Goal: Task Accomplishment & Management: Manage account settings

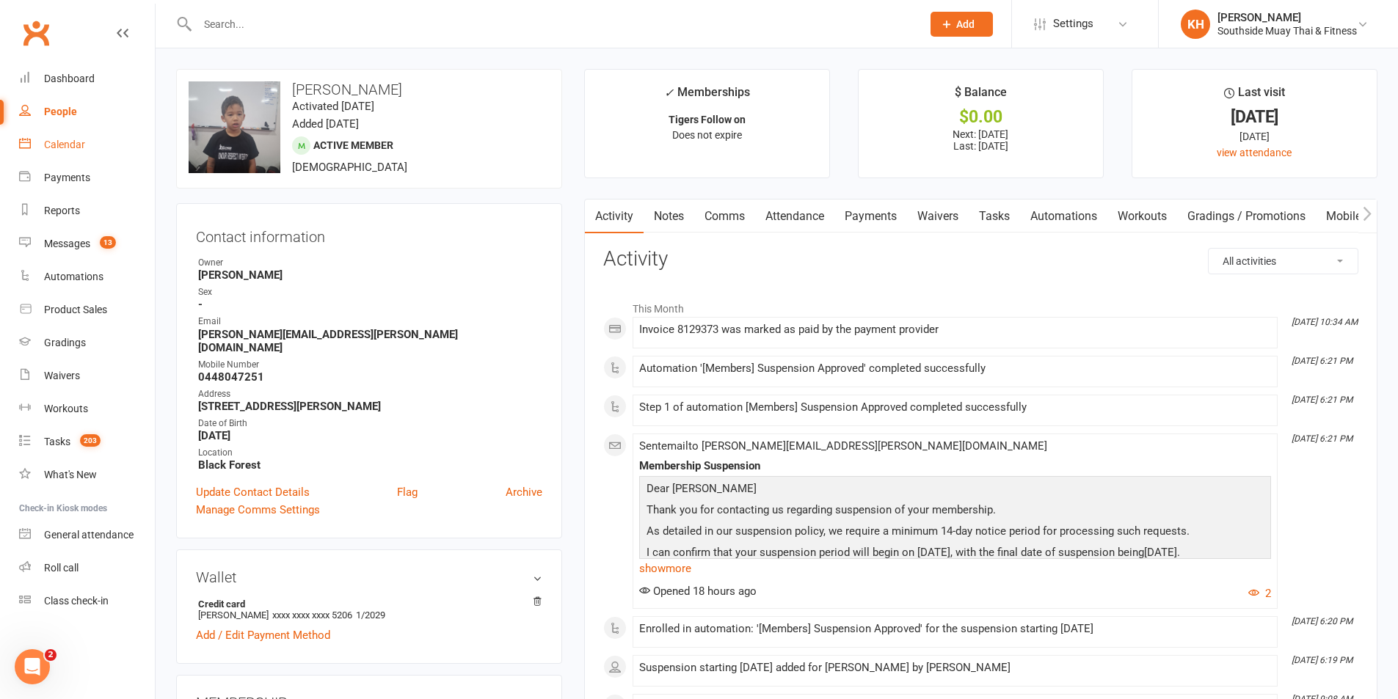
click at [70, 142] on div "Calendar" at bounding box center [64, 145] width 41 height 12
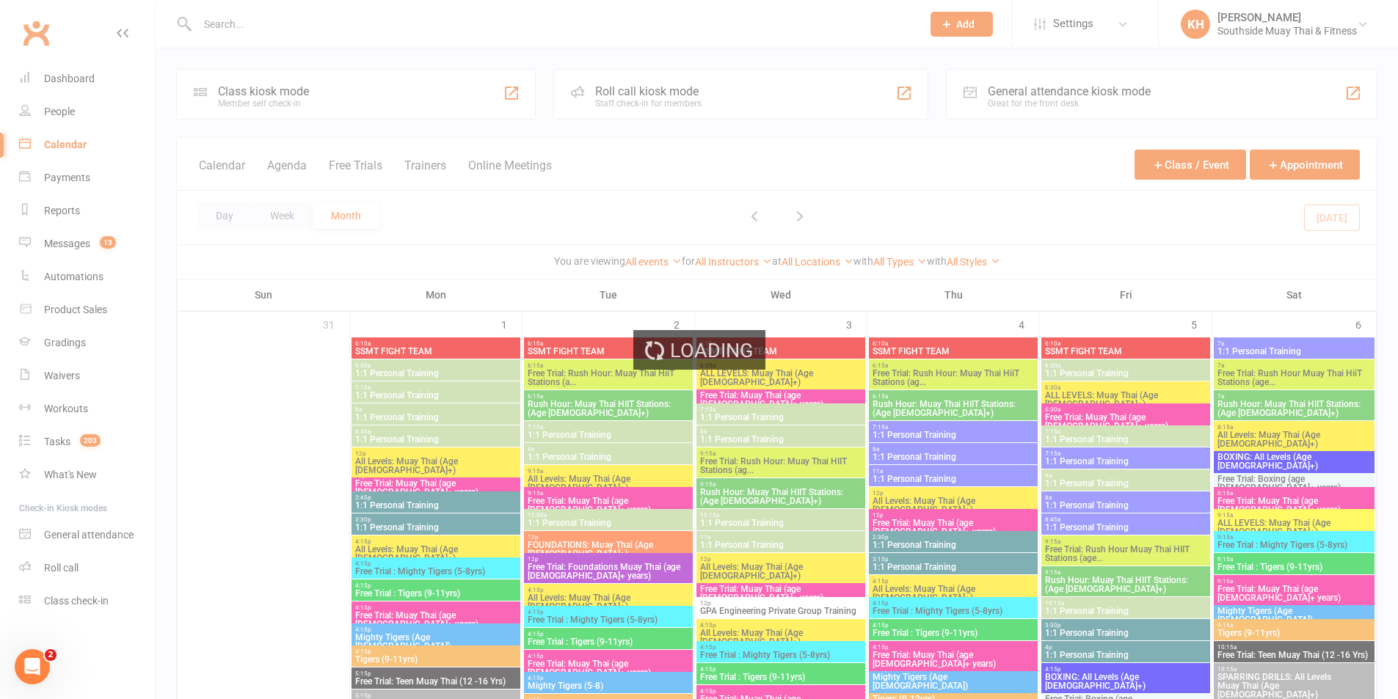
click at [235, 218] on div "Loading" at bounding box center [699, 349] width 1398 height 699
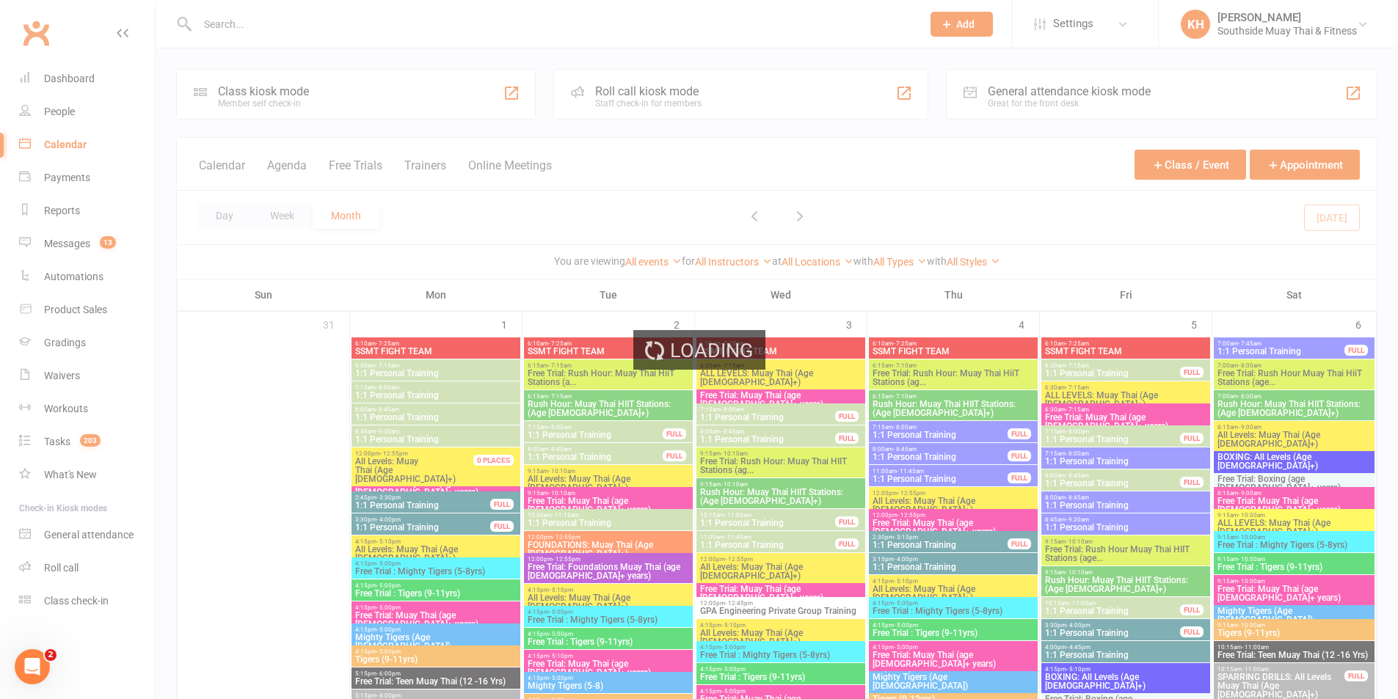
drag, startPoint x: 230, startPoint y: 214, endPoint x: 238, endPoint y: 216, distance: 8.2
click at [230, 214] on div "Loading" at bounding box center [699, 349] width 1398 height 699
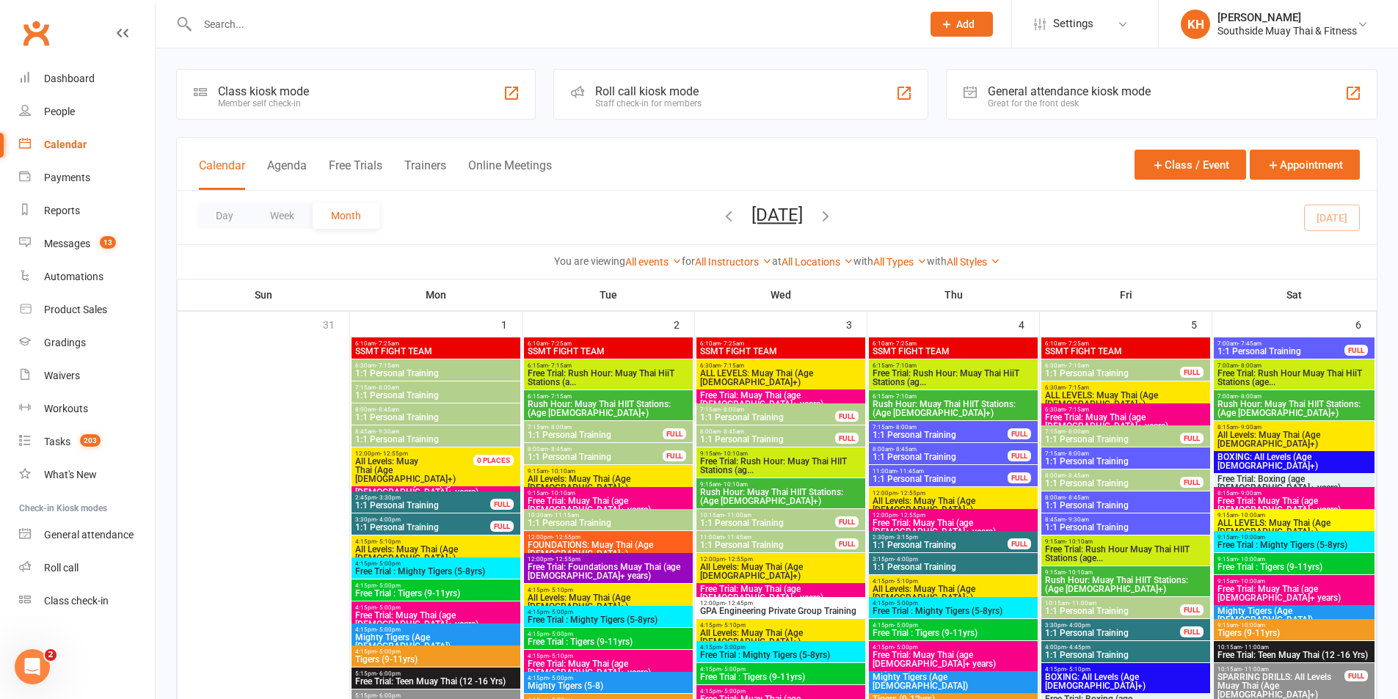
click at [230, 216] on button "Day" at bounding box center [224, 216] width 54 height 26
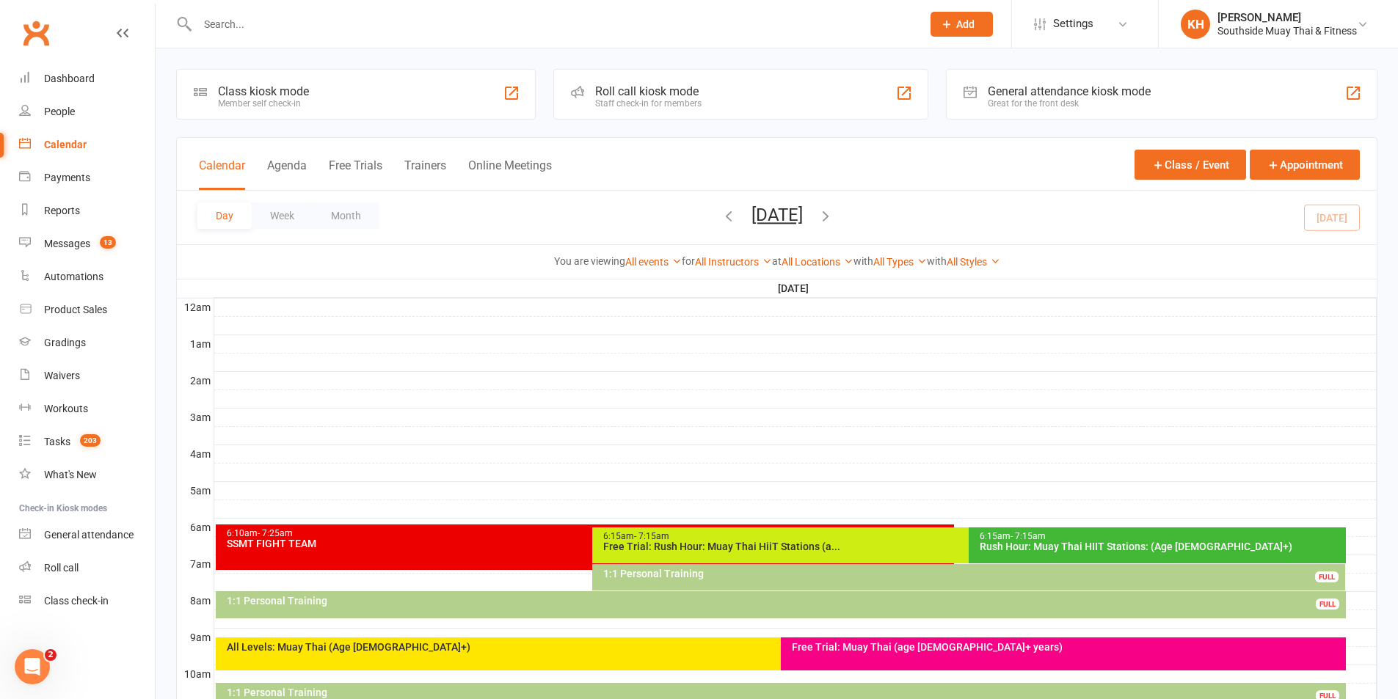
click at [1324, 220] on div "Day Week Month Tuesday, Sep 16, 2025 September 2025 Sun Mon Tue Wed Thu Fri Sat…" at bounding box center [777, 218] width 1200 height 54
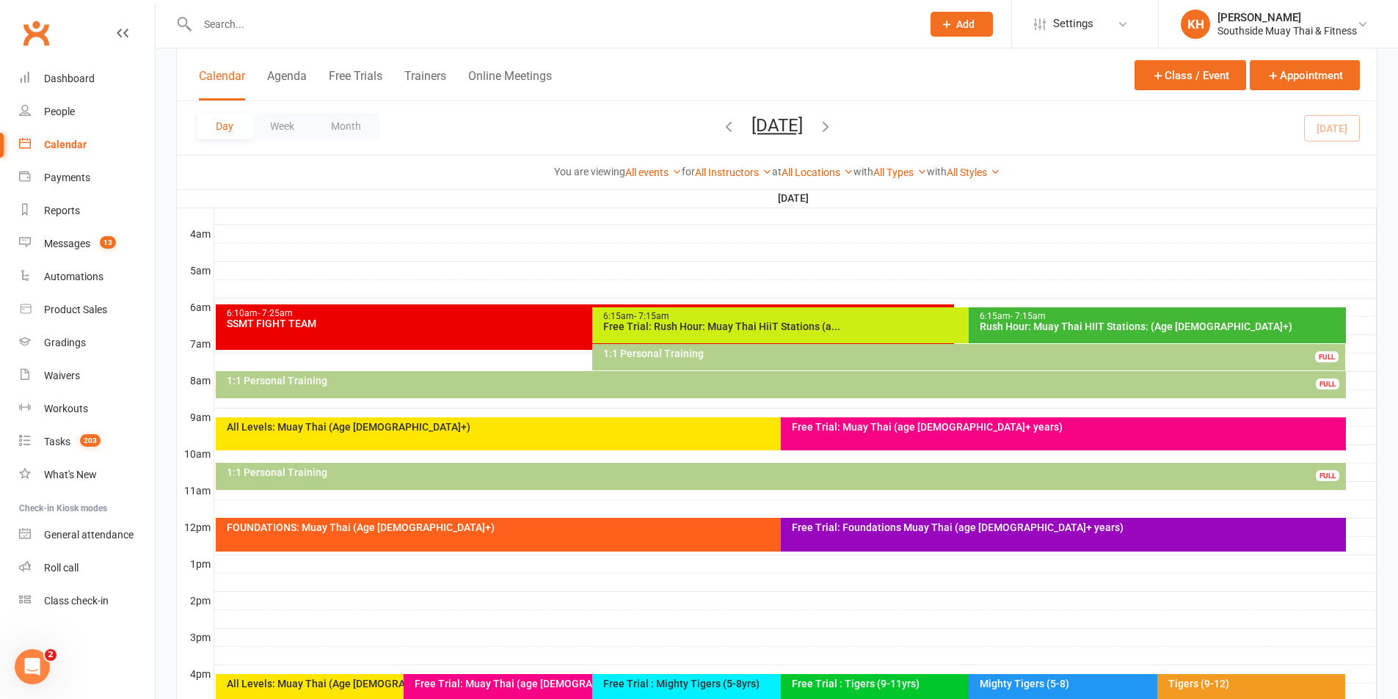
click at [923, 535] on div "Free Trial: Foundations Muay Thai (age 13+ years)" at bounding box center [1063, 535] width 565 height 34
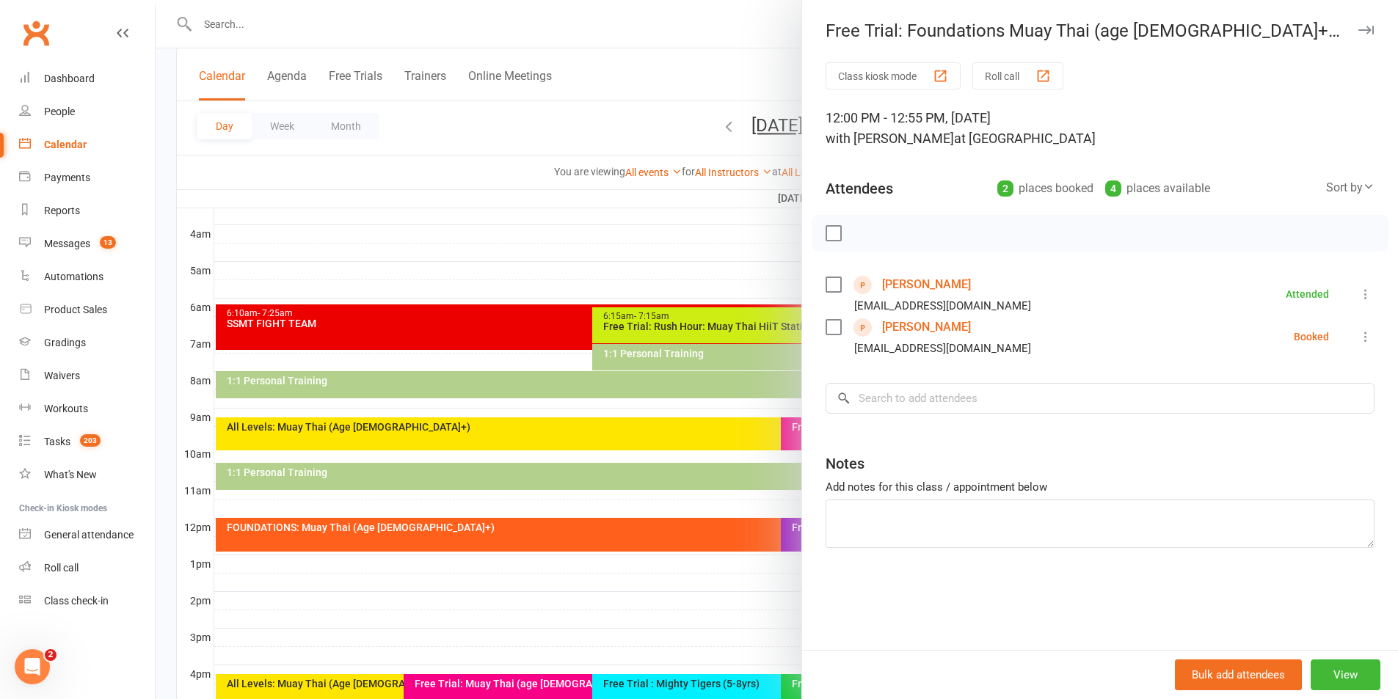
click at [925, 280] on link "[PERSON_NAME]" at bounding box center [926, 284] width 89 height 23
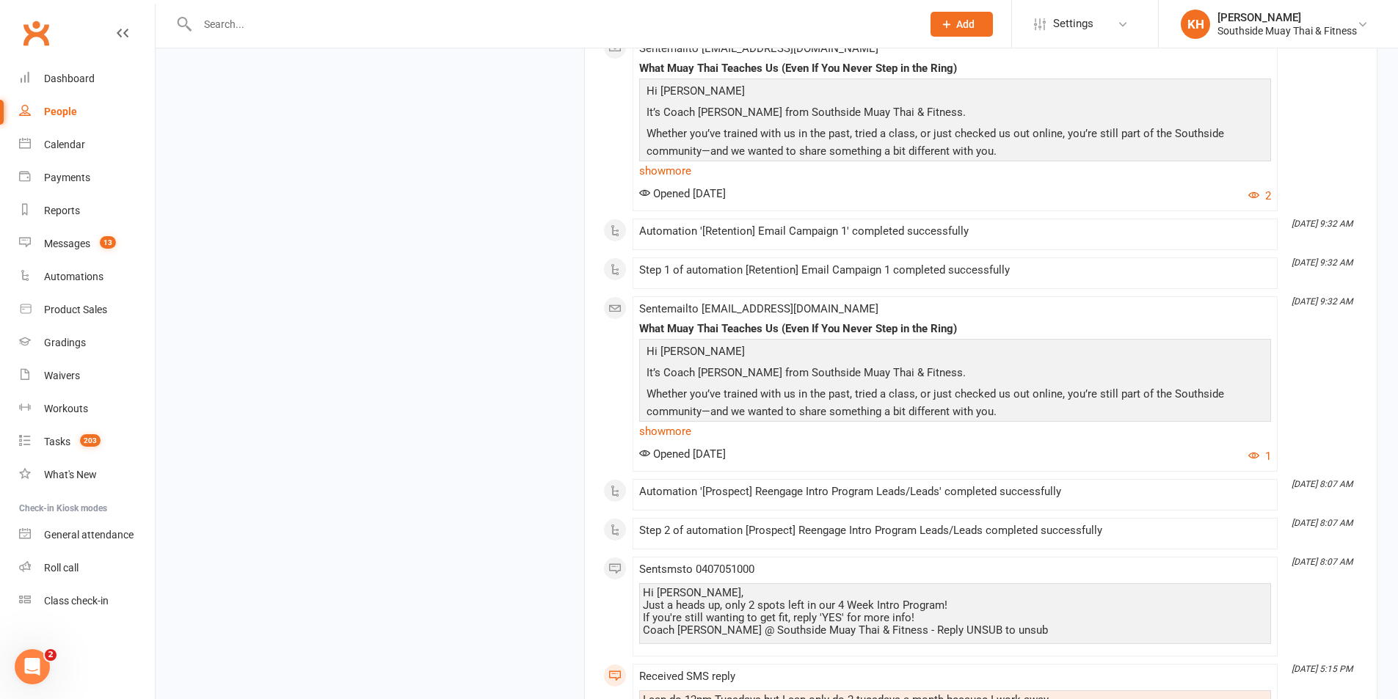
scroll to position [2502, 0]
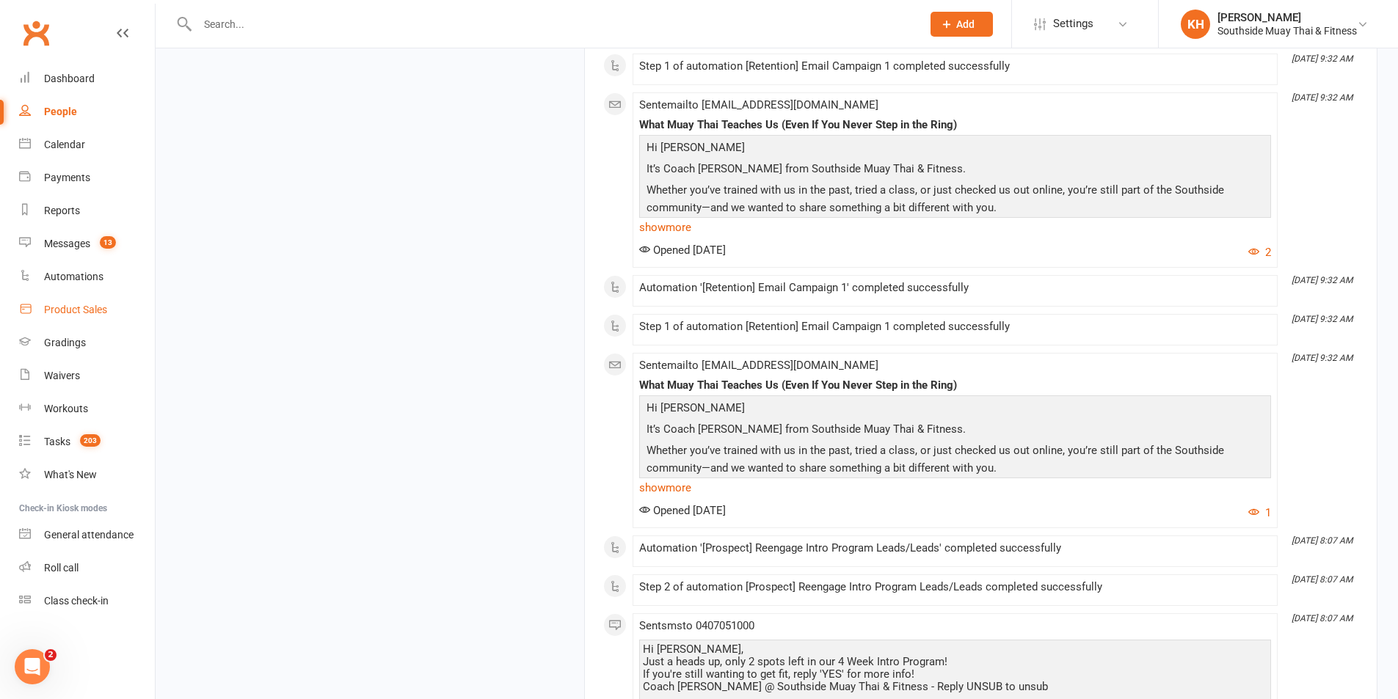
click at [89, 311] on div "Product Sales" at bounding box center [75, 310] width 63 height 12
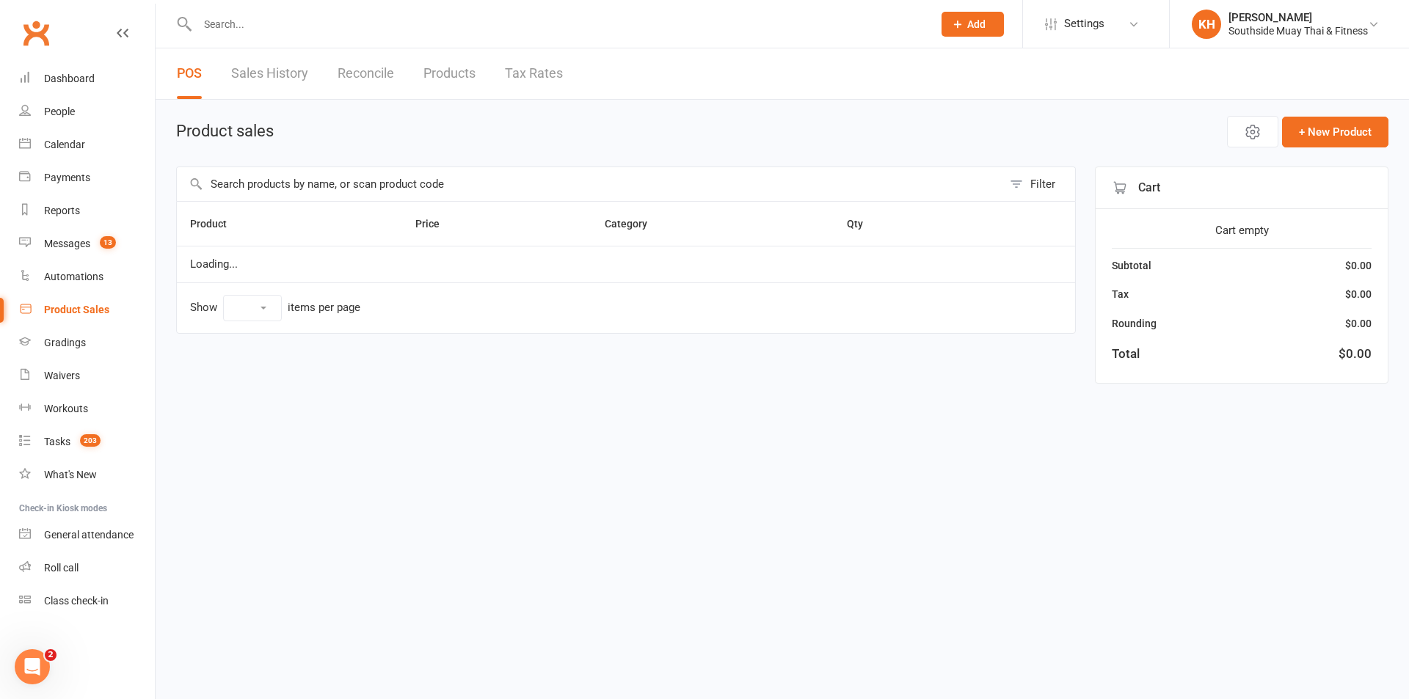
select select "100"
click at [1141, 127] on span "Open POS Portal" at bounding box center [1142, 132] width 81 height 18
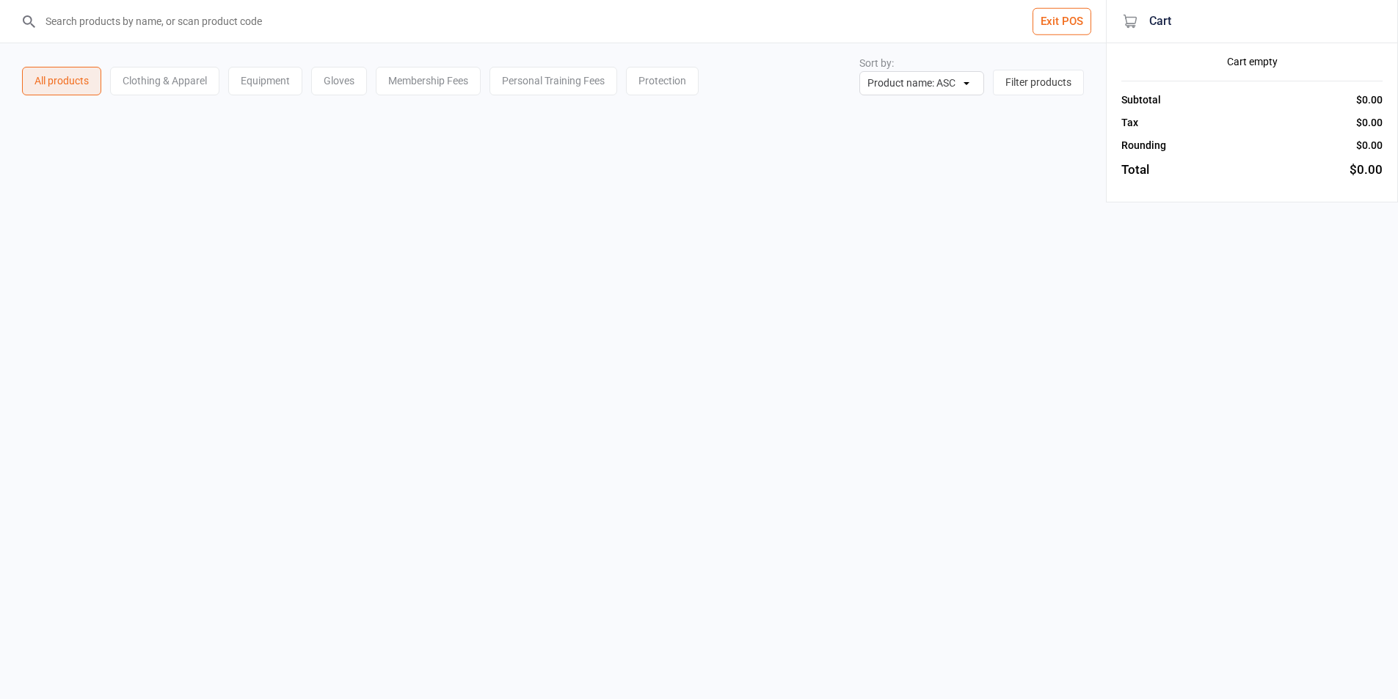
click at [588, 36] on input "search" at bounding box center [561, 21] width 1047 height 43
type input "prote"
click at [186, 241] on div at bounding box center [193, 212] width 313 height 70
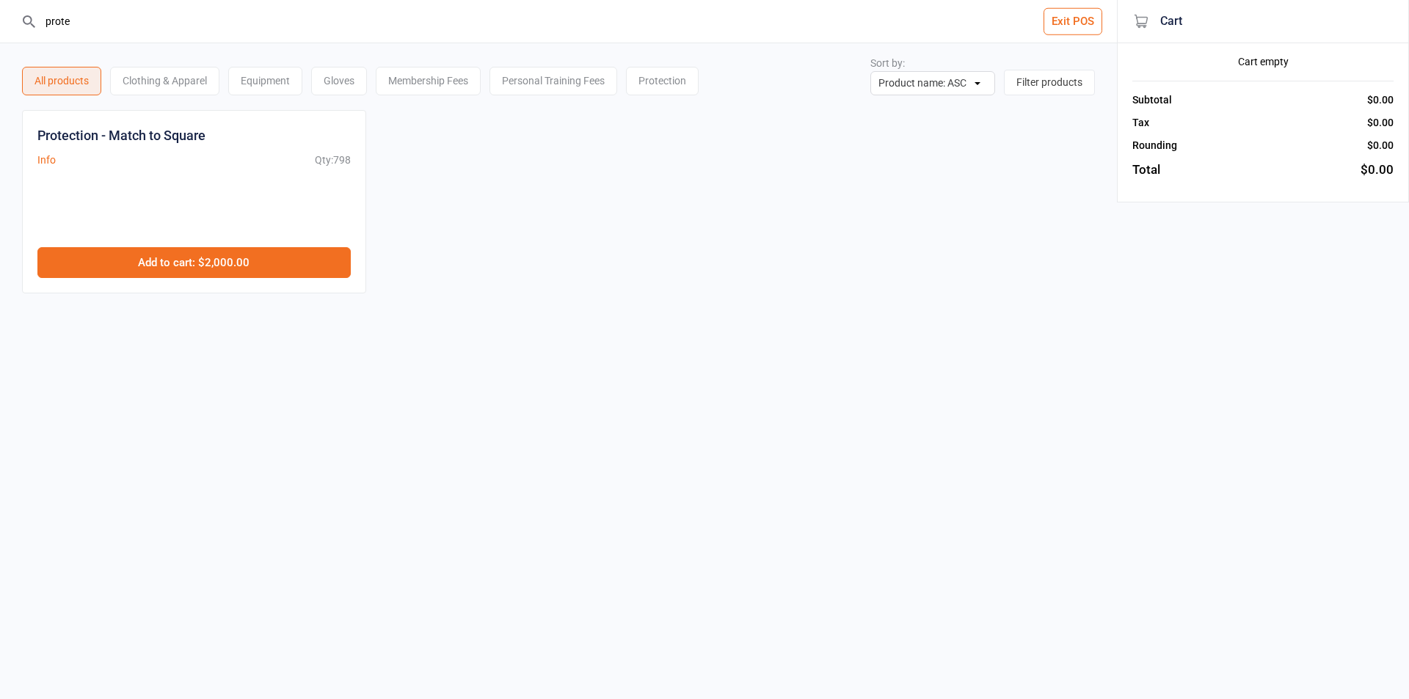
click at [256, 255] on button "Add to cart : $2,000.00" at bounding box center [193, 262] width 313 height 31
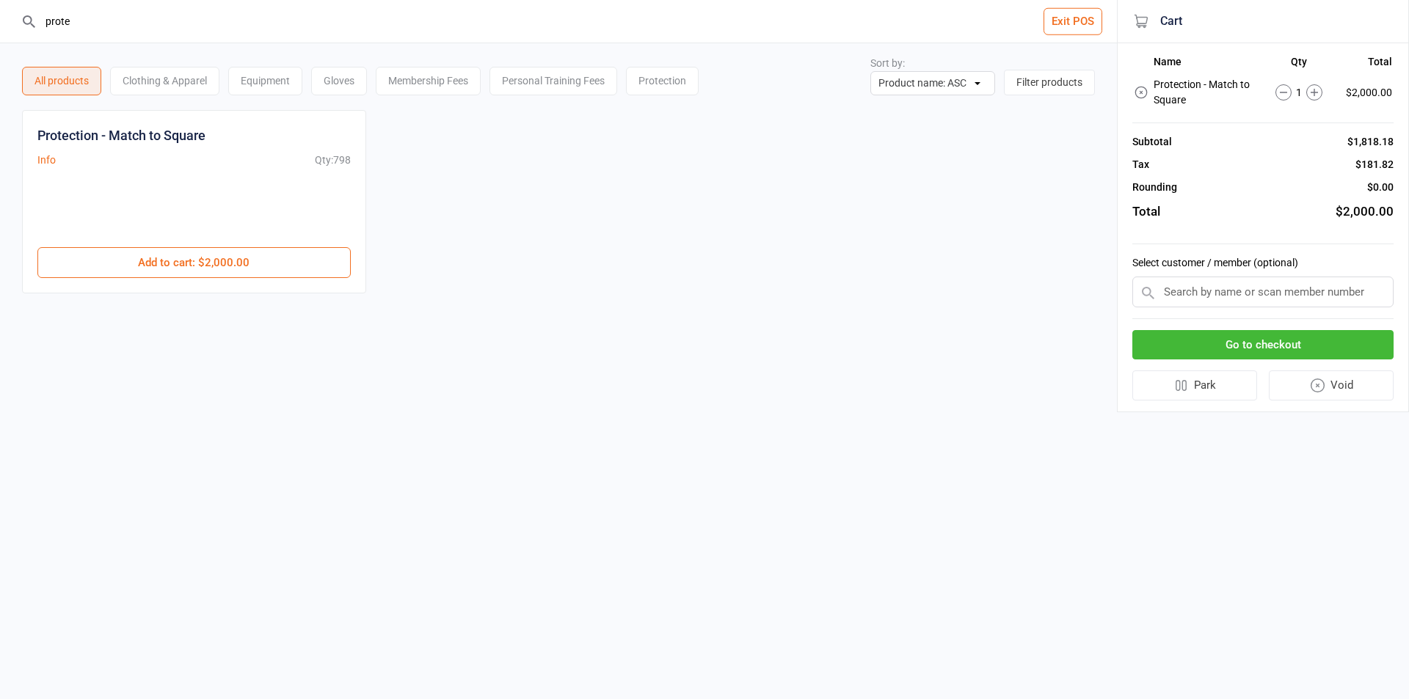
click at [1179, 340] on button "Go to checkout" at bounding box center [1262, 345] width 261 height 30
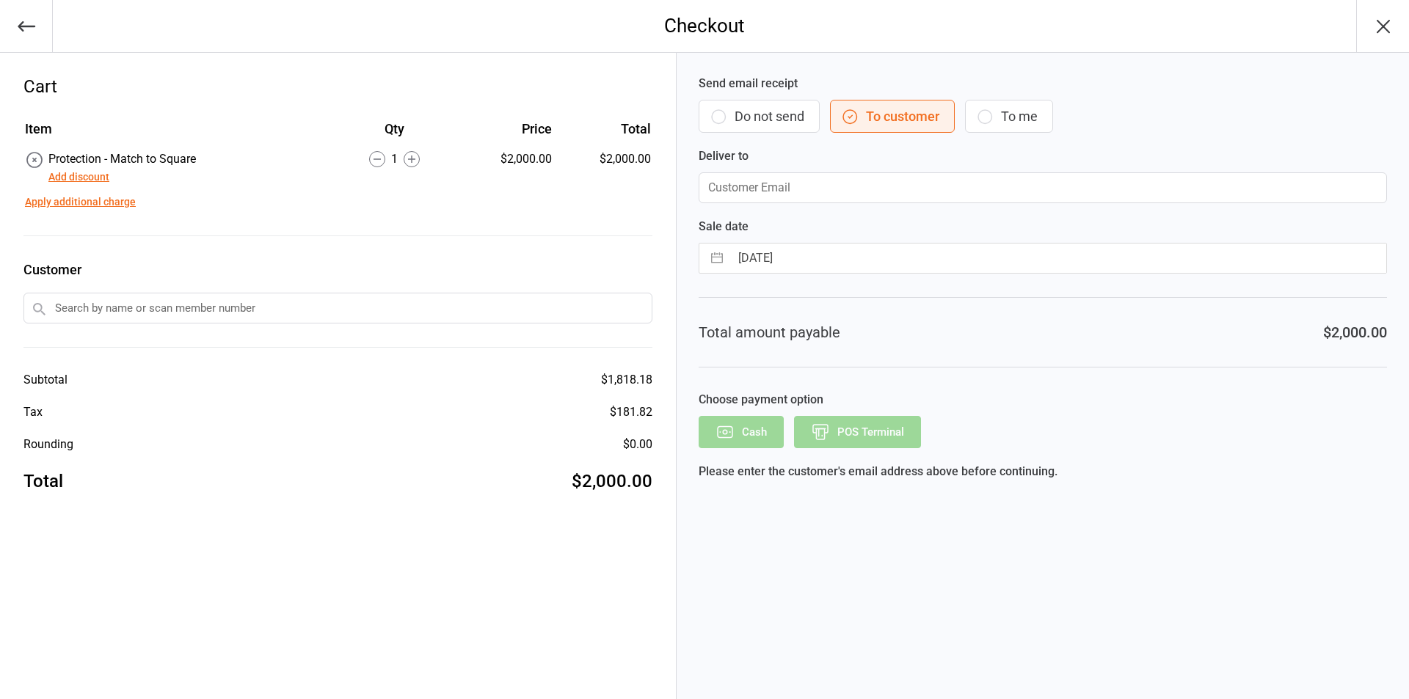
click at [96, 176] on button "Add discount" at bounding box center [78, 177] width 61 height 15
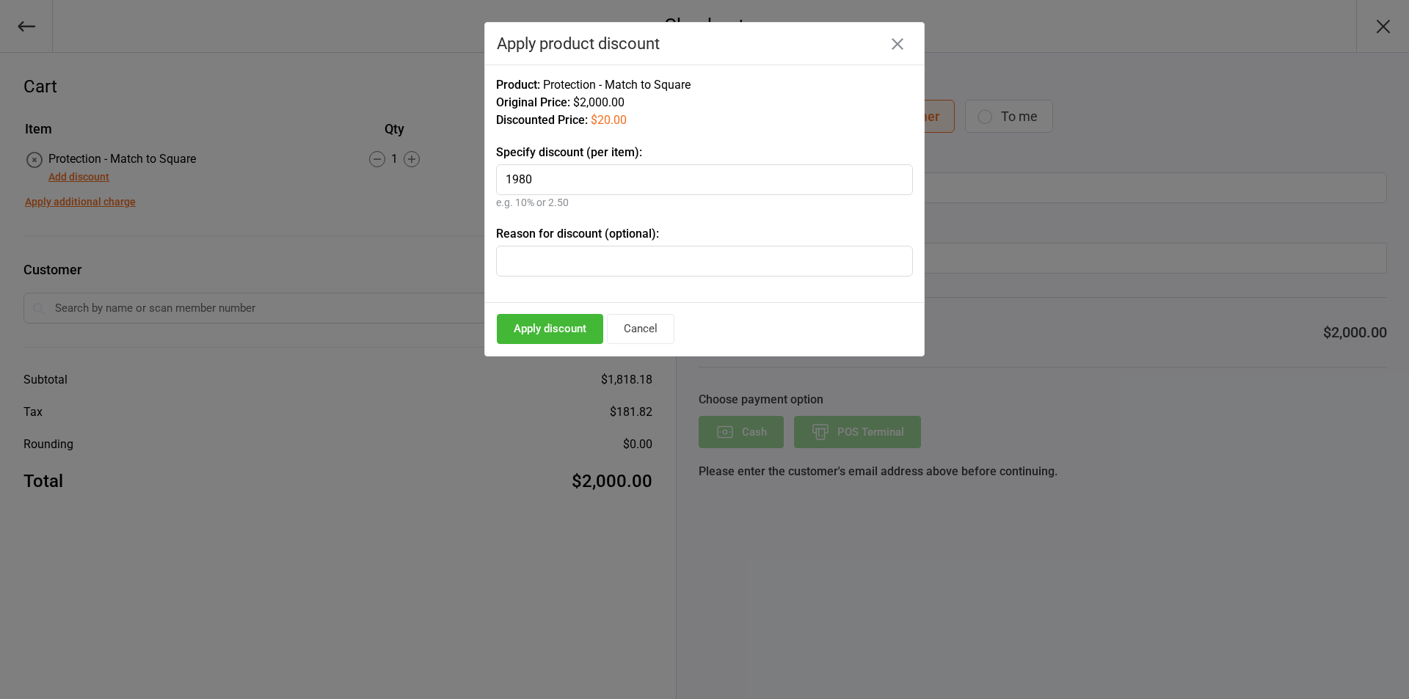
type input "1980"
click at [536, 336] on button "Apply discount" at bounding box center [550, 329] width 106 height 30
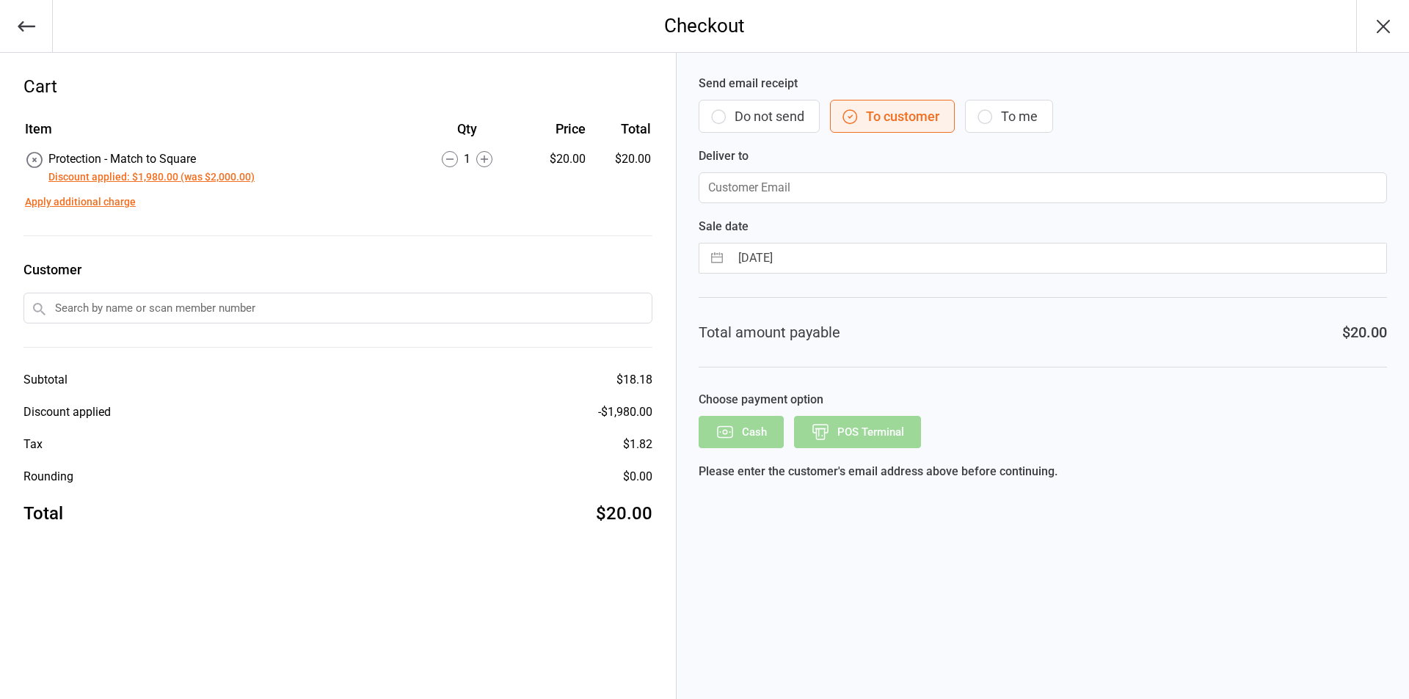
click at [754, 128] on button "Do not send" at bounding box center [759, 116] width 121 height 33
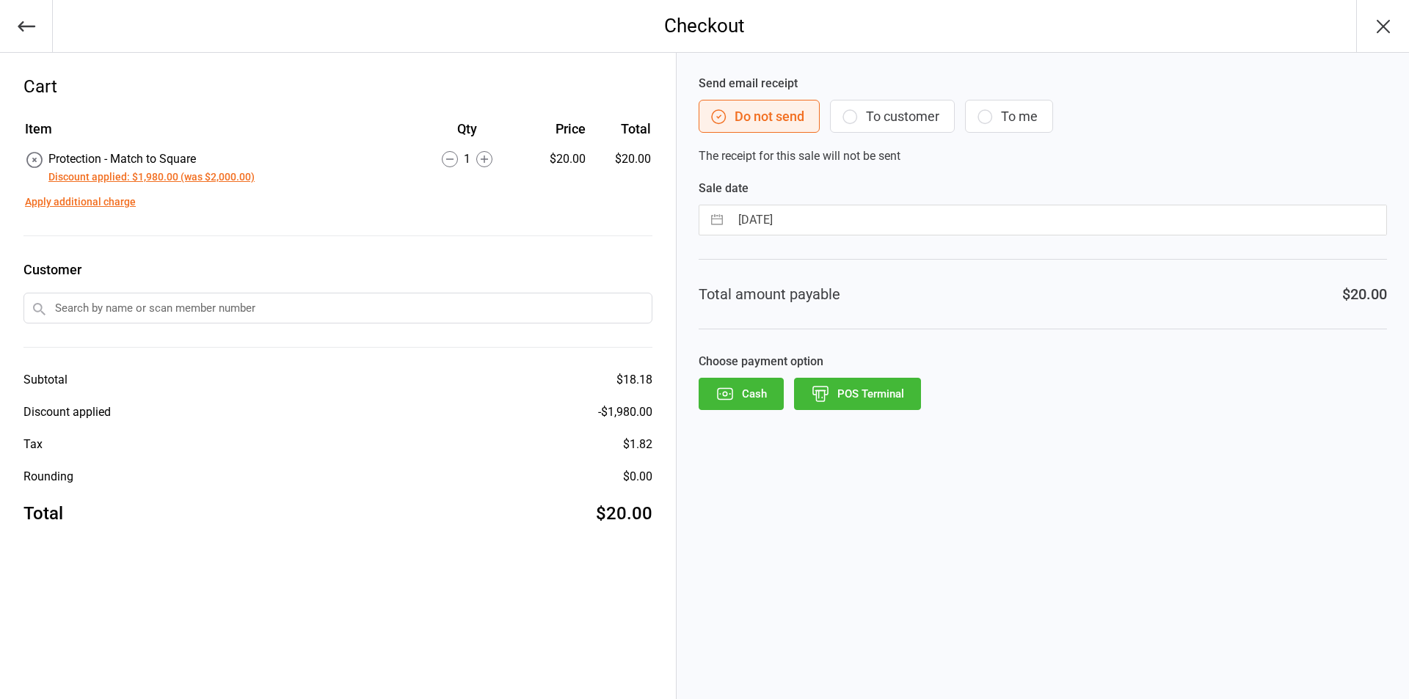
click at [726, 217] on button "button" at bounding box center [717, 219] width 26 height 29
select select "7"
select select "2025"
select select "8"
select select "2025"
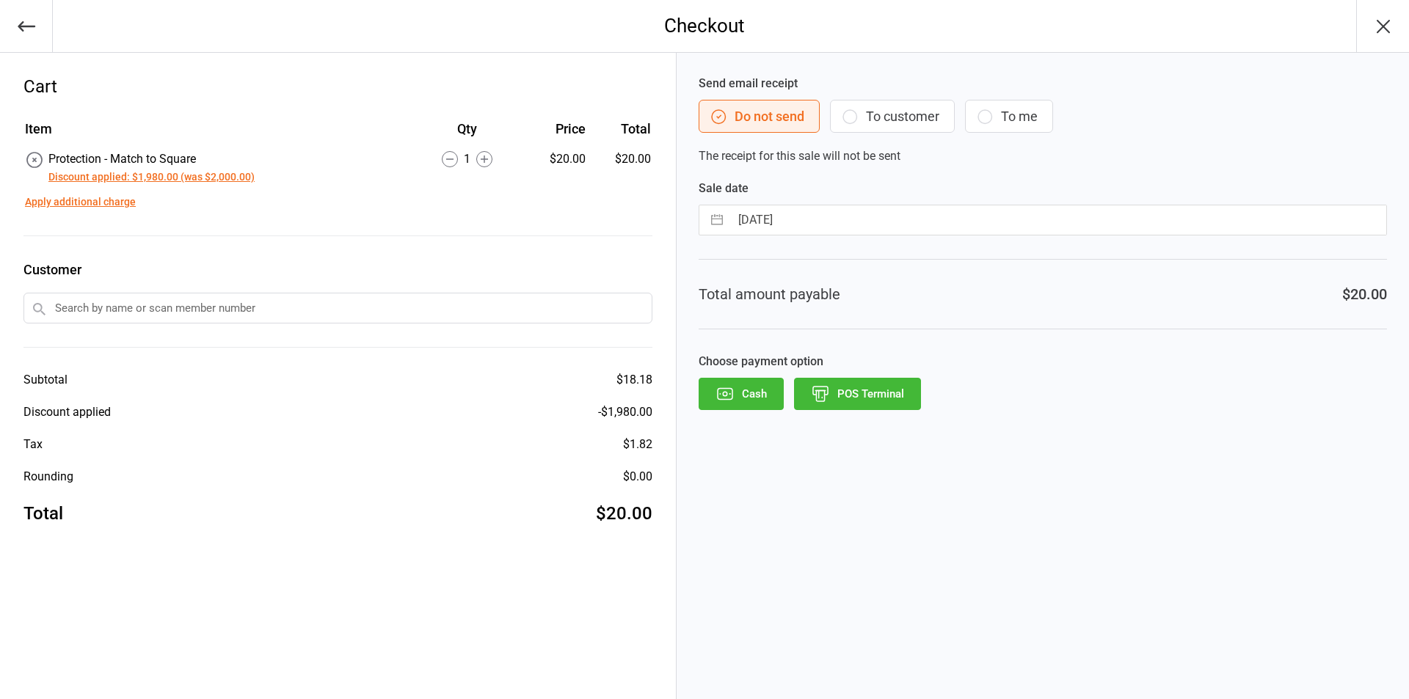
select select "9"
select select "2025"
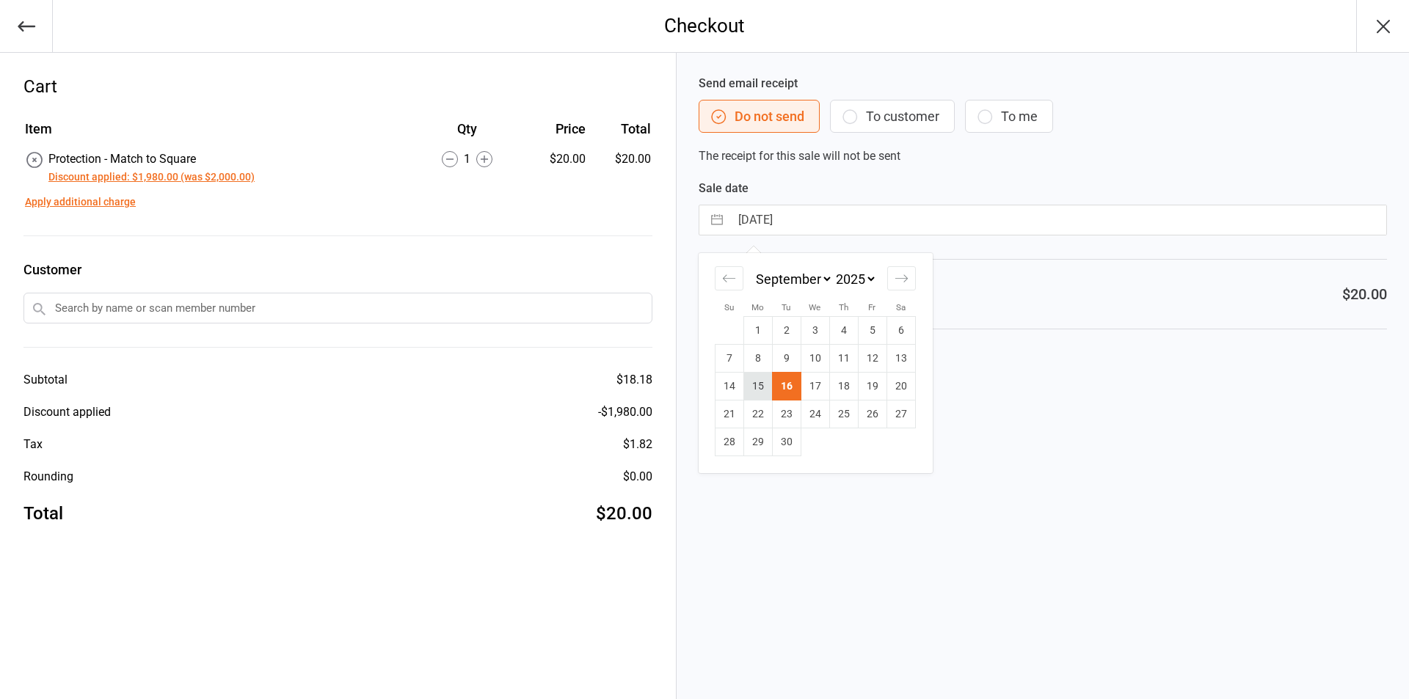
click at [763, 390] on td "15" at bounding box center [757, 387] width 29 height 28
type input "[DATE]"
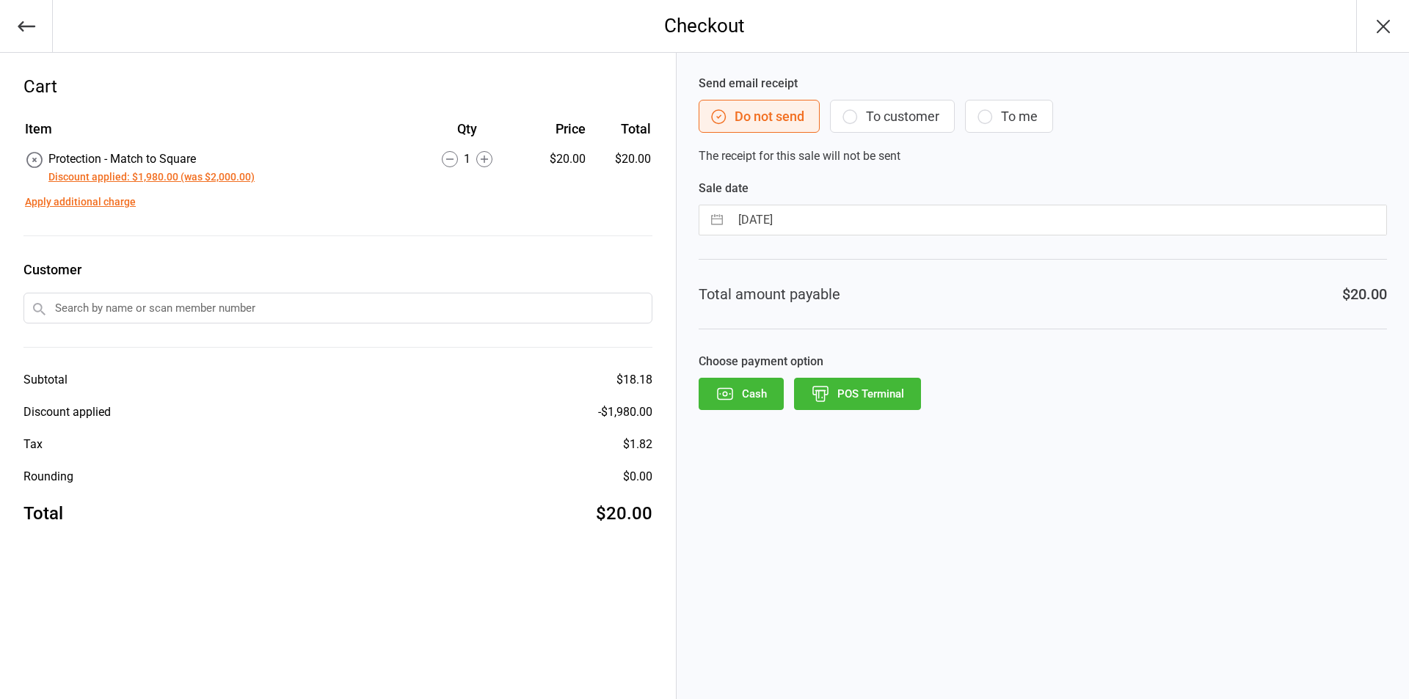
click at [878, 390] on button "POS Terminal" at bounding box center [857, 394] width 127 height 32
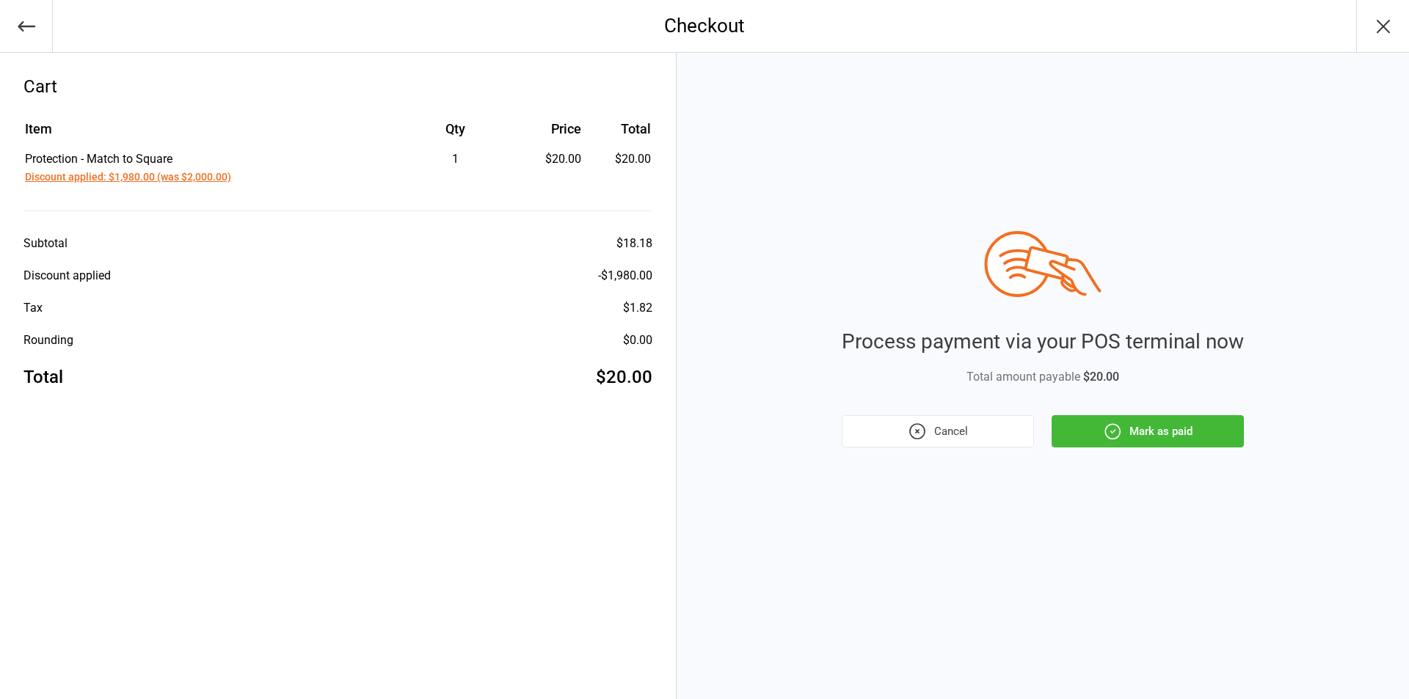
drag, startPoint x: 1151, startPoint y: 437, endPoint x: 1157, endPoint y: 443, distance: 8.3
click at [1151, 436] on button "Mark as paid" at bounding box center [1148, 431] width 192 height 32
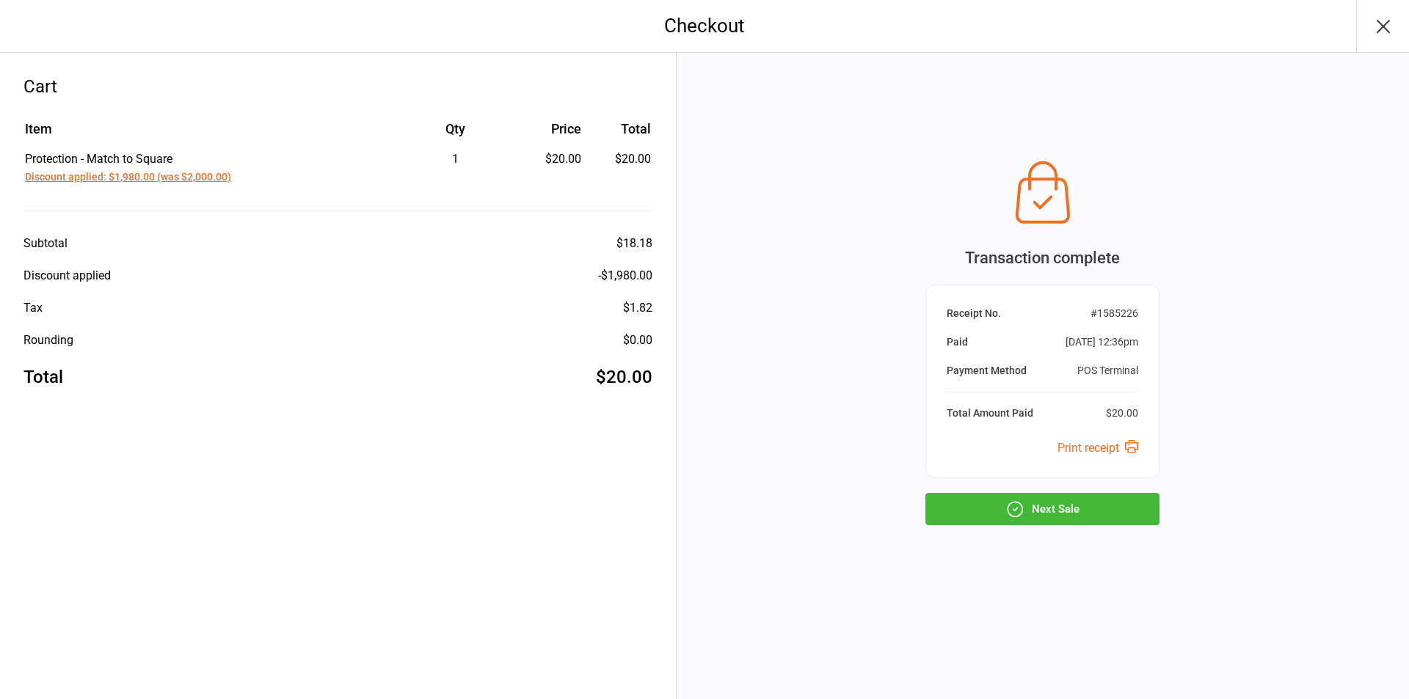
click at [1120, 505] on button "Next Sale" at bounding box center [1042, 509] width 234 height 32
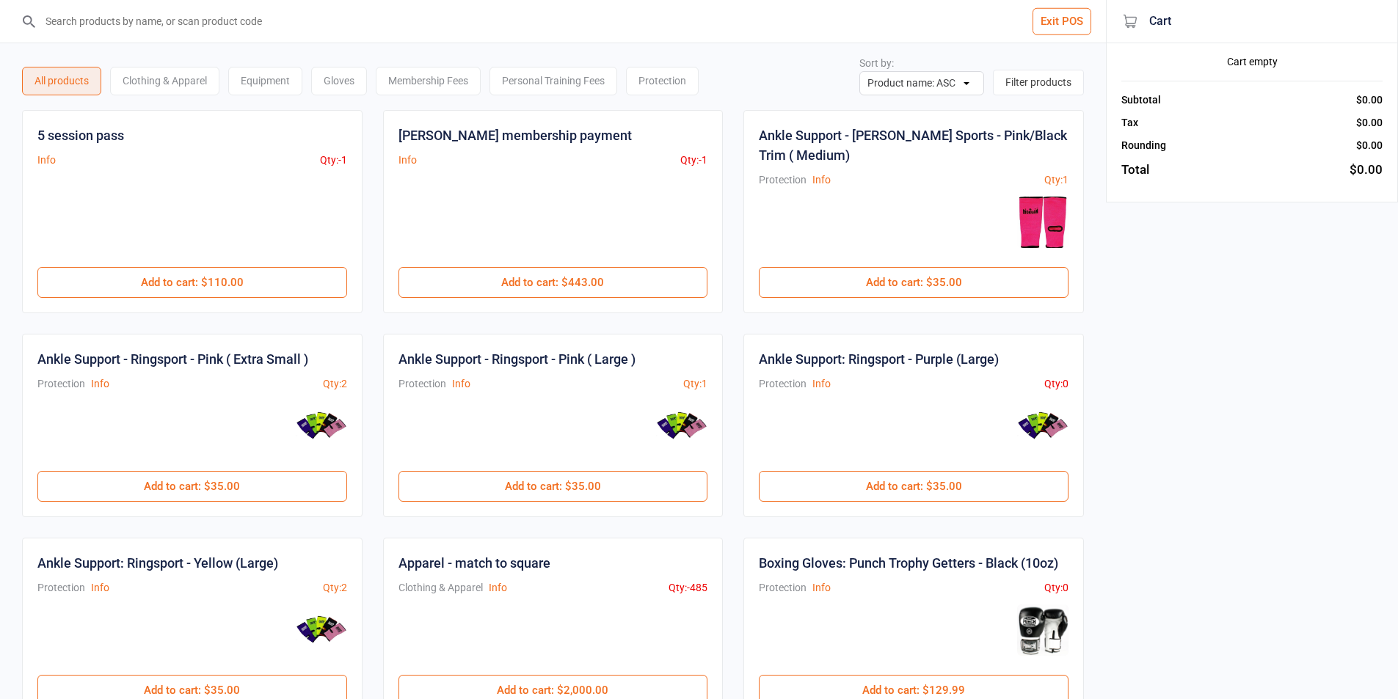
click at [212, 29] on input "search" at bounding box center [561, 21] width 1047 height 43
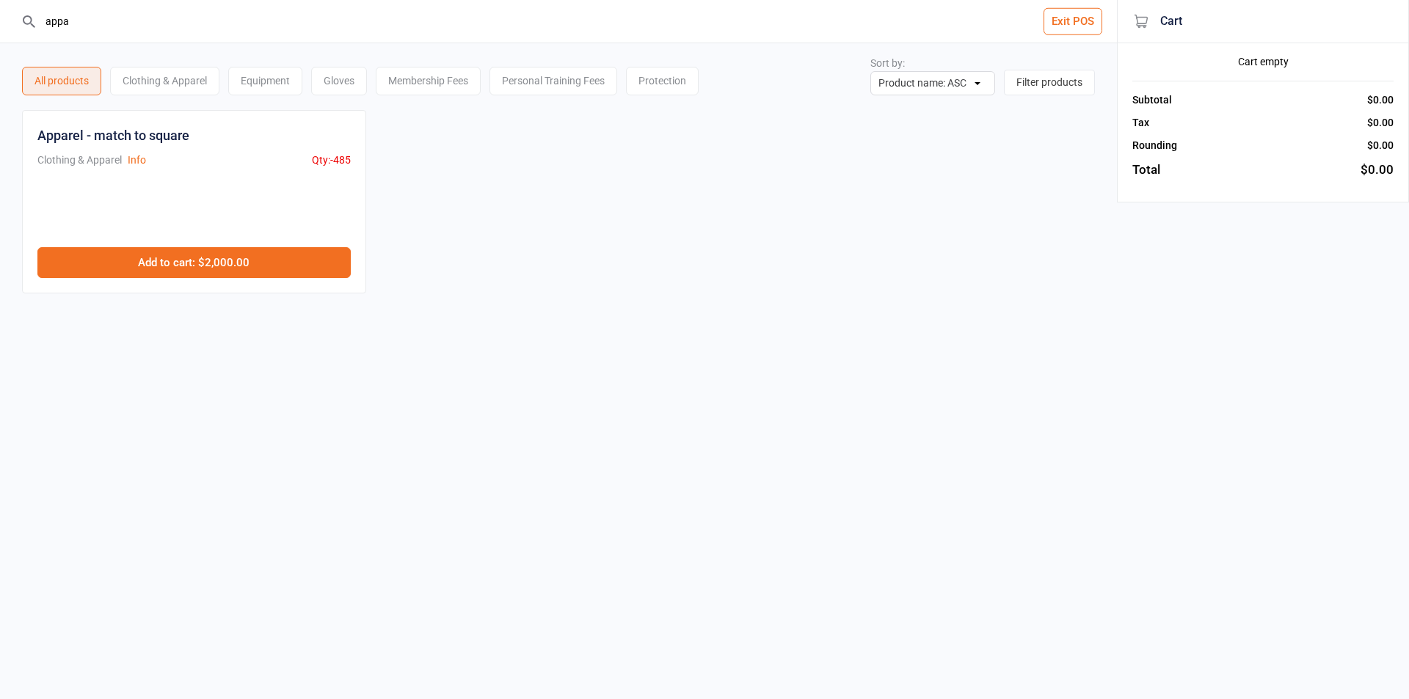
type input "appa"
click at [236, 271] on button "Add to cart : $2,000.00" at bounding box center [193, 262] width 313 height 31
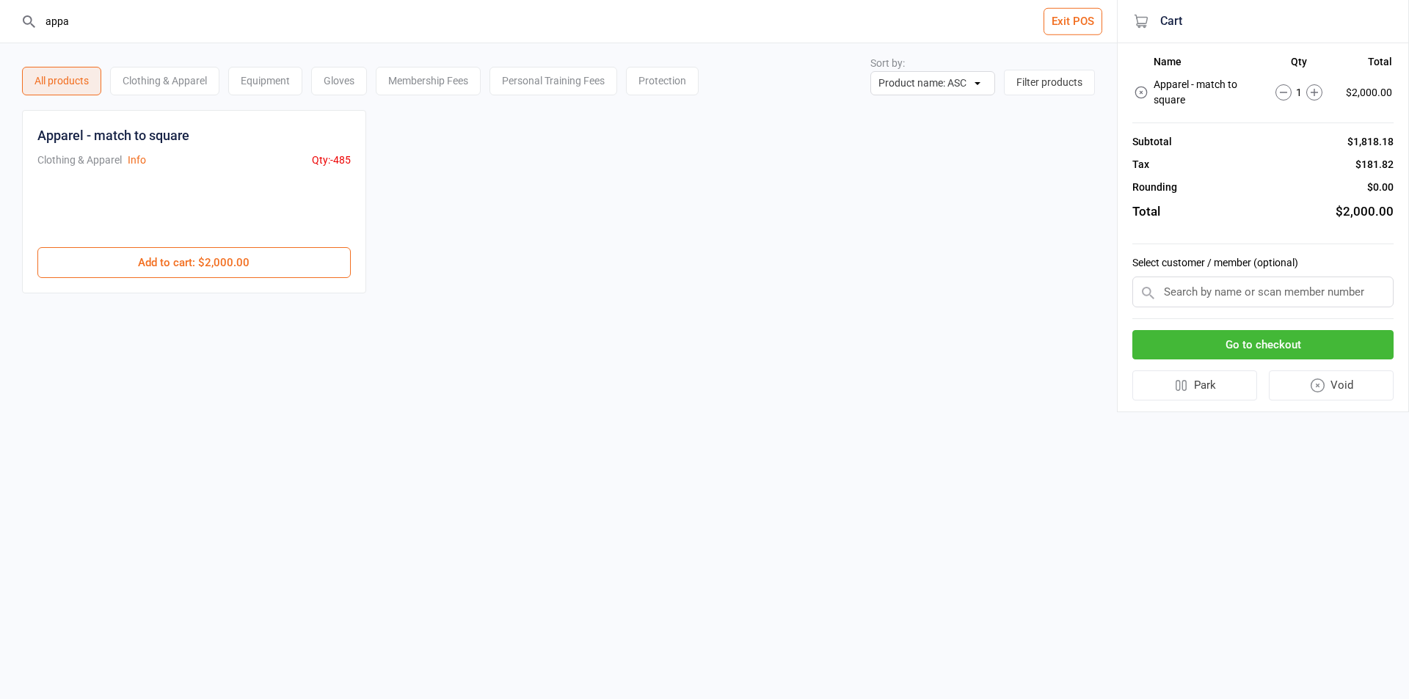
click at [1181, 347] on button "Go to checkout" at bounding box center [1262, 345] width 261 height 30
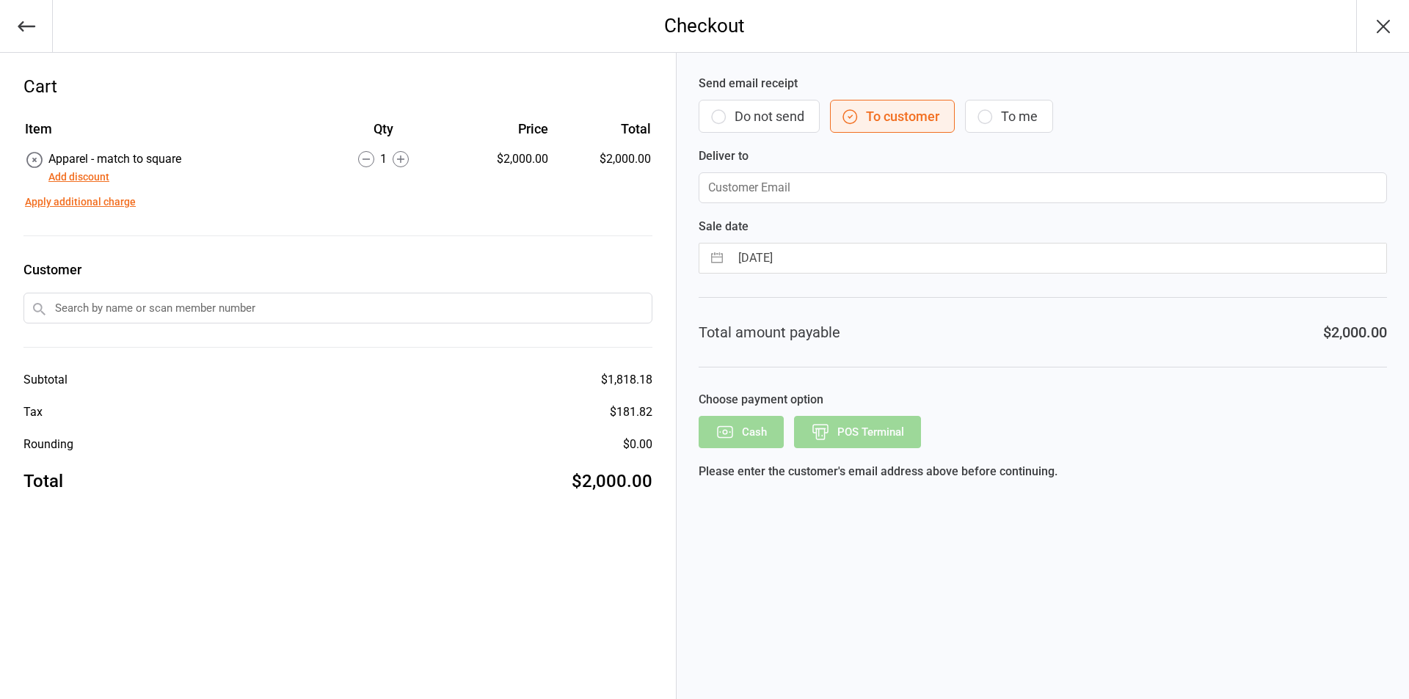
click at [98, 175] on button "Add discount" at bounding box center [78, 177] width 61 height 15
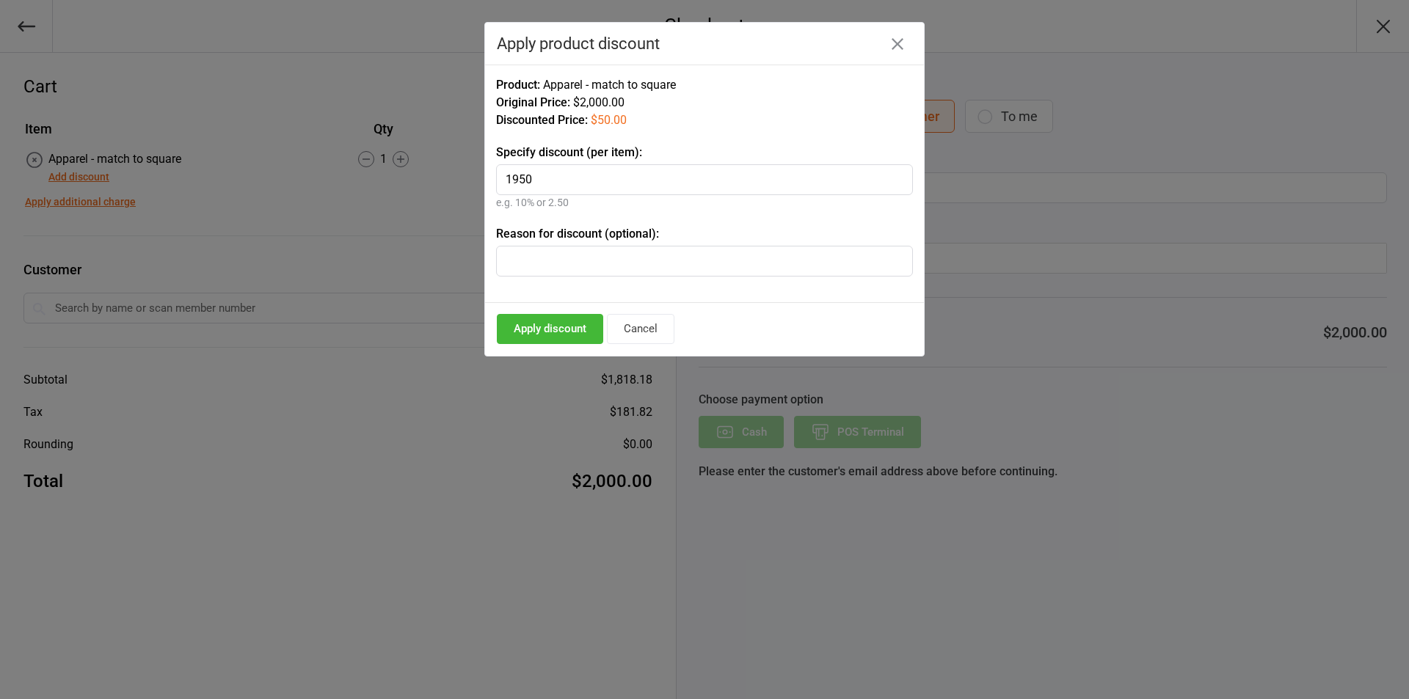
type input "1950"
click at [552, 327] on button "Apply discount" at bounding box center [550, 329] width 106 height 30
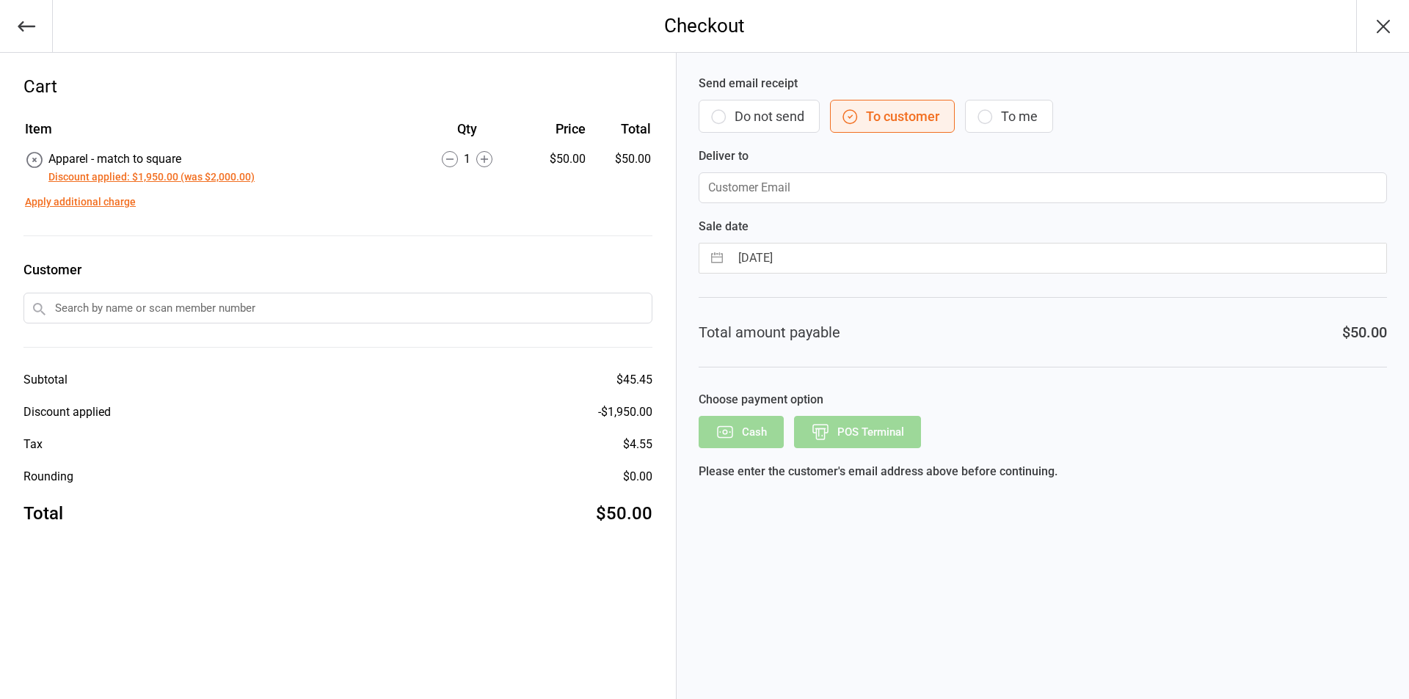
click at [790, 112] on button "Do not send" at bounding box center [759, 116] width 121 height 33
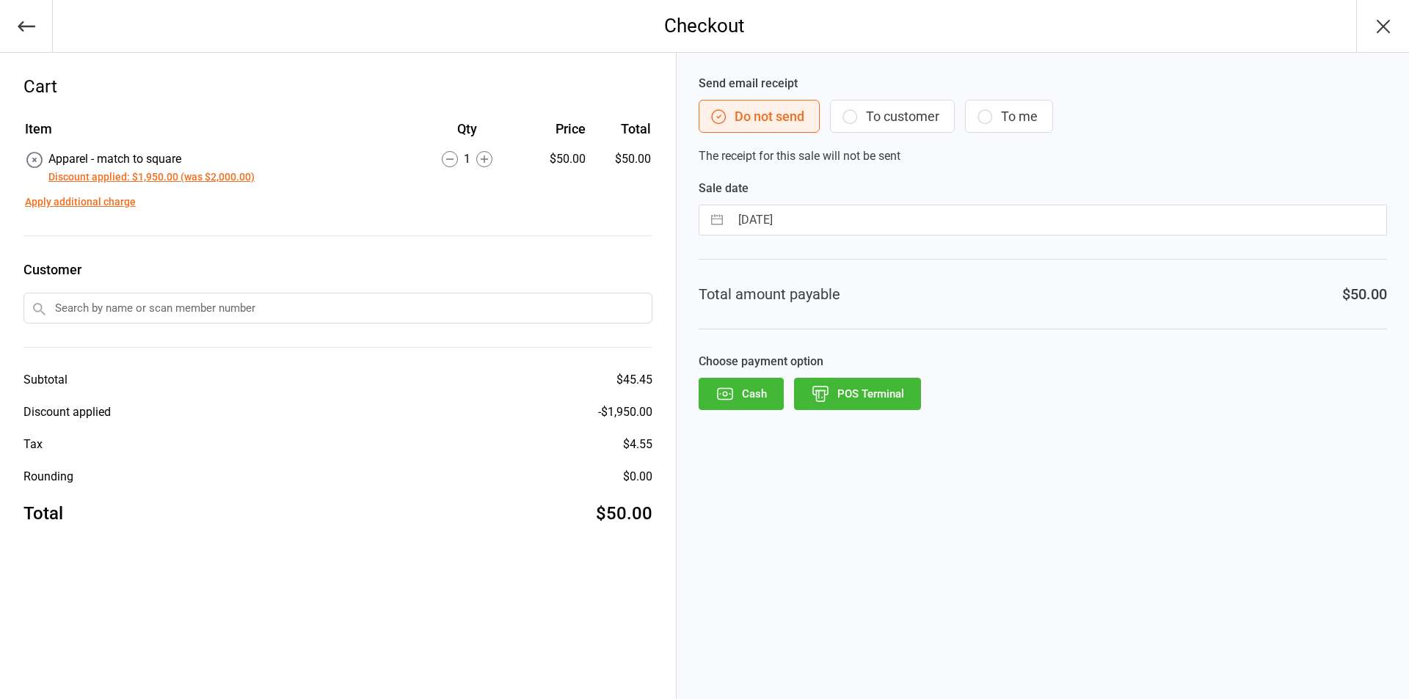
click at [724, 214] on button "button" at bounding box center [717, 219] width 26 height 29
select select "7"
select select "2025"
select select "8"
select select "2025"
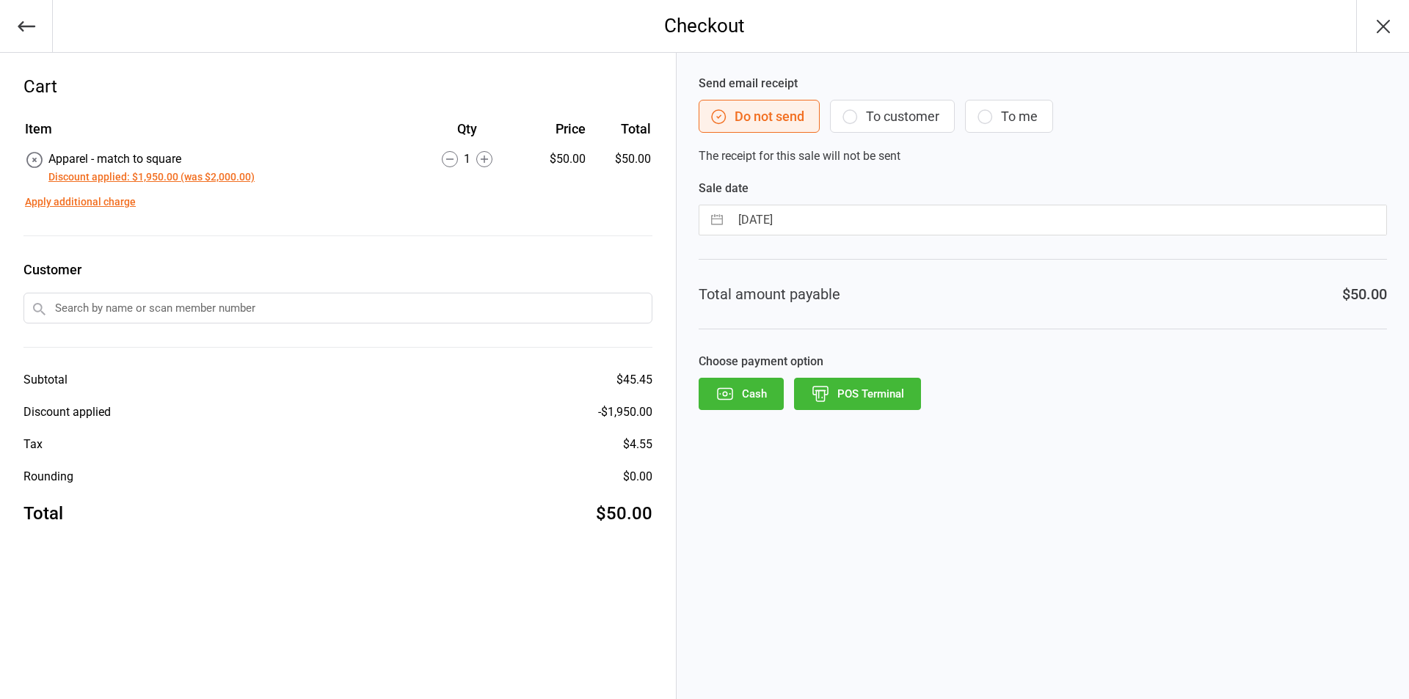
select select "9"
select select "2025"
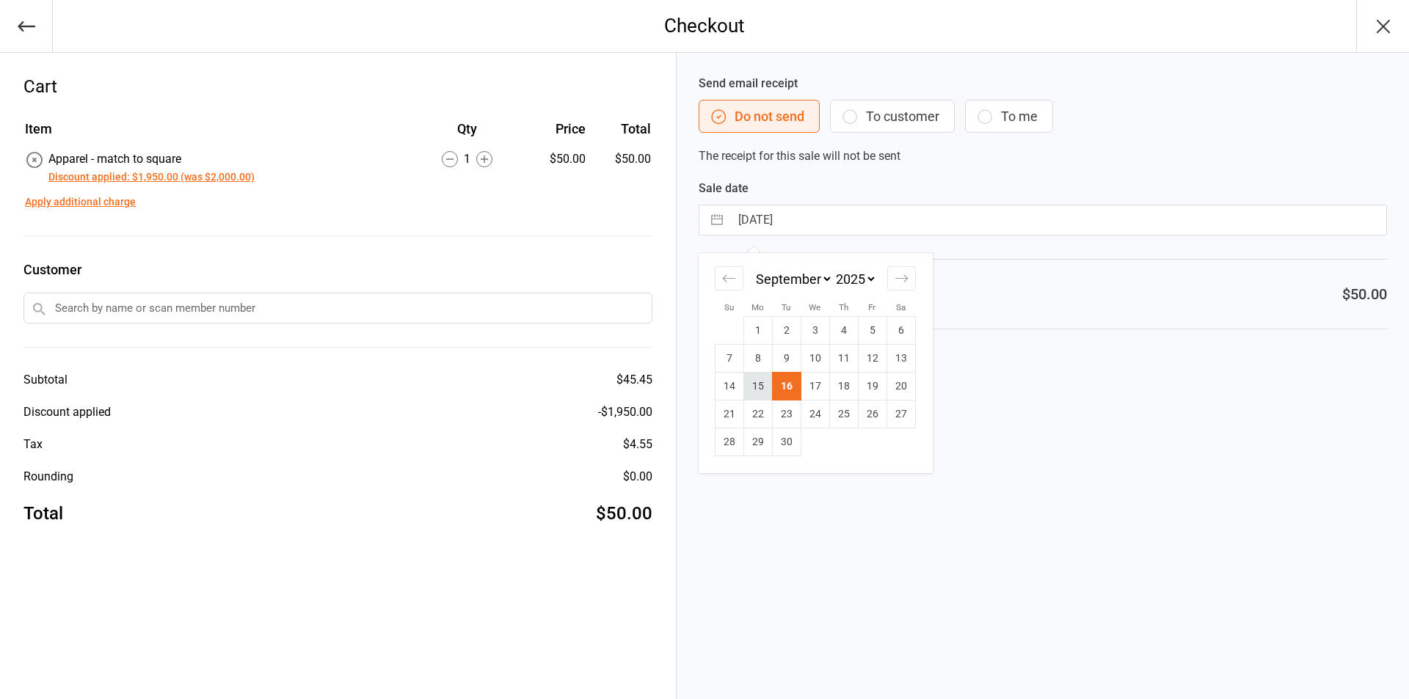
click at [761, 389] on td "15" at bounding box center [757, 387] width 29 height 28
type input "15 Sep 2025"
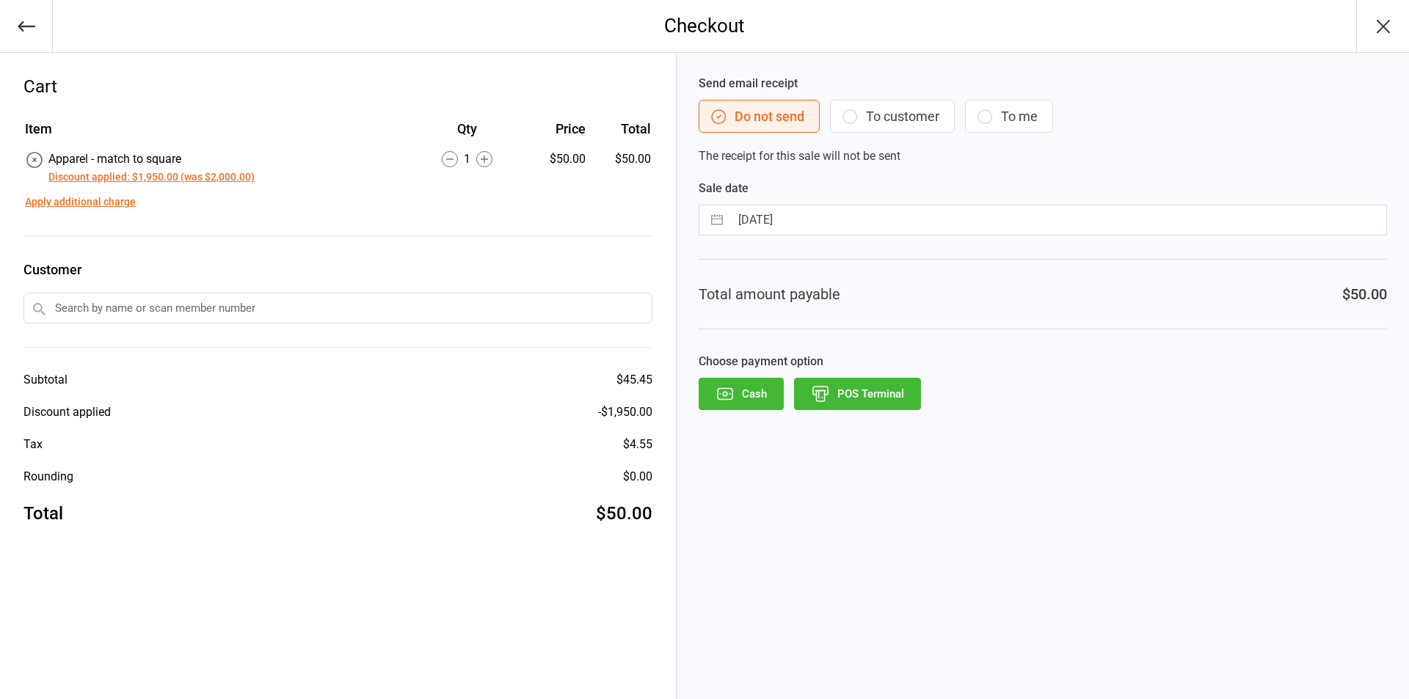
click at [895, 395] on button "POS Terminal" at bounding box center [857, 394] width 127 height 32
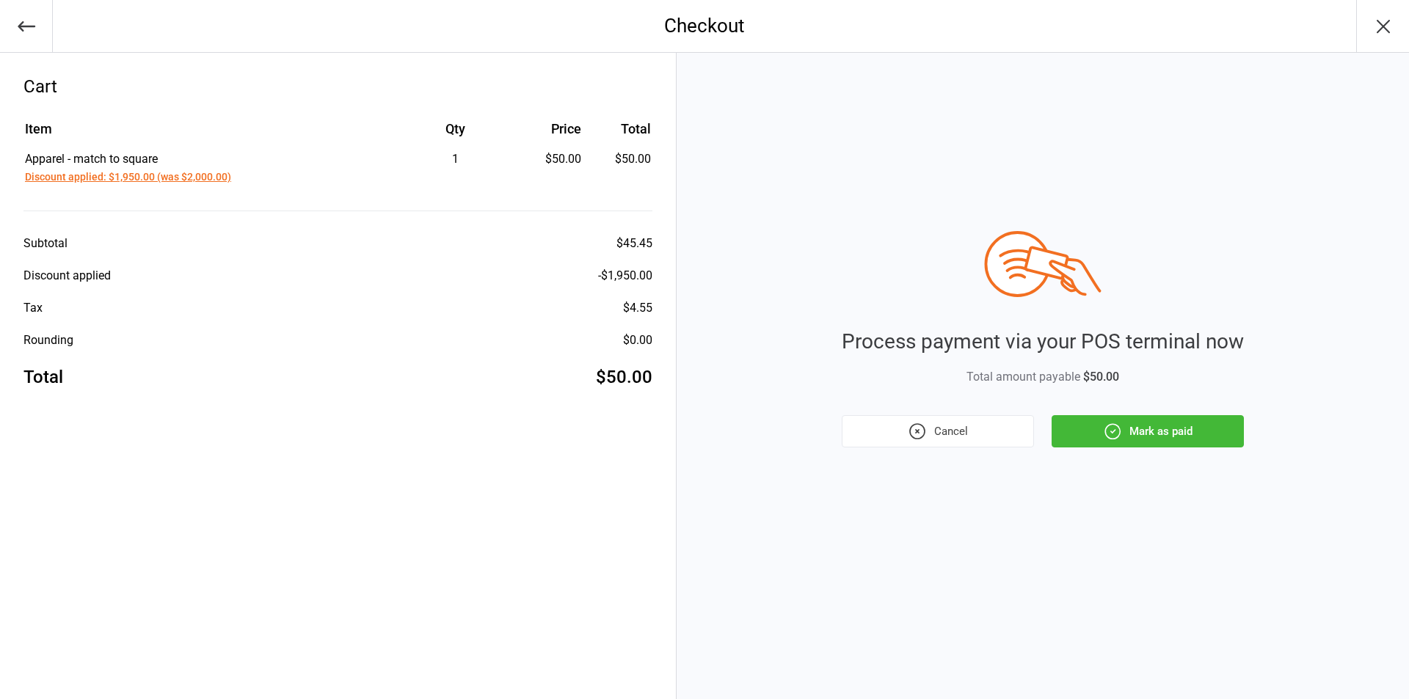
click at [1148, 434] on button "Mark as paid" at bounding box center [1148, 431] width 192 height 32
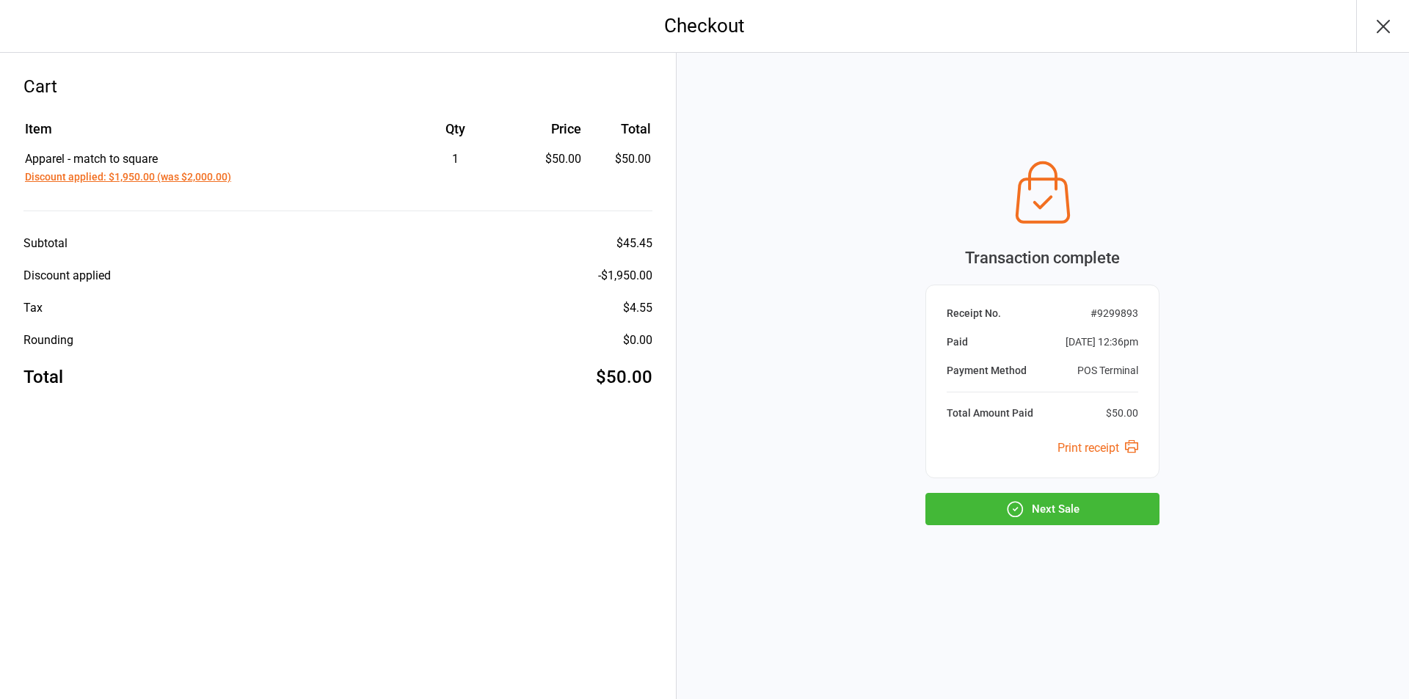
click at [1116, 516] on button "Next Sale" at bounding box center [1042, 509] width 234 height 32
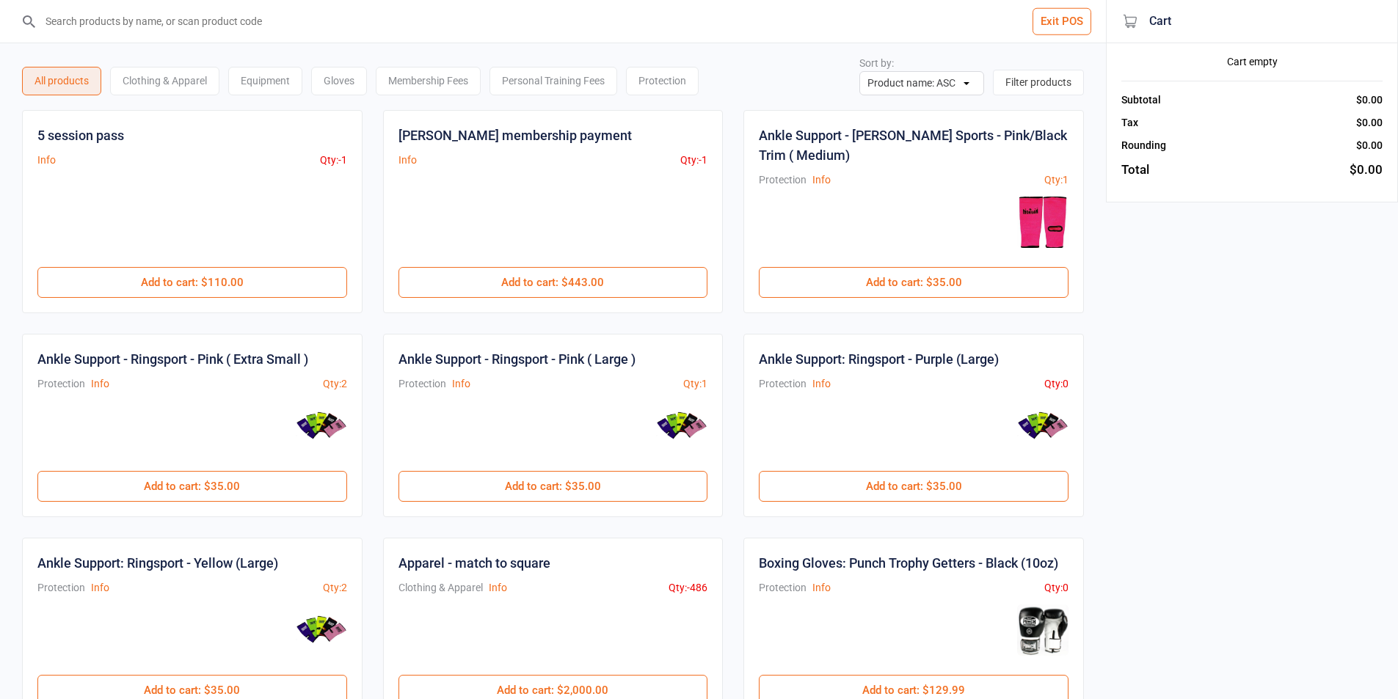
click at [1068, 16] on button "Exit POS" at bounding box center [1062, 21] width 59 height 27
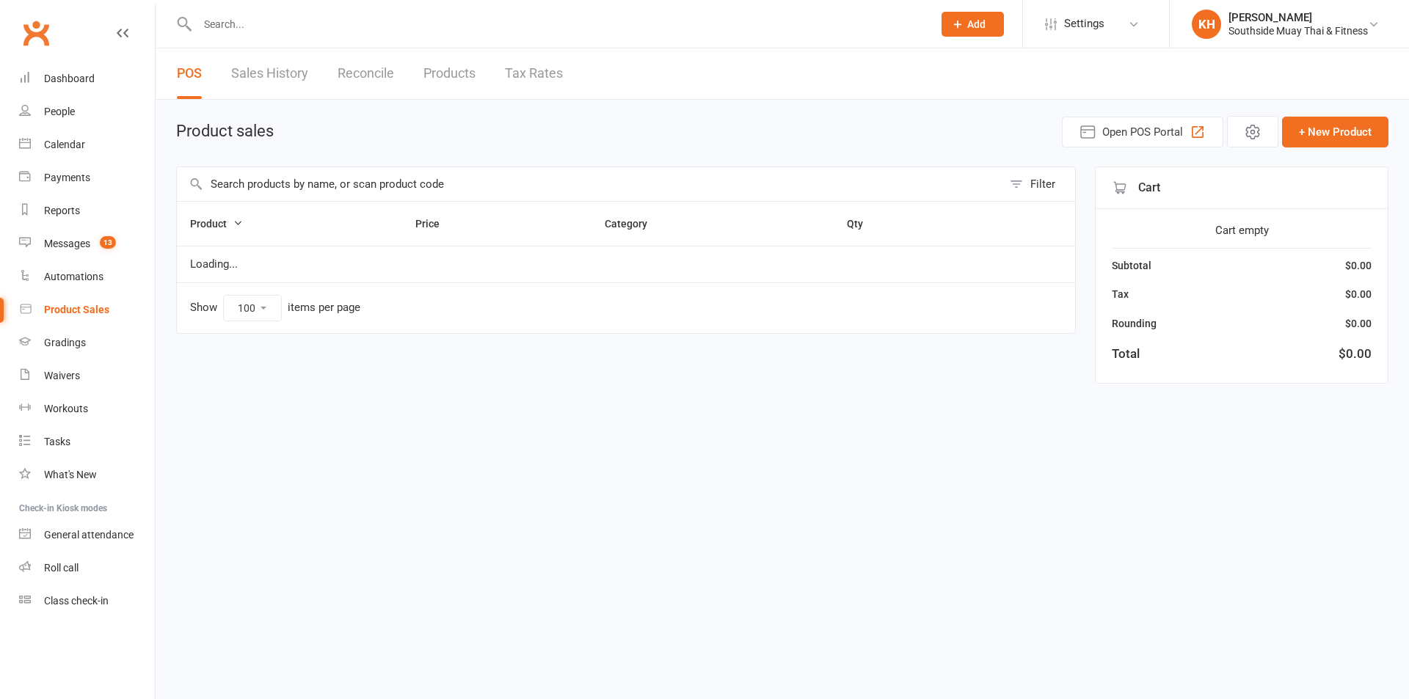
select select "100"
click at [69, 209] on div "Reports" at bounding box center [62, 211] width 36 height 12
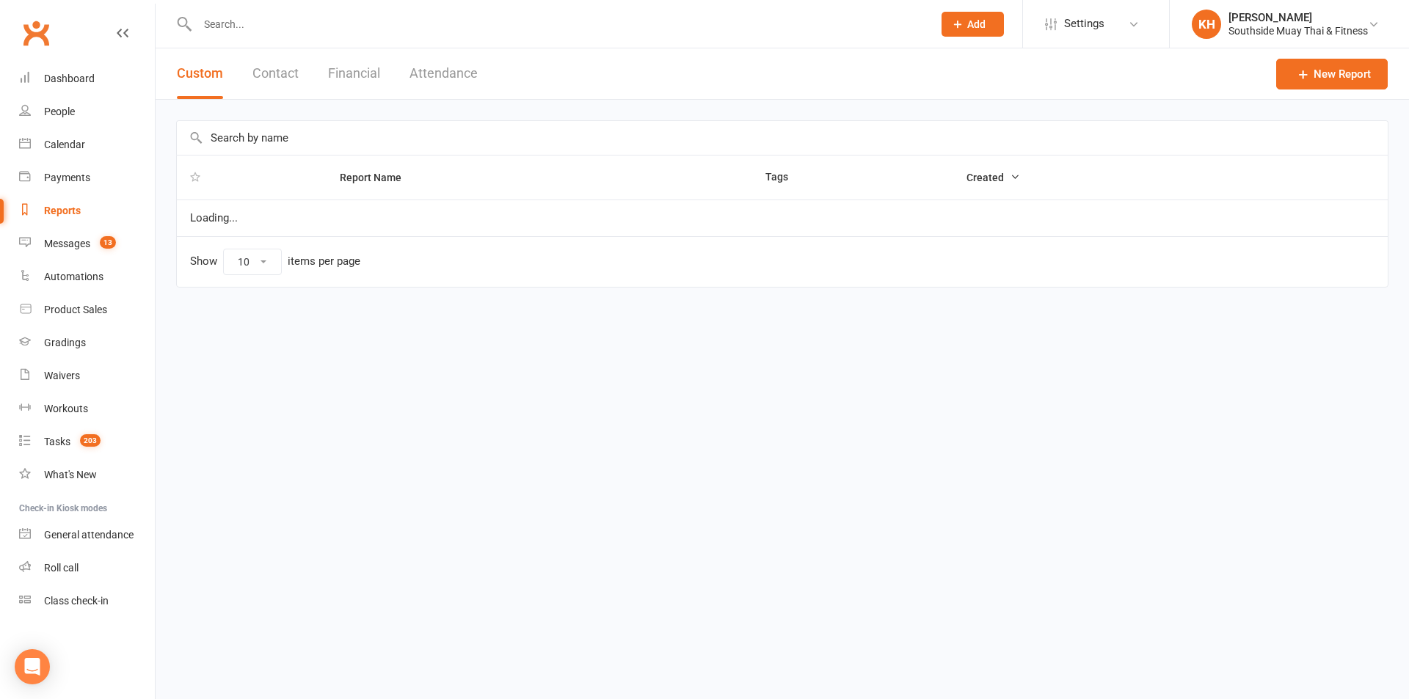
click at [344, 68] on button "Financial" at bounding box center [354, 73] width 52 height 51
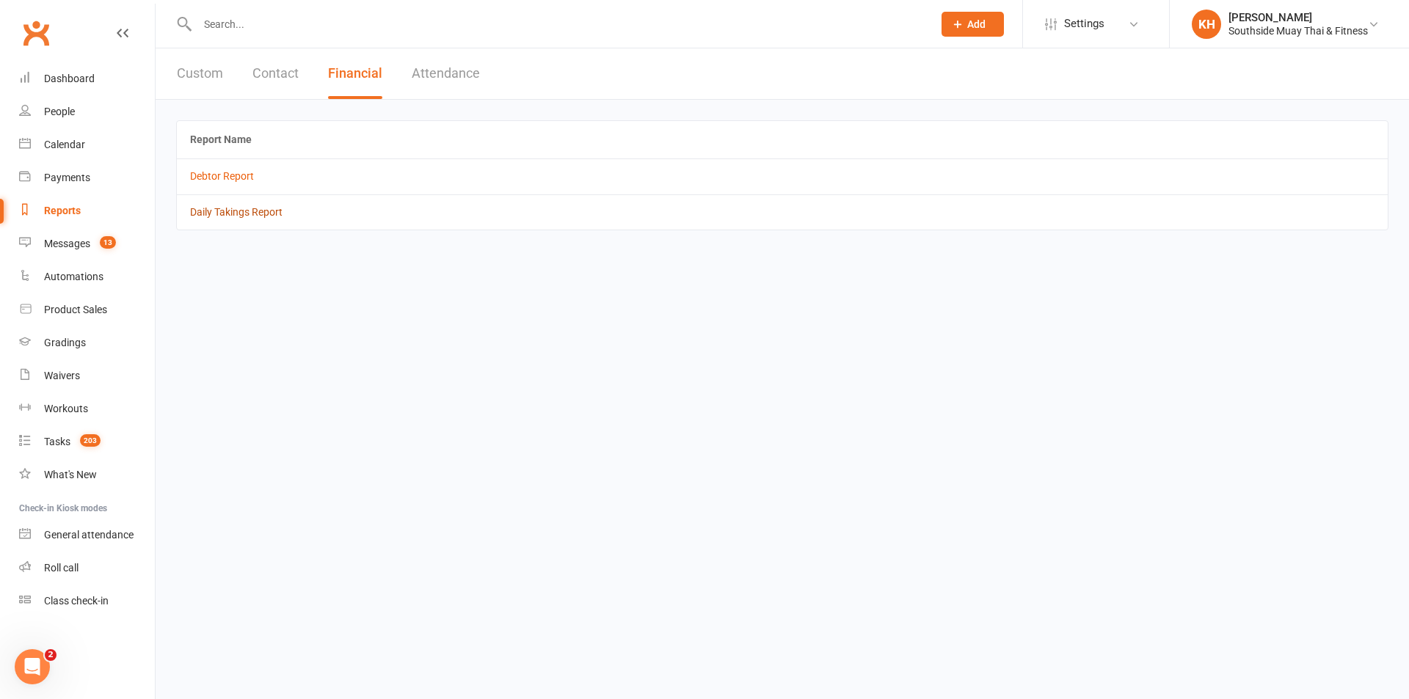
click at [251, 211] on link "Daily Takings Report" at bounding box center [236, 212] width 92 height 12
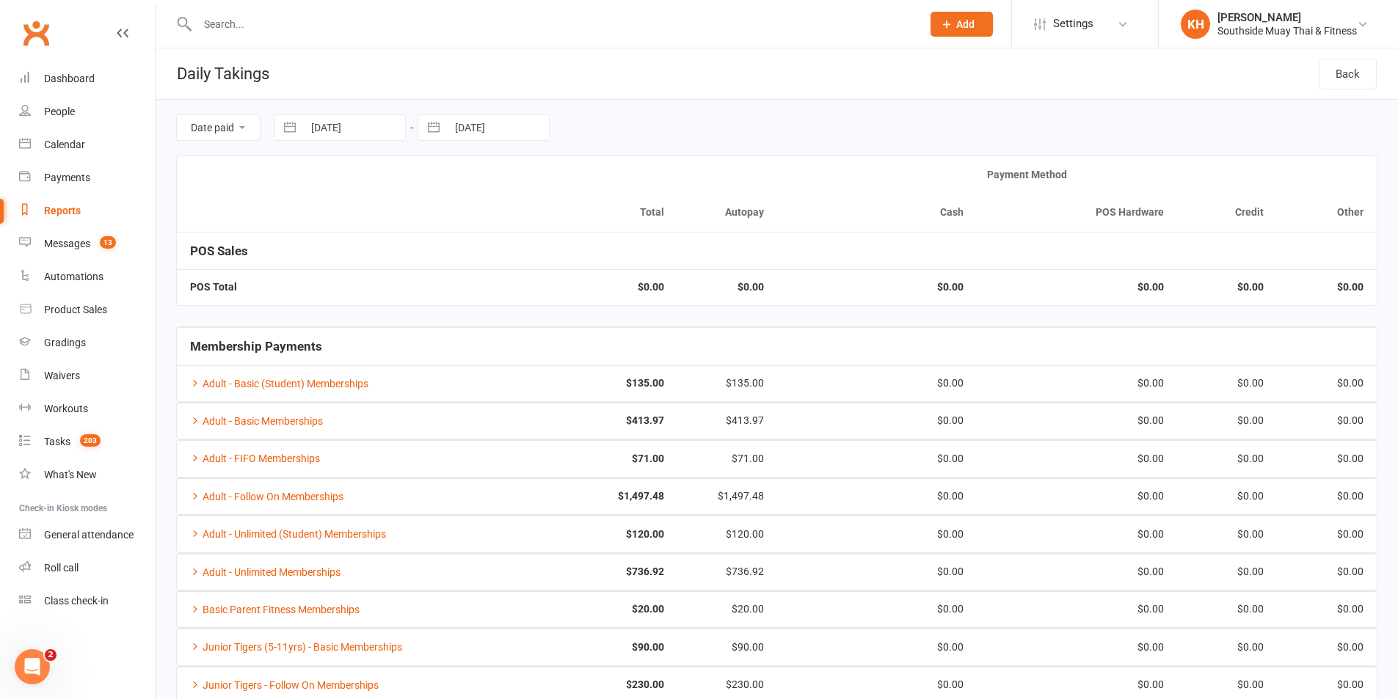
click at [436, 132] on button "button" at bounding box center [433, 127] width 26 height 25
select select "7"
select select "2025"
select select "8"
select select "2025"
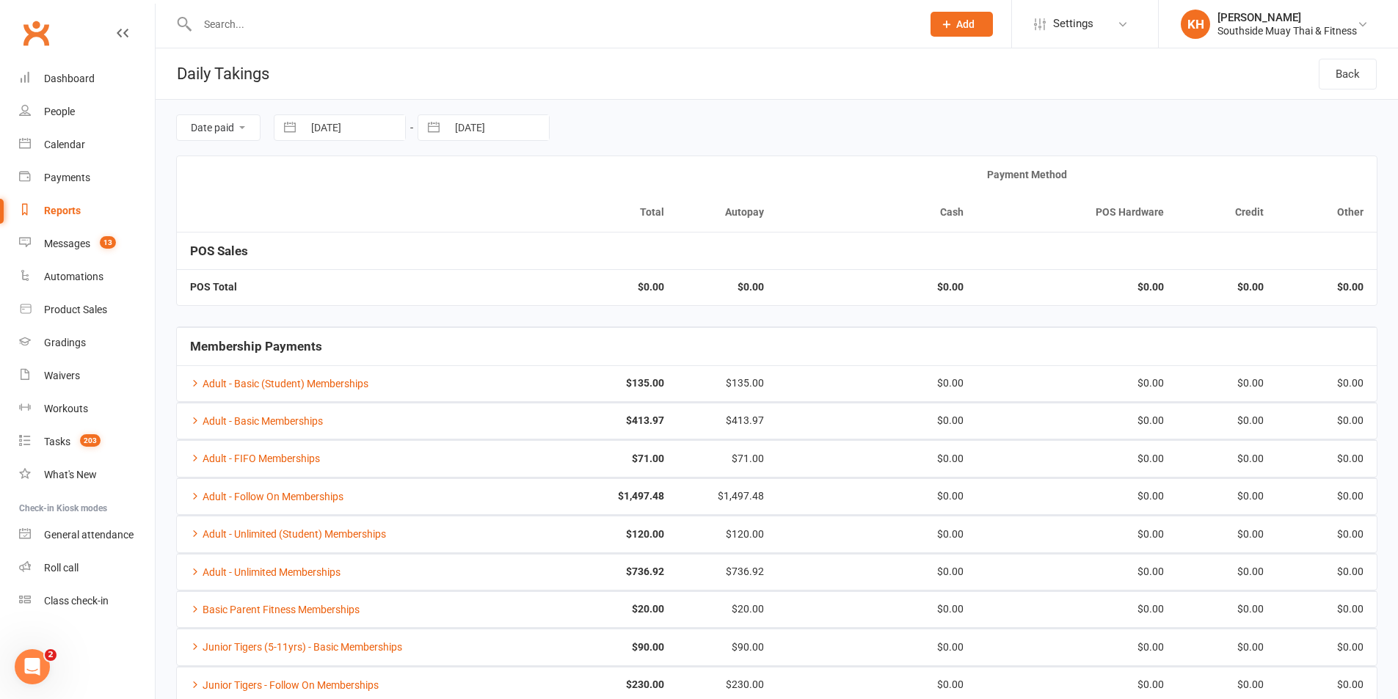
select select "9"
select select "2025"
click at [479, 296] on td "15" at bounding box center [477, 297] width 29 height 28
type input "[DATE]"
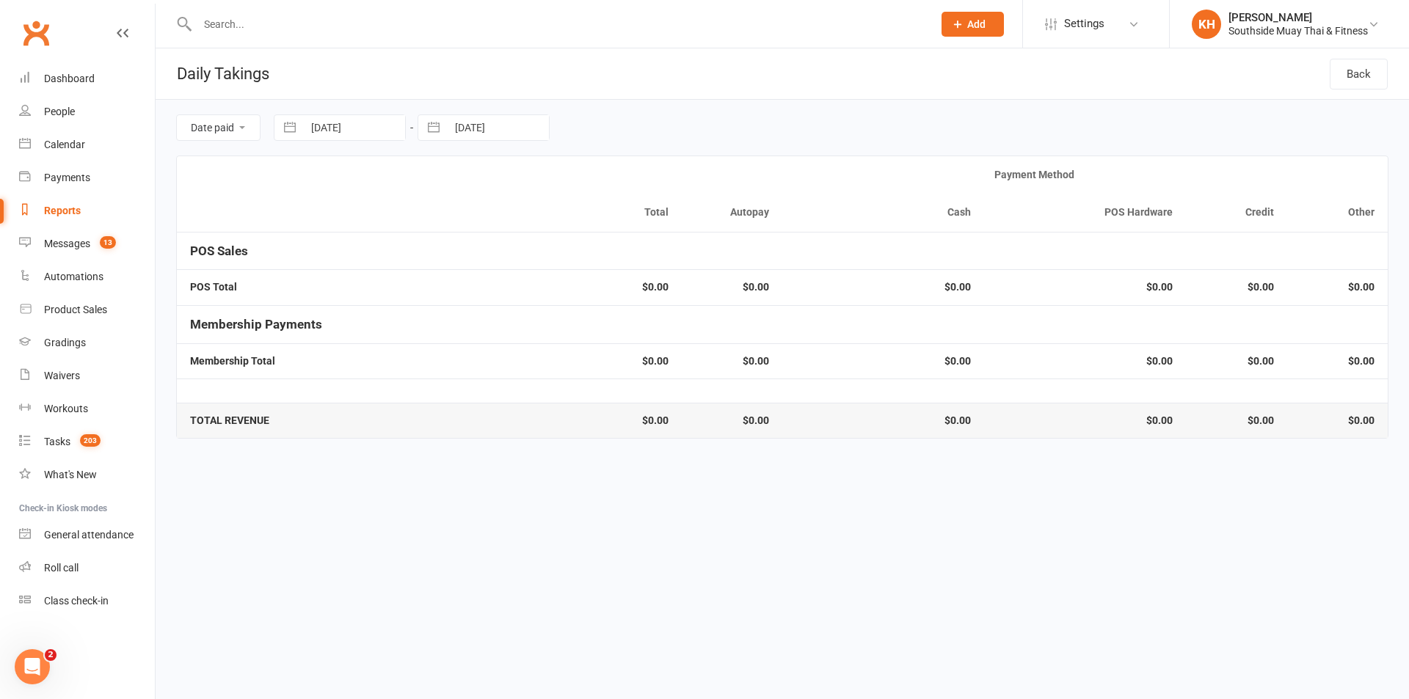
click at [301, 128] on button "button" at bounding box center [290, 127] width 26 height 25
select select "7"
select select "2025"
select select "8"
select select "2025"
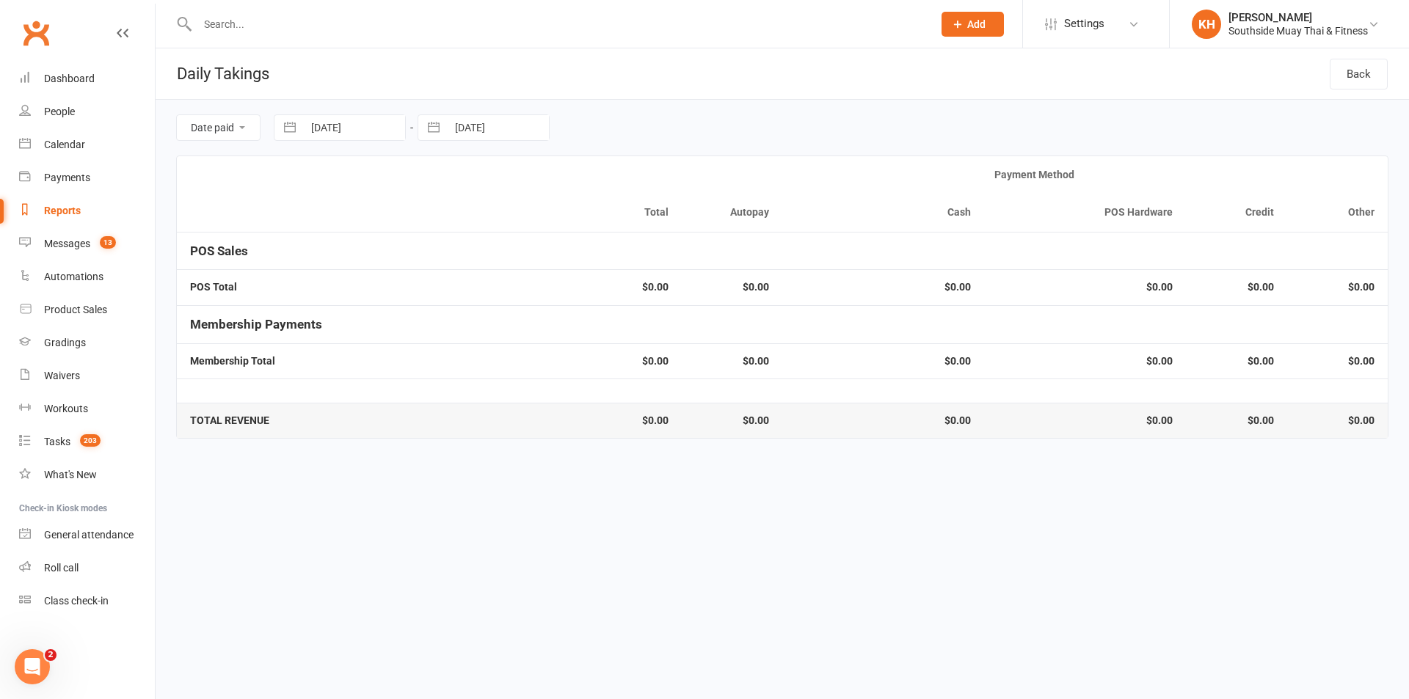
select select "9"
select select "2025"
click at [339, 302] on td "15" at bounding box center [333, 297] width 29 height 28
type input "15 Sep 2025"
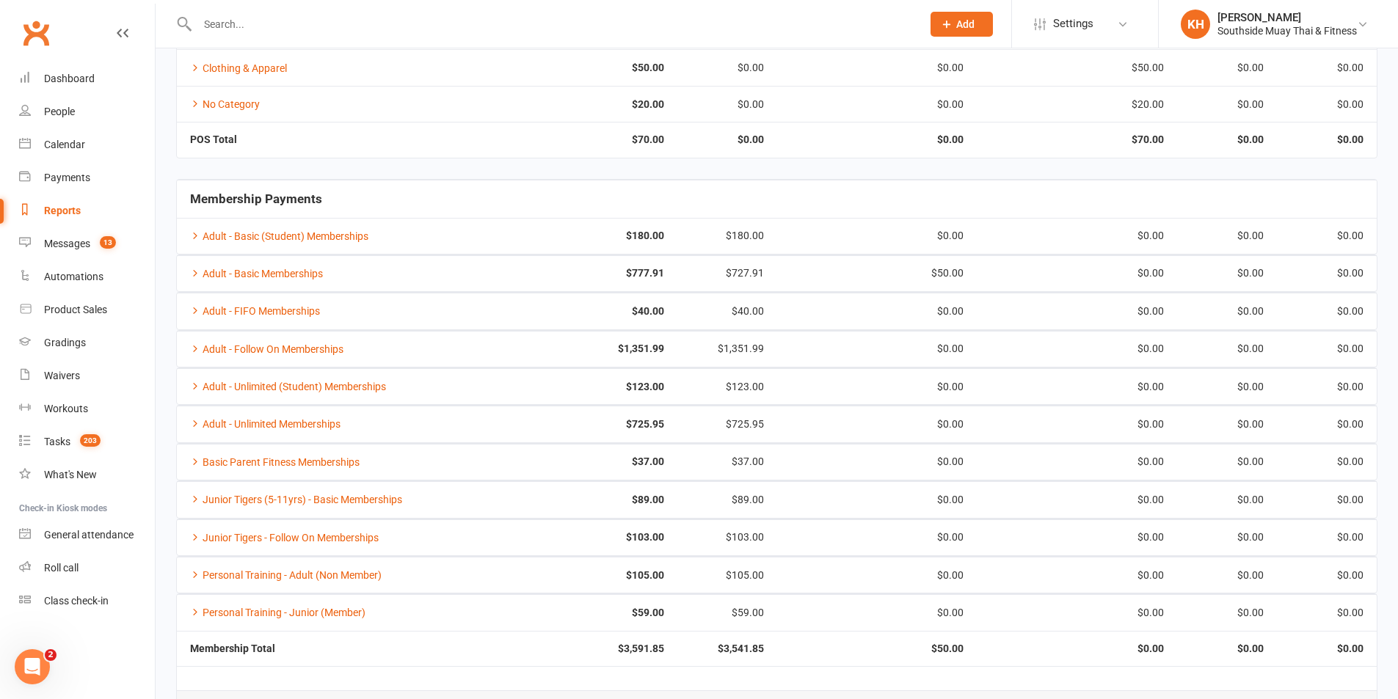
scroll to position [196, 0]
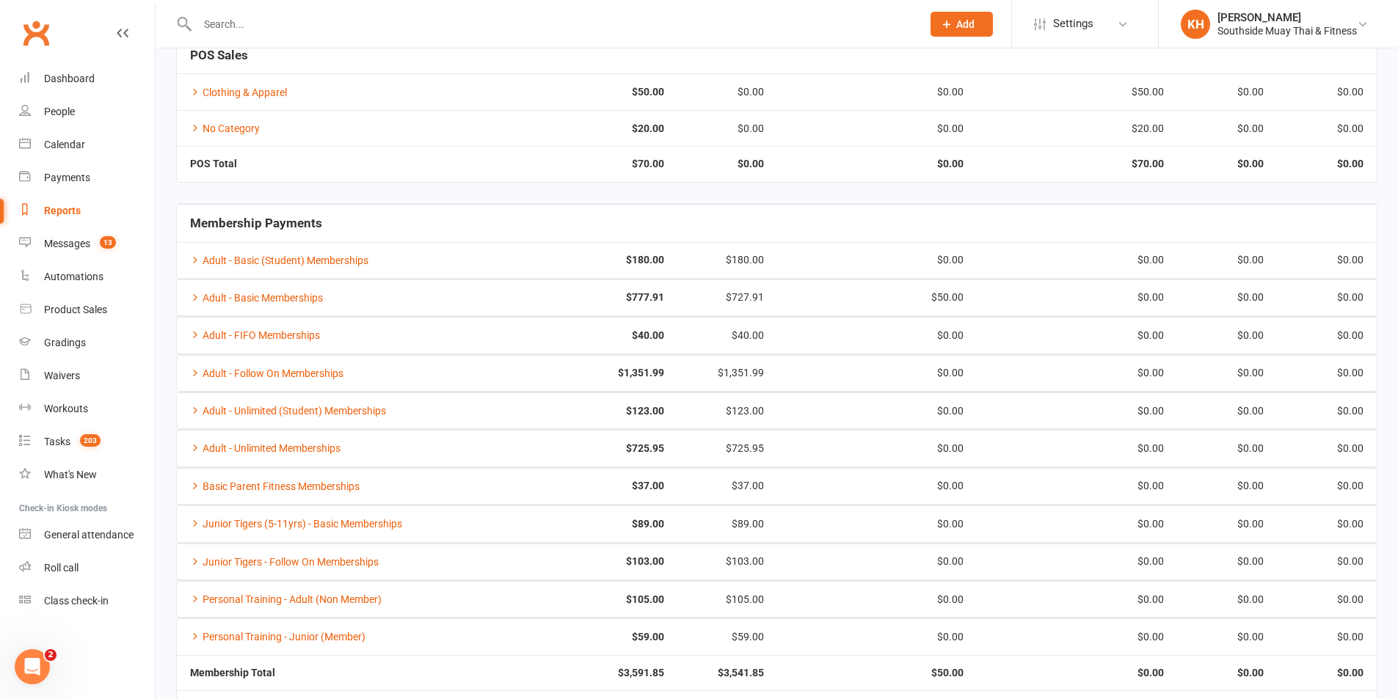
click at [941, 448] on div "$0.00" at bounding box center [876, 448] width 173 height 11
click at [81, 138] on link "Calendar" at bounding box center [87, 144] width 136 height 33
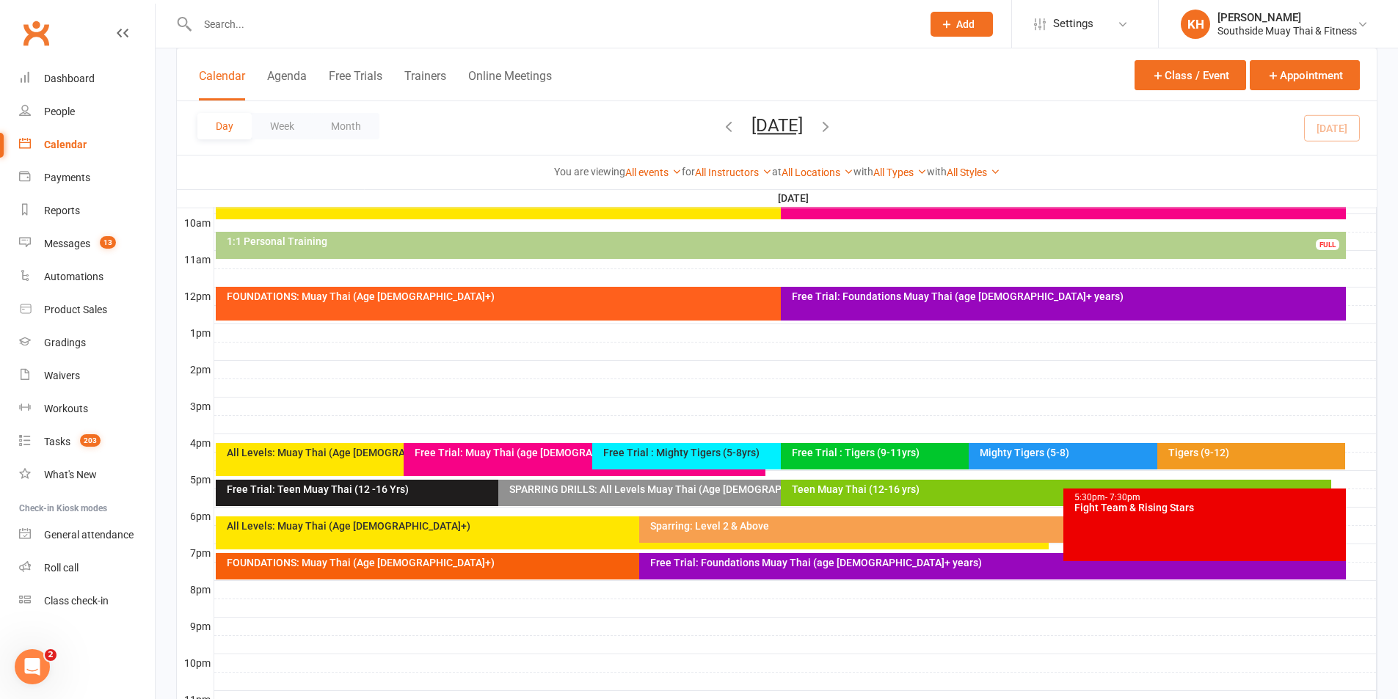
scroll to position [367, 0]
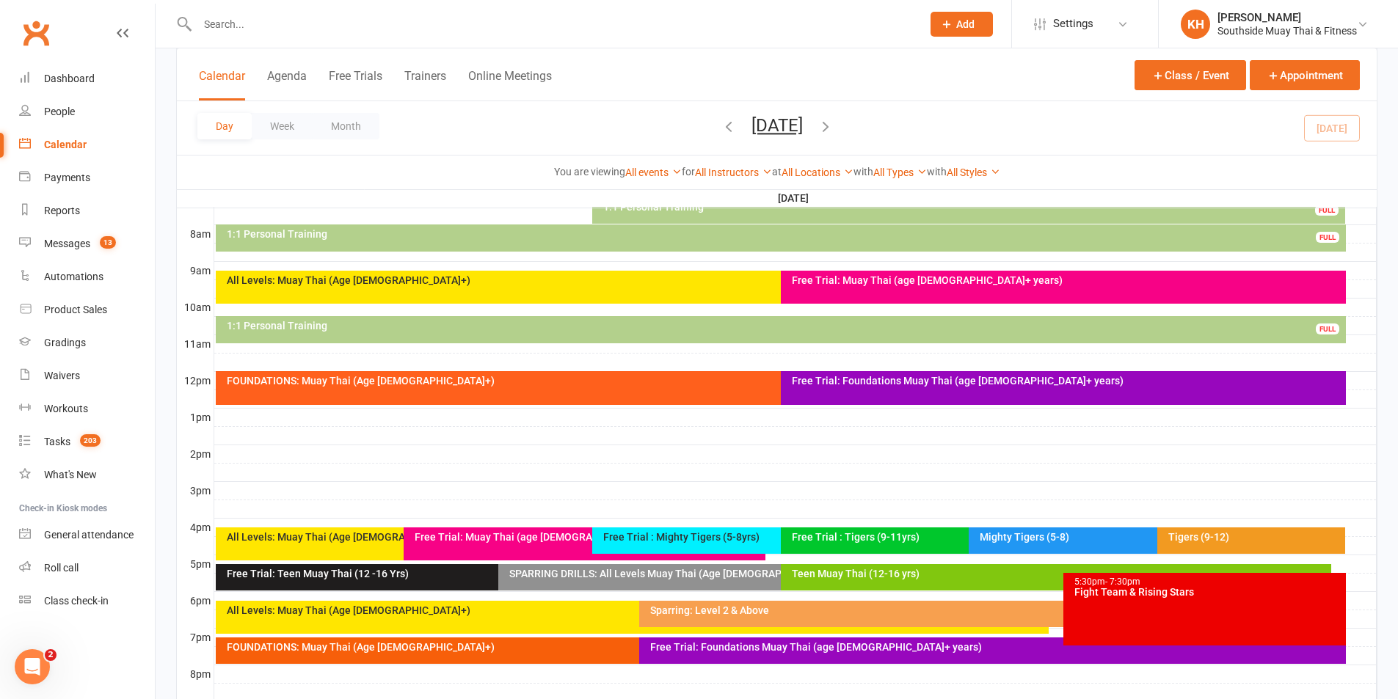
click at [652, 385] on div "FOUNDATIONS: Muay Thai (Age 13+)" at bounding box center [777, 381] width 1102 height 10
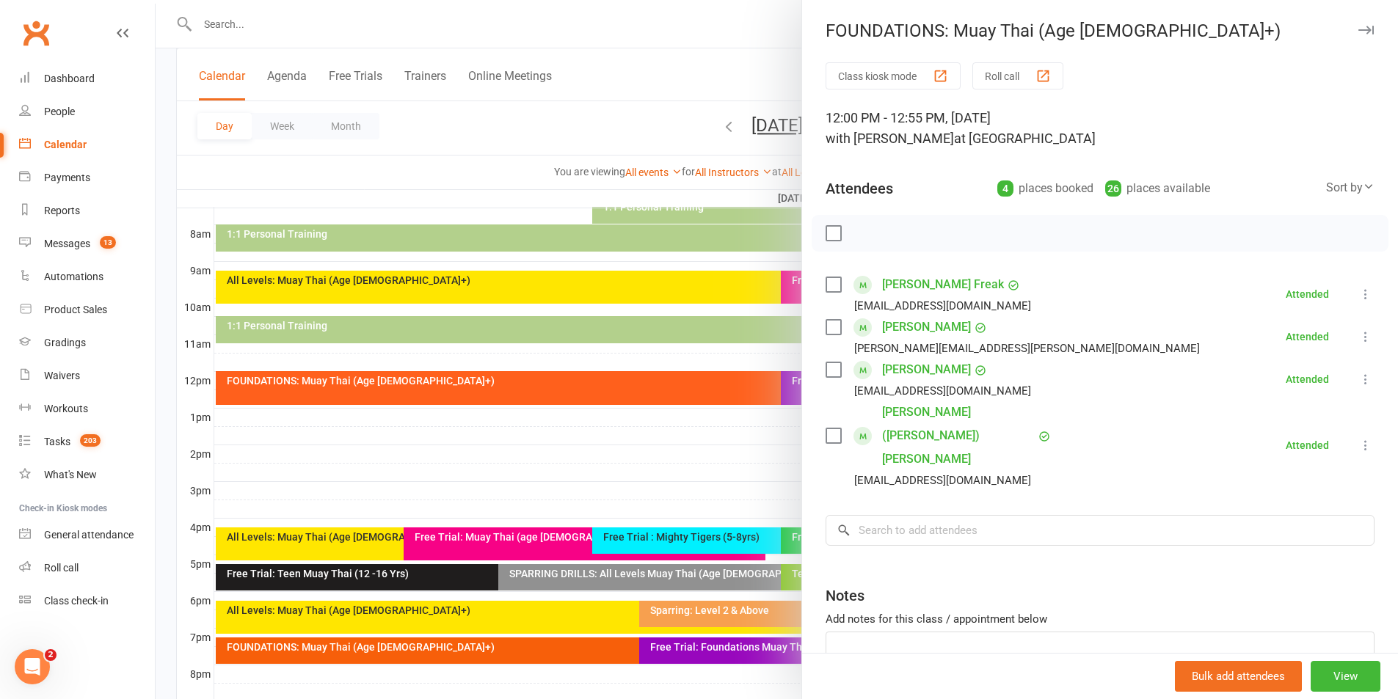
click at [907, 326] on link "Amanda Nally" at bounding box center [926, 327] width 89 height 23
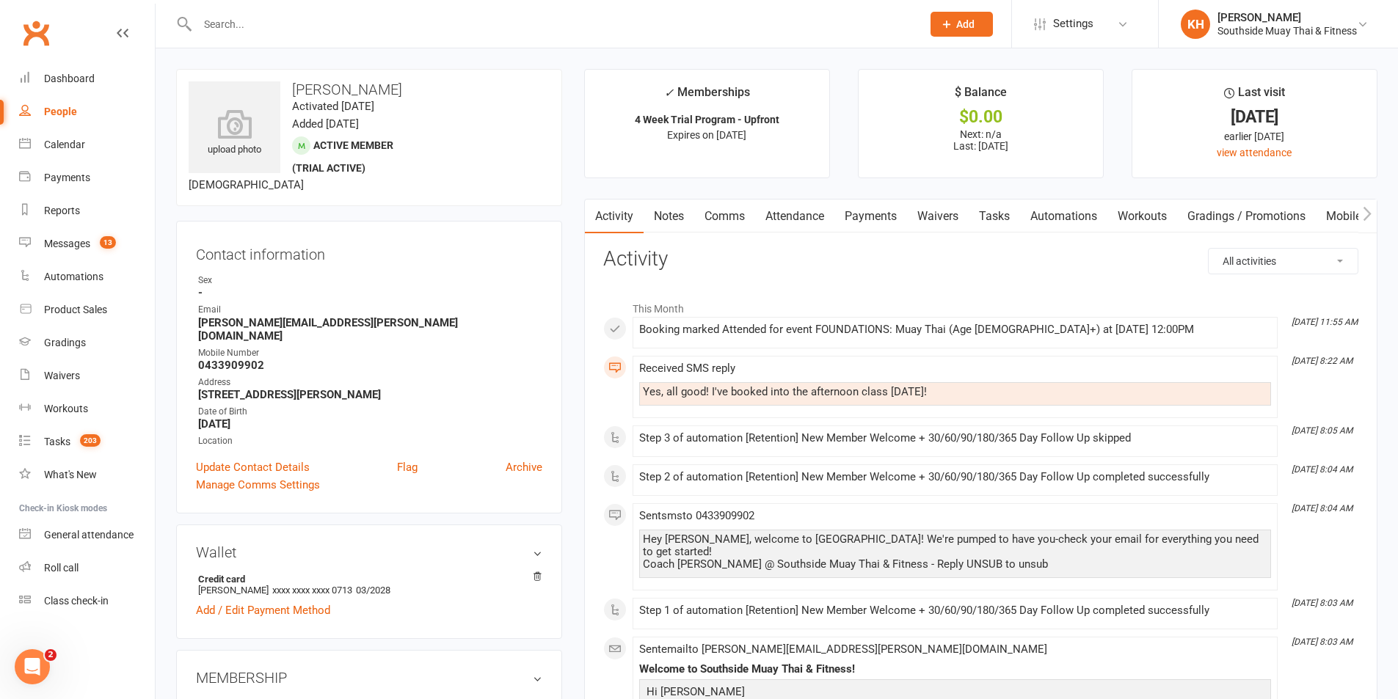
click at [338, 24] on input "text" at bounding box center [552, 24] width 718 height 21
paste input "David Osborn"
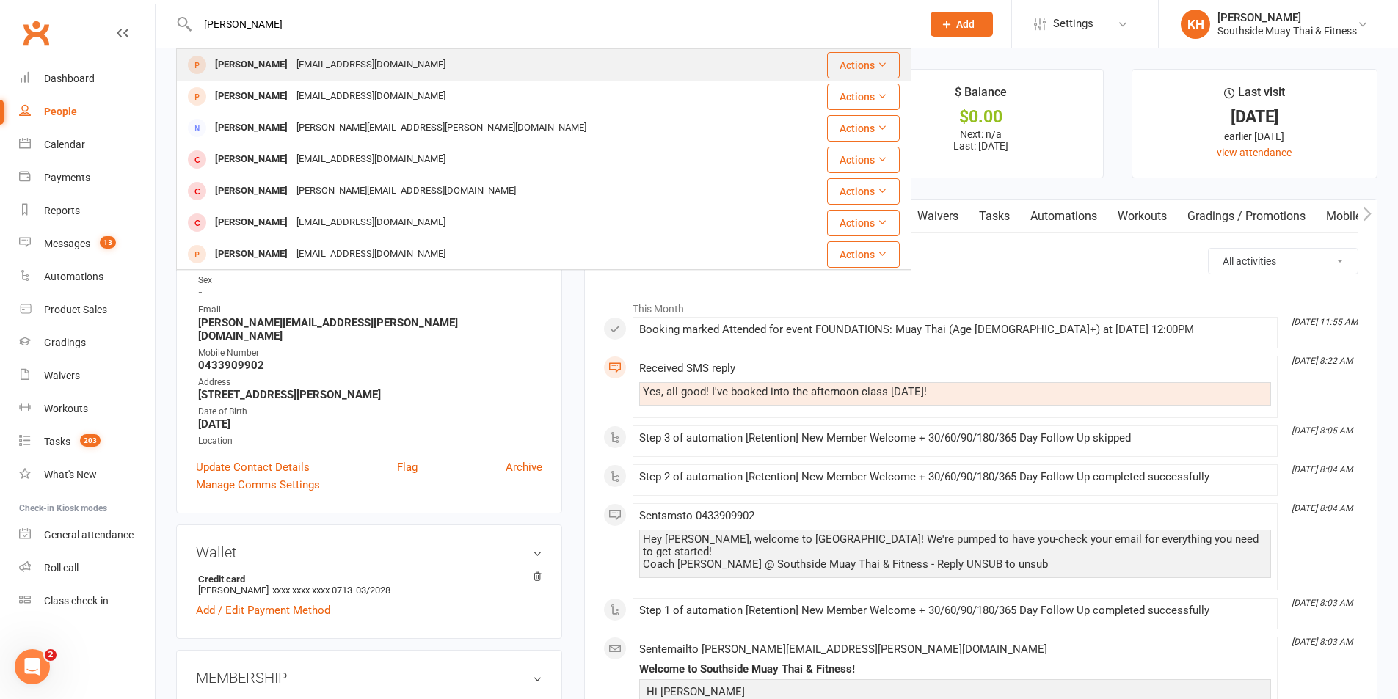
type input "David Osborn"
click at [247, 66] on div "David Osborn" at bounding box center [251, 64] width 81 height 21
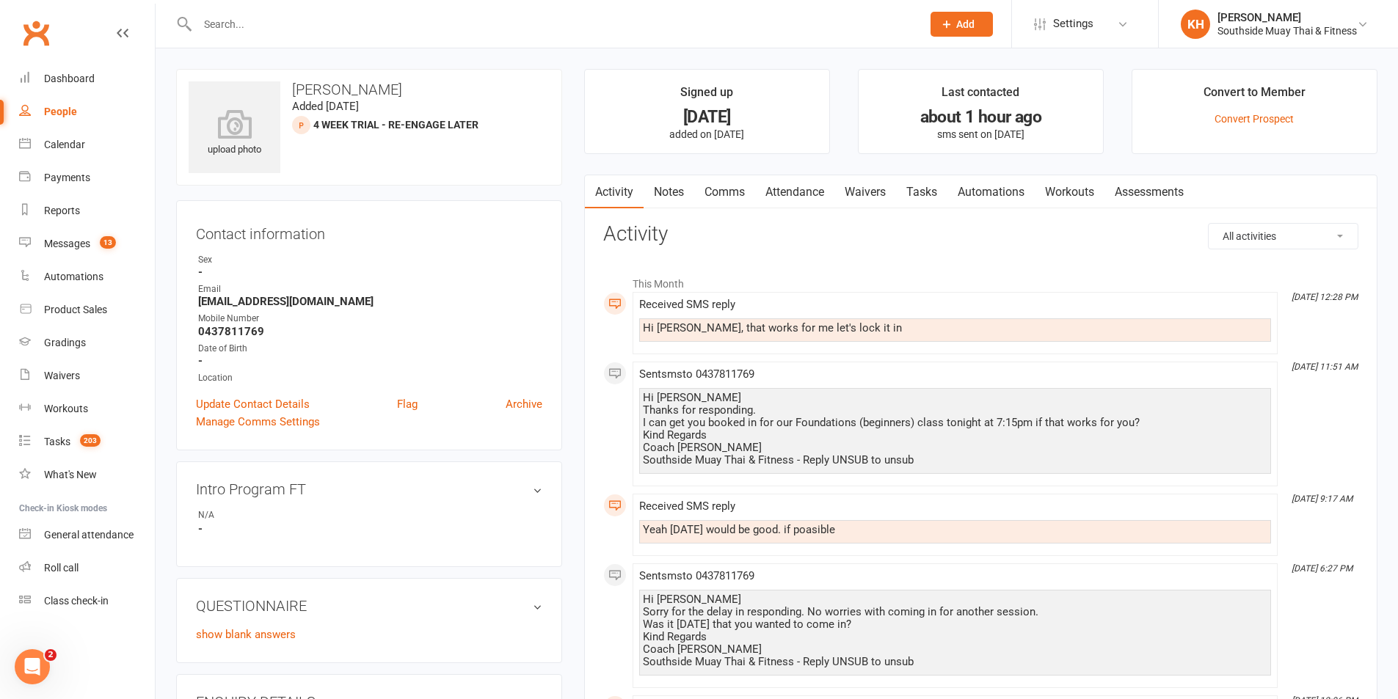
click at [814, 192] on link "Attendance" at bounding box center [794, 192] width 79 height 34
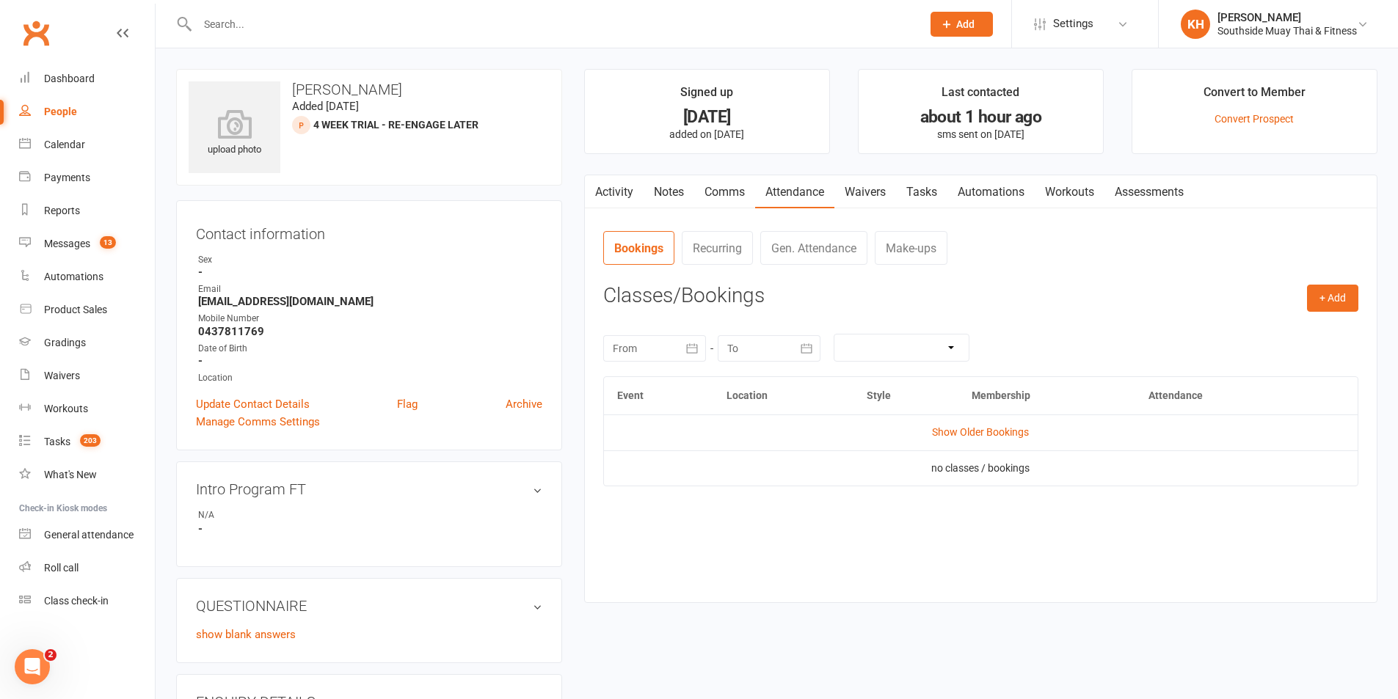
click at [619, 194] on link "Activity" at bounding box center [614, 192] width 59 height 34
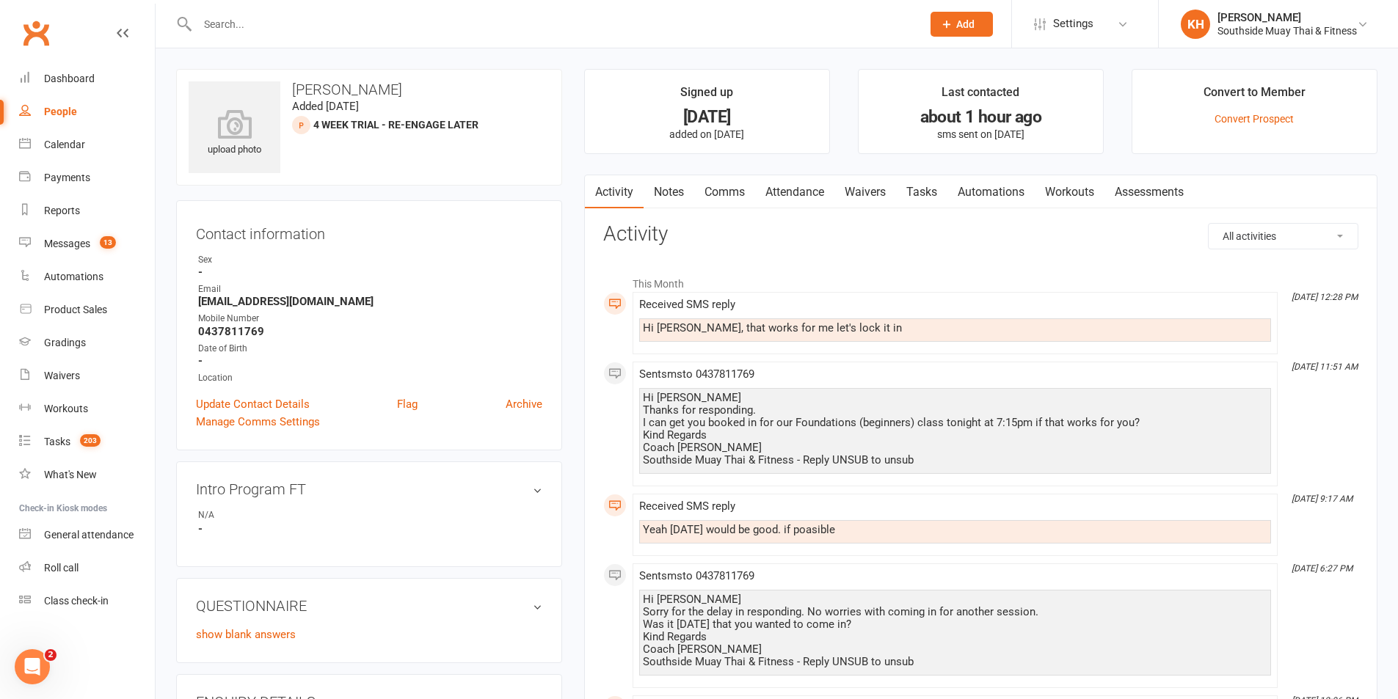
click at [798, 194] on link "Attendance" at bounding box center [794, 192] width 79 height 34
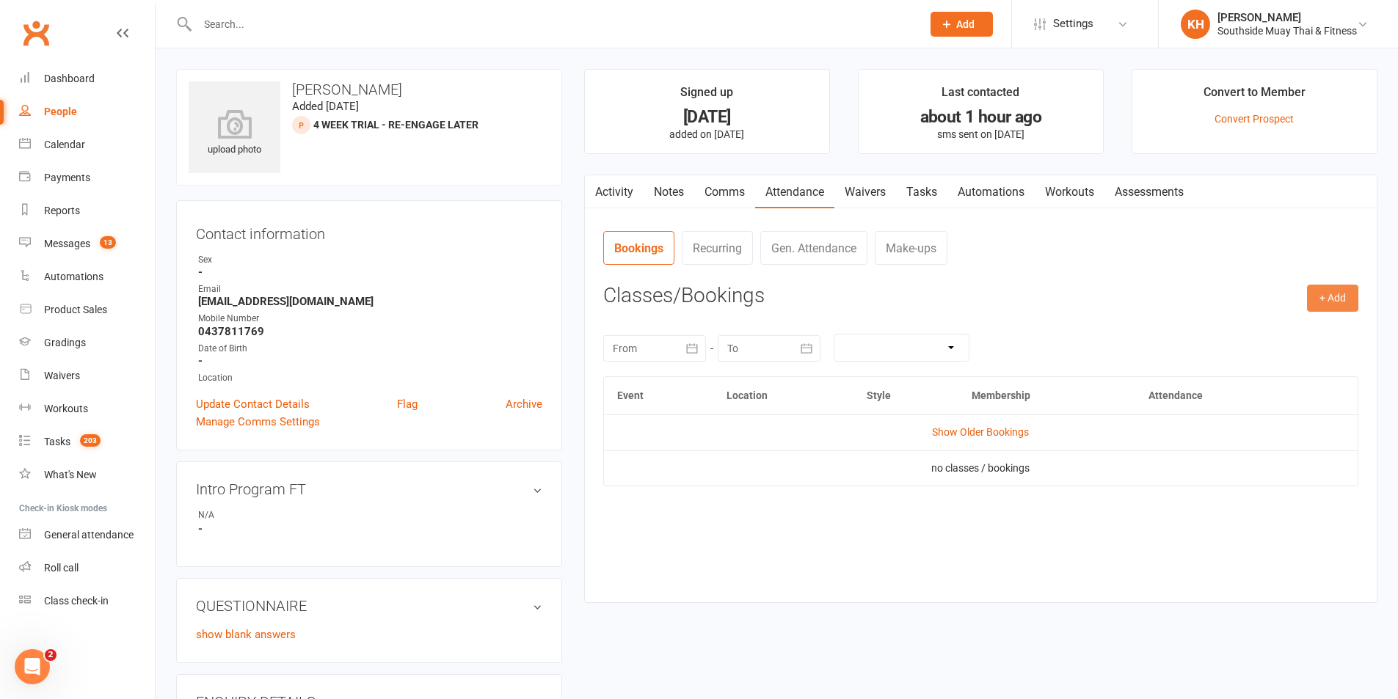
click at [1339, 294] on button "+ Add" at bounding box center [1332, 298] width 51 height 26
click at [1237, 328] on link "Book Event" at bounding box center [1284, 331] width 145 height 29
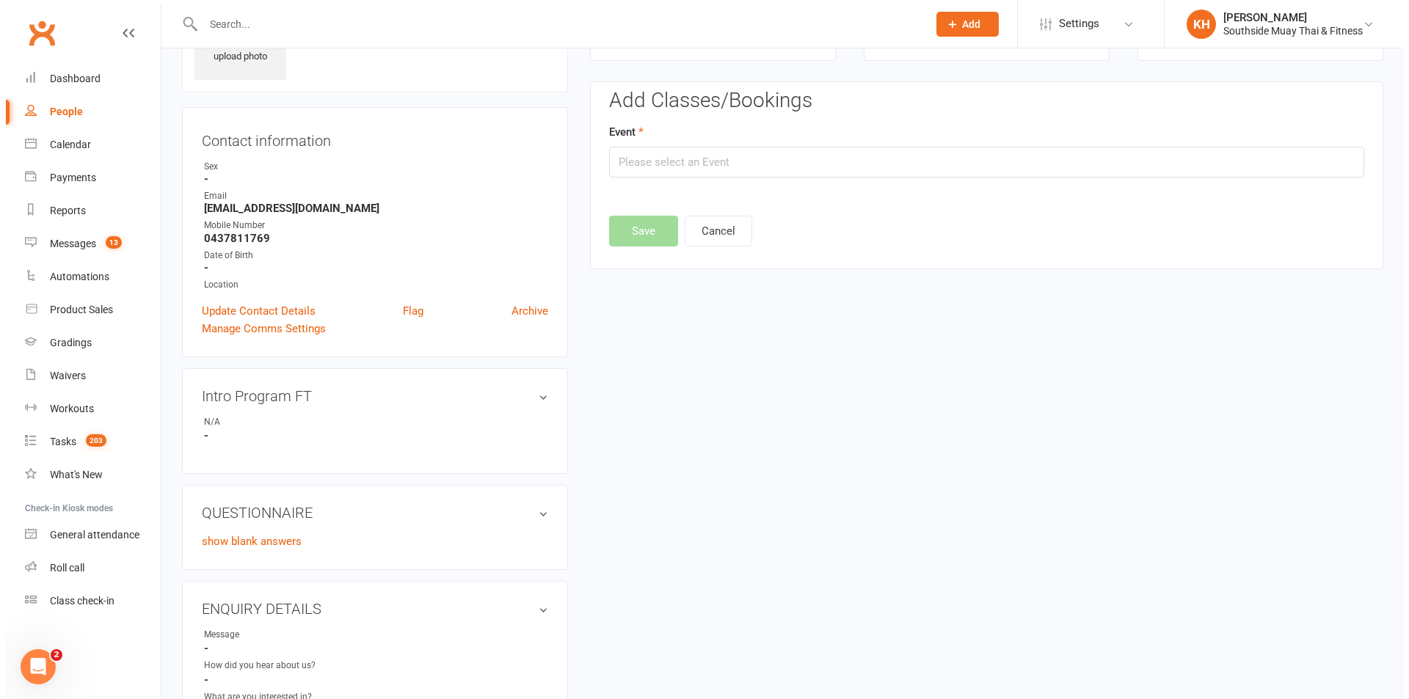
scroll to position [101, 0]
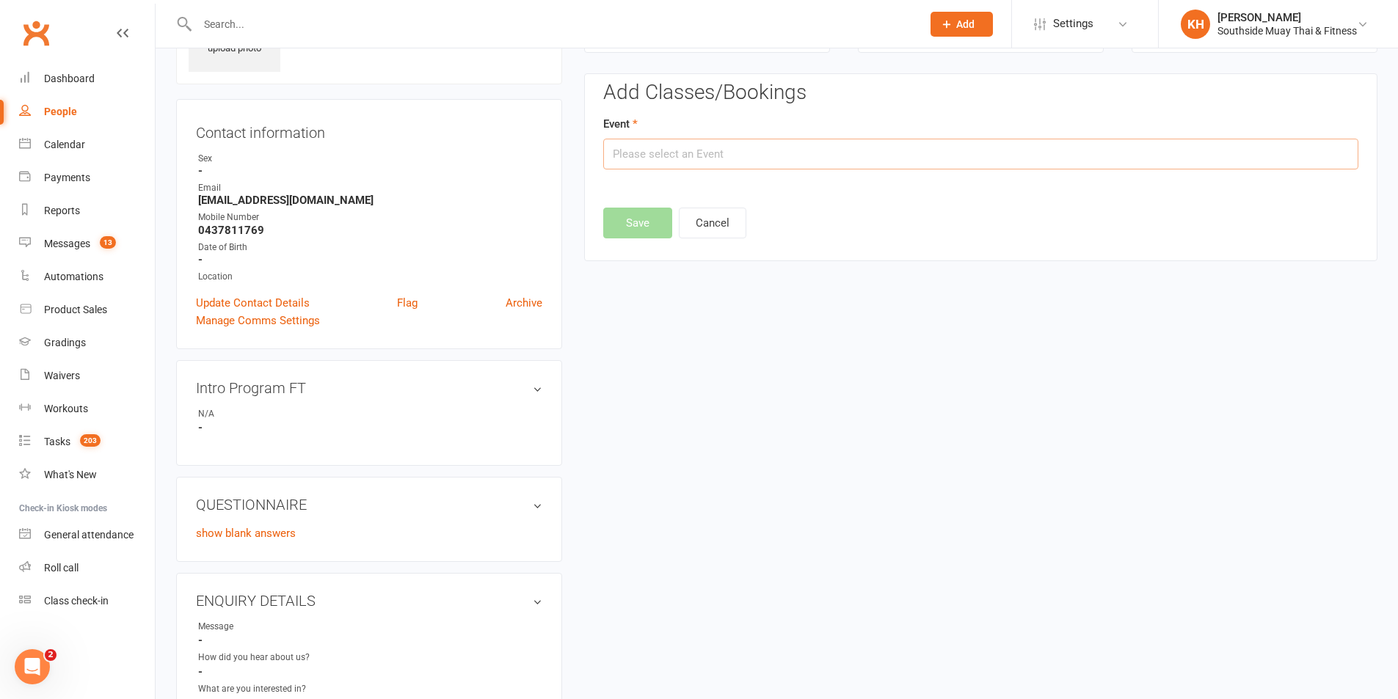
click at [756, 162] on input "text" at bounding box center [980, 154] width 755 height 31
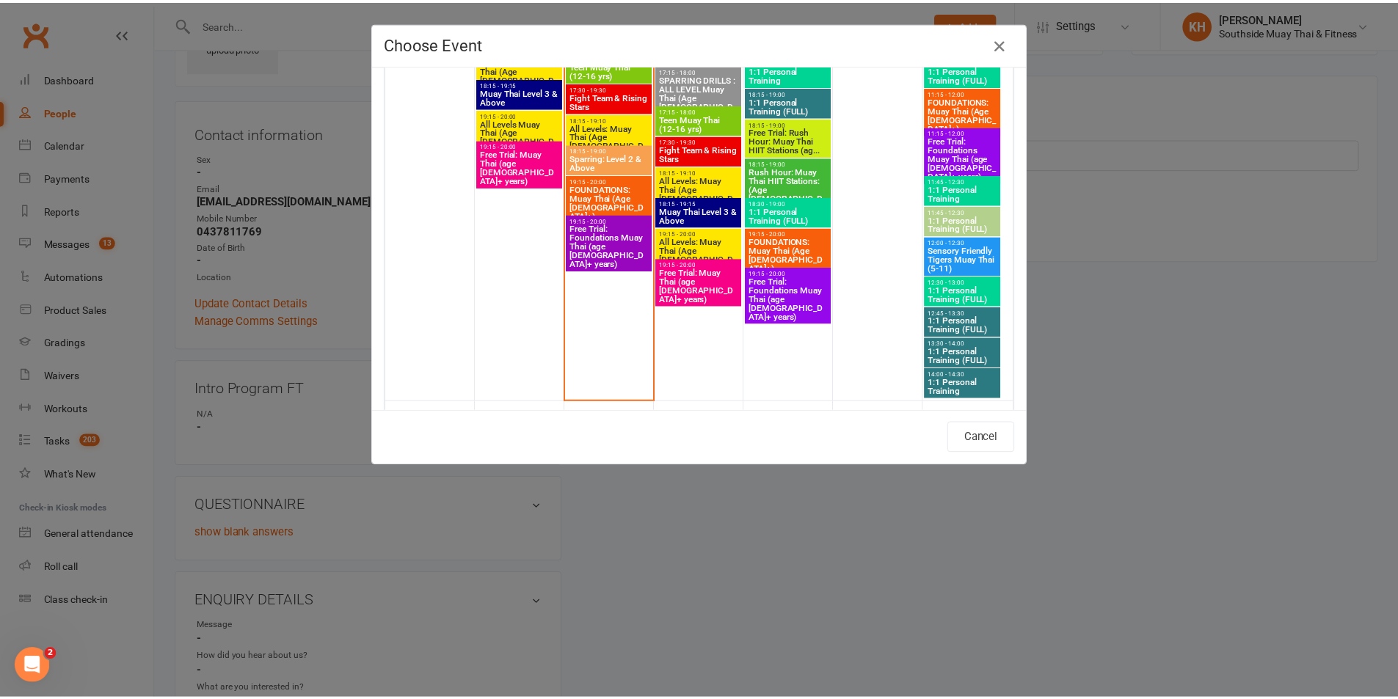
scroll to position [2715, 0]
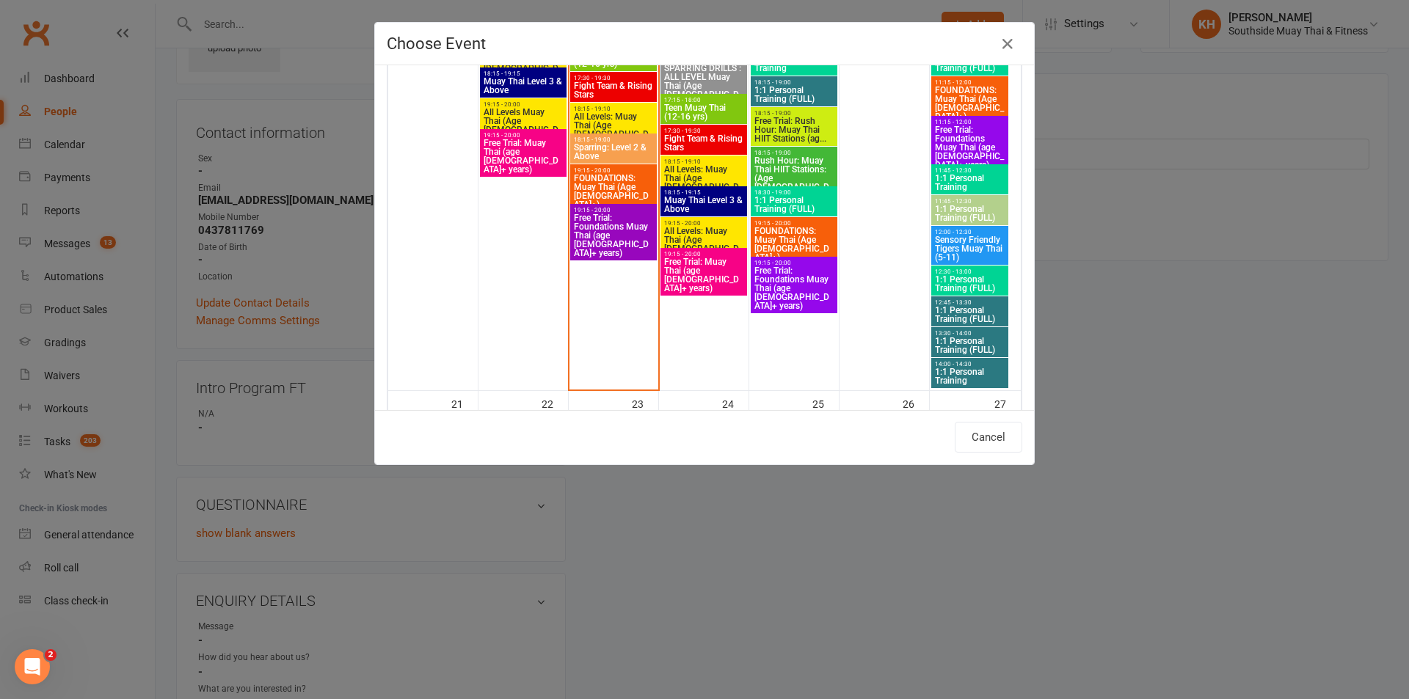
click at [604, 236] on span "Free Trial: Foundations Muay Thai (age 13+ years)" at bounding box center [613, 236] width 81 height 44
type input "Free Trial: Foundations Muay Thai (age 13+ years) - Sep 16, 2025 7:15:00 PM"
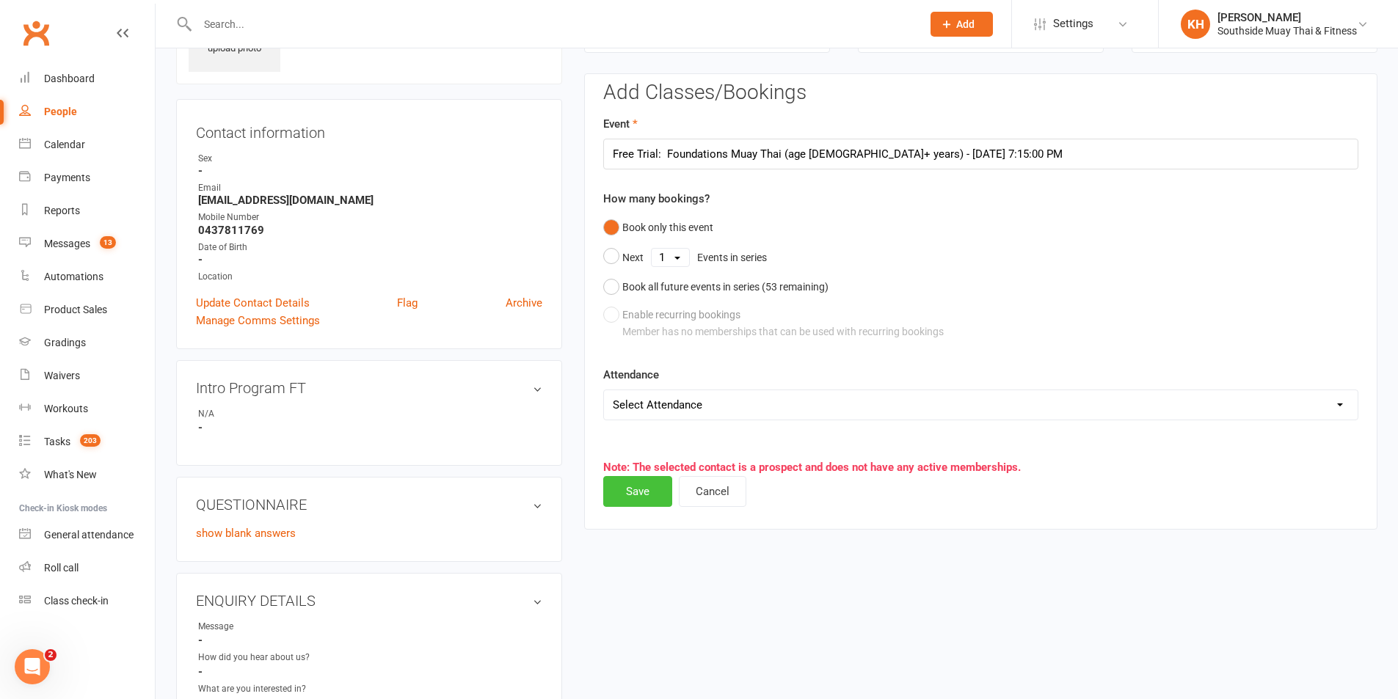
click at [631, 492] on button "Save" at bounding box center [637, 491] width 69 height 31
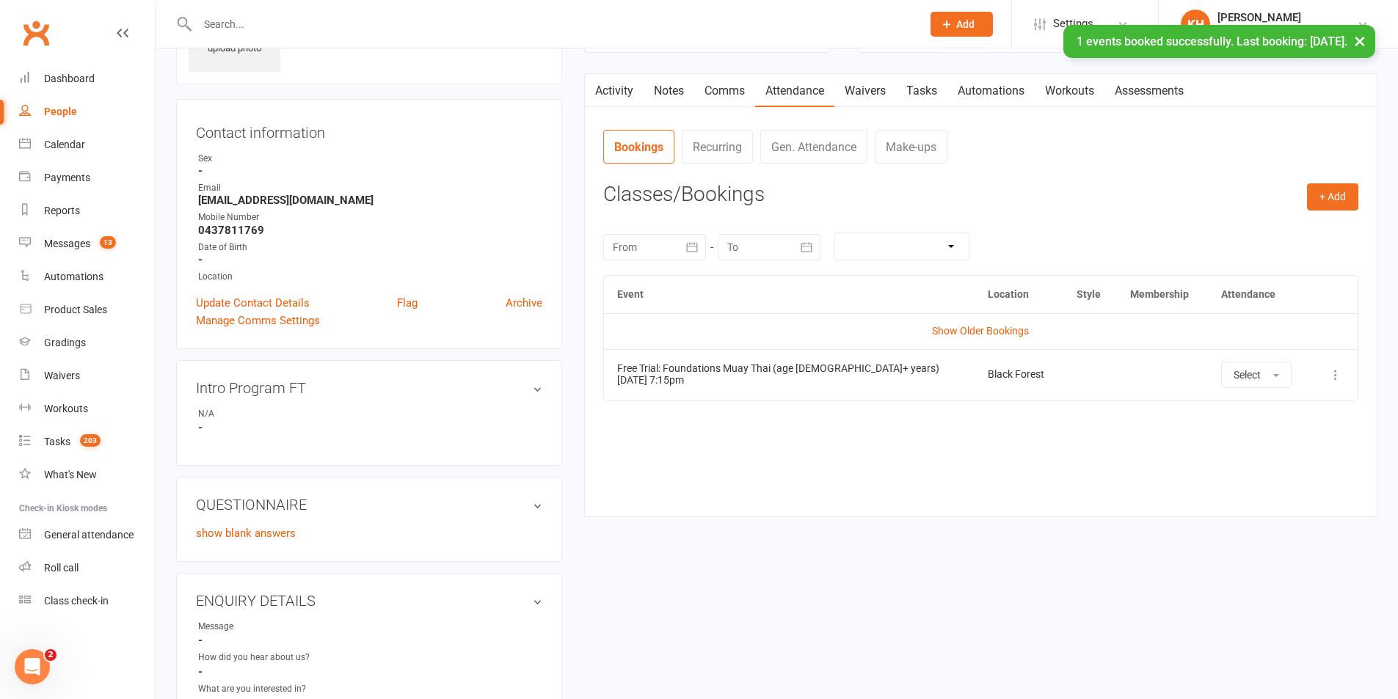
click at [611, 91] on link "Activity" at bounding box center [614, 91] width 59 height 34
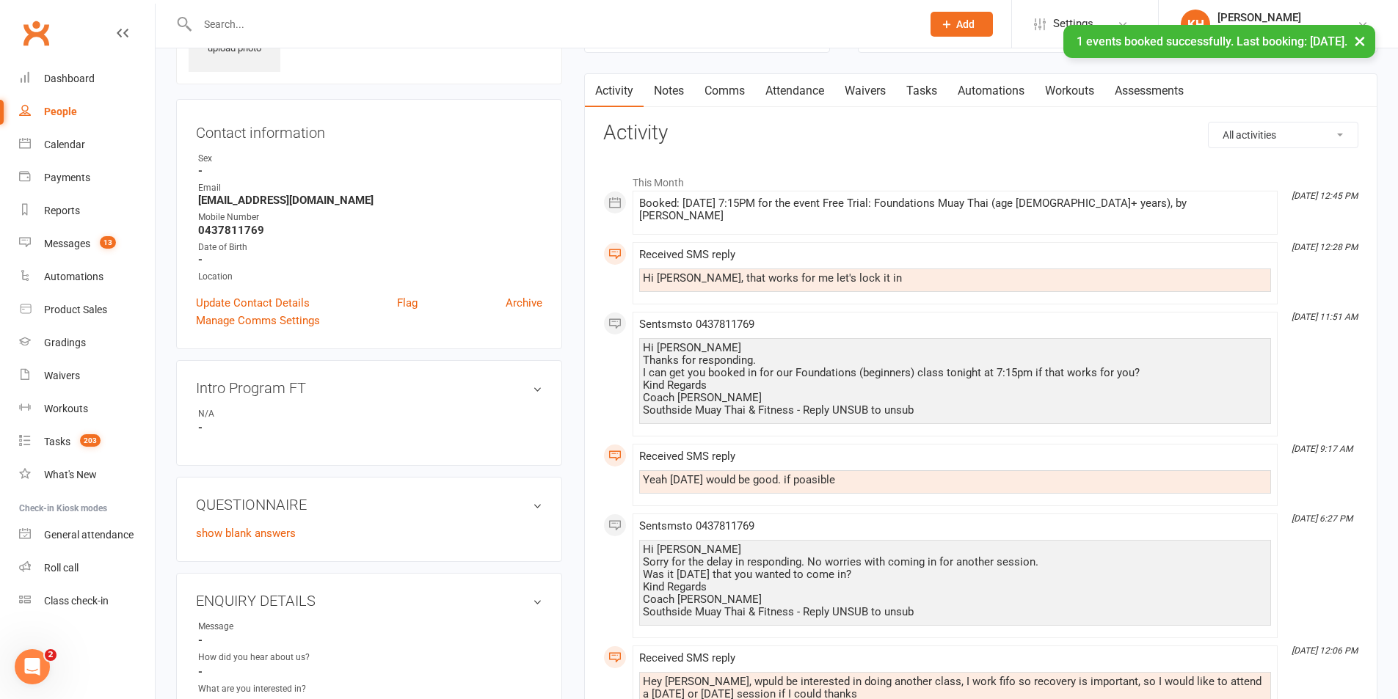
click at [708, 92] on link "Comms" at bounding box center [724, 91] width 61 height 34
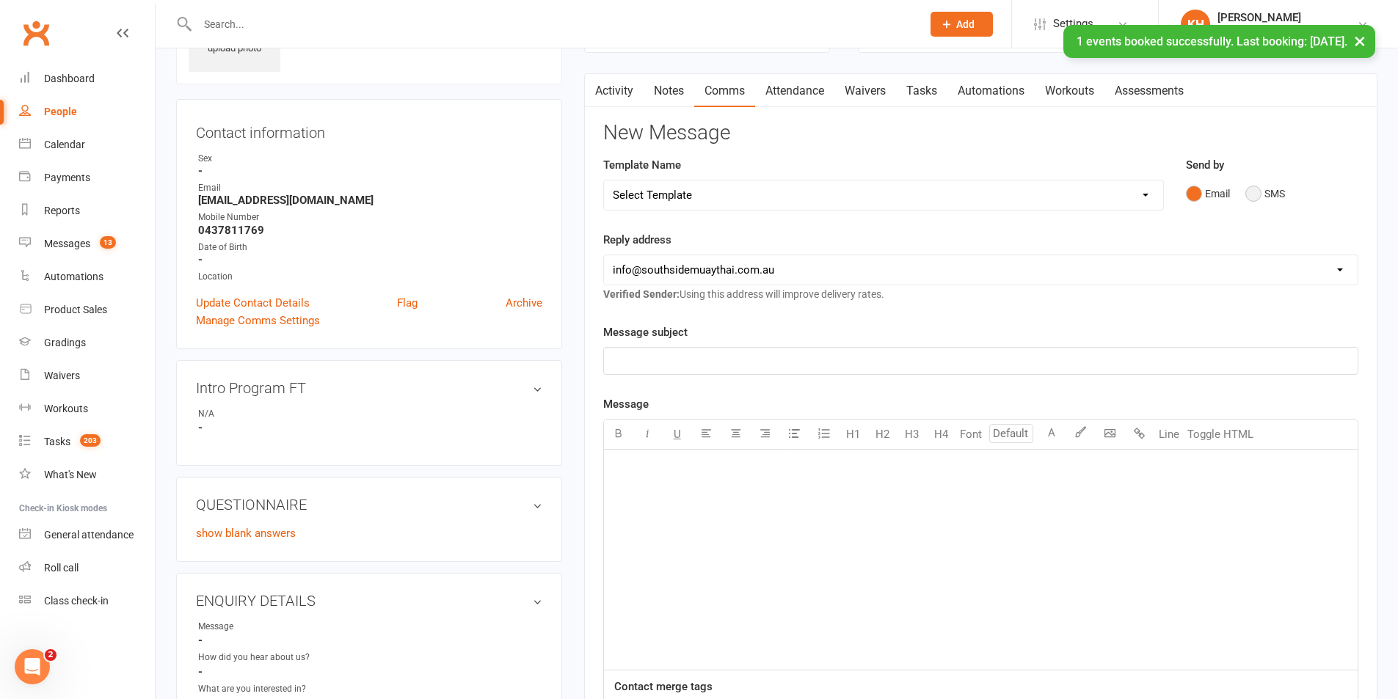
click at [1260, 200] on button "SMS" at bounding box center [1265, 194] width 40 height 28
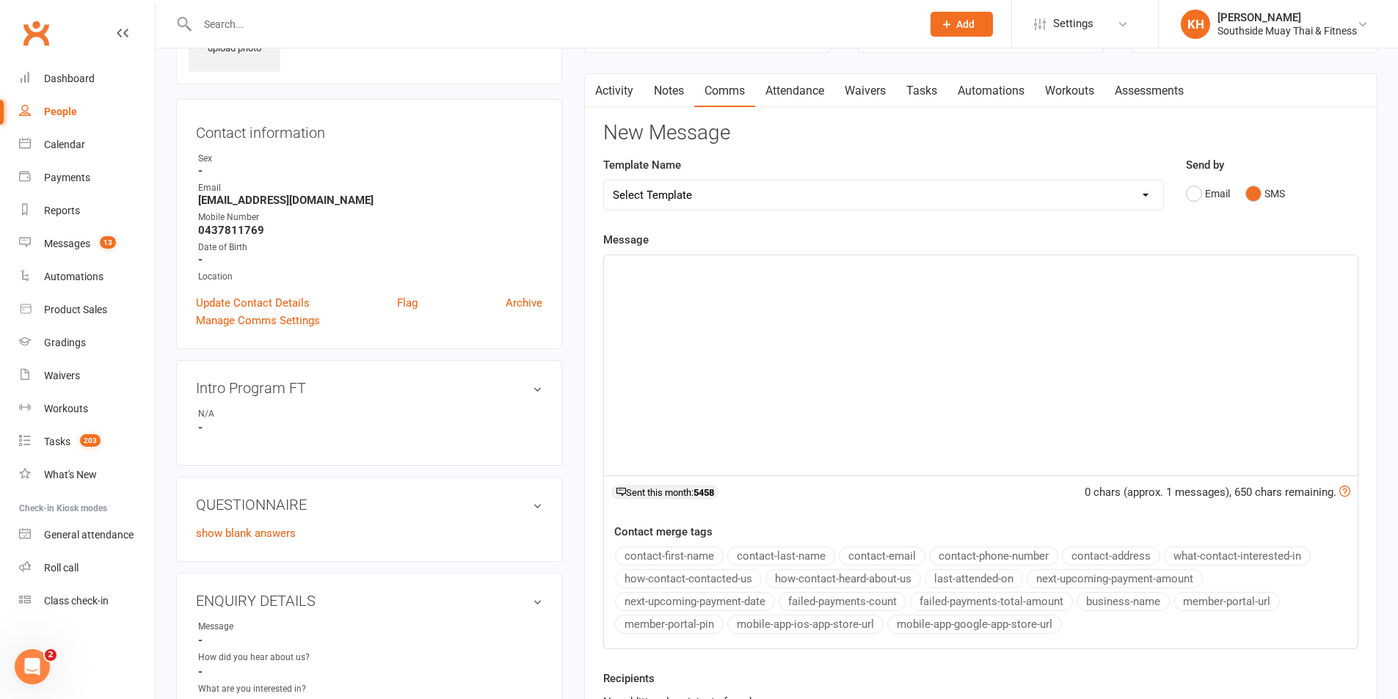
click at [834, 322] on div "﻿" at bounding box center [981, 365] width 754 height 220
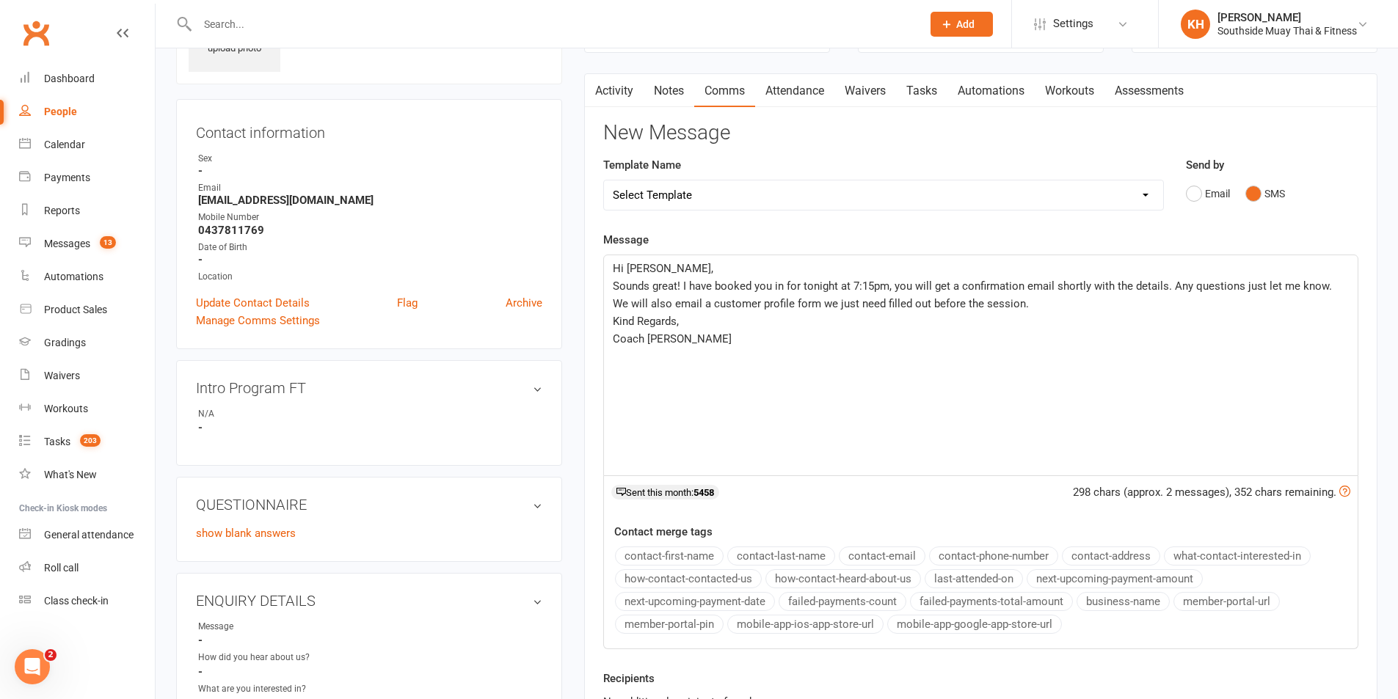
click at [1110, 597] on button "business-name" at bounding box center [1123, 601] width 93 height 19
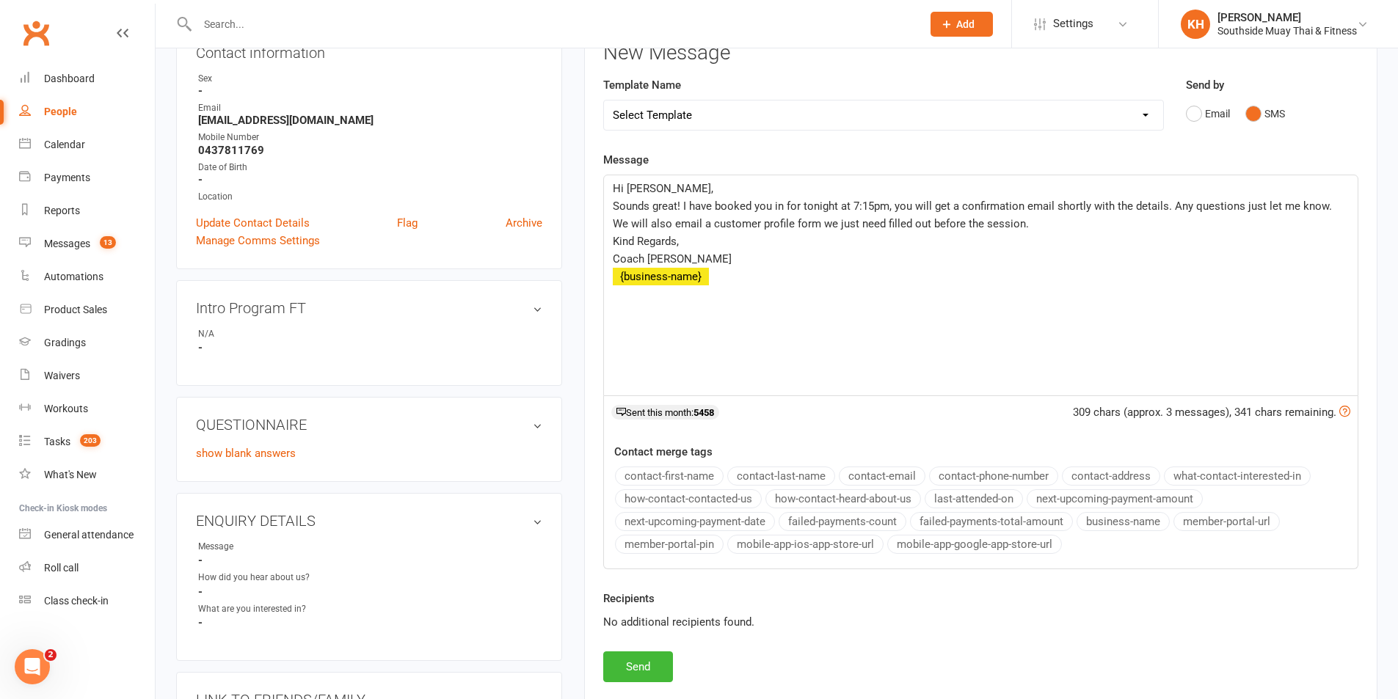
scroll to position [248, 0]
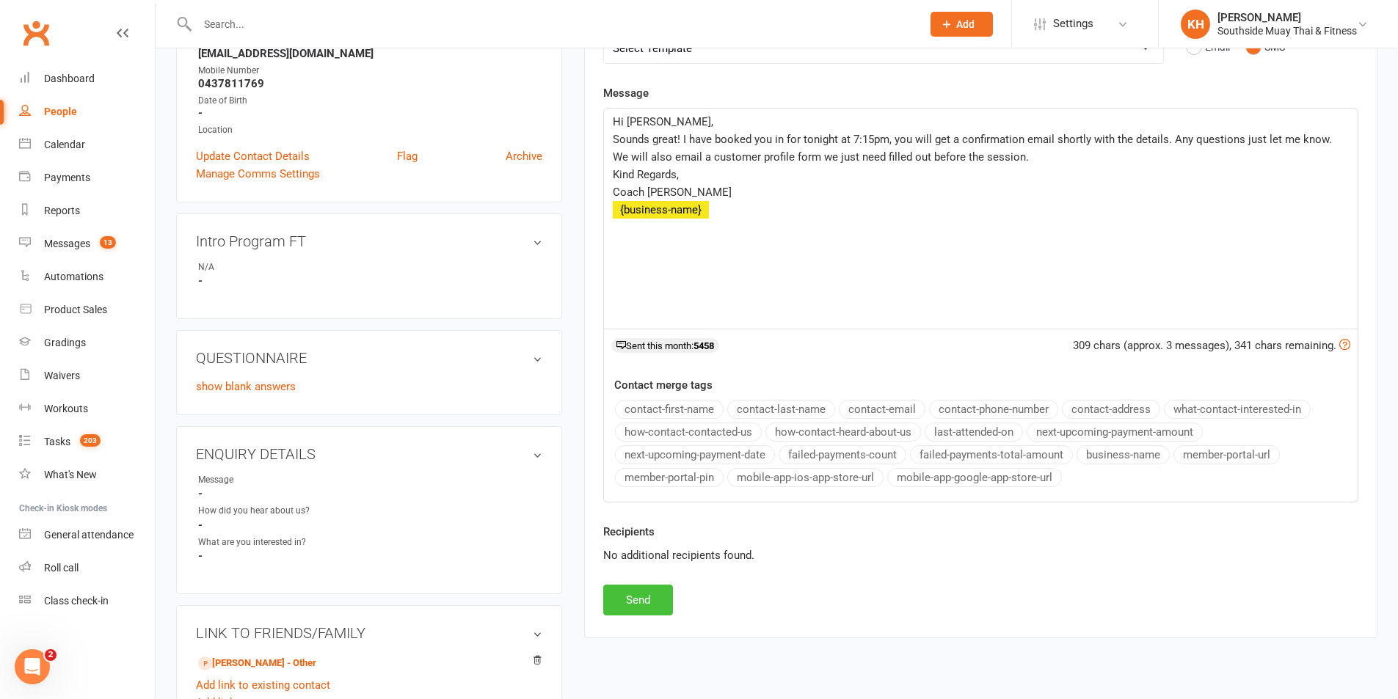
click at [646, 600] on button "Send" at bounding box center [638, 600] width 70 height 31
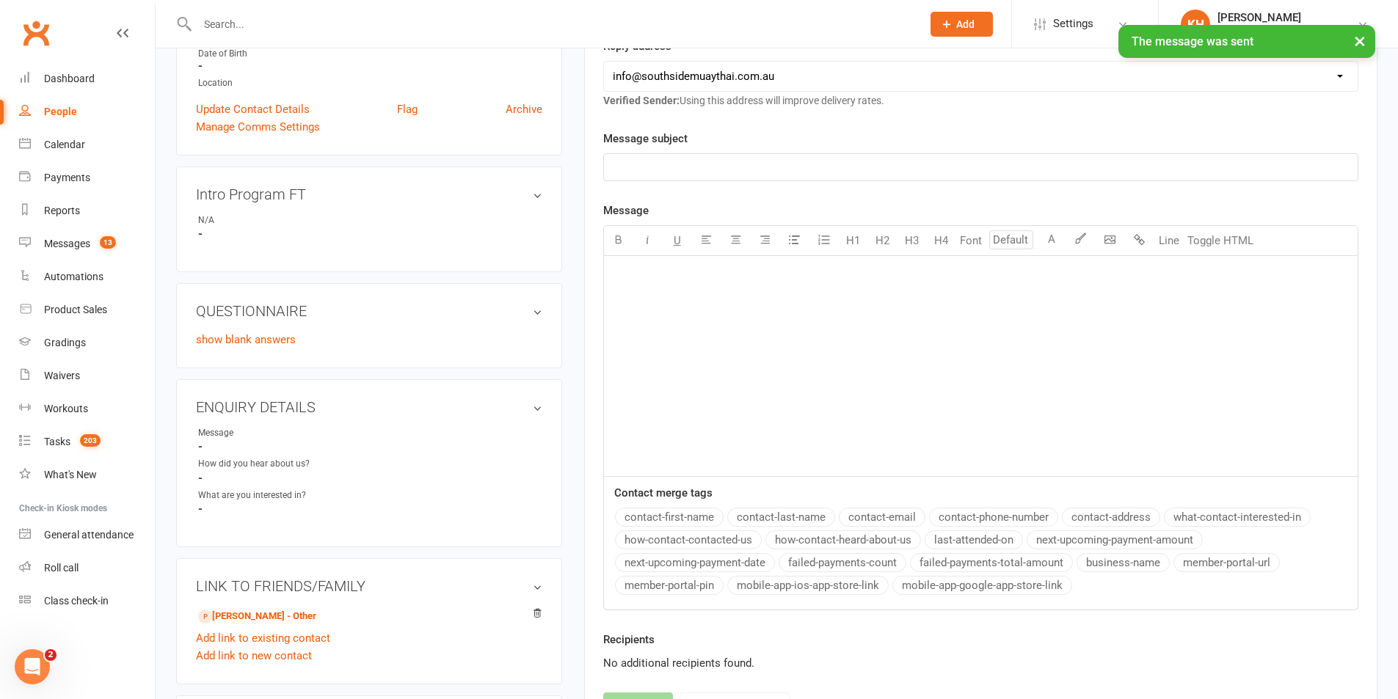
scroll to position [367, 0]
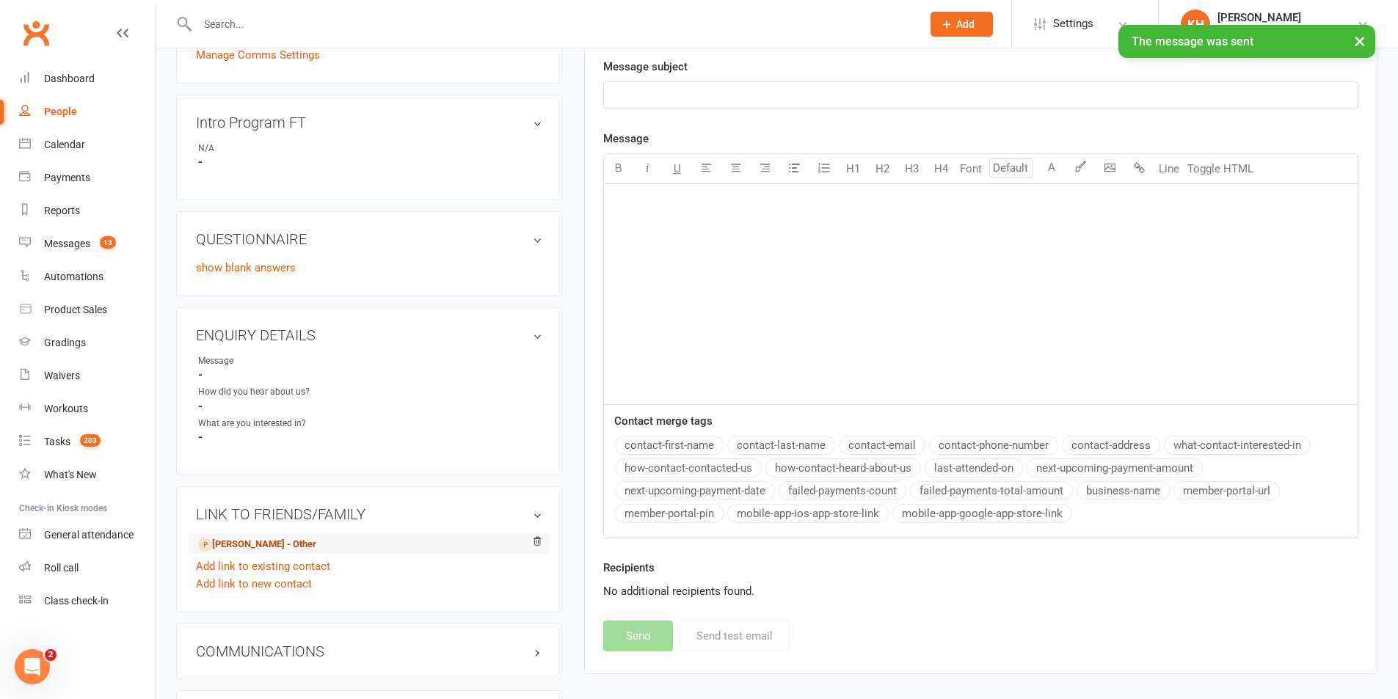
click at [270, 542] on link "David Osborn - Other" at bounding box center [257, 544] width 118 height 15
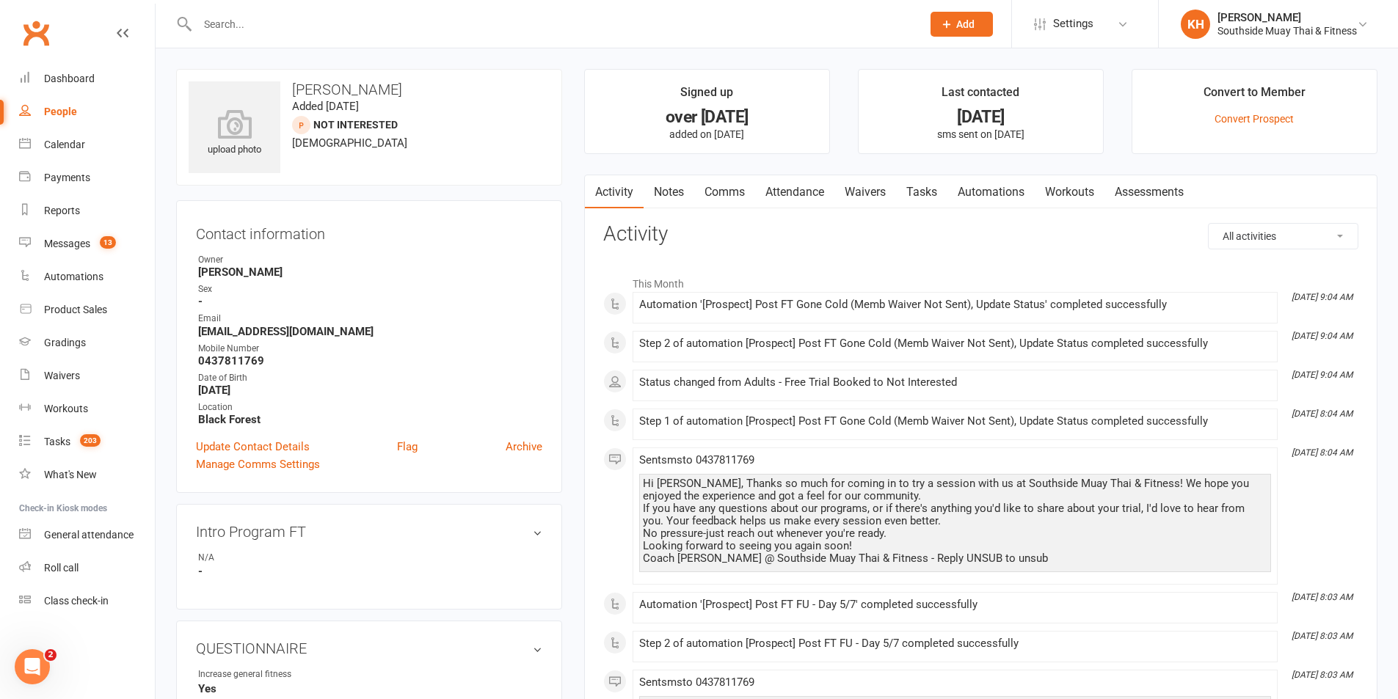
click at [870, 196] on link "Waivers" at bounding box center [865, 192] width 62 height 34
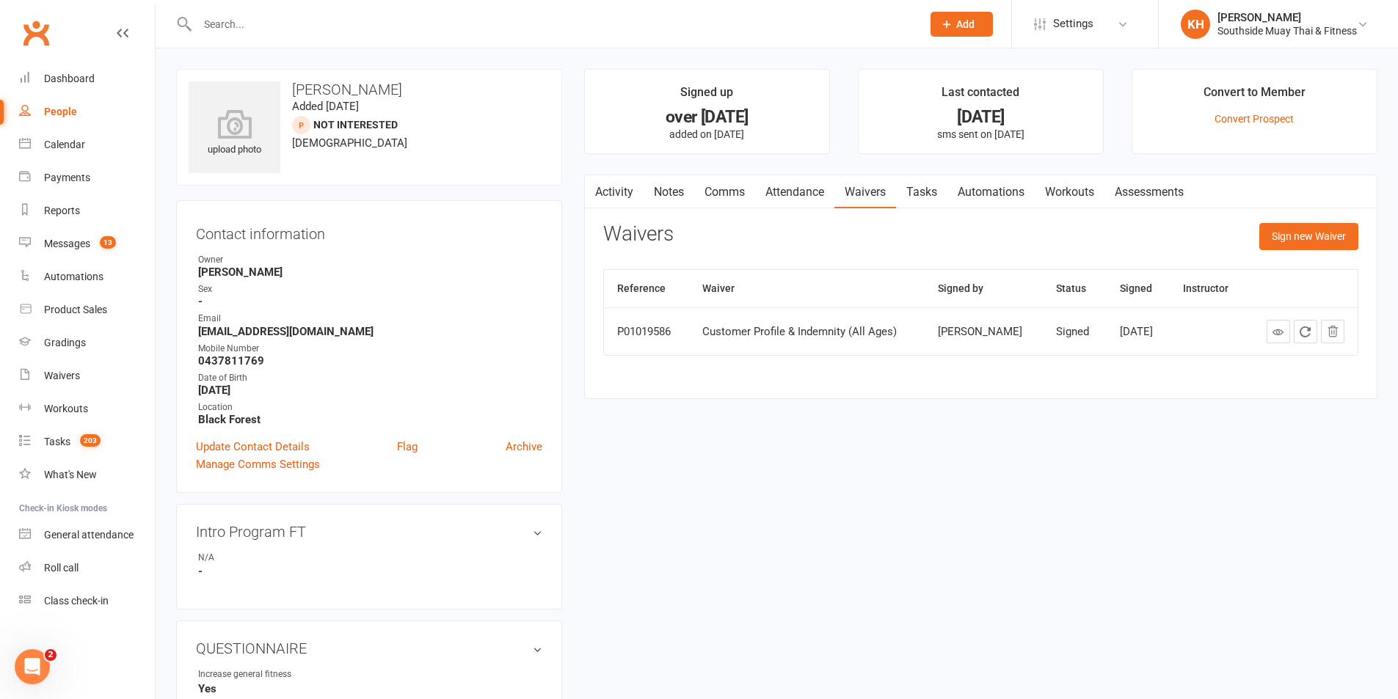
click at [607, 190] on link "Activity" at bounding box center [614, 192] width 59 height 34
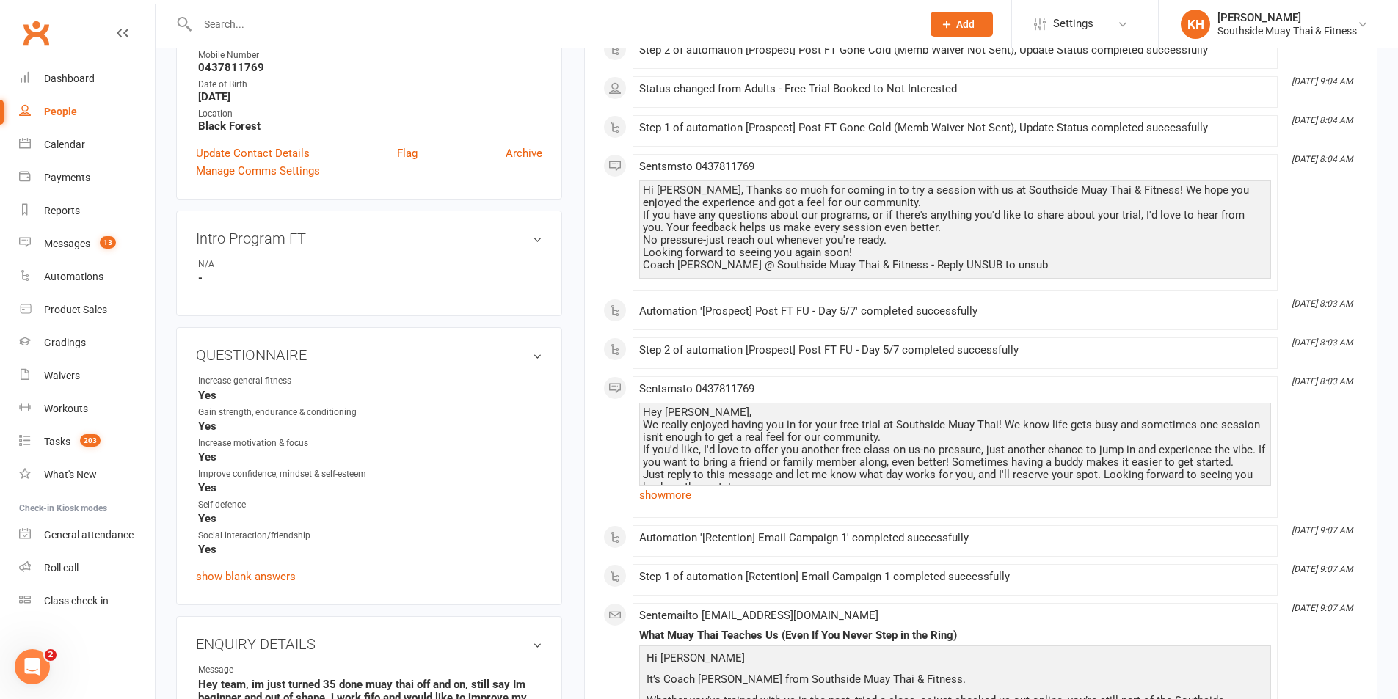
scroll to position [660, 0]
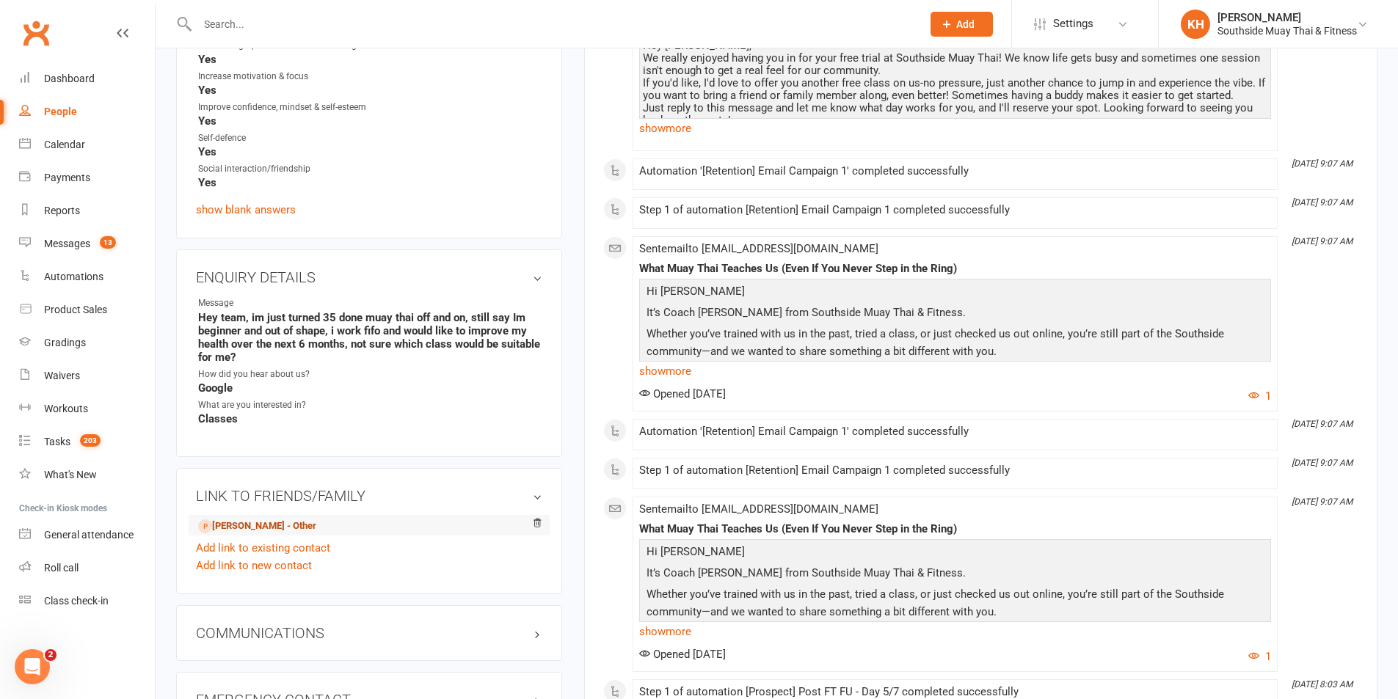
click at [243, 533] on link "David Osborn - Other" at bounding box center [257, 526] width 118 height 15
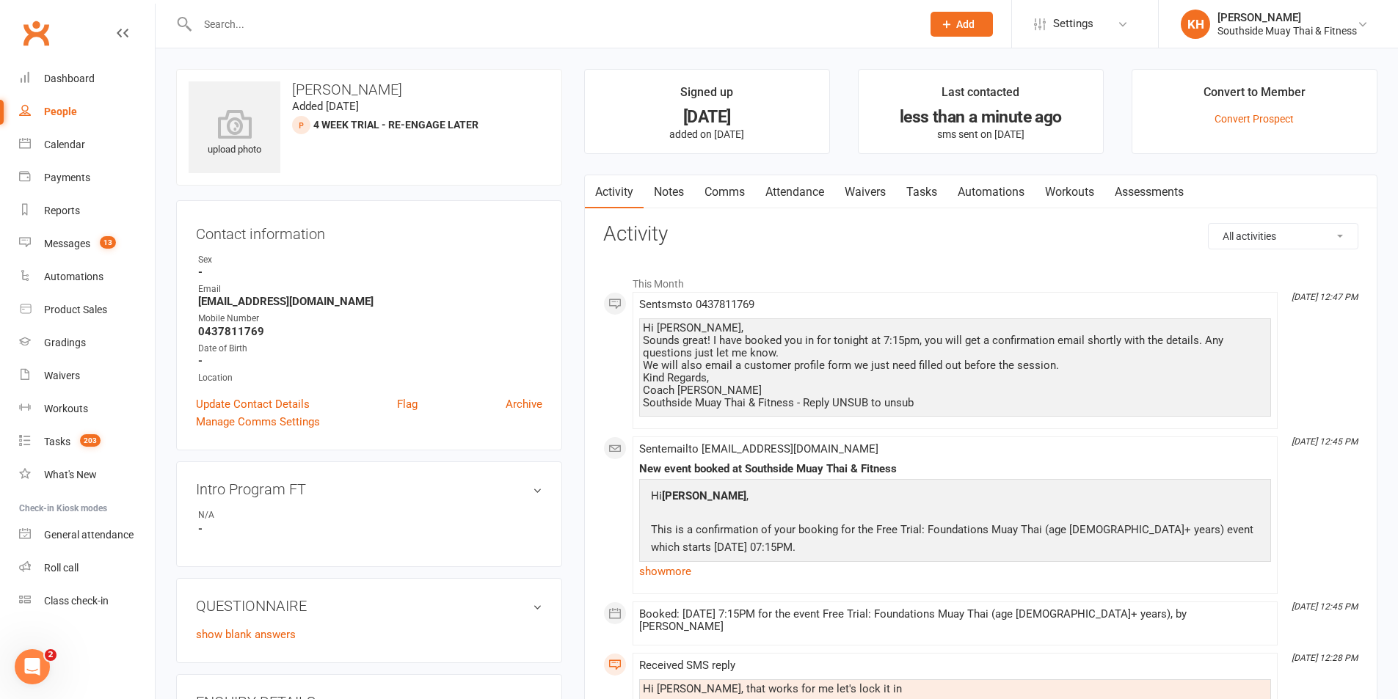
click at [876, 191] on link "Waivers" at bounding box center [865, 192] width 62 height 34
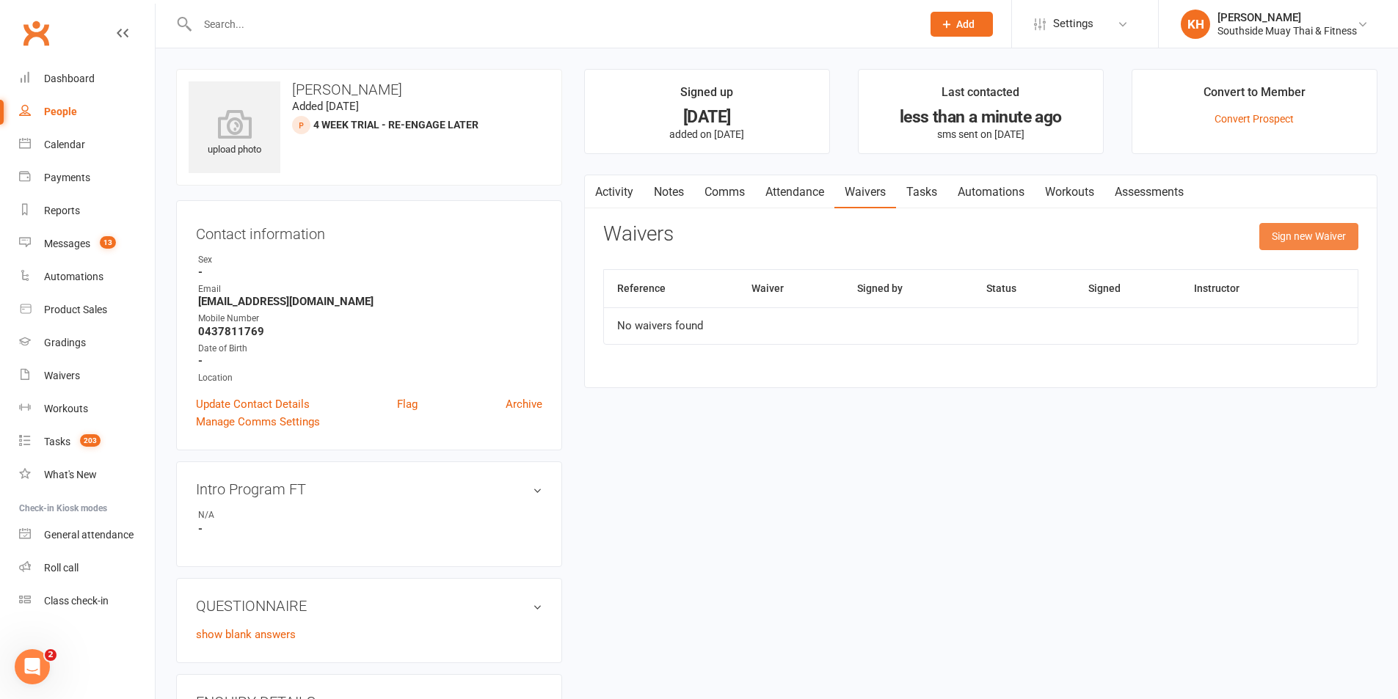
click at [1300, 240] on button "Sign new Waiver" at bounding box center [1308, 236] width 99 height 26
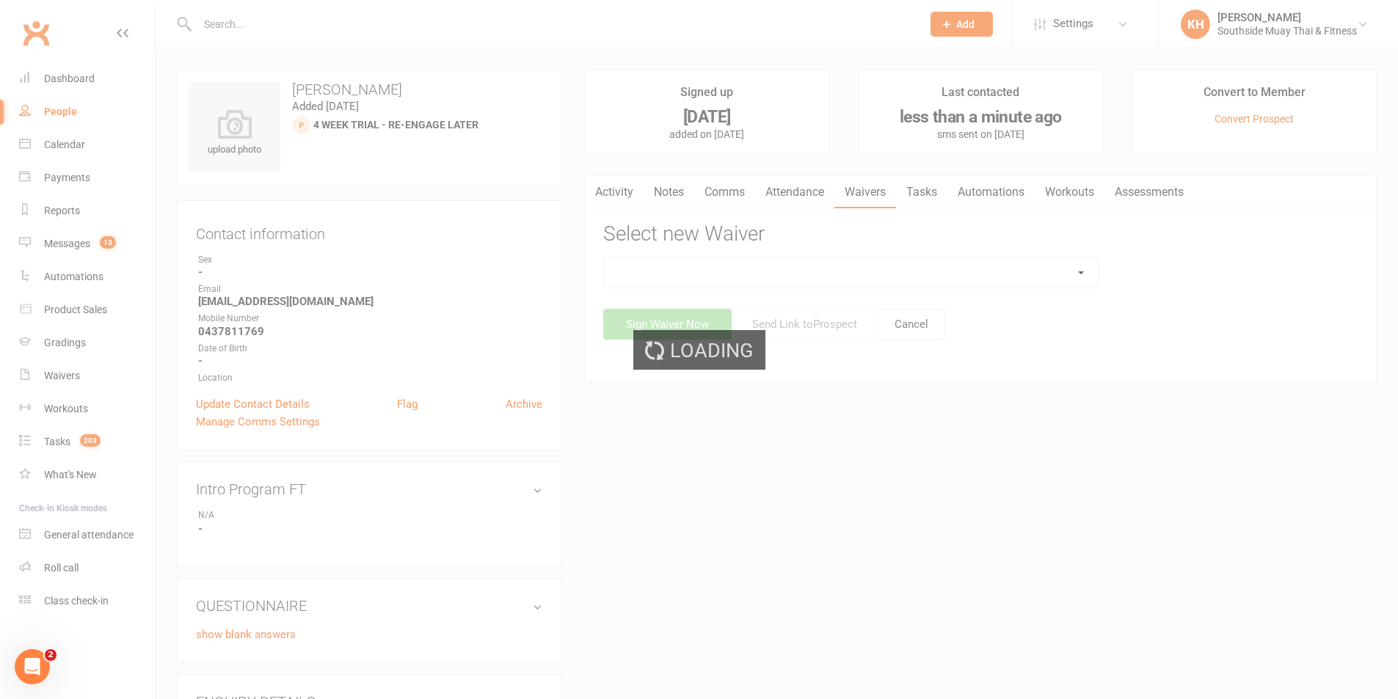
click at [761, 273] on div "Loading" at bounding box center [699, 349] width 1398 height 699
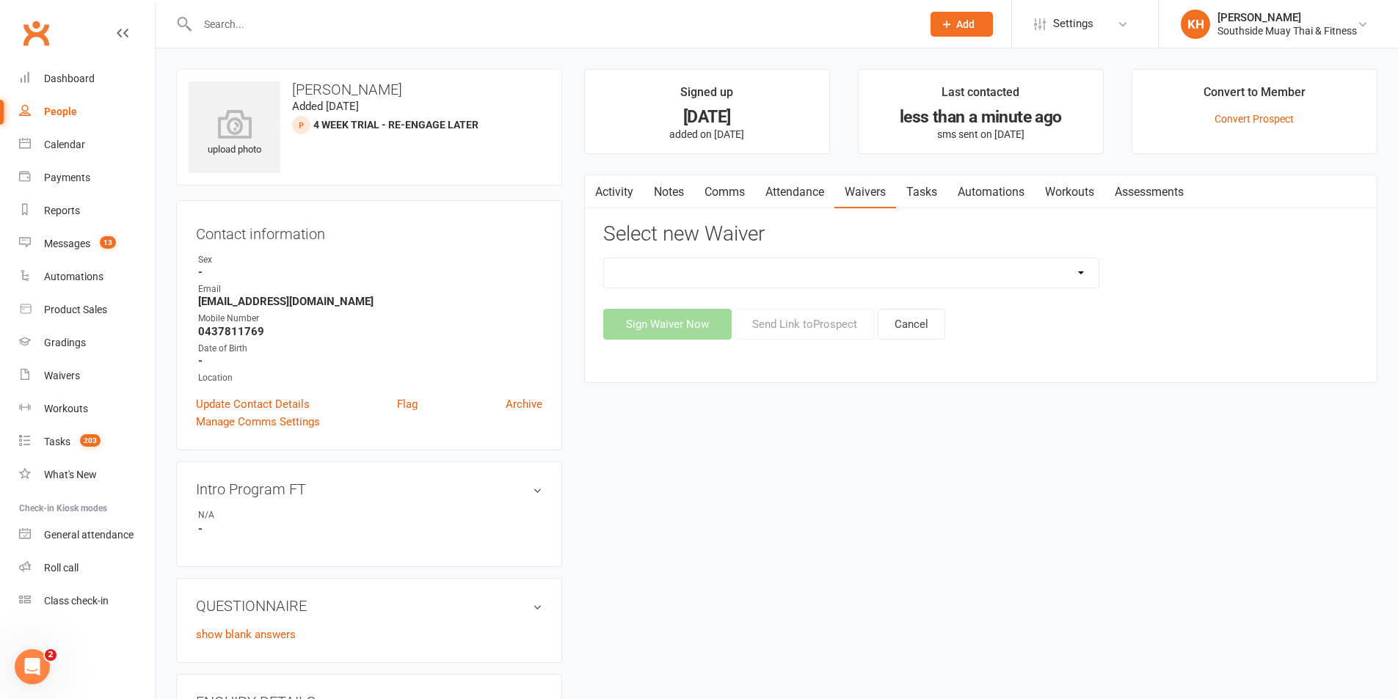
click at [729, 277] on select "10 or 5 Session Pass | Upfront (former member) 10 Session Pass | Upfront (DD Pa…" at bounding box center [851, 272] width 495 height 29
select select "175"
click at [604, 258] on select "10 or 5 Session Pass | Upfront (former member) 10 Session Pass | Upfront (DD Pa…" at bounding box center [851, 272] width 495 height 29
click at [821, 324] on button "Send Link to Prospect" at bounding box center [804, 324] width 139 height 31
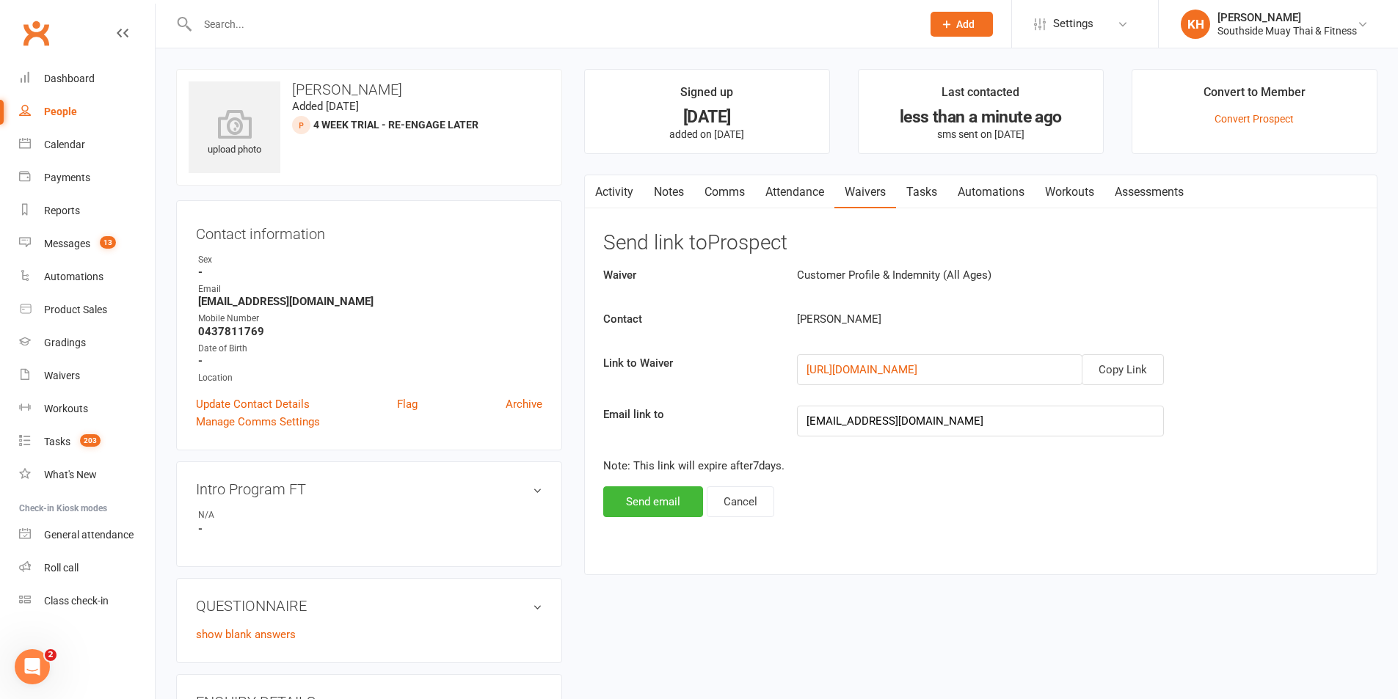
click at [641, 484] on div "Waiver Customer Profile & Indemnity (All Ages) Contact David Osborn Link to Wai…" at bounding box center [980, 391] width 755 height 251
click at [640, 496] on button "Send email" at bounding box center [653, 502] width 100 height 31
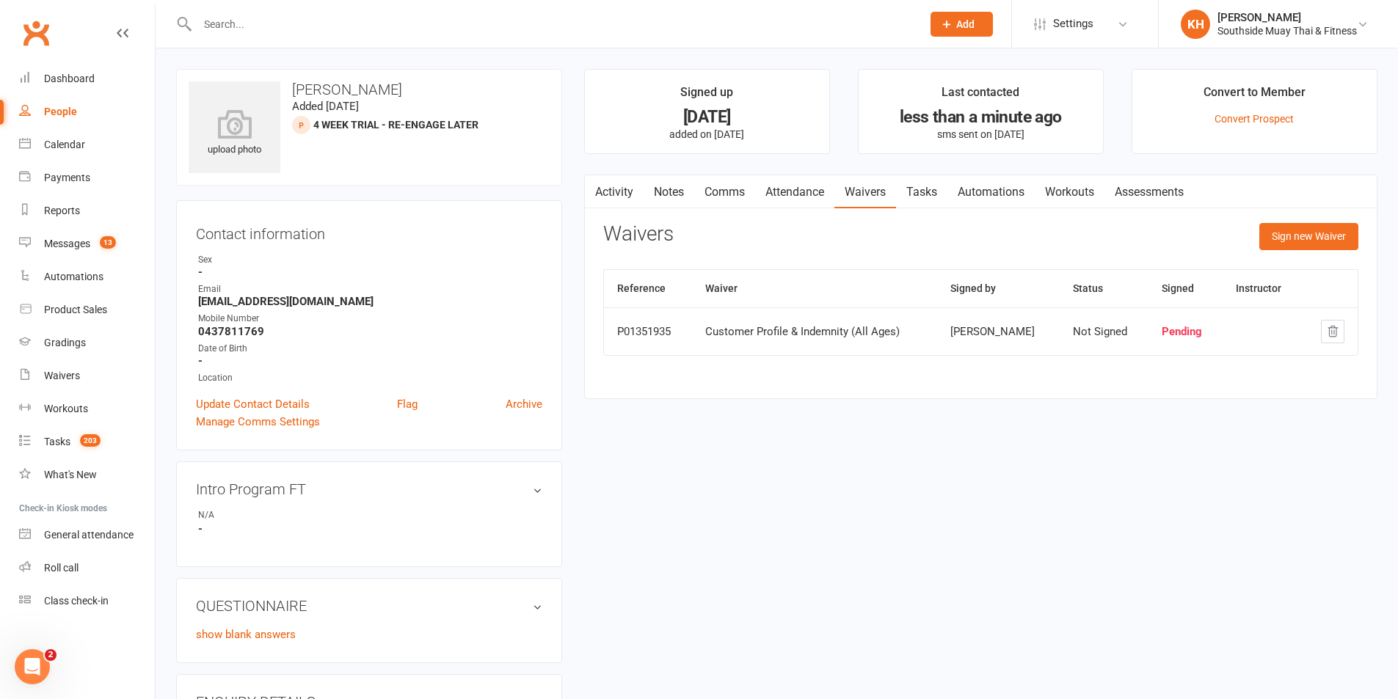
click at [261, 21] on input "text" at bounding box center [552, 24] width 718 height 21
paste input "0448894200"
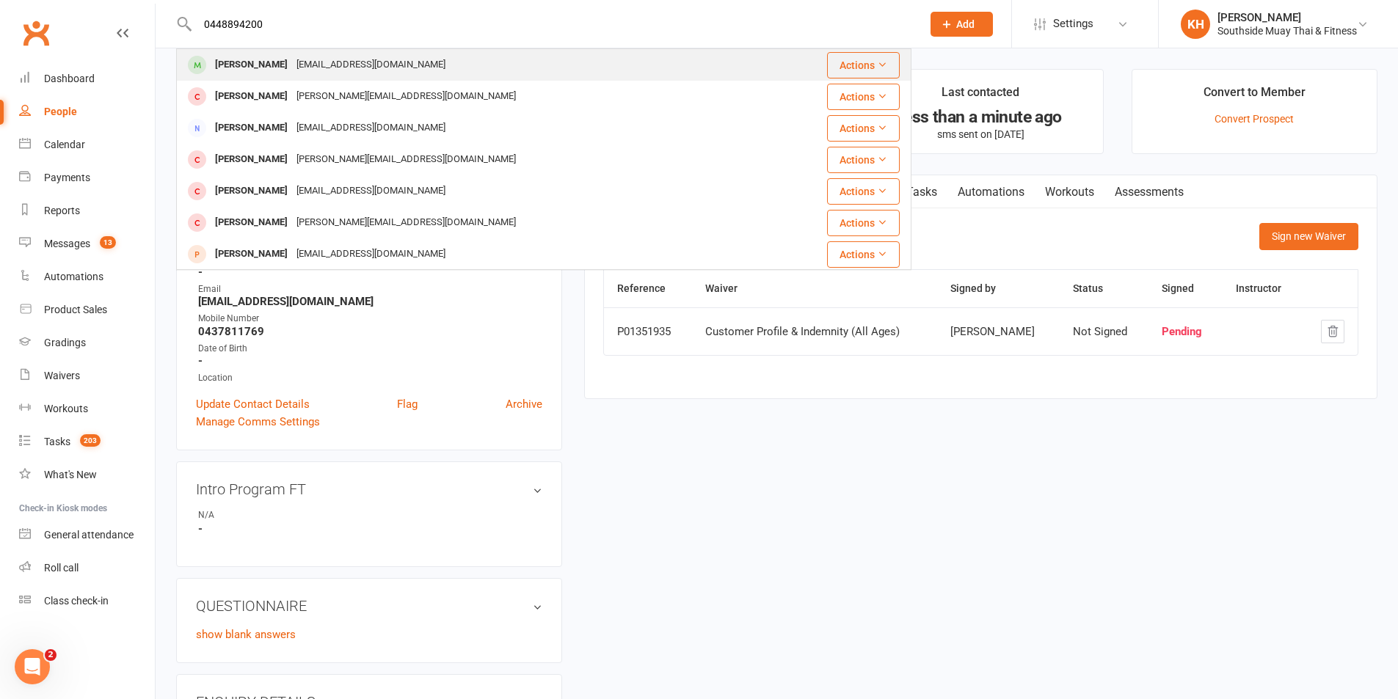
type input "0448894200"
click at [274, 57] on div "Matthew Wagner" at bounding box center [251, 64] width 81 height 21
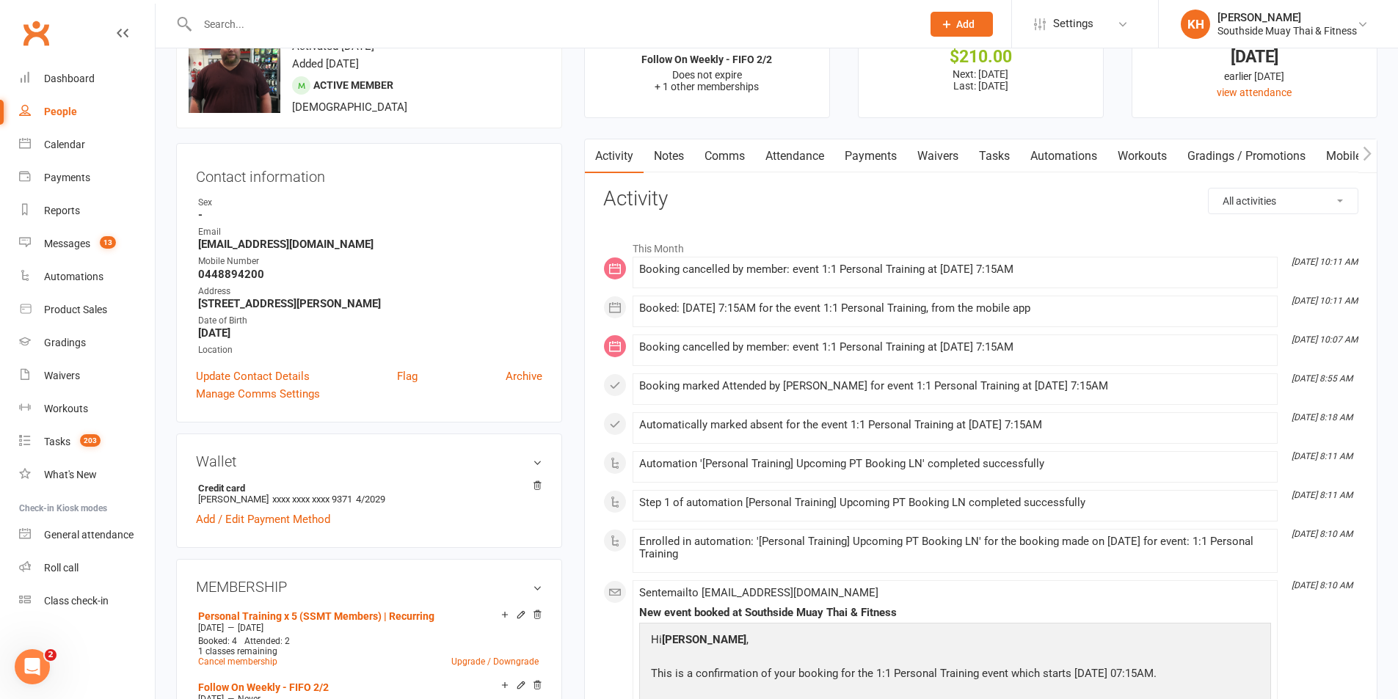
scroll to position [147, 0]
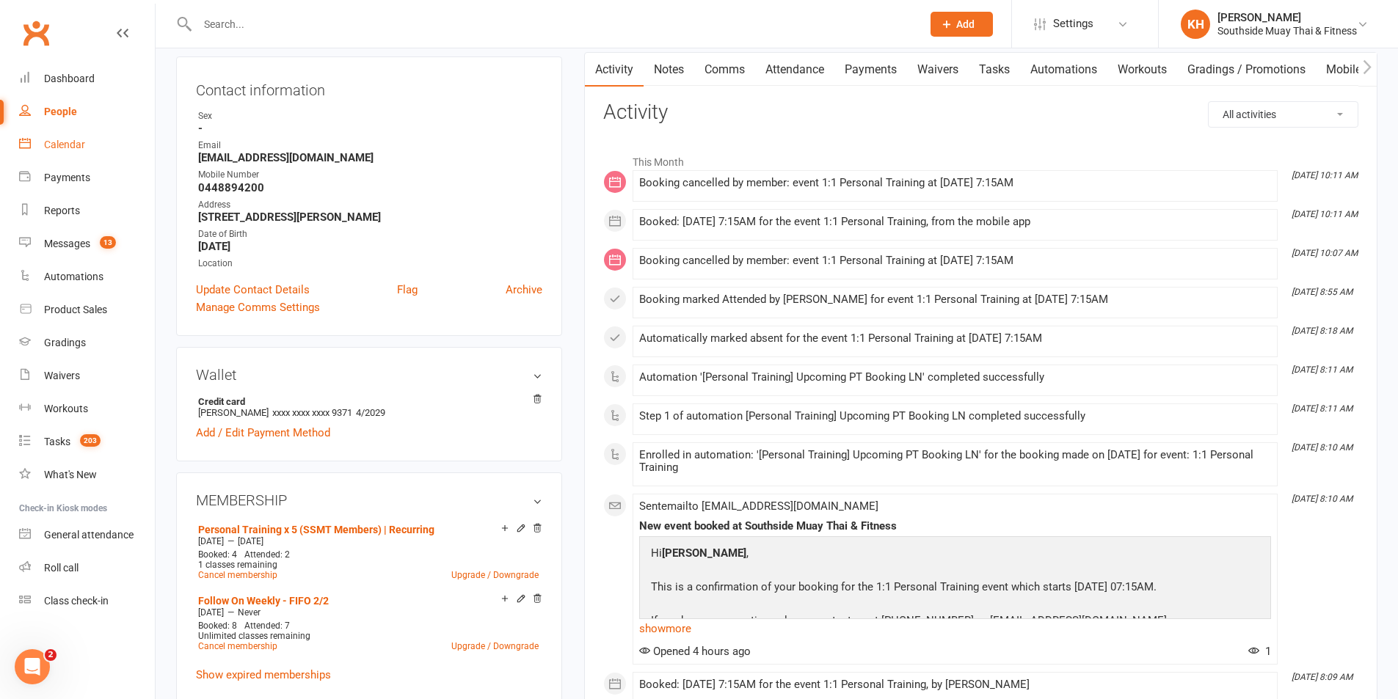
drag, startPoint x: 60, startPoint y: 148, endPoint x: 280, endPoint y: 200, distance: 226.1
click at [60, 148] on div "Calendar" at bounding box center [64, 145] width 41 height 12
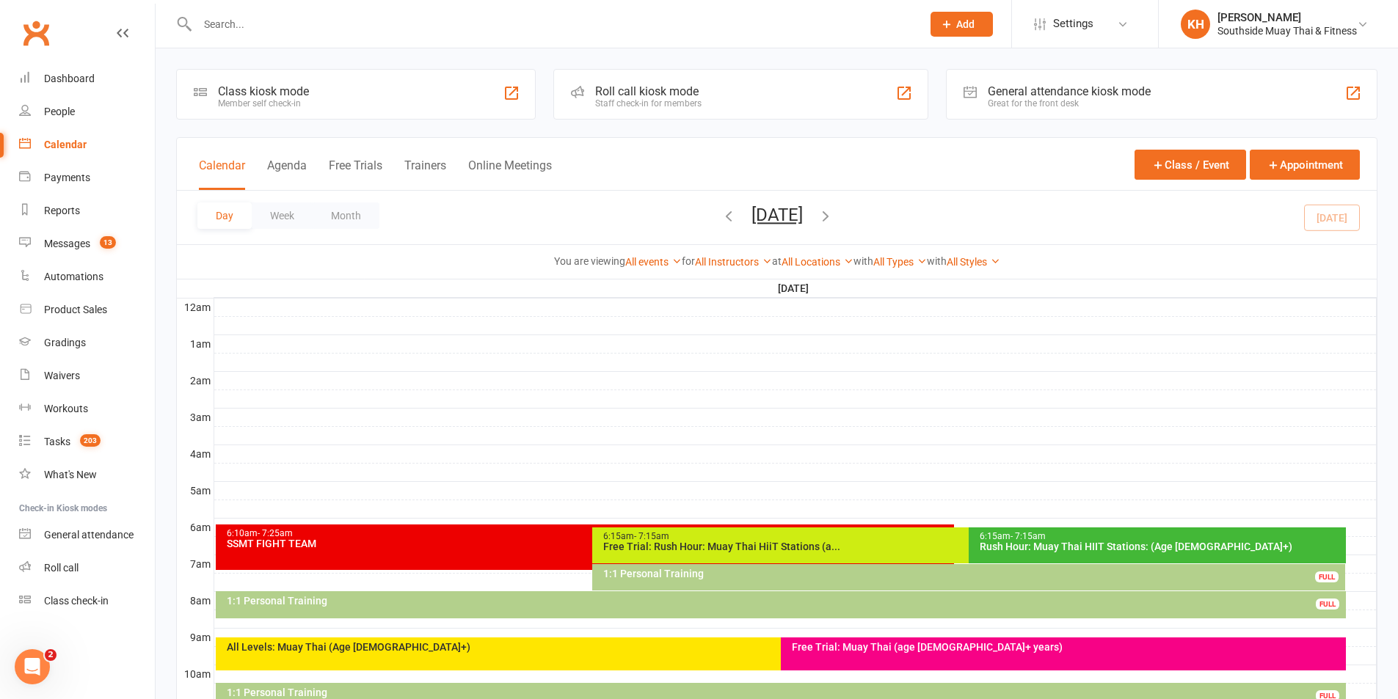
click at [283, 216] on button "Week" at bounding box center [282, 216] width 61 height 26
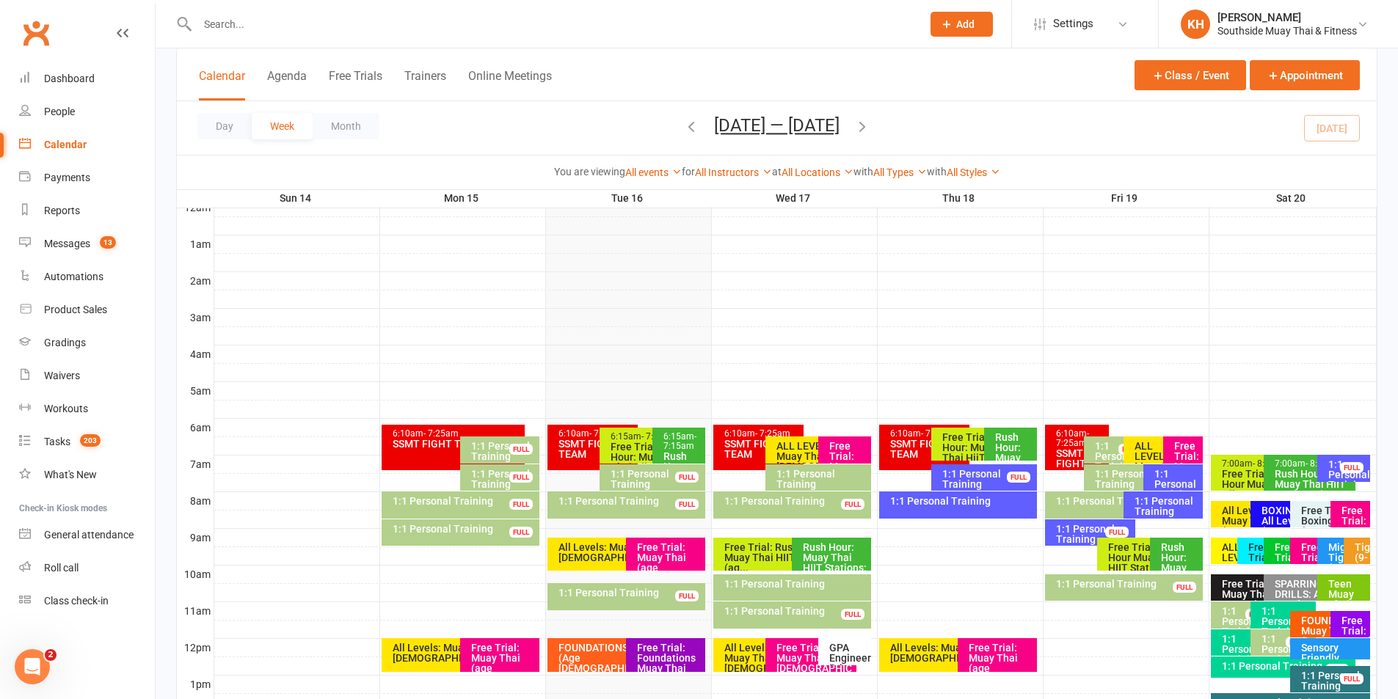
scroll to position [147, 0]
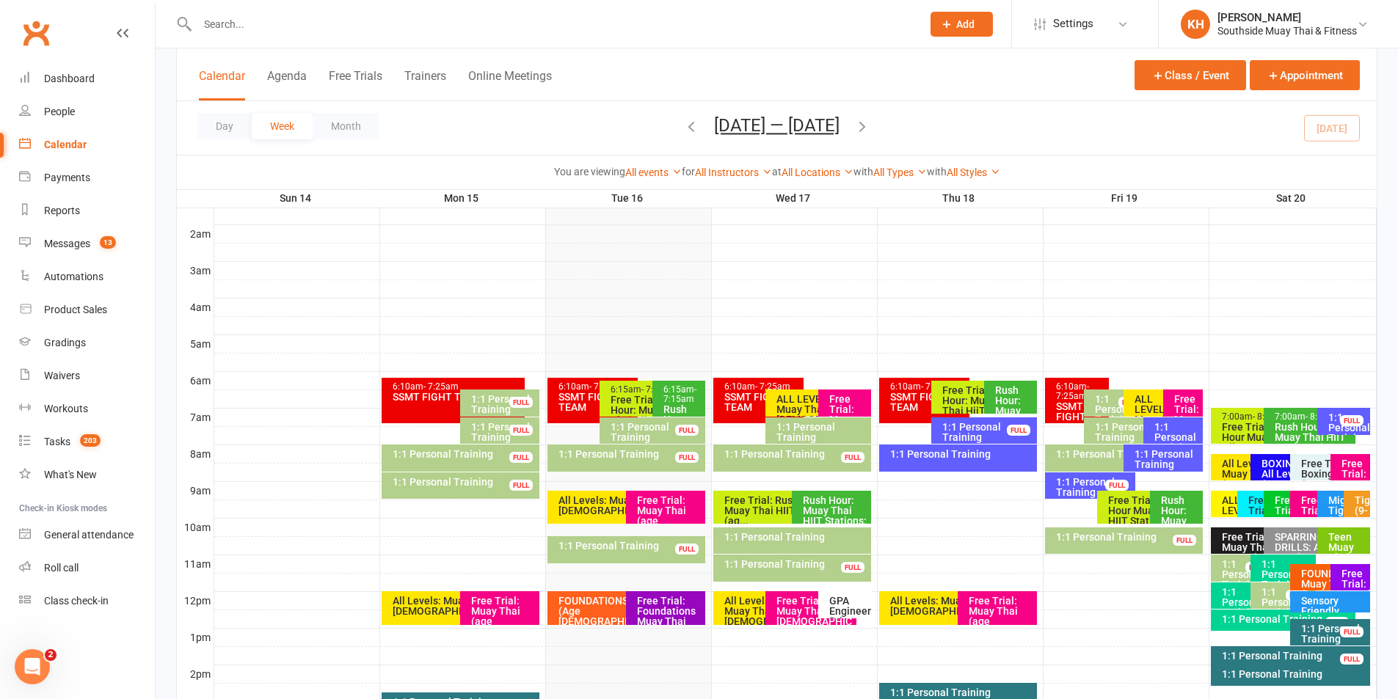
click at [866, 133] on icon "button" at bounding box center [862, 126] width 16 height 16
click at [868, 128] on icon "button" at bounding box center [862, 126] width 16 height 16
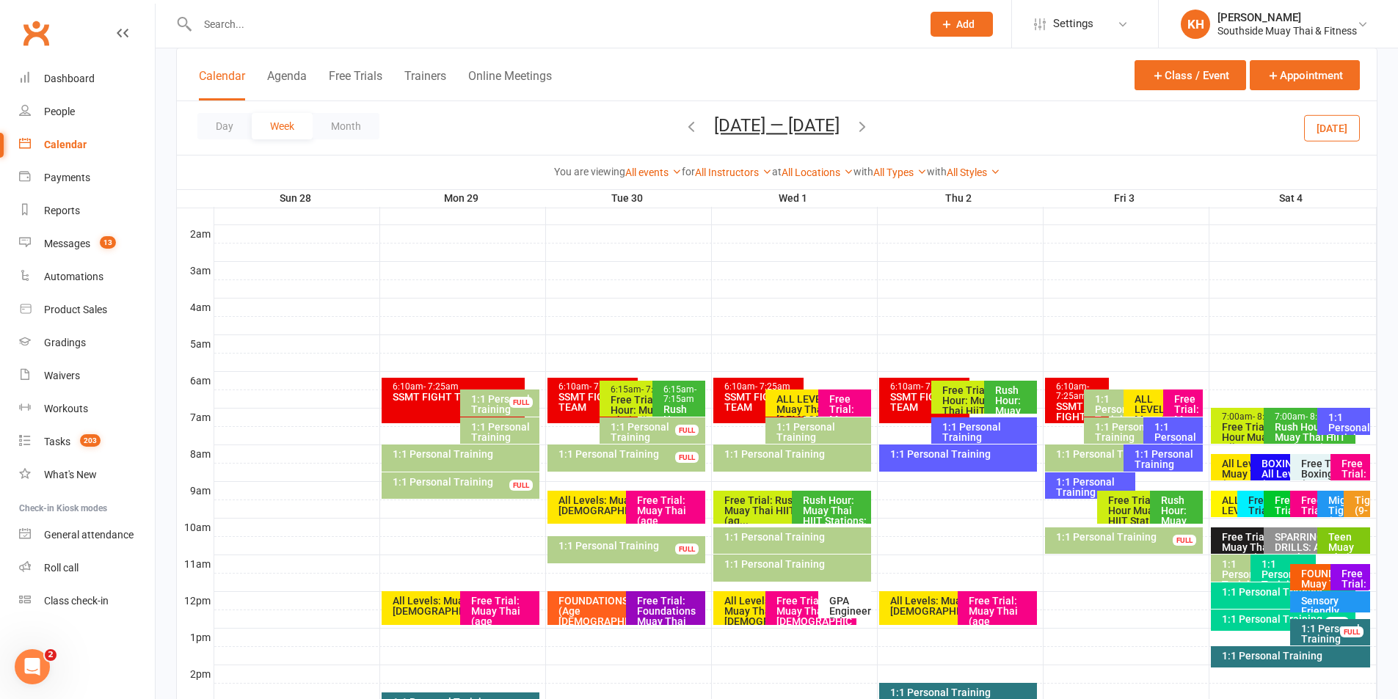
click at [870, 123] on icon "button" at bounding box center [862, 126] width 16 height 16
click at [859, 131] on icon "button" at bounding box center [862, 126] width 16 height 16
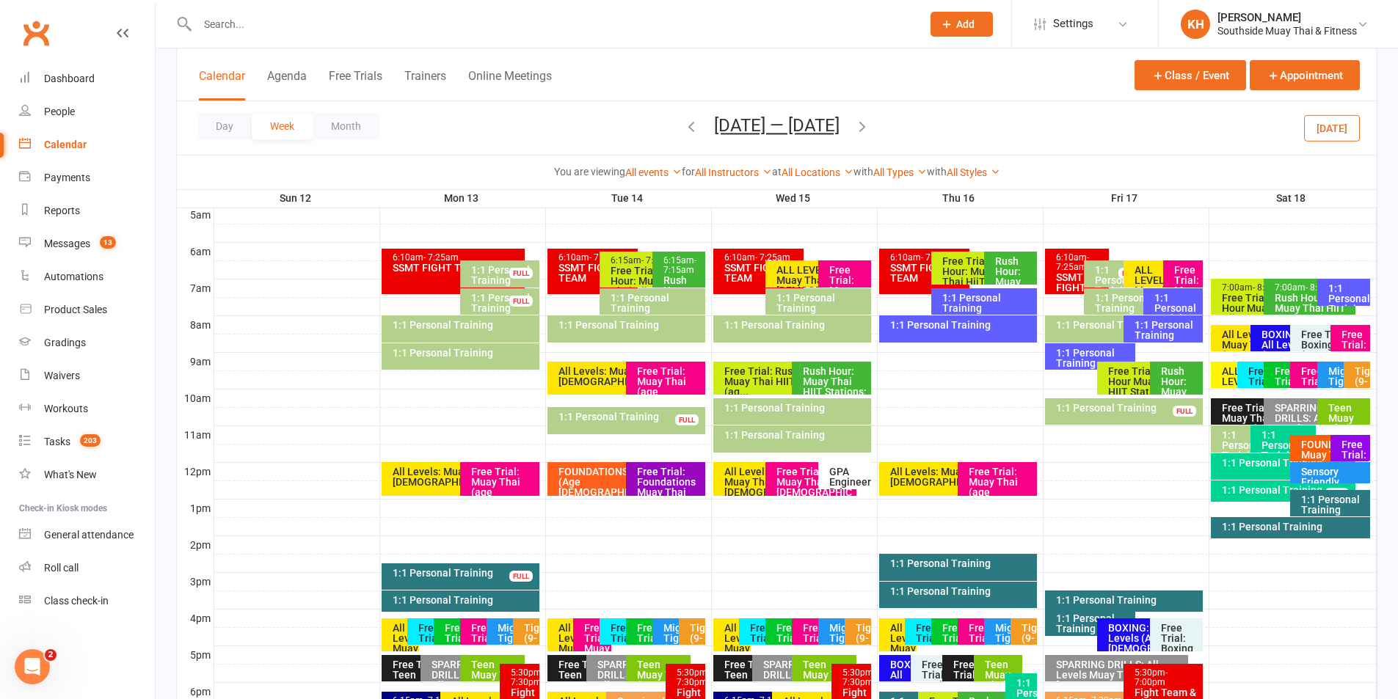
scroll to position [294, 0]
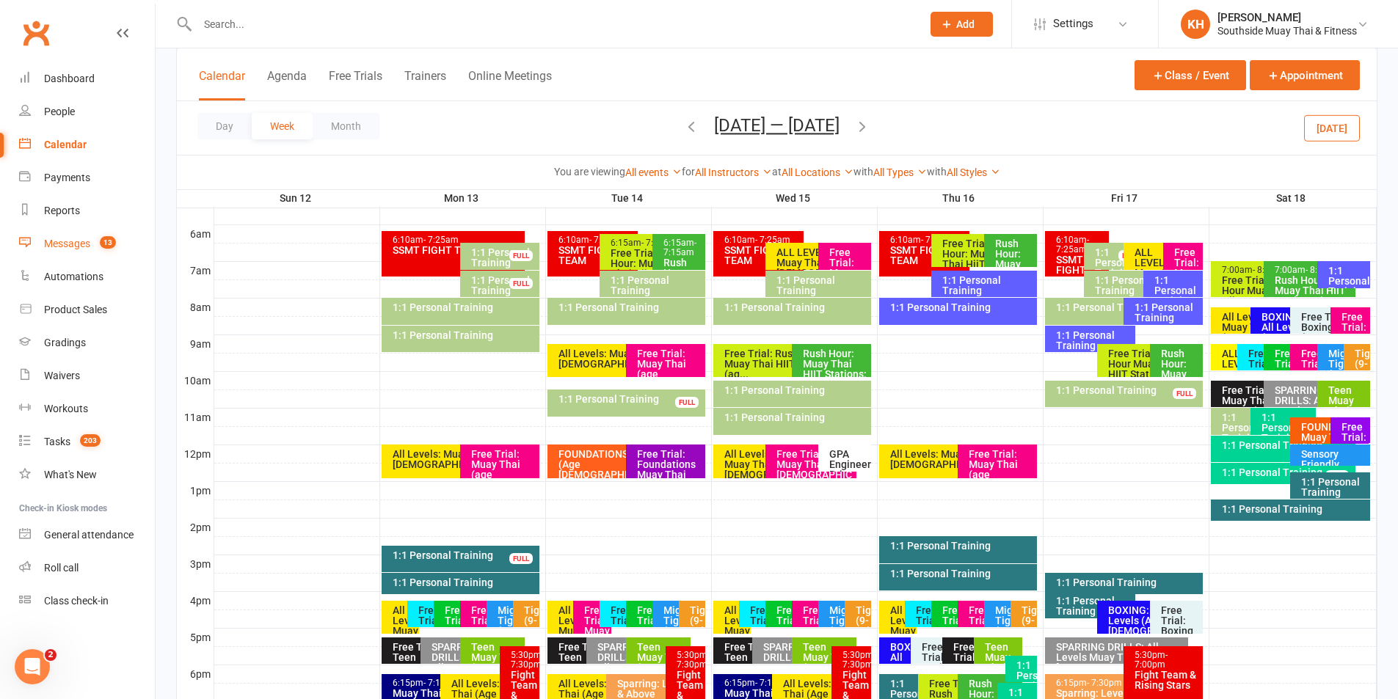
click at [51, 238] on div "Messages" at bounding box center [67, 244] width 46 height 12
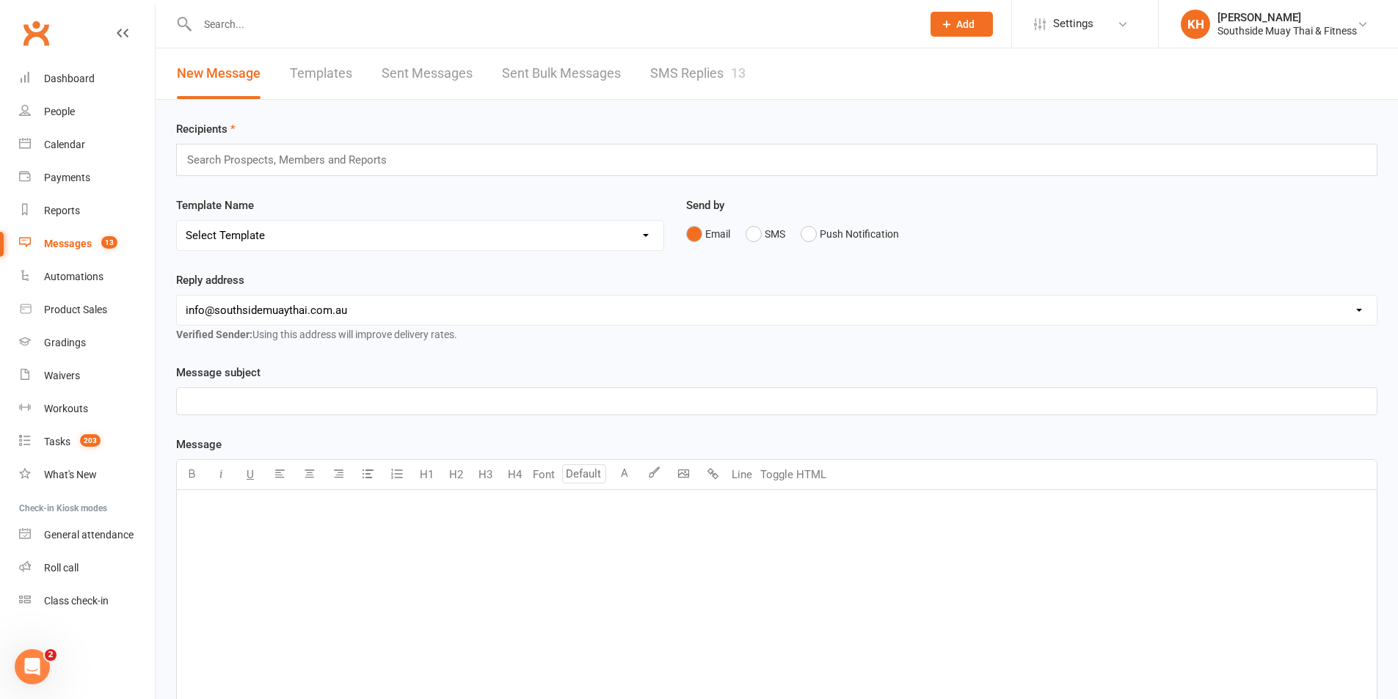
click at [708, 70] on link "SMS Replies 13" at bounding box center [697, 73] width 95 height 51
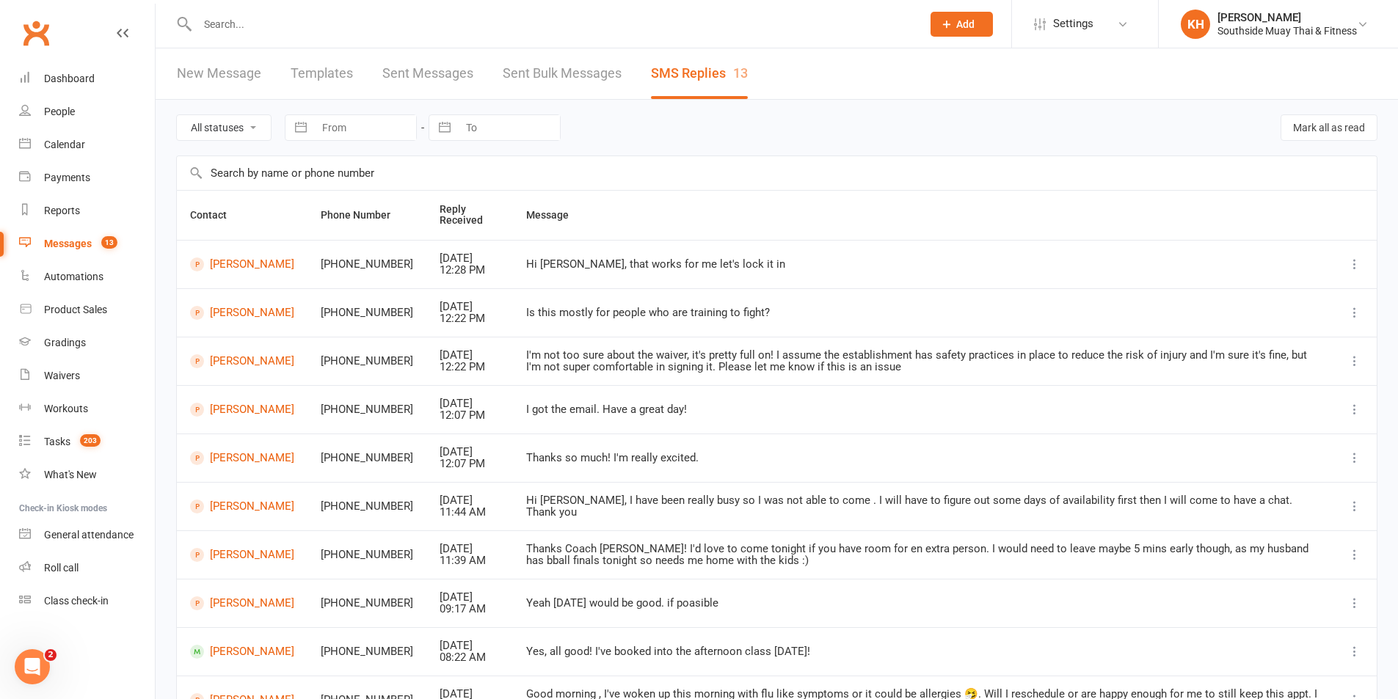
click at [208, 130] on select "All statuses Read only Unread only" at bounding box center [224, 127] width 94 height 25
select select "unread_only"
click at [177, 115] on select "All statuses Read only Unread only" at bounding box center [224, 127] width 94 height 25
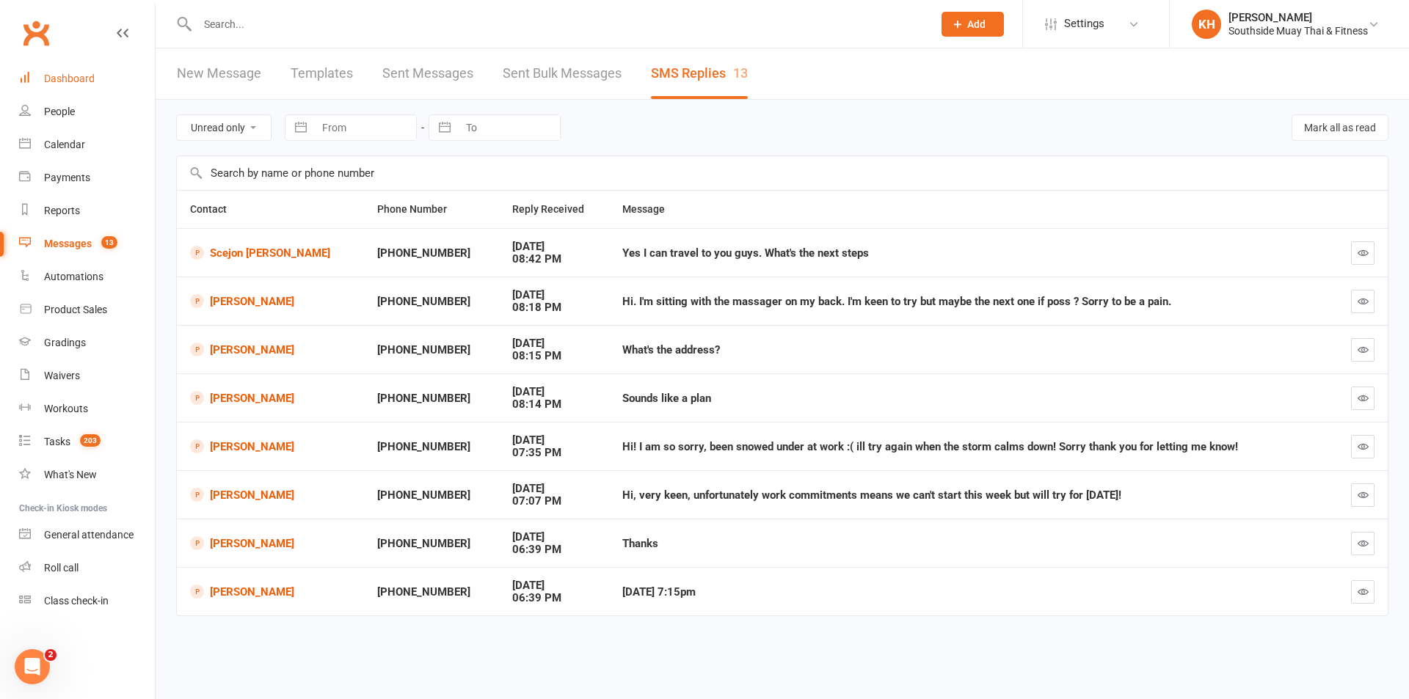
click at [51, 81] on div "Dashboard" at bounding box center [69, 79] width 51 height 12
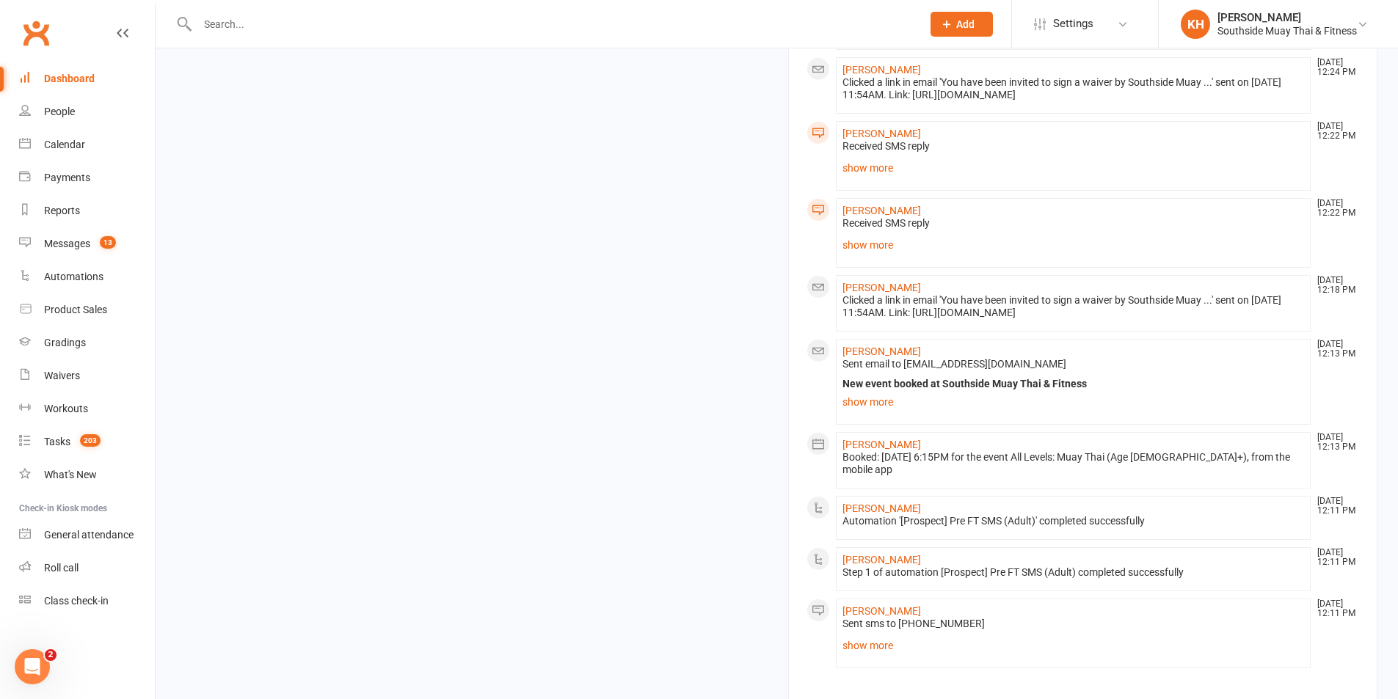
scroll to position [1760, 0]
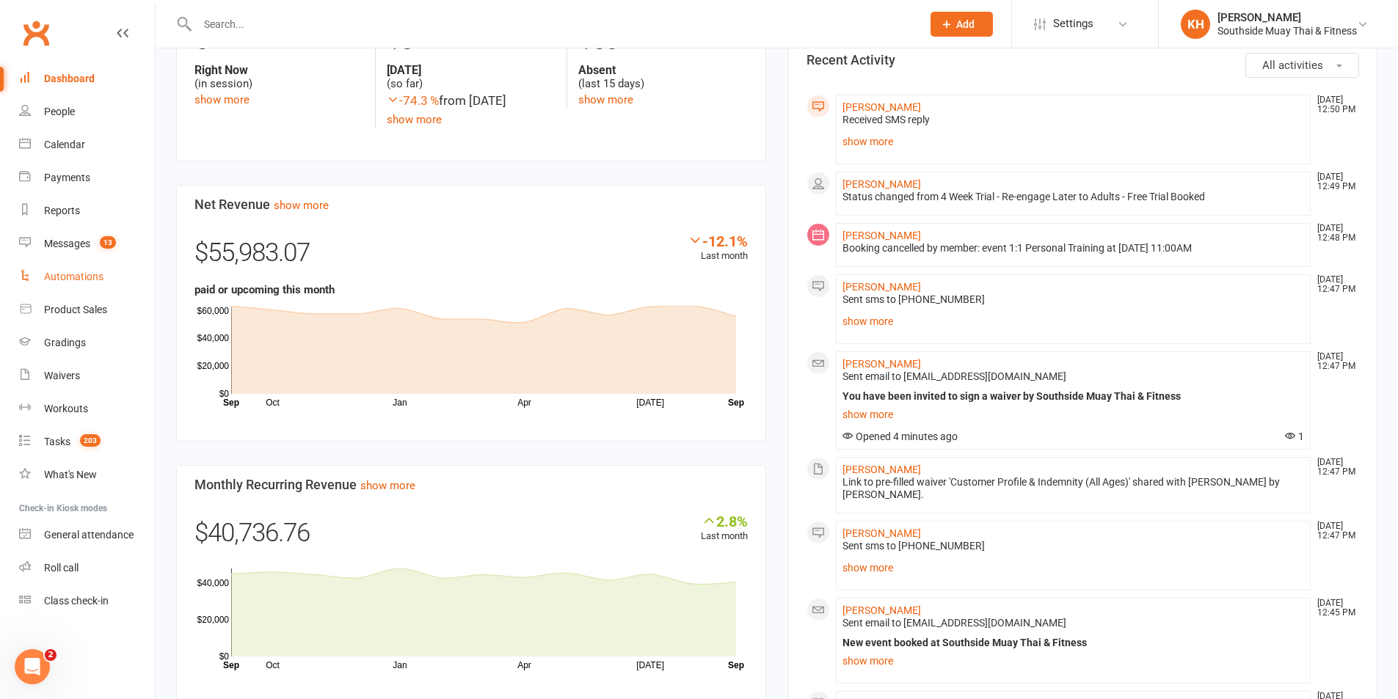
scroll to position [586, 0]
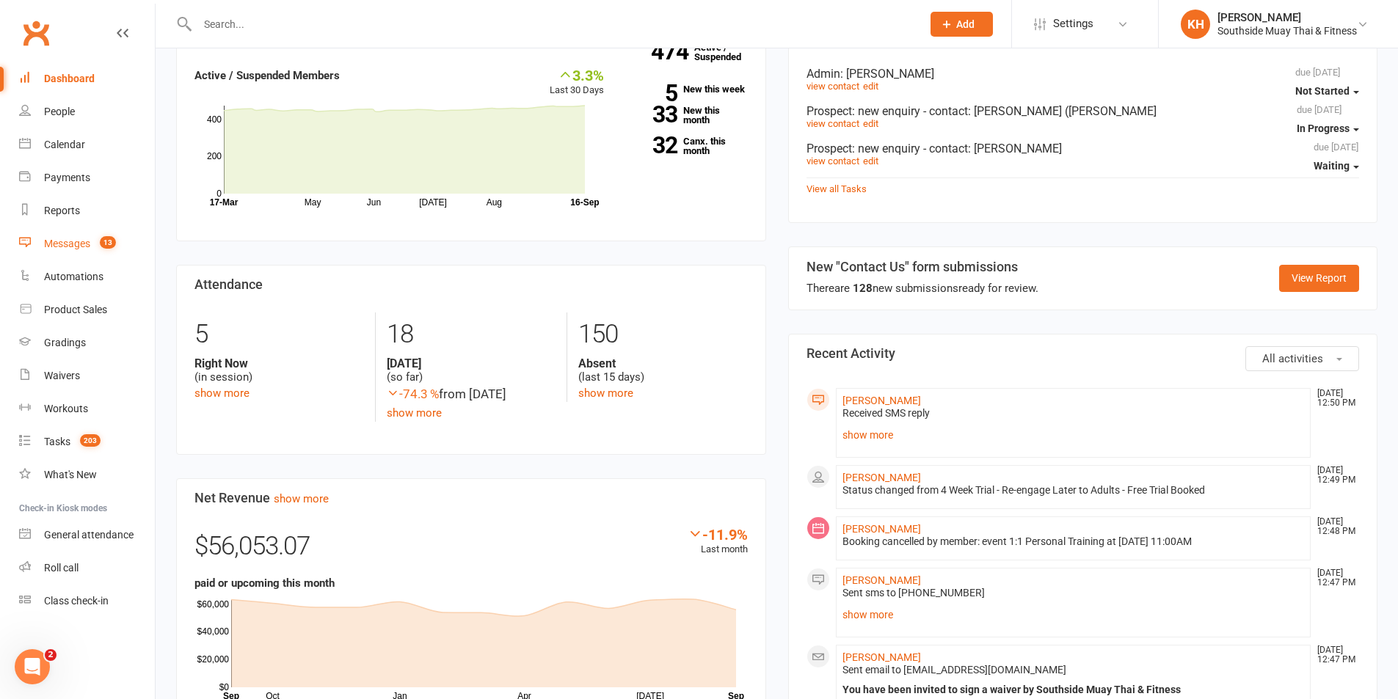
click at [61, 237] on link "Messages 13" at bounding box center [87, 243] width 136 height 33
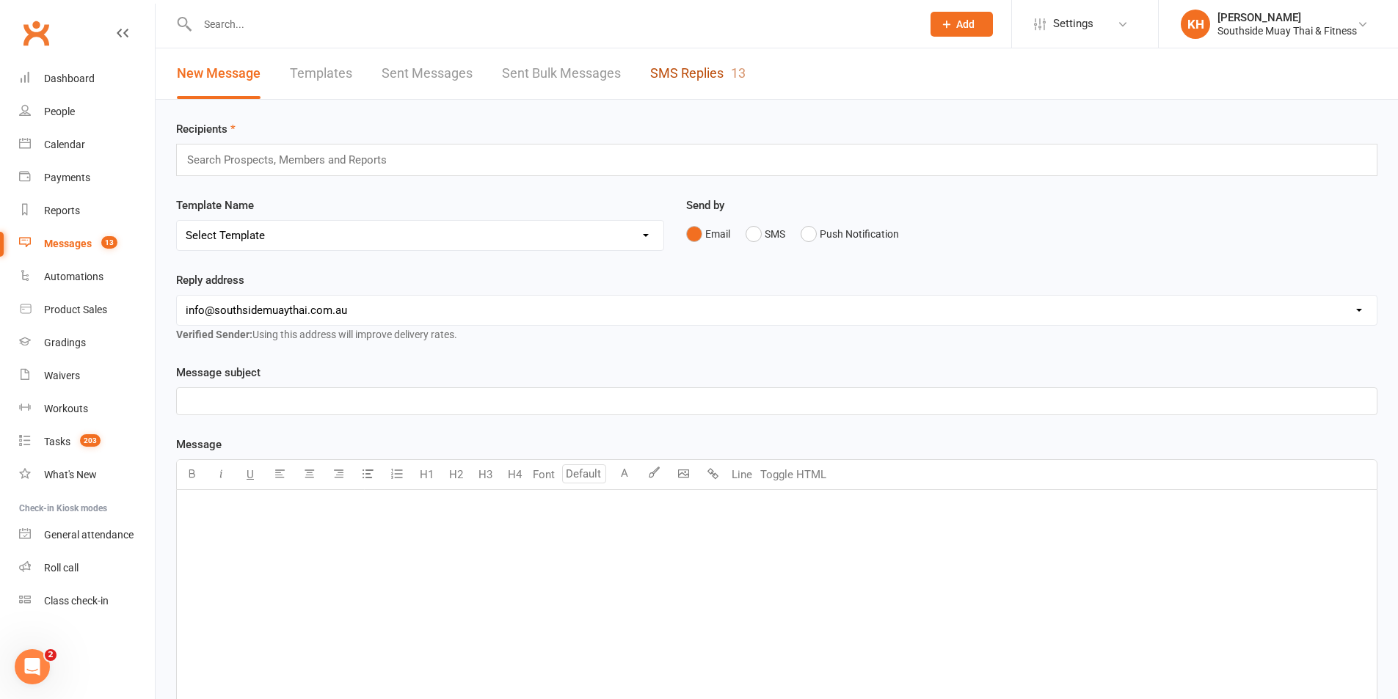
click at [666, 62] on link "SMS Replies 13" at bounding box center [697, 73] width 95 height 51
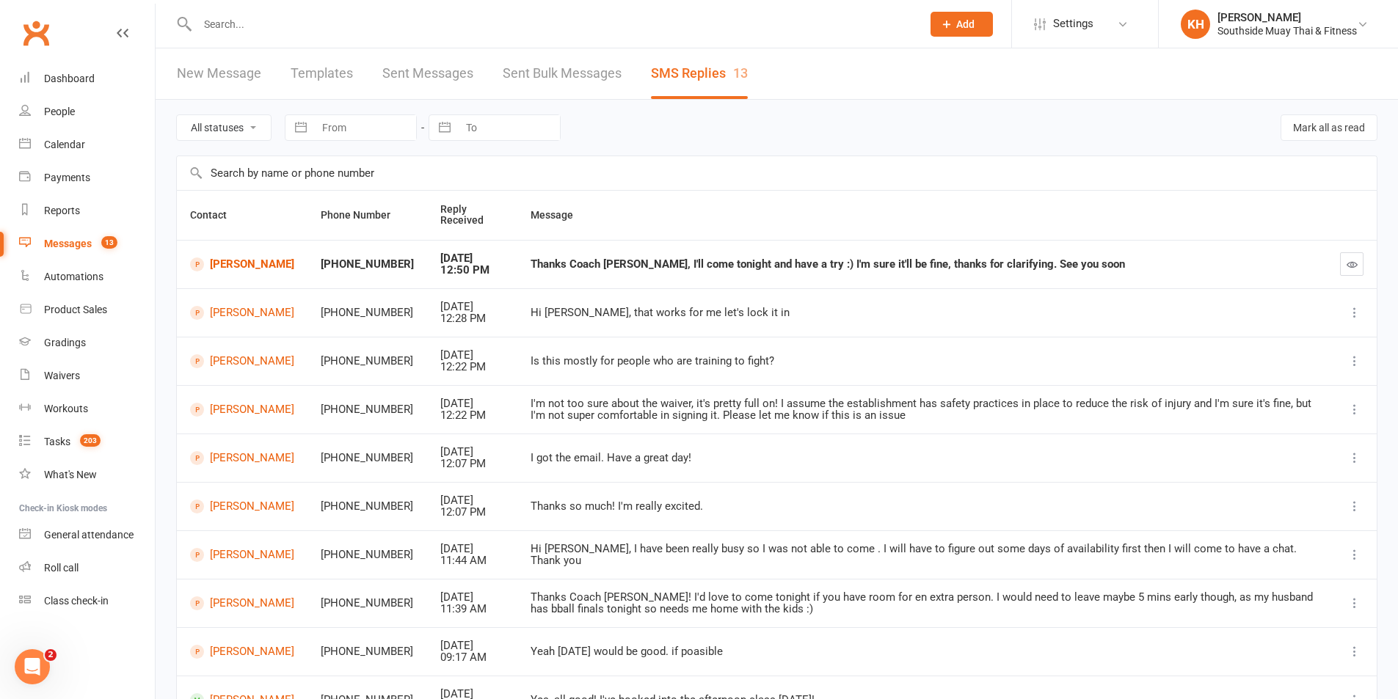
click at [229, 30] on input "text" at bounding box center [552, 24] width 718 height 21
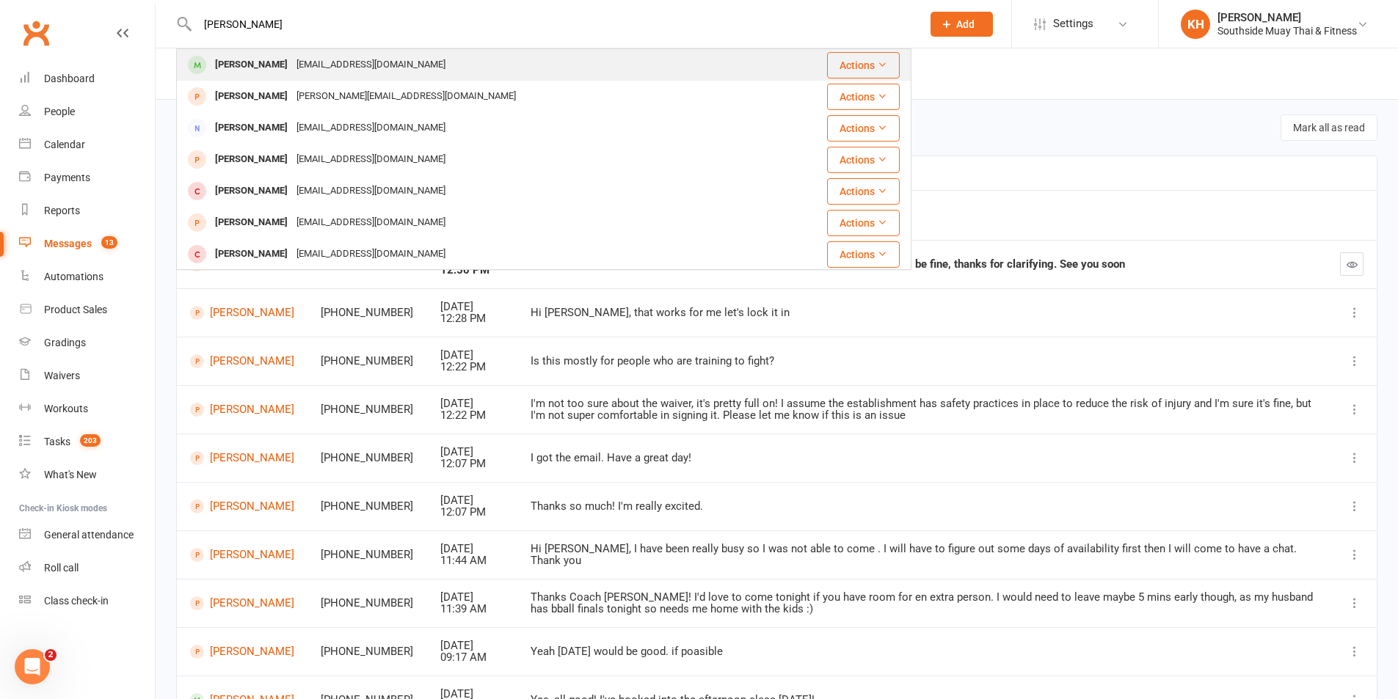
type input "totaro"
click at [231, 57] on div "Will Totaro" at bounding box center [251, 64] width 81 height 21
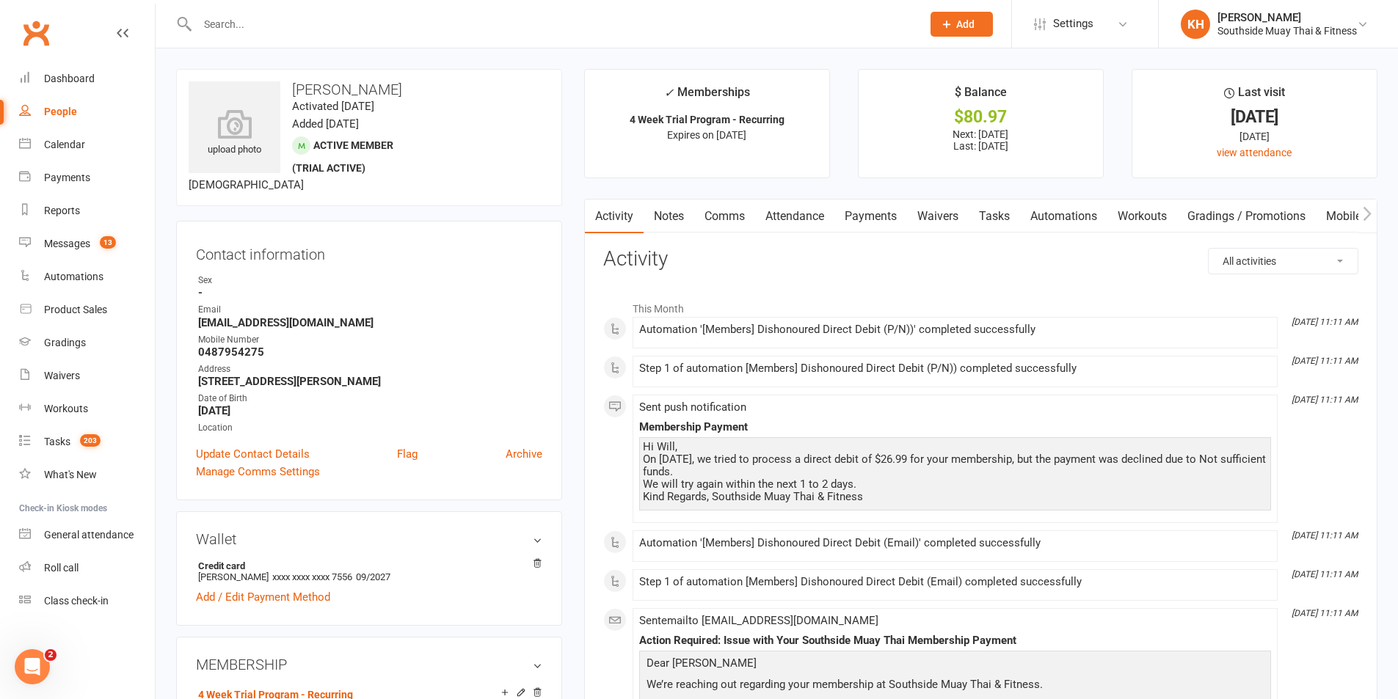
click at [873, 226] on link "Payments" at bounding box center [870, 217] width 73 height 34
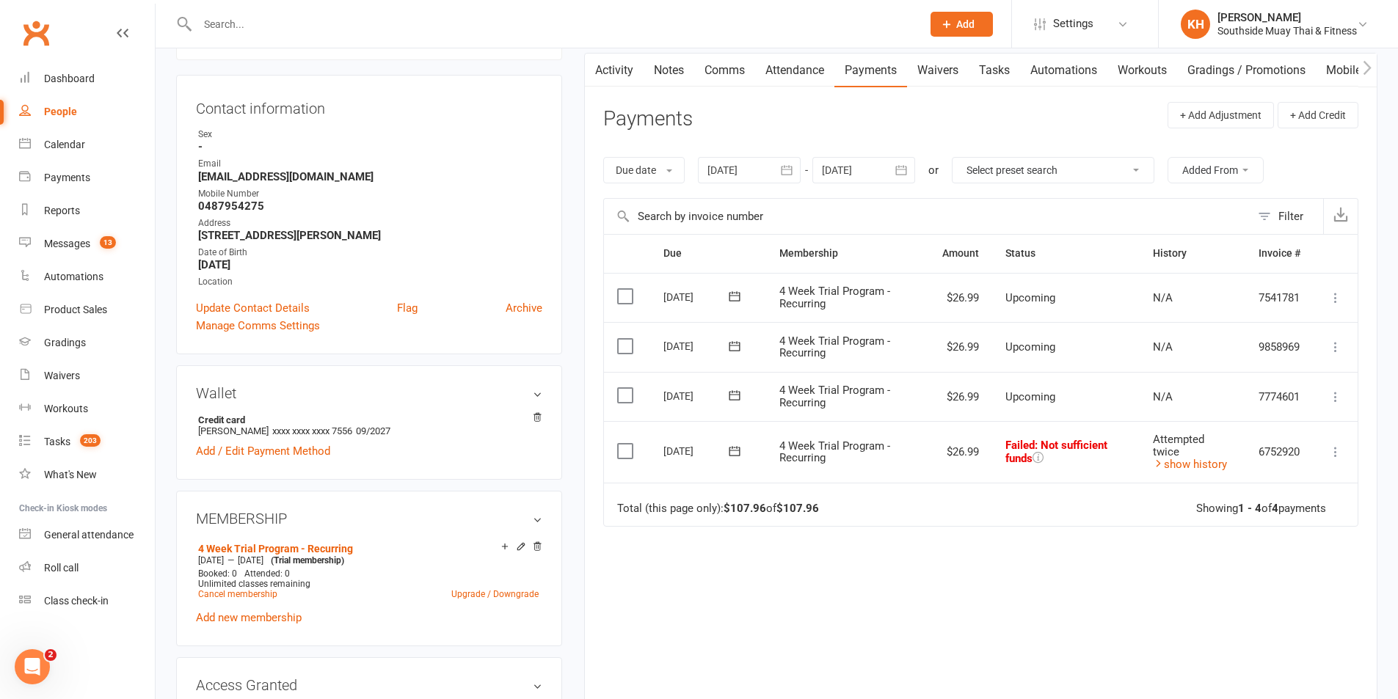
scroll to position [147, 0]
click at [1331, 448] on icon at bounding box center [1335, 451] width 15 height 15
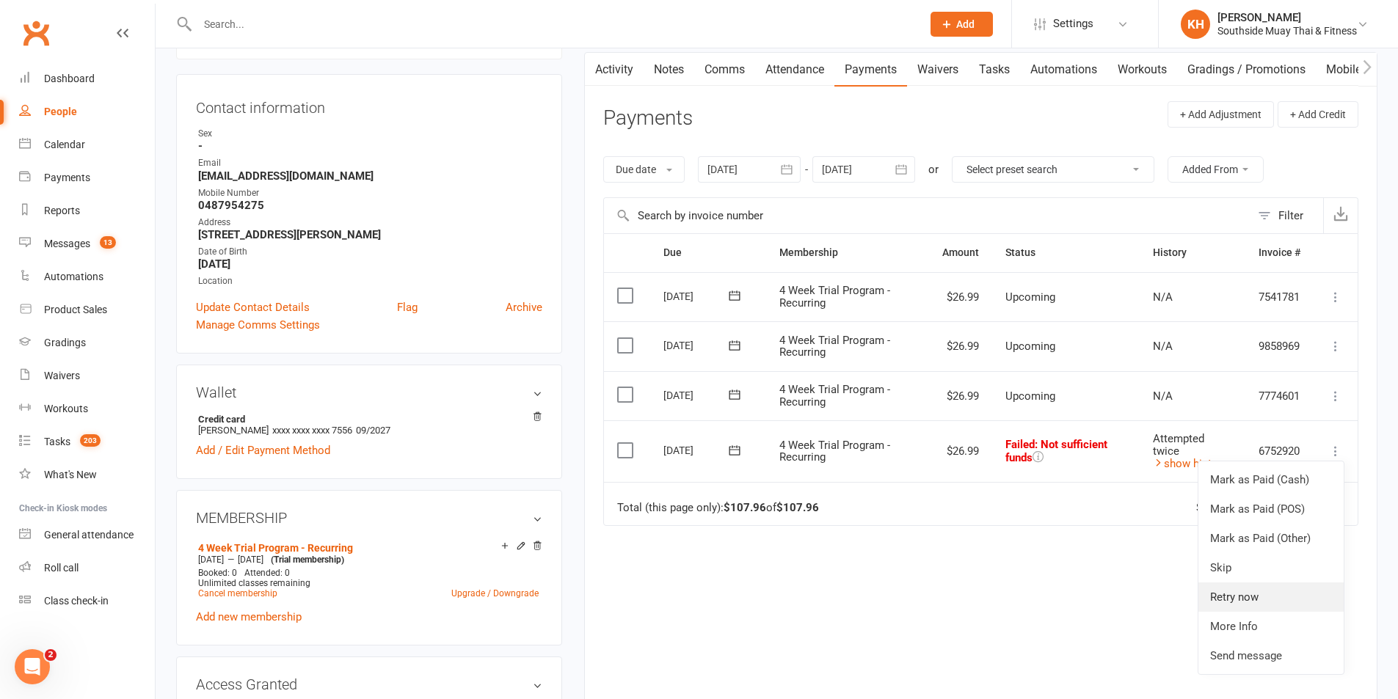
click at [1248, 602] on link "Retry now" at bounding box center [1270, 597] width 145 height 29
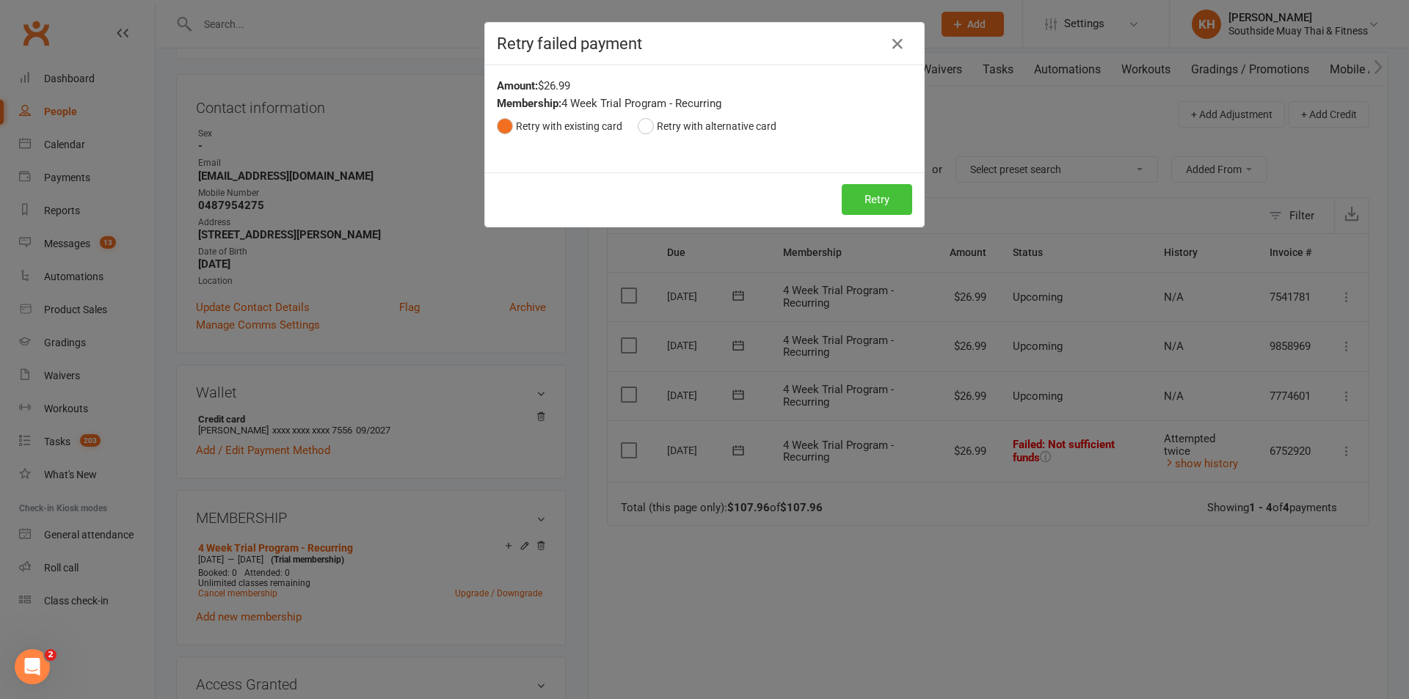
click at [881, 198] on button "Retry" at bounding box center [877, 199] width 70 height 31
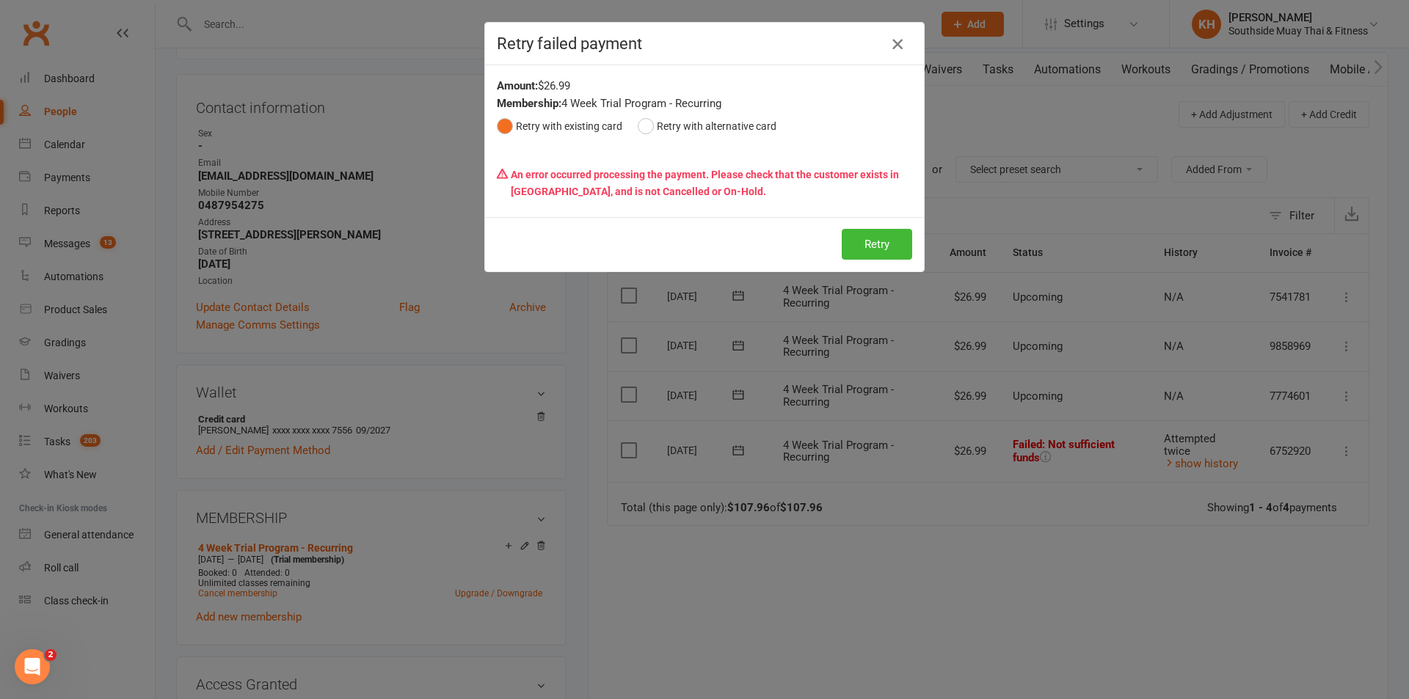
click at [891, 49] on icon "button" at bounding box center [898, 44] width 18 height 18
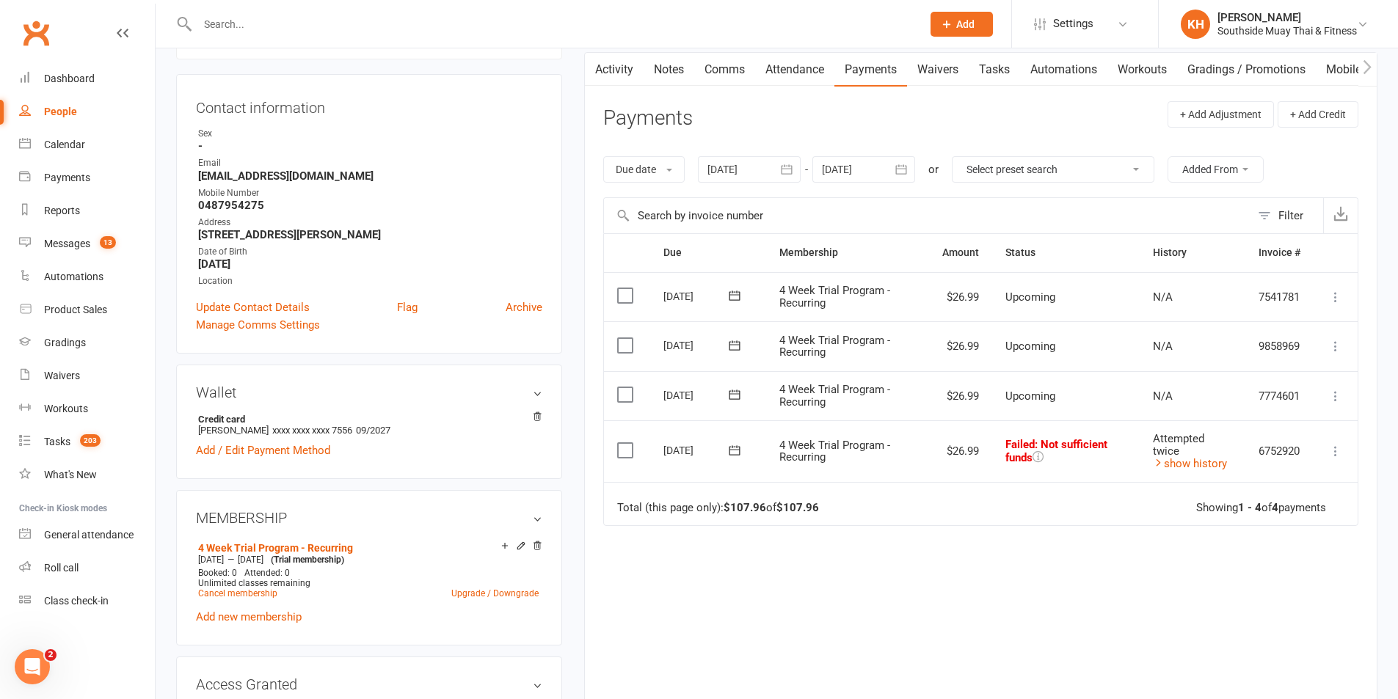
click at [1338, 454] on icon at bounding box center [1335, 451] width 15 height 15
click at [1028, 649] on div "Due Contact Membership Amount Status History Invoice # Select this 06 Oct 2025 …" at bounding box center [980, 474] width 755 height 482
click at [1331, 464] on td "Mark as Paid (Cash) Mark as Paid (POS) Mark as Paid (Other) Skip Retry now More…" at bounding box center [1336, 451] width 44 height 62
click at [1331, 454] on icon at bounding box center [1335, 451] width 15 height 15
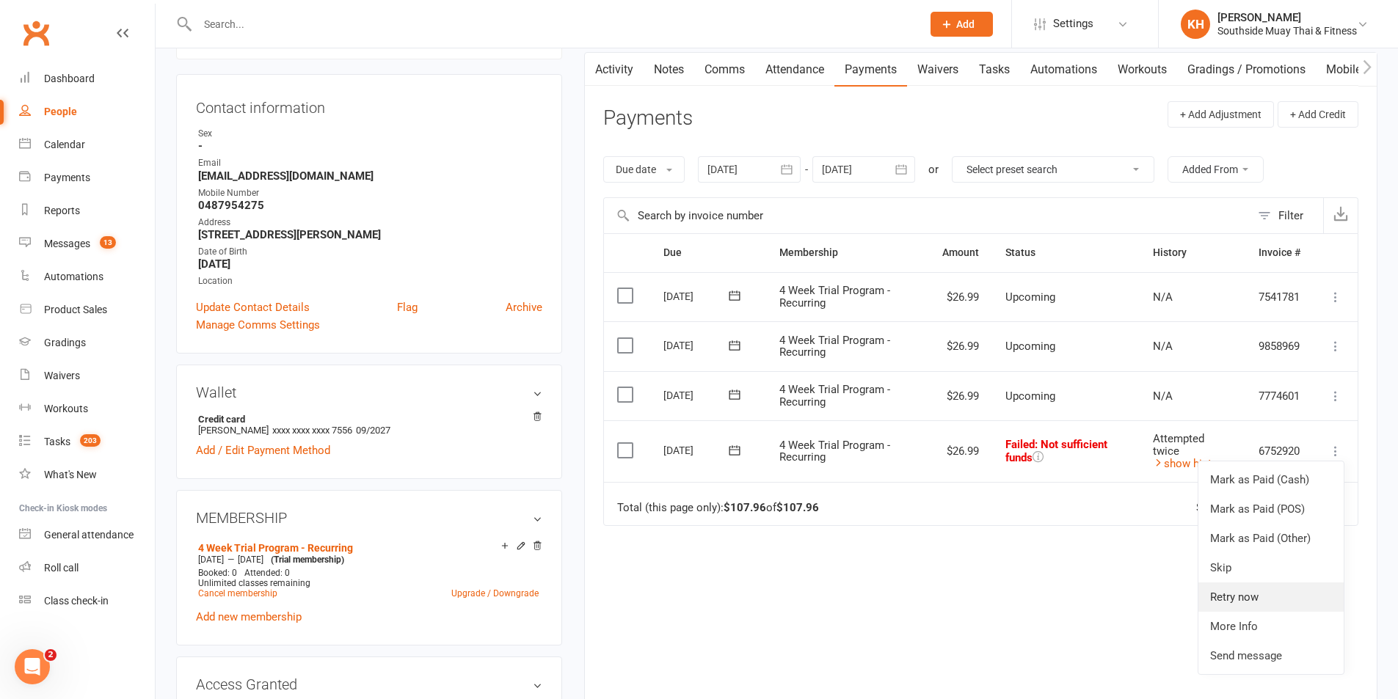
click at [1232, 599] on link "Retry now" at bounding box center [1270, 597] width 145 height 29
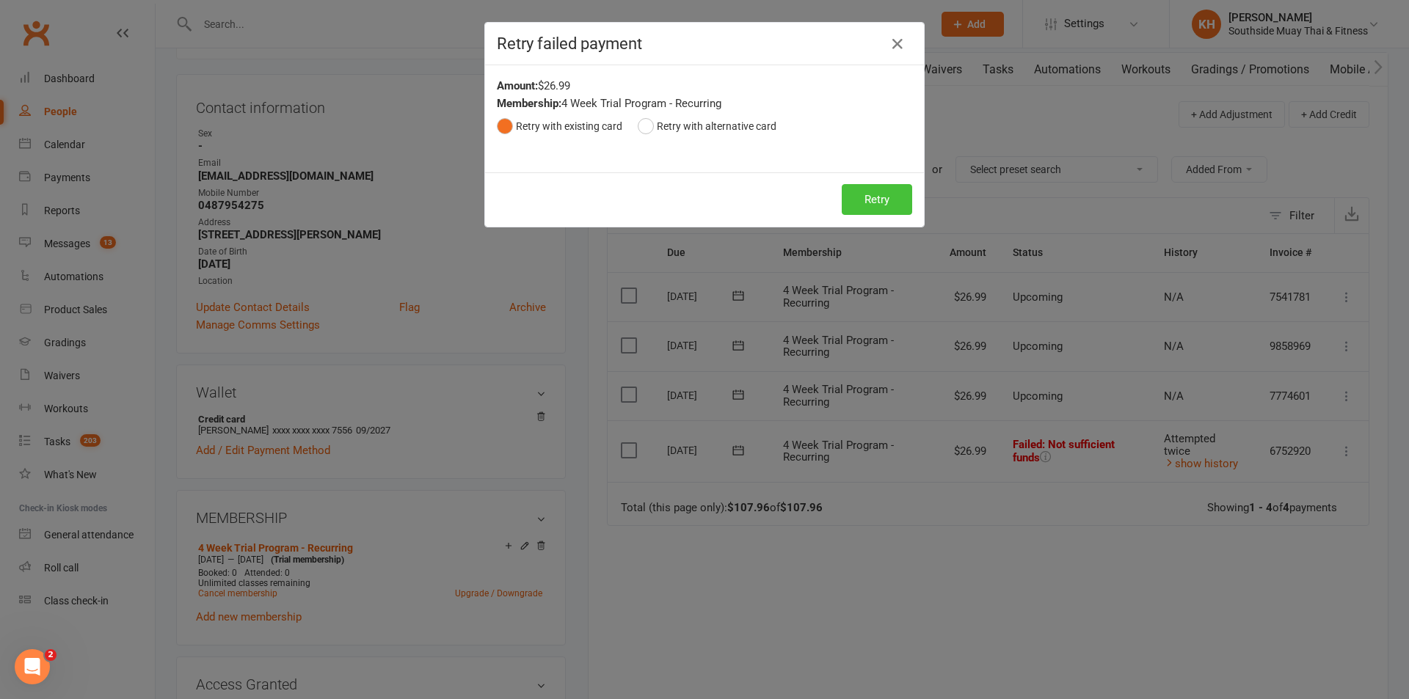
click at [844, 202] on button "Retry" at bounding box center [877, 199] width 70 height 31
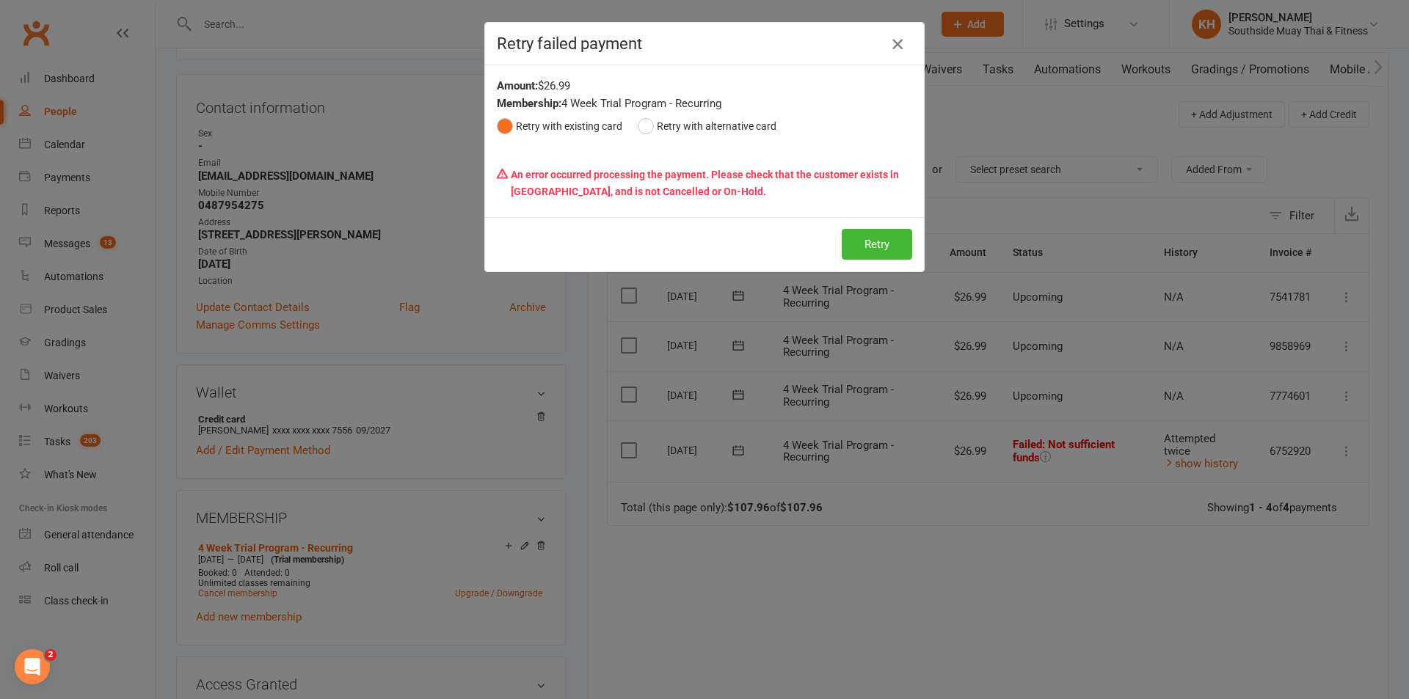
click at [889, 38] on icon "button" at bounding box center [898, 44] width 18 height 18
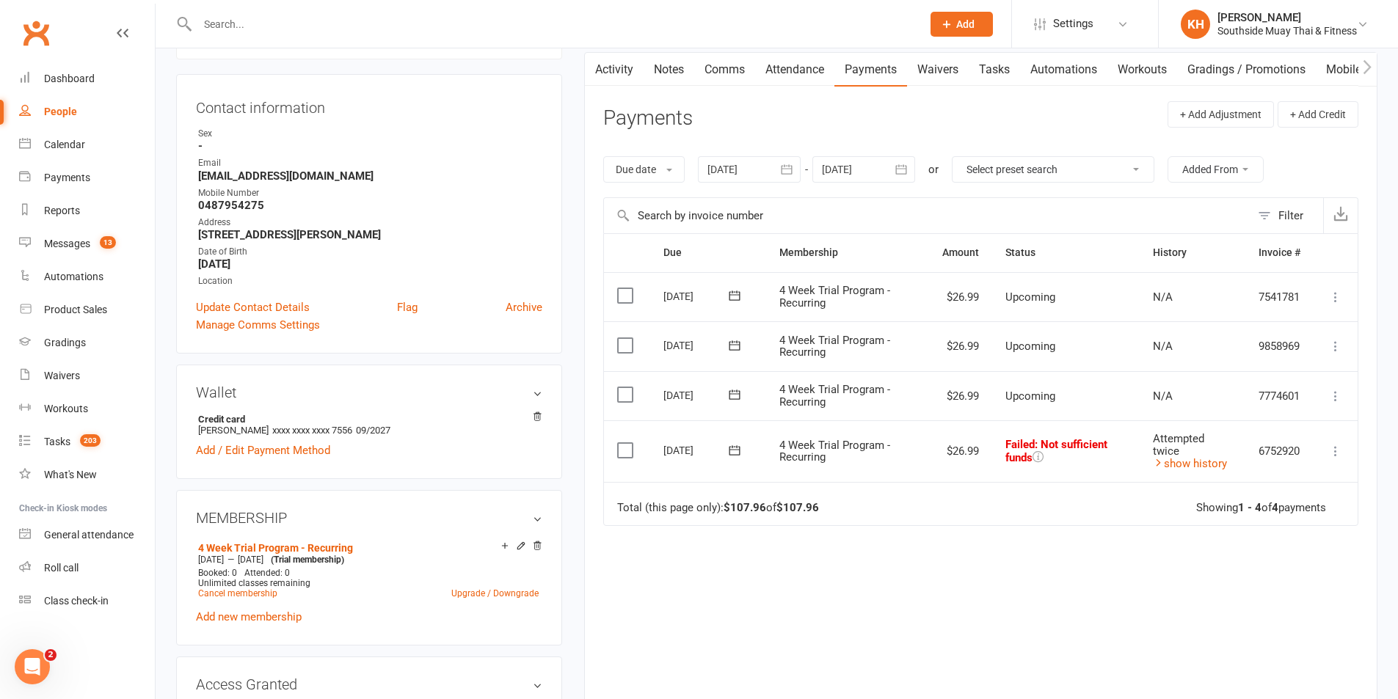
click at [737, 455] on icon at bounding box center [734, 450] width 11 height 10
drag, startPoint x: 810, startPoint y: 591, endPoint x: 759, endPoint y: 95, distance: 499.5
click at [811, 591] on button "17" at bounding box center [819, 593] width 31 height 26
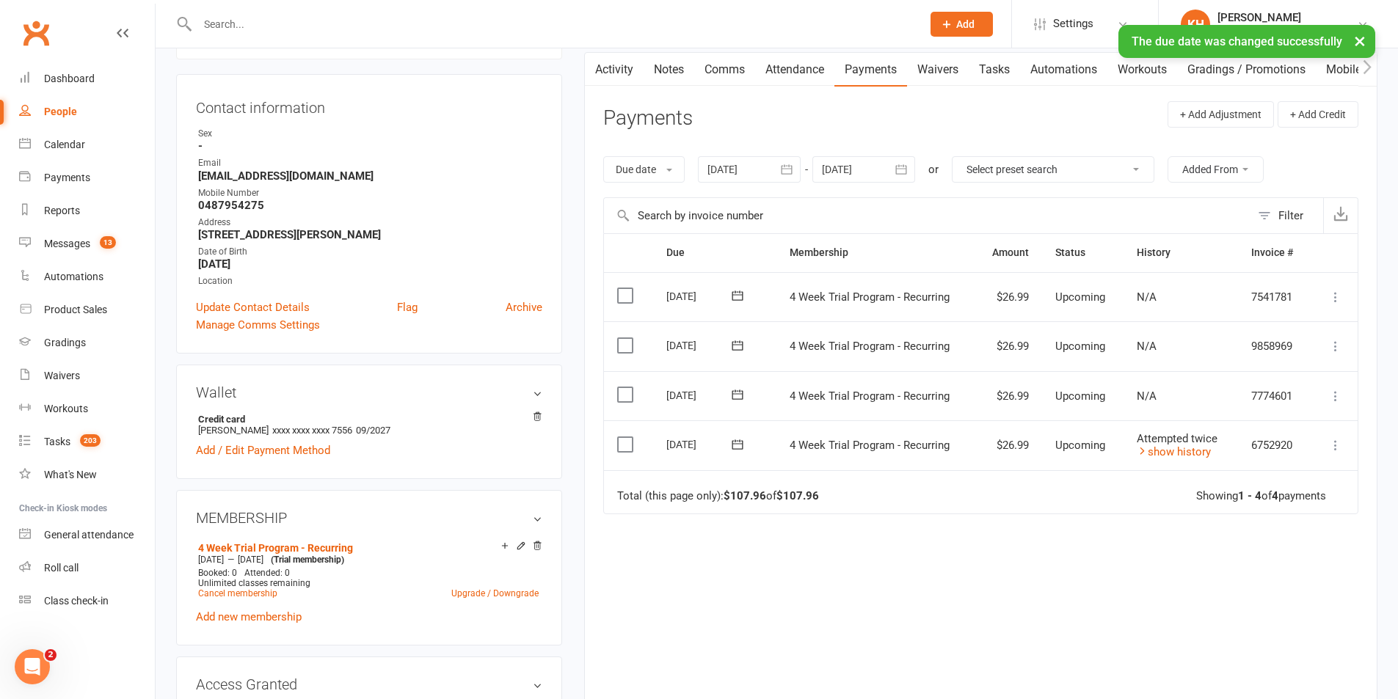
click at [1339, 436] on td "Mark as Paid (Cash) Mark as Paid (POS) Mark as Paid (Other) Skip Change amount …" at bounding box center [1334, 445] width 47 height 50
click at [1337, 443] on icon at bounding box center [1335, 445] width 15 height 15
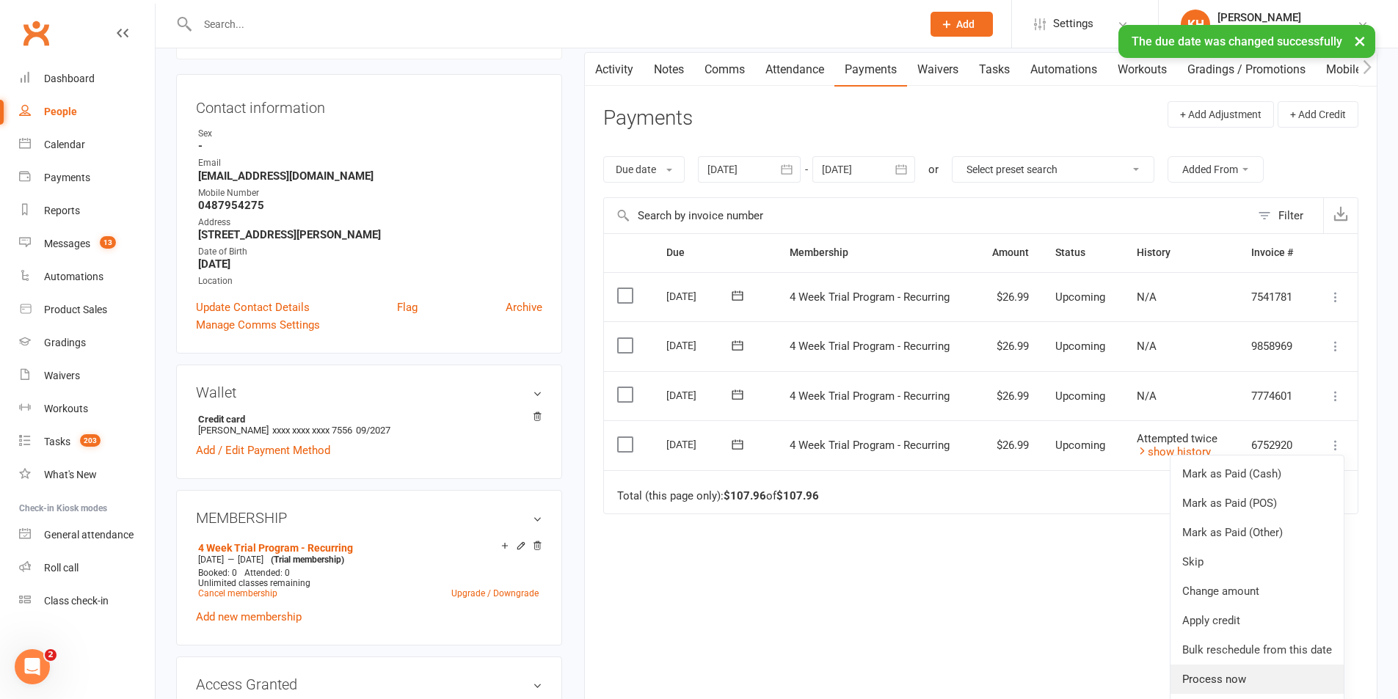
click at [1217, 678] on link "Process now" at bounding box center [1256, 679] width 173 height 29
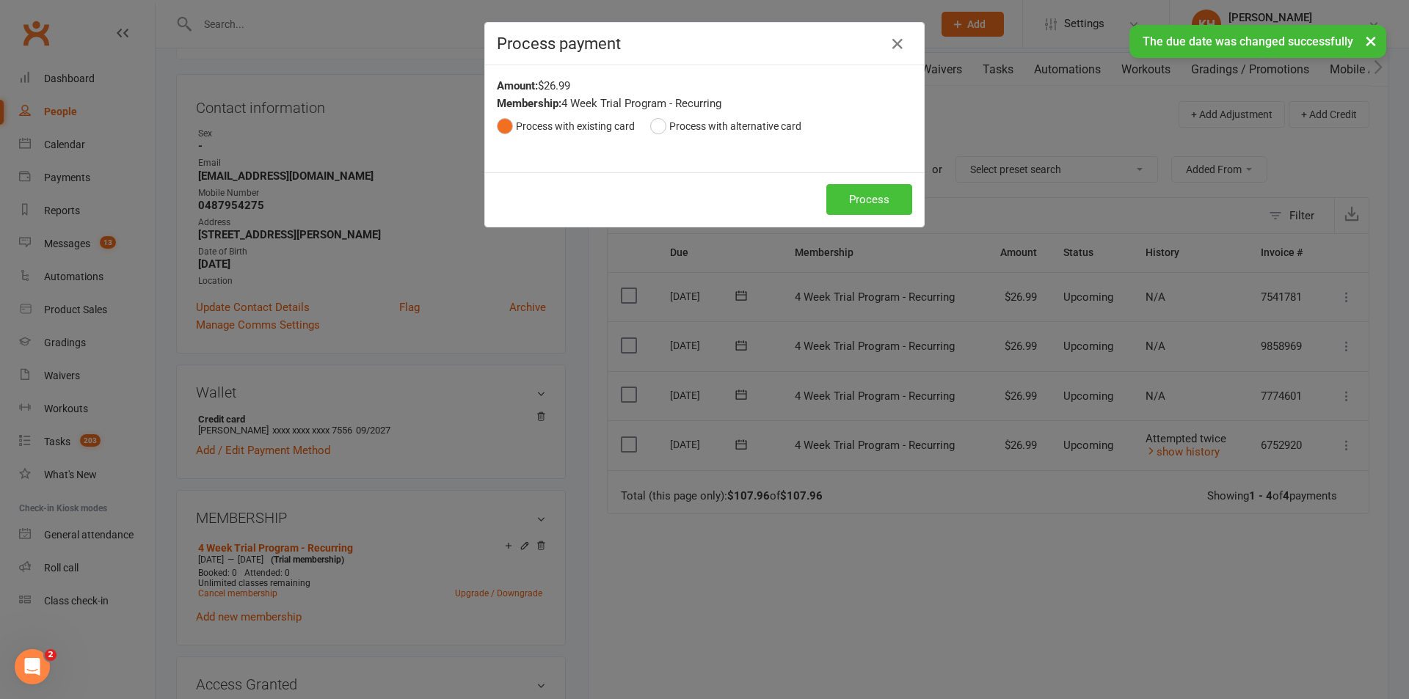
click at [853, 199] on button "Process" at bounding box center [869, 199] width 86 height 31
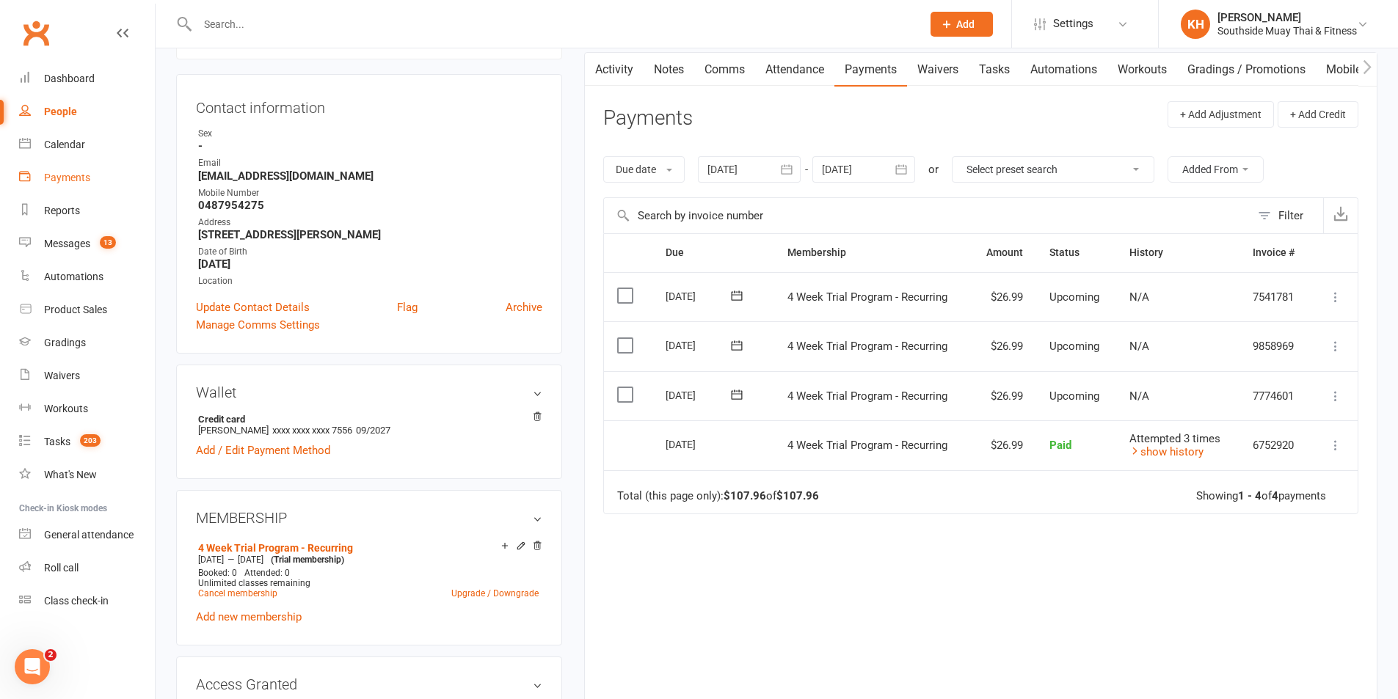
click at [85, 178] on div "Payments" at bounding box center [67, 178] width 46 height 12
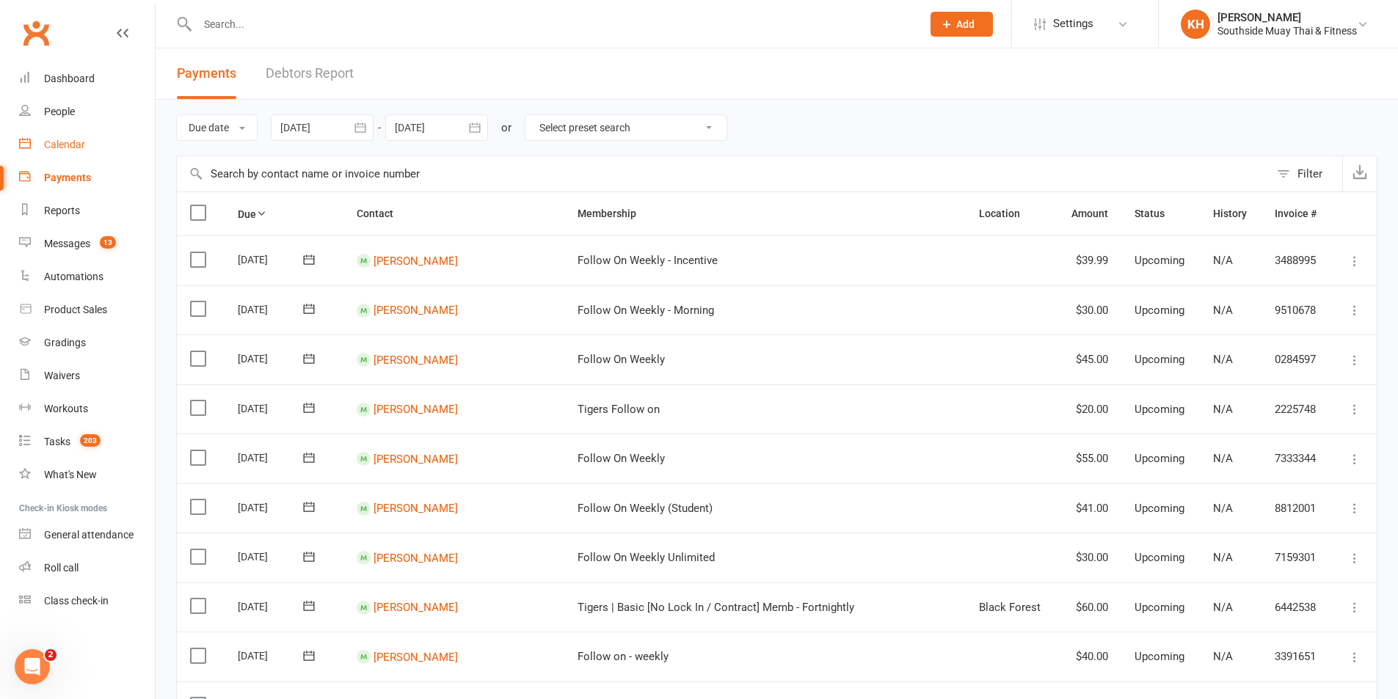
click at [65, 145] on div "Calendar" at bounding box center [64, 145] width 41 height 12
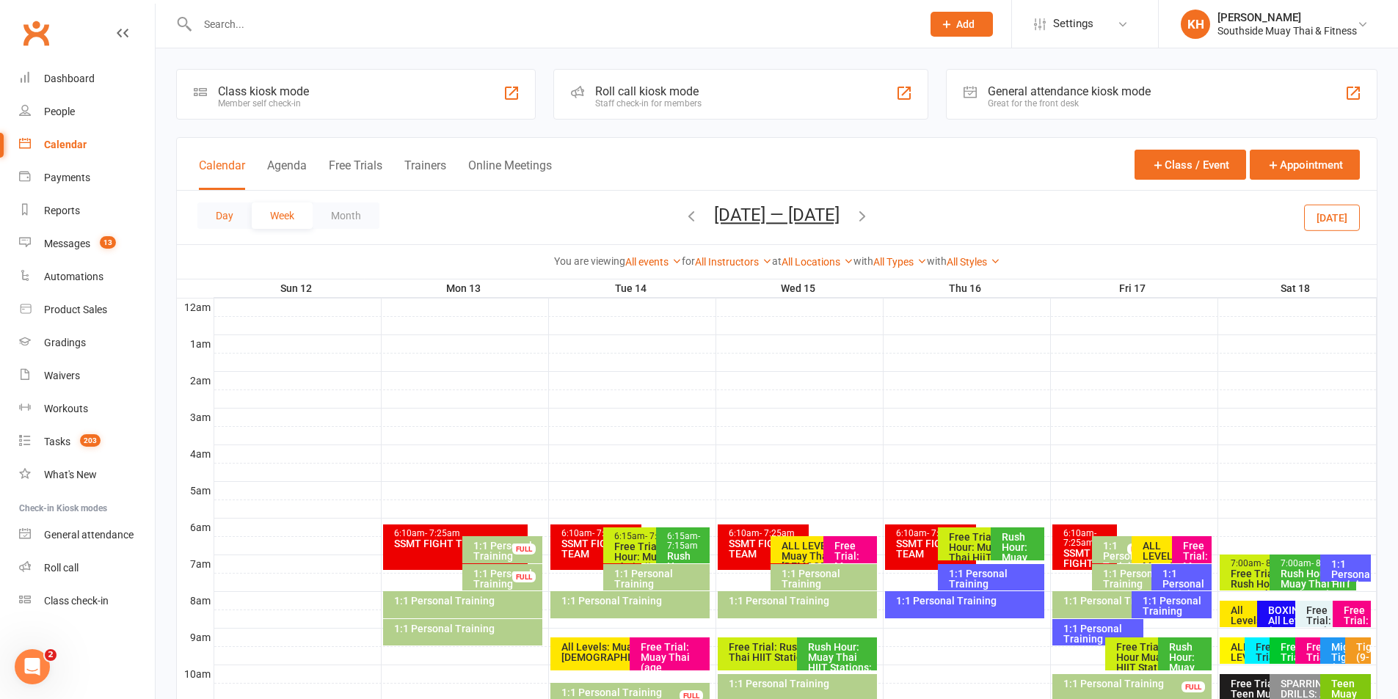
click at [240, 212] on button "Day" at bounding box center [224, 216] width 54 height 26
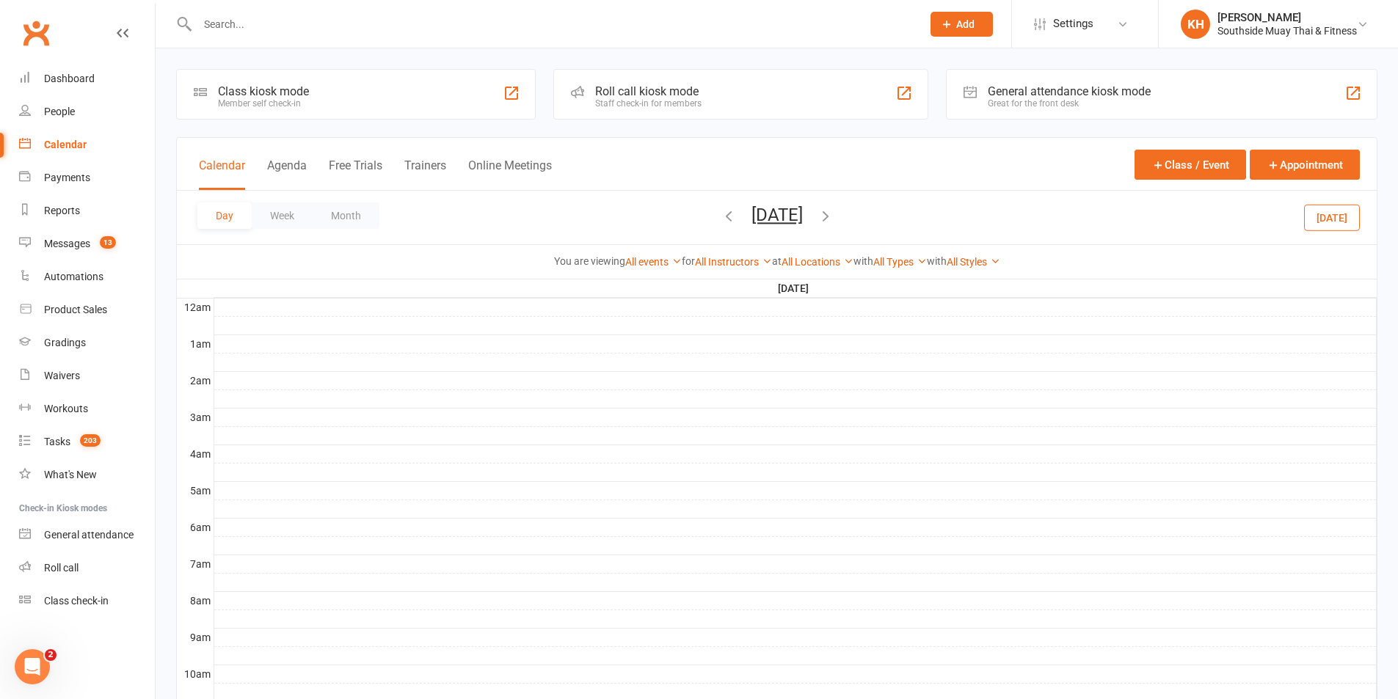
click at [1345, 208] on button "[DATE]" at bounding box center [1332, 217] width 56 height 26
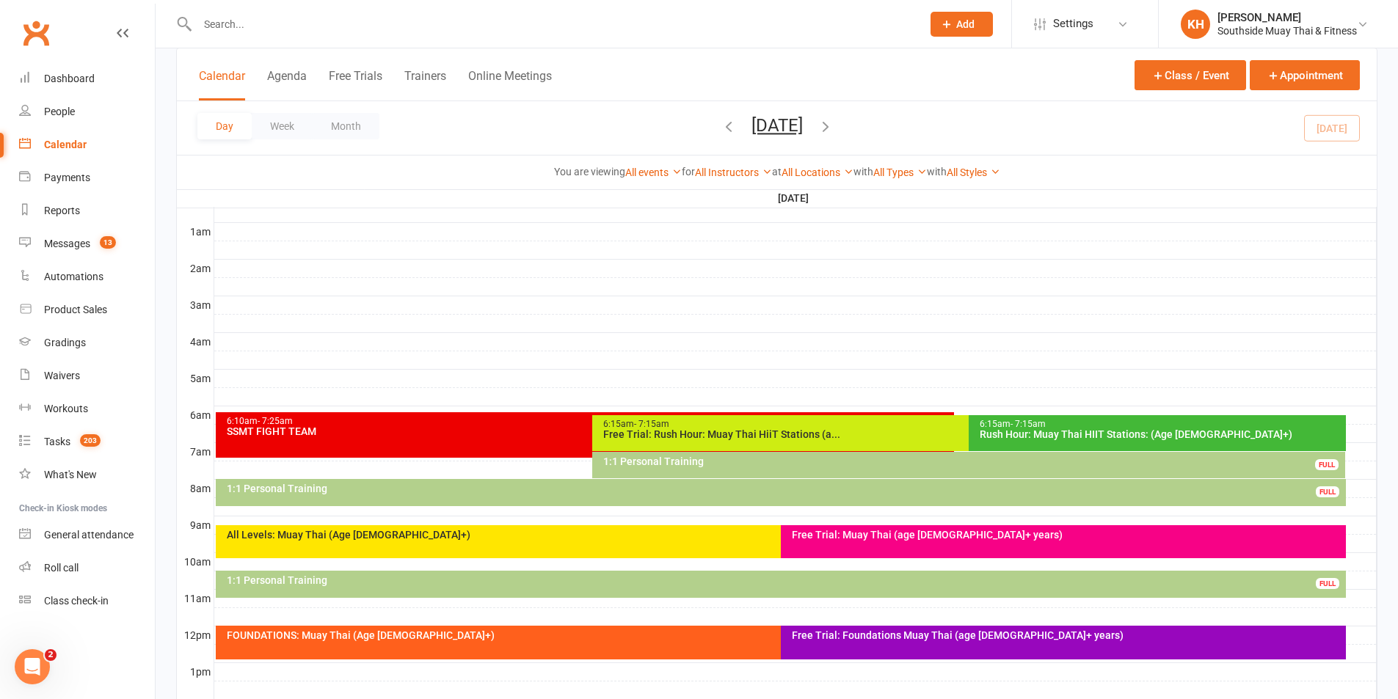
scroll to position [367, 0]
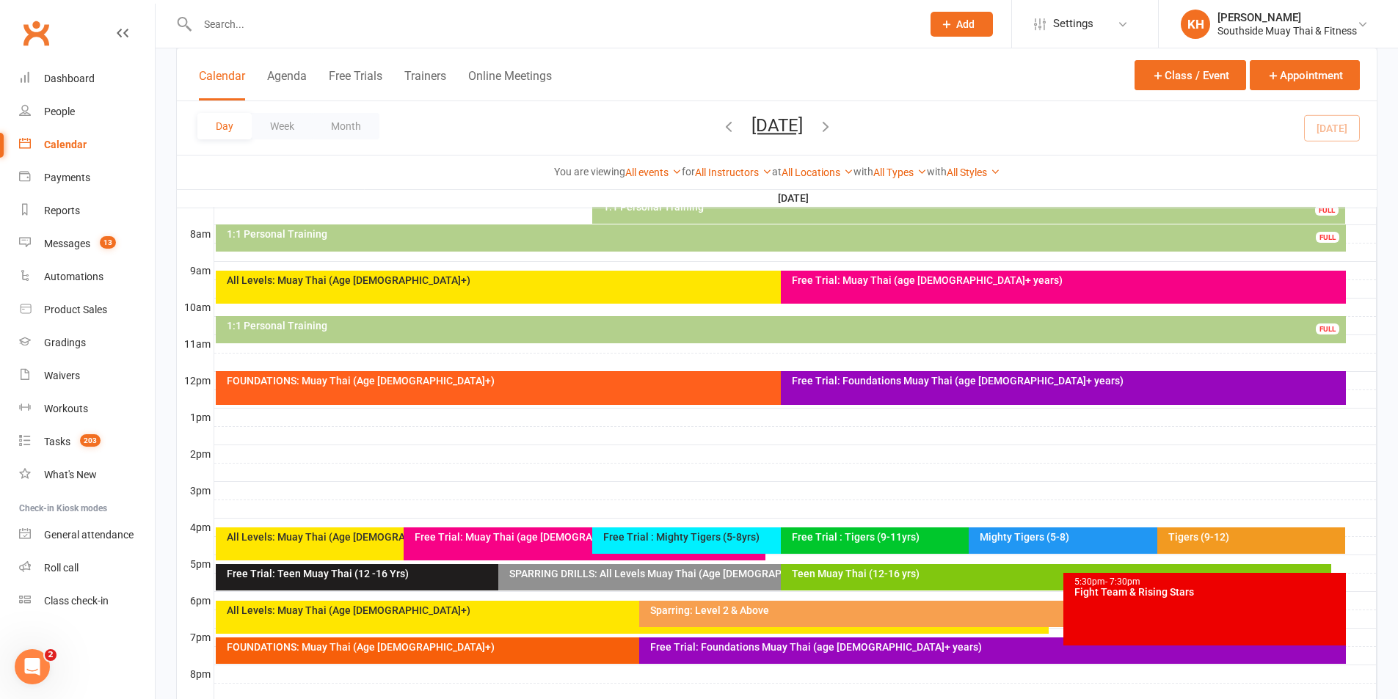
click at [809, 392] on div "Free Trial: Foundations Muay Thai (age [DEMOGRAPHIC_DATA]+ years)" at bounding box center [1063, 388] width 565 height 34
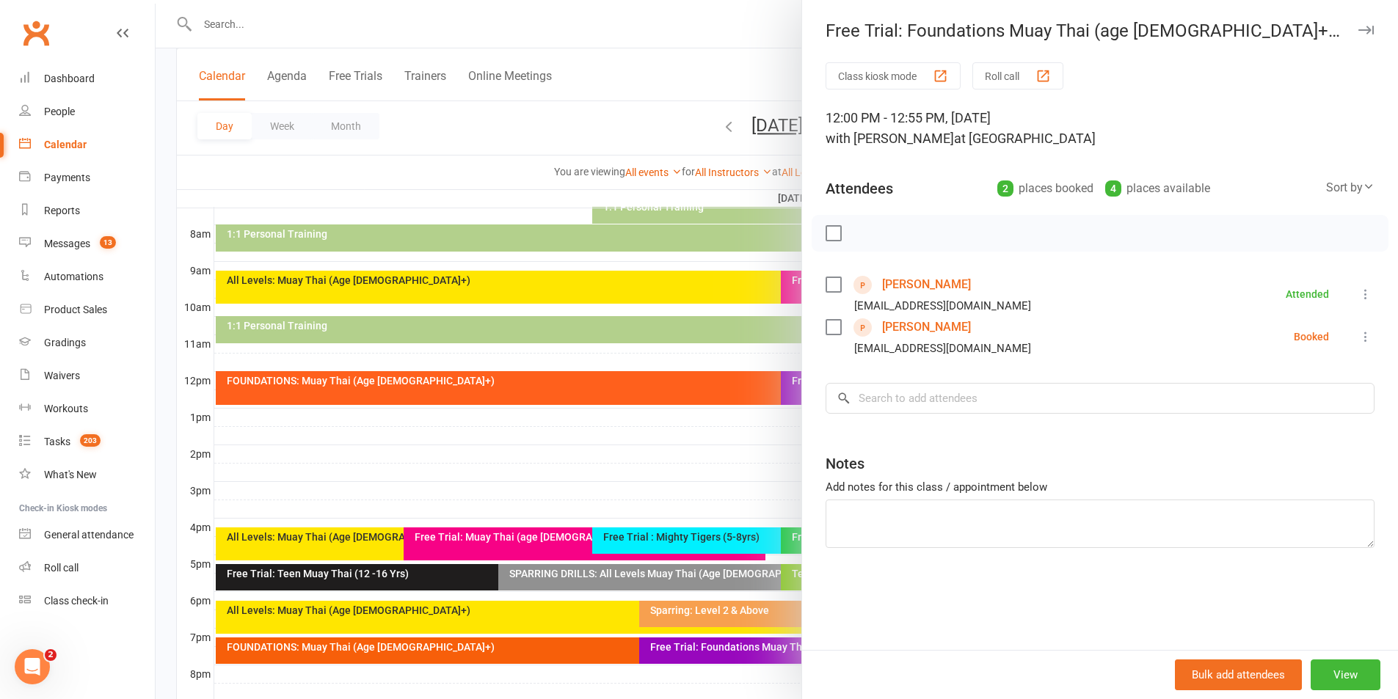
click at [912, 280] on link "David Faull" at bounding box center [926, 284] width 89 height 23
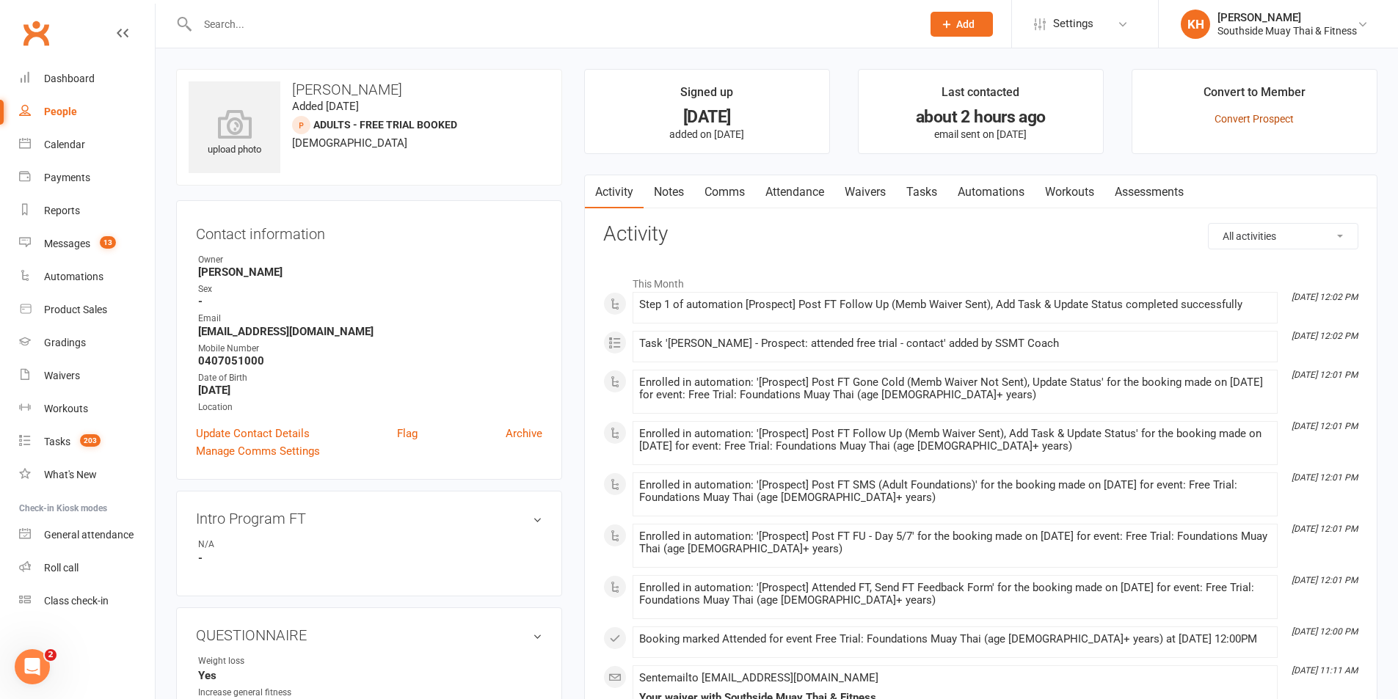
click at [1260, 116] on link "Convert Prospect" at bounding box center [1253, 119] width 79 height 12
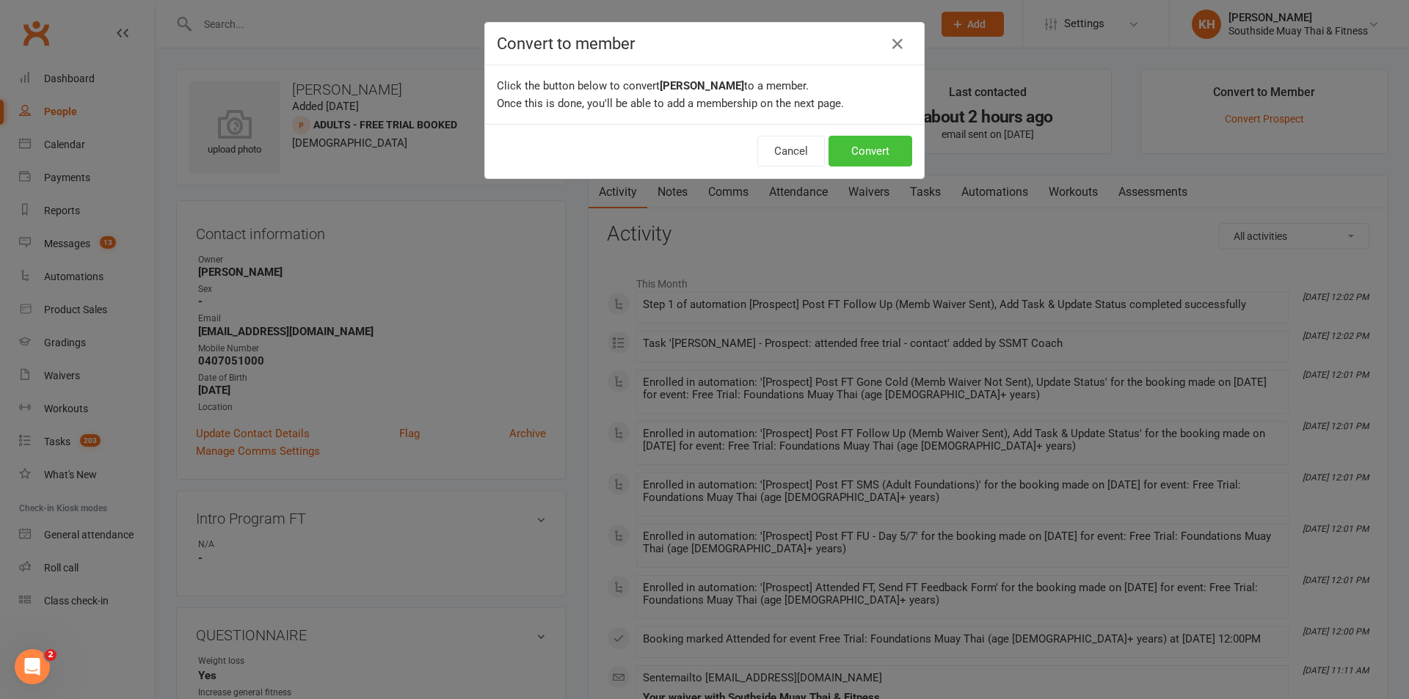
click at [864, 143] on button "Convert" at bounding box center [871, 151] width 84 height 31
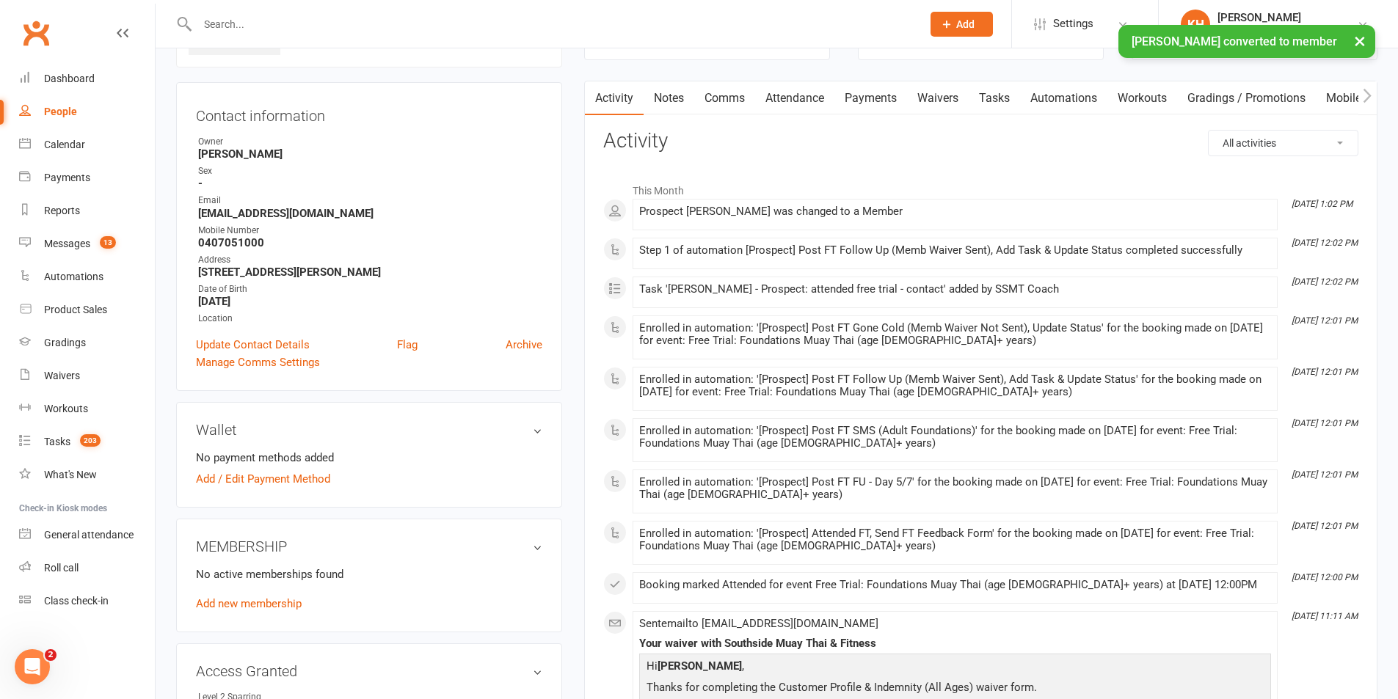
scroll to position [294, 0]
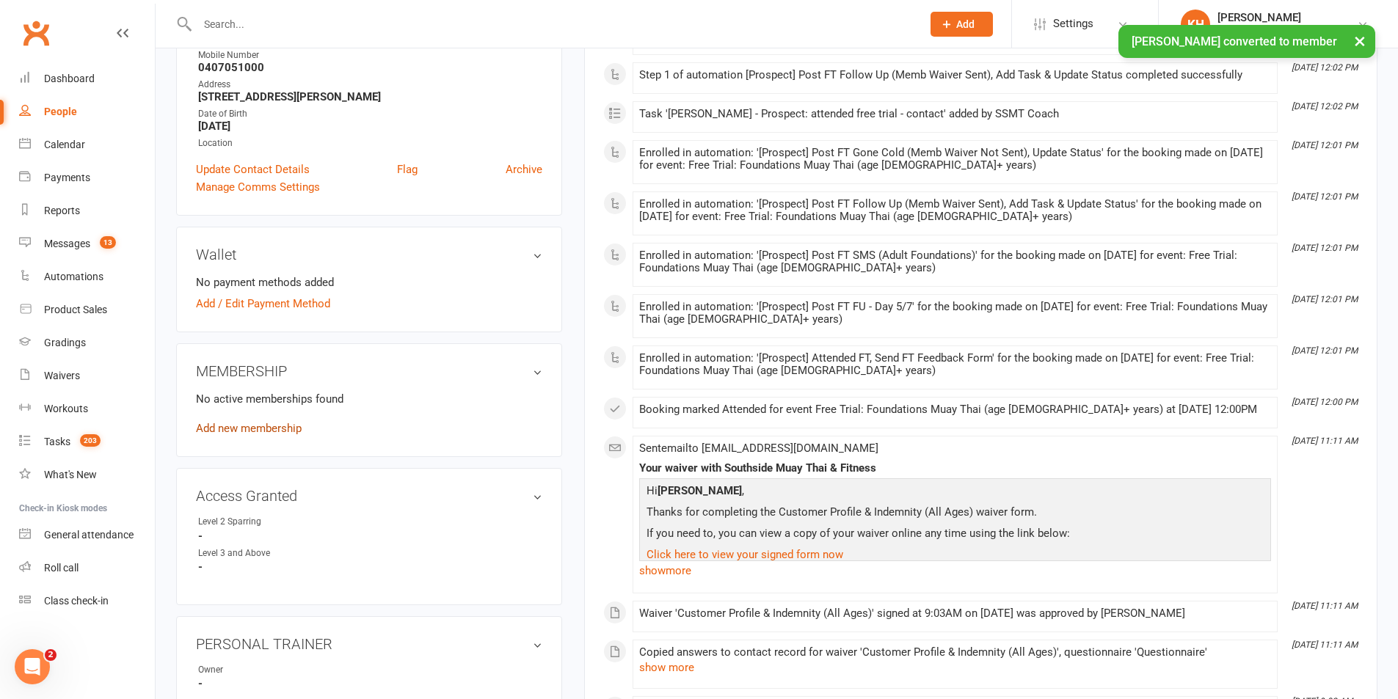
click at [247, 425] on link "Add new membership" at bounding box center [249, 428] width 106 height 13
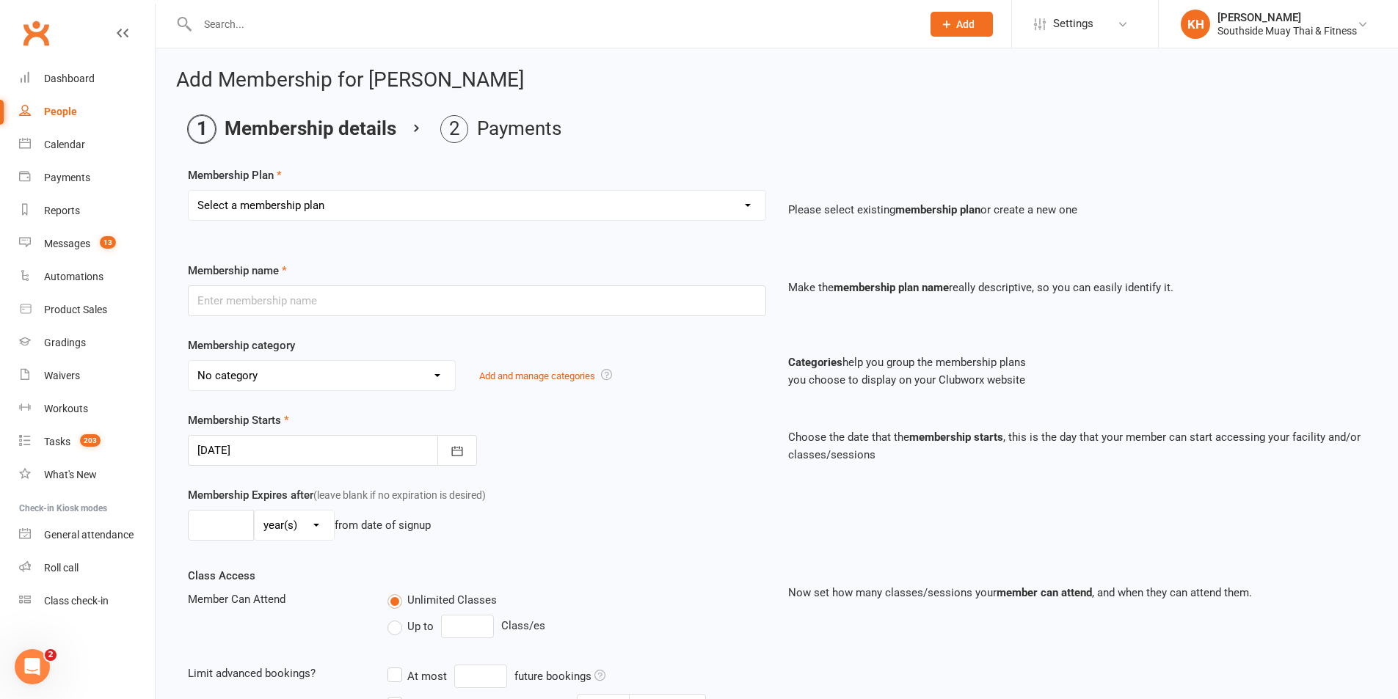
click at [329, 211] on select "Select a membership plan Create new Membership Plan 1 Class/Week | 6 Mth Memb -…" at bounding box center [477, 205] width 577 height 29
select select "188"
click at [189, 191] on select "Select a membership plan Create new Membership Plan 1 Class/Week | 6 Mth Memb -…" at bounding box center [477, 205] width 577 height 29
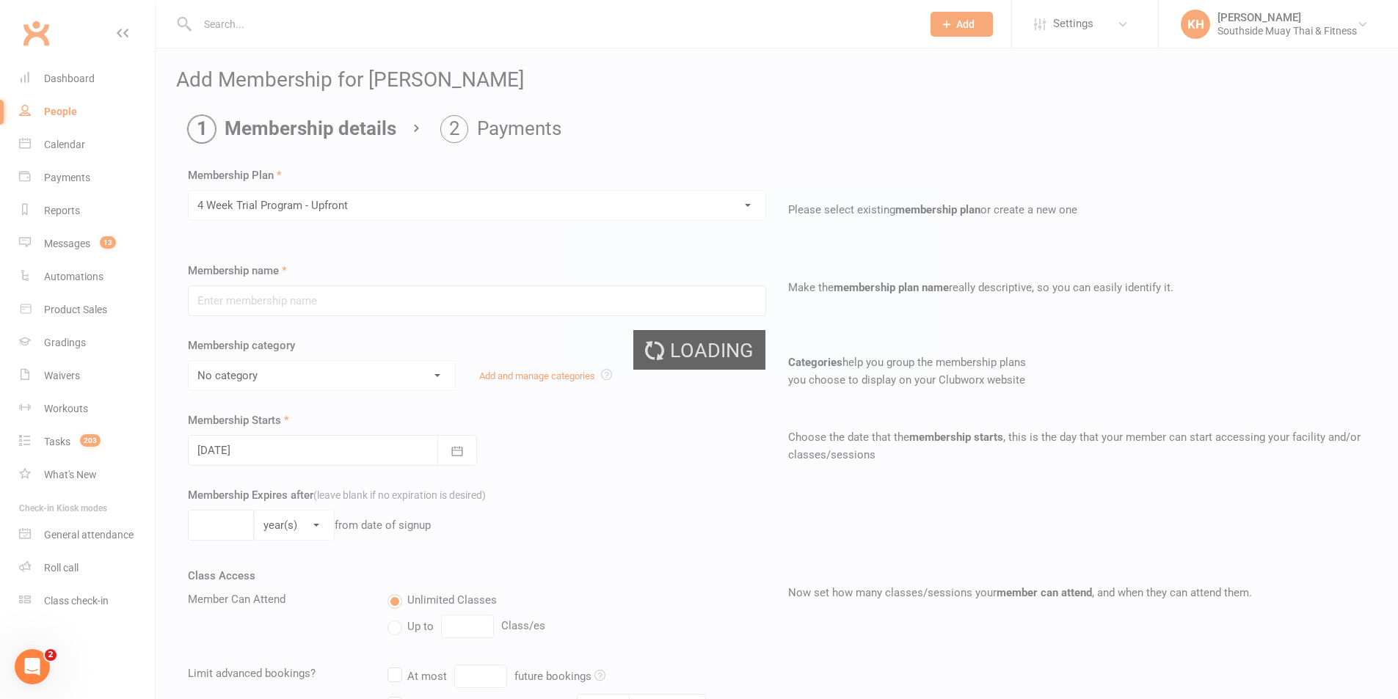
type input "4 Week Trial Program - Upfront"
select select "6"
type input "1"
select select "2"
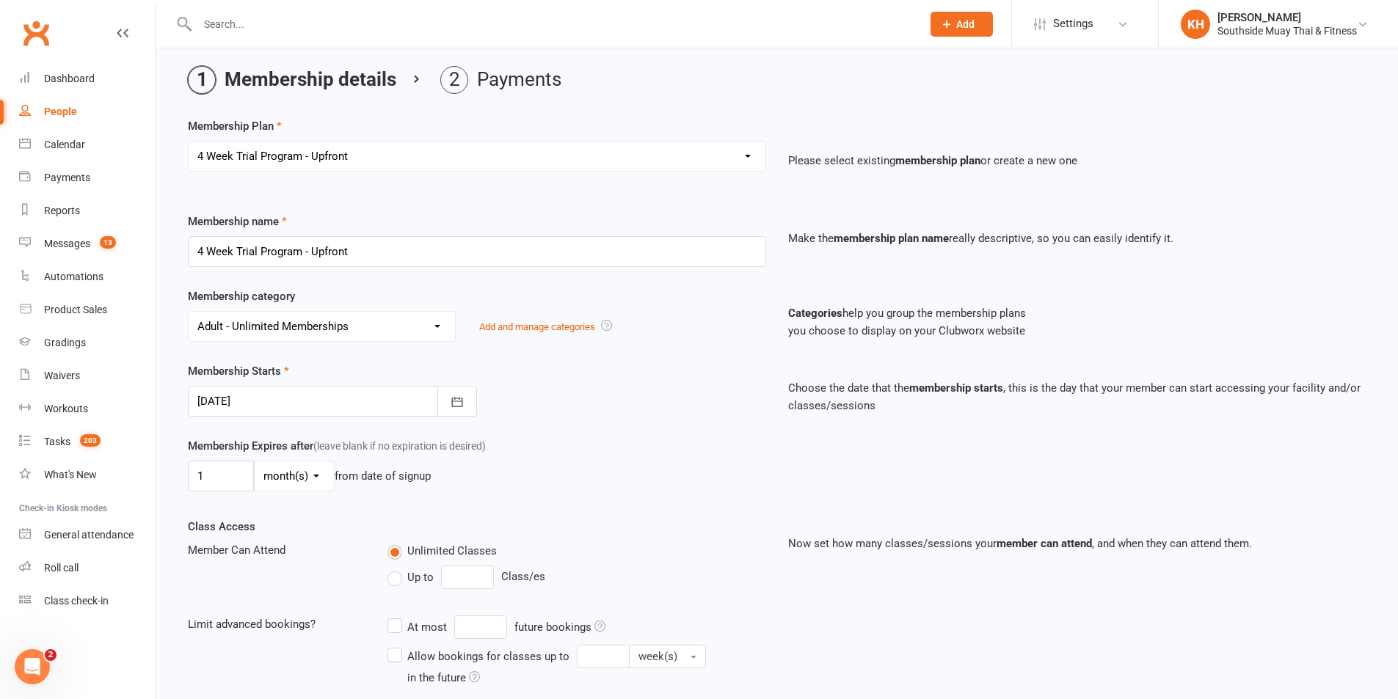
scroll to position [73, 0]
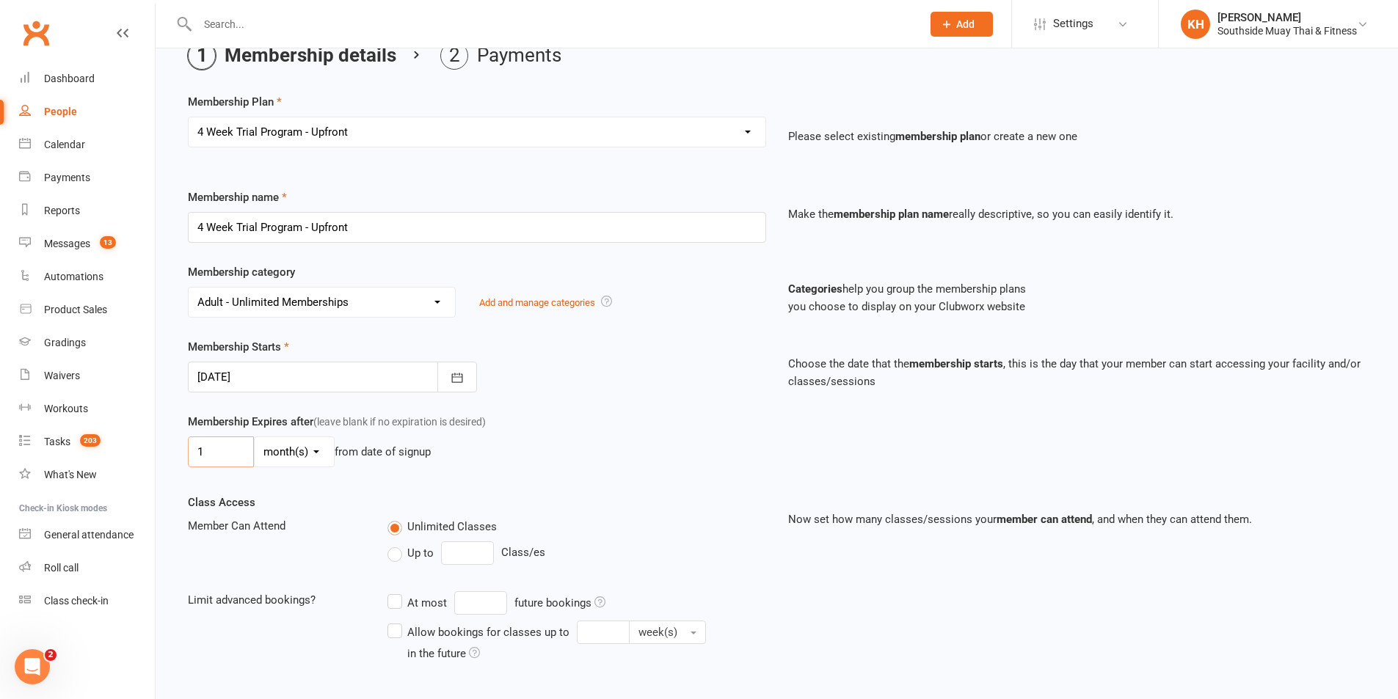
drag, startPoint x: 220, startPoint y: 451, endPoint x: 187, endPoint y: 448, distance: 33.1
click at [187, 453] on div "Membership Expires after (leave blank if no expiration is desired) 1 day(s) wee…" at bounding box center [477, 443] width 600 height 60
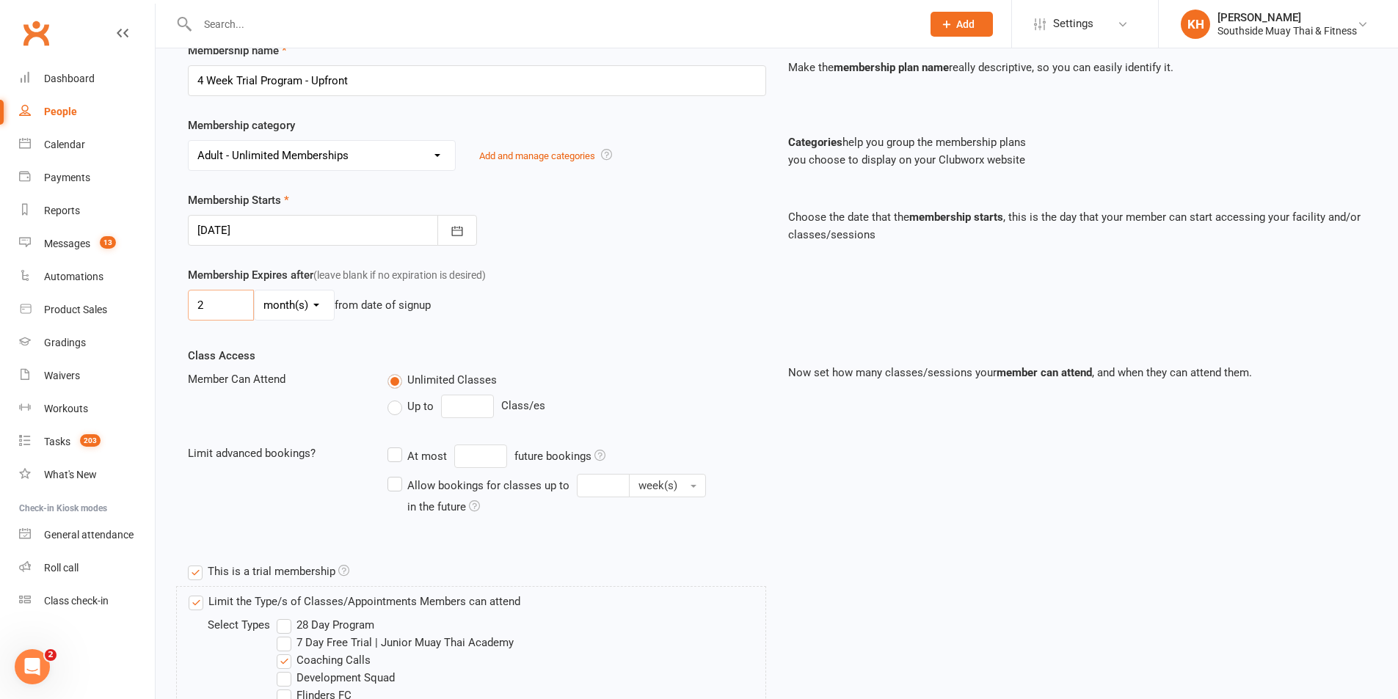
type input "2"
click at [420, 78] on input "4 Week Trial Program - Upfront" at bounding box center [477, 80] width 578 height 31
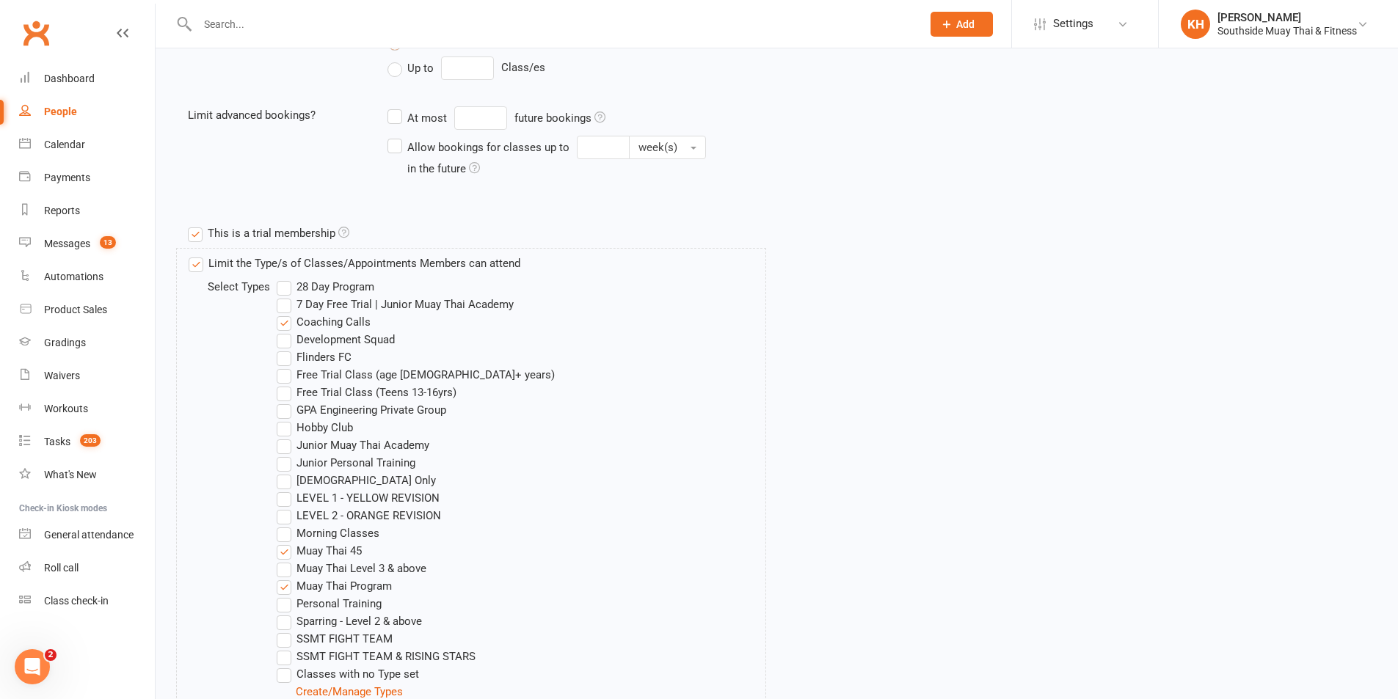
scroll to position [807, 0]
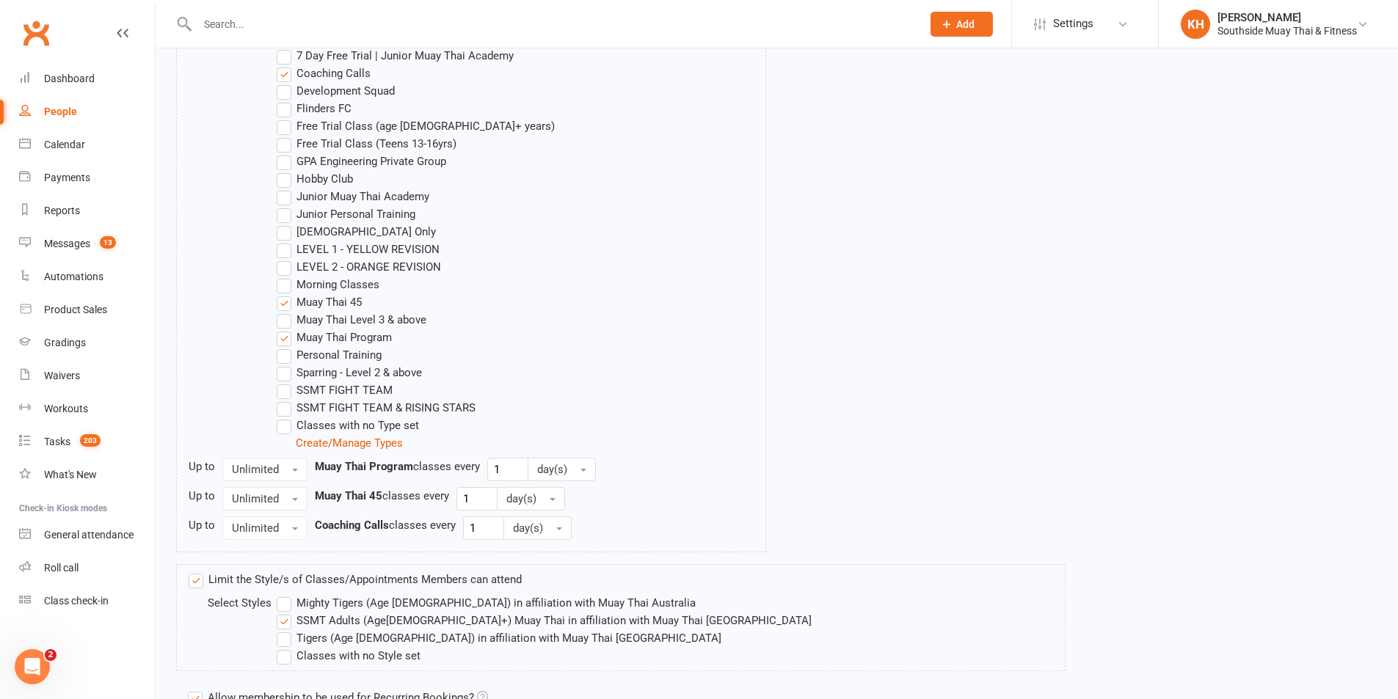
type input "4 Week Trial Program - Upfront (FIFO)"
click at [282, 77] on label "Coaching Calls" at bounding box center [324, 74] width 94 height 18
click at [282, 65] on input "Coaching Calls" at bounding box center [282, 65] width 10 height 0
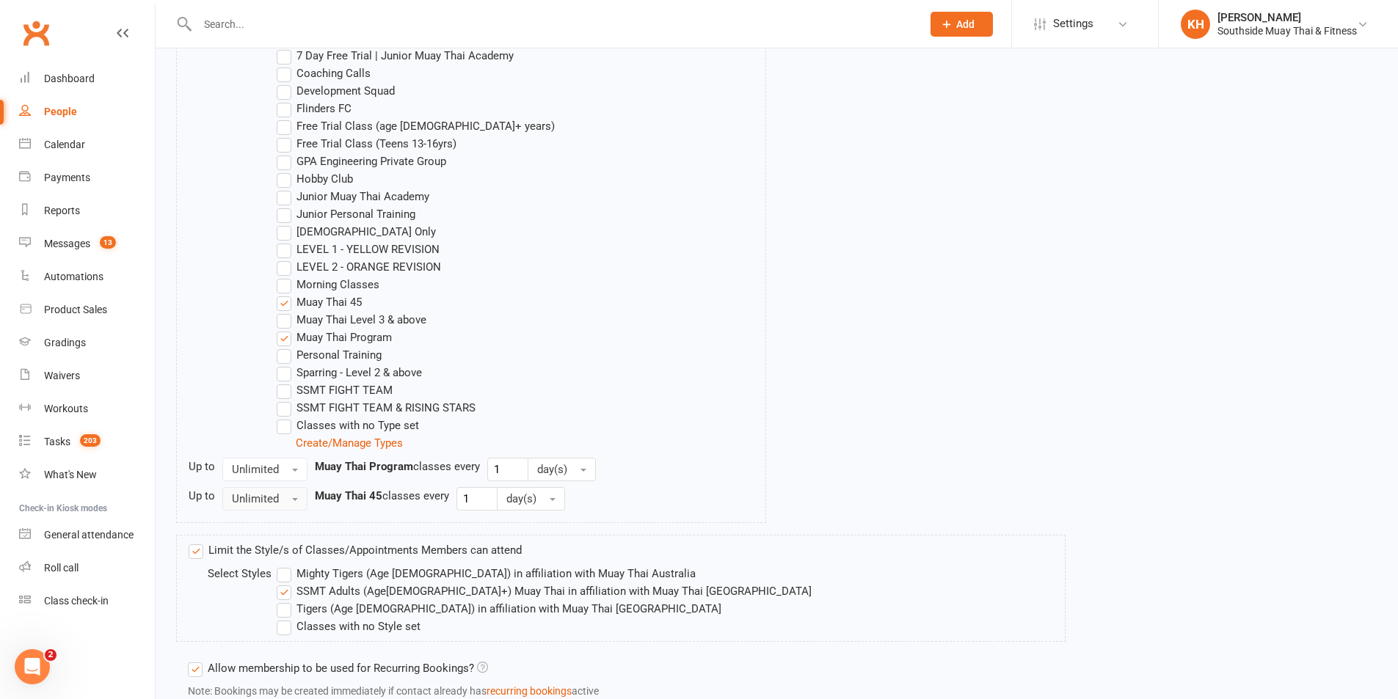
scroll to position [916, 0]
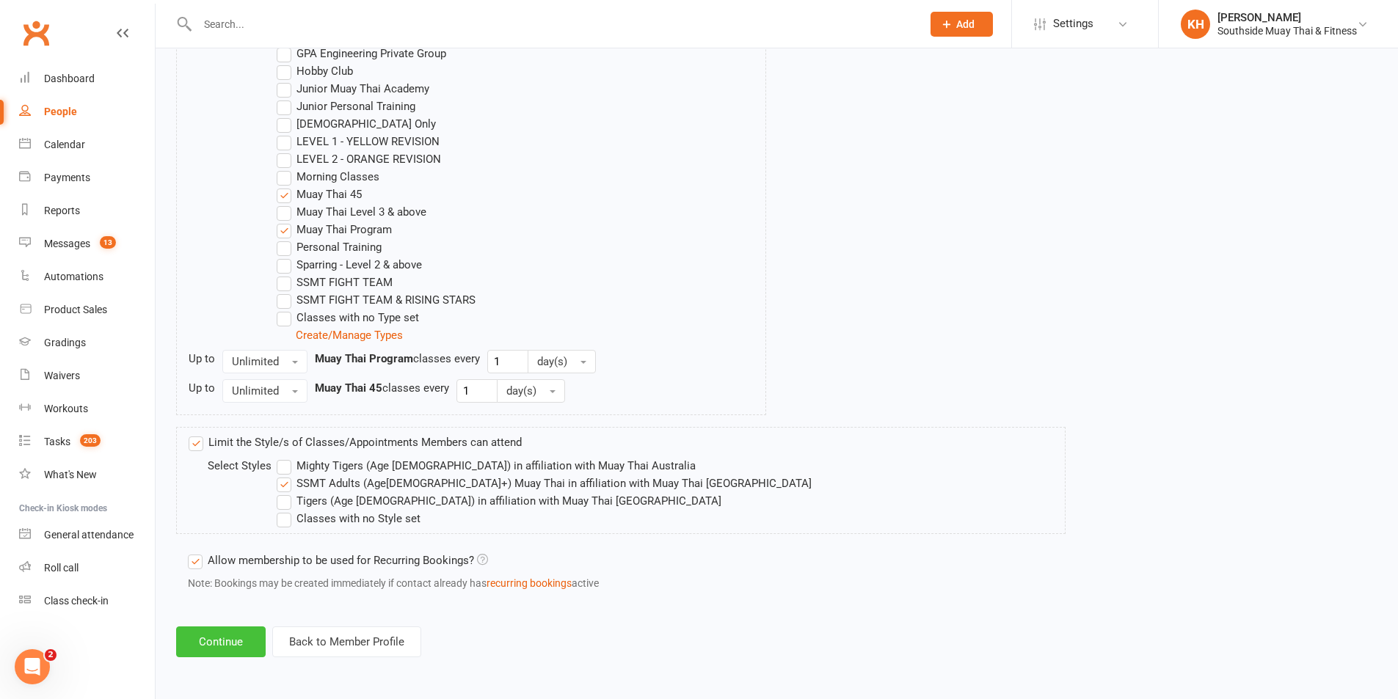
click at [238, 638] on button "Continue" at bounding box center [221, 642] width 90 height 31
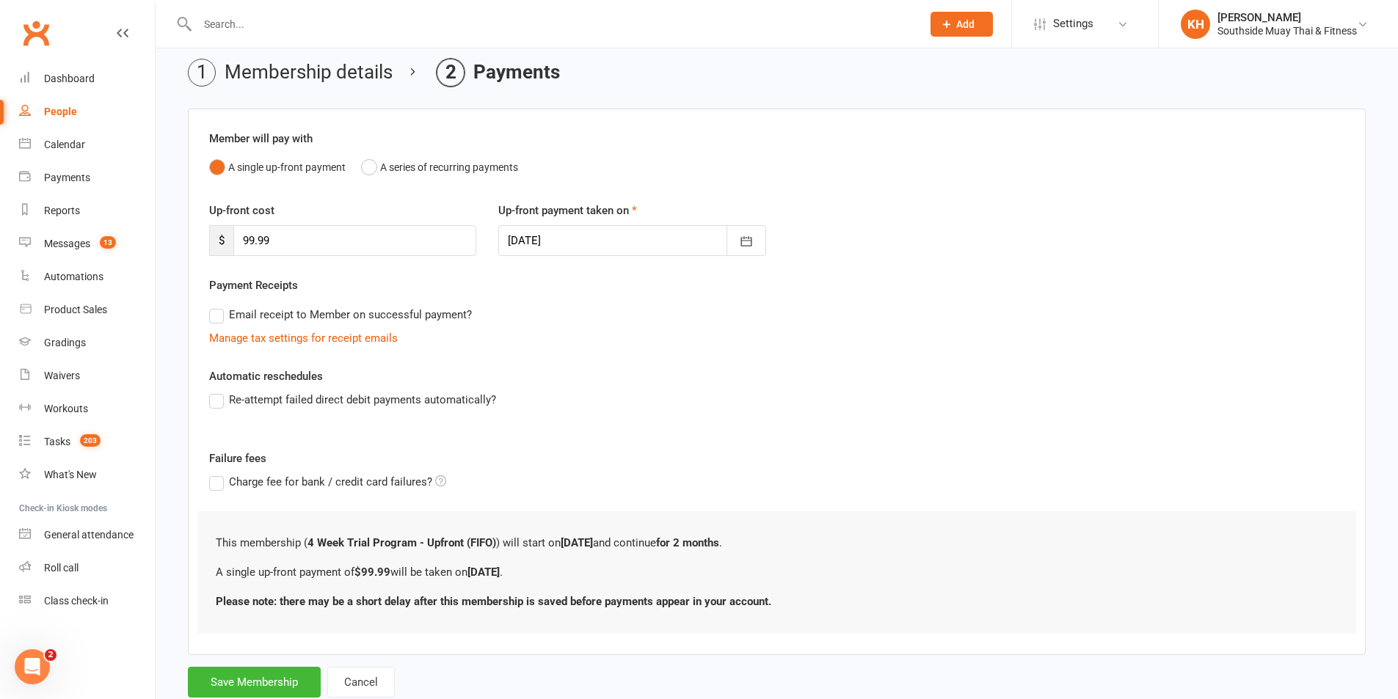
scroll to position [100, 0]
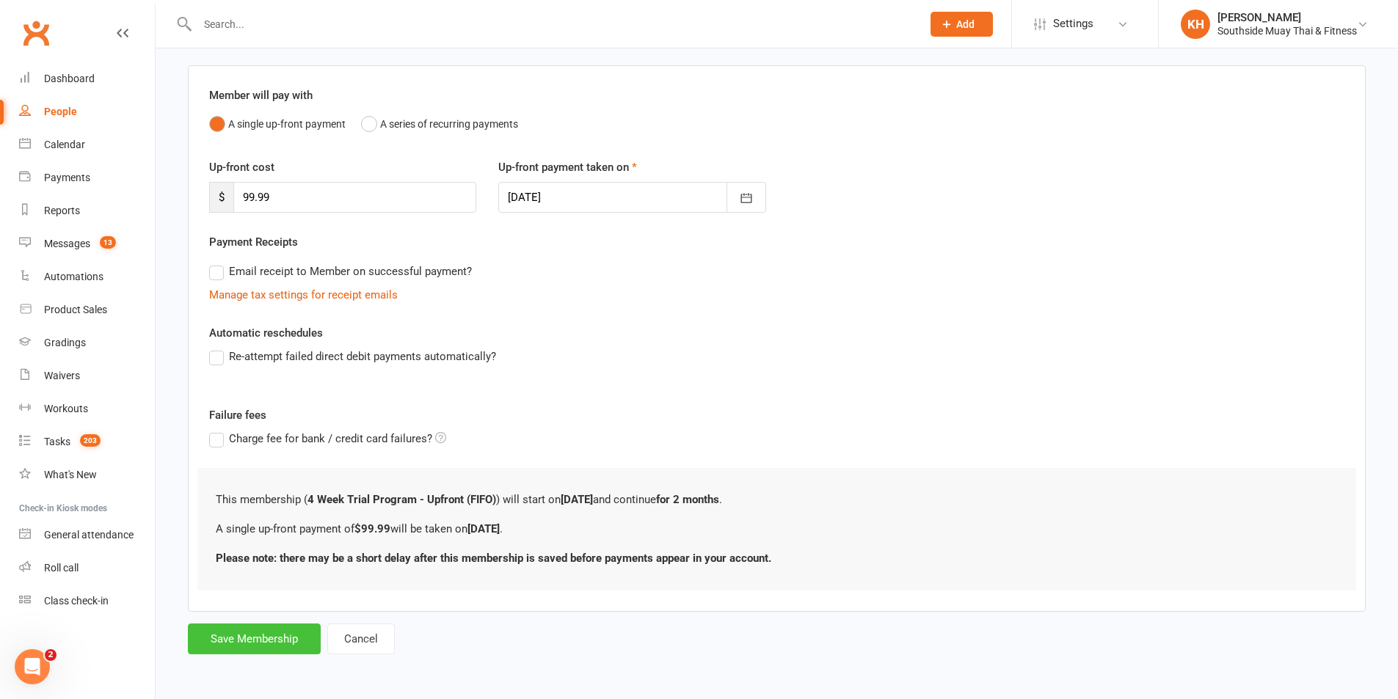
click at [269, 638] on button "Save Membership" at bounding box center [254, 639] width 133 height 31
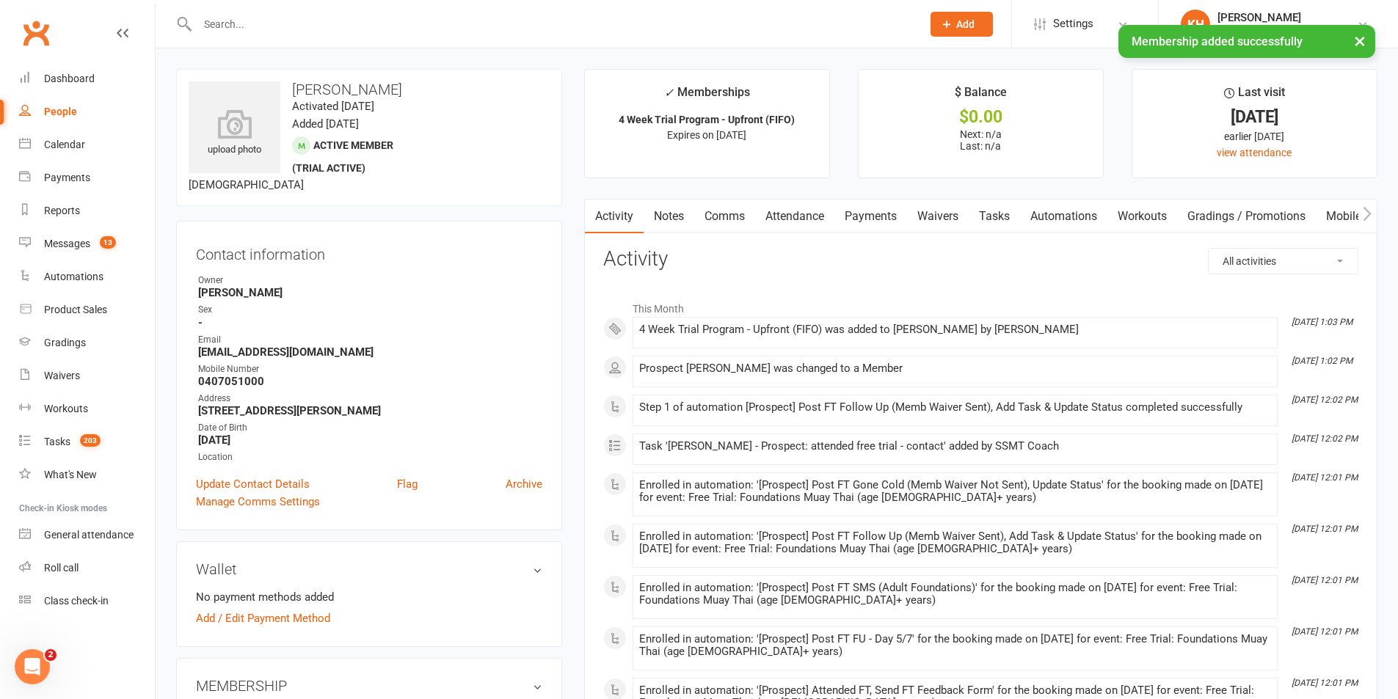
click at [892, 205] on link "Payments" at bounding box center [870, 217] width 73 height 34
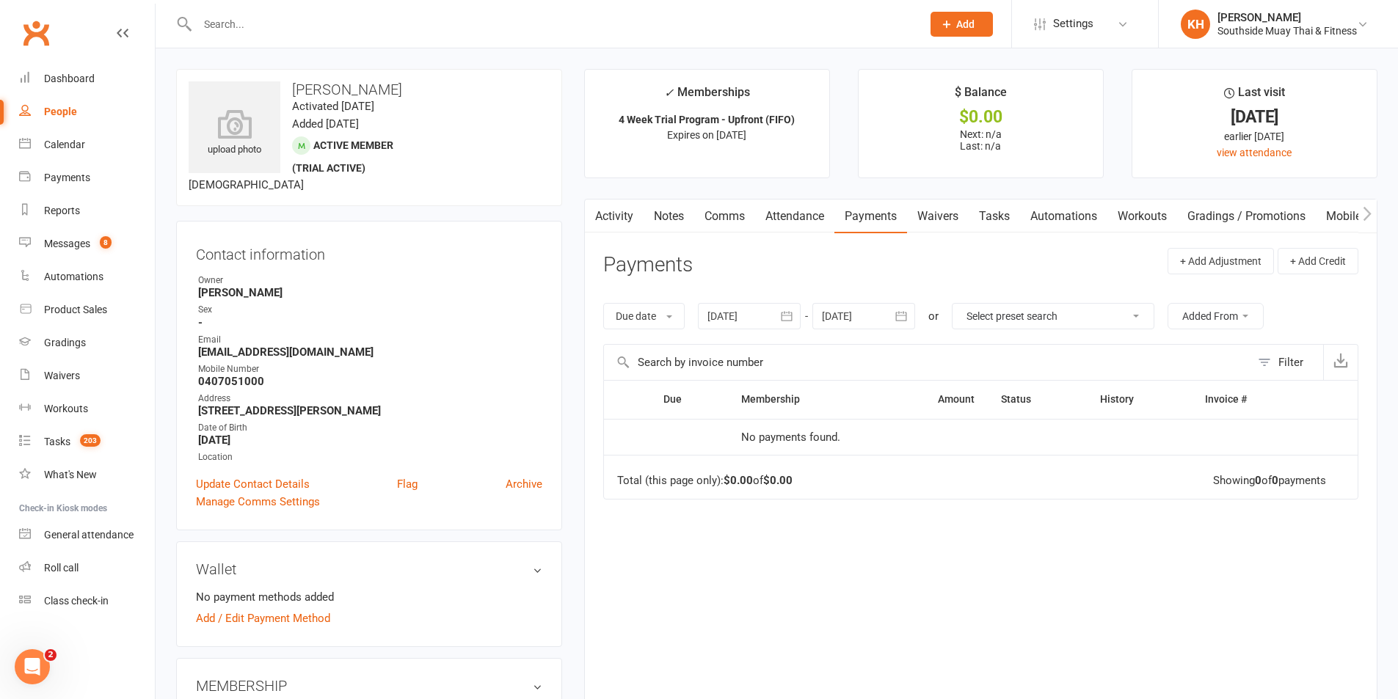
click at [605, 215] on link "Activity" at bounding box center [614, 217] width 59 height 34
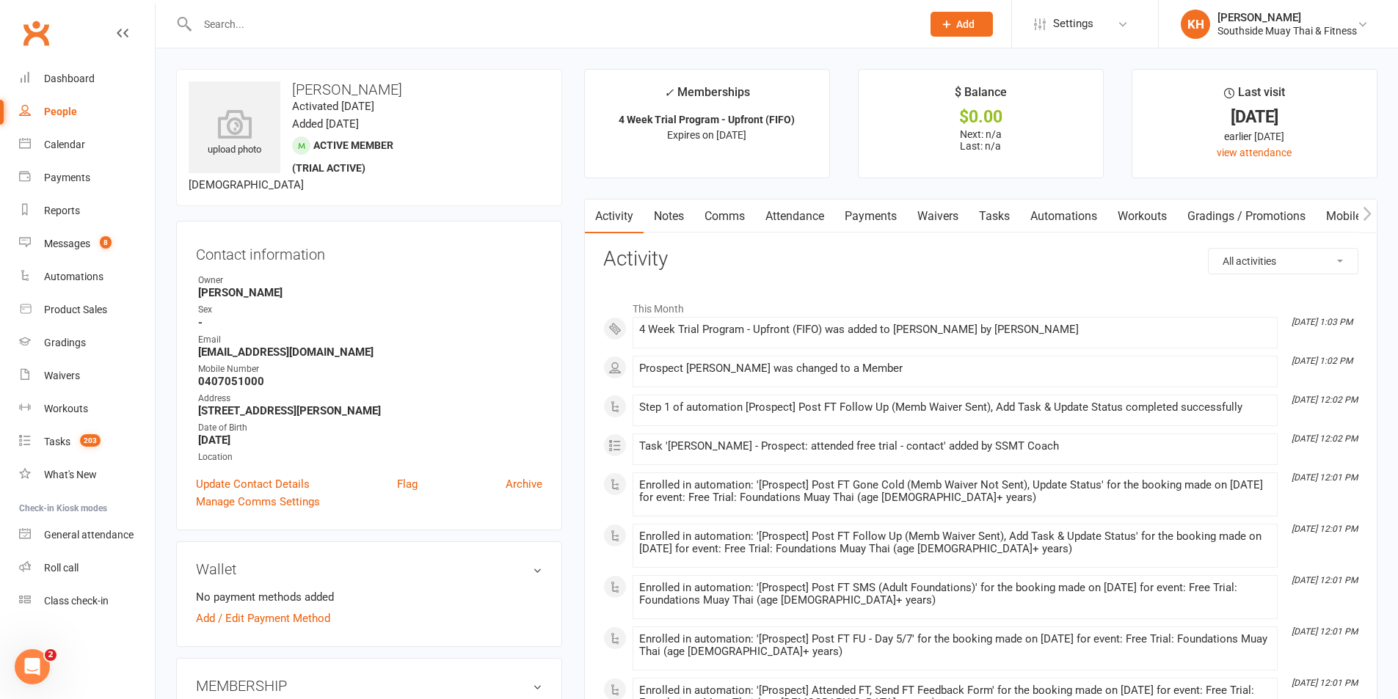
click at [907, 210] on link "Payments" at bounding box center [870, 217] width 73 height 34
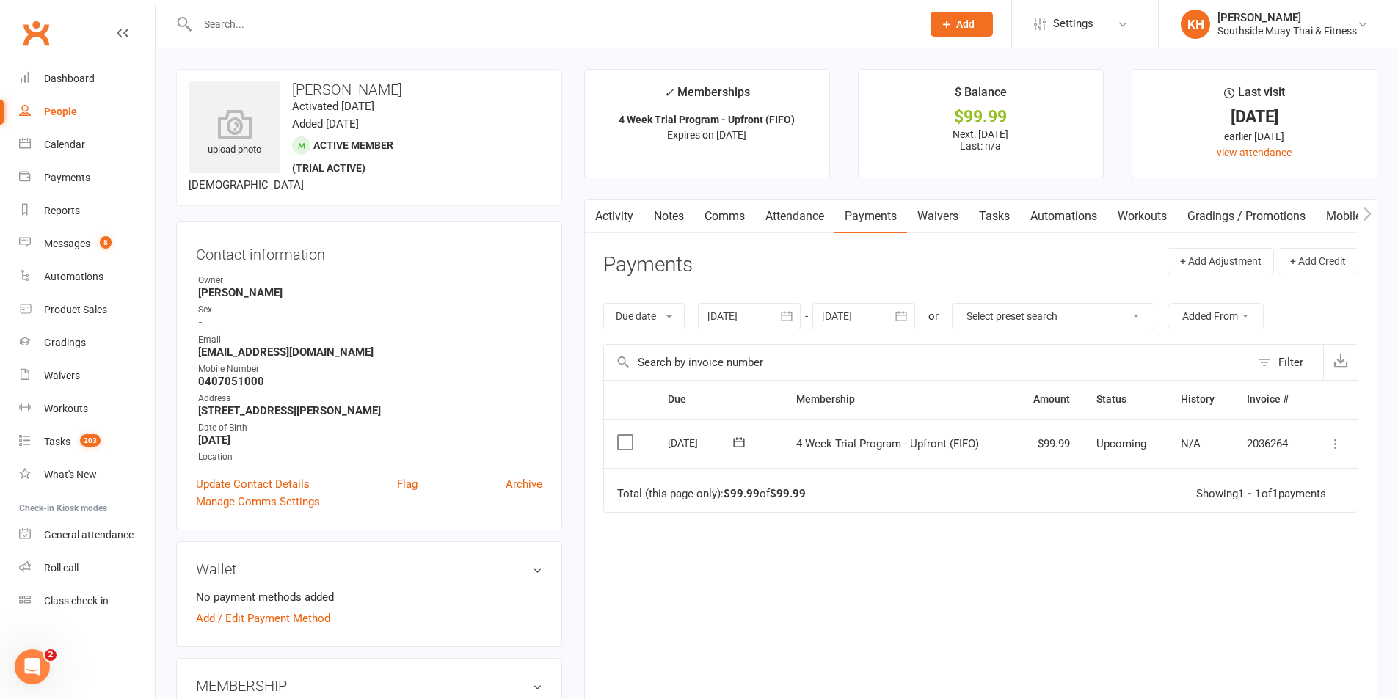
click at [1339, 448] on icon at bounding box center [1335, 444] width 15 height 15
click at [1292, 503] on link "Mark as Paid (POS)" at bounding box center [1270, 501] width 145 height 29
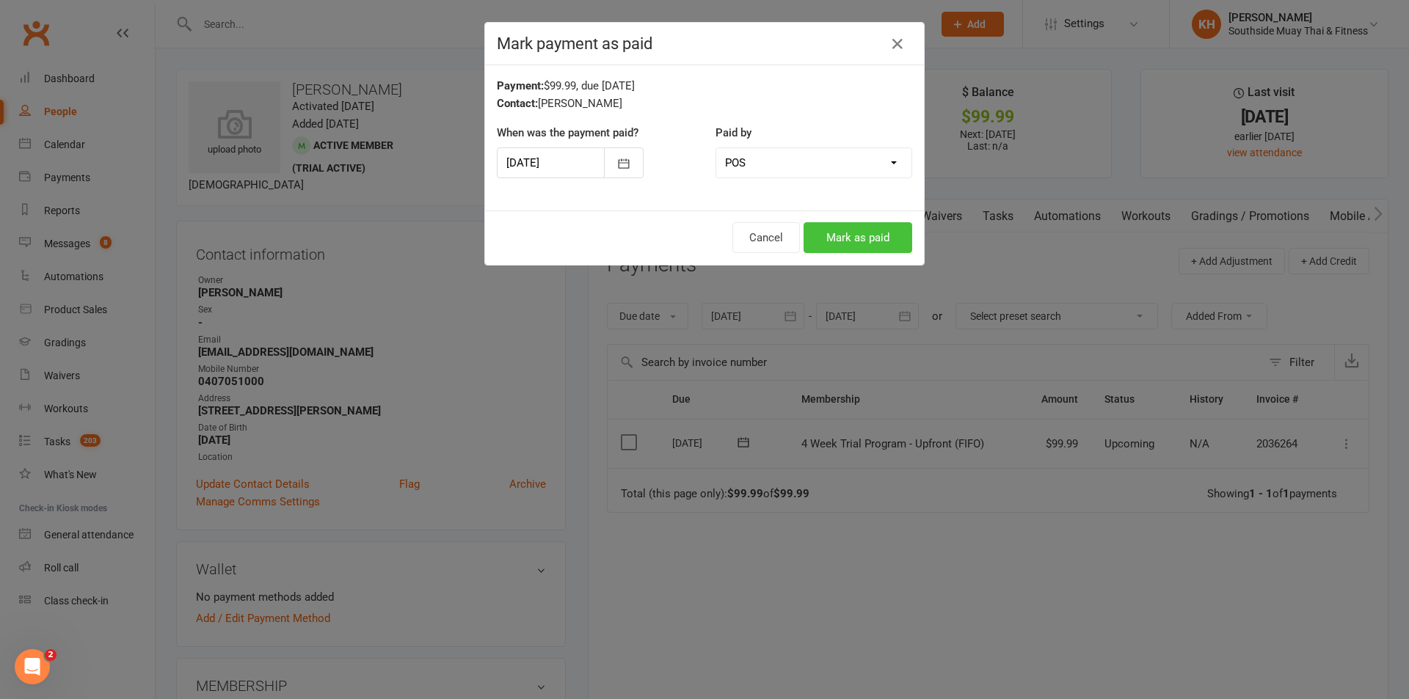
click at [824, 225] on button "Mark as paid" at bounding box center [858, 237] width 109 height 31
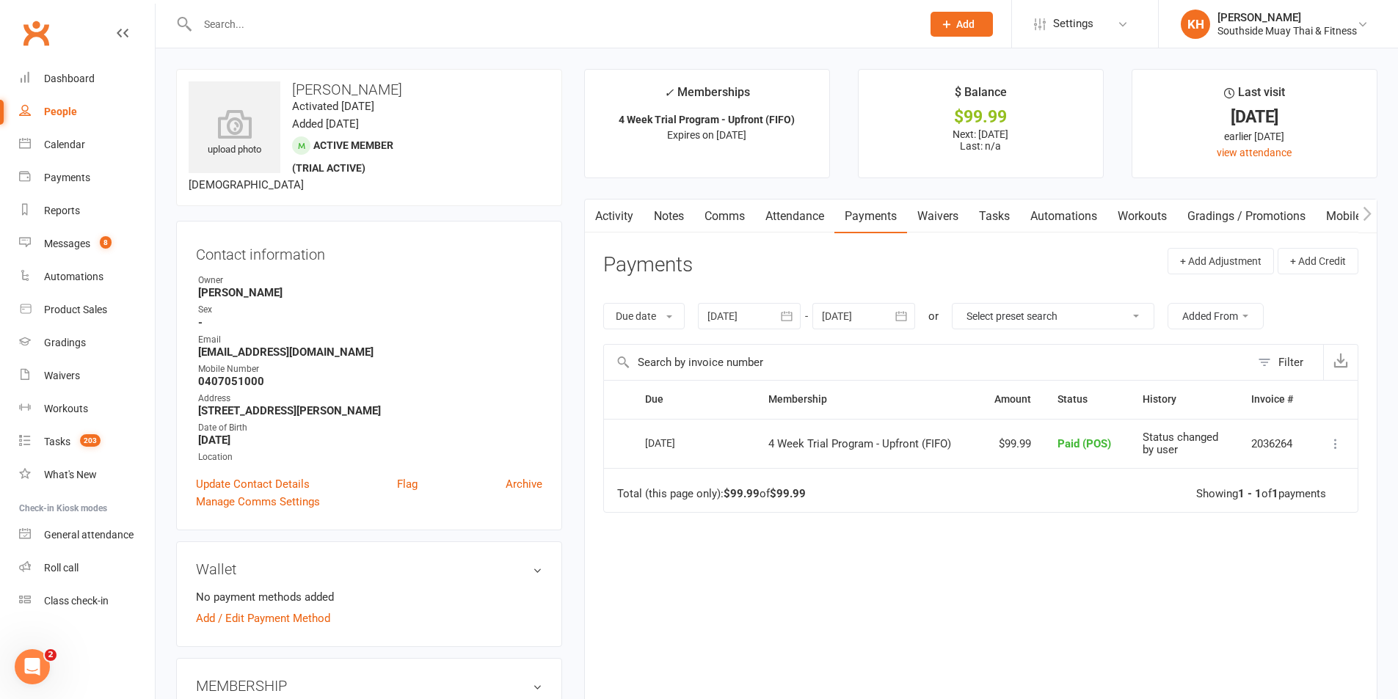
click at [222, 27] on input "text" at bounding box center [552, 24] width 718 height 21
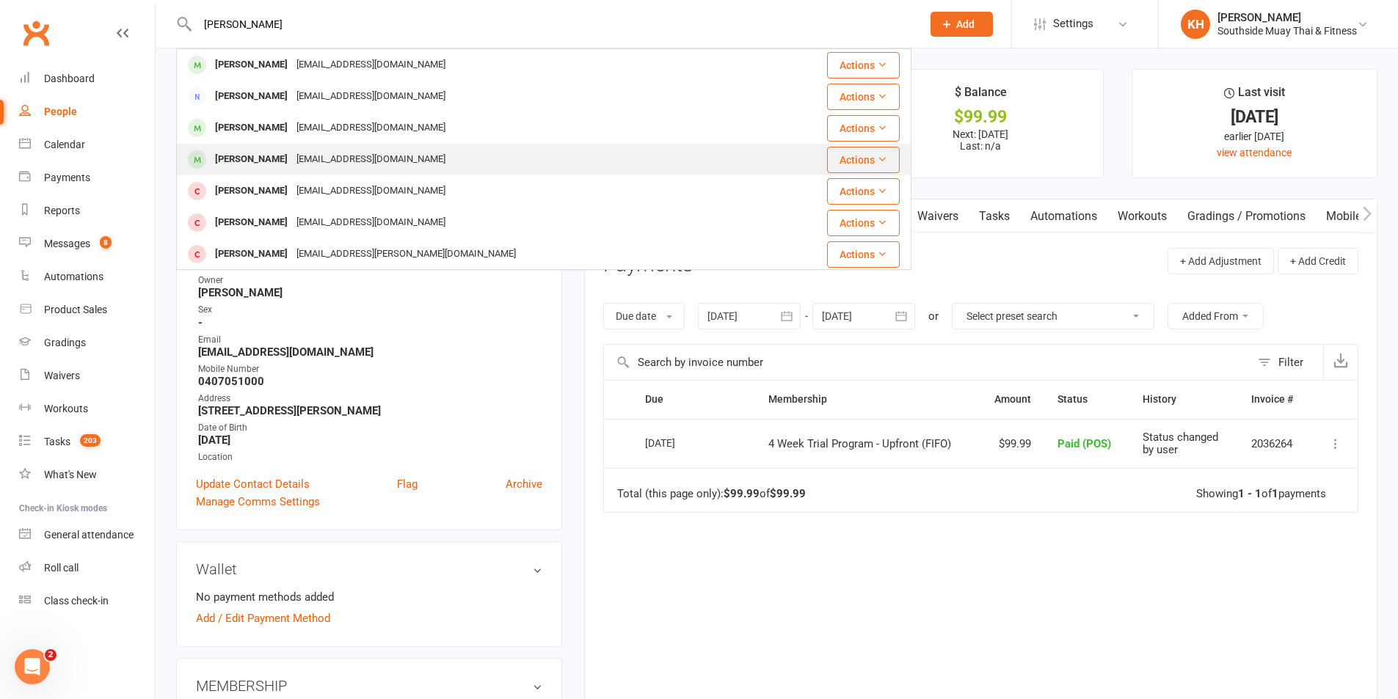
type input "nunan"
click at [245, 167] on div "Timothy Nunan" at bounding box center [251, 159] width 81 height 21
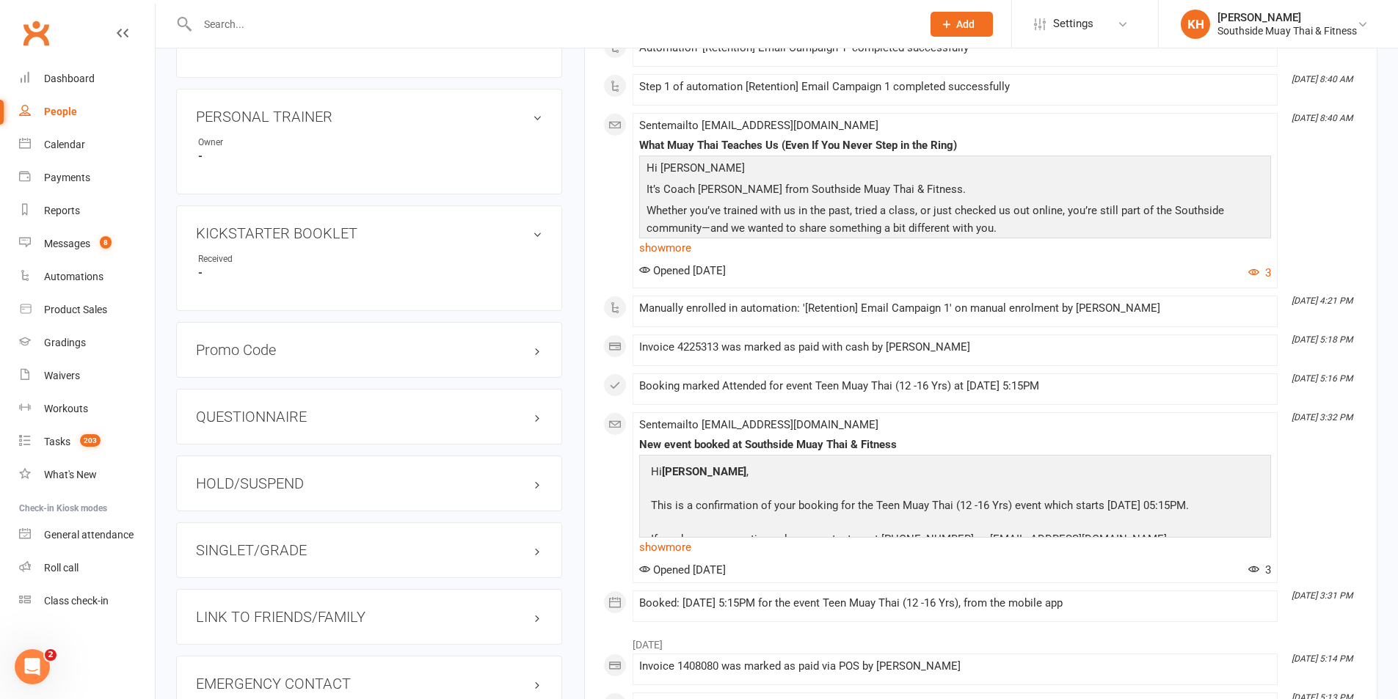
scroll to position [1027, 0]
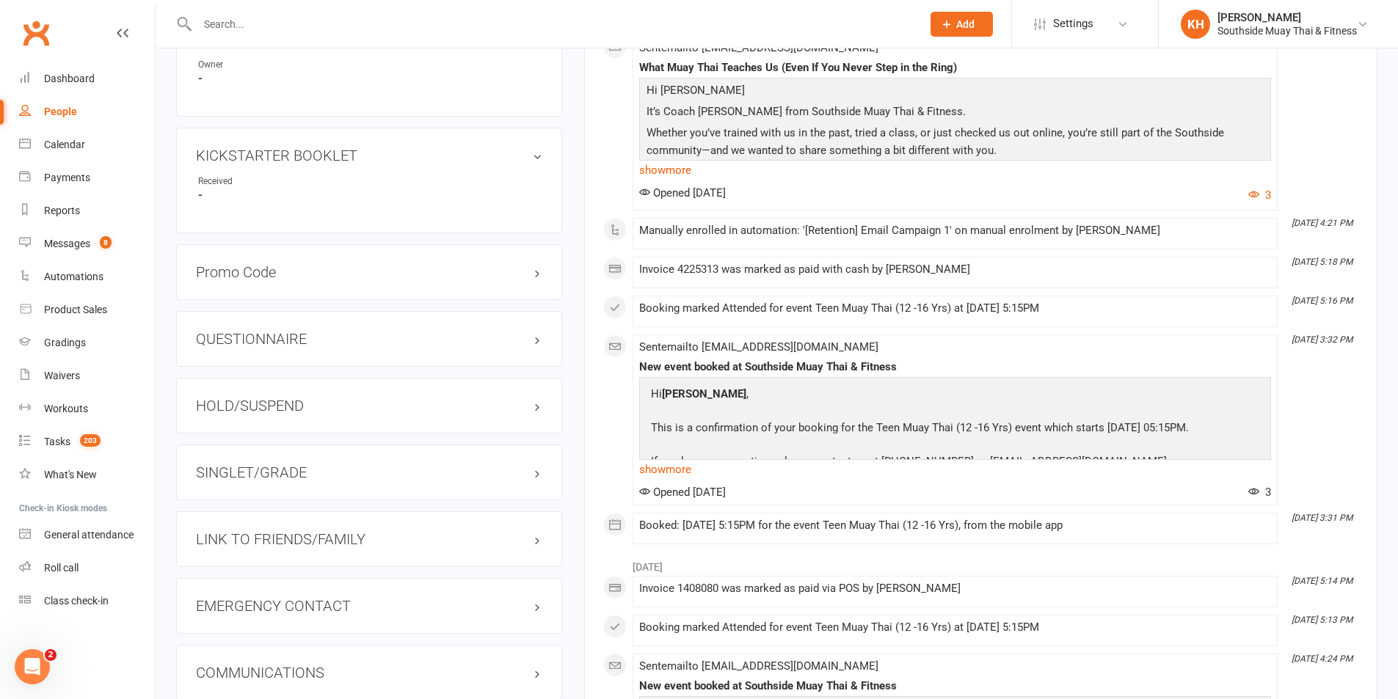
click at [285, 475] on h3 "SINGLET/GRADE" at bounding box center [369, 473] width 346 height 16
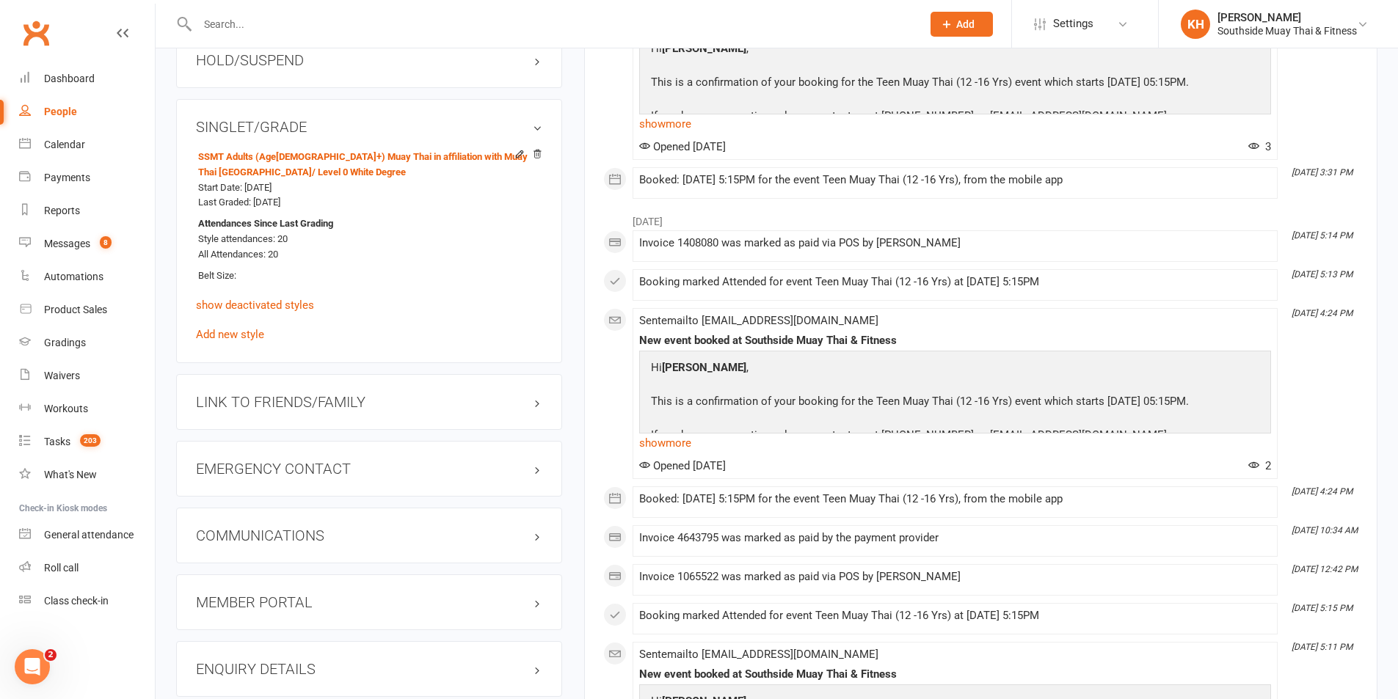
scroll to position [1394, 0]
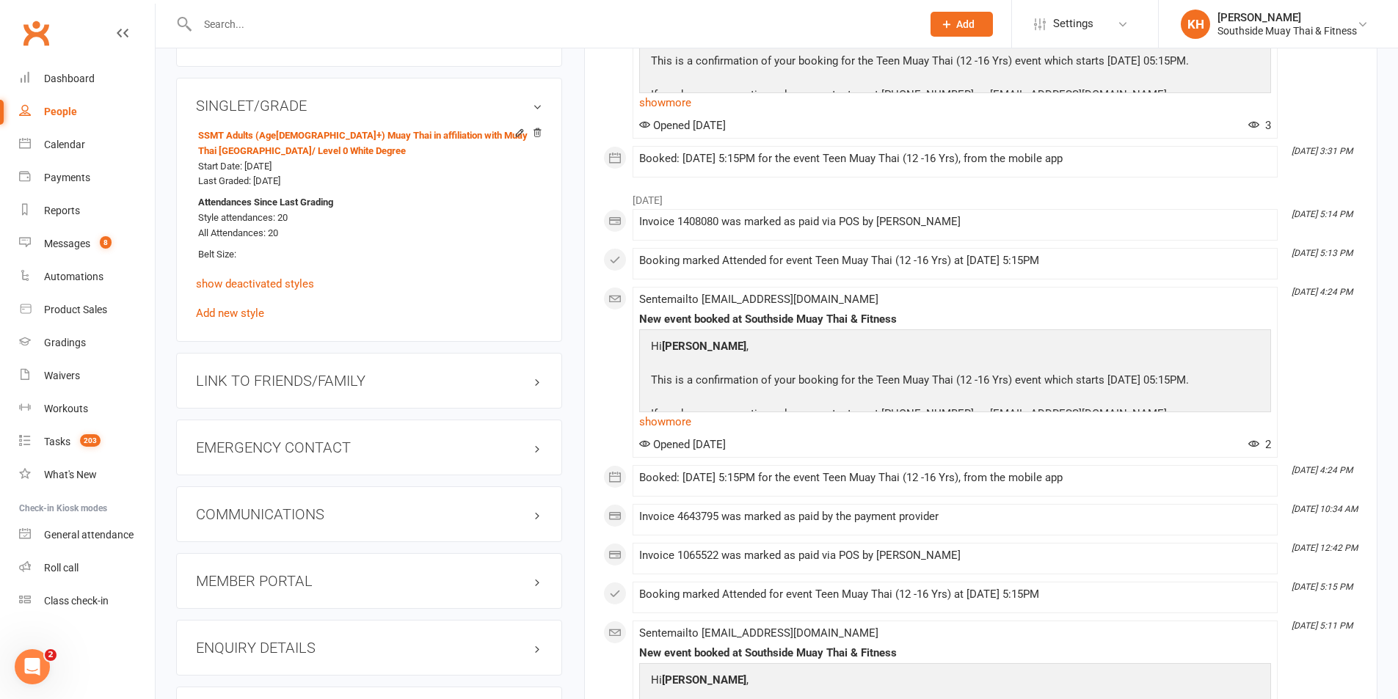
click at [265, 389] on div "LINK TO FRIENDS/FAMILY" at bounding box center [369, 381] width 386 height 56
click at [267, 383] on h3 "LINK TO FRIENDS/FAMILY" at bounding box center [369, 381] width 346 height 16
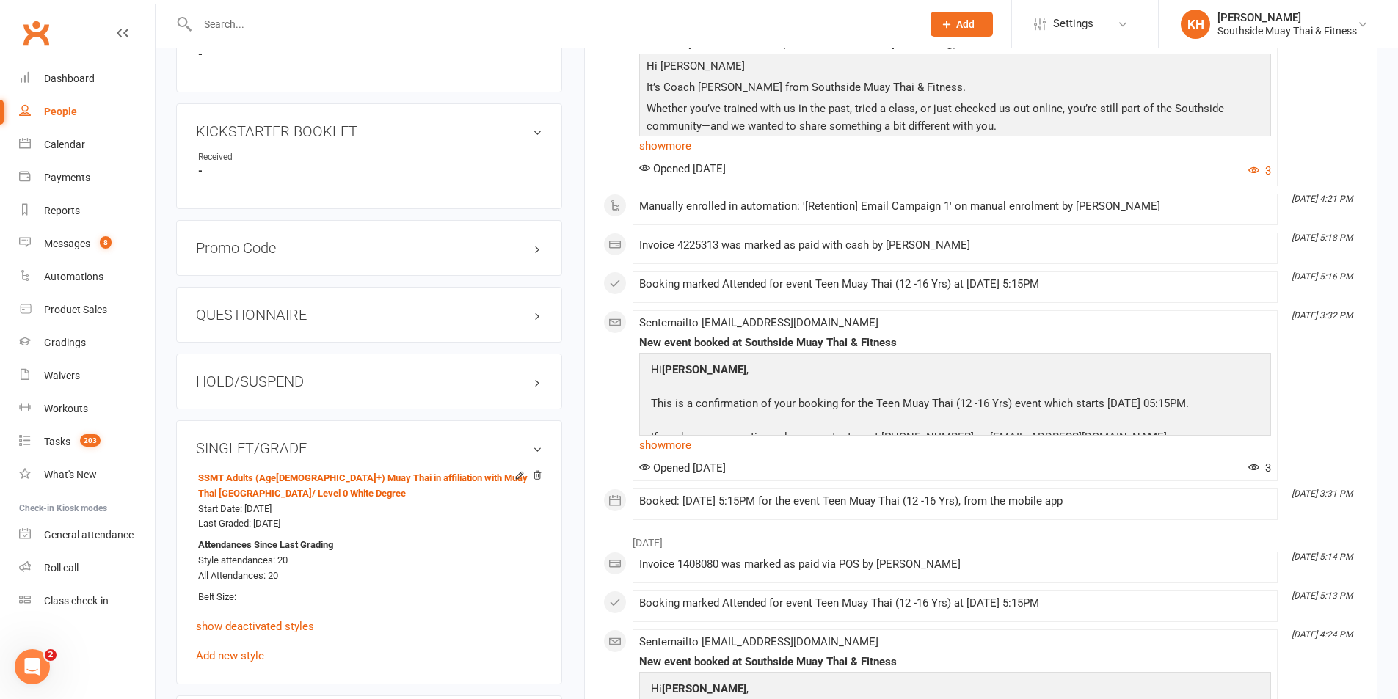
scroll to position [1027, 0]
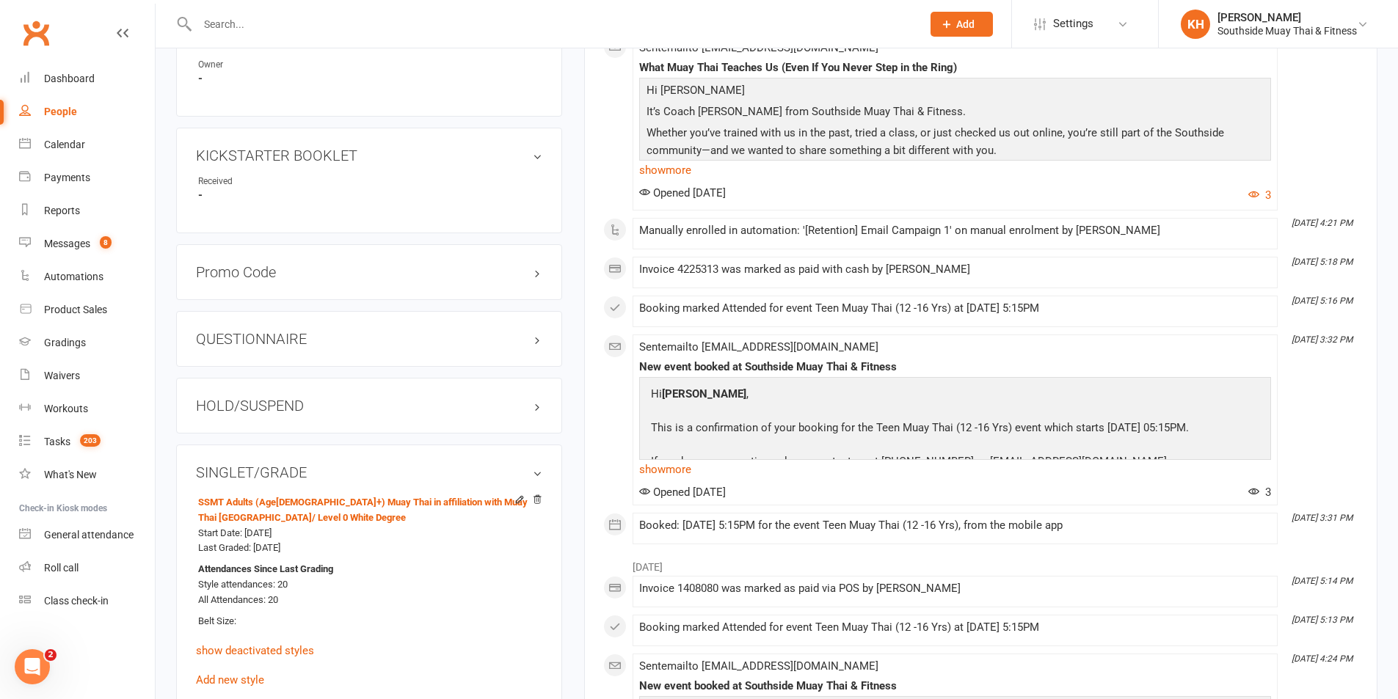
click at [268, 406] on h3 "HOLD/SUSPEND" at bounding box center [369, 406] width 346 height 16
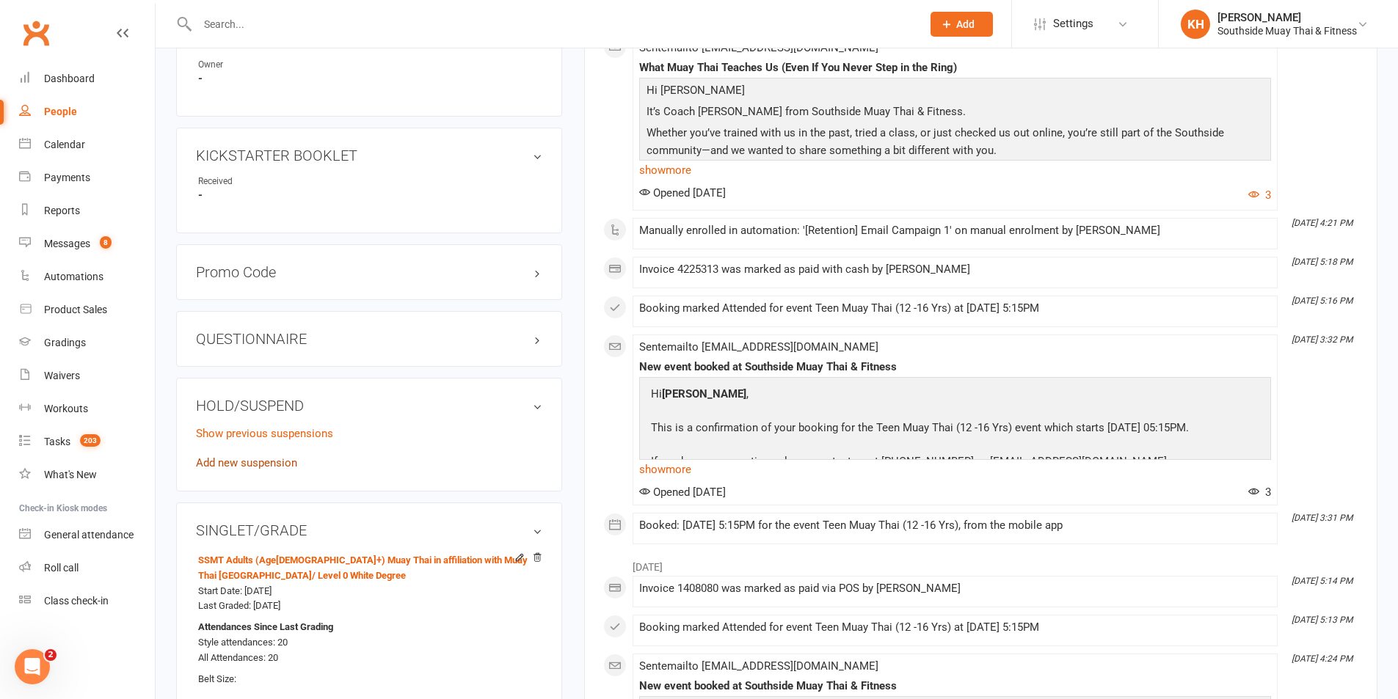
click at [236, 462] on link "Add new suspension" at bounding box center [246, 462] width 101 height 13
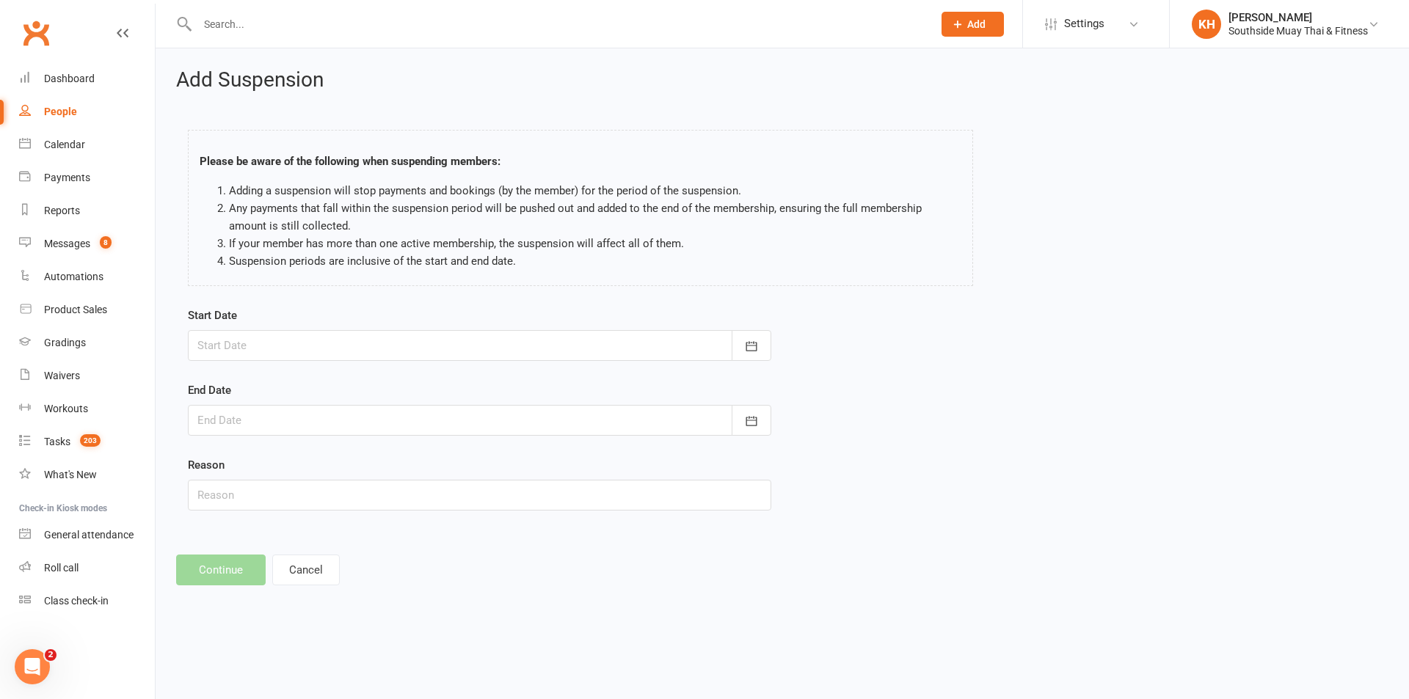
click at [352, 353] on div at bounding box center [479, 345] width 583 height 31
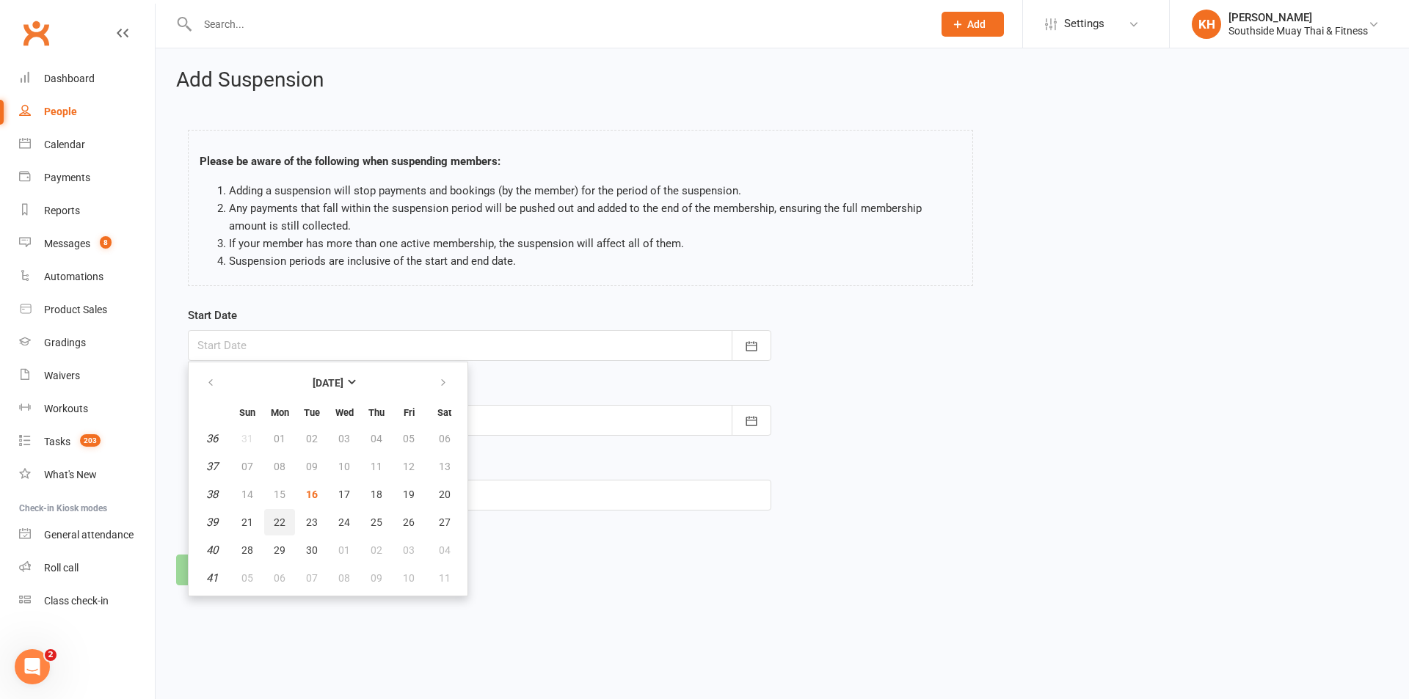
click at [280, 528] on span "22" at bounding box center [280, 523] width 12 height 12
type input "[DATE]"
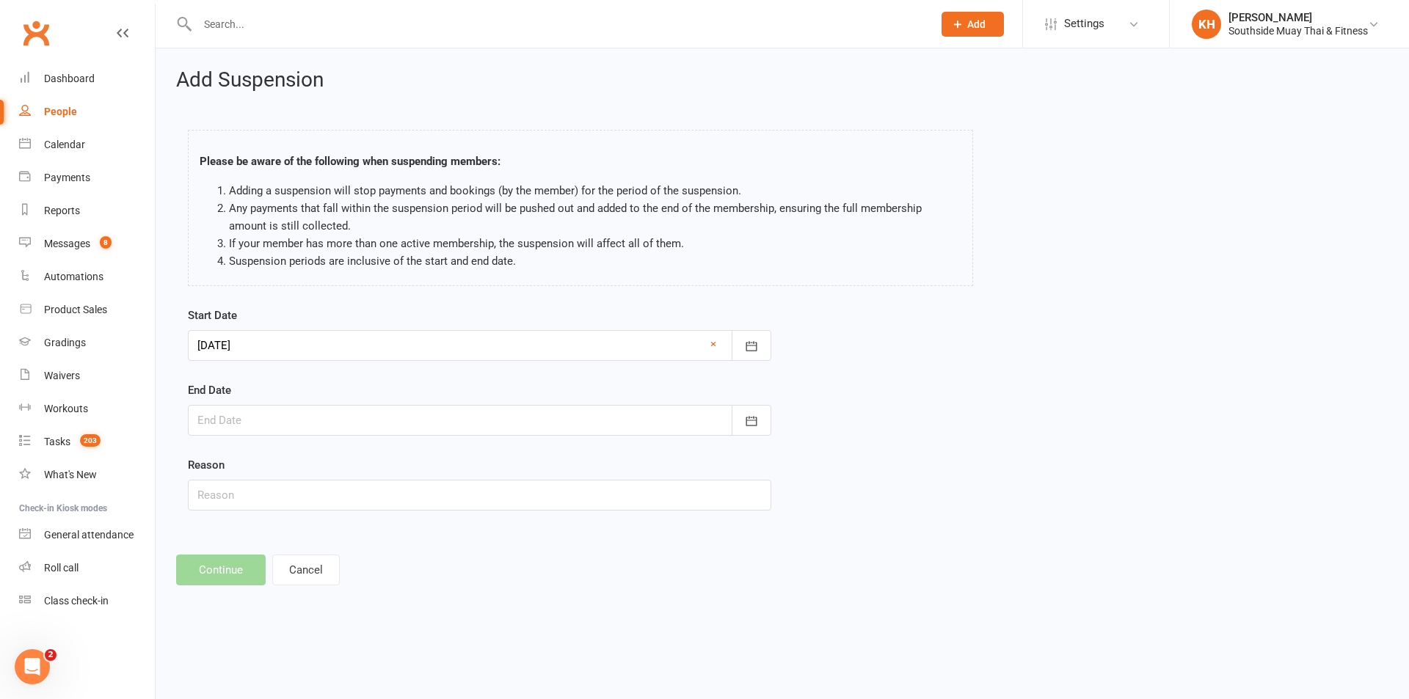
click at [248, 428] on div at bounding box center [479, 420] width 583 height 31
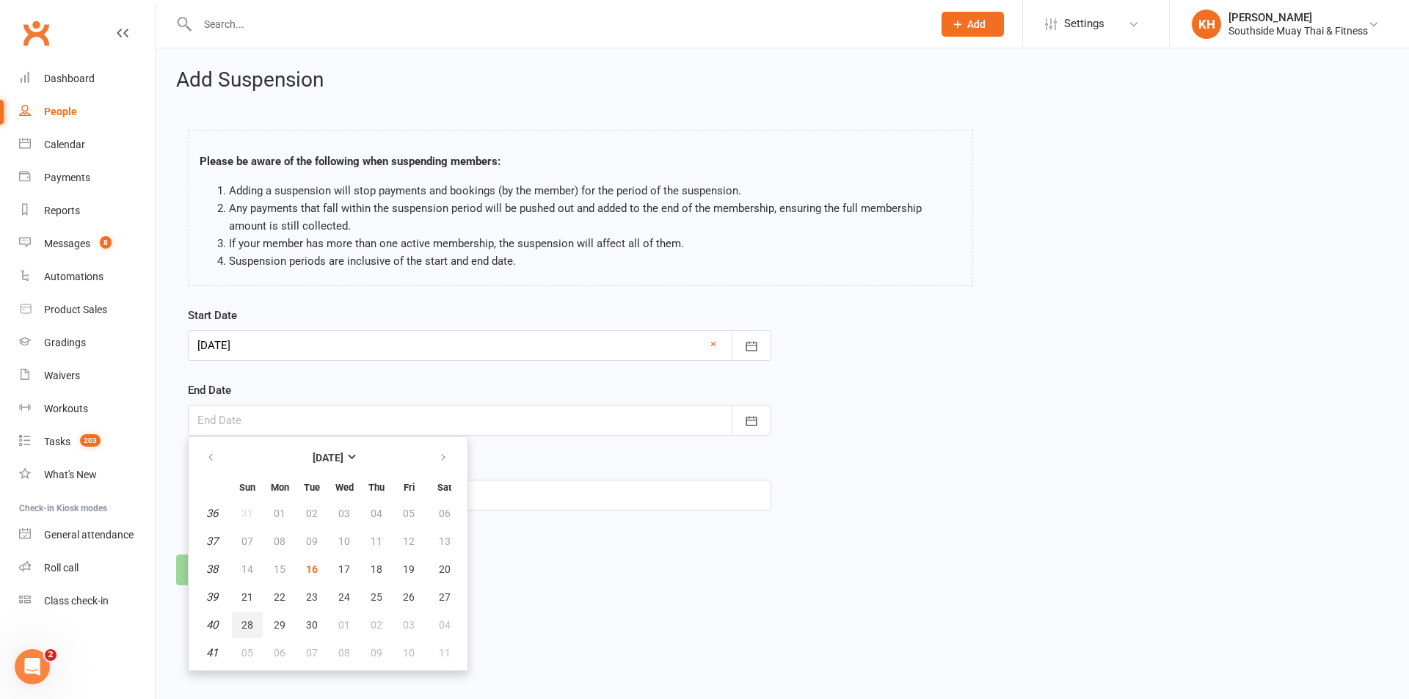
click at [242, 624] on span "28" at bounding box center [247, 625] width 12 height 12
type input "[DATE]"
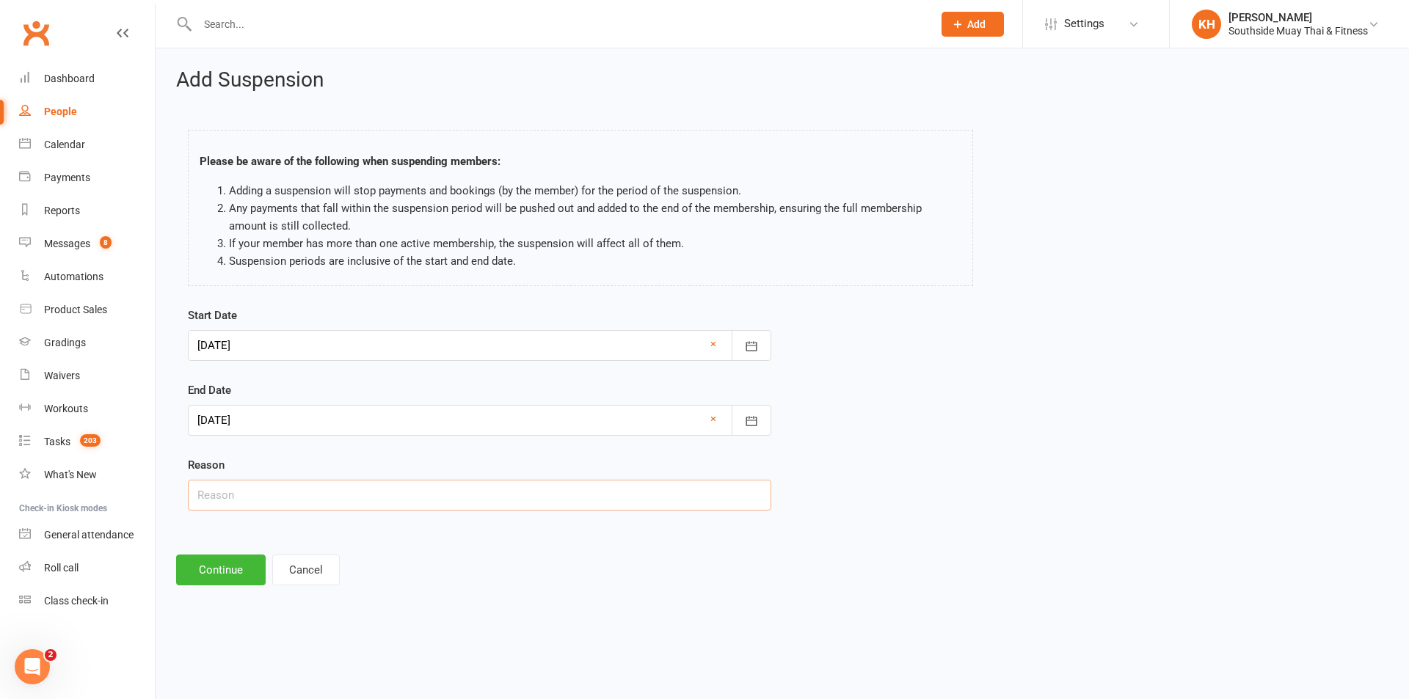
click at [238, 495] on input "text" at bounding box center [479, 495] width 583 height 31
type input "sporting commitments"
click at [227, 575] on button "Continue" at bounding box center [221, 570] width 90 height 31
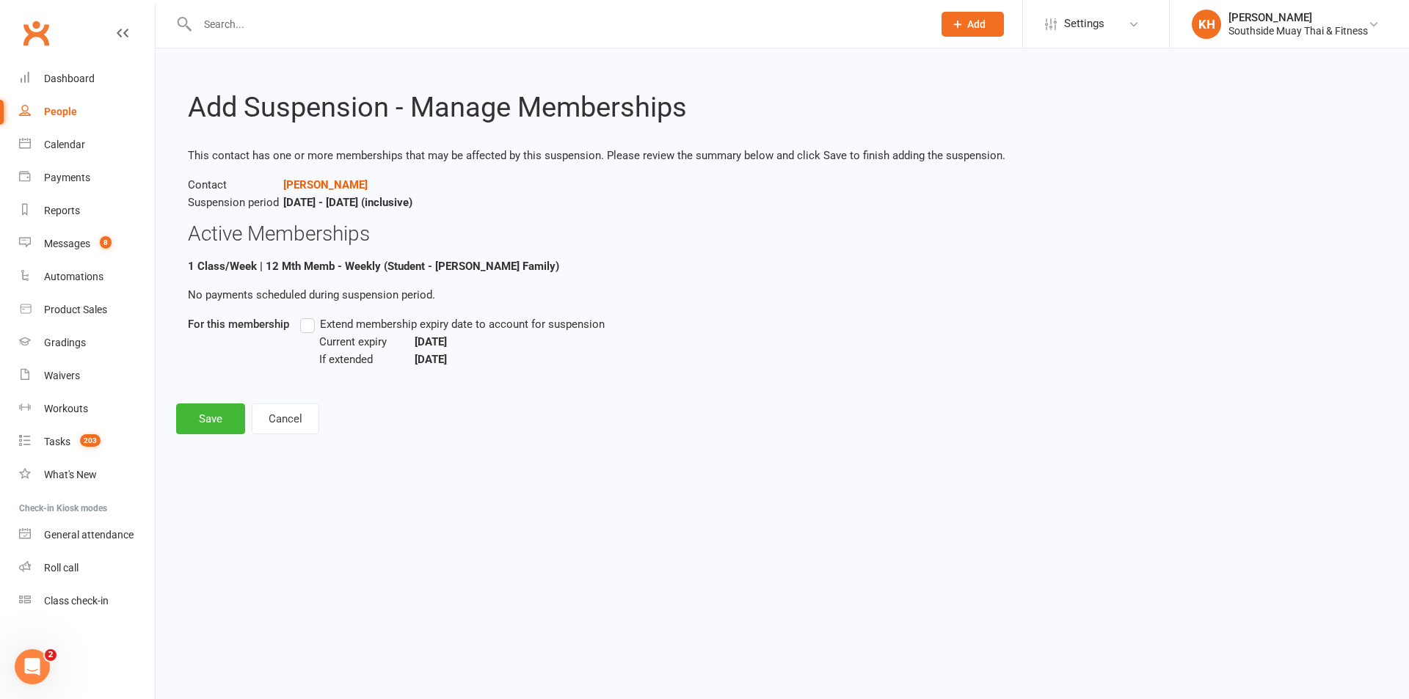
click at [315, 324] on label "Extend membership expiry date to account for suspension" at bounding box center [452, 325] width 305 height 18
click at [310, 316] on input "Extend membership expiry date to account for suspension" at bounding box center [305, 316] width 10 height 0
click at [219, 418] on button "Save" at bounding box center [210, 419] width 69 height 31
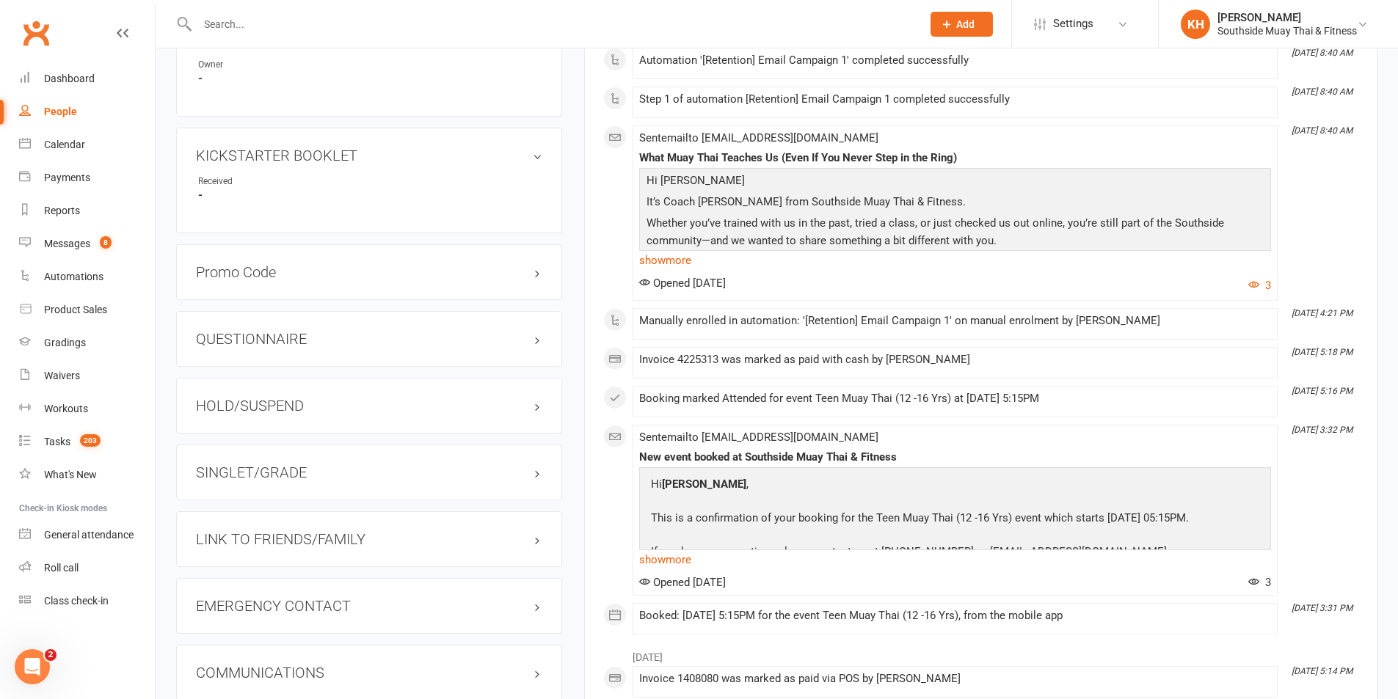
scroll to position [1174, 0]
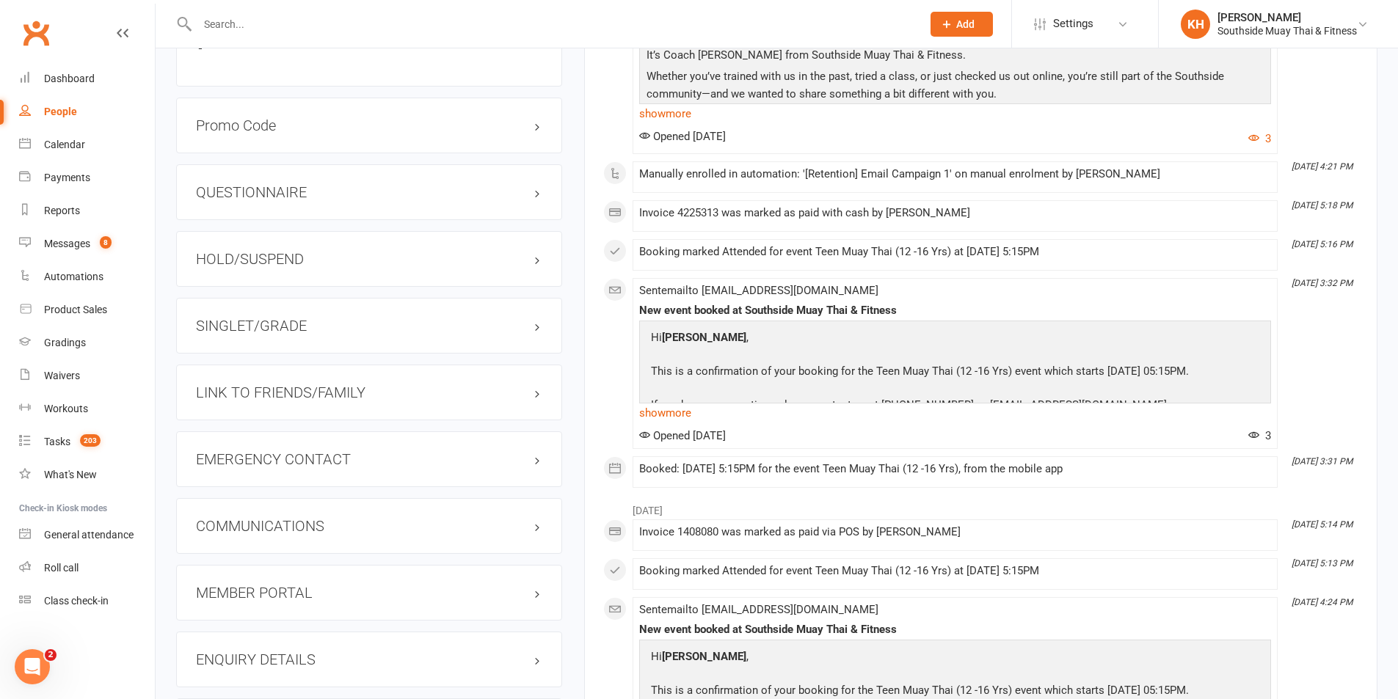
click at [292, 393] on h3 "LINK TO FRIENDS/FAMILY" at bounding box center [369, 393] width 346 height 16
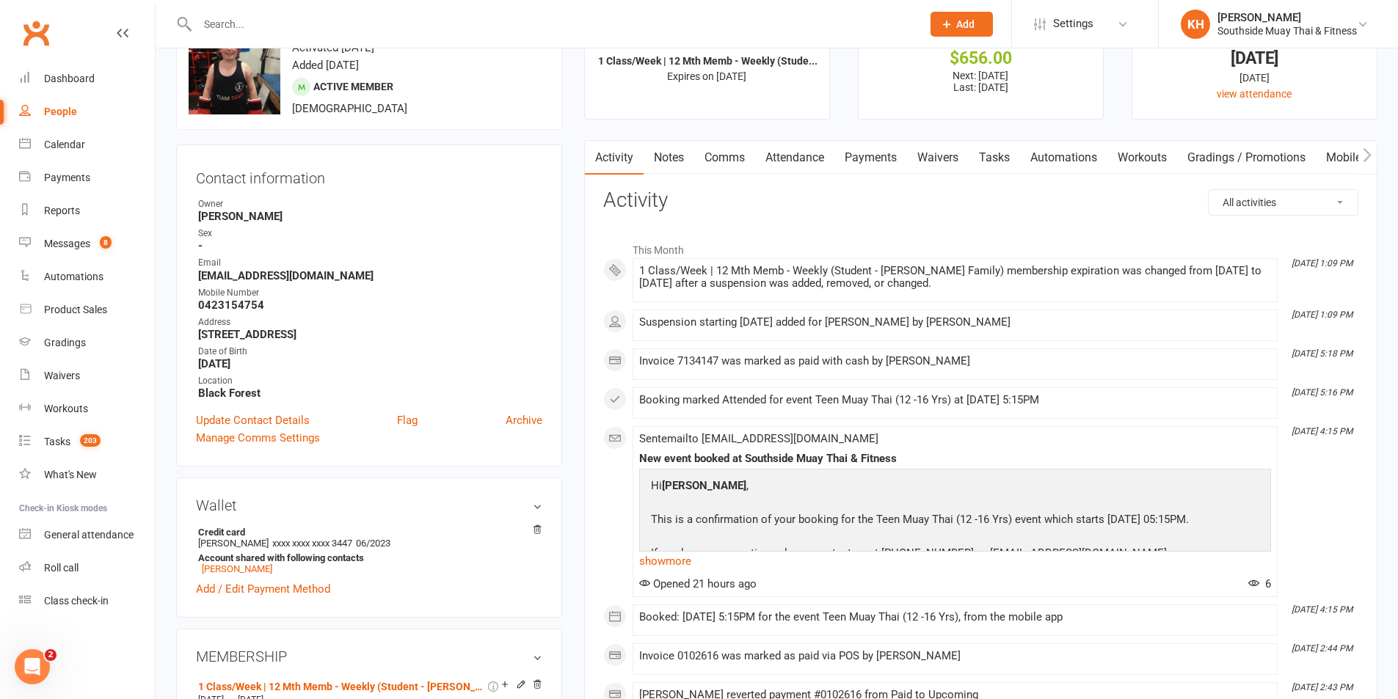
scroll to position [0, 0]
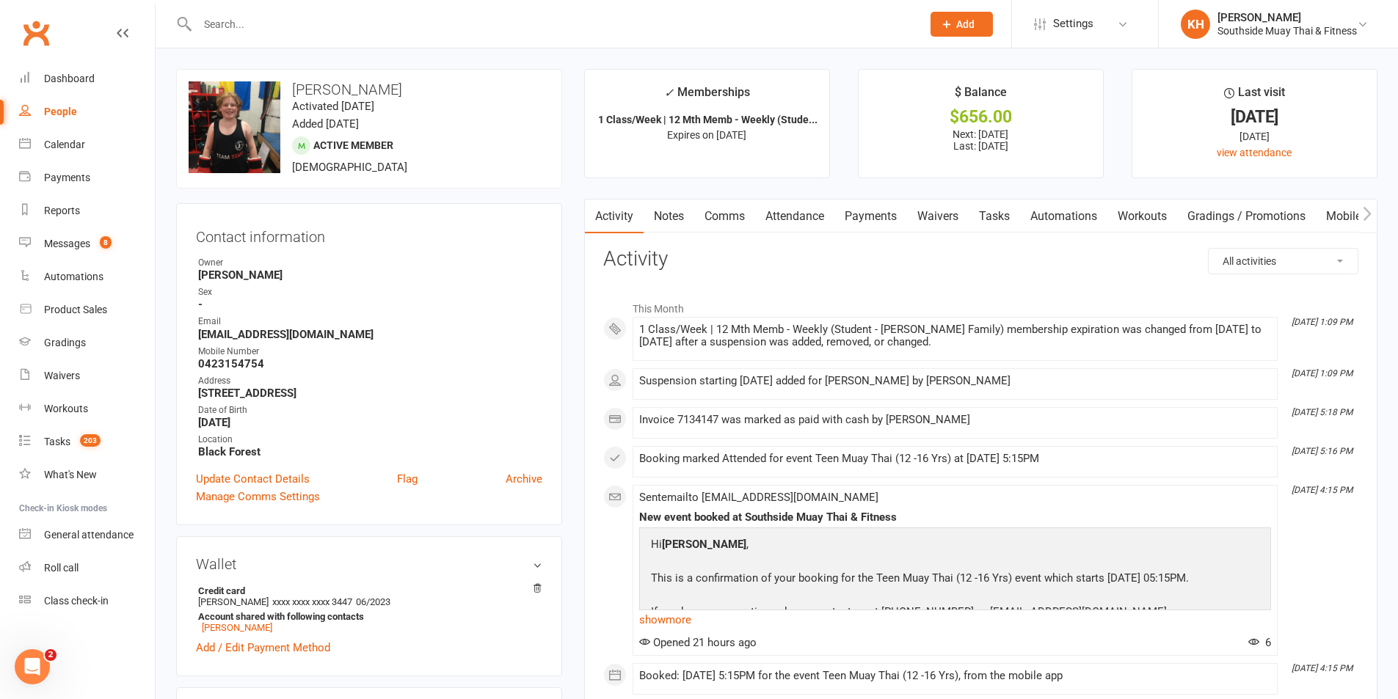
click at [875, 225] on link "Payments" at bounding box center [870, 217] width 73 height 34
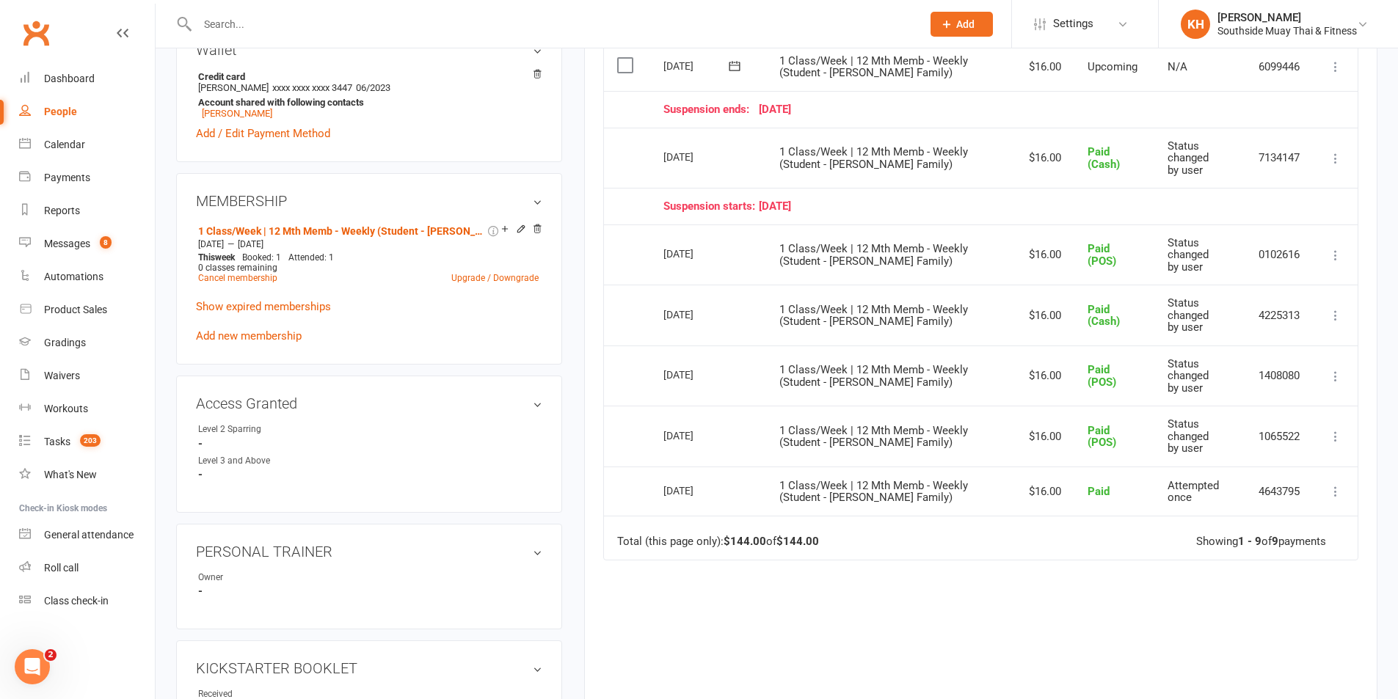
scroll to position [1027, 0]
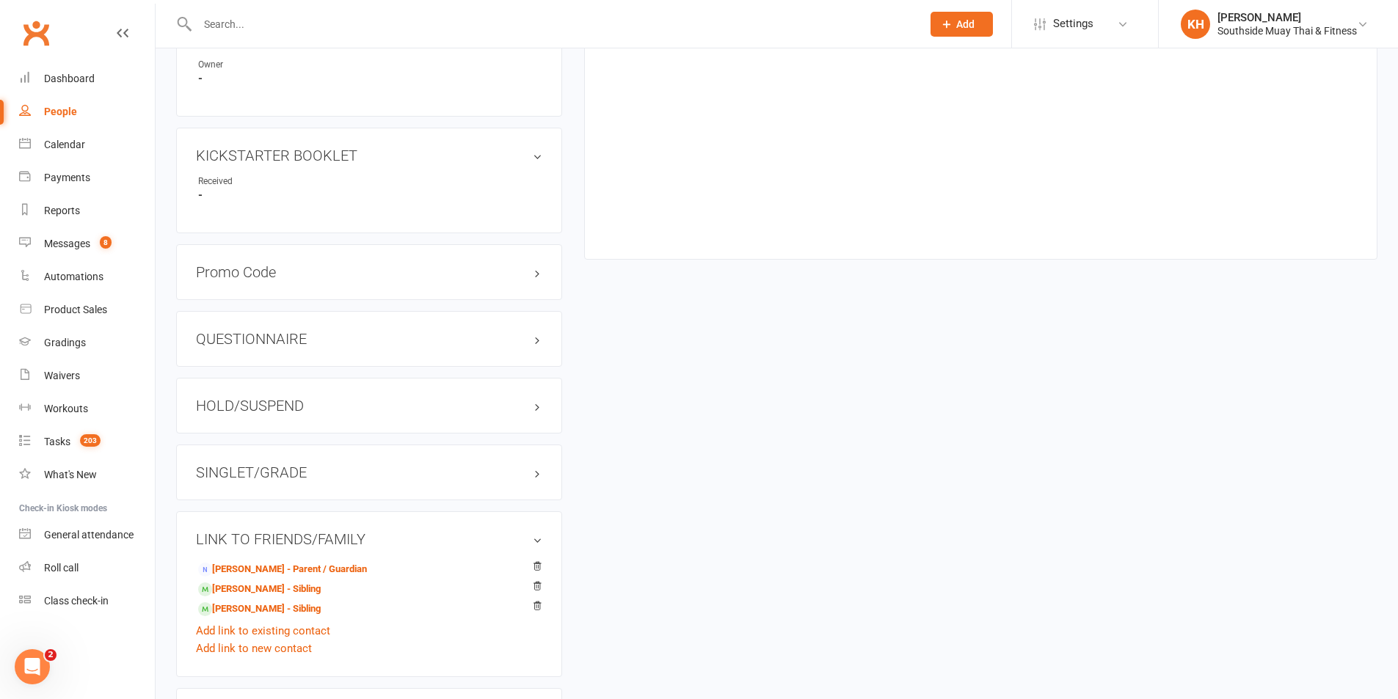
click at [261, 467] on h3 "SINGLET/GRADE" at bounding box center [369, 473] width 346 height 16
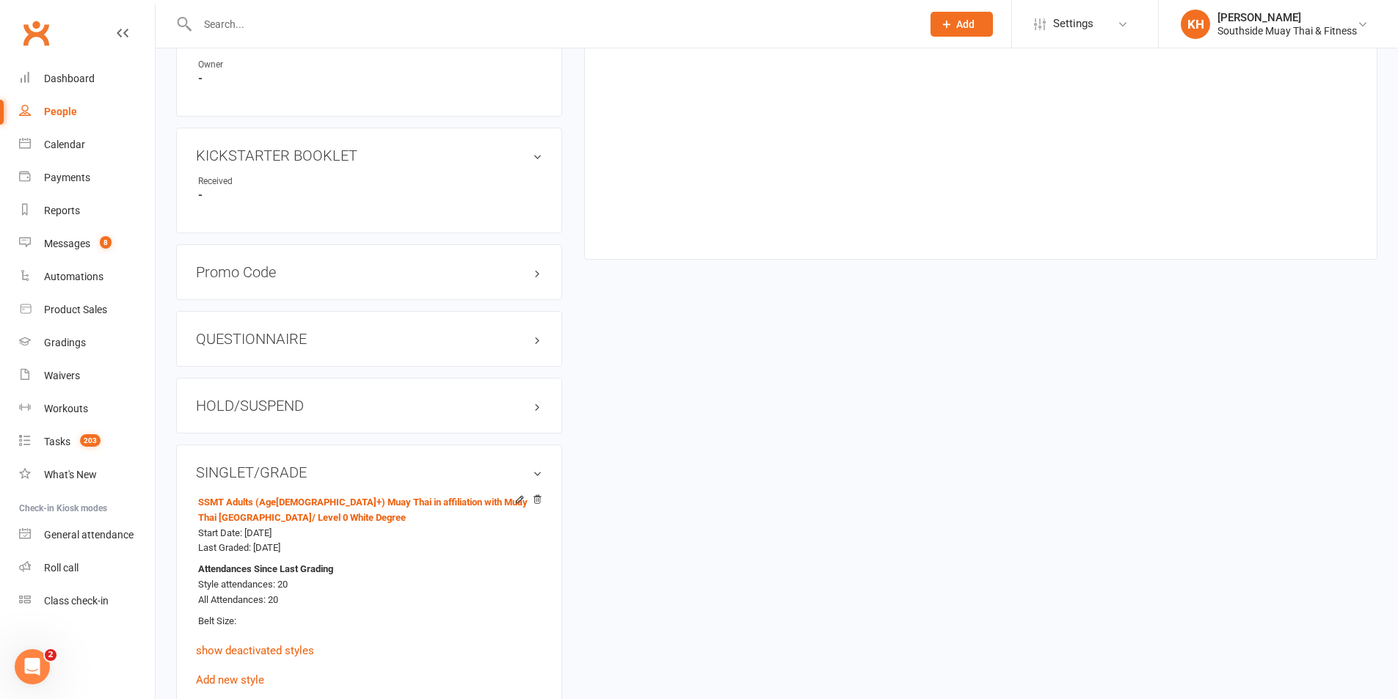
click at [259, 403] on h3 "HOLD/SUSPEND" at bounding box center [369, 406] width 346 height 16
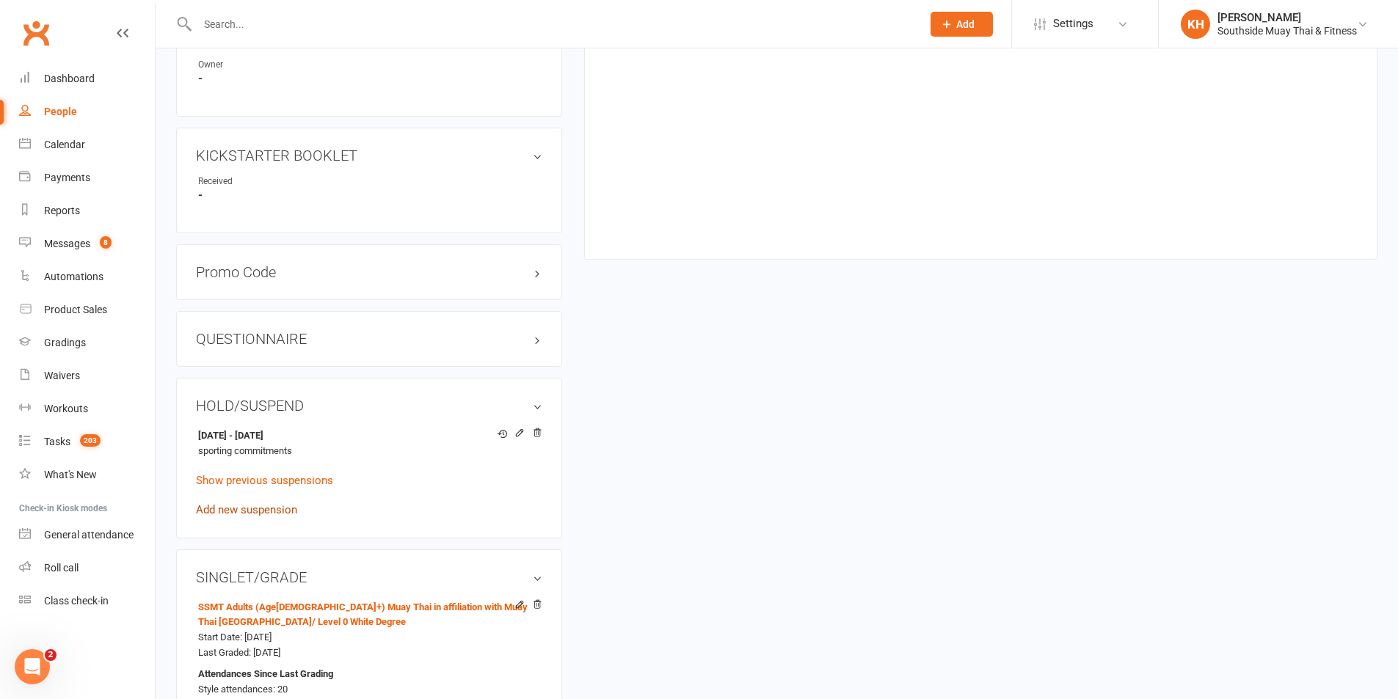
click at [233, 503] on link "Add new suspension" at bounding box center [246, 509] width 101 height 13
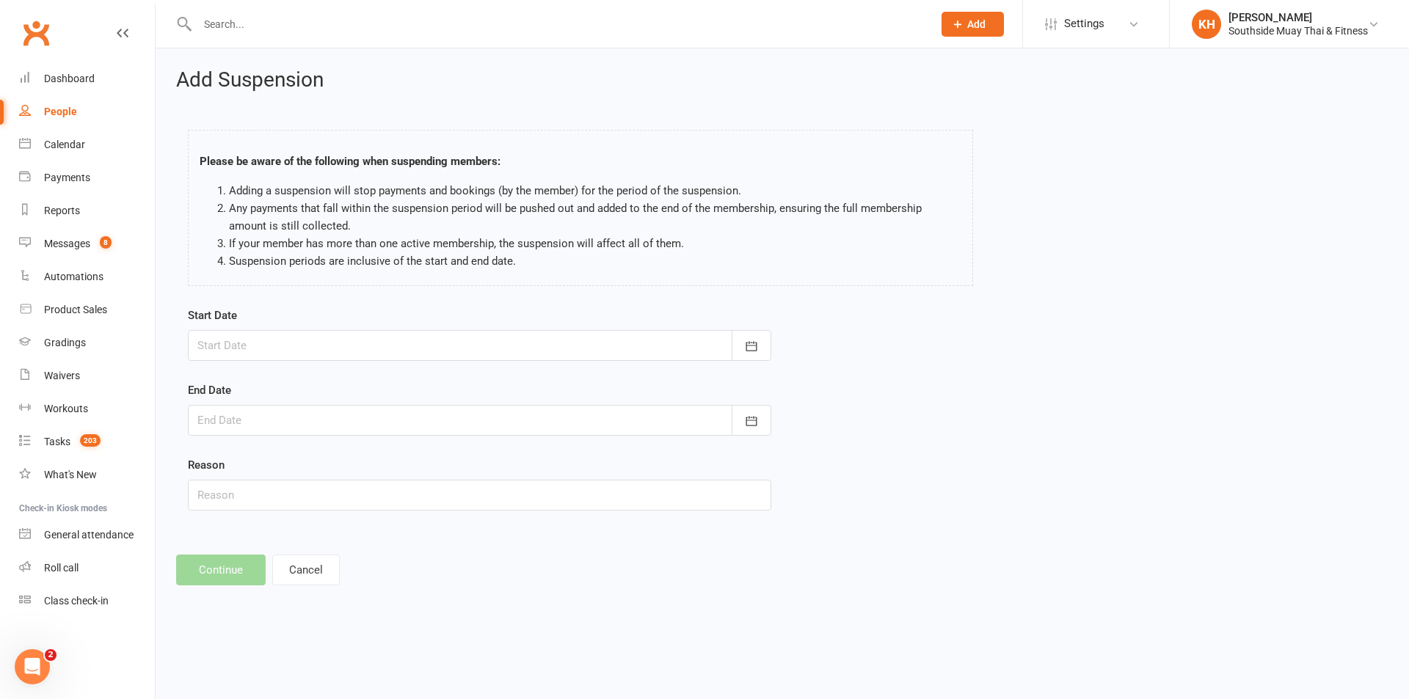
drag, startPoint x: 382, startPoint y: 342, endPoint x: 396, endPoint y: 356, distance: 19.7
click at [382, 343] on div at bounding box center [479, 345] width 583 height 31
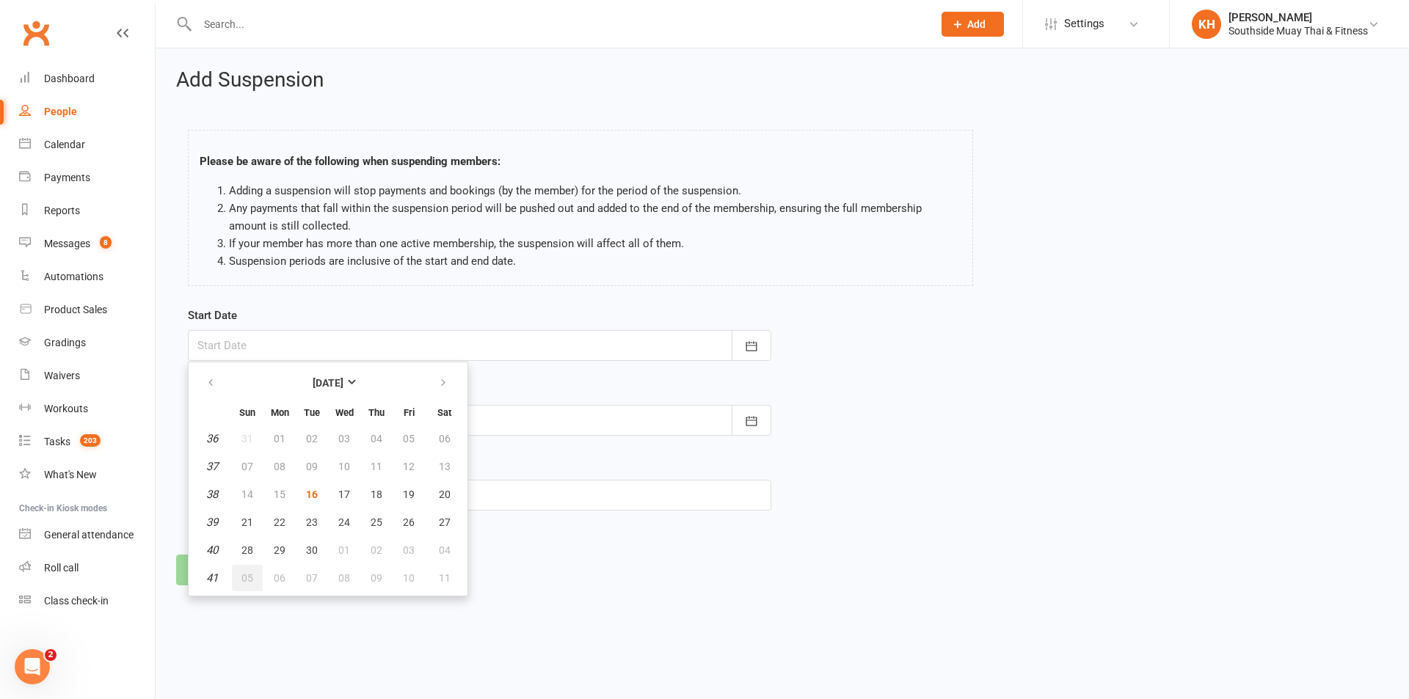
click at [252, 578] on span "05" at bounding box center [247, 578] width 12 height 12
type input "05 Oct 2025"
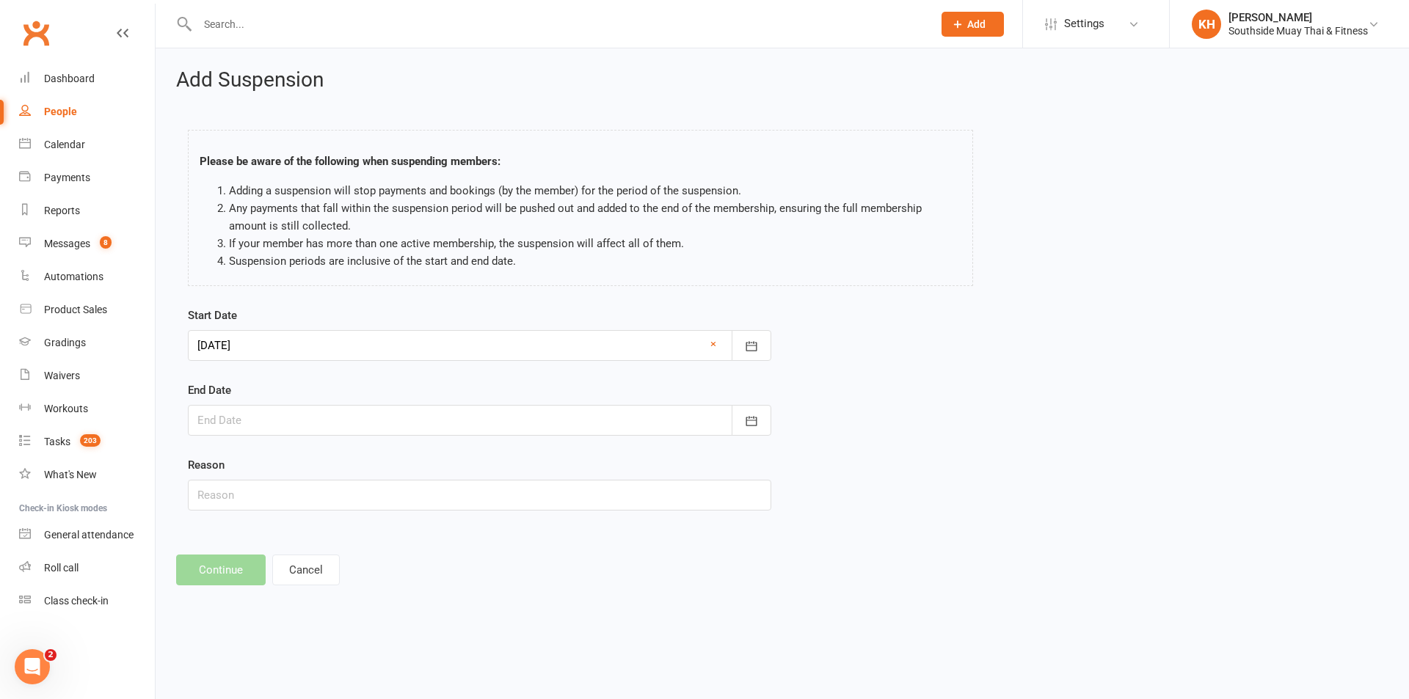
click at [272, 417] on div at bounding box center [479, 420] width 583 height 31
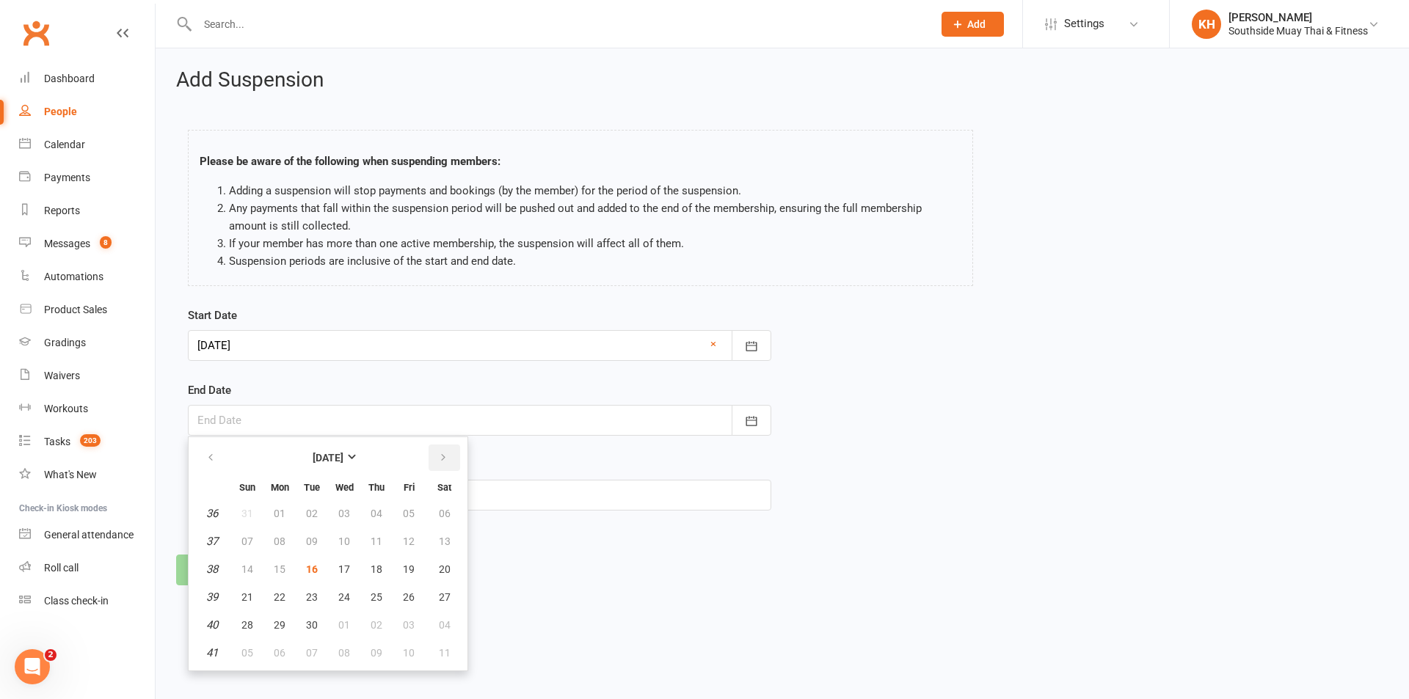
click at [447, 455] on icon "button" at bounding box center [443, 458] width 10 height 12
click at [241, 598] on button "19" at bounding box center [247, 597] width 31 height 26
type input "19 Oct 2025"
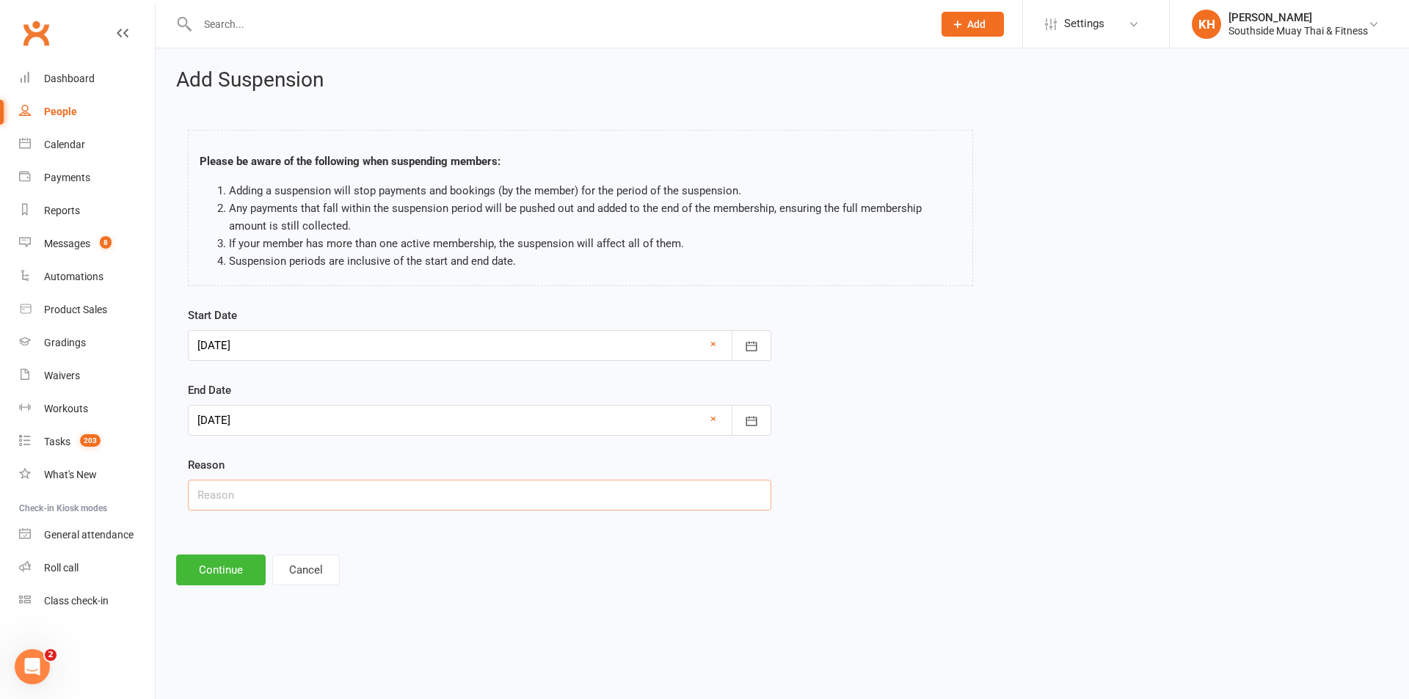
click at [286, 495] on input "text" at bounding box center [479, 495] width 583 height 31
type input "teeth"
click at [240, 564] on button "Continue" at bounding box center [221, 570] width 90 height 31
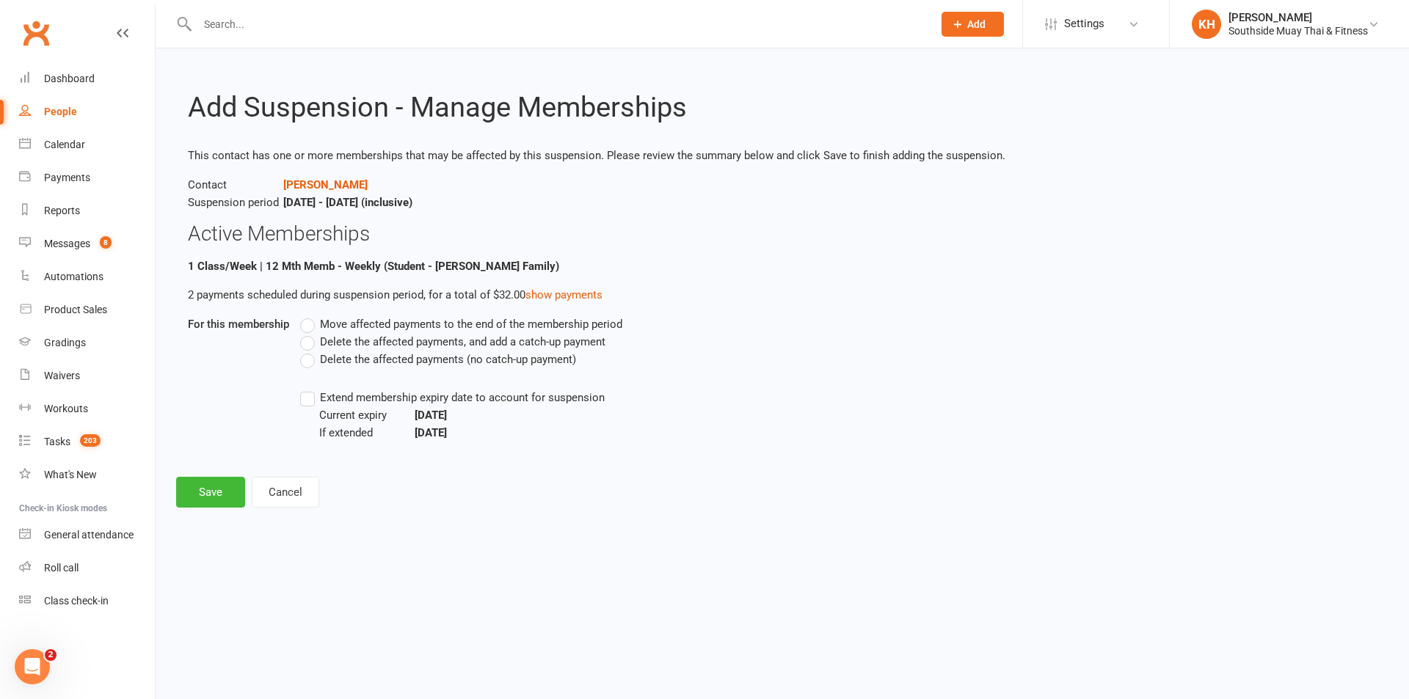
click at [307, 331] on label "Move affected payments to the end of the membership period" at bounding box center [461, 325] width 322 height 18
click at [307, 316] on input "Move affected payments to the end of the membership period" at bounding box center [305, 316] width 10 height 0
click at [316, 395] on label "Extend membership expiry date to account for suspension" at bounding box center [452, 398] width 305 height 18
click at [310, 389] on input "Extend membership expiry date to account for suspension" at bounding box center [305, 389] width 10 height 0
click at [211, 484] on button "Save" at bounding box center [210, 492] width 69 height 31
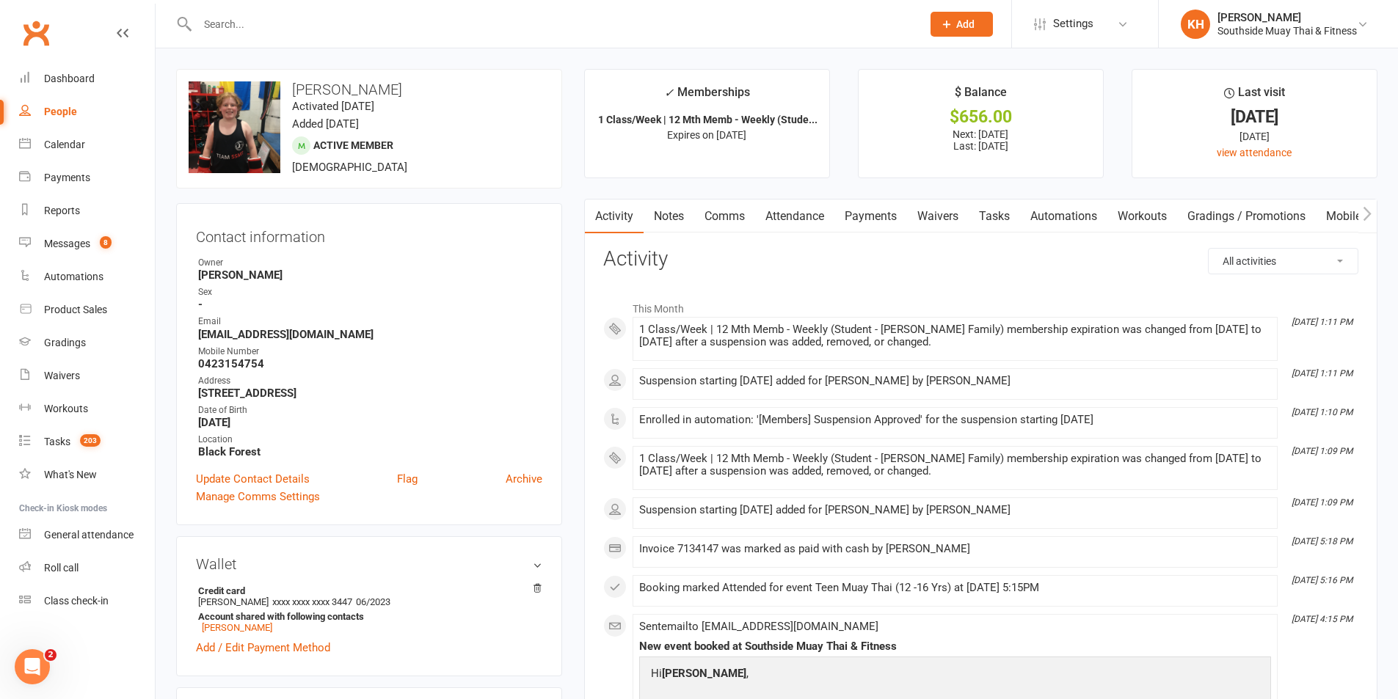
click at [675, 215] on link "Notes" at bounding box center [669, 217] width 51 height 34
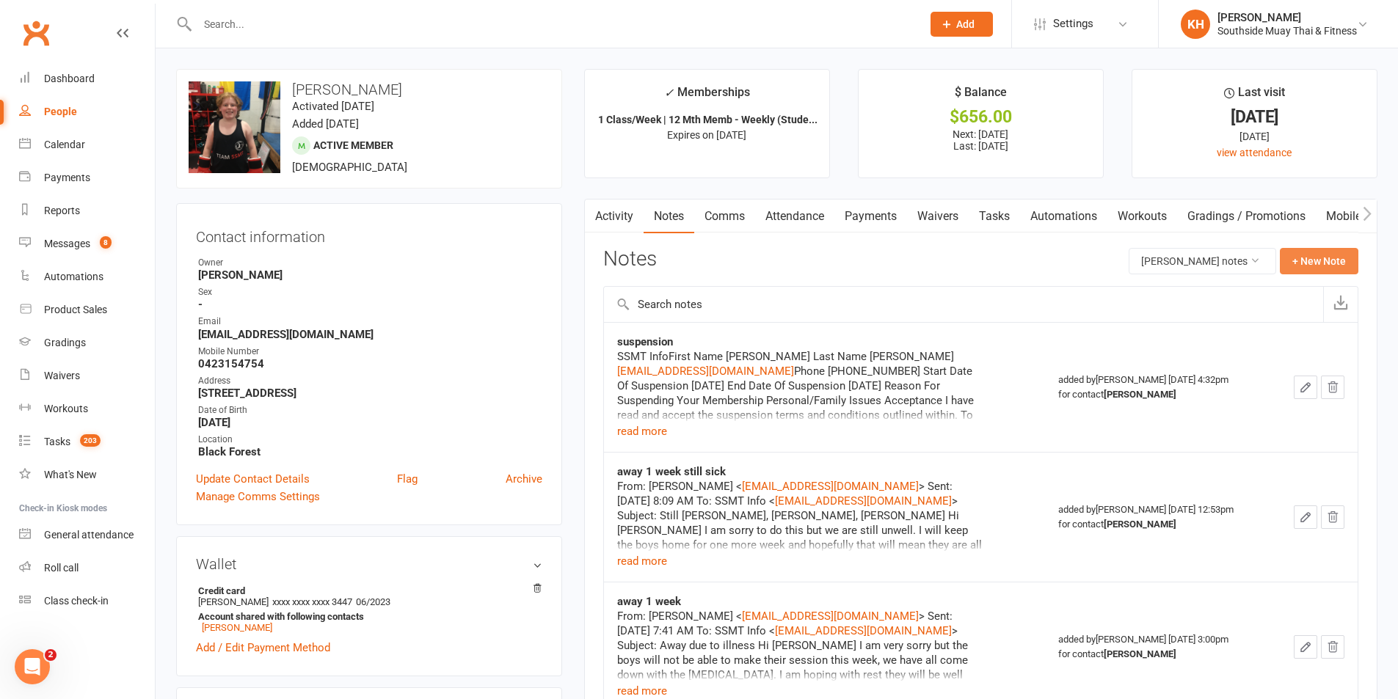
click at [1297, 263] on button "+ New Note" at bounding box center [1319, 261] width 79 height 26
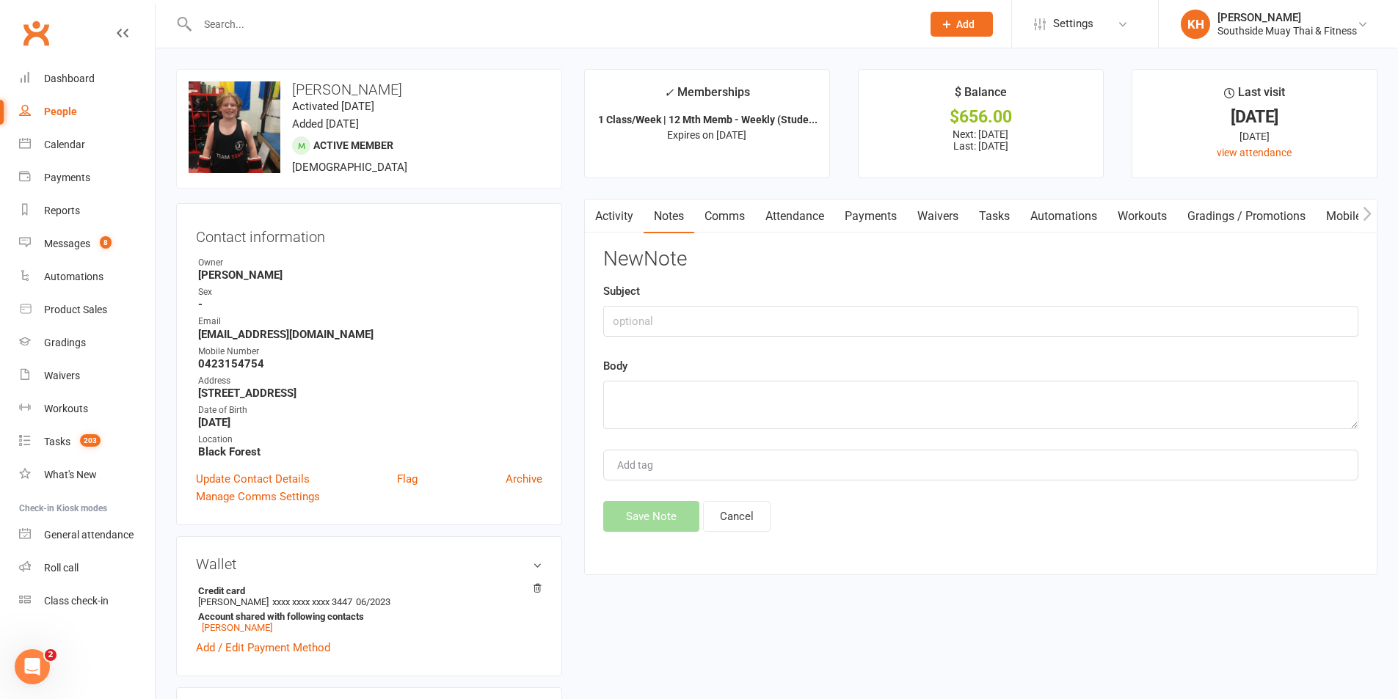
click at [826, 303] on div "Subject" at bounding box center [980, 310] width 755 height 54
click at [820, 316] on input "text" at bounding box center [980, 321] width 755 height 31
type input "suspension"
click at [782, 396] on textarea at bounding box center [980, 405] width 755 height 48
paste textarea "First Name Timothy Last Name Nunan Email jrldtk@gmail.com Phone 0423154754 Star…"
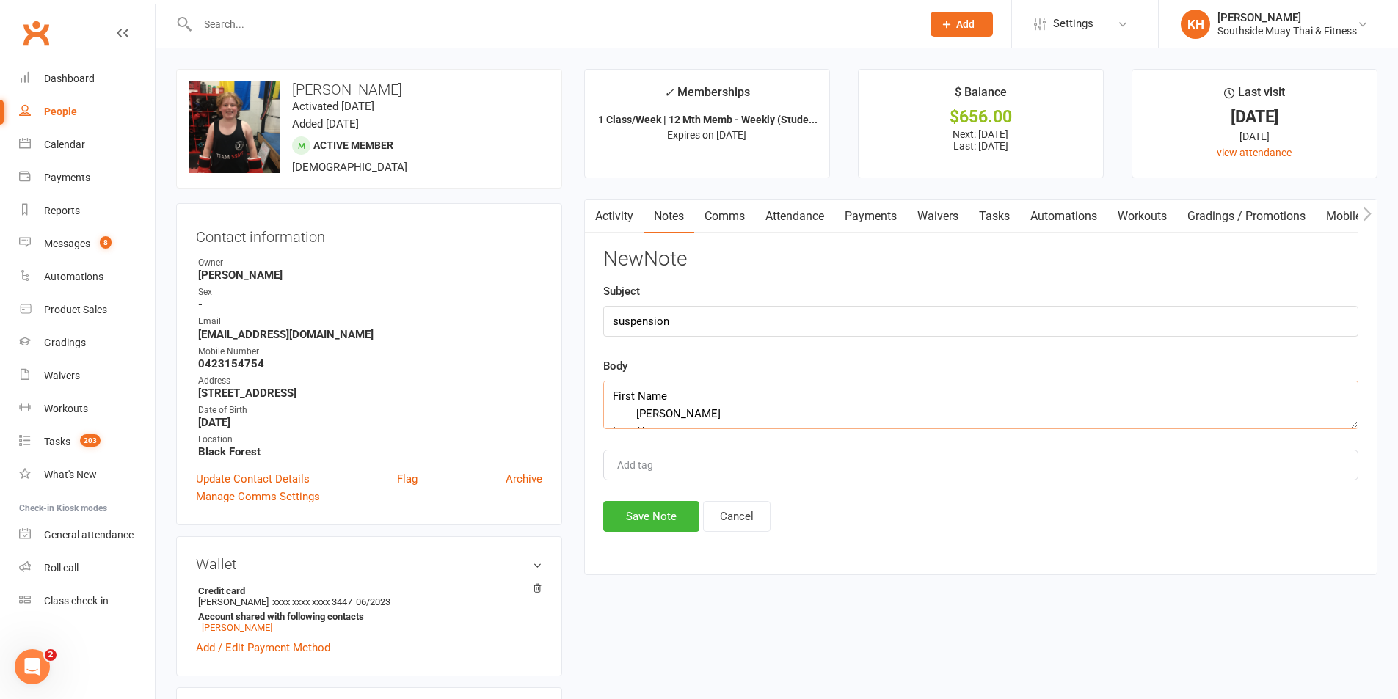
scroll to position [327, 0]
type textarea "First Name Timothy Last Name Nunan Email jrldtk@gmail.com Phone 0423154754 Star…"
click at [650, 517] on button "Save Note" at bounding box center [651, 516] width 96 height 31
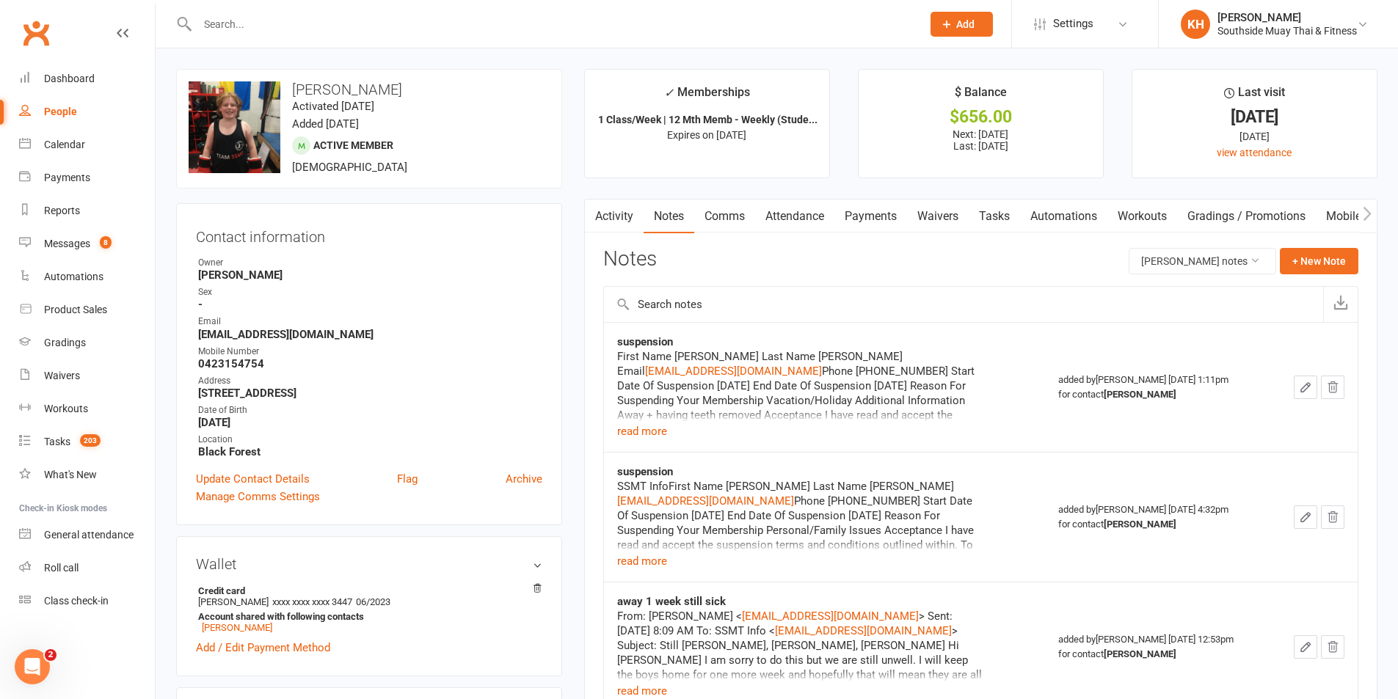
click at [229, 26] on input "text" at bounding box center [552, 24] width 718 height 21
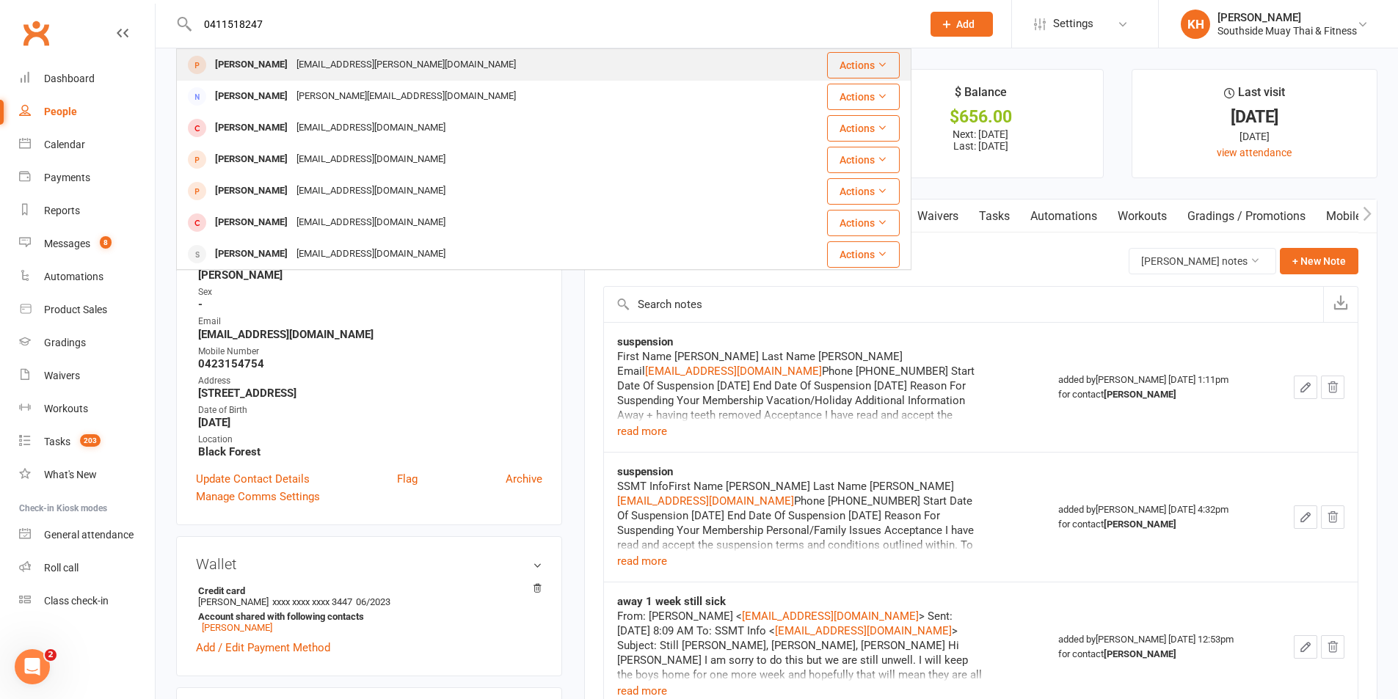
type input "0411518247"
click at [292, 69] on div "yang.0405@daum.net" at bounding box center [406, 64] width 228 height 21
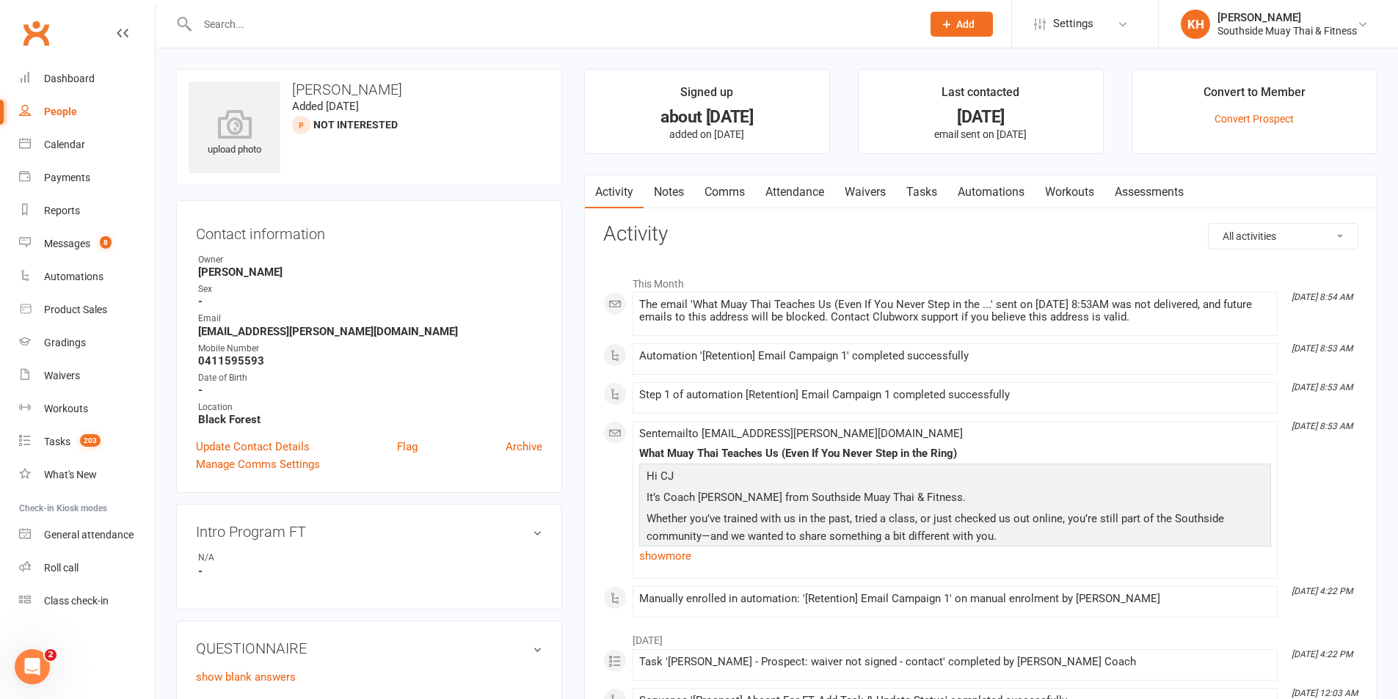
click at [296, 22] on input "text" at bounding box center [552, 24] width 718 height 21
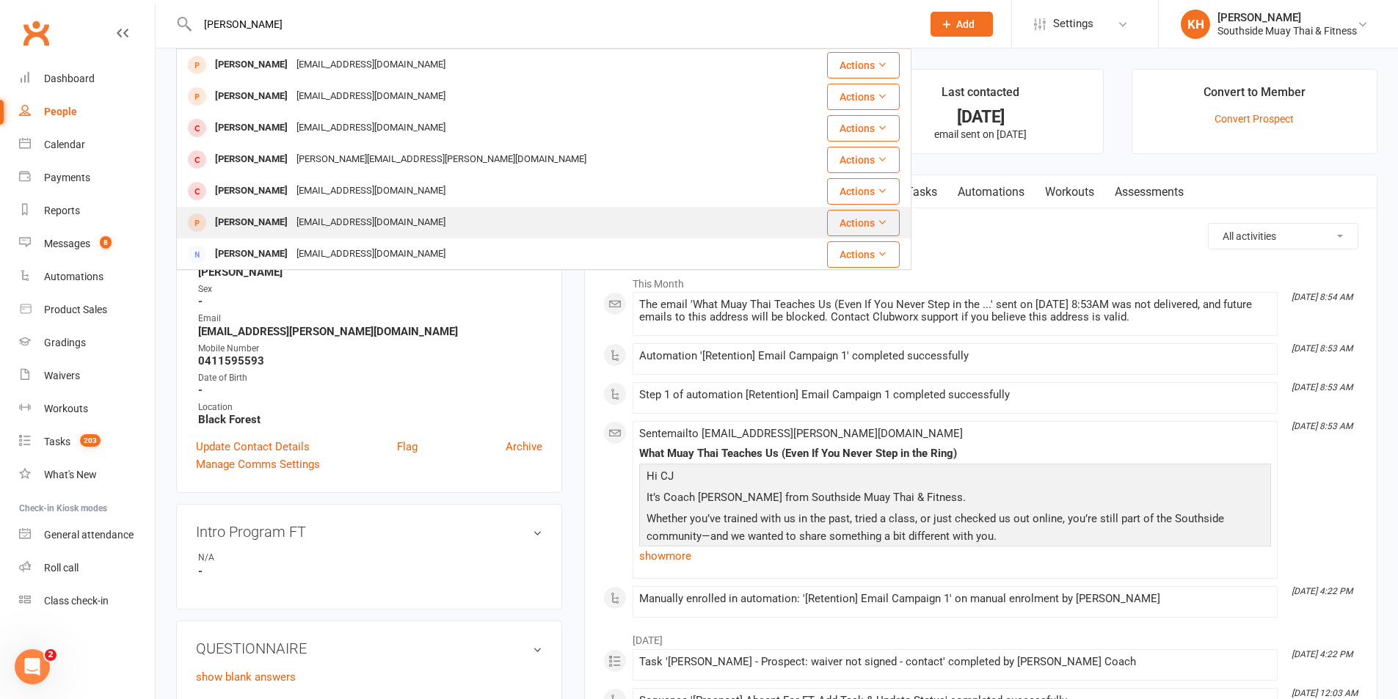
type input "dominic"
click at [230, 214] on div "Domanic Doolan" at bounding box center [251, 222] width 81 height 21
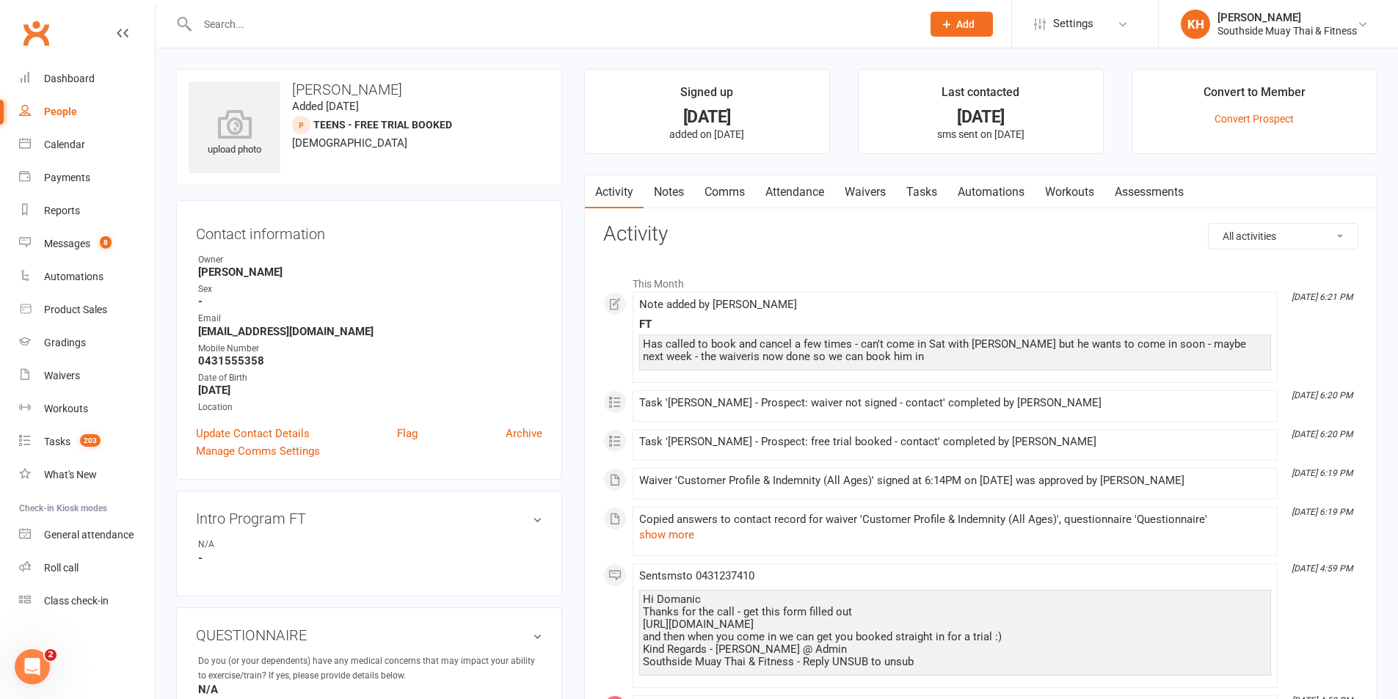
drag, startPoint x: 786, startPoint y: 197, endPoint x: 802, endPoint y: 202, distance: 16.7
click at [787, 197] on link "Attendance" at bounding box center [794, 192] width 79 height 34
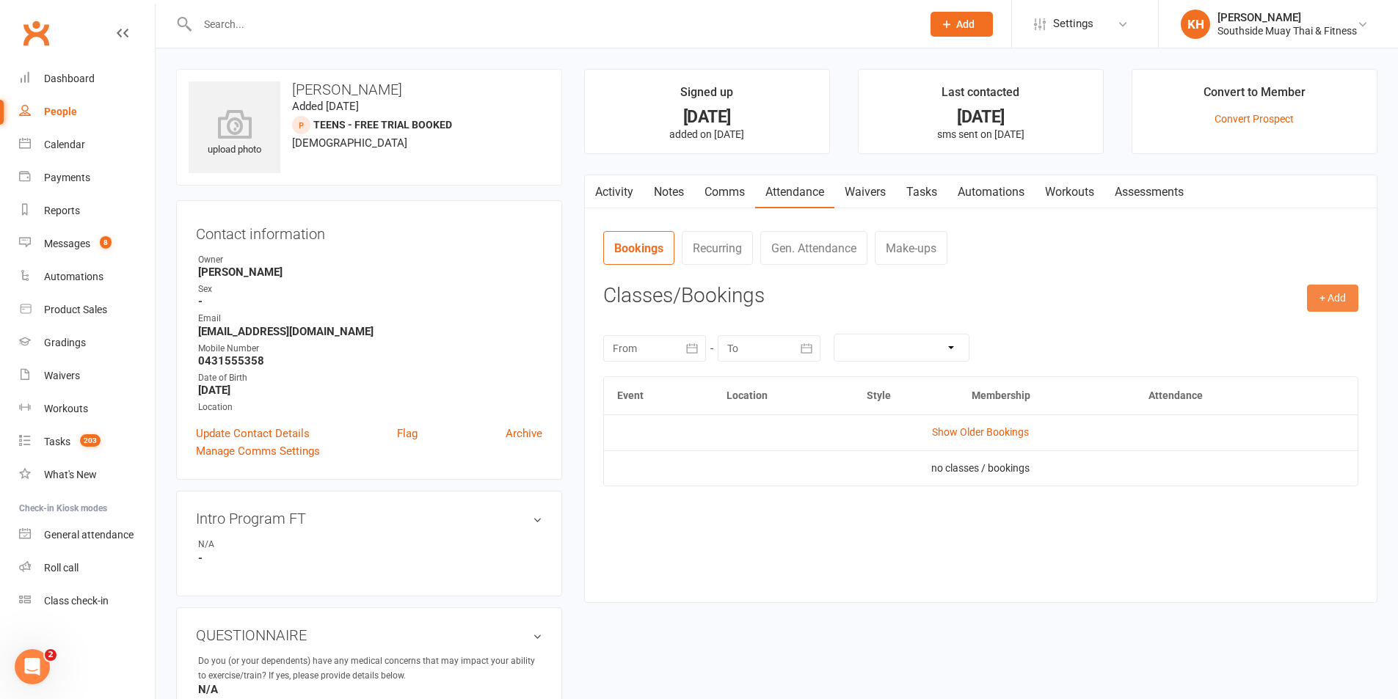
click at [1339, 302] on button "+ Add" at bounding box center [1332, 298] width 51 height 26
click at [1245, 337] on link "Book Event" at bounding box center [1284, 331] width 145 height 29
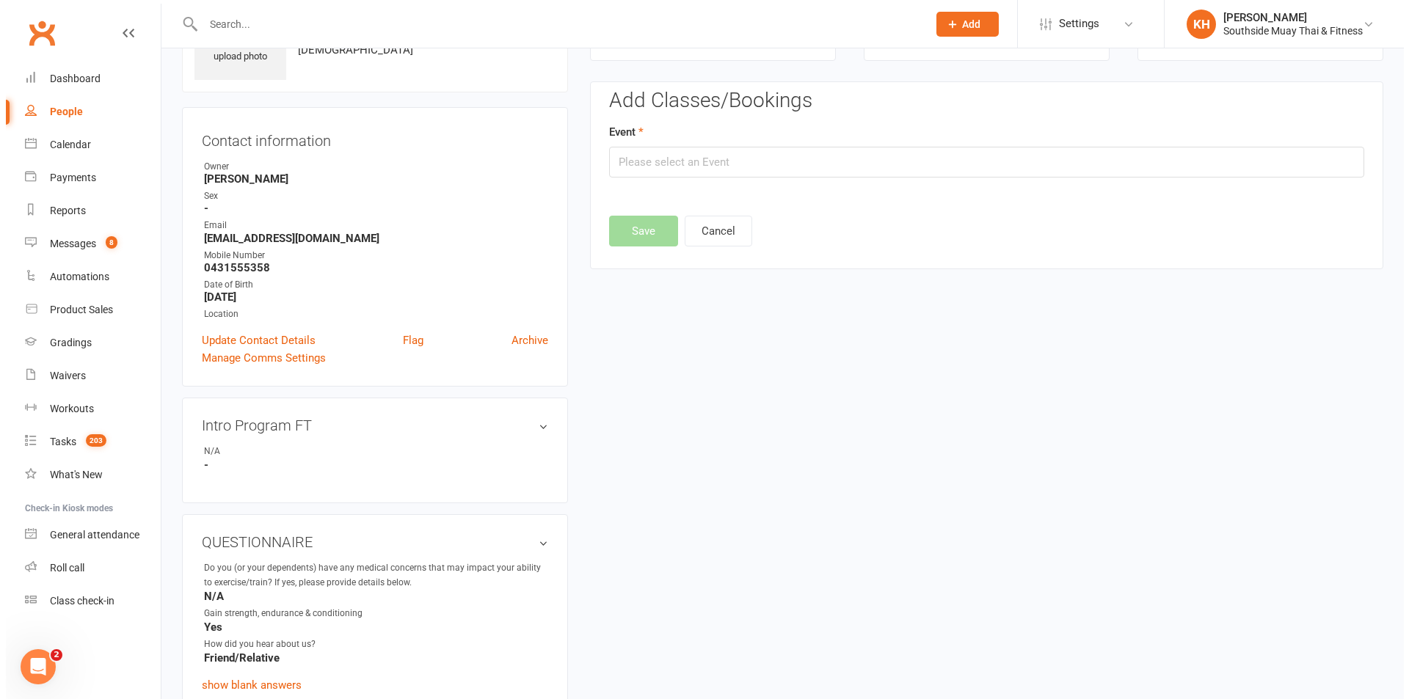
scroll to position [101, 0]
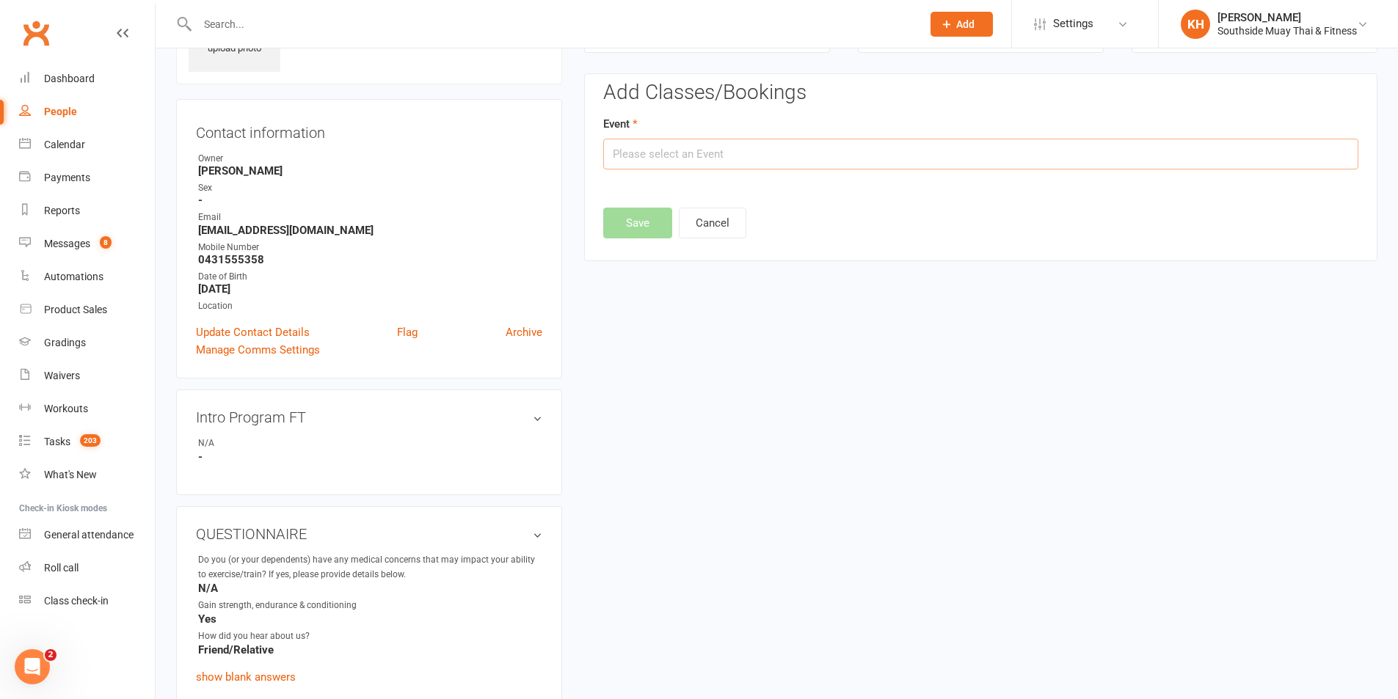
click at [813, 168] on input "text" at bounding box center [980, 154] width 755 height 31
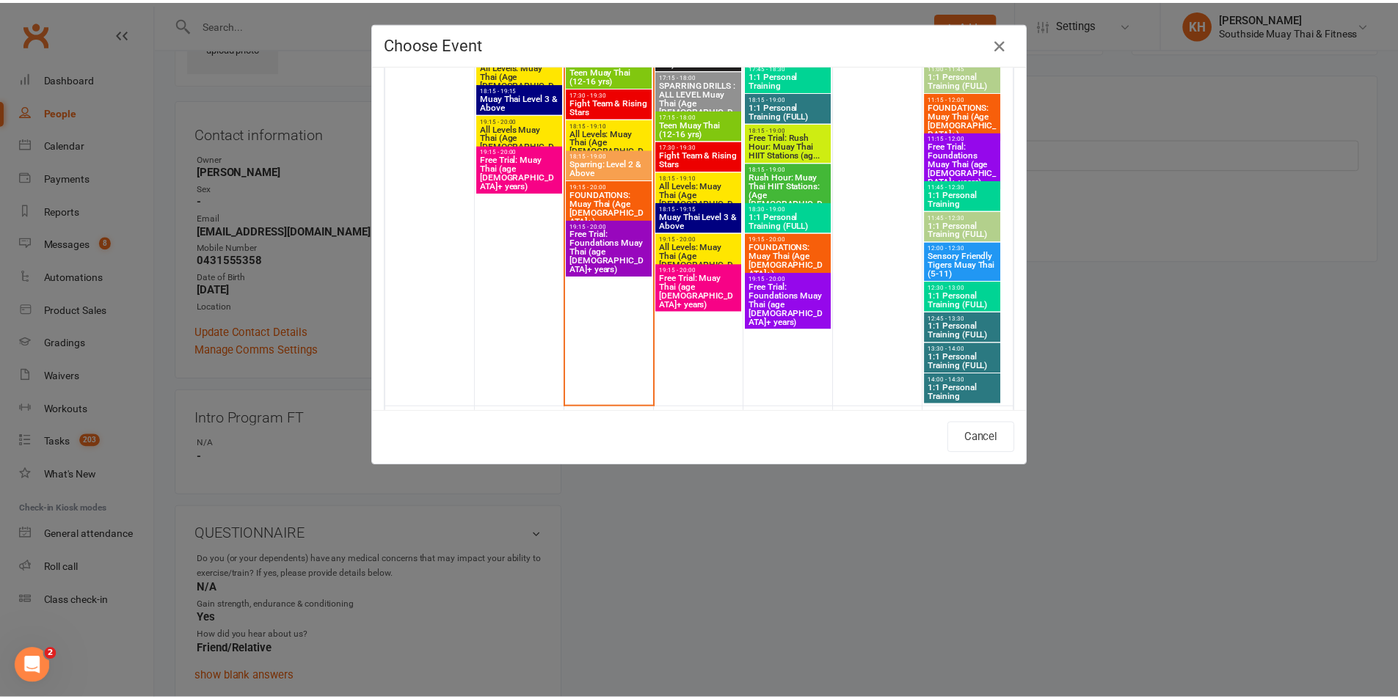
scroll to position [2715, 0]
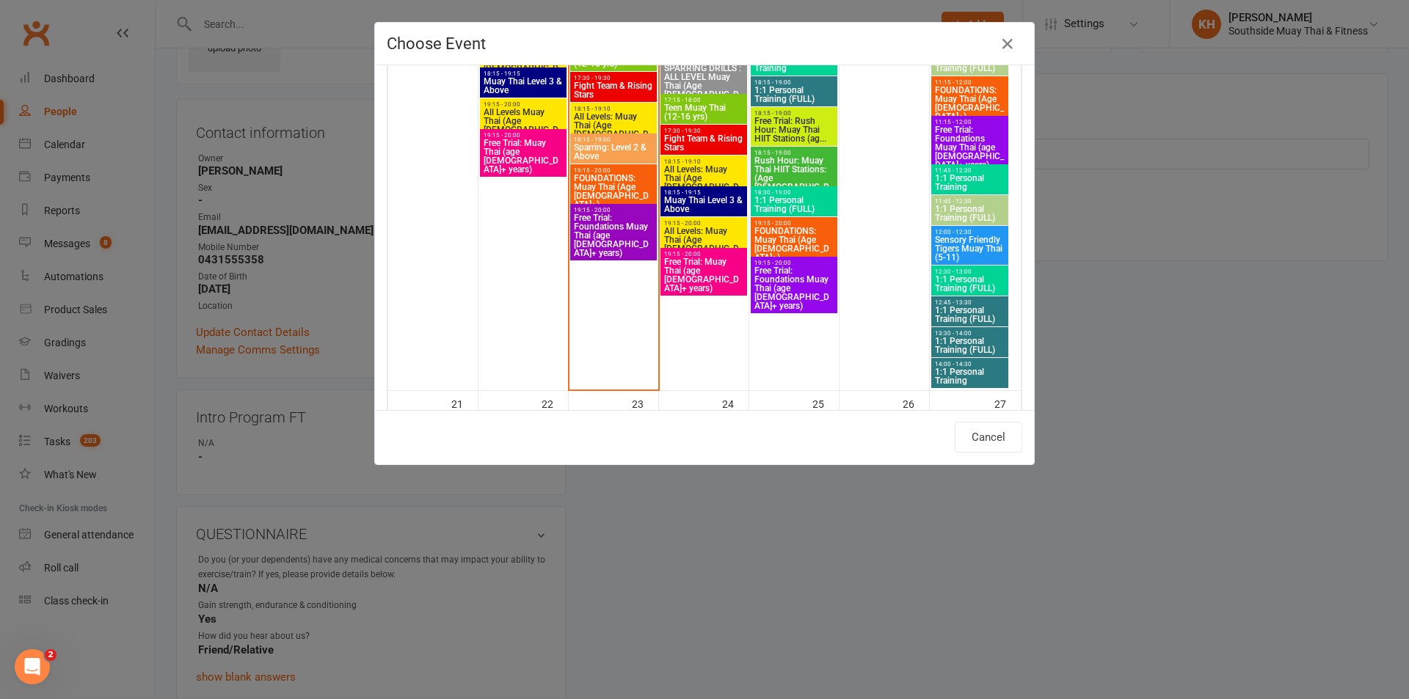
click at [587, 238] on span "Free Trial: Foundations Muay Thai (age [DEMOGRAPHIC_DATA]+ years)" at bounding box center [613, 236] width 81 height 44
type input "Free Trial: Foundations Muay Thai (age 13+ years) - Sep 16, 2025 7:15:00 PM"
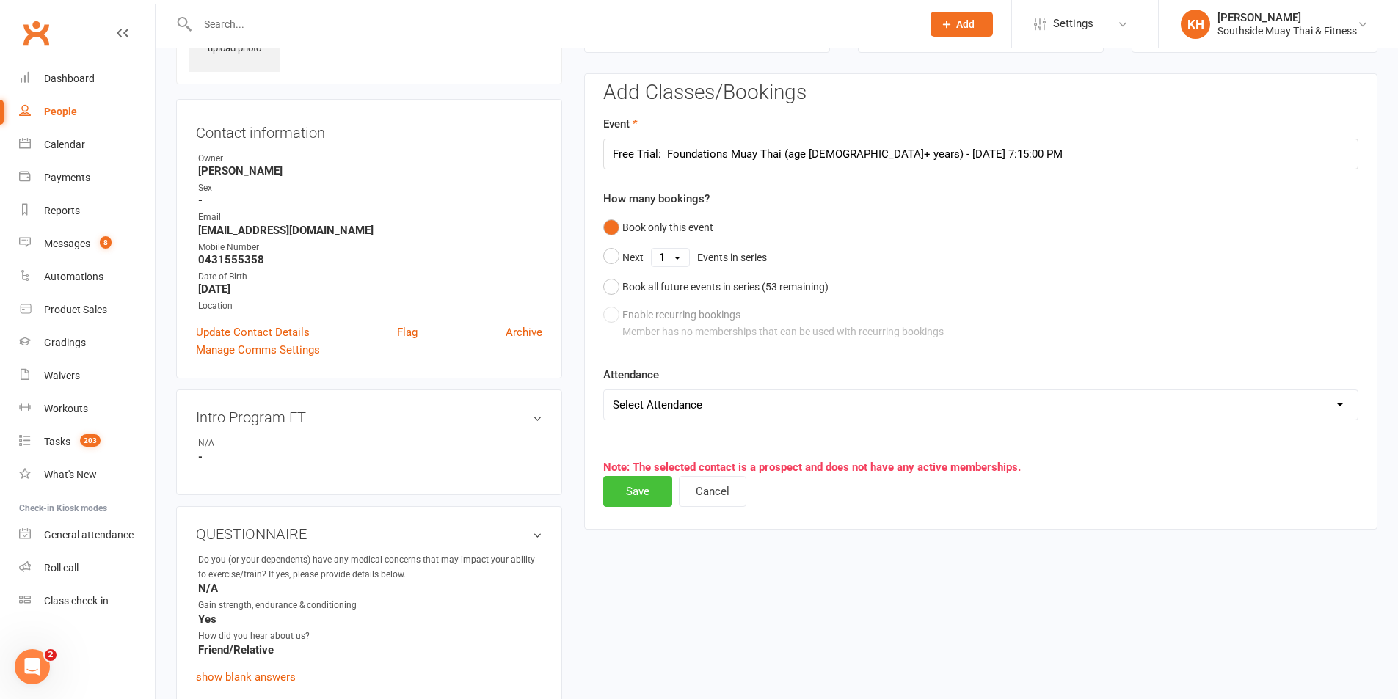
click at [625, 485] on button "Save" at bounding box center [637, 491] width 69 height 31
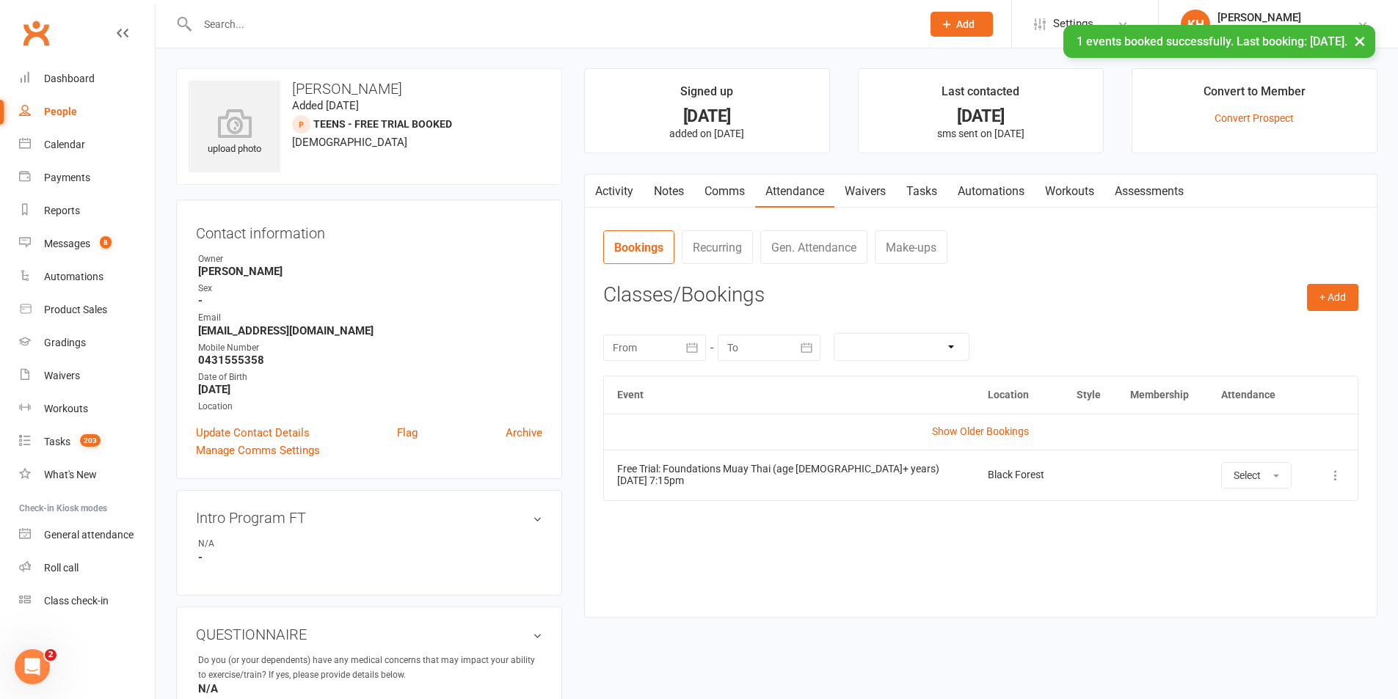
scroll to position [0, 0]
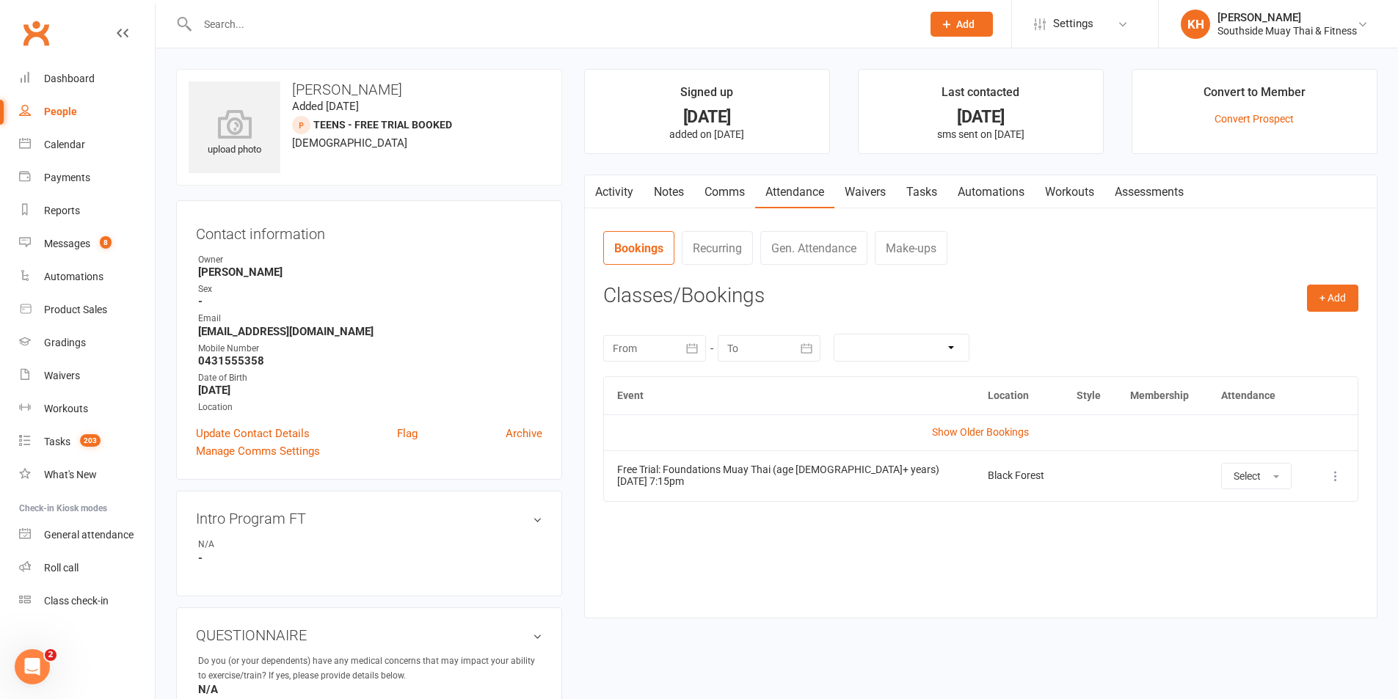
click at [945, 24] on icon at bounding box center [946, 24] width 13 height 13
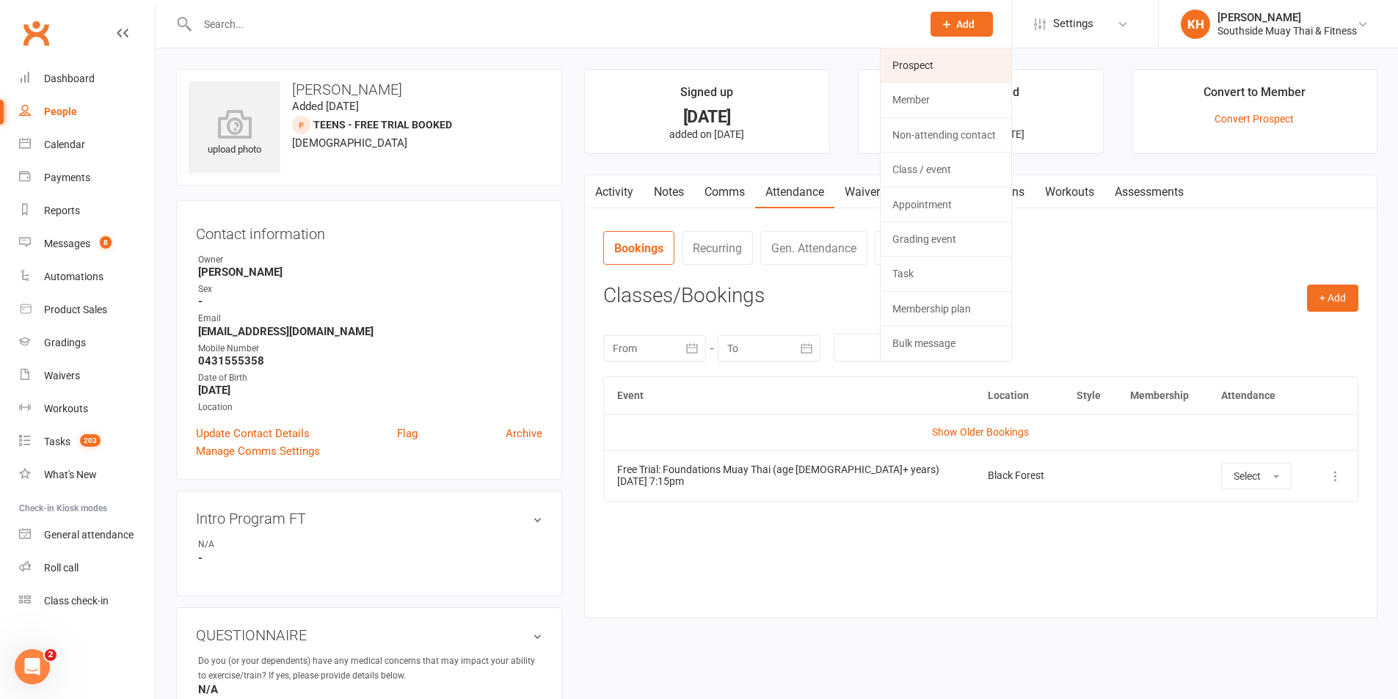
click at [919, 62] on link "Prospect" at bounding box center [946, 65] width 131 height 34
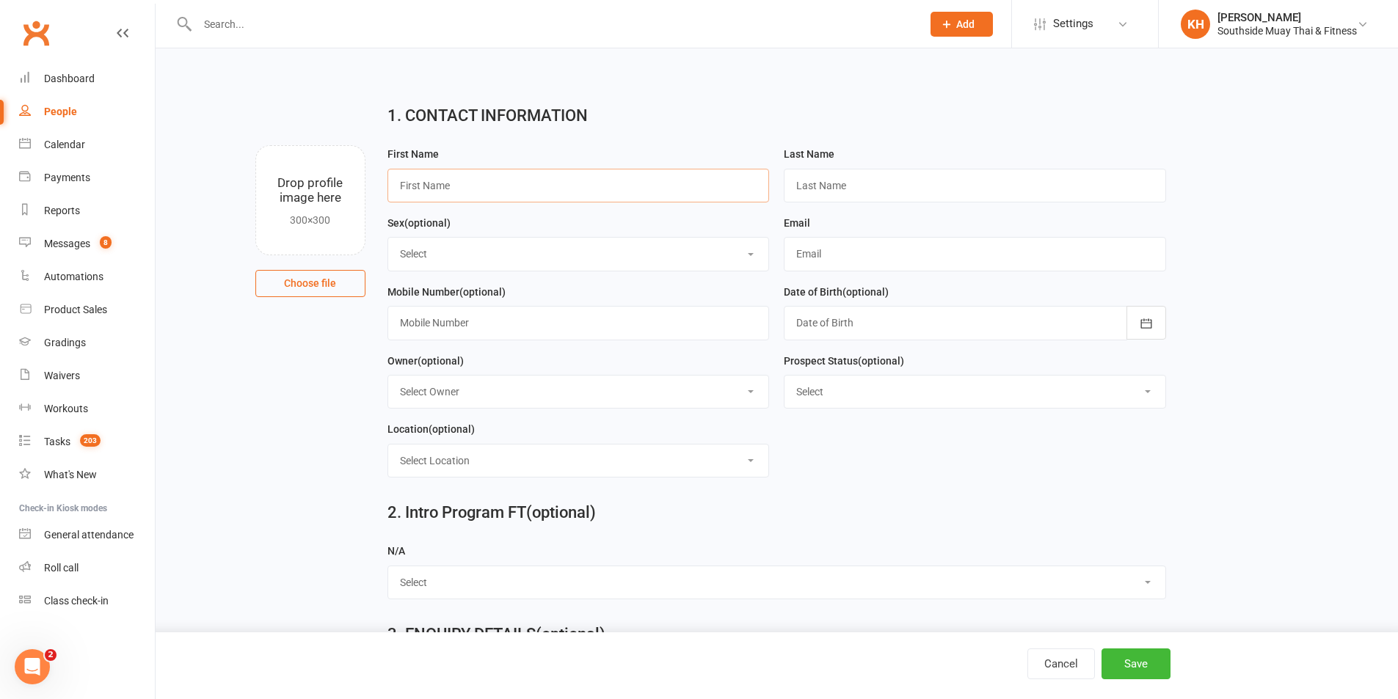
click at [514, 183] on input "text" at bounding box center [578, 186] width 382 height 34
type input "Shane"
click at [822, 182] on input "text" at bounding box center [975, 186] width 382 height 34
type input "-"
click at [796, 259] on input "text" at bounding box center [975, 254] width 382 height 34
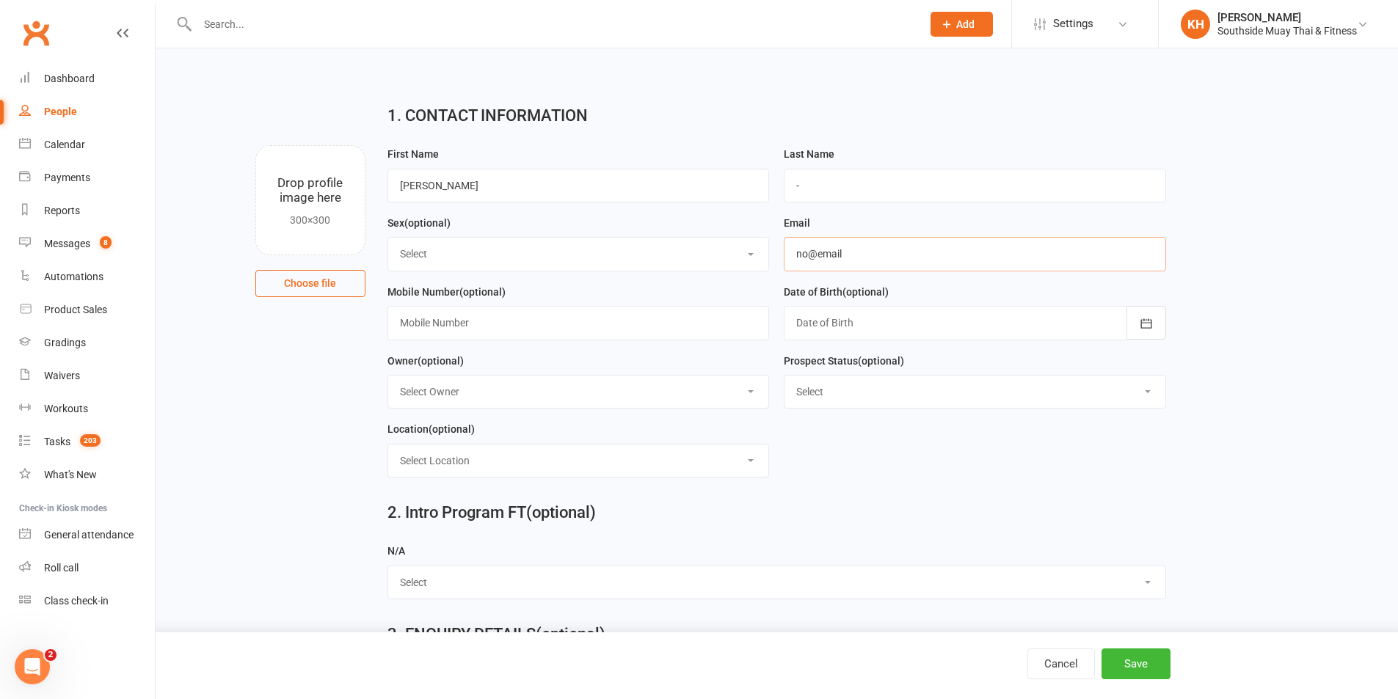
type input "no@email"
click at [440, 332] on input "text" at bounding box center [578, 323] width 382 height 34
type input "0421445096"
click at [439, 396] on select "Select Owner [PERSON_NAME] [PERSON_NAME] [PERSON_NAME] SSMT Retention [PERSON_N…" at bounding box center [578, 392] width 381 height 32
select select "4"
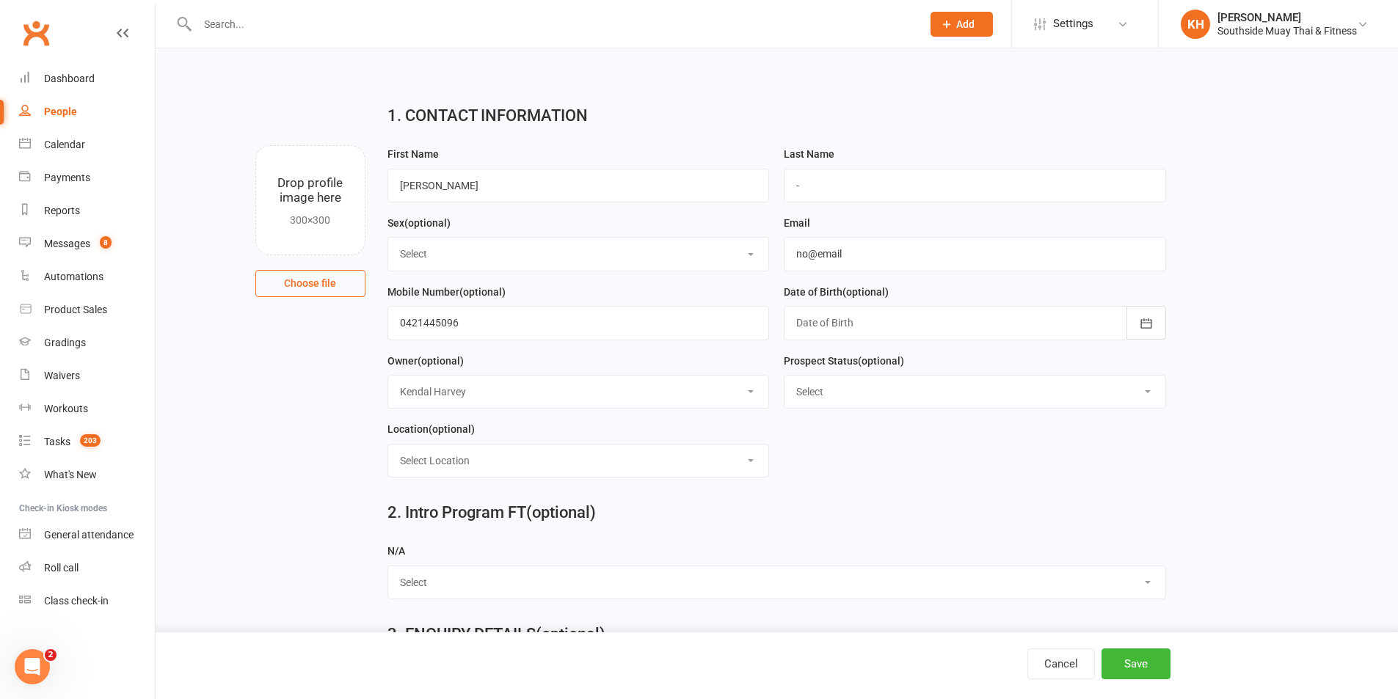
click at [388, 378] on select "Select Owner [PERSON_NAME] [PERSON_NAME] [PERSON_NAME] SSMT Retention [PERSON_N…" at bounding box center [578, 392] width 381 height 32
click at [419, 454] on select "Select Location Black Forest Coaching Calls" at bounding box center [578, 461] width 381 height 32
select select "0"
click at [388, 448] on select "Select Location Black Forest Coaching Calls" at bounding box center [578, 461] width 381 height 32
click at [842, 394] on select "Select Initial Contact 28 Day LBE - Contact Needed 28 Day LBE - Intro Class Boo…" at bounding box center [974, 392] width 381 height 32
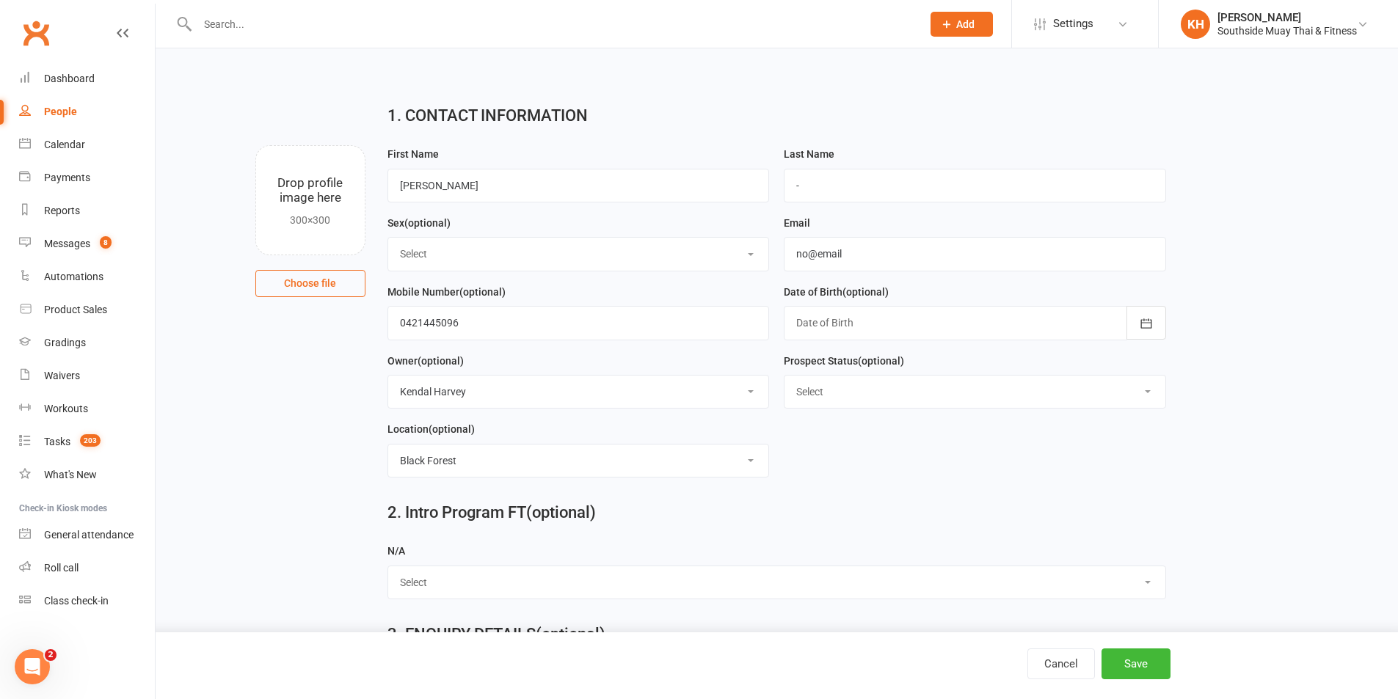
select select "Adults - Free Trial Booked"
click at [784, 378] on select "Select Initial Contact 28 Day LBE - Contact Needed 28 Day LBE - Intro Class Boo…" at bounding box center [974, 392] width 381 height 32
click at [1121, 655] on button "Save" at bounding box center [1135, 664] width 69 height 31
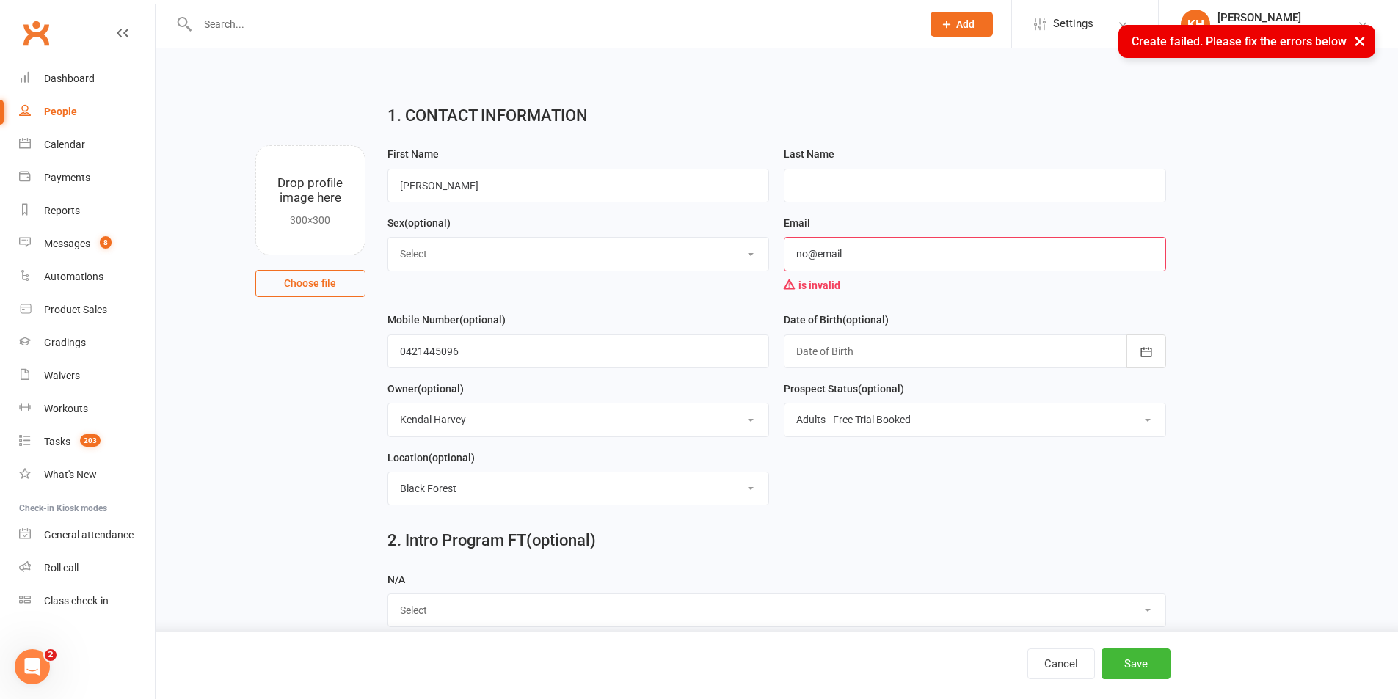
click at [875, 258] on input "no@email" at bounding box center [975, 254] width 382 height 34
type input "no@email.com"
click at [1135, 672] on button "Save" at bounding box center [1135, 664] width 69 height 31
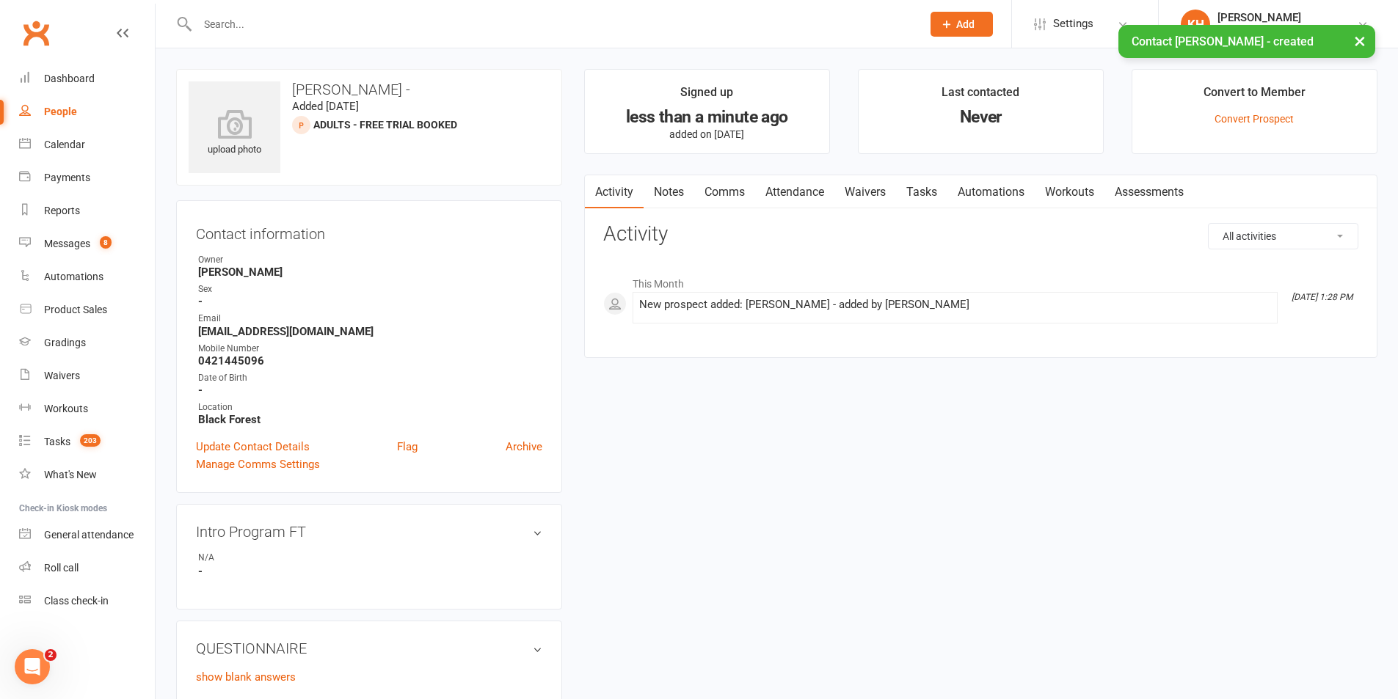
click at [732, 196] on link "Comms" at bounding box center [724, 192] width 61 height 34
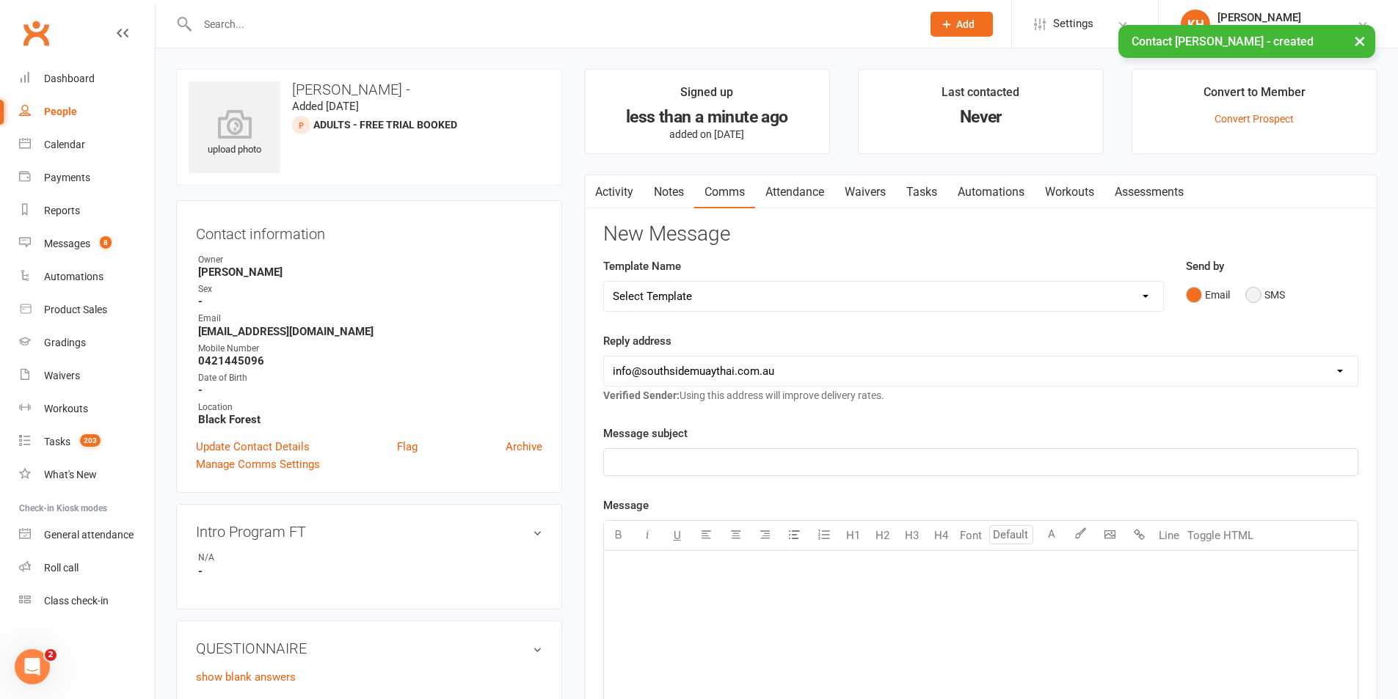
click at [1264, 290] on button "SMS" at bounding box center [1265, 295] width 40 height 28
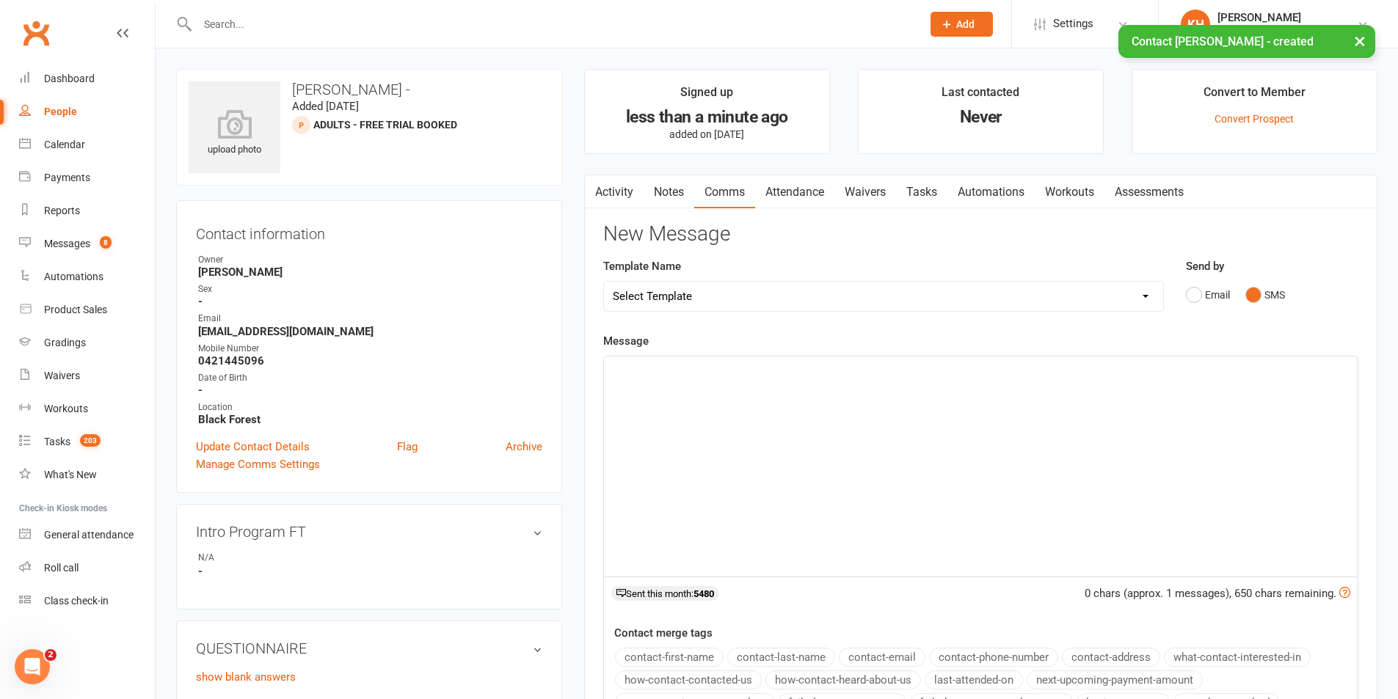
click at [1063, 363] on p "﻿" at bounding box center [981, 370] width 736 height 18
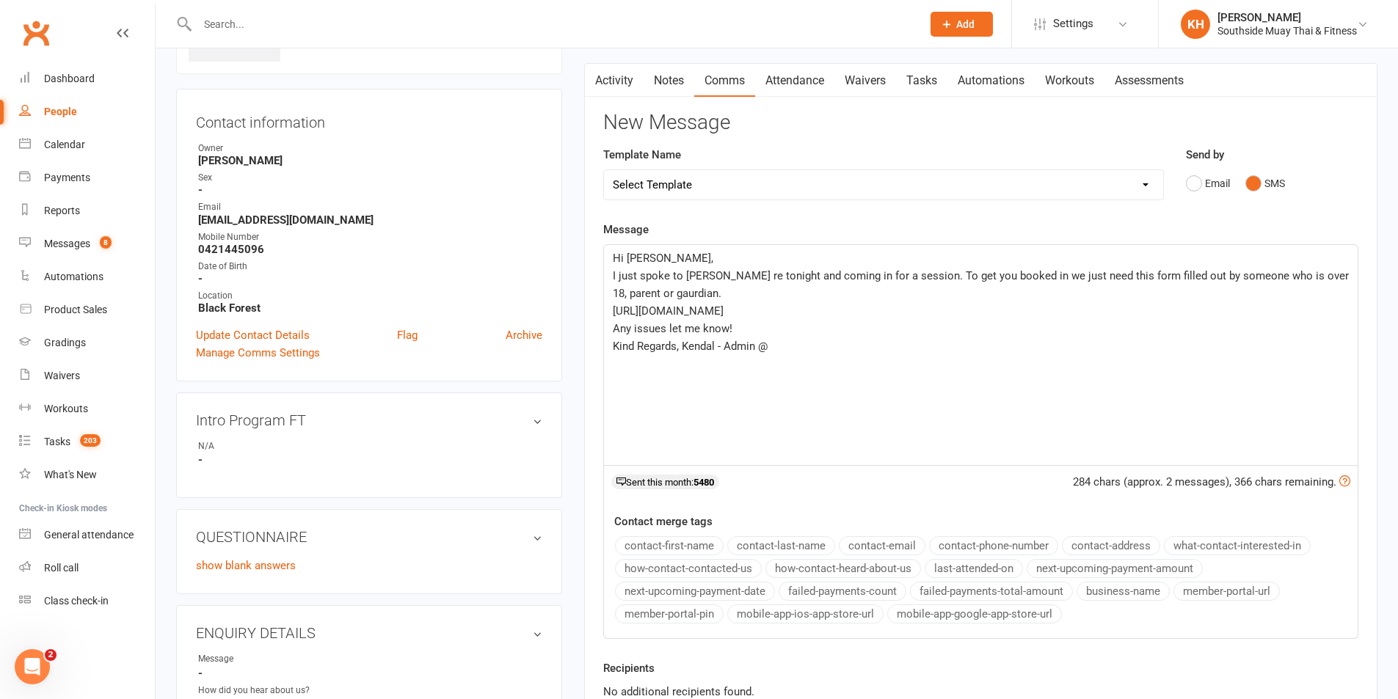
scroll to position [147, 0]
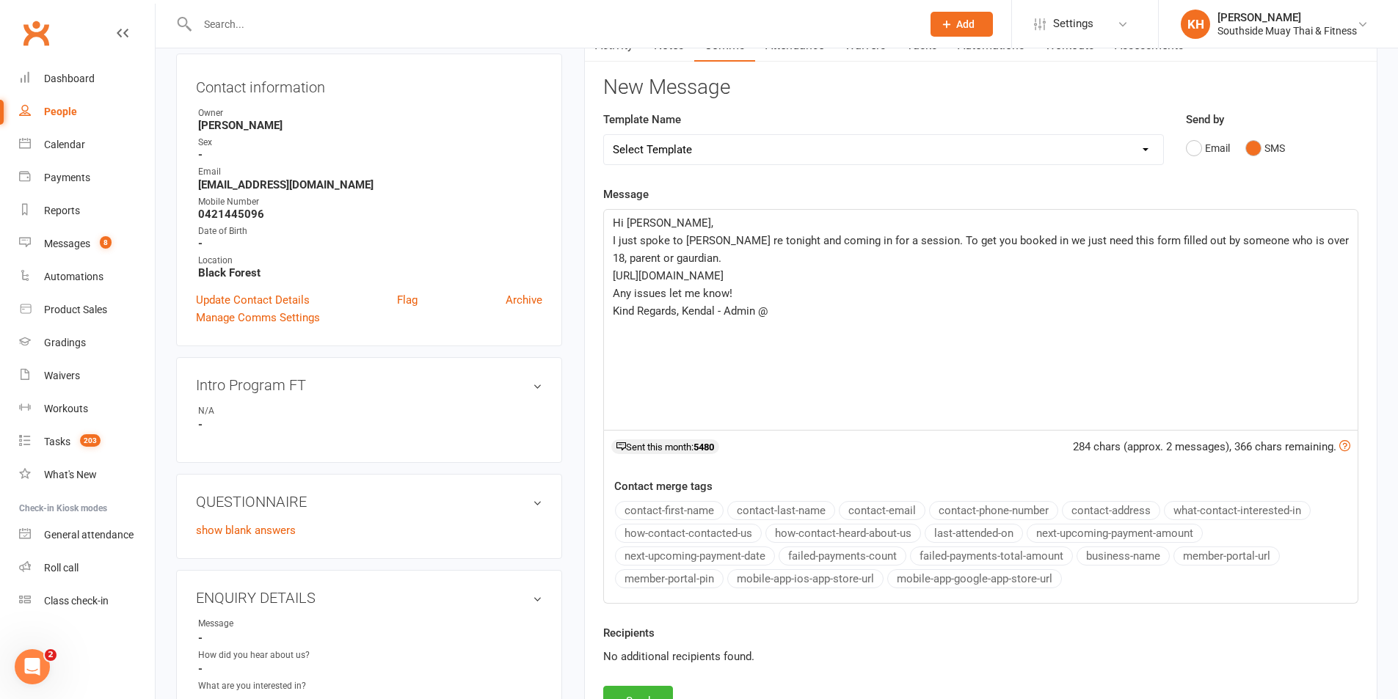
click at [1108, 545] on div "contact-first-name contact-last-name contact-email contact-phone-number contact…" at bounding box center [986, 546] width 743 height 91
click at [1110, 553] on button "business-name" at bounding box center [1123, 556] width 93 height 19
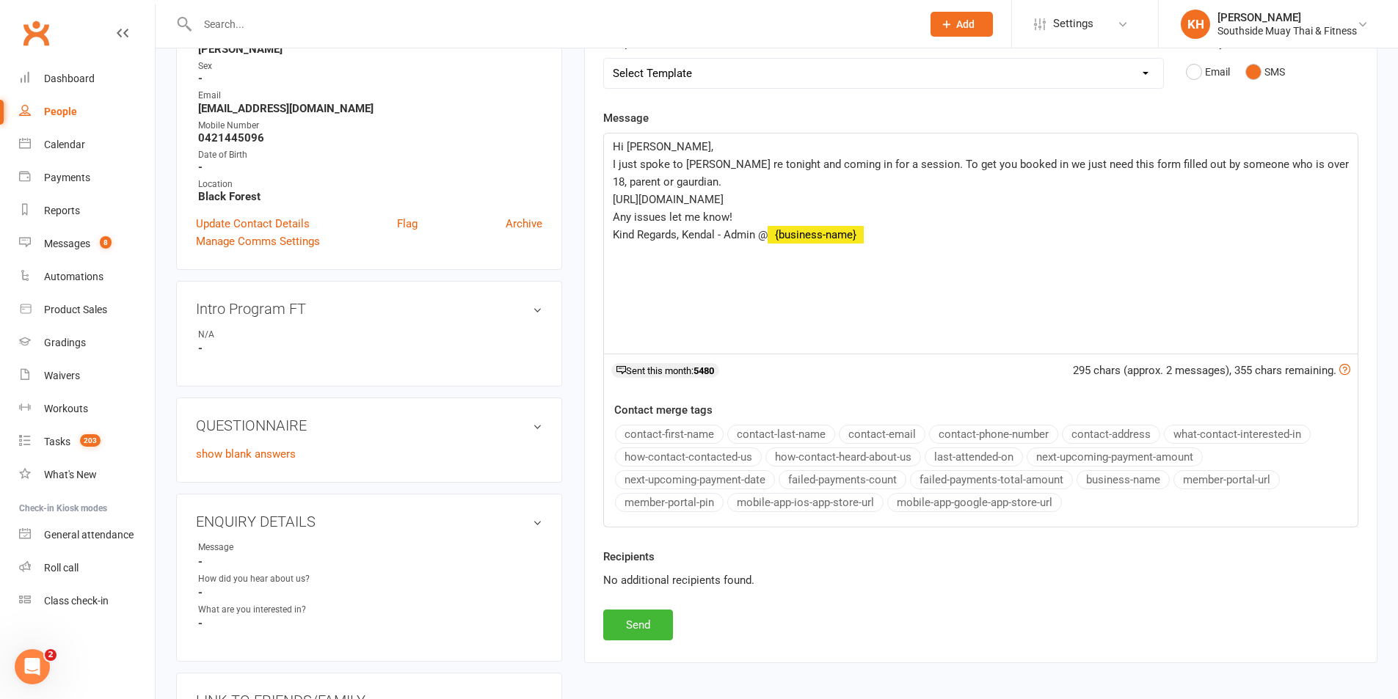
scroll to position [294, 0]
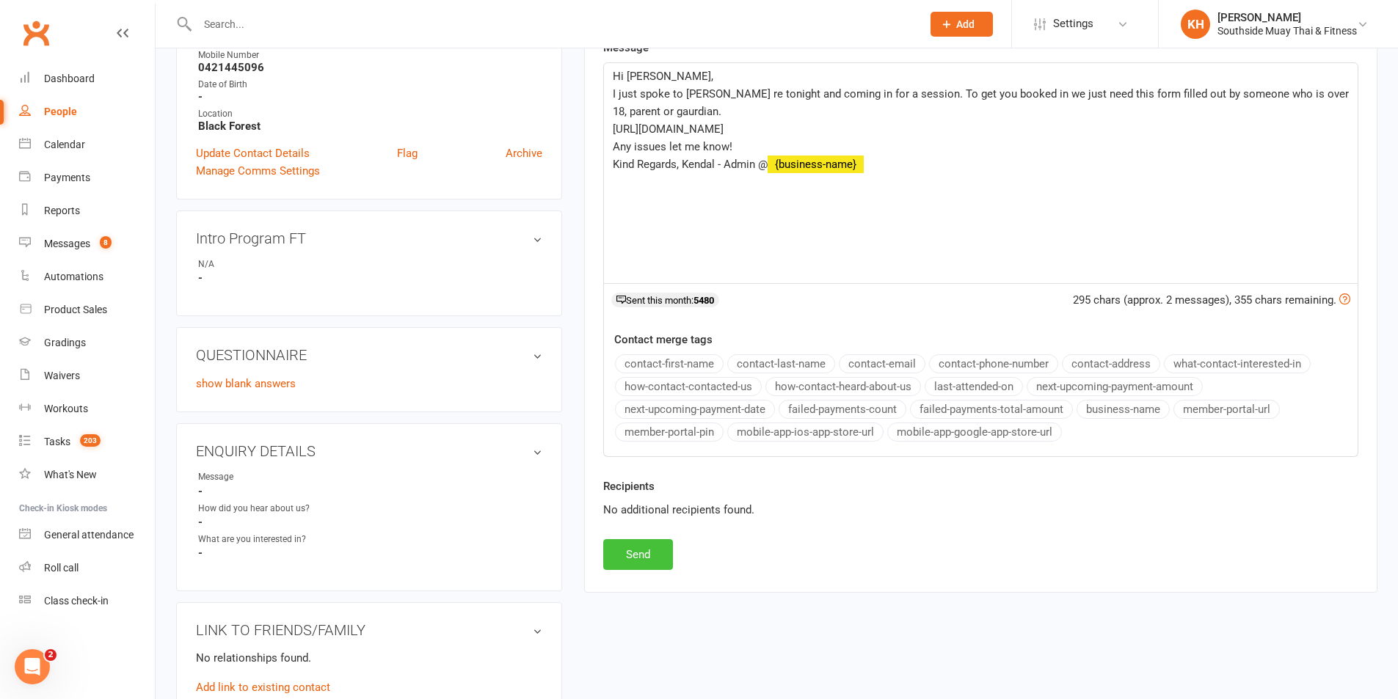
drag, startPoint x: 627, startPoint y: 547, endPoint x: 611, endPoint y: 527, distance: 26.6
click at [627, 547] on button "Send" at bounding box center [638, 554] width 70 height 31
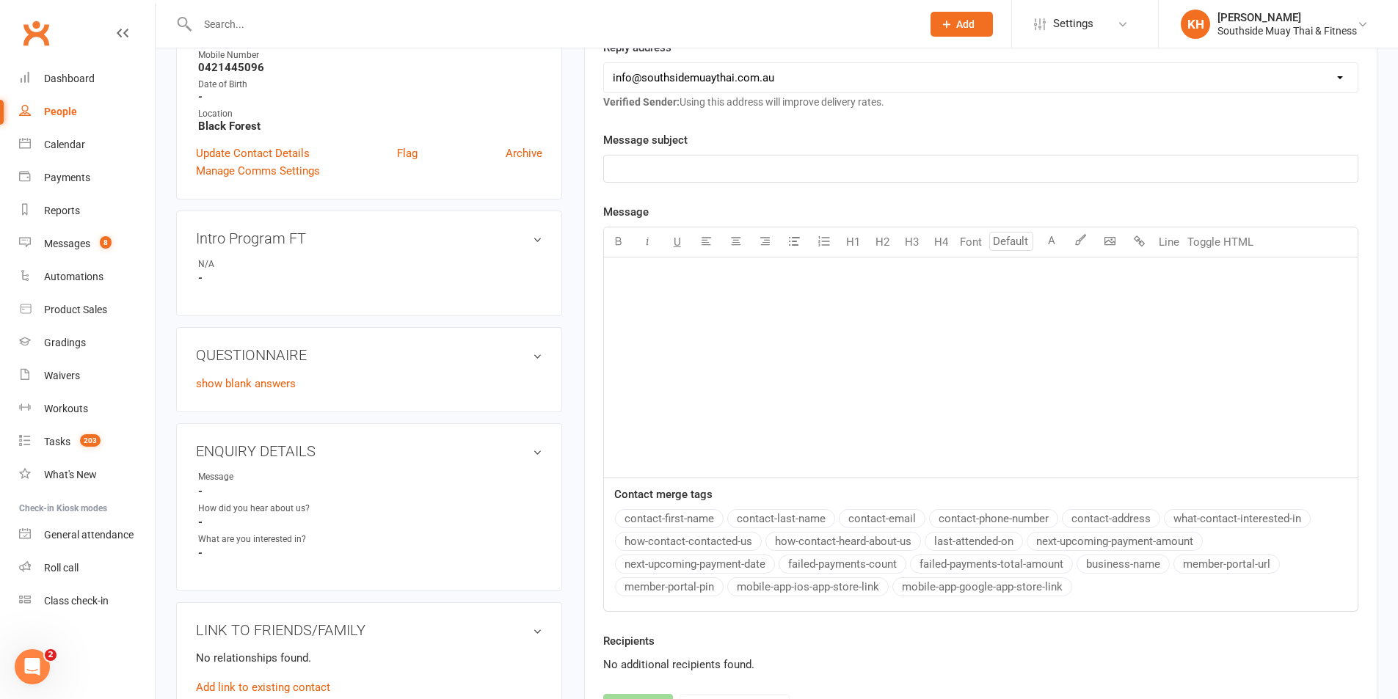
click at [288, 32] on input "text" at bounding box center [552, 24] width 718 height 21
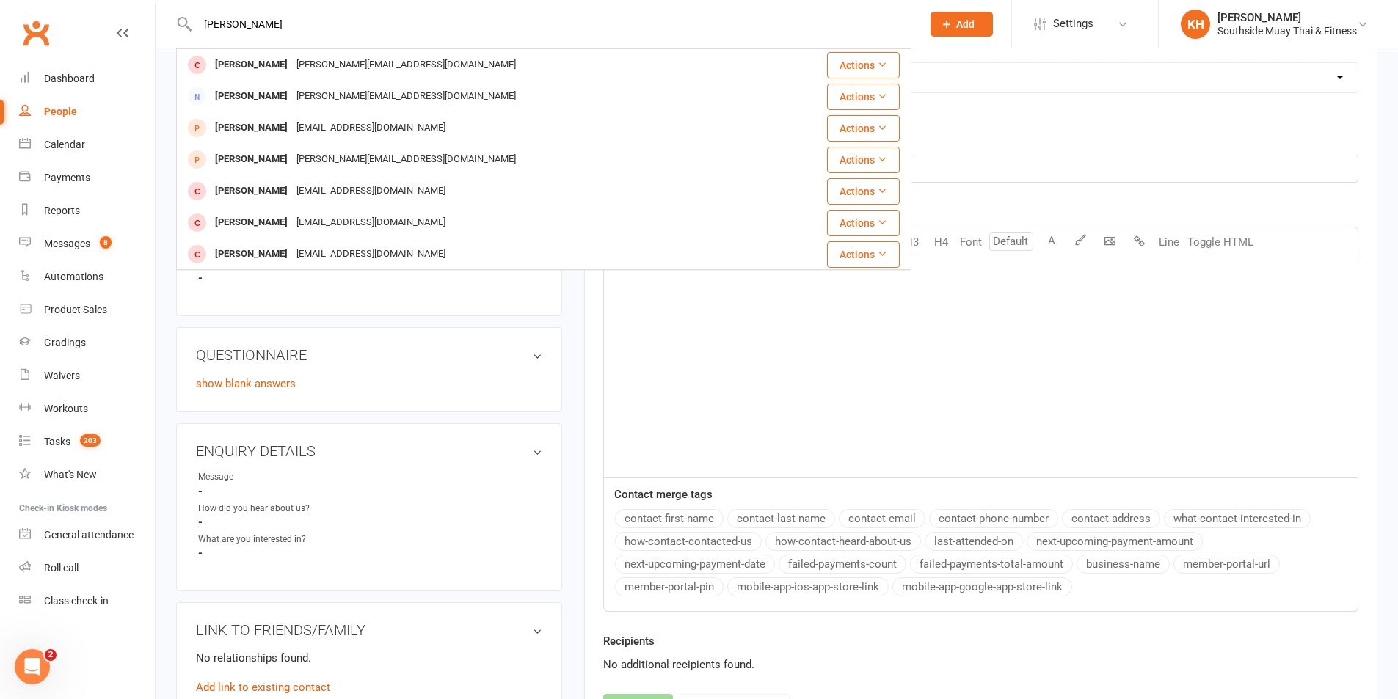
type input "nick hunter"
click at [244, 64] on div "Nick Hunter" at bounding box center [251, 64] width 81 height 21
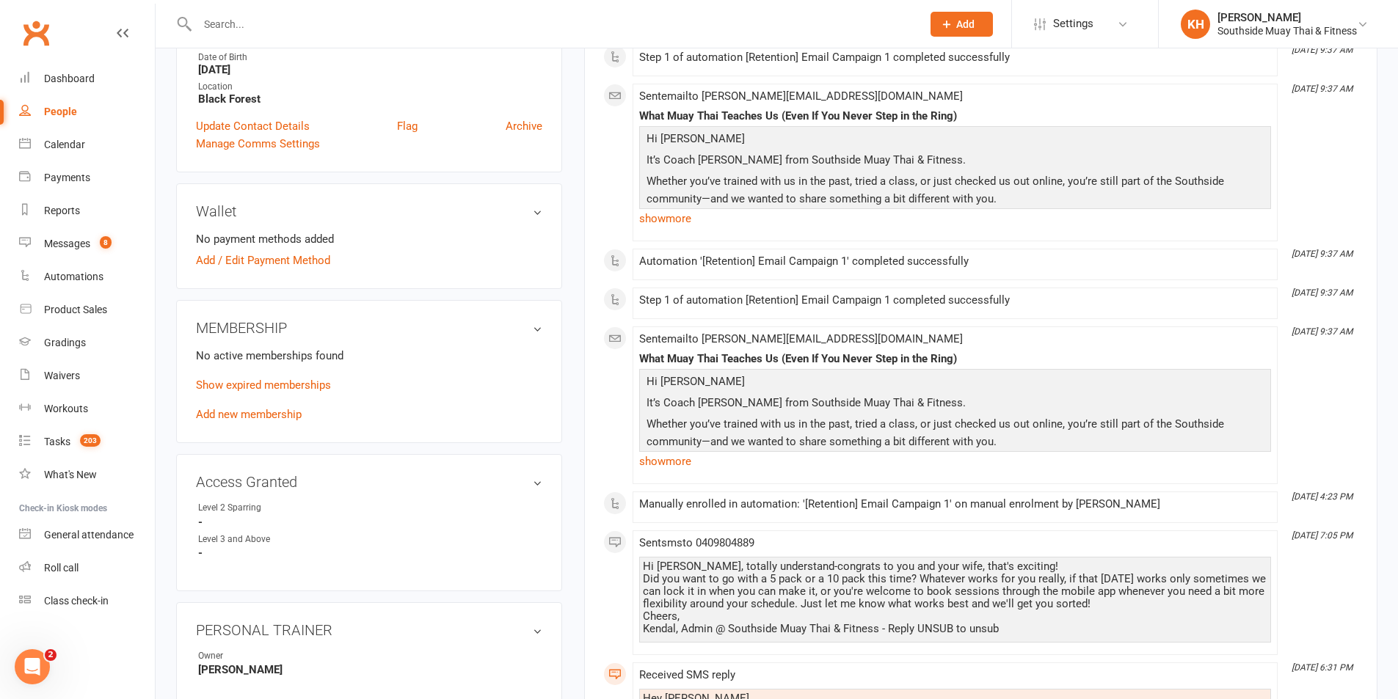
scroll to position [220, 0]
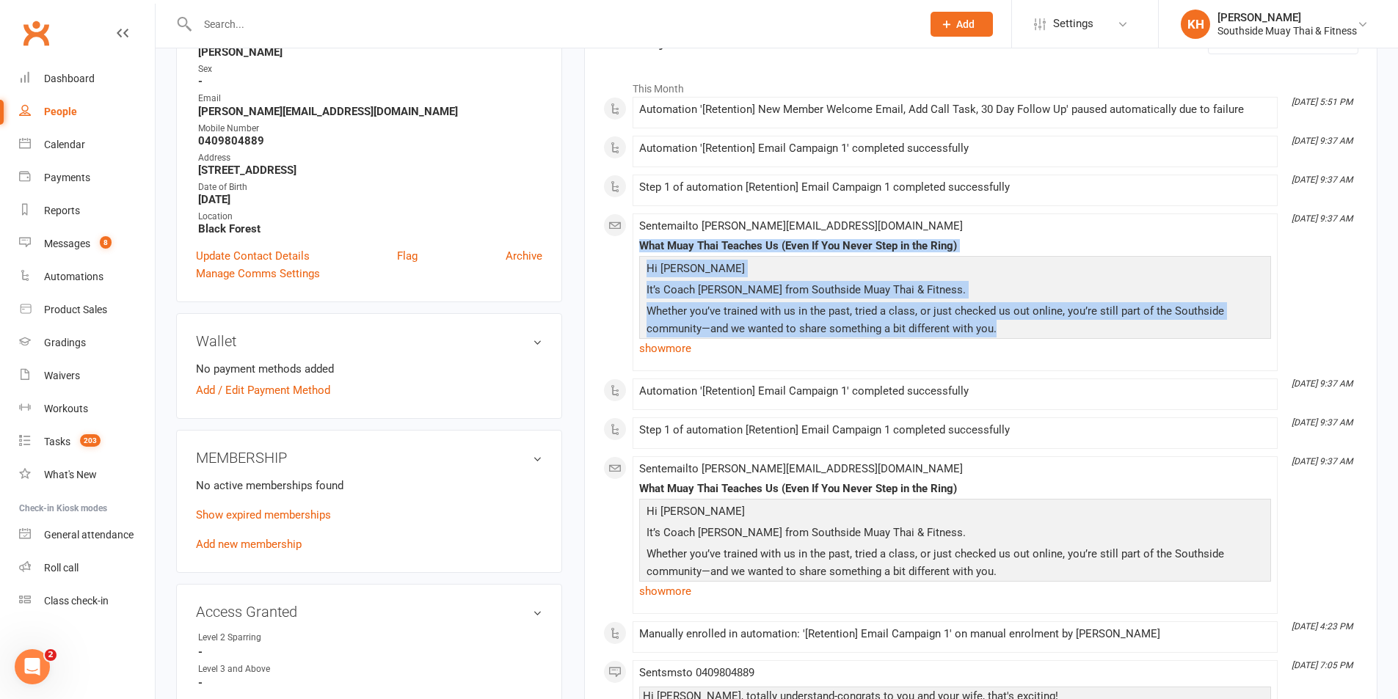
drag, startPoint x: 1014, startPoint y: 329, endPoint x: 628, endPoint y: 236, distance: 396.9
click at [628, 236] on div "This Month Sep 14, 5:51 PM Automation '[Retention] New Member Welcome Email, Ad…" at bounding box center [980, 583] width 755 height 1021
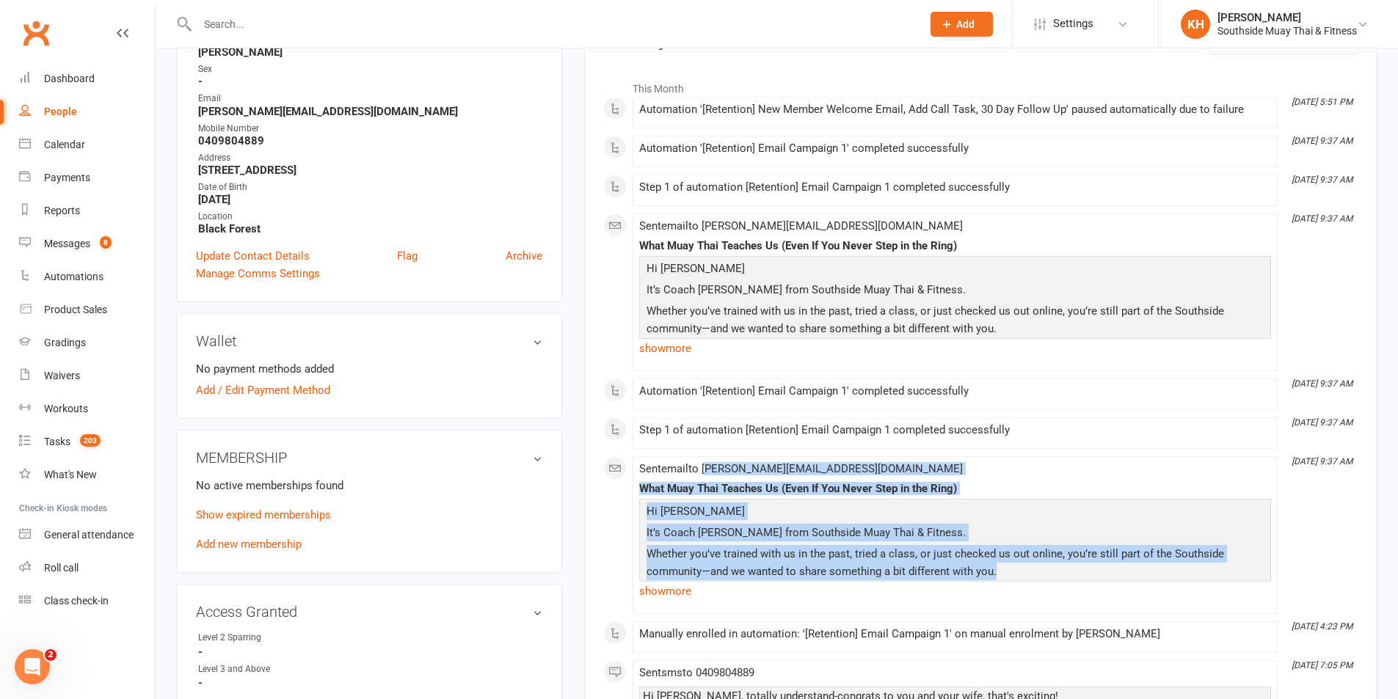
drag, startPoint x: 1024, startPoint y: 573, endPoint x: 710, endPoint y: 463, distance: 333.5
click at [710, 463] on span "Sent email to nick@recovr.com What Muay Thai Teaches Us (Even If You Never Step…" at bounding box center [955, 531] width 632 height 139
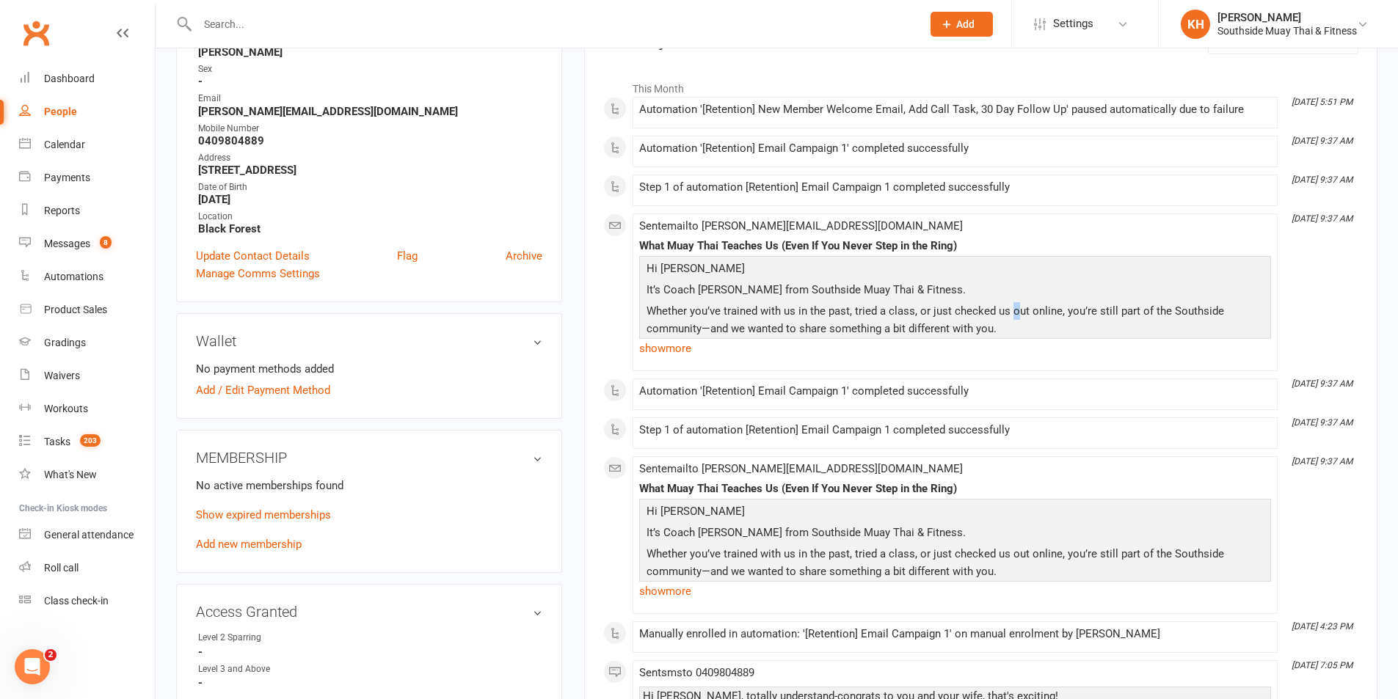
click at [1014, 310] on p "Whether you’ve trained with us in the past, tried a class, or just checked us o…" at bounding box center [955, 321] width 624 height 39
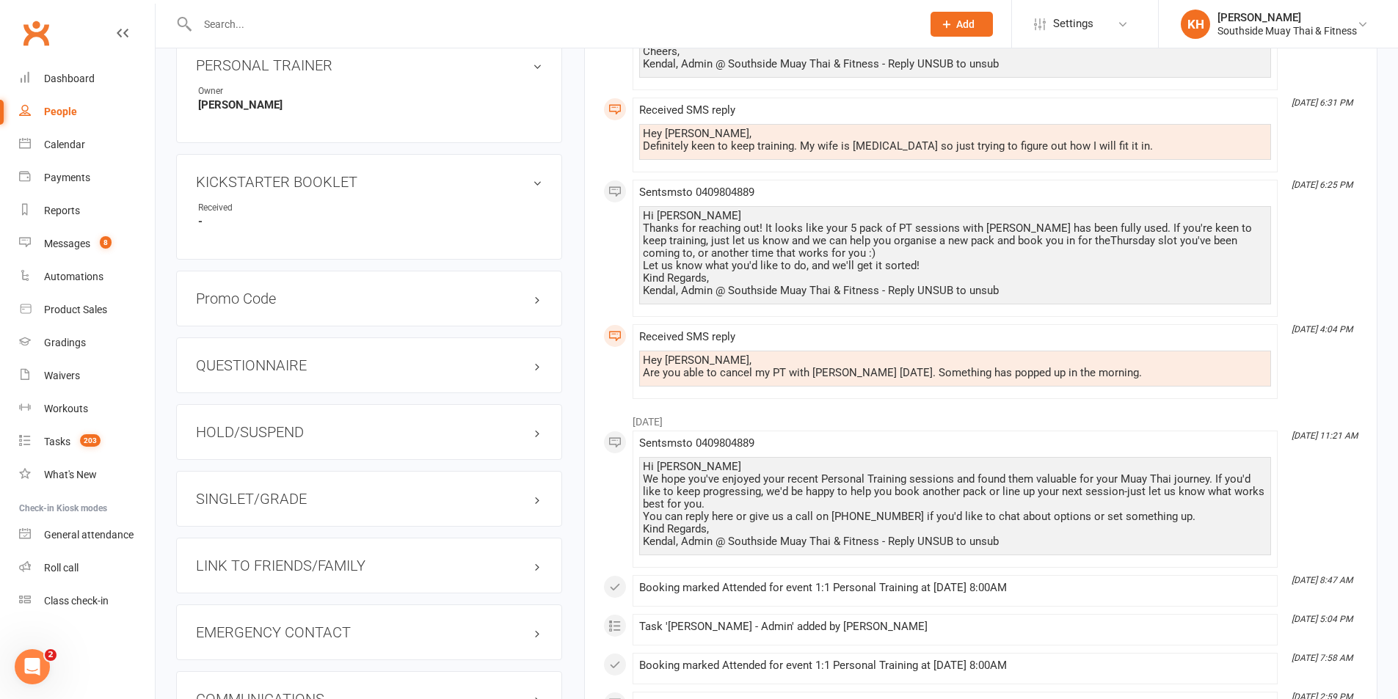
scroll to position [881, 0]
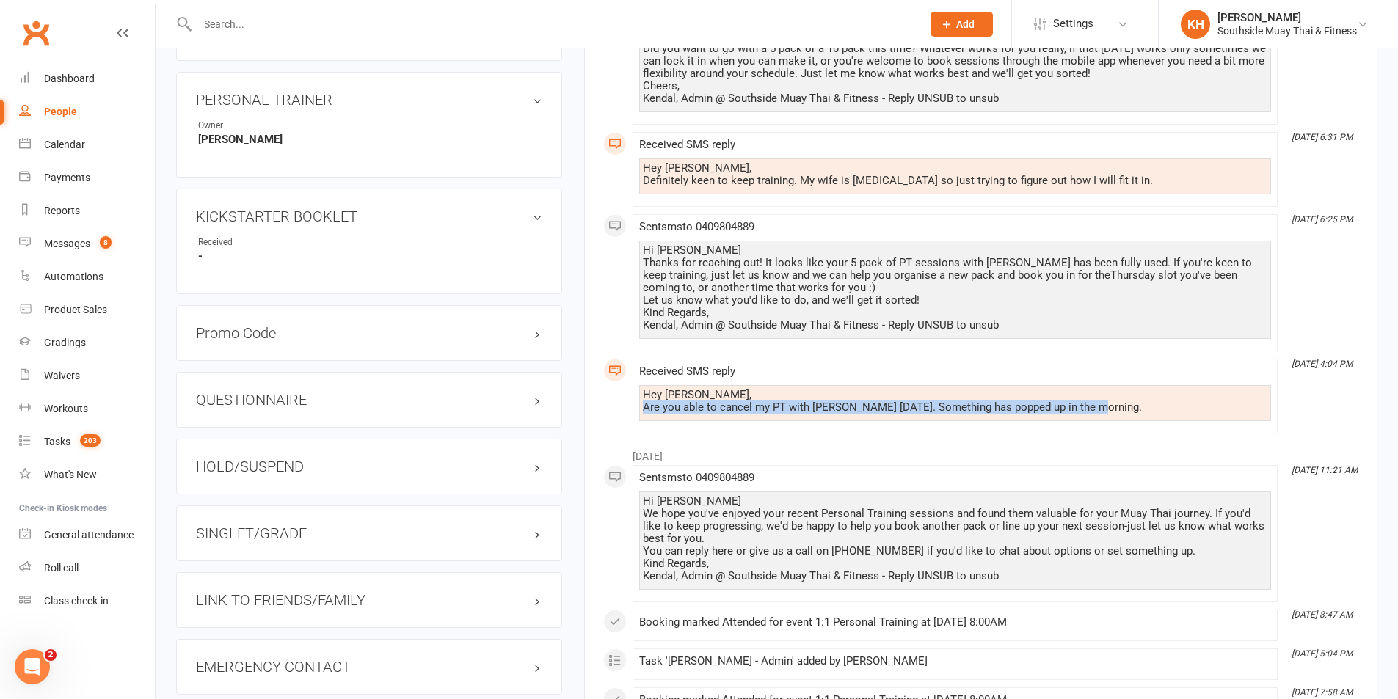
drag, startPoint x: 1146, startPoint y: 402, endPoint x: 624, endPoint y: 407, distance: 521.8
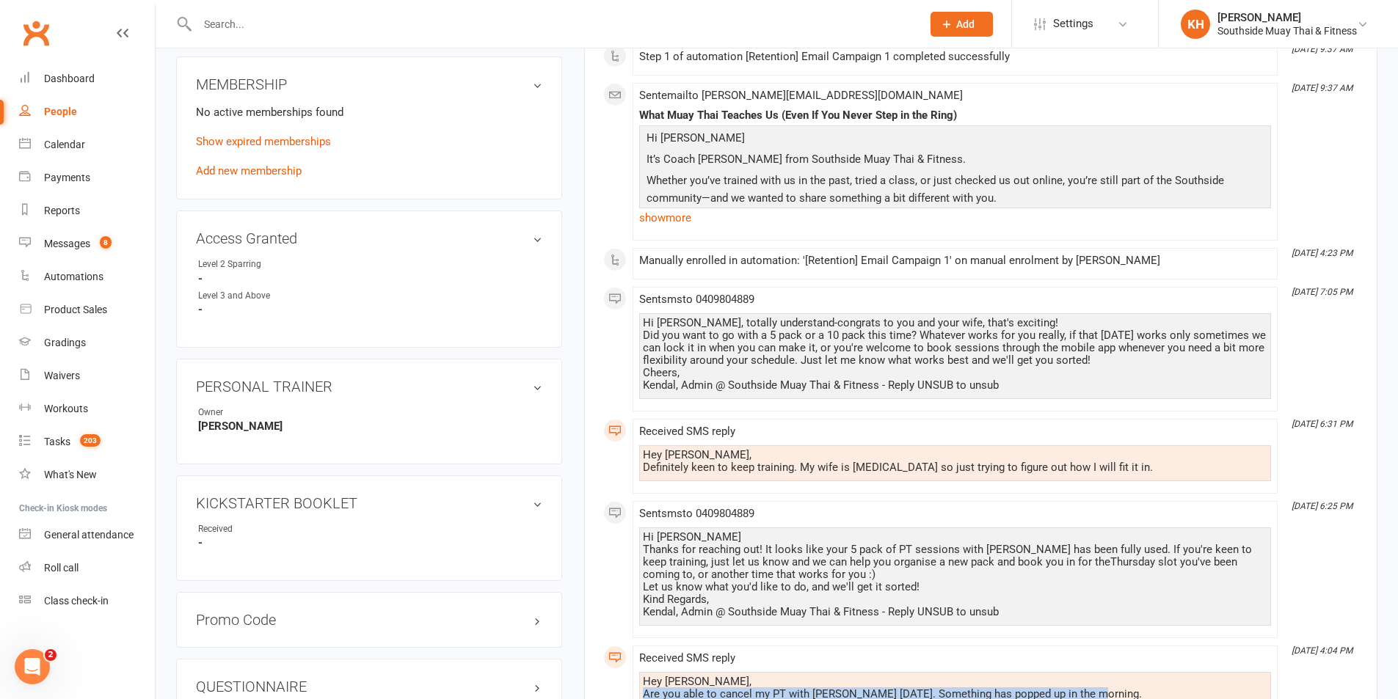
scroll to position [587, 0]
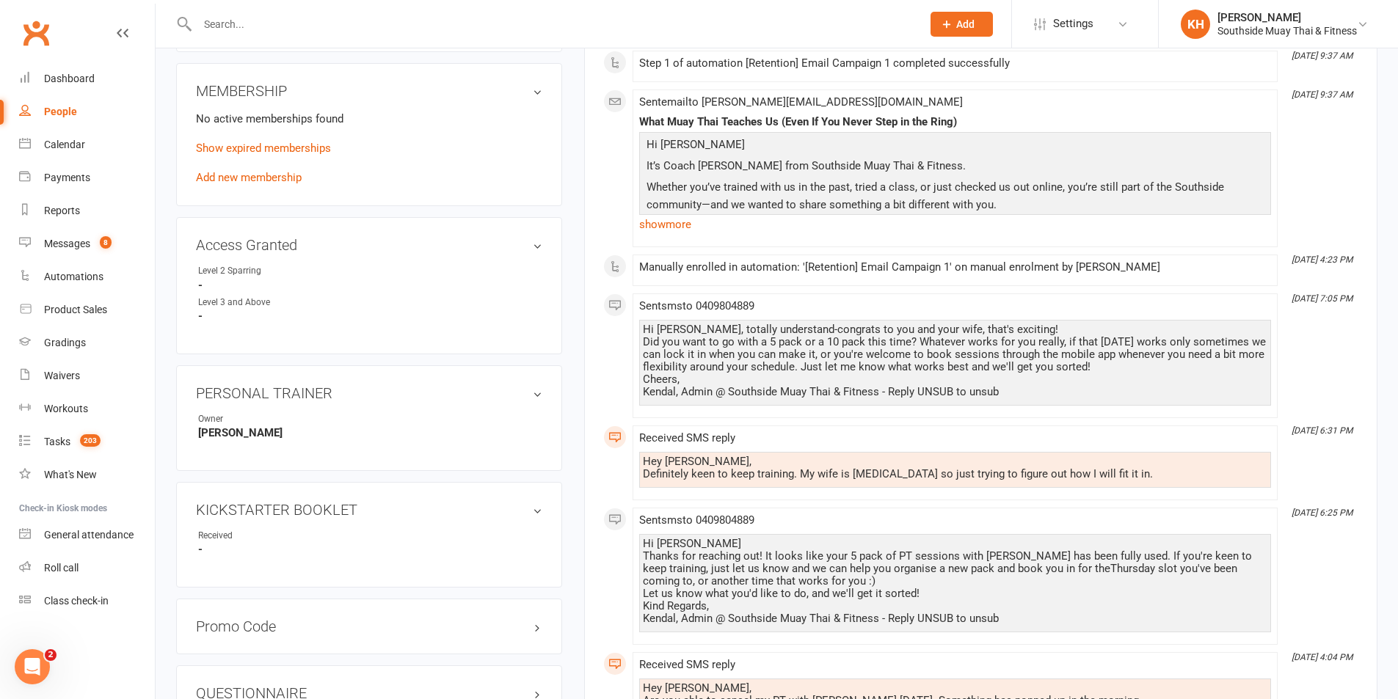
click at [573, 456] on main "✓ Memberships n/a No active memberships $ Balance $0.00 Next: n/a Last: n/a Las…" at bounding box center [980, 616] width 815 height 2268
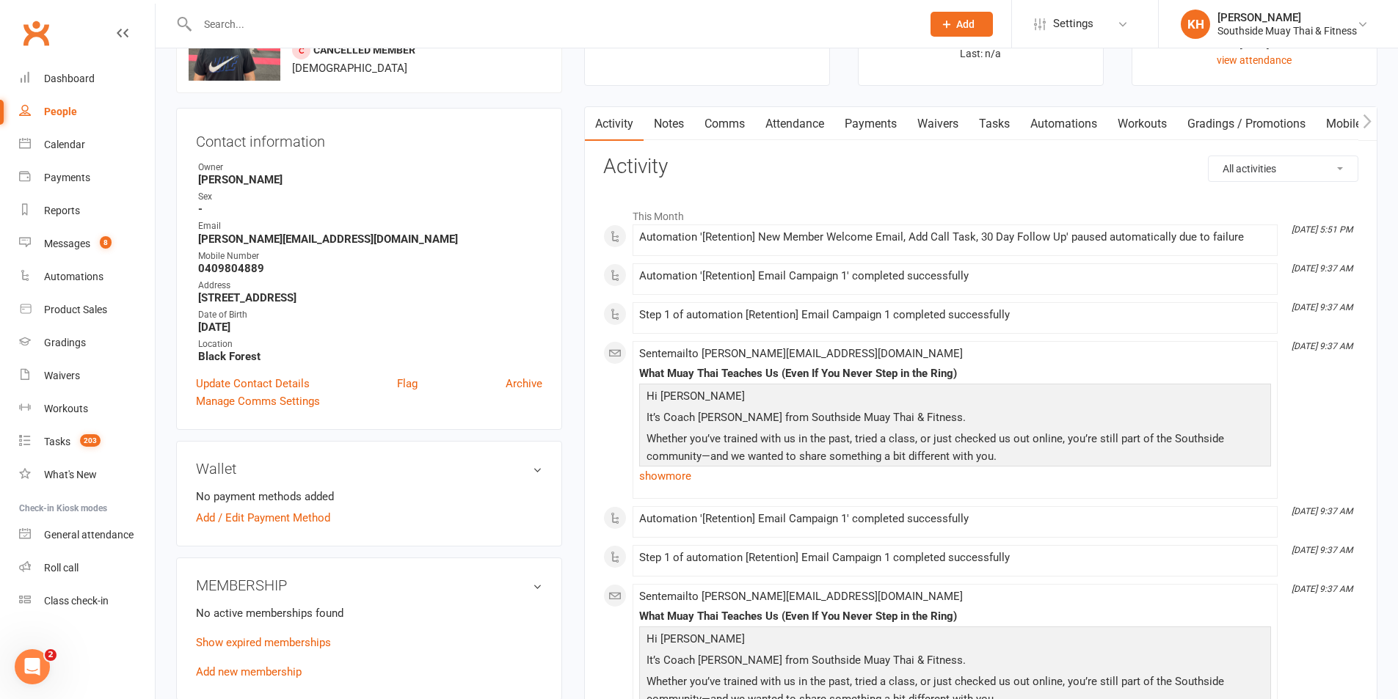
scroll to position [0, 0]
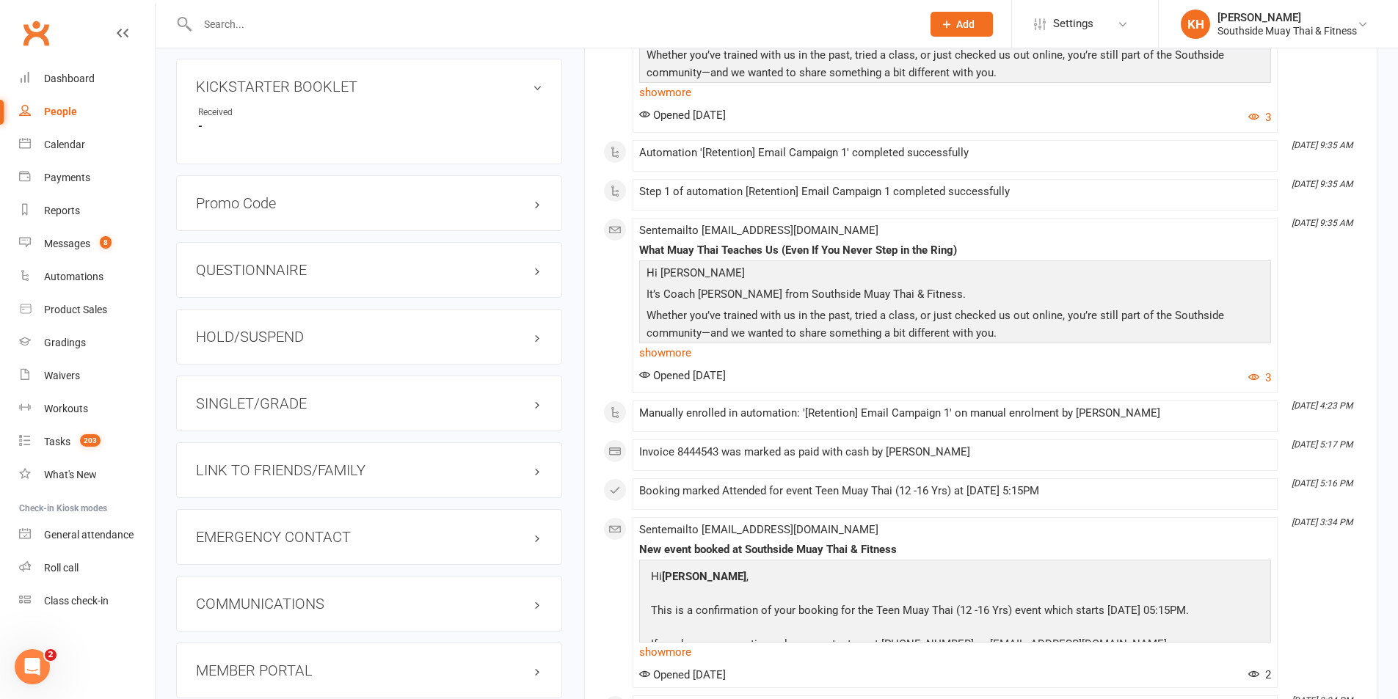
scroll to position [1101, 0]
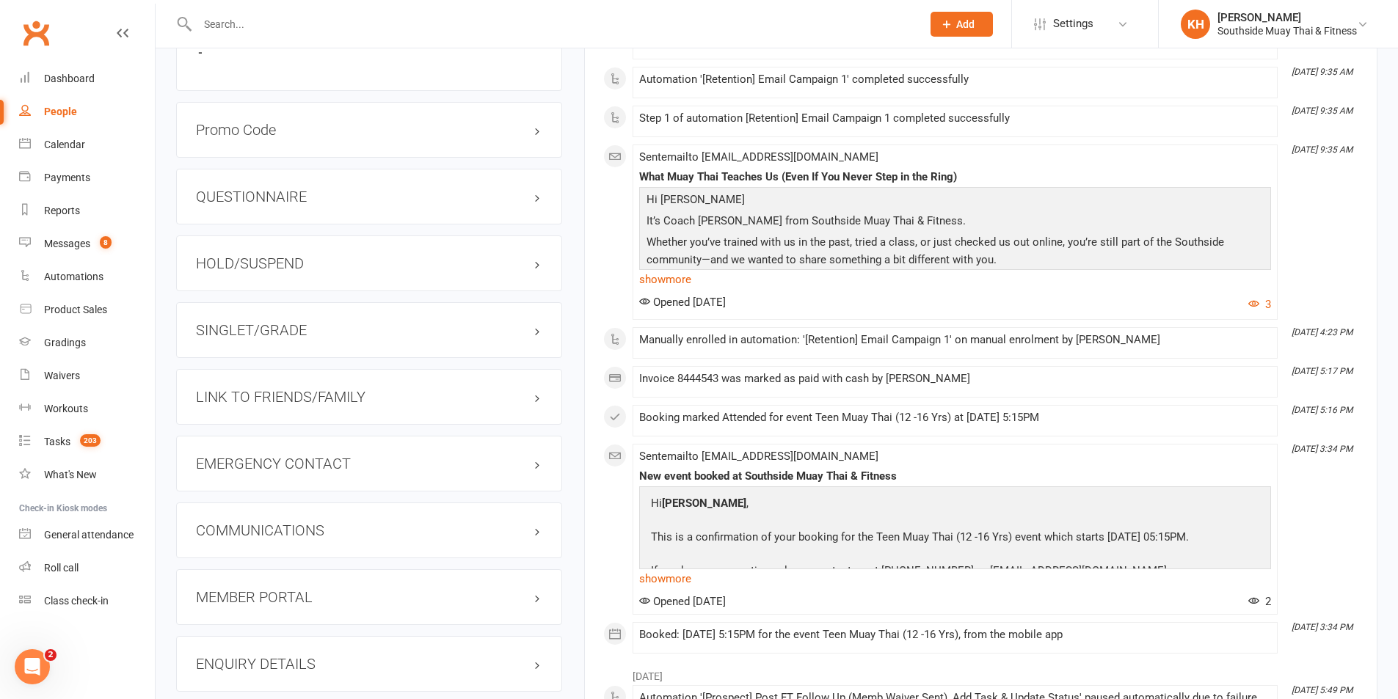
click at [250, 265] on h3 "HOLD/SUSPEND" at bounding box center [369, 263] width 346 height 16
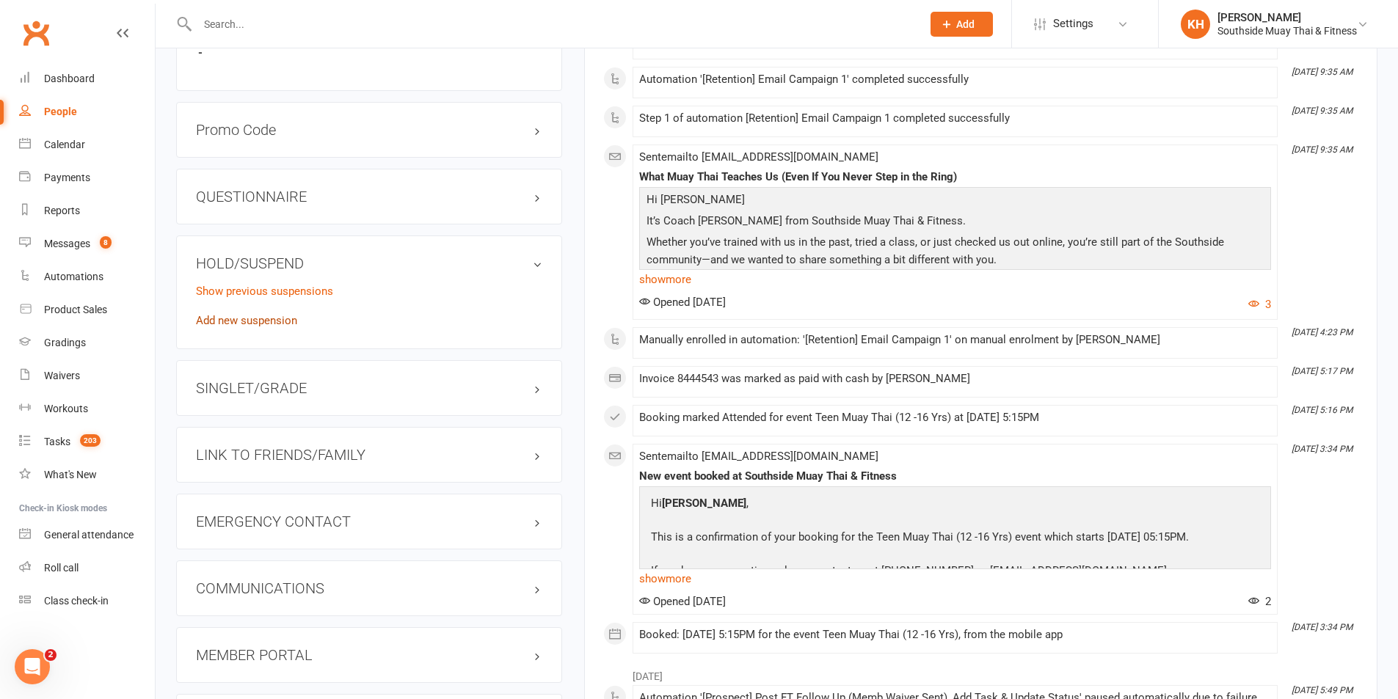
click at [251, 318] on link "Add new suspension" at bounding box center [246, 320] width 101 height 13
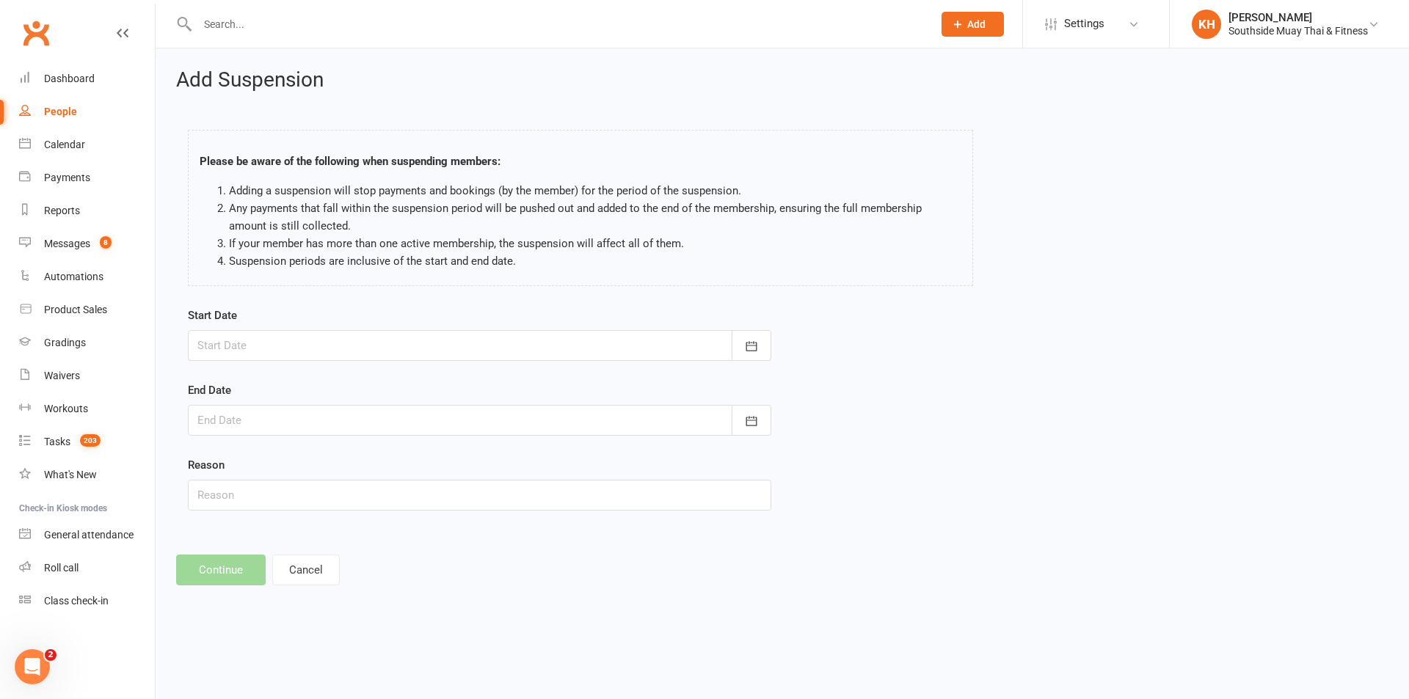
click at [307, 343] on div at bounding box center [479, 345] width 583 height 31
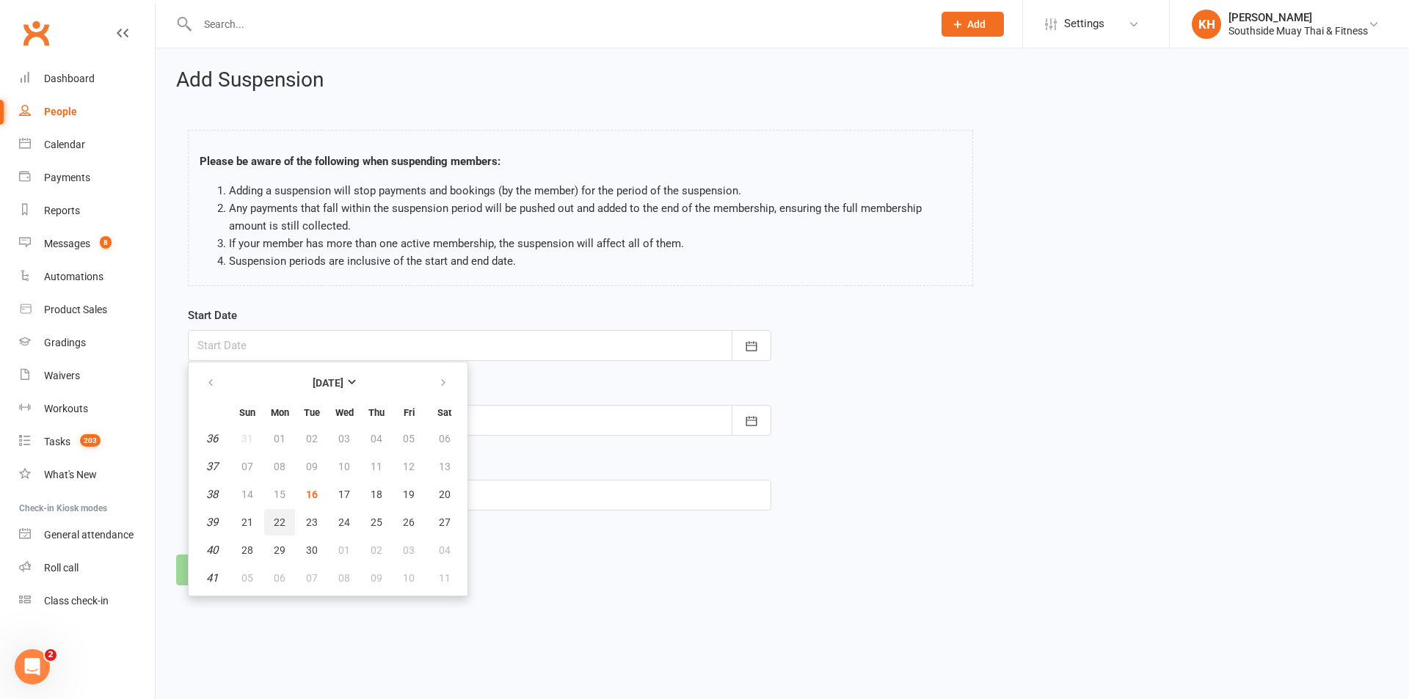
click at [286, 522] on button "22" at bounding box center [279, 522] width 31 height 26
type input "[DATE]"
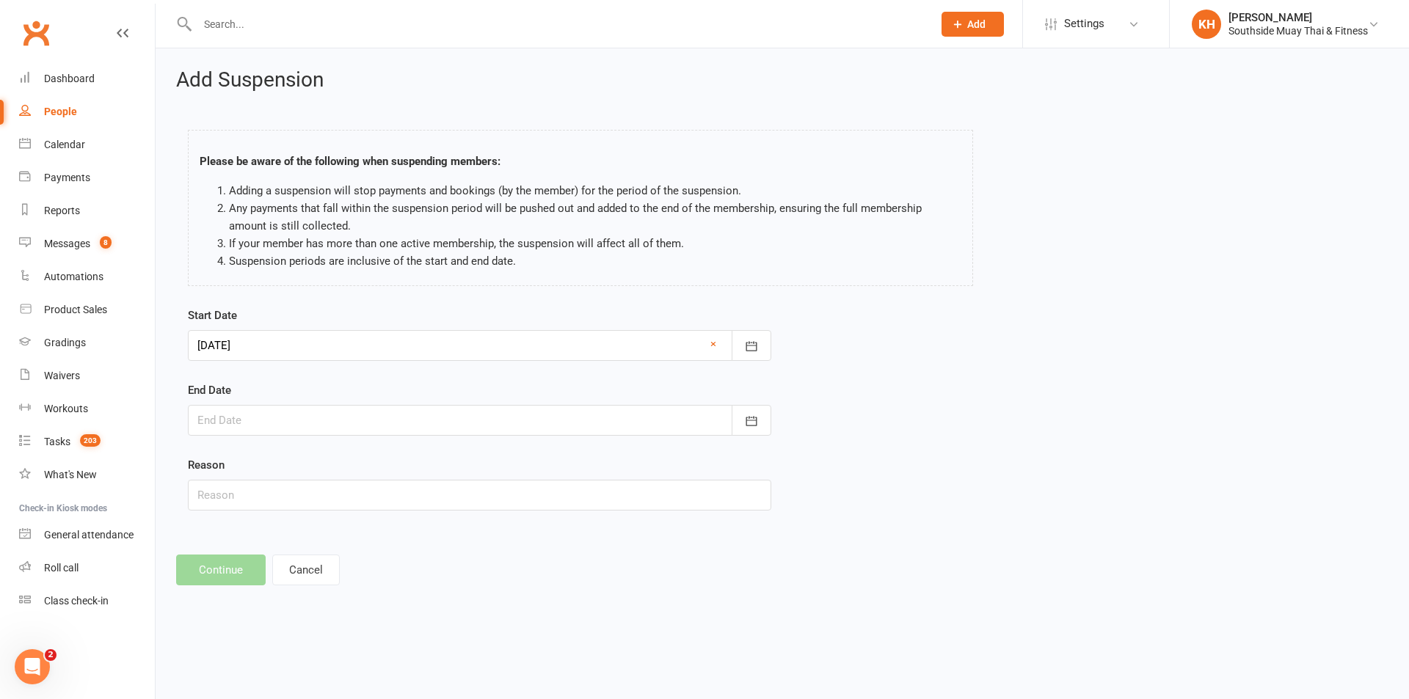
click at [304, 417] on div at bounding box center [479, 420] width 583 height 31
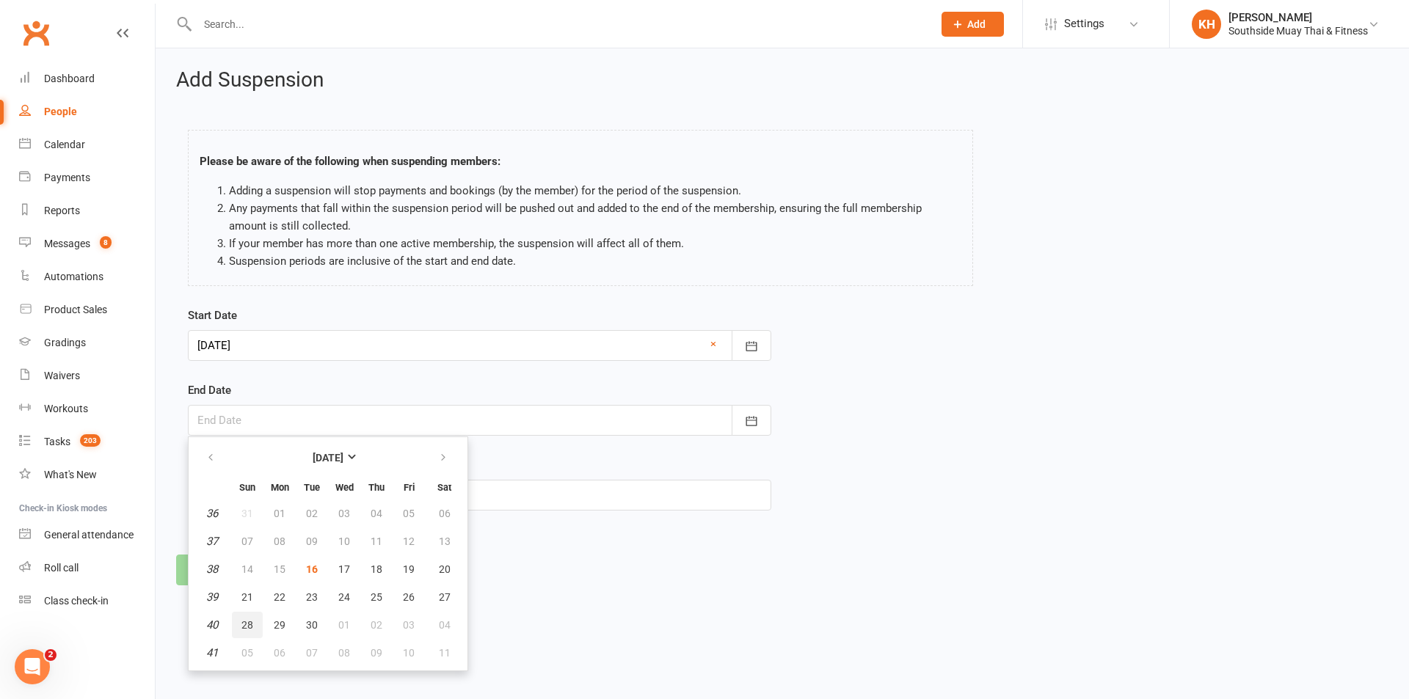
click at [252, 624] on span "28" at bounding box center [247, 625] width 12 height 12
type input "[DATE]"
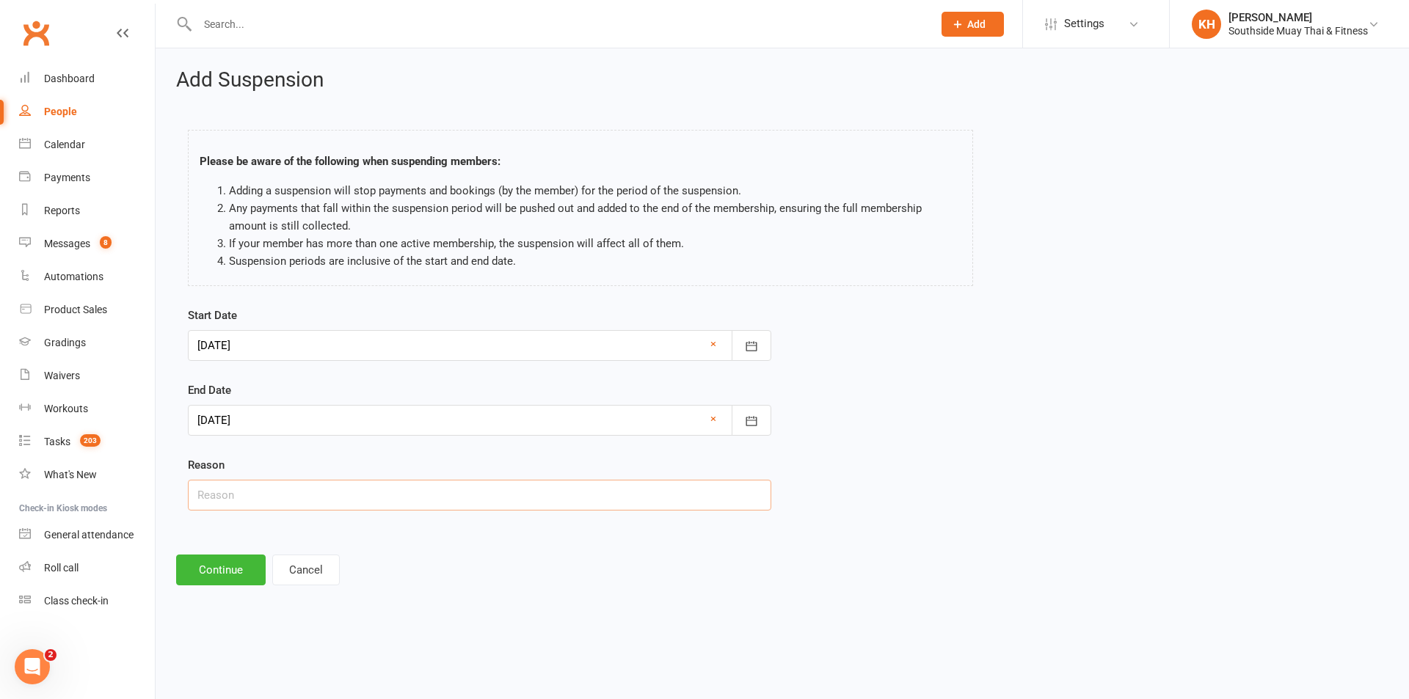
click at [265, 488] on input "text" at bounding box center [479, 495] width 583 height 31
type input "sporting commitments"
click at [239, 562] on button "Continue" at bounding box center [221, 570] width 90 height 31
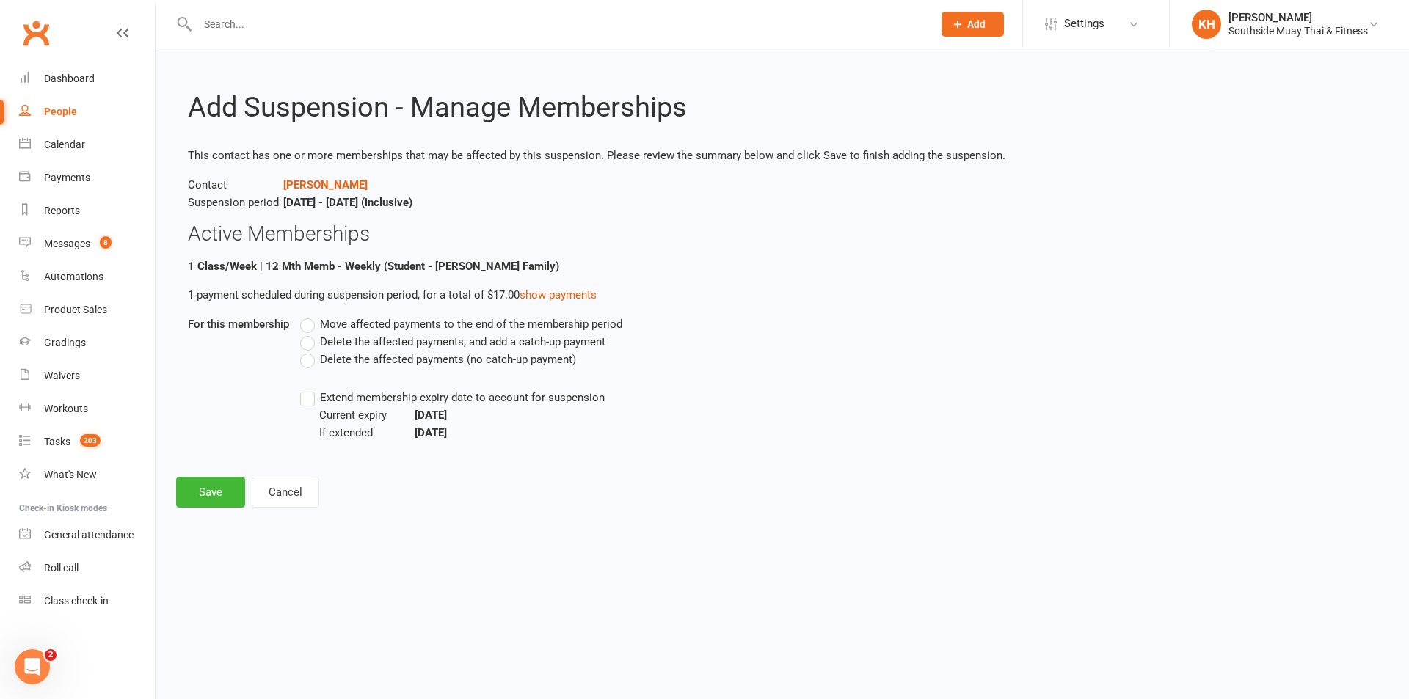
click at [309, 326] on label "Move affected payments to the end of the membership period" at bounding box center [461, 325] width 322 height 18
click at [309, 316] on input "Move affected payments to the end of the membership period" at bounding box center [305, 316] width 10 height 0
click at [305, 404] on label "Extend membership expiry date to account for suspension" at bounding box center [452, 398] width 305 height 18
click at [305, 389] on input "Extend membership expiry date to account for suspension" at bounding box center [305, 389] width 10 height 0
click at [230, 495] on button "Save" at bounding box center [210, 492] width 69 height 31
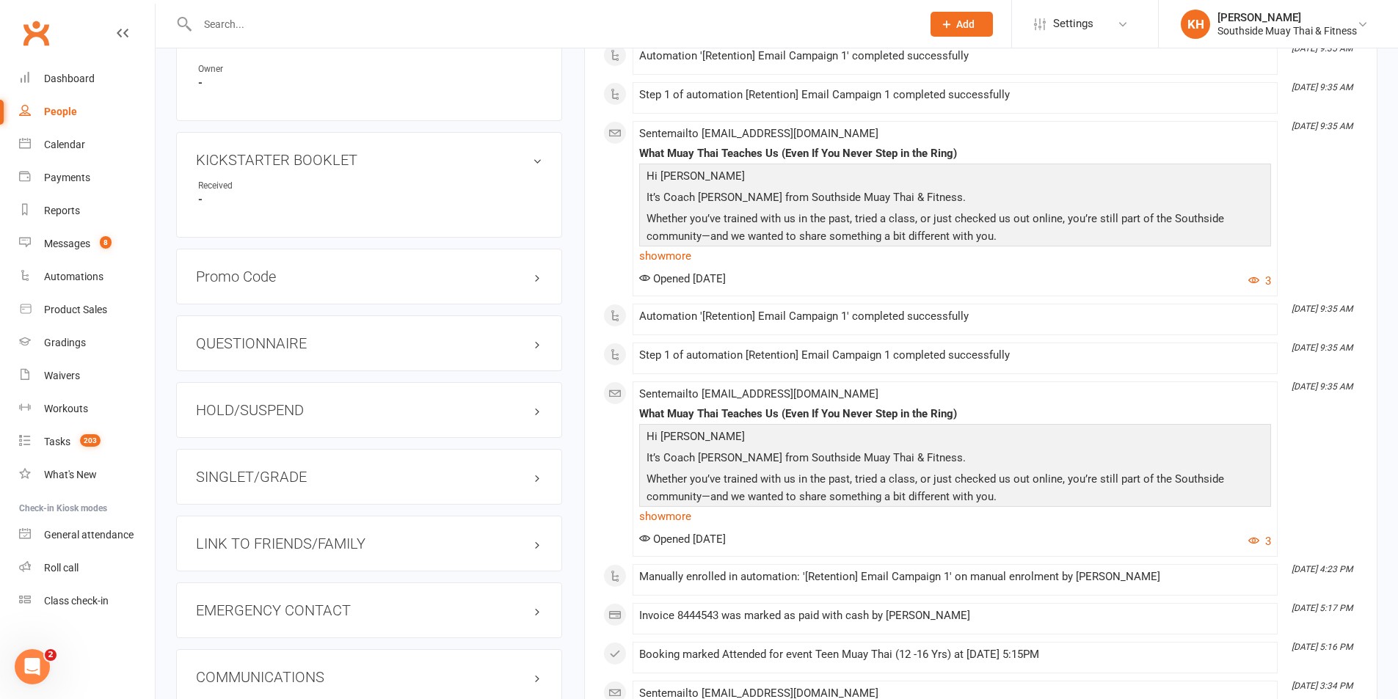
scroll to position [1101, 0]
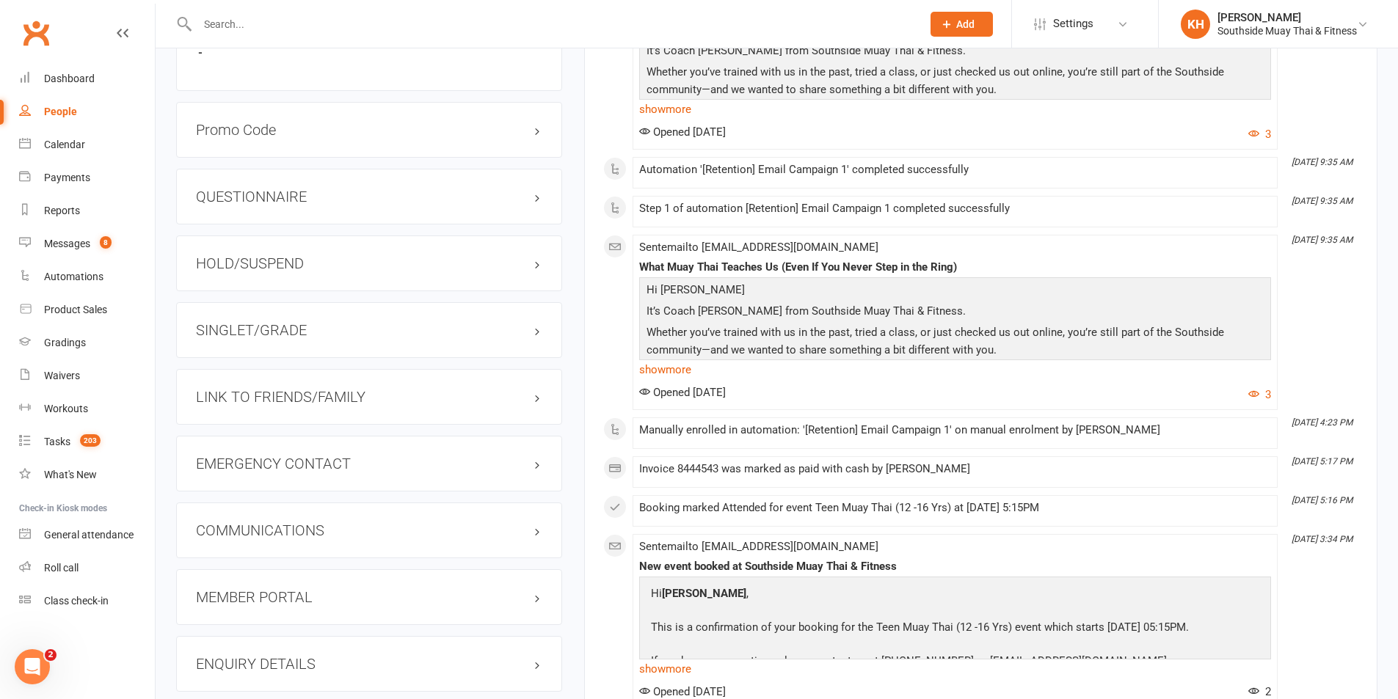
click at [262, 273] on div "HOLD/SUSPEND" at bounding box center [369, 264] width 386 height 56
click at [262, 268] on h3 "HOLD/SUSPEND" at bounding box center [369, 263] width 346 height 16
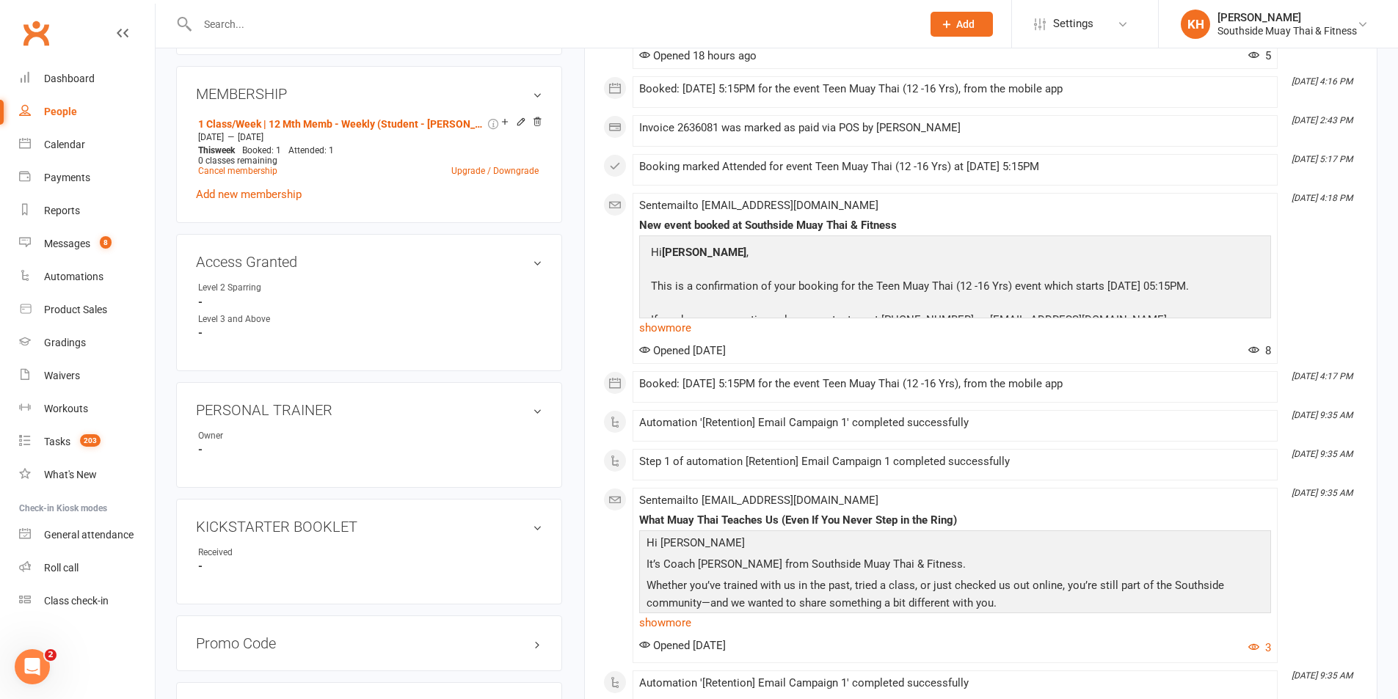
scroll to position [0, 0]
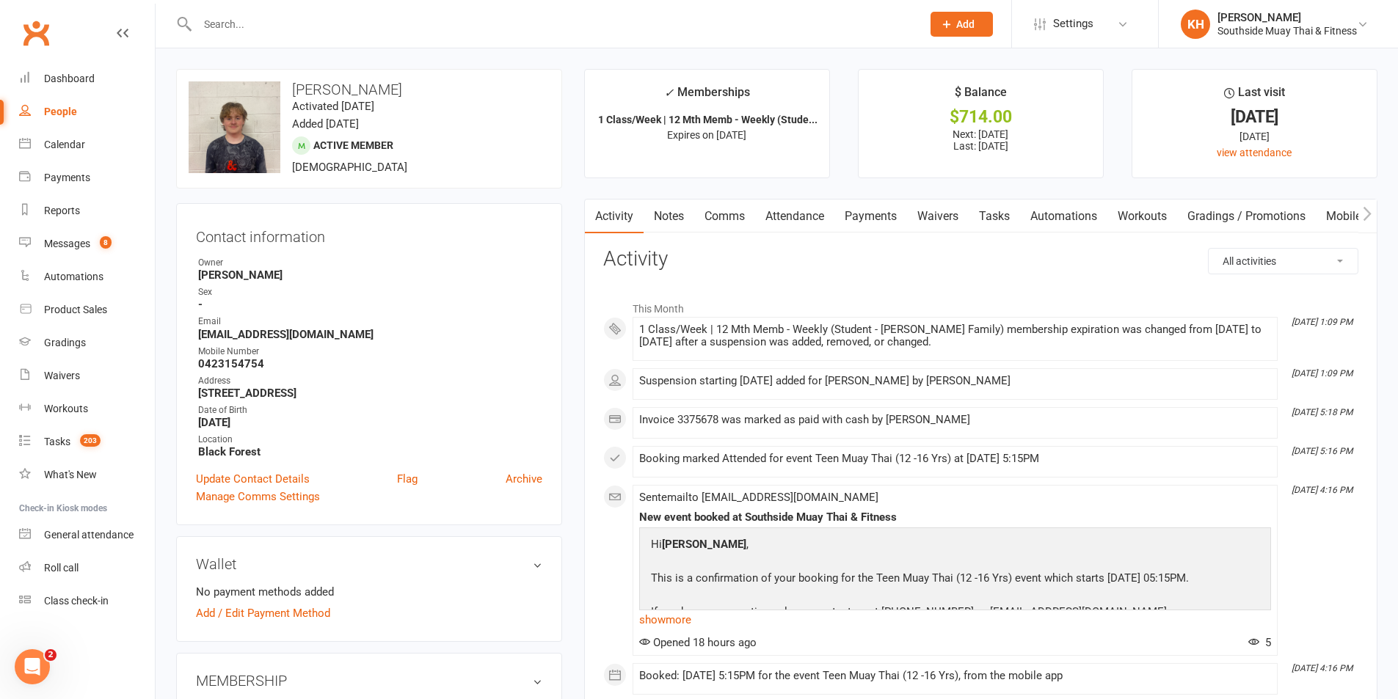
click at [658, 216] on link "Notes" at bounding box center [669, 217] width 51 height 34
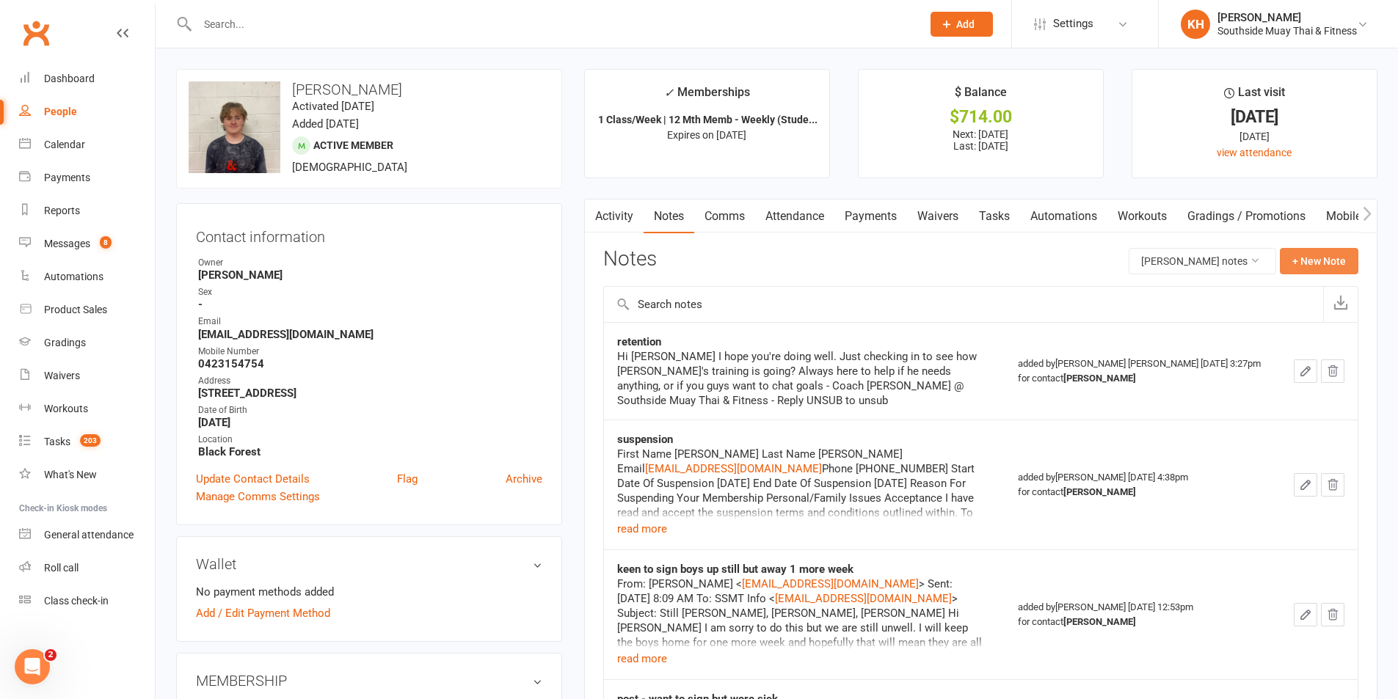
click at [1298, 255] on button "+ New Note" at bounding box center [1319, 261] width 79 height 26
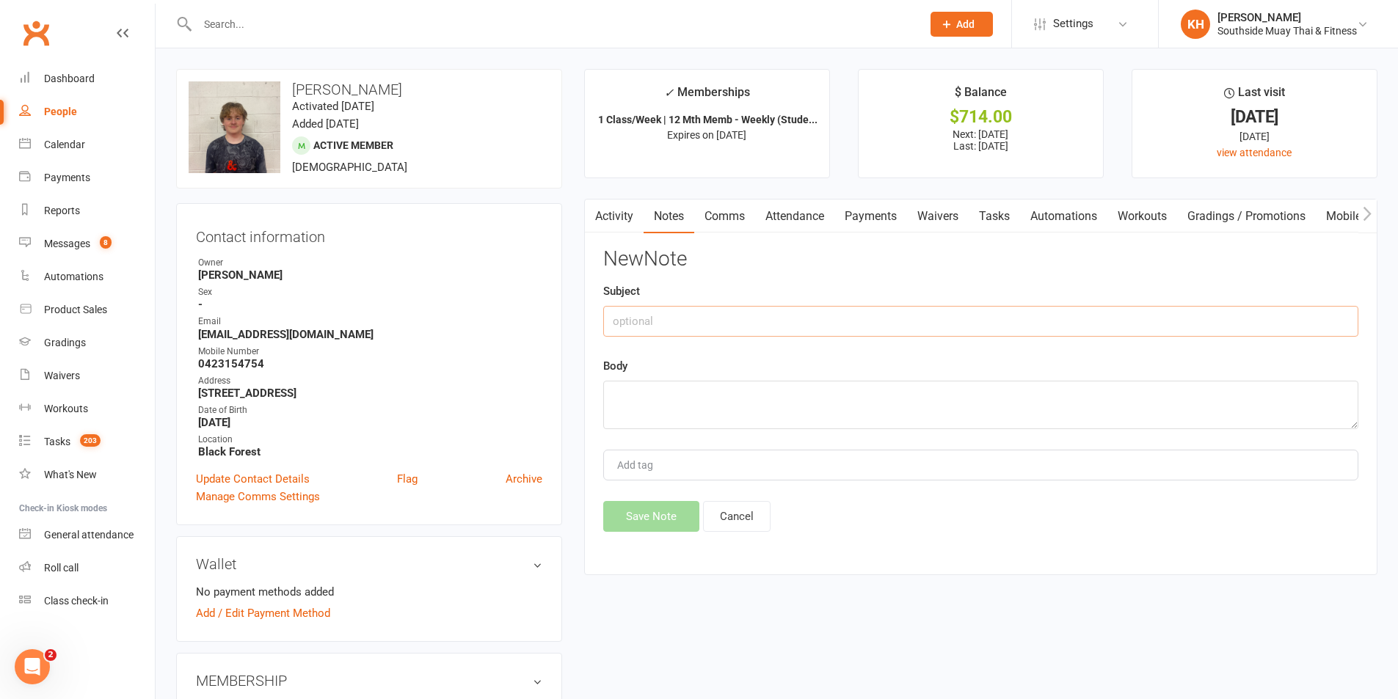
click at [638, 324] on input "text" at bounding box center [980, 321] width 755 height 31
type input "suspension"
click at [666, 426] on textarea at bounding box center [980, 405] width 755 height 48
paste textarea "First Name Jesse Last Name Nunan Email jrldtk@gmail.com Phone 0423154754 Start …"
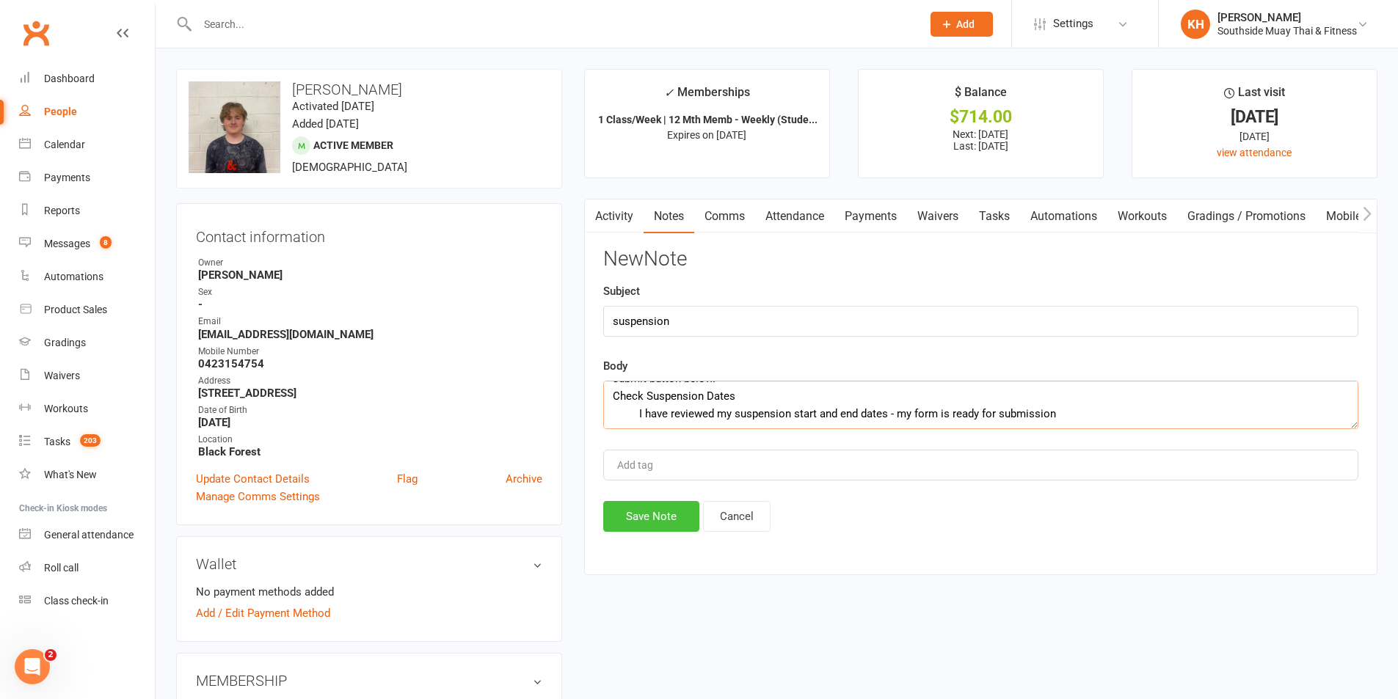
type textarea "First Name Jesse Last Name Nunan Email jrldtk@gmail.com Phone 0423154754 Start …"
click at [644, 514] on button "Save Note" at bounding box center [651, 516] width 96 height 31
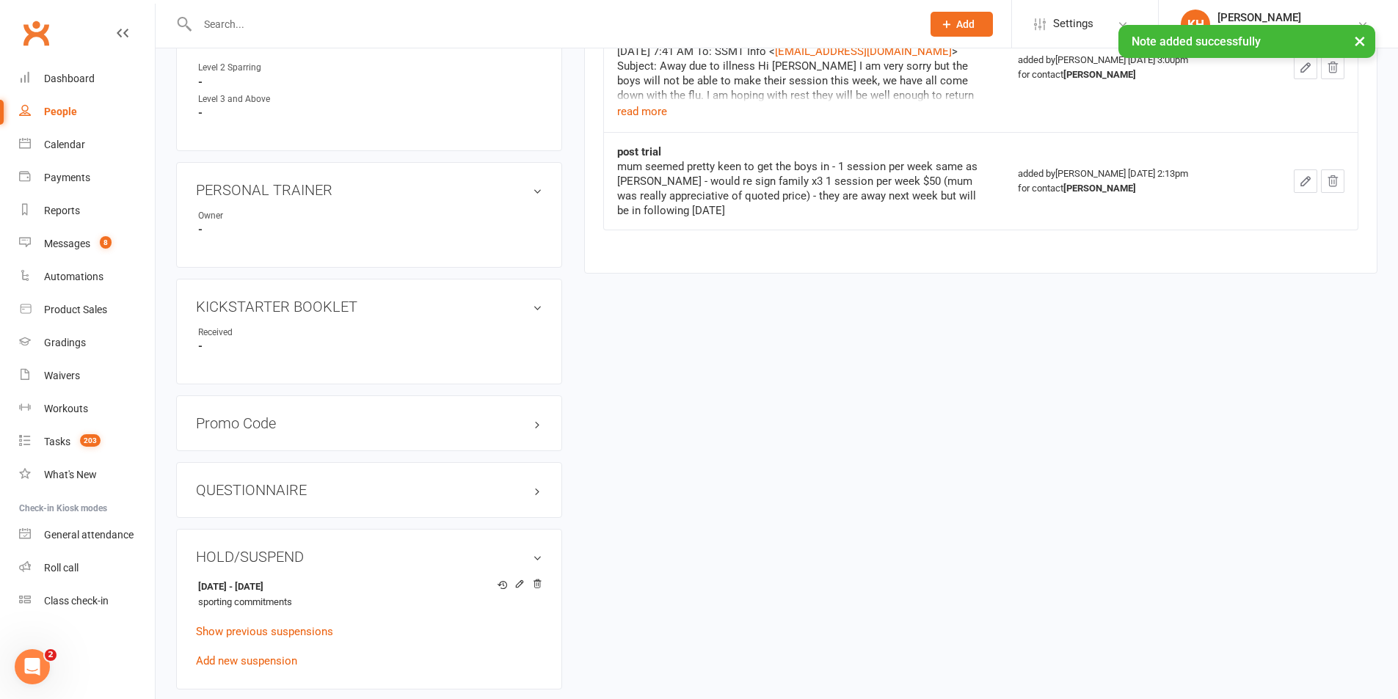
scroll to position [881, 0]
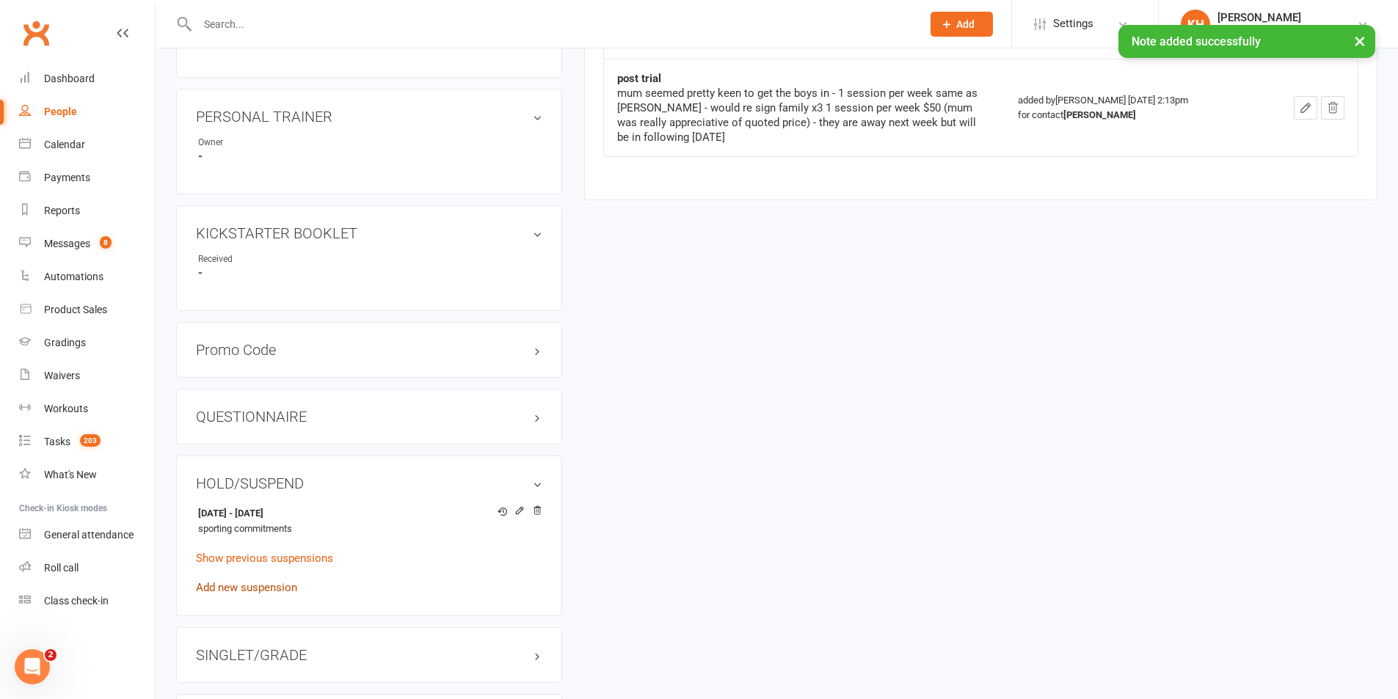
click at [259, 591] on link "Add new suspension" at bounding box center [246, 587] width 101 height 13
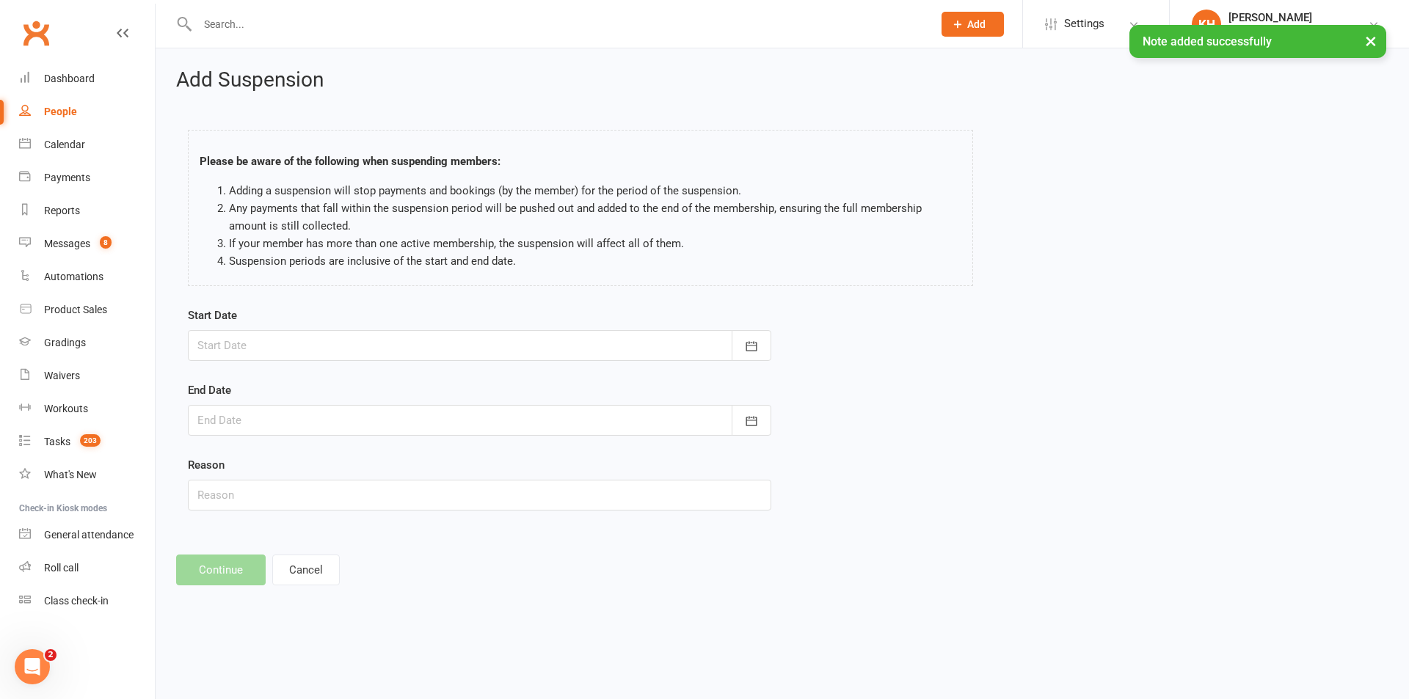
click at [283, 337] on div at bounding box center [479, 345] width 583 height 31
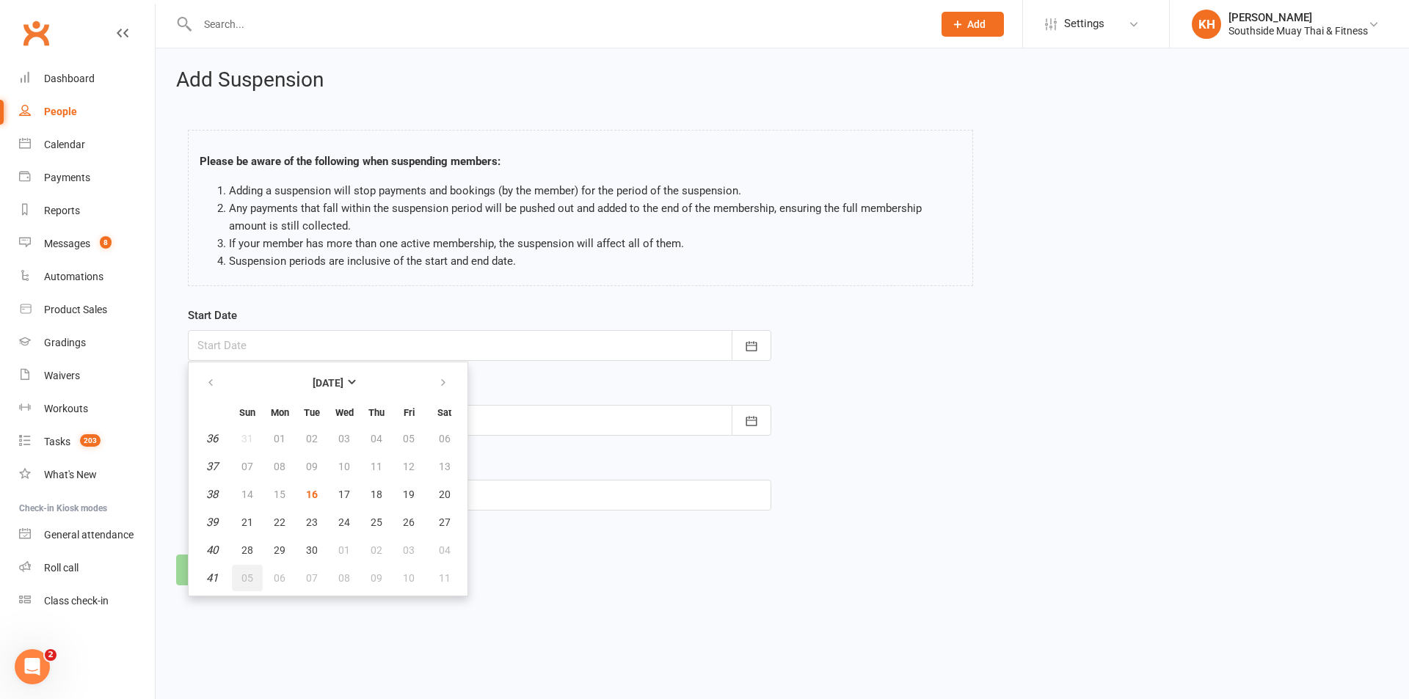
click at [250, 572] on span "05" at bounding box center [247, 578] width 12 height 12
type input "[DATE]"
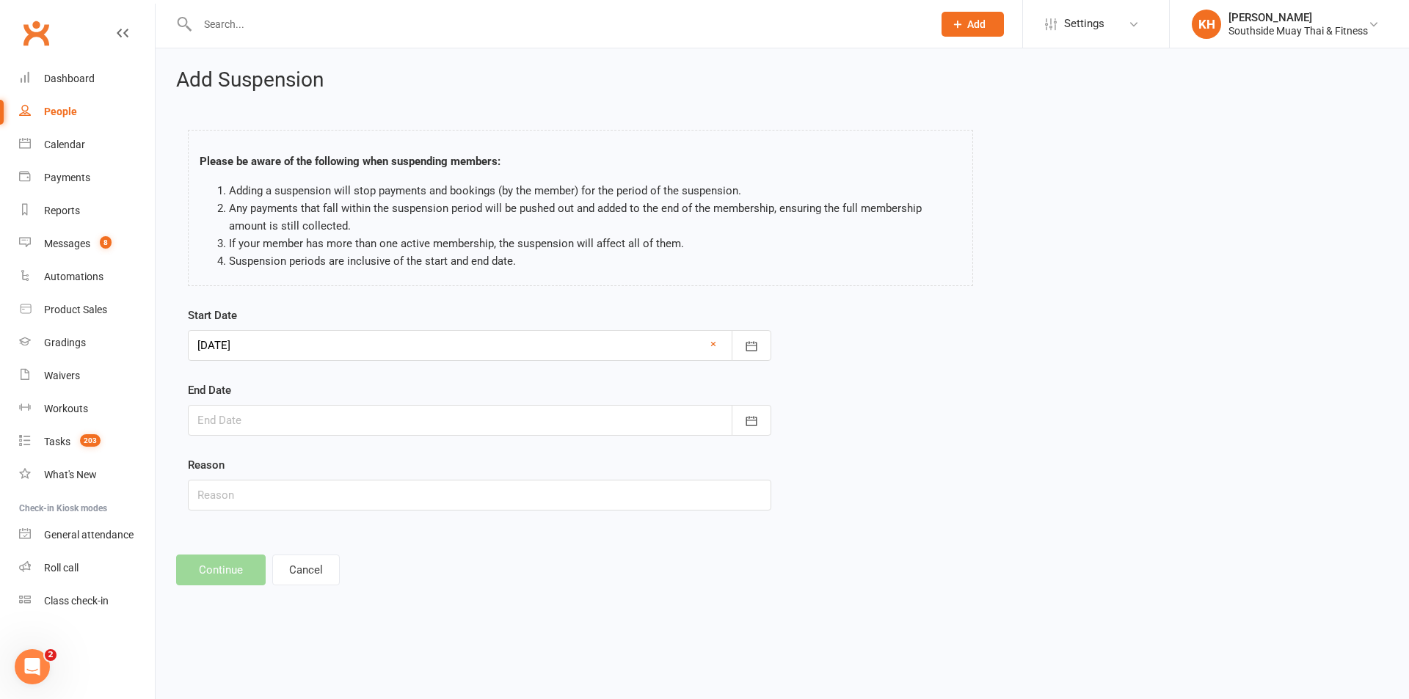
click at [279, 429] on div at bounding box center [479, 420] width 583 height 31
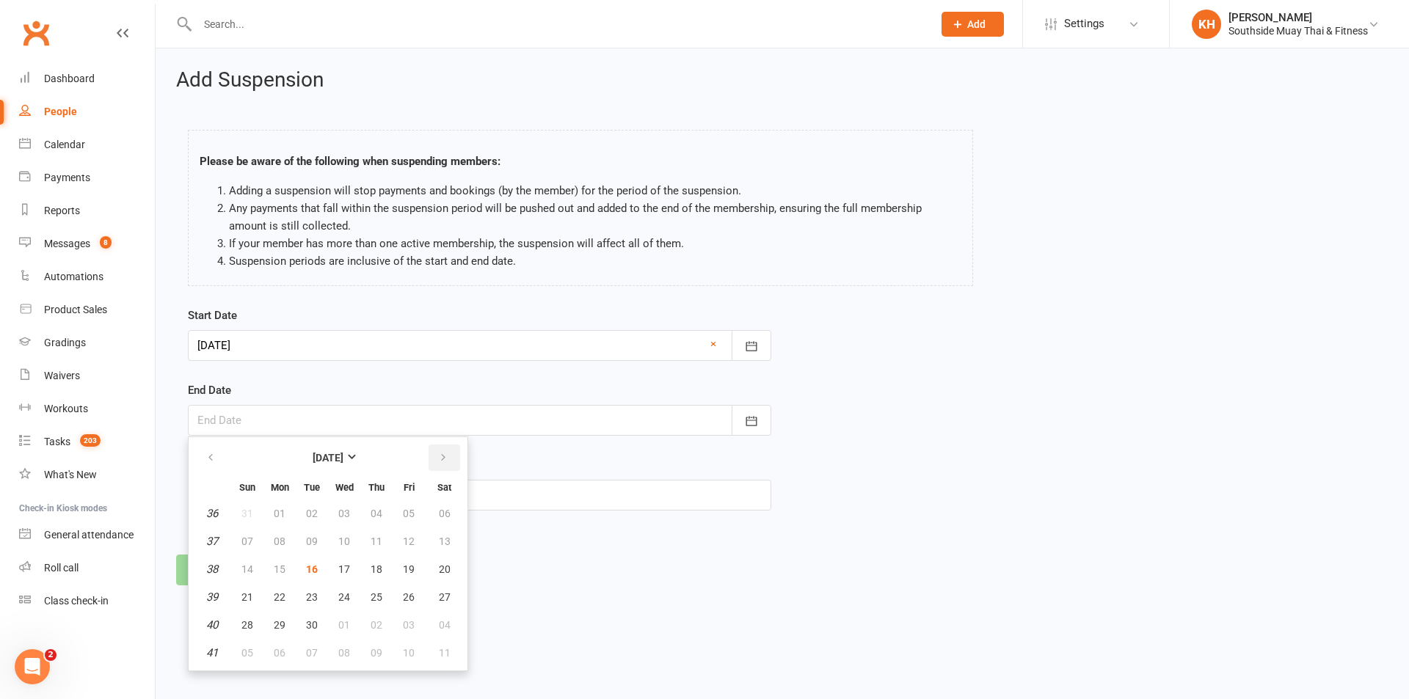
click at [443, 460] on icon "button" at bounding box center [443, 458] width 10 height 12
click at [247, 594] on span "19" at bounding box center [247, 597] width 12 height 12
type input "[DATE]"
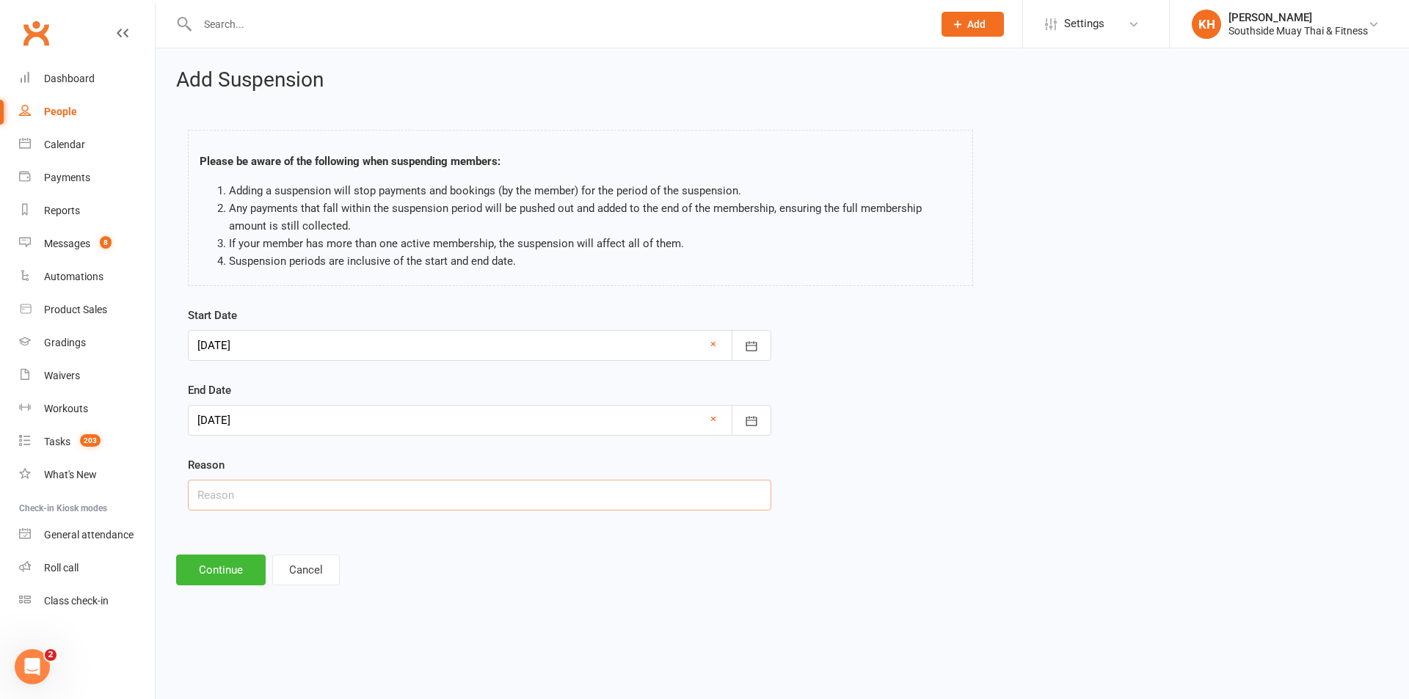
click at [287, 496] on input "text" at bounding box center [479, 495] width 583 height 31
type input "teeth"
click at [233, 564] on button "Continue" at bounding box center [221, 570] width 90 height 31
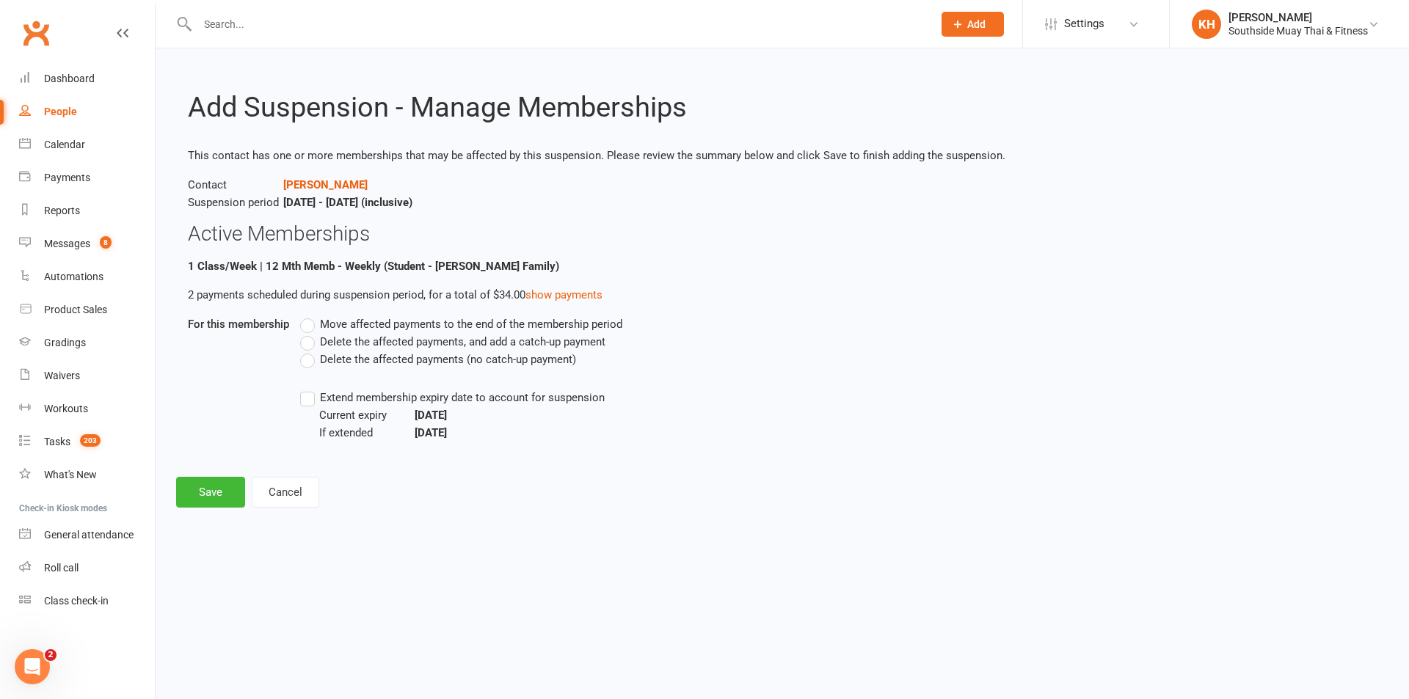
click at [307, 324] on label "Move affected payments to the end of the membership period" at bounding box center [461, 325] width 322 height 18
click at [307, 316] on input "Move affected payments to the end of the membership period" at bounding box center [305, 316] width 10 height 0
click at [313, 400] on label "Extend membership expiry date to account for suspension" at bounding box center [452, 398] width 305 height 18
click at [310, 389] on input "Extend membership expiry date to account for suspension" at bounding box center [305, 389] width 10 height 0
click at [214, 496] on button "Save" at bounding box center [210, 492] width 69 height 31
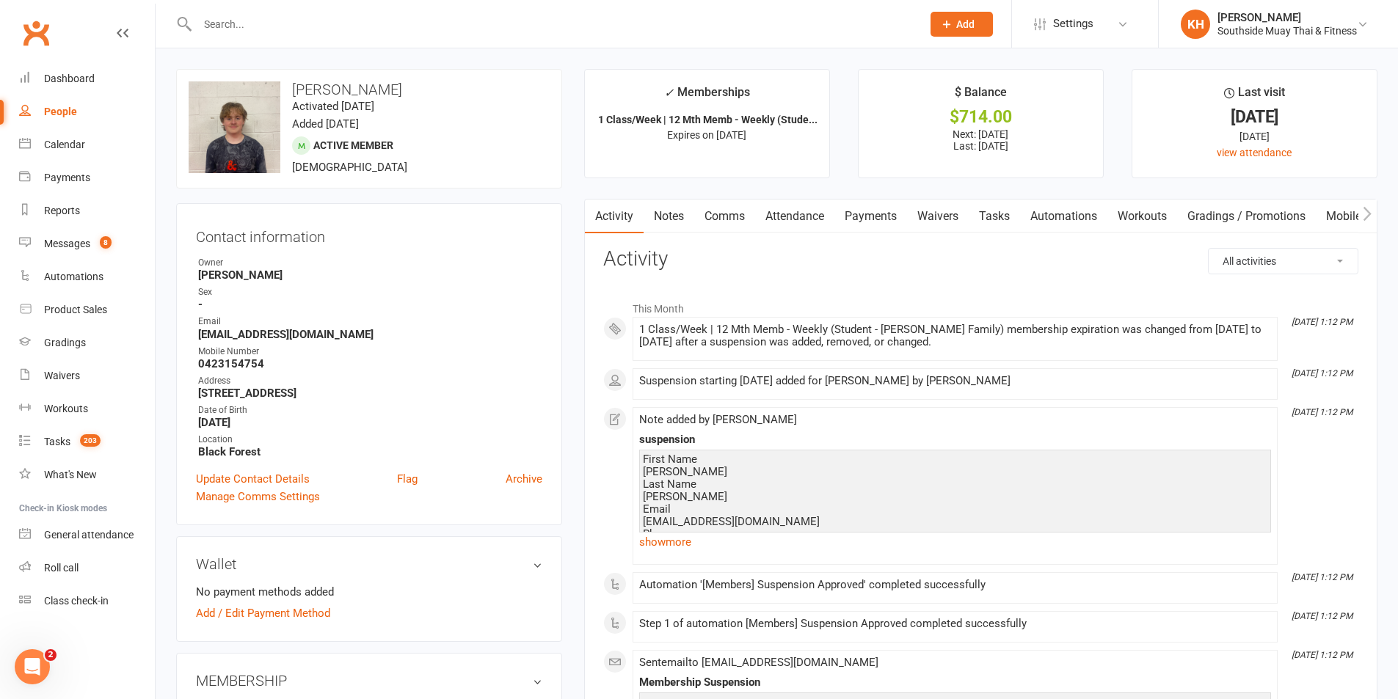
click at [276, 22] on input "text" at bounding box center [552, 24] width 718 height 21
paste input "Zahra Hosseini"
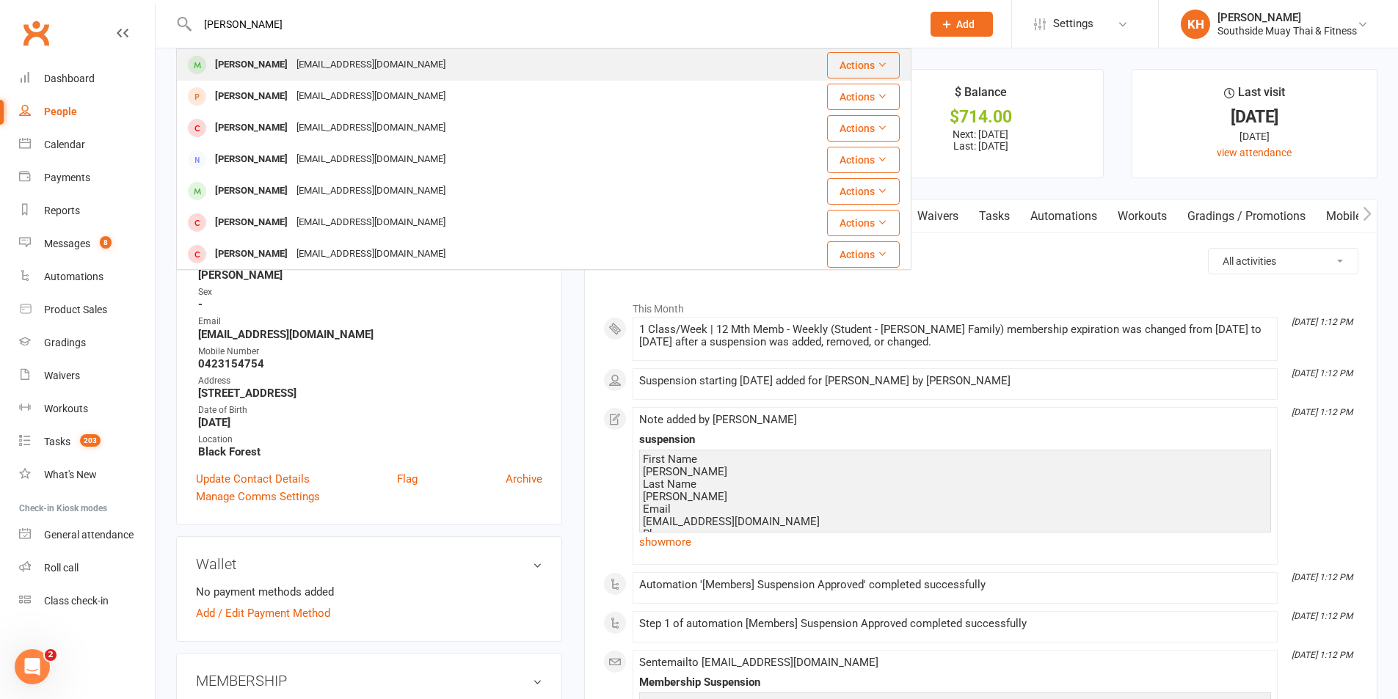
type input "Zahra Hosseini"
click at [244, 69] on div "Zahra Hosseini" at bounding box center [251, 64] width 81 height 21
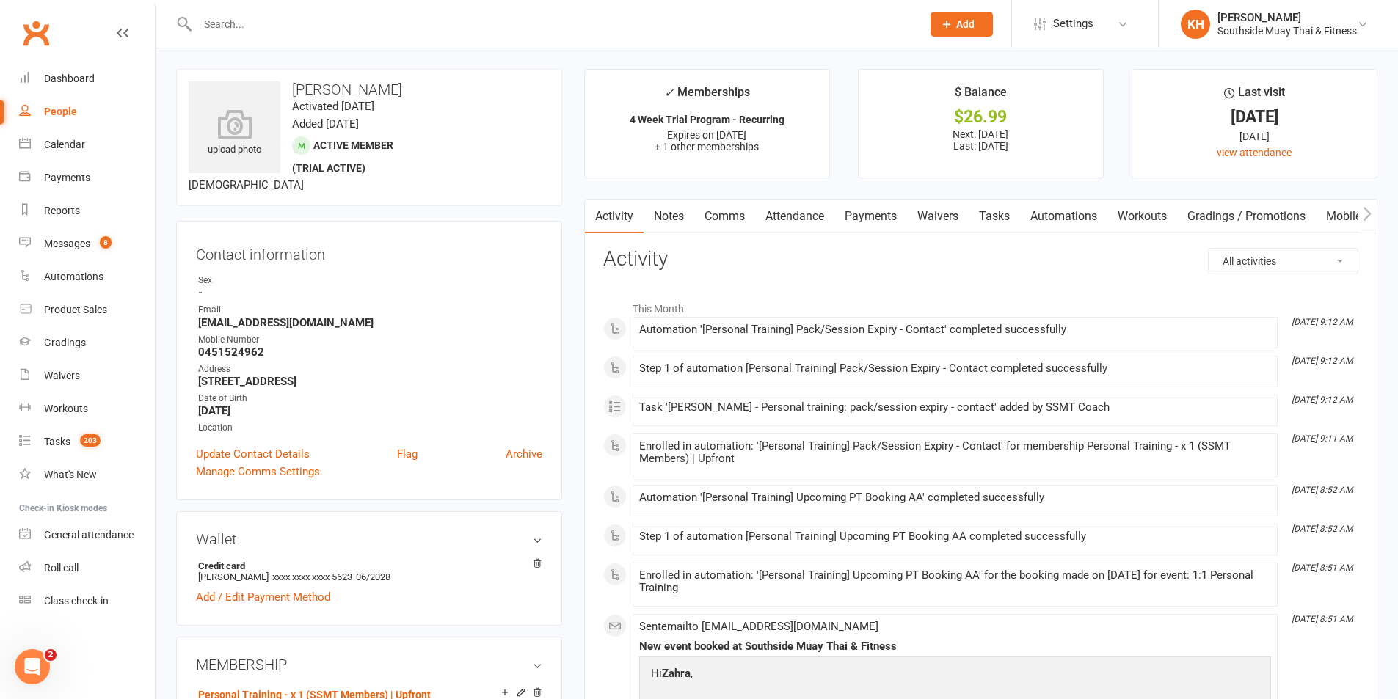
drag, startPoint x: 806, startPoint y: 213, endPoint x: 809, endPoint y: 223, distance: 10.9
click at [806, 214] on link "Attendance" at bounding box center [794, 217] width 79 height 34
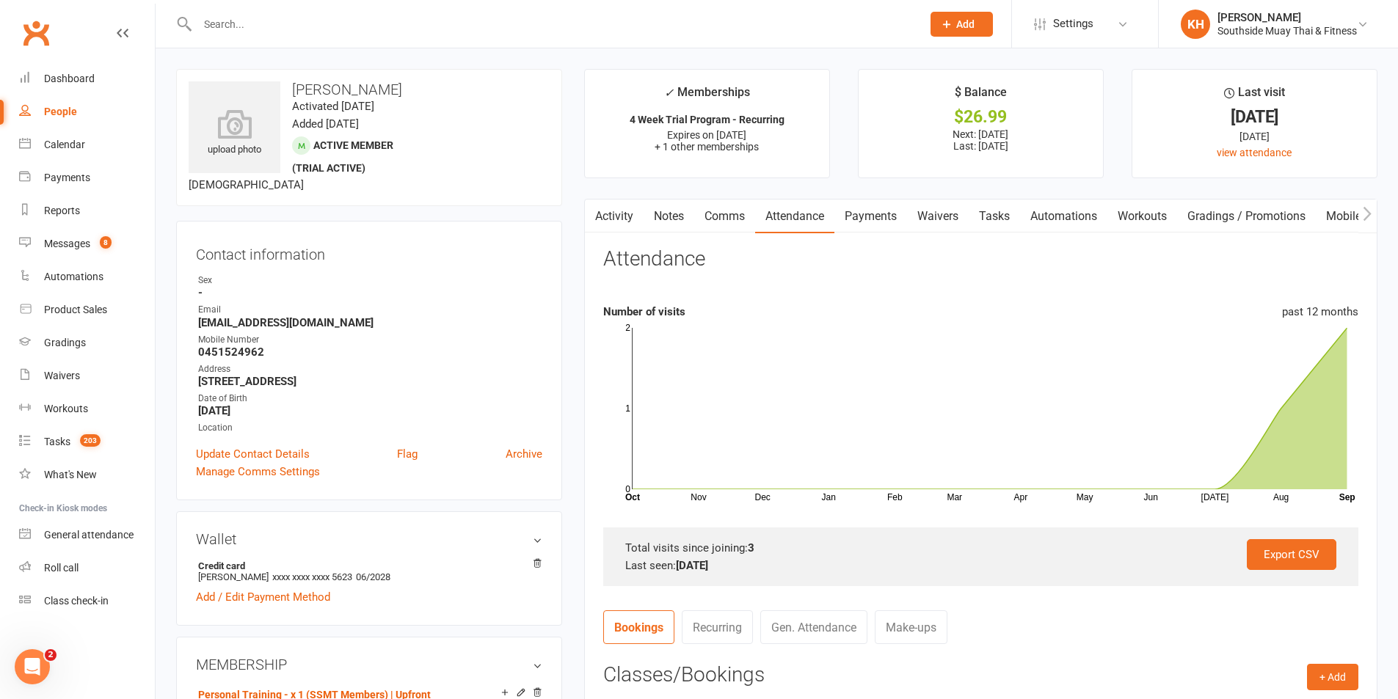
click at [630, 214] on link "Activity" at bounding box center [614, 217] width 59 height 34
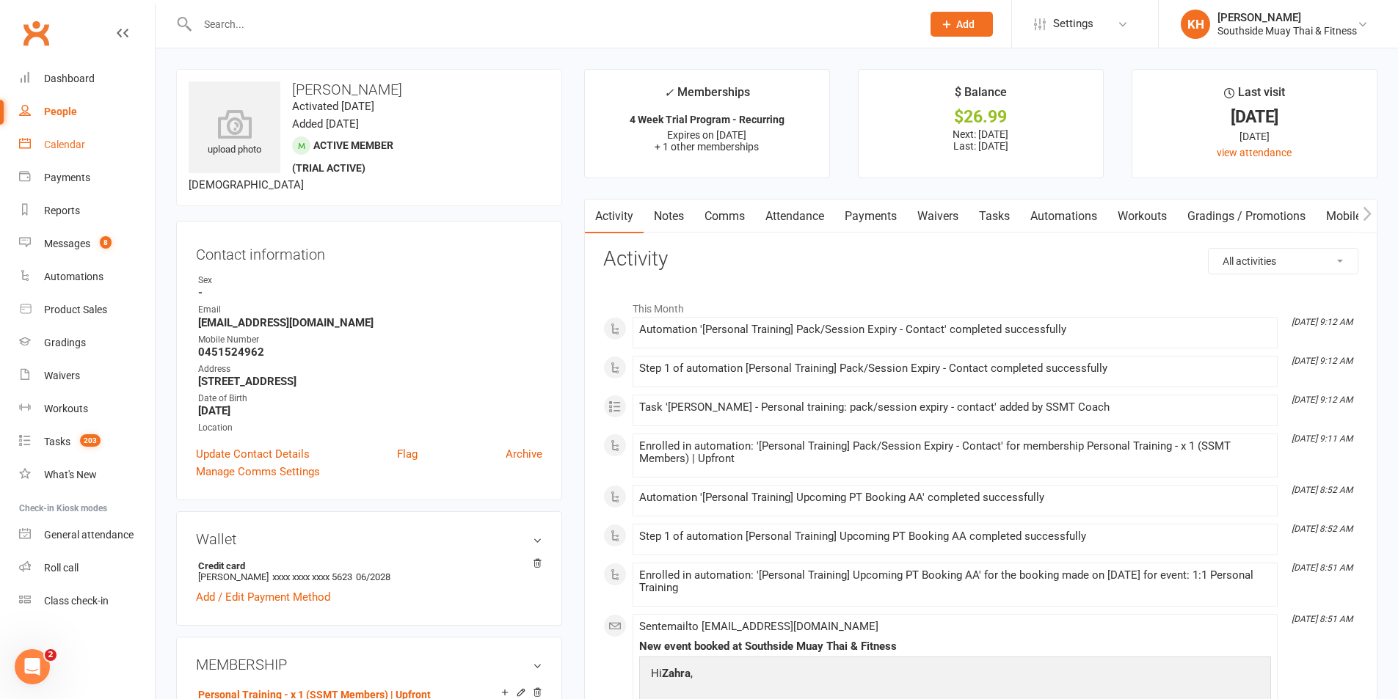
click at [66, 140] on div "Calendar" at bounding box center [64, 145] width 41 height 12
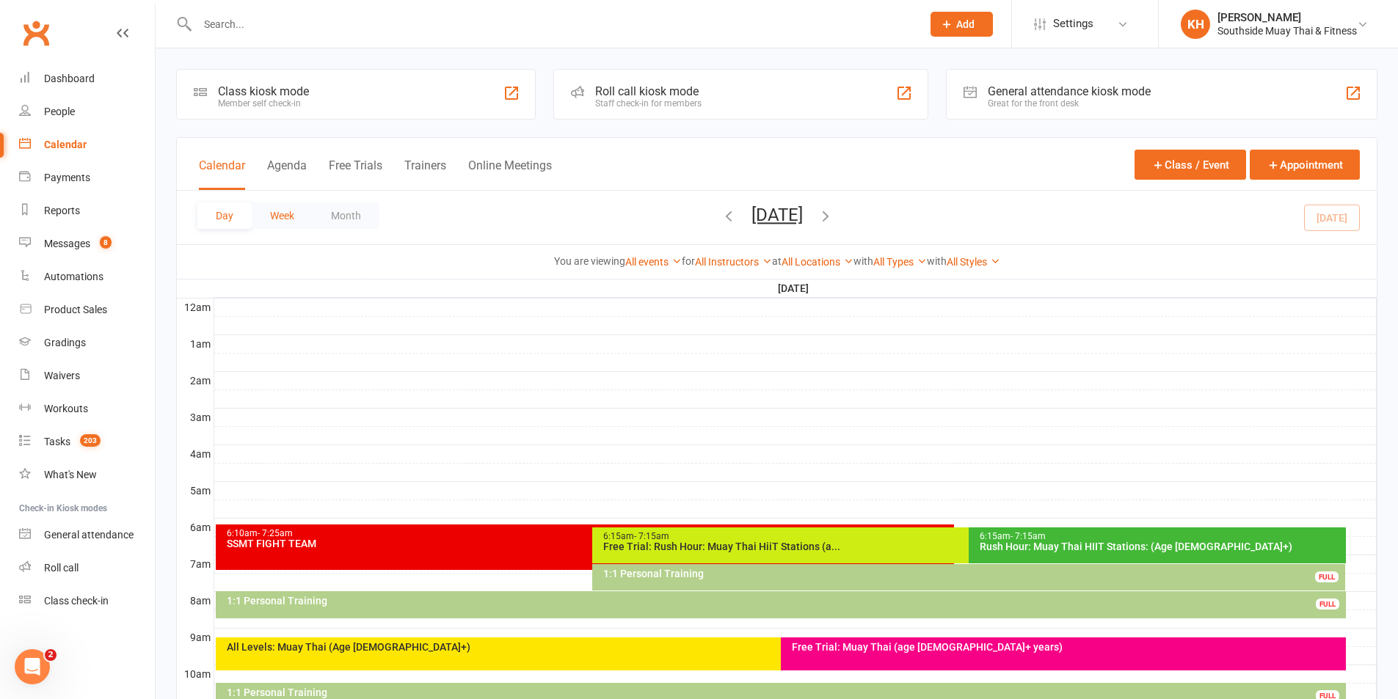
click at [280, 218] on button "Week" at bounding box center [282, 216] width 61 height 26
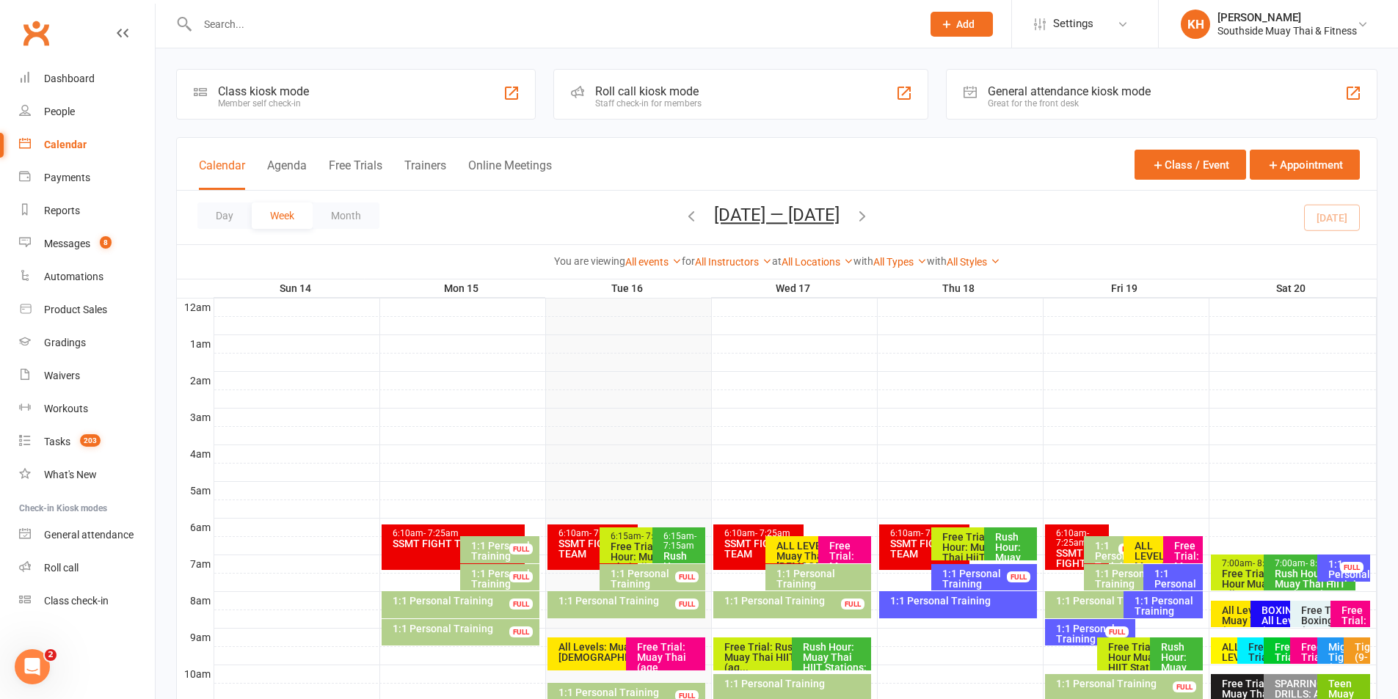
click at [854, 214] on span "Sep 14 — 20 2025 September 2025 Sun Mon Tue Wed Thu Fri Sat 31 01 02 03 04 05 0…" at bounding box center [776, 218] width 155 height 26
click at [870, 213] on icon "button" at bounding box center [862, 216] width 16 height 16
click at [688, 221] on icon "button" at bounding box center [691, 216] width 16 height 16
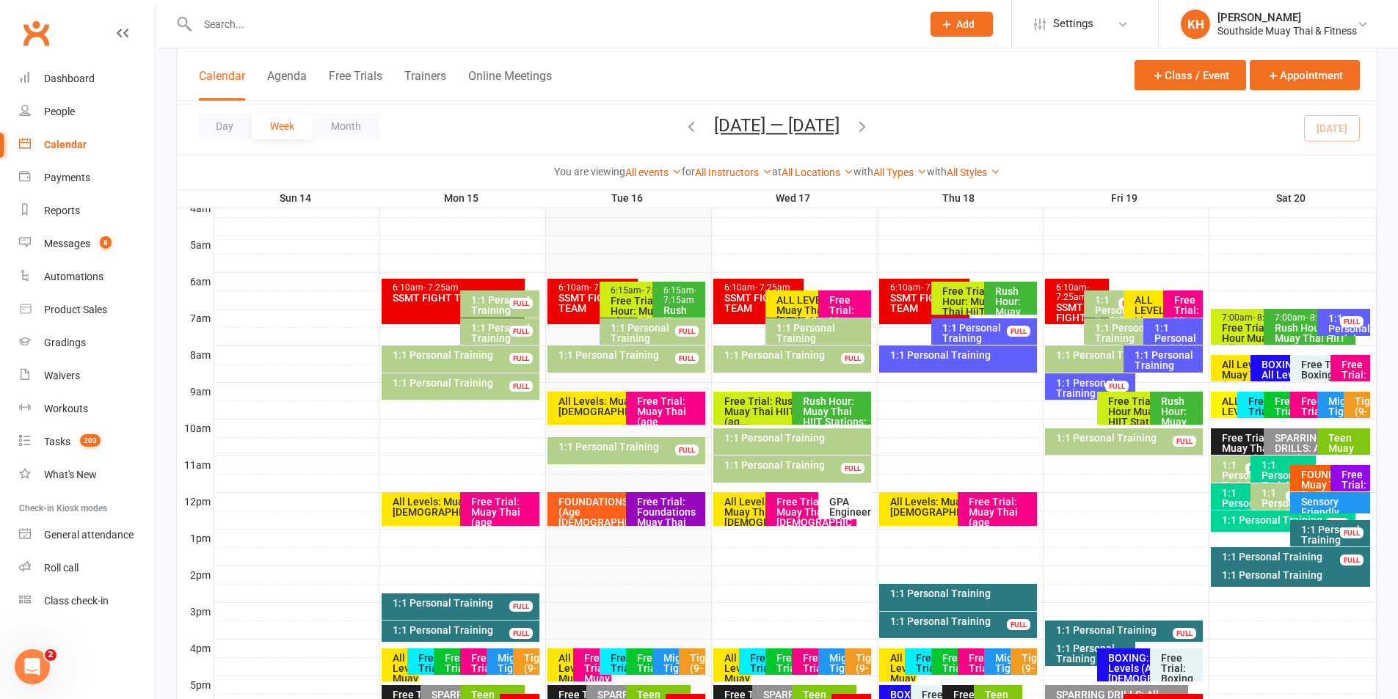
scroll to position [220, 0]
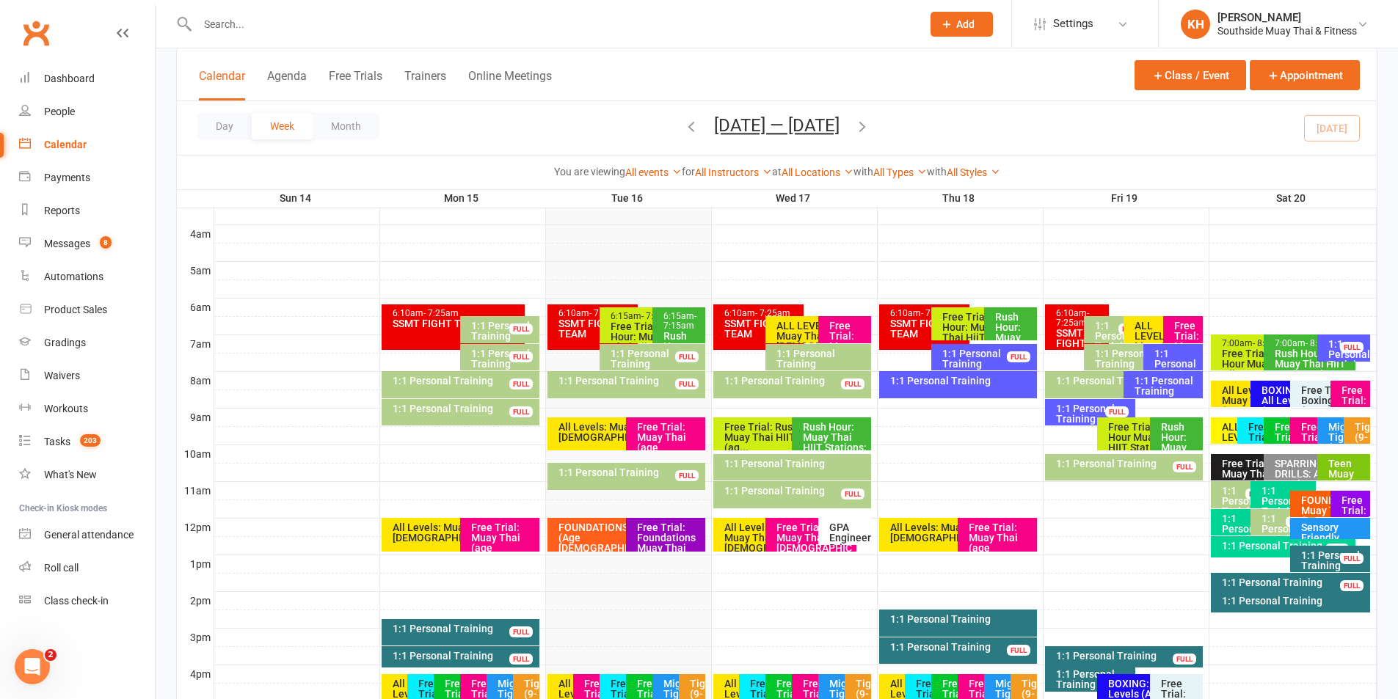
click at [1106, 371] on div "1:1 Personal Training FULL" at bounding box center [1116, 384] width 143 height 27
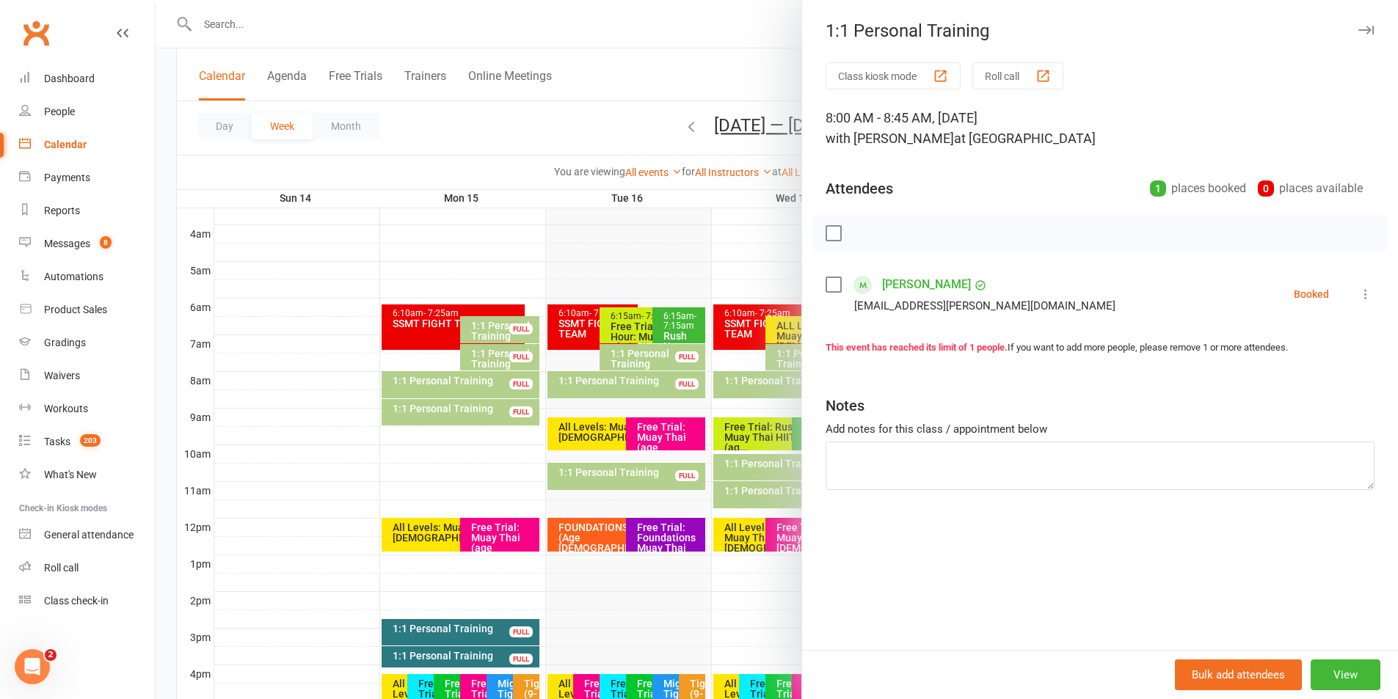
click at [1359, 22] on button "button" at bounding box center [1366, 30] width 18 height 18
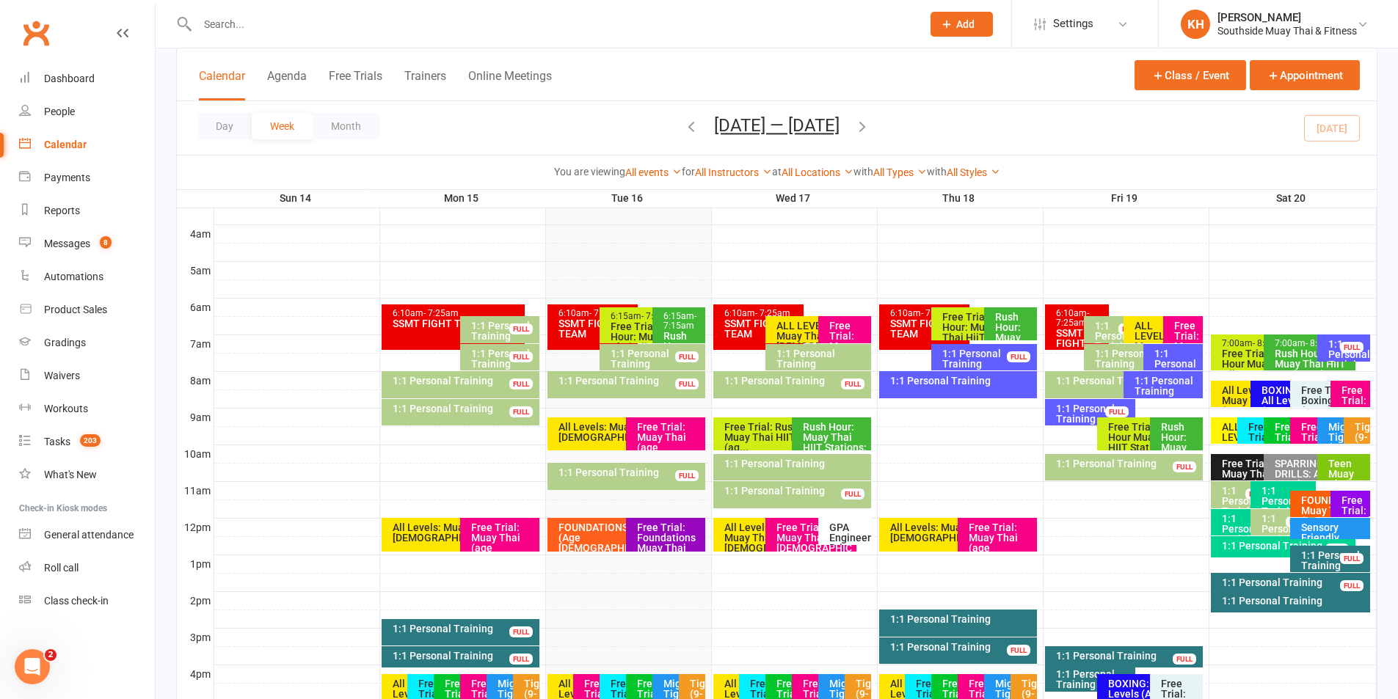
click at [1060, 412] on div "1:1 Personal Training" at bounding box center [1094, 414] width 78 height 21
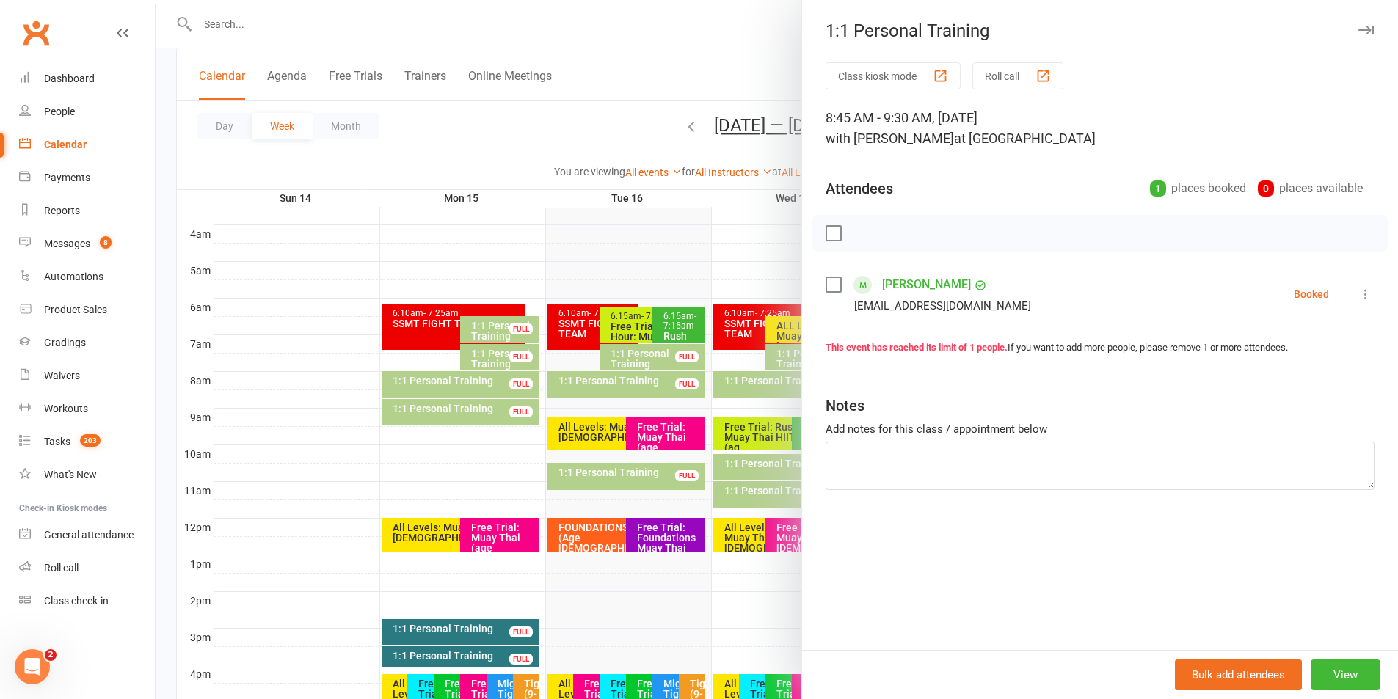
click at [1361, 26] on icon "button" at bounding box center [1365, 30] width 15 height 9
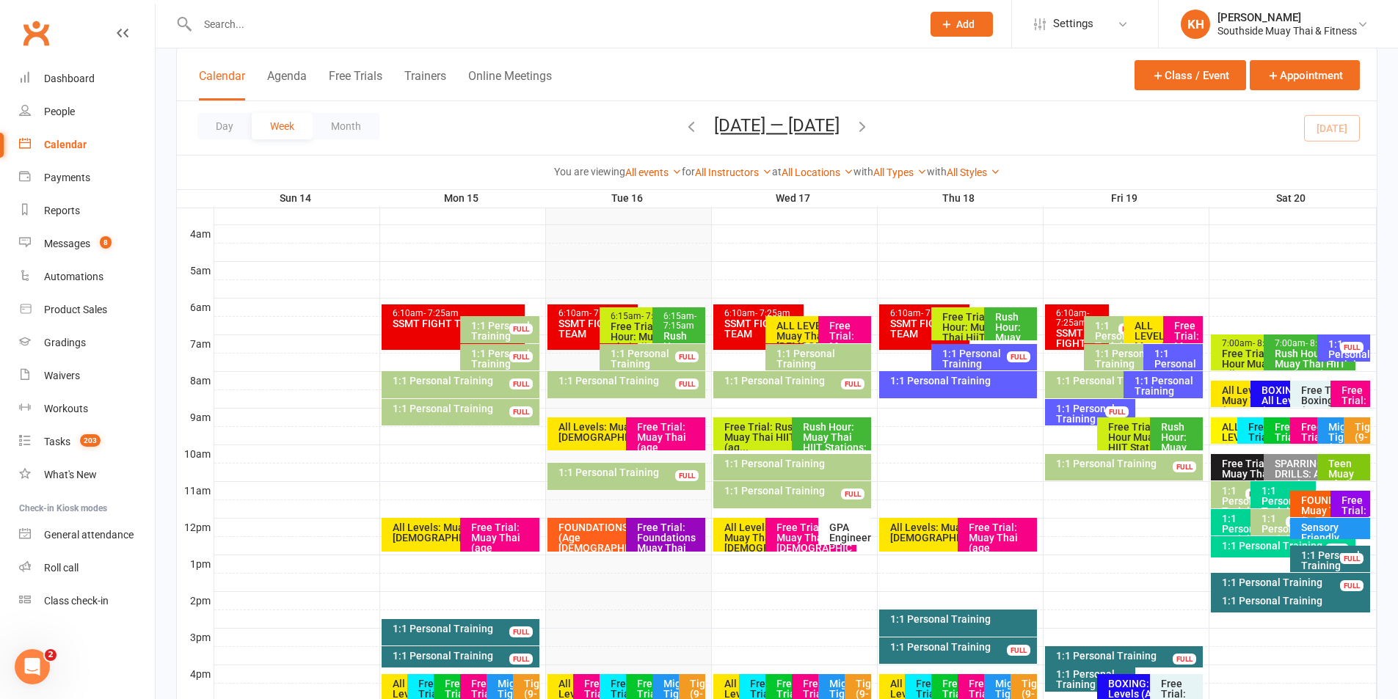
click at [1148, 383] on div "1:1 Personal Training" at bounding box center [1167, 386] width 66 height 21
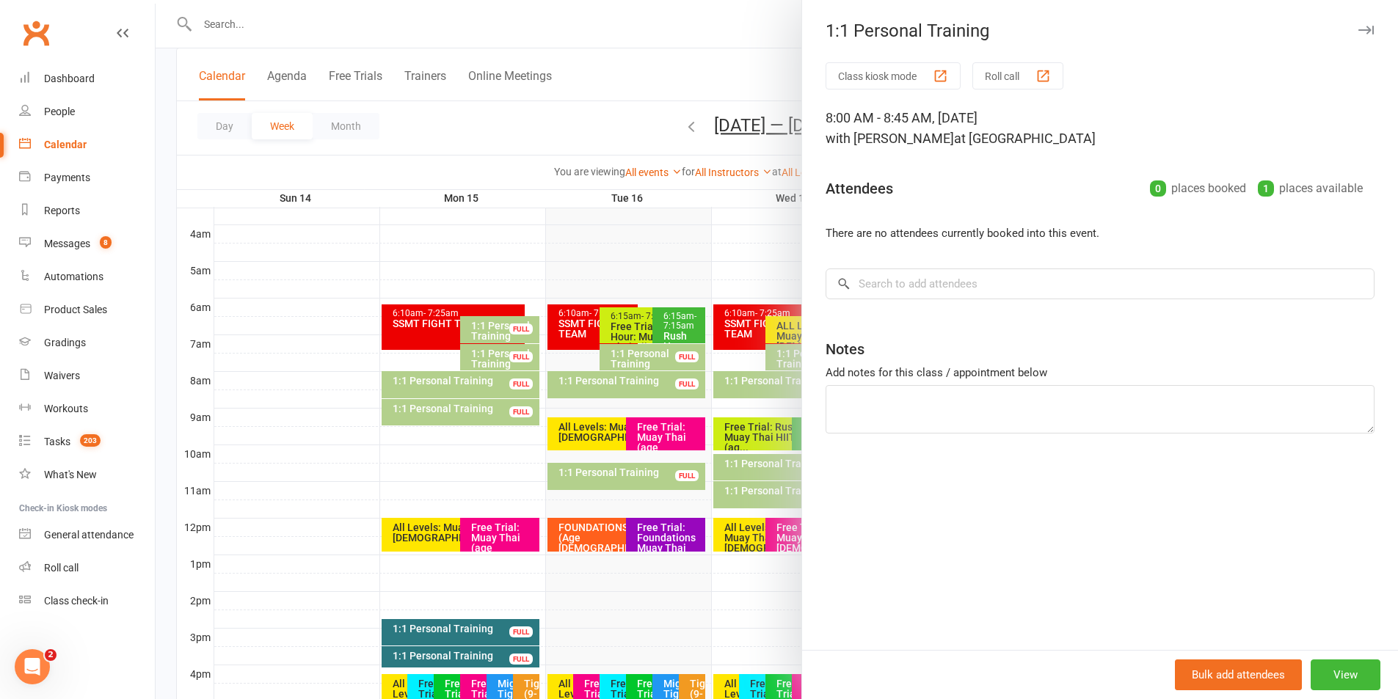
click at [1358, 31] on icon "button" at bounding box center [1365, 30] width 15 height 9
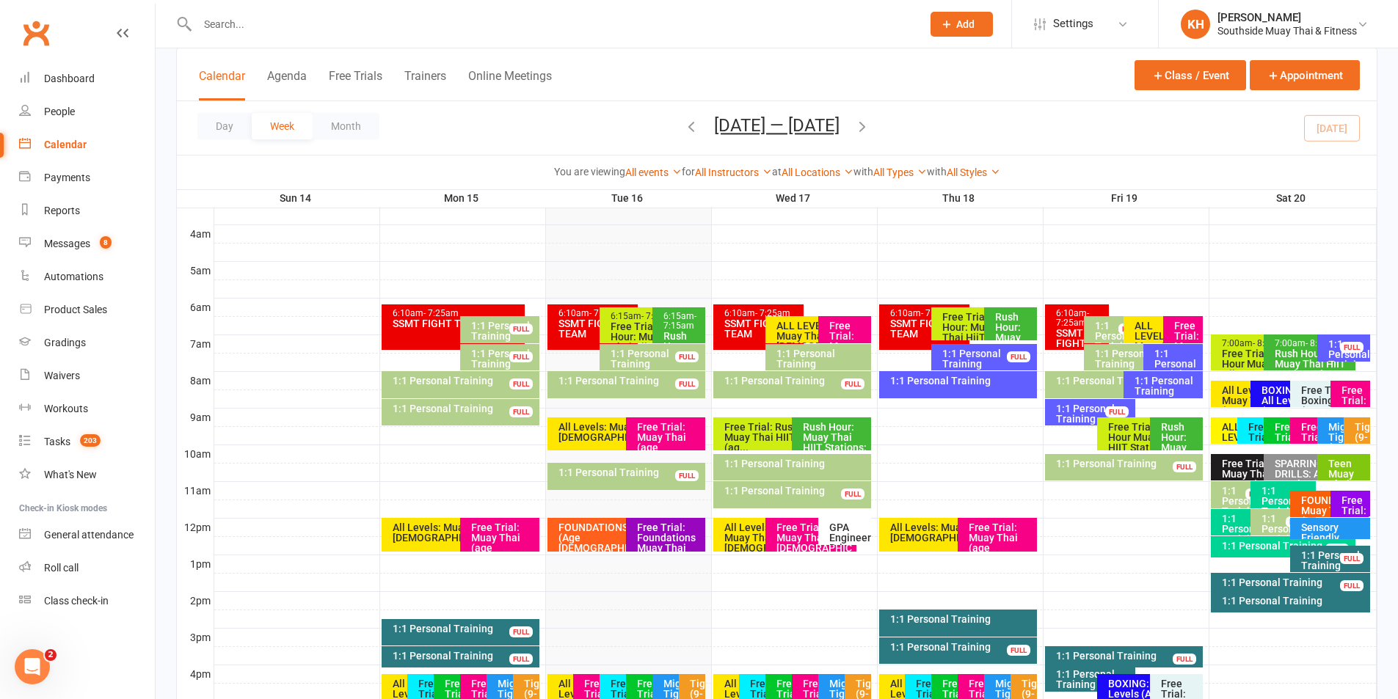
click at [1159, 426] on div "Rush Hour: Muay Thai HIIT Stations: (Age [DEMOGRAPHIC_DATA]+)" at bounding box center [1176, 434] width 53 height 33
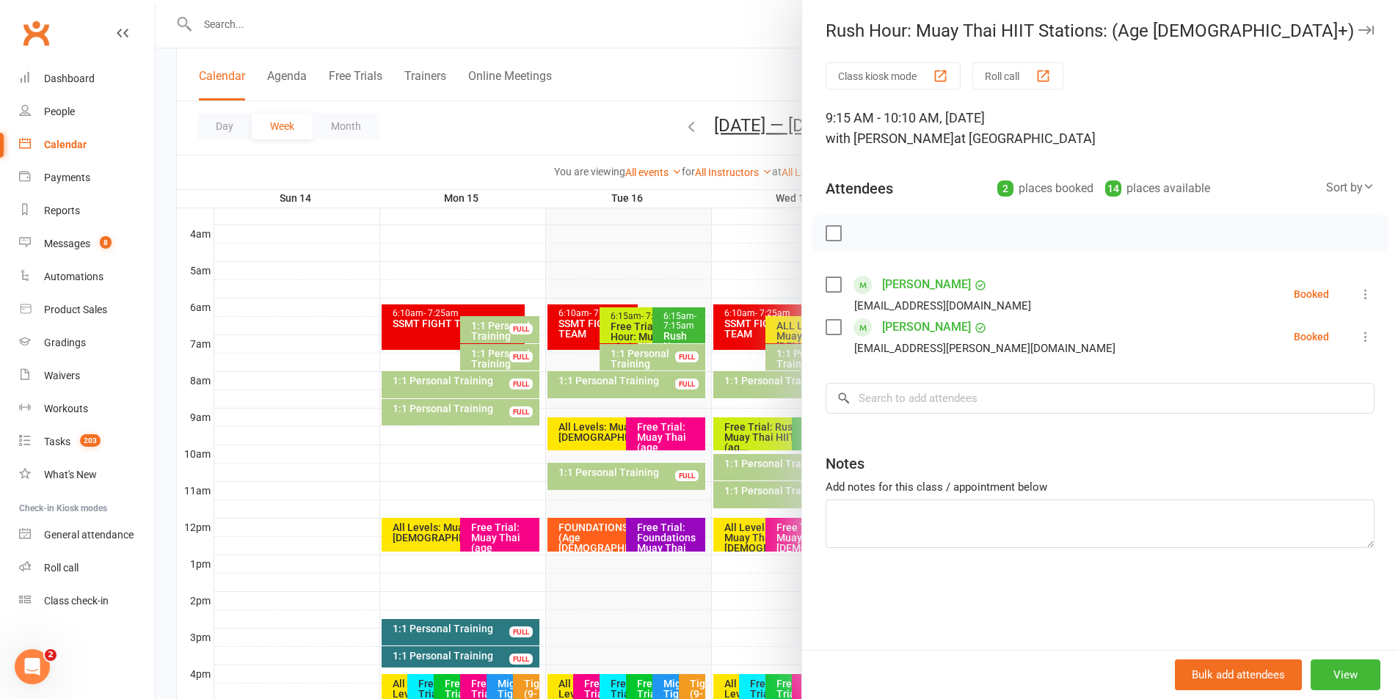
click at [1358, 29] on icon "button" at bounding box center [1365, 30] width 15 height 9
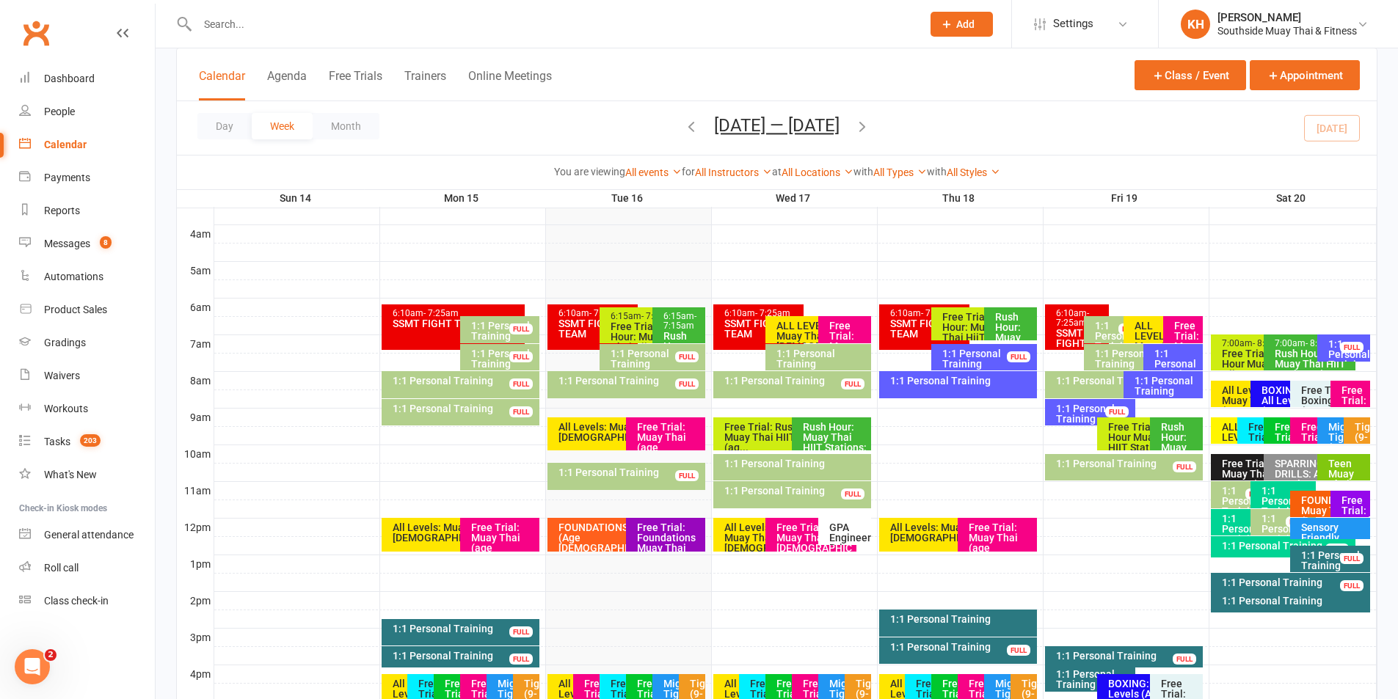
click at [1133, 464] on div "1:1 Personal Training" at bounding box center [1127, 464] width 145 height 10
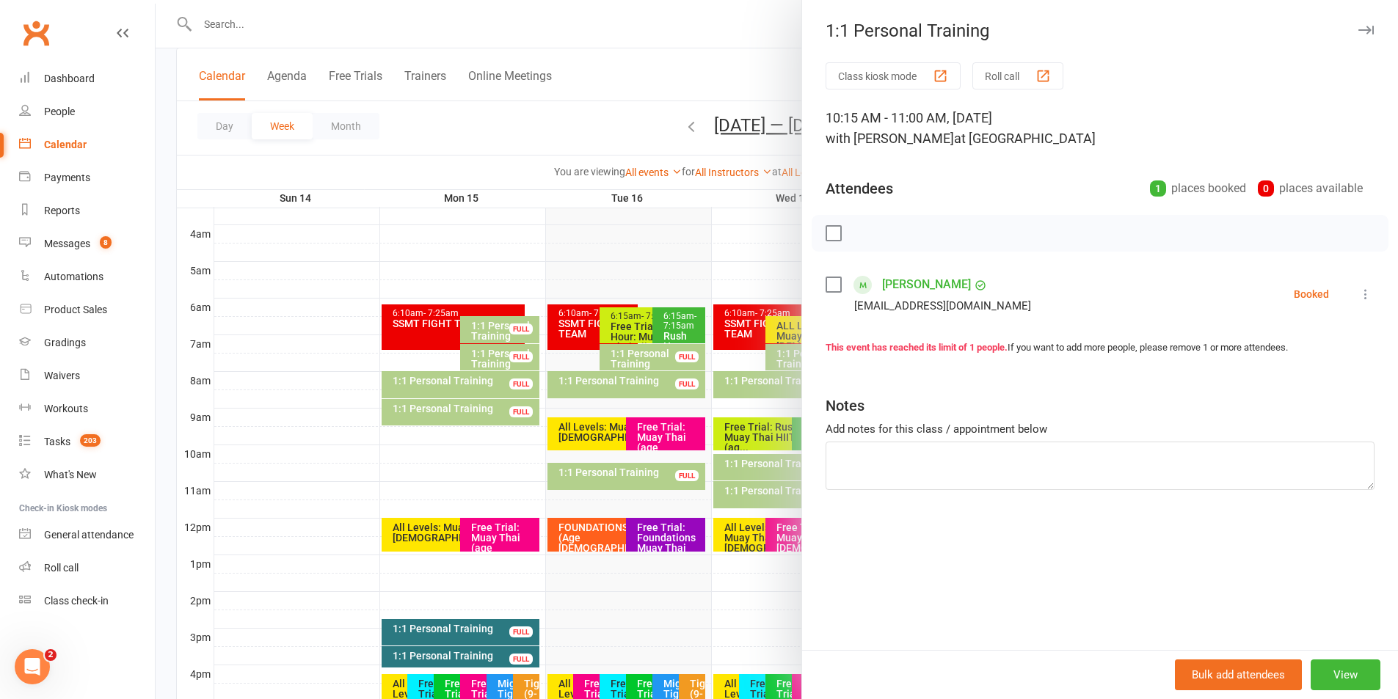
click at [1358, 26] on icon "button" at bounding box center [1365, 30] width 15 height 9
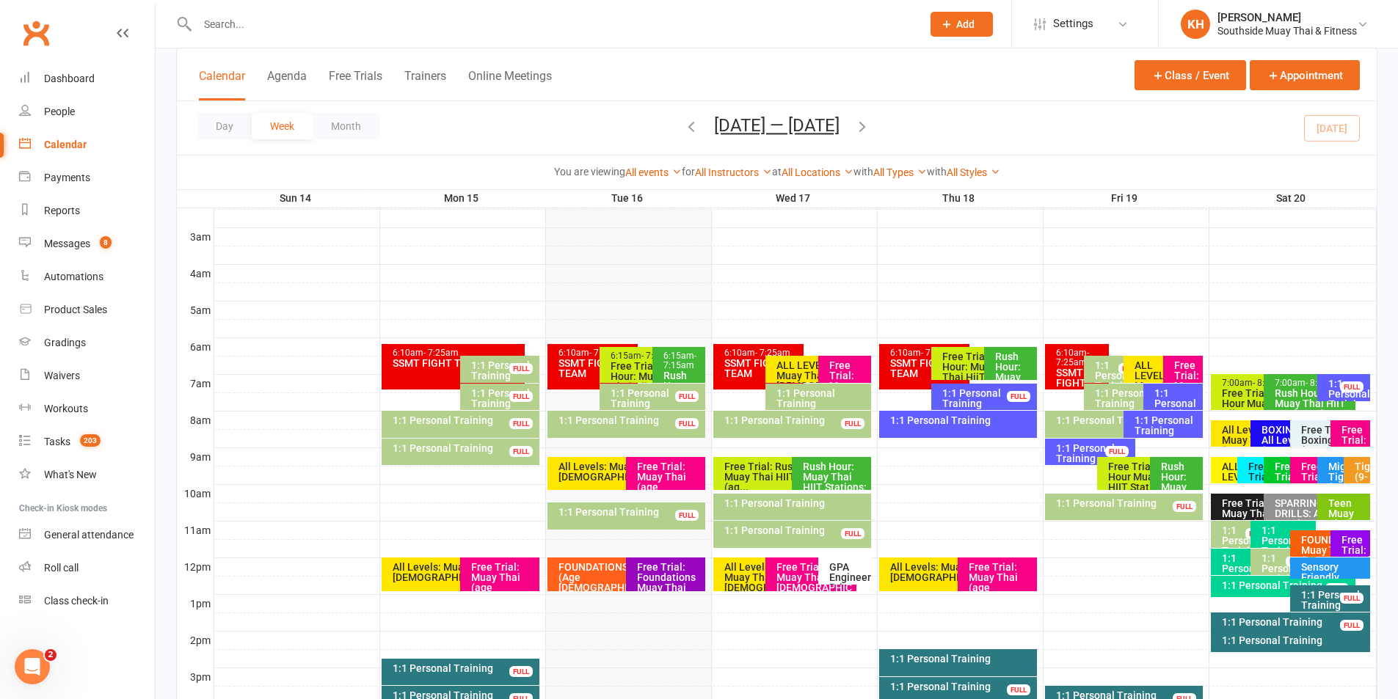
scroll to position [147, 0]
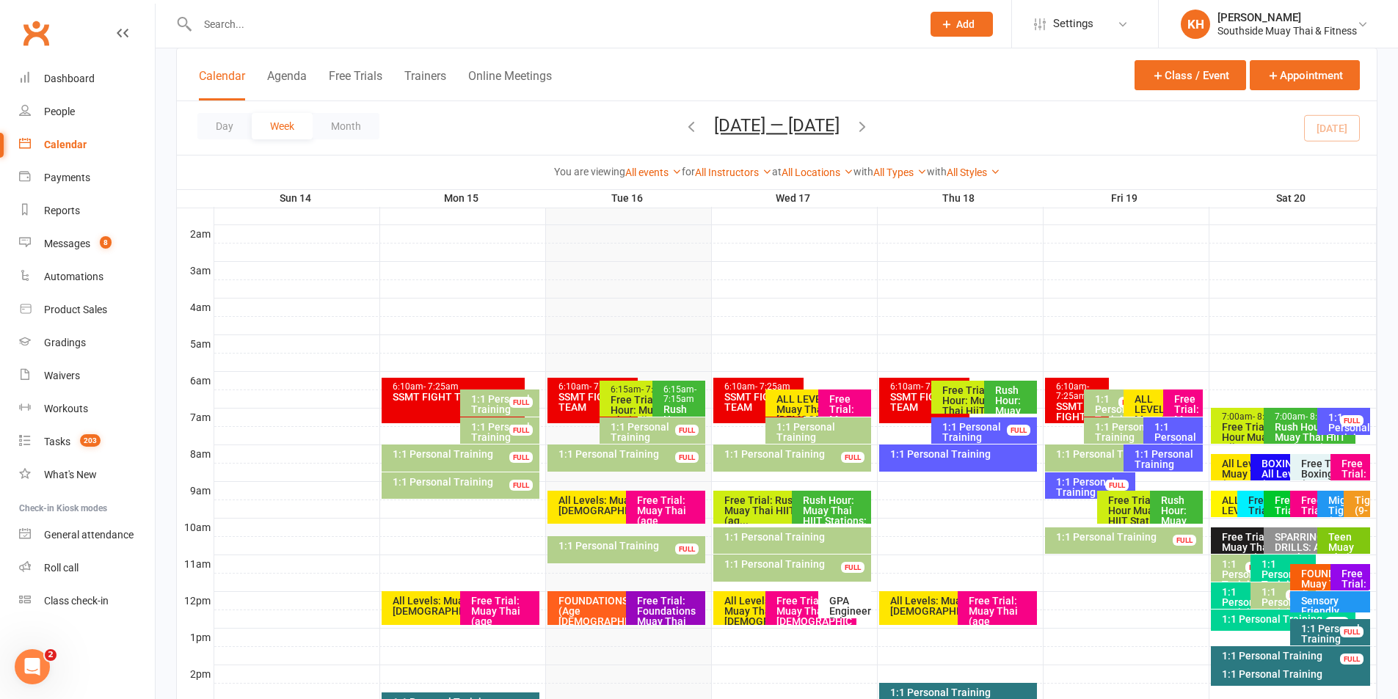
click at [310, 29] on input "text" at bounding box center [552, 24] width 718 height 21
paste input "Rafaela Lima"
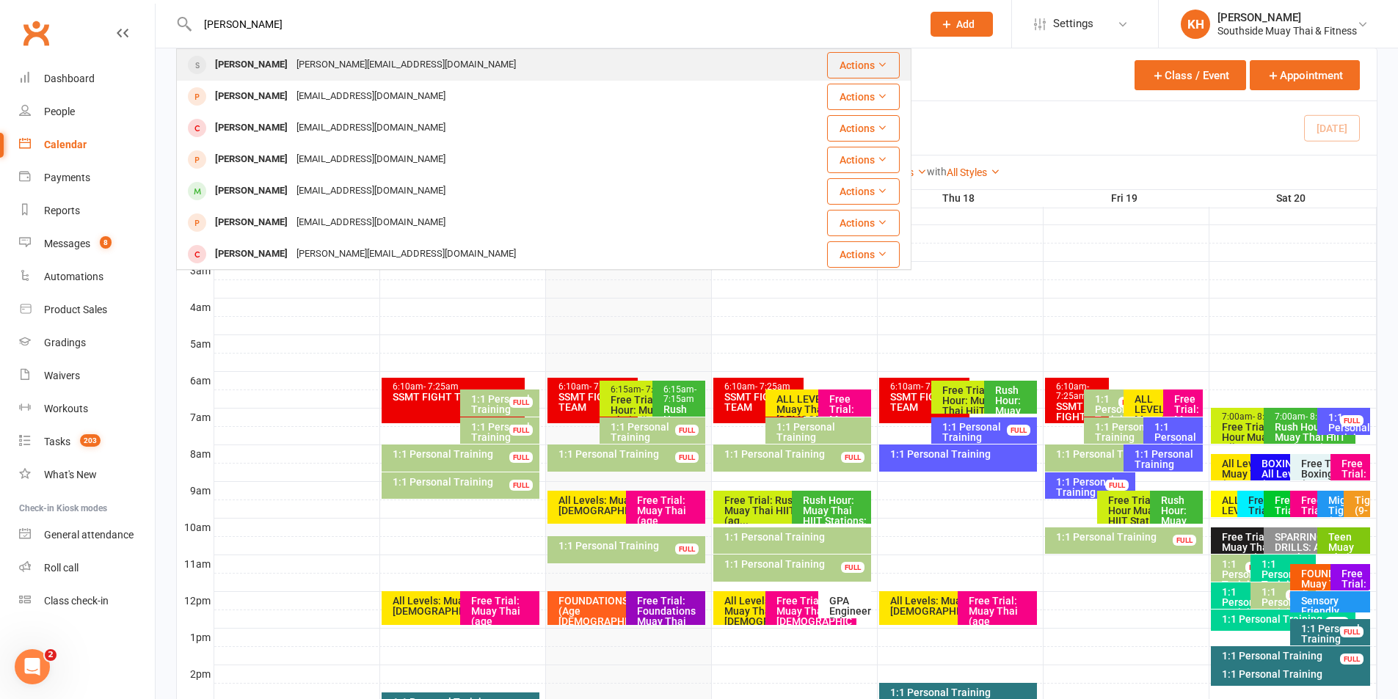
type input "Rafaela Lima"
click at [273, 64] on div "Rafaela Lima" at bounding box center [251, 64] width 81 height 21
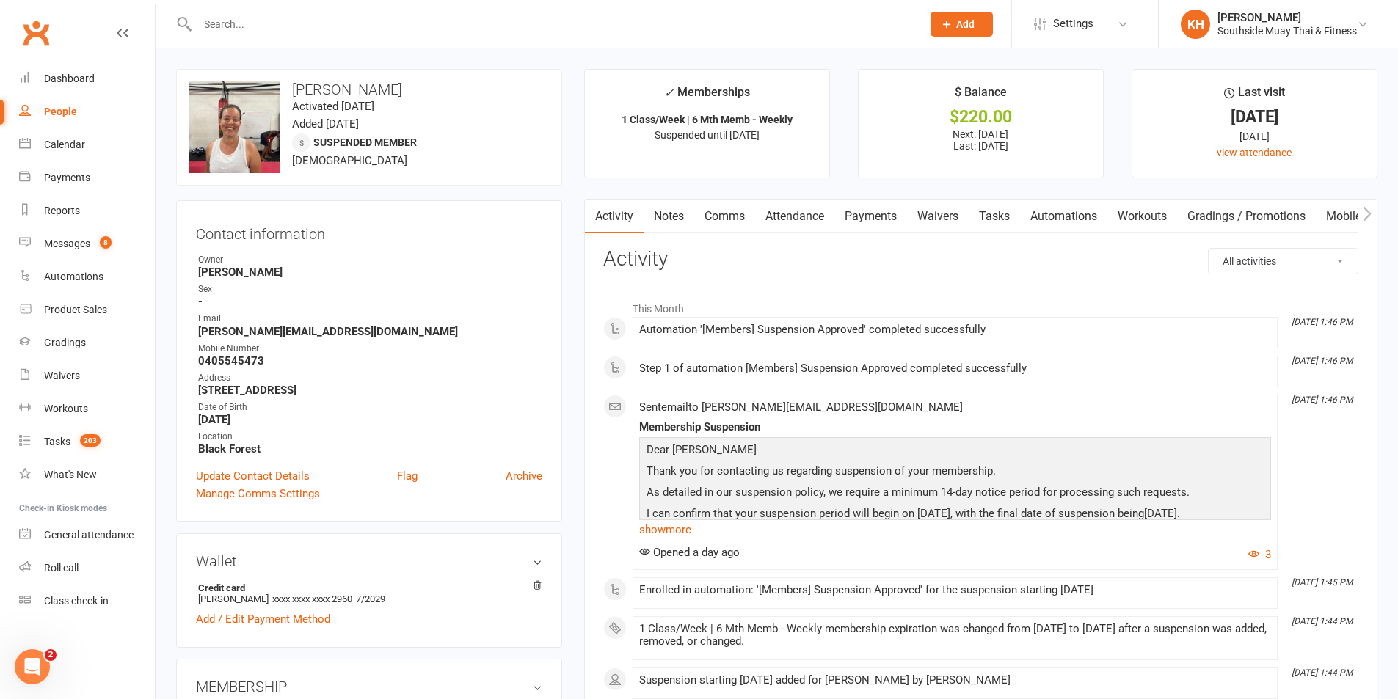
click at [869, 215] on link "Payments" at bounding box center [870, 217] width 73 height 34
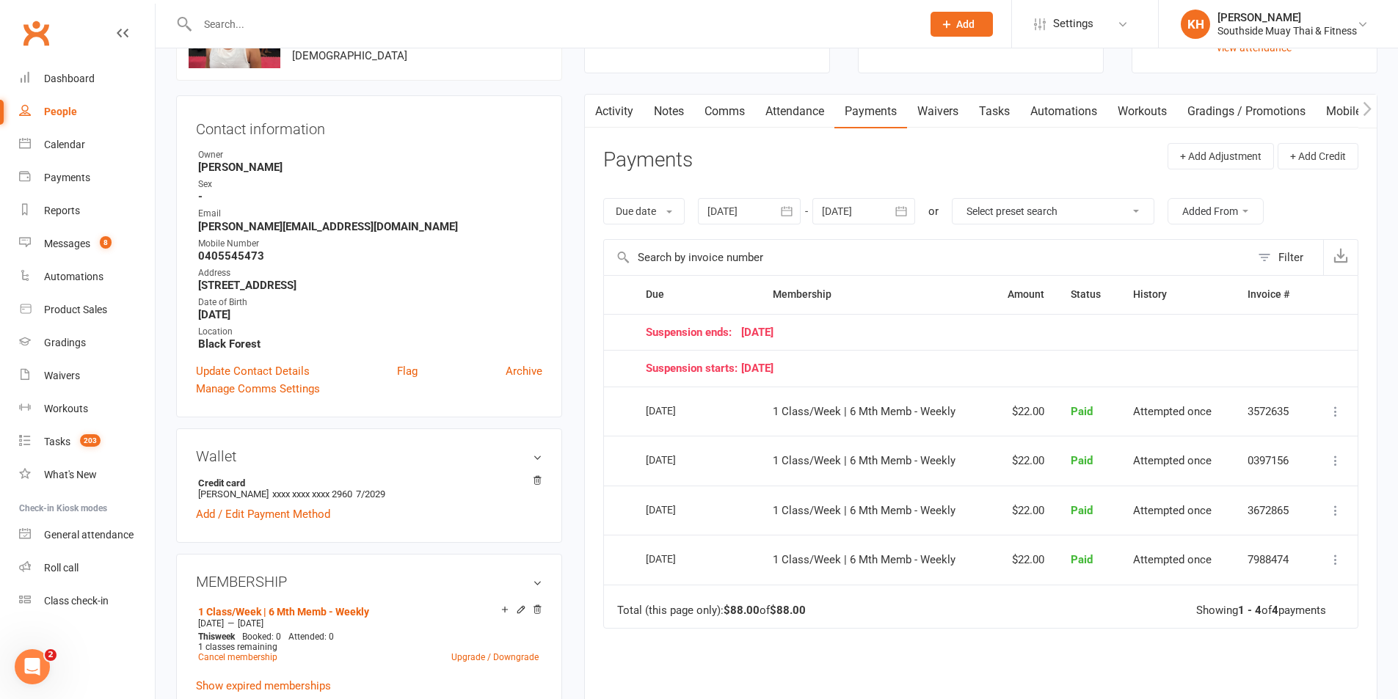
scroll to position [147, 0]
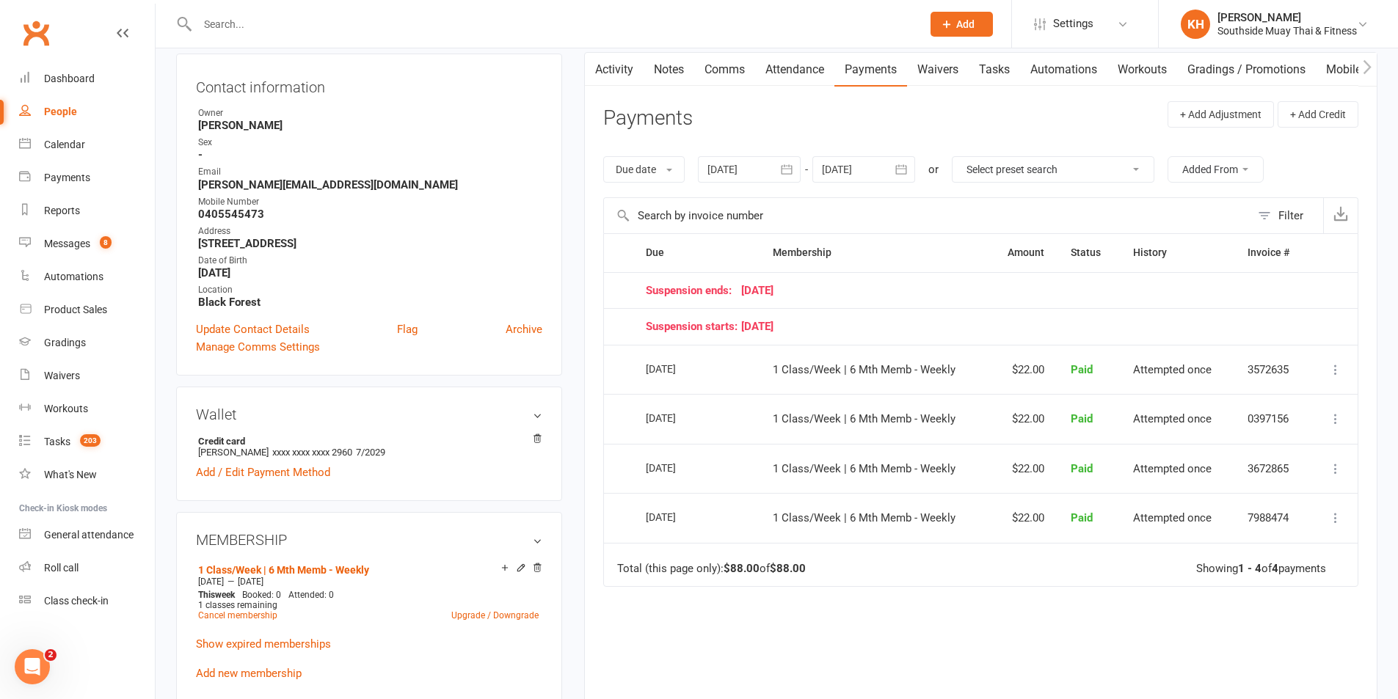
click at [908, 172] on icon "button" at bounding box center [901, 169] width 15 height 15
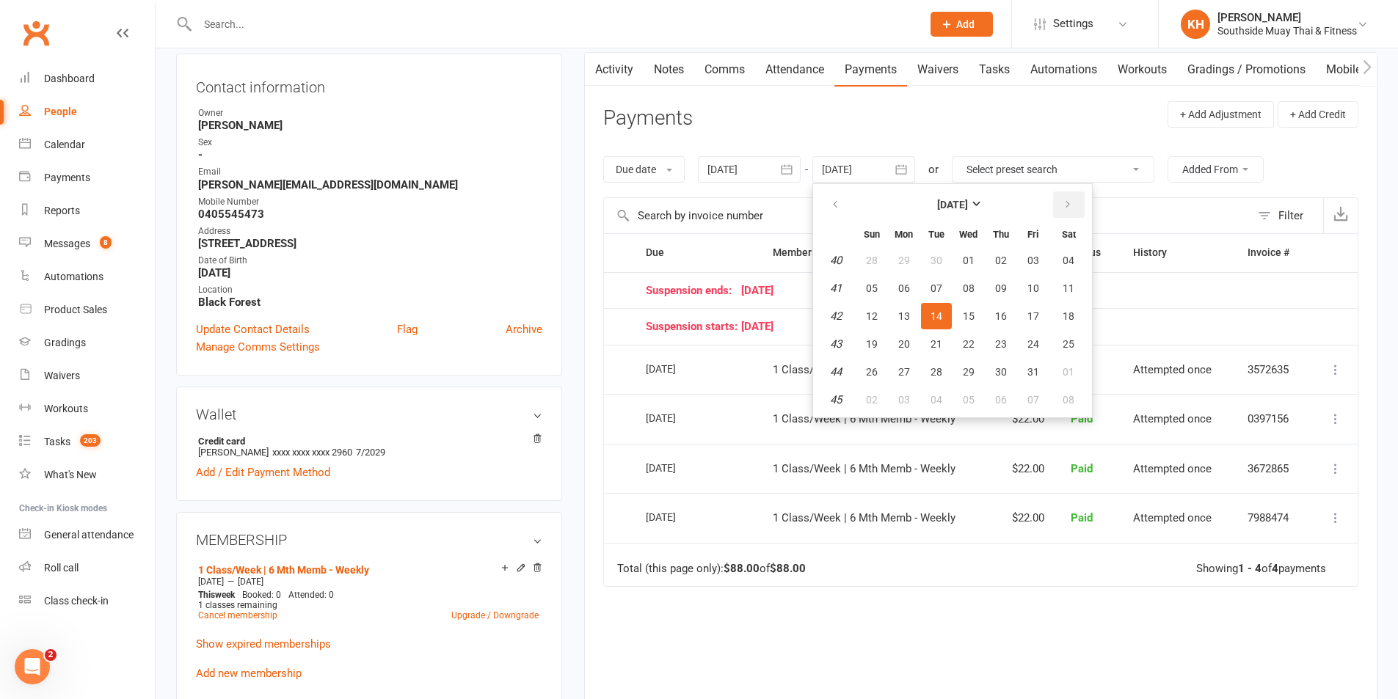
click at [1073, 200] on icon "button" at bounding box center [1068, 205] width 10 height 12
click at [1031, 338] on span "27" at bounding box center [1033, 344] width 12 height 12
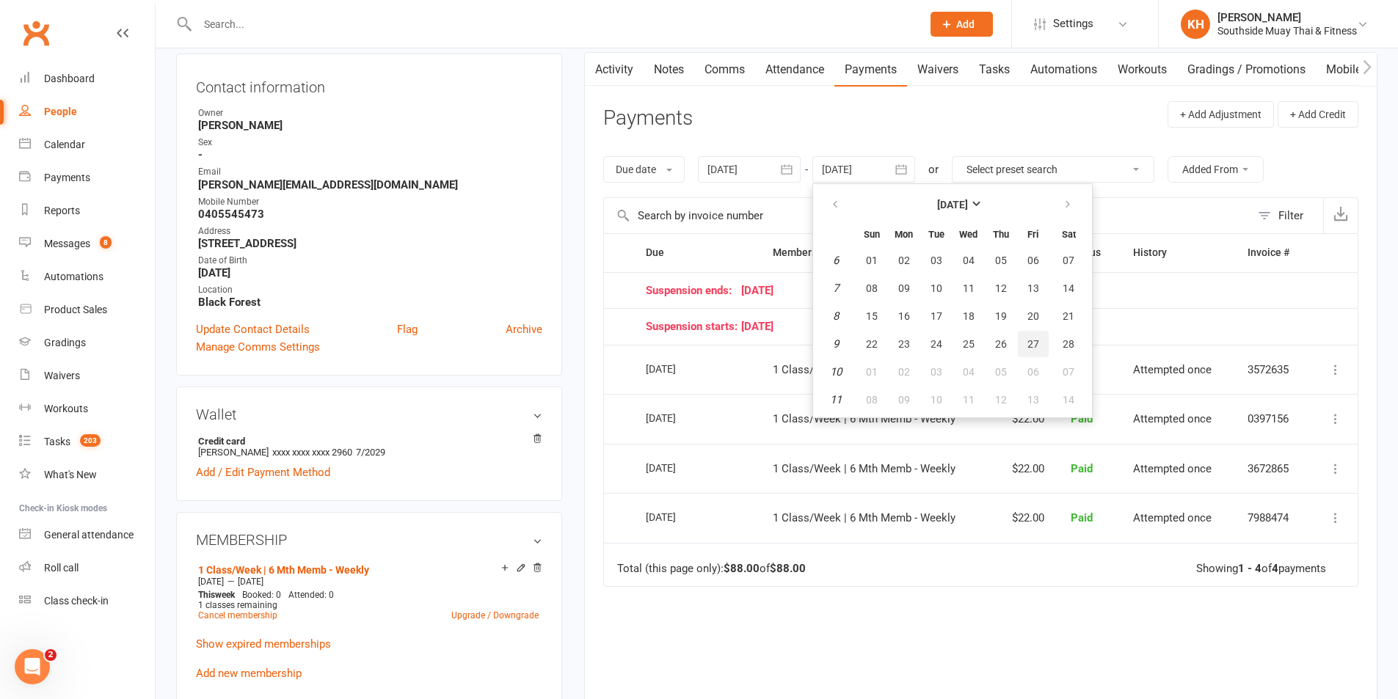
type input "27 Feb 2026"
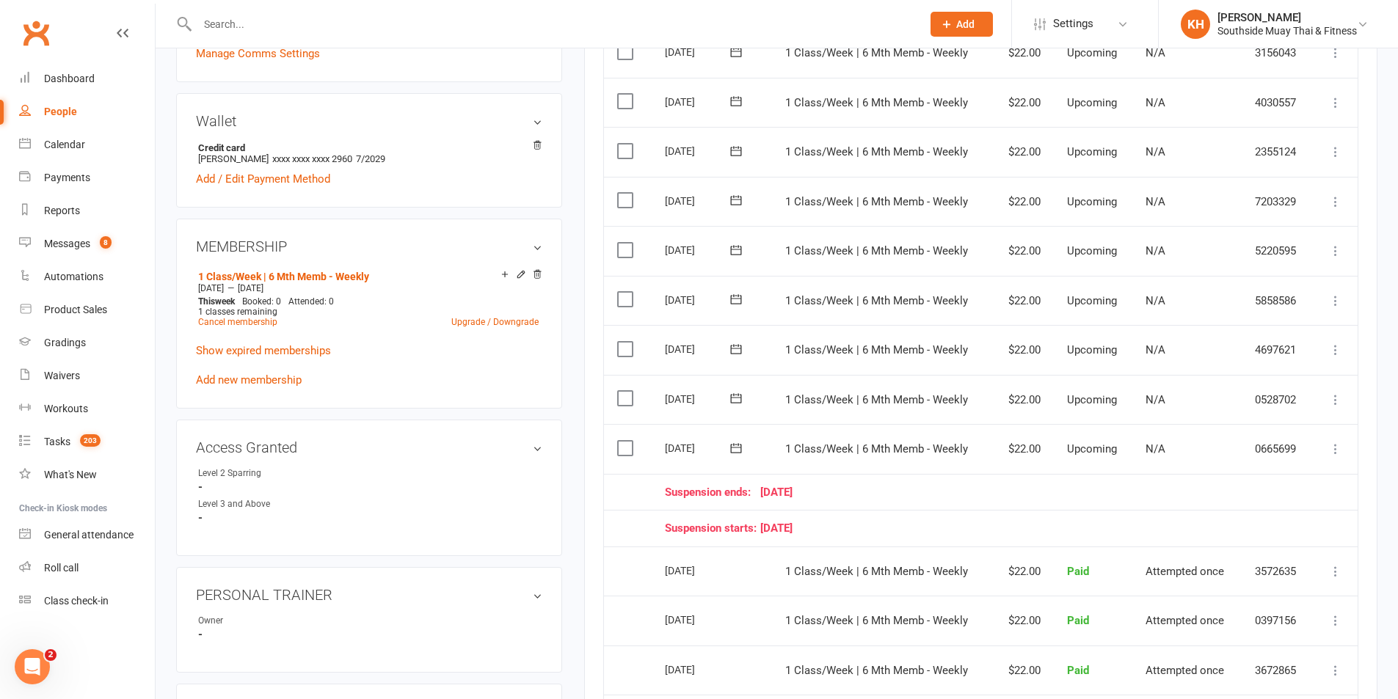
scroll to position [514, 0]
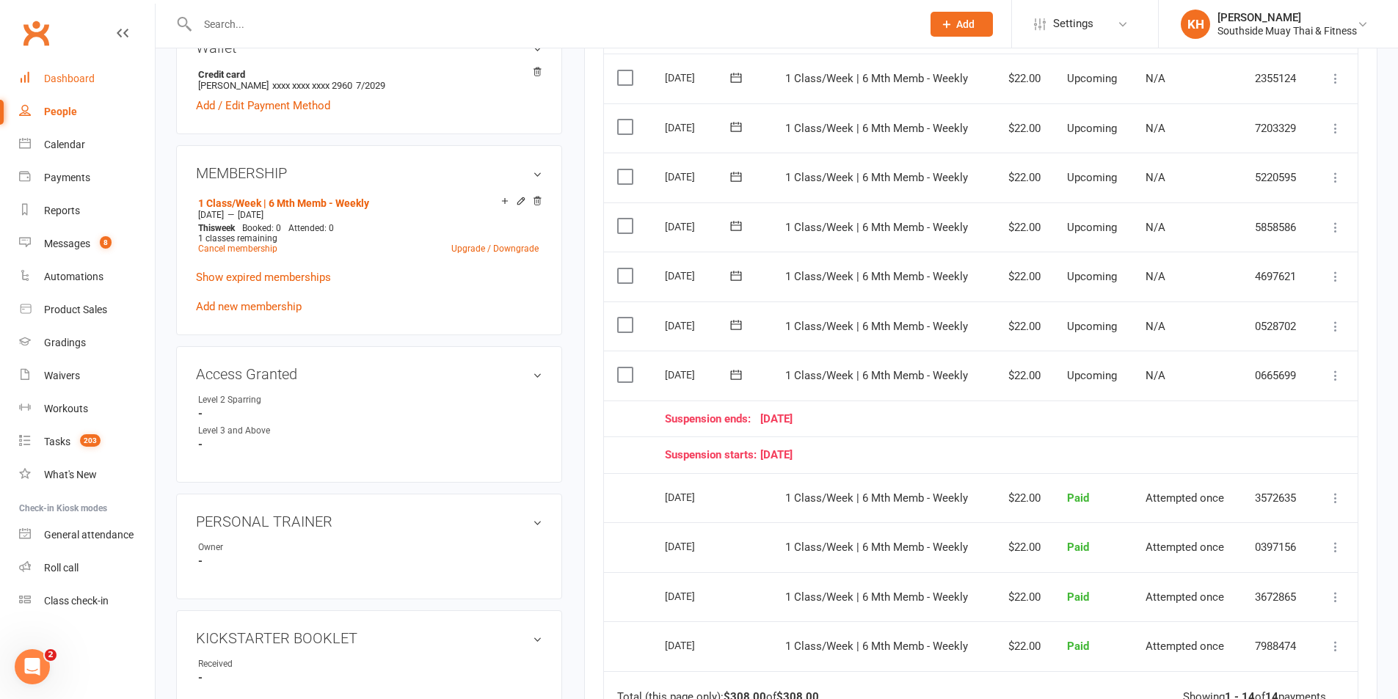
click at [67, 79] on div "Dashboard" at bounding box center [69, 79] width 51 height 12
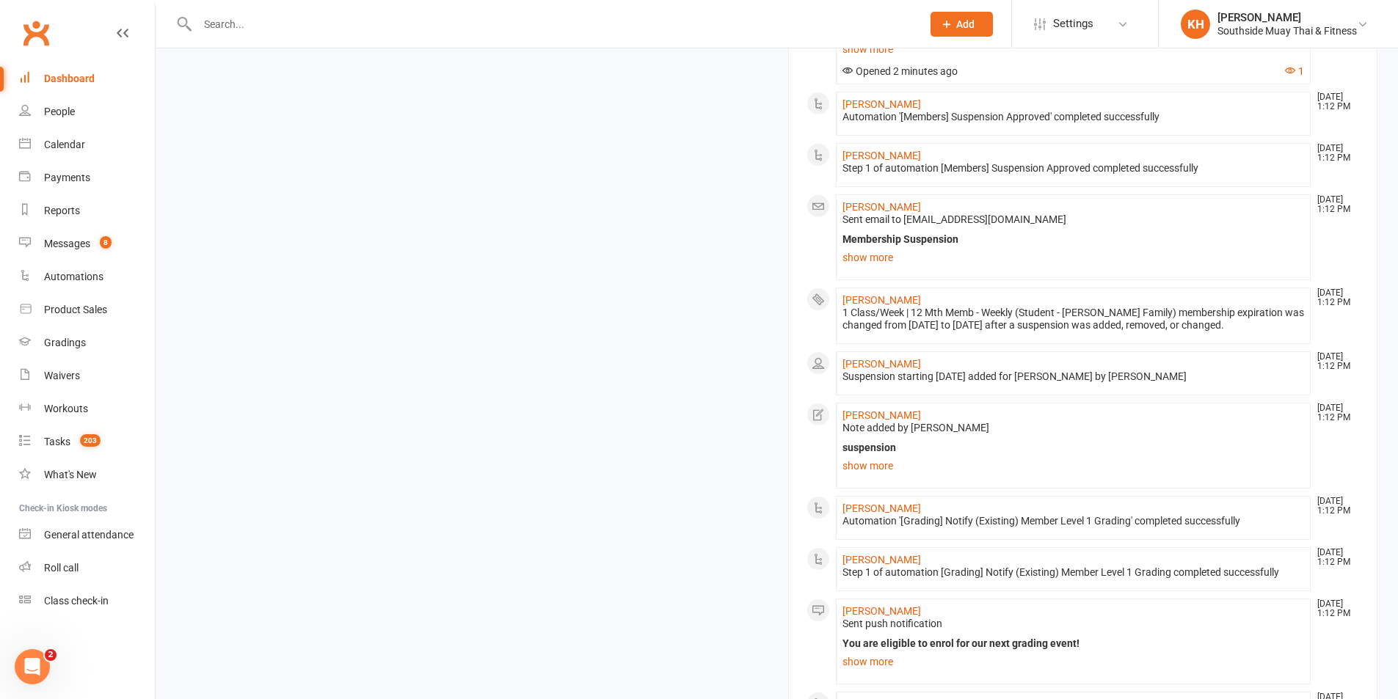
scroll to position [1630, 0]
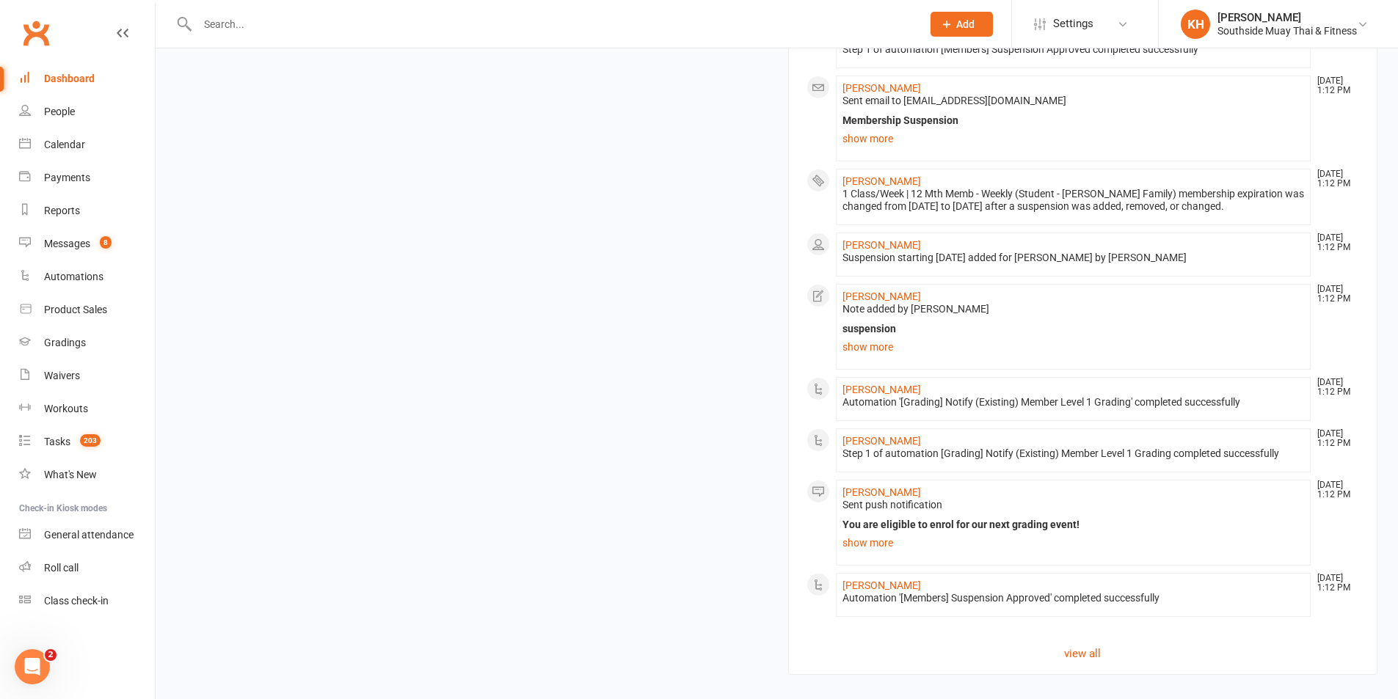
click at [539, 675] on div "Information on this page is refreshed hourly (last update: 1:14 PM). Click here…" at bounding box center [777, 694] width 1242 height 38
click at [538, 698] on link "Click here" at bounding box center [527, 704] width 49 height 13
click at [513, 698] on link "Click here" at bounding box center [527, 704] width 49 height 13
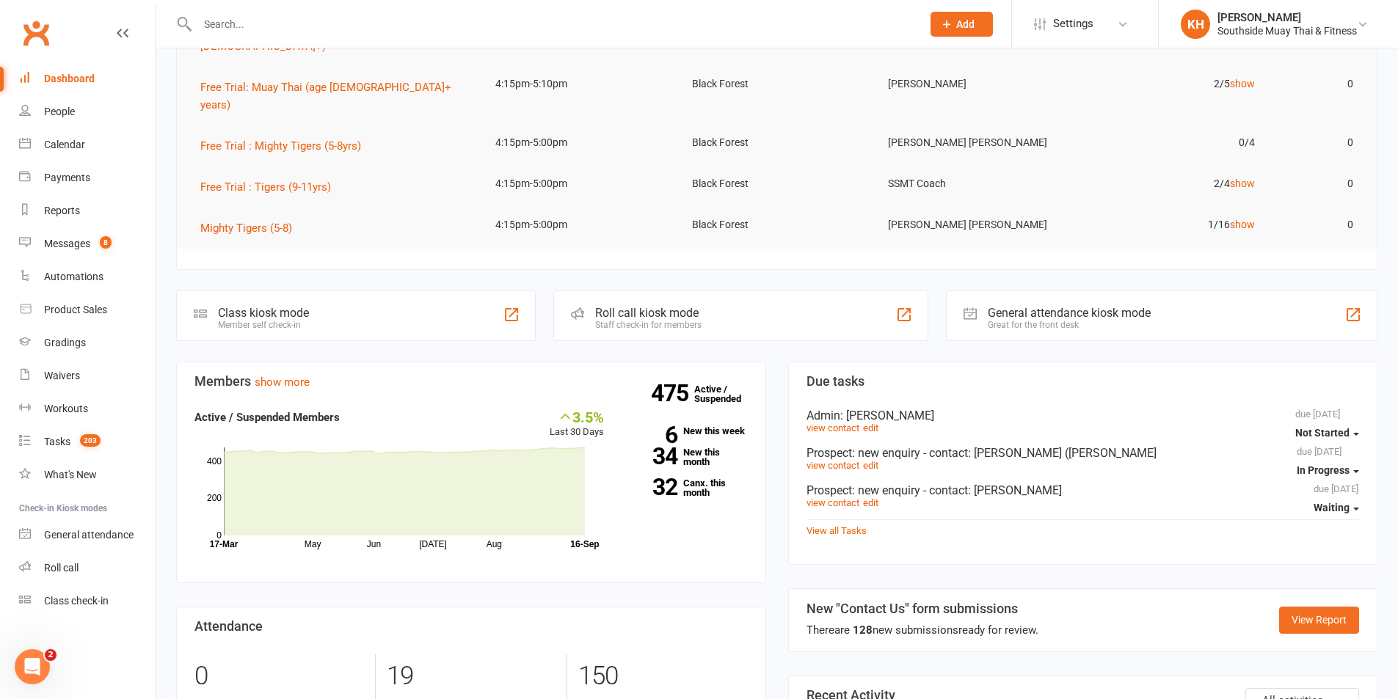
scroll to position [162, 0]
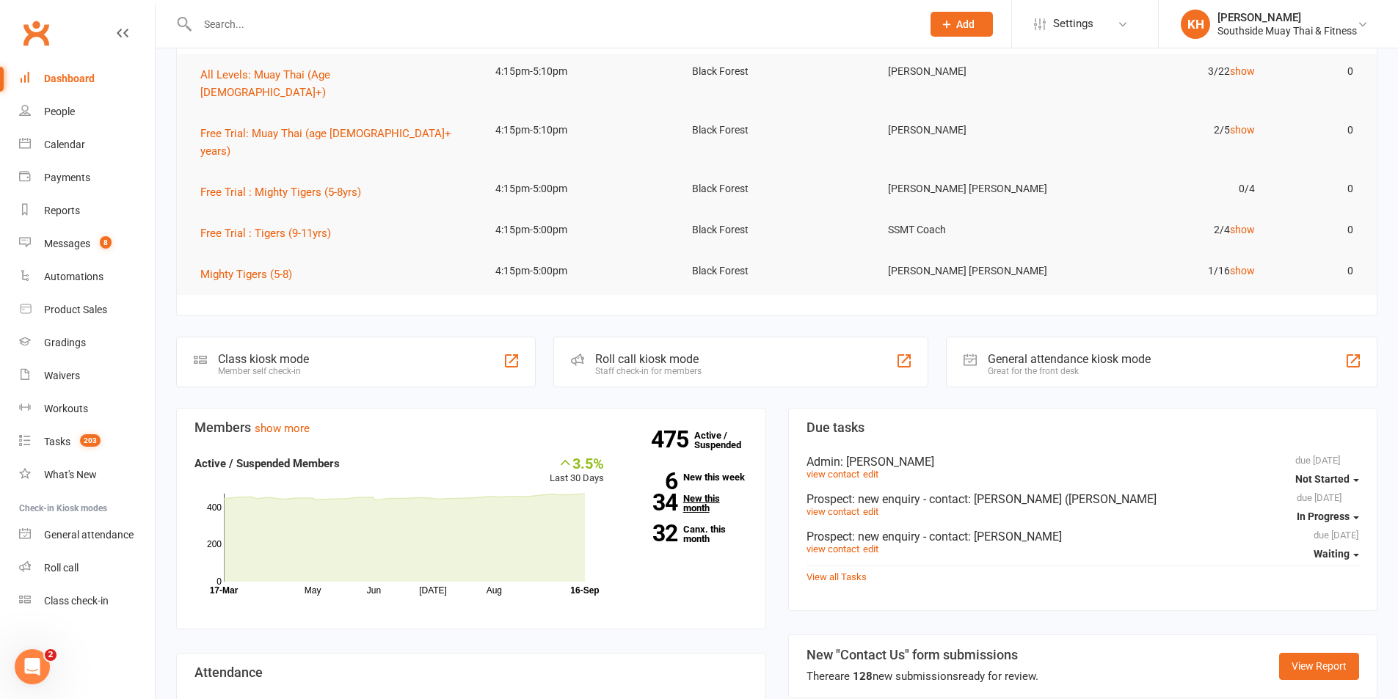
click at [701, 494] on link "34 New this month" at bounding box center [687, 503] width 122 height 19
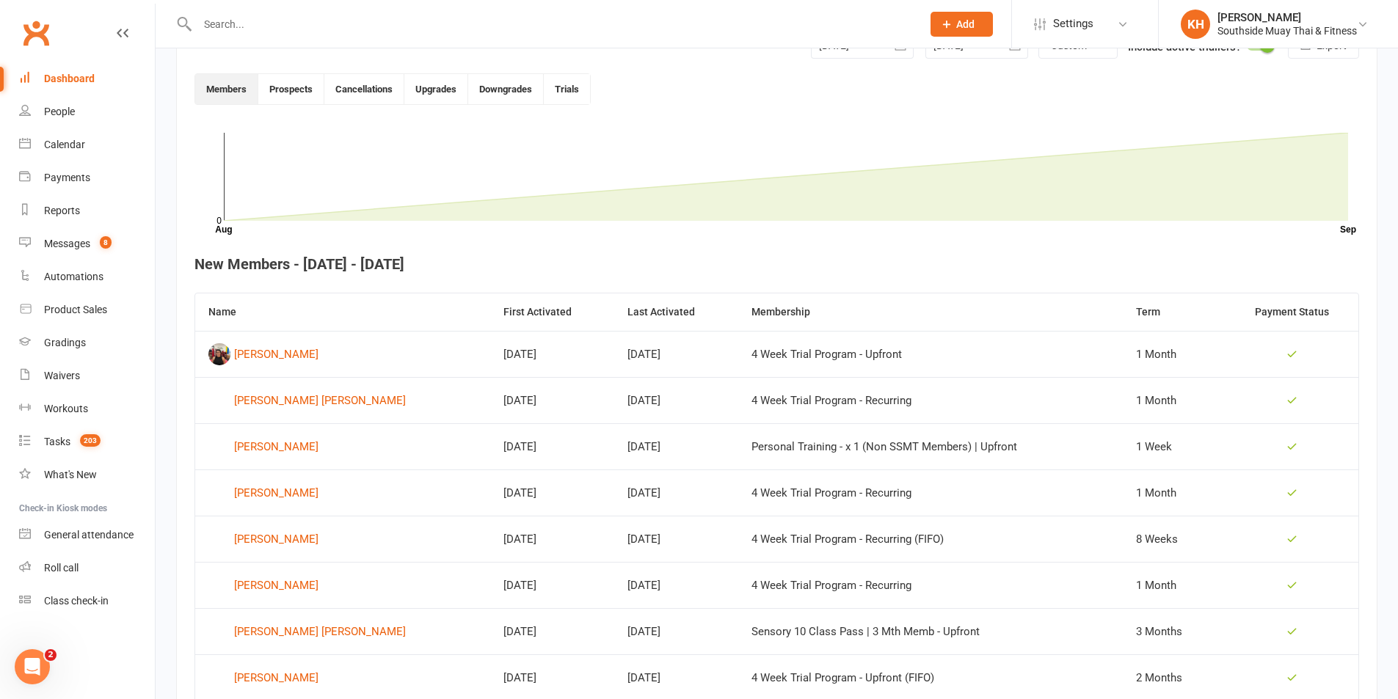
scroll to position [401, 0]
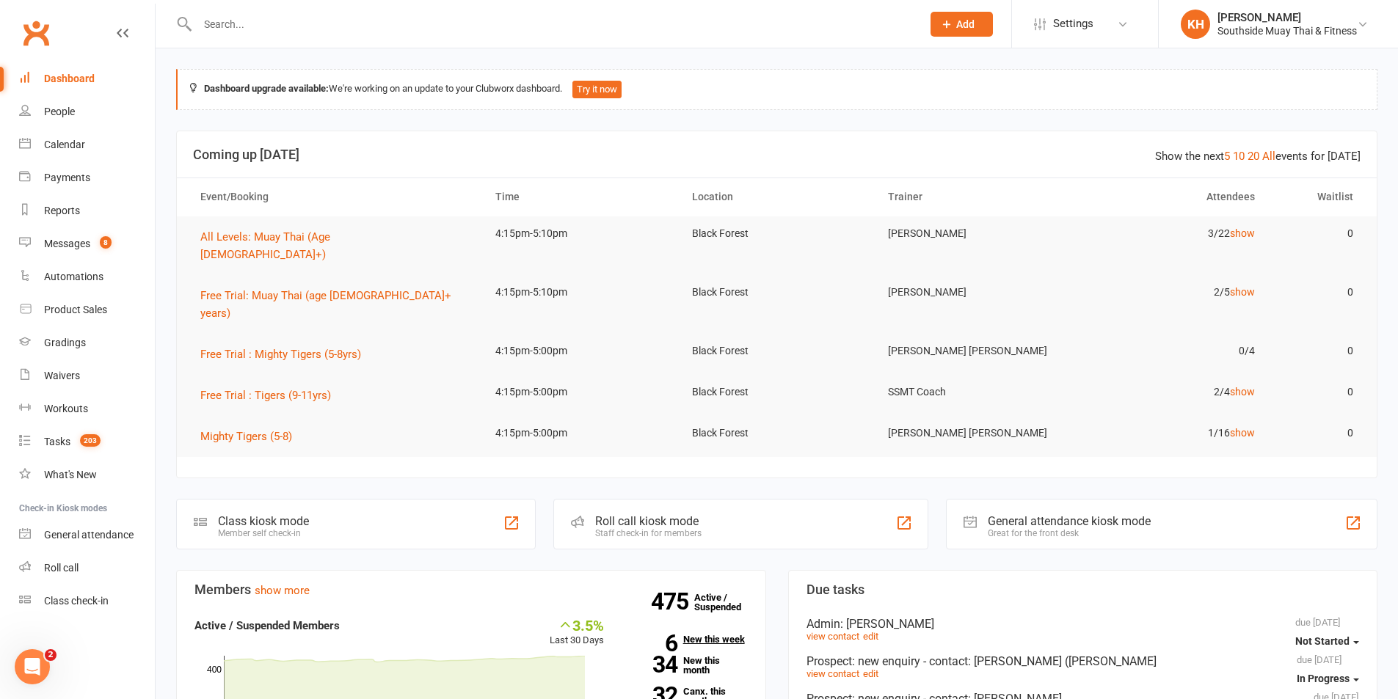
click at [702, 635] on link "6 New this week" at bounding box center [687, 640] width 122 height 10
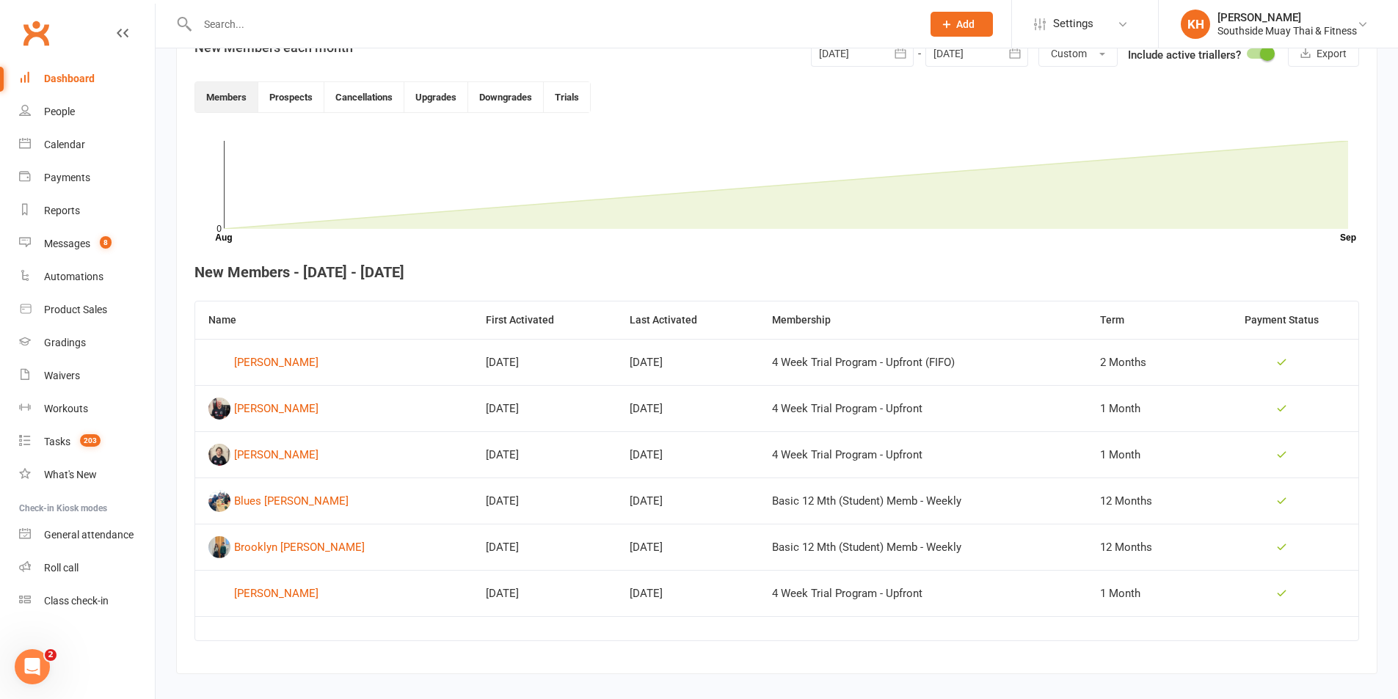
scroll to position [393, 0]
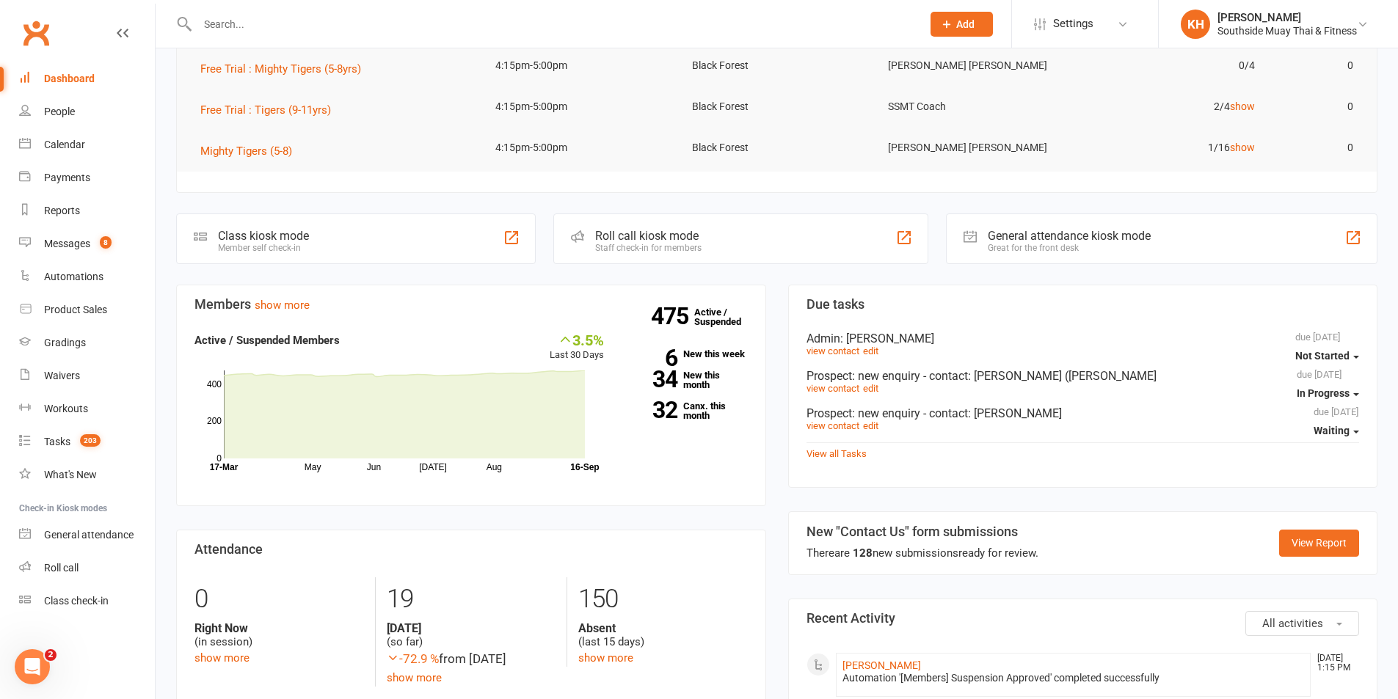
scroll to position [294, 0]
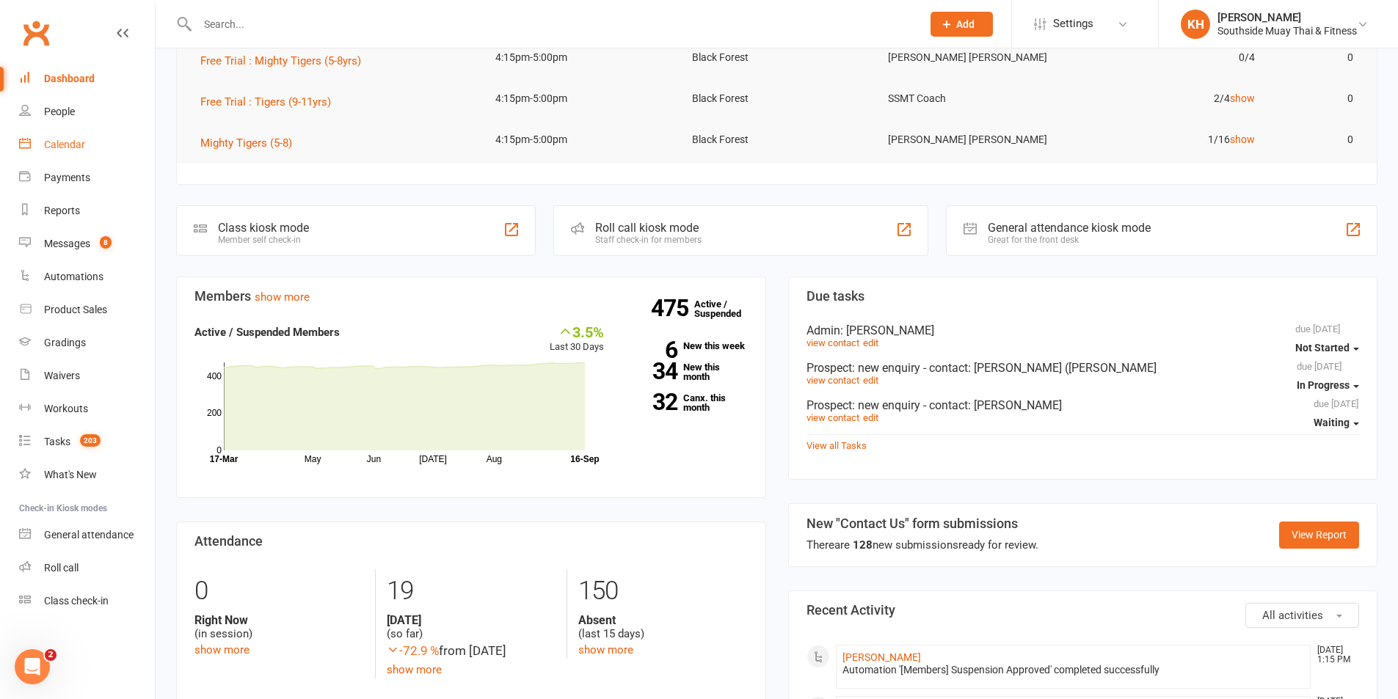
click at [45, 156] on link "Calendar" at bounding box center [87, 144] width 136 height 33
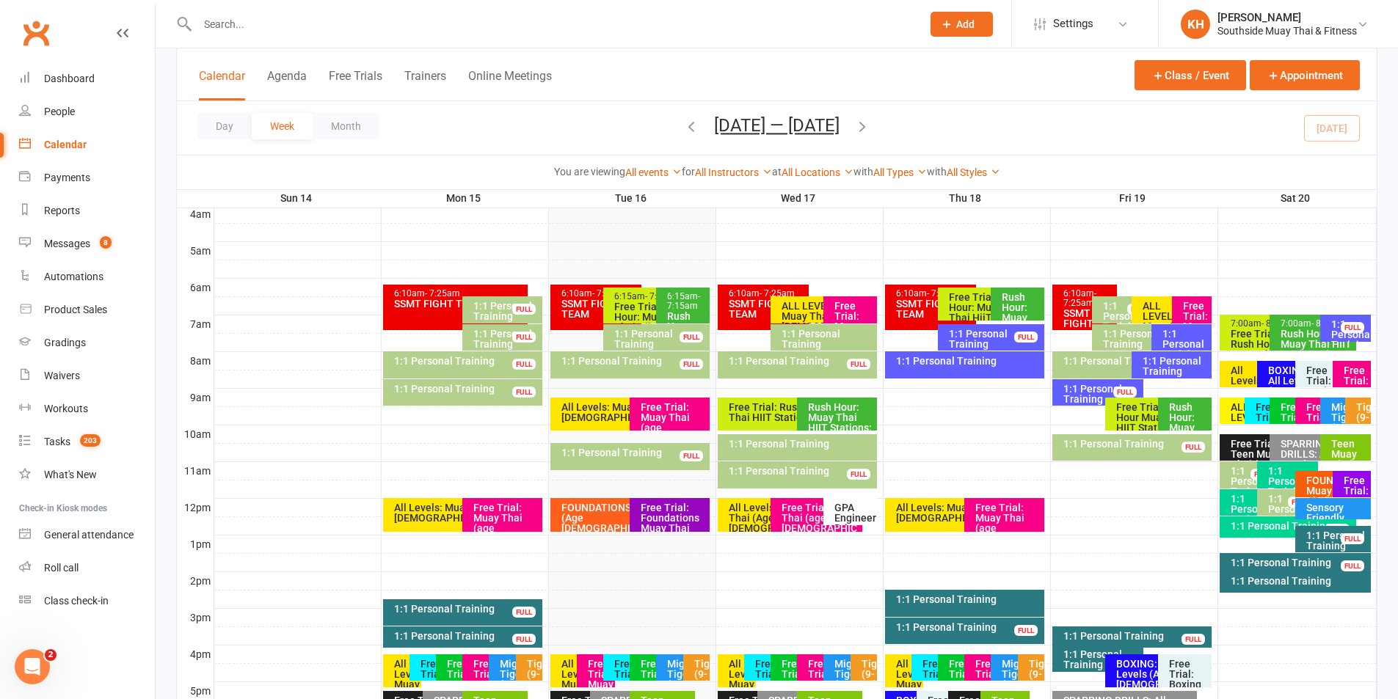
scroll to position [440, 0]
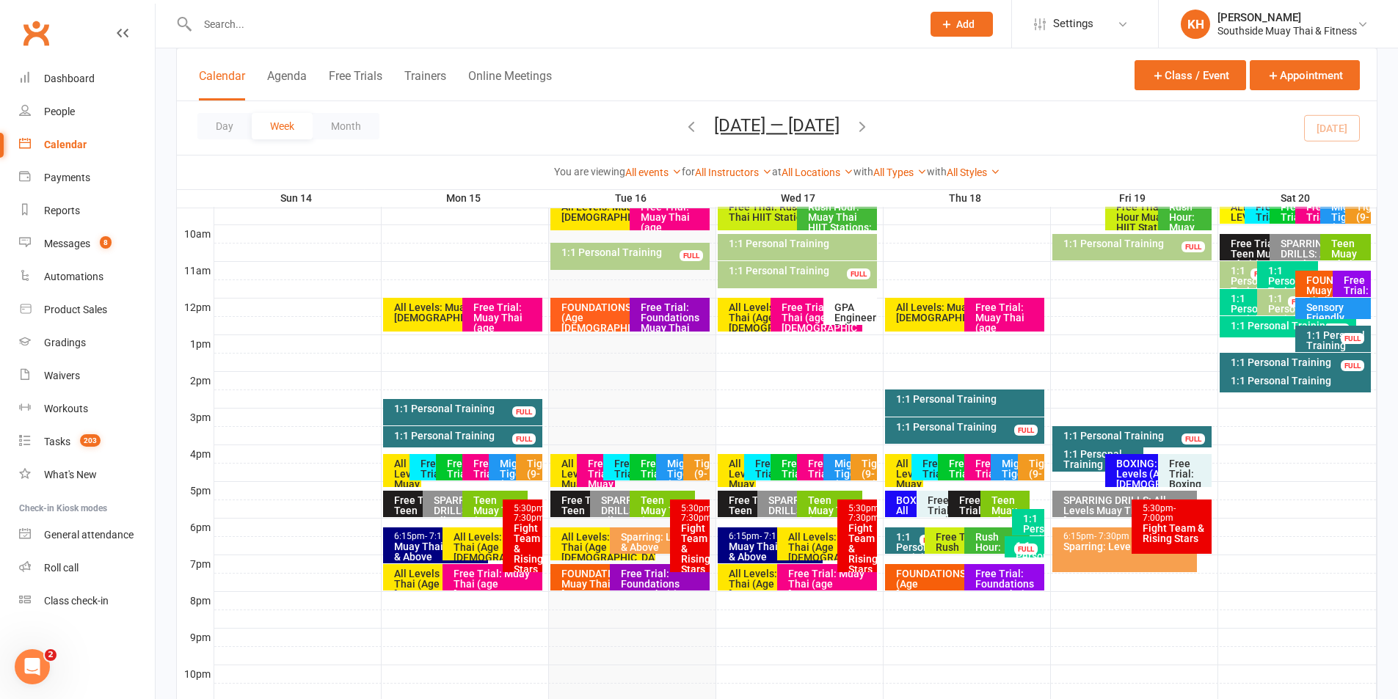
click at [621, 469] on div "Free Trial : Mighty Tigers (5-8yrs)" at bounding box center [625, 495] width 25 height 72
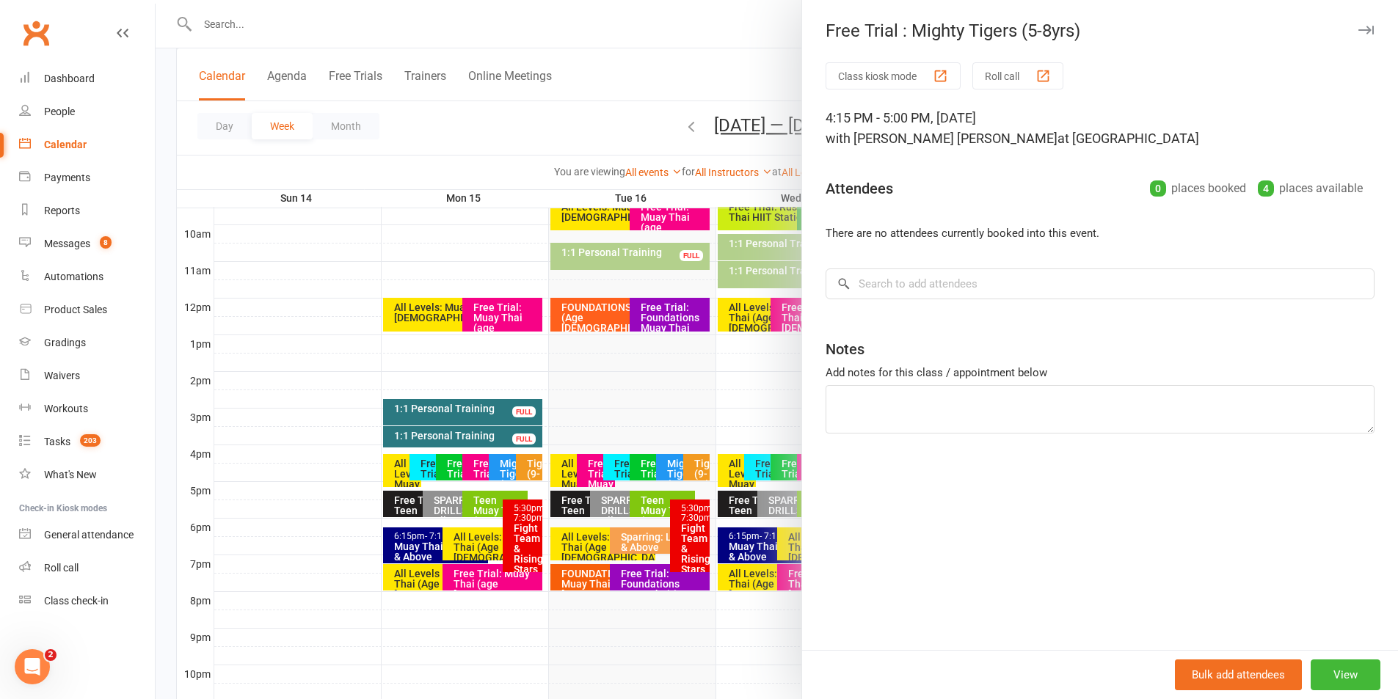
click at [1344, 34] on div "Free Trial : Mighty Tigers (5-8yrs)" at bounding box center [1100, 31] width 596 height 21
click at [1361, 27] on icon "button" at bounding box center [1365, 30] width 15 height 9
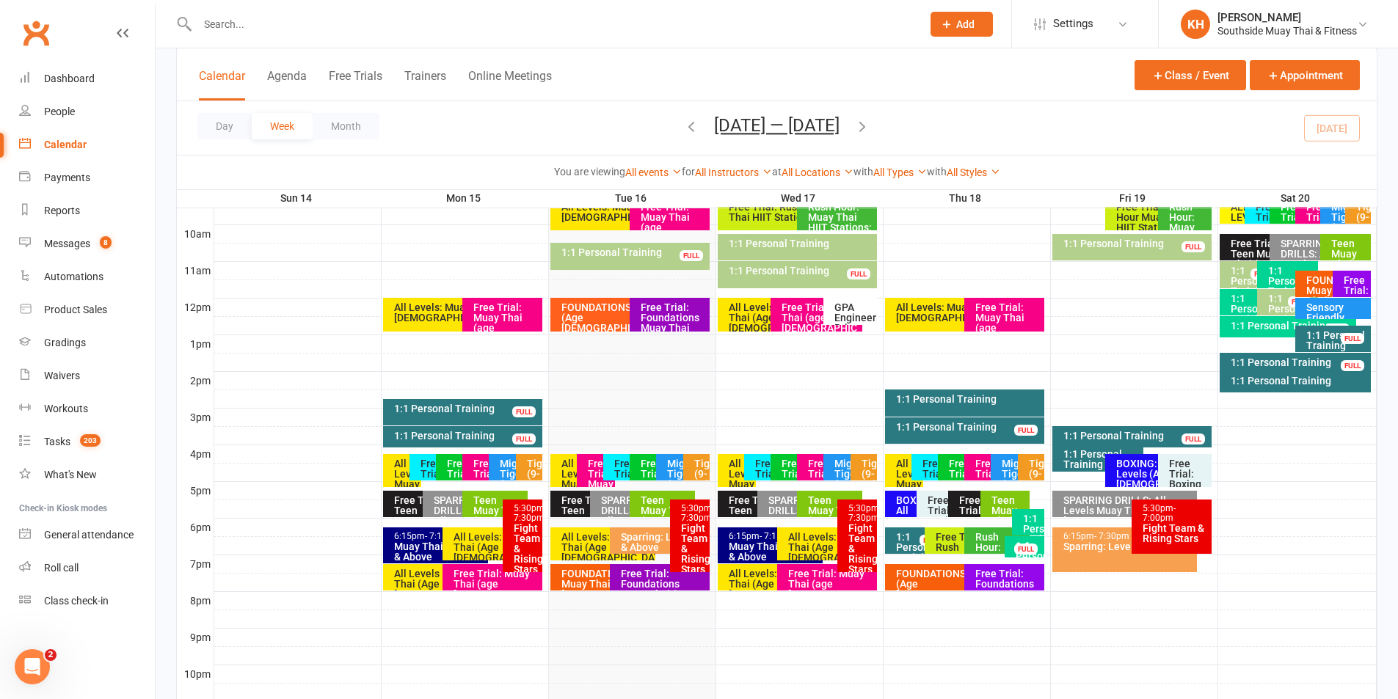
click at [643, 465] on div "Free Trial : Tigers (9-11yrs)" at bounding box center [652, 490] width 25 height 62
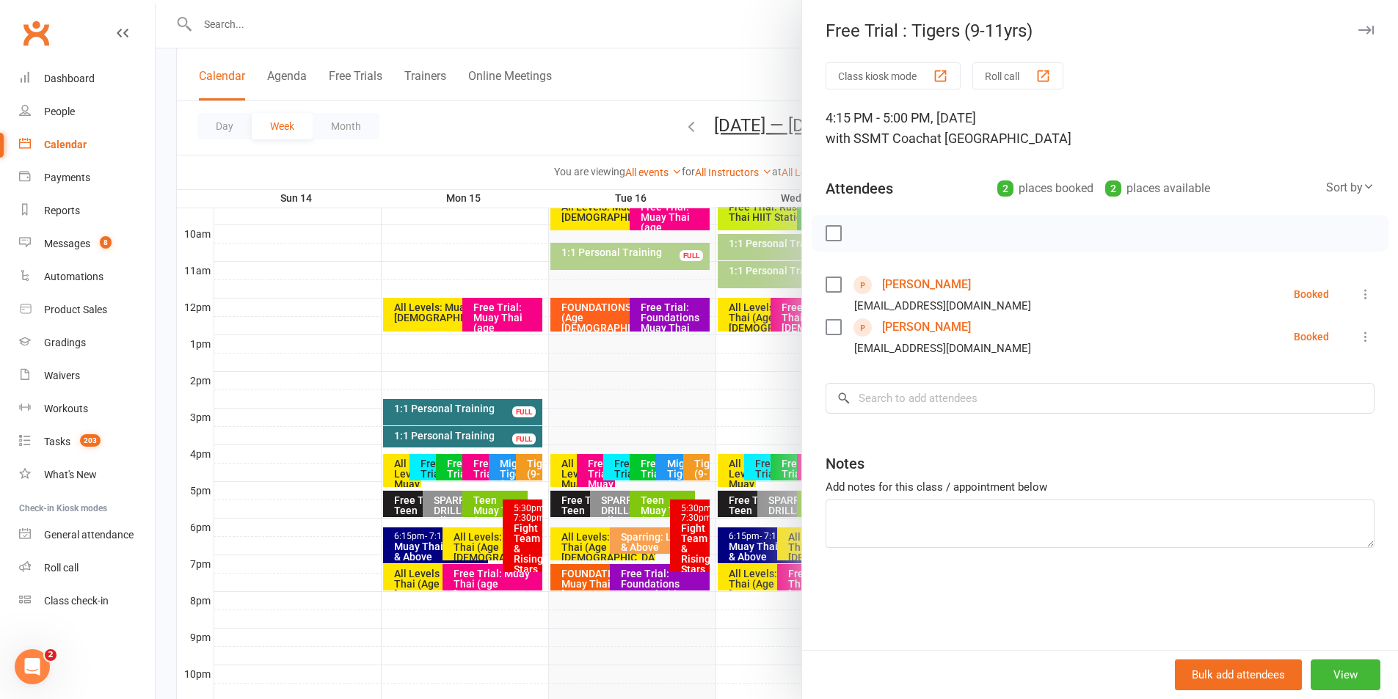
click at [1358, 32] on icon "button" at bounding box center [1365, 30] width 15 height 9
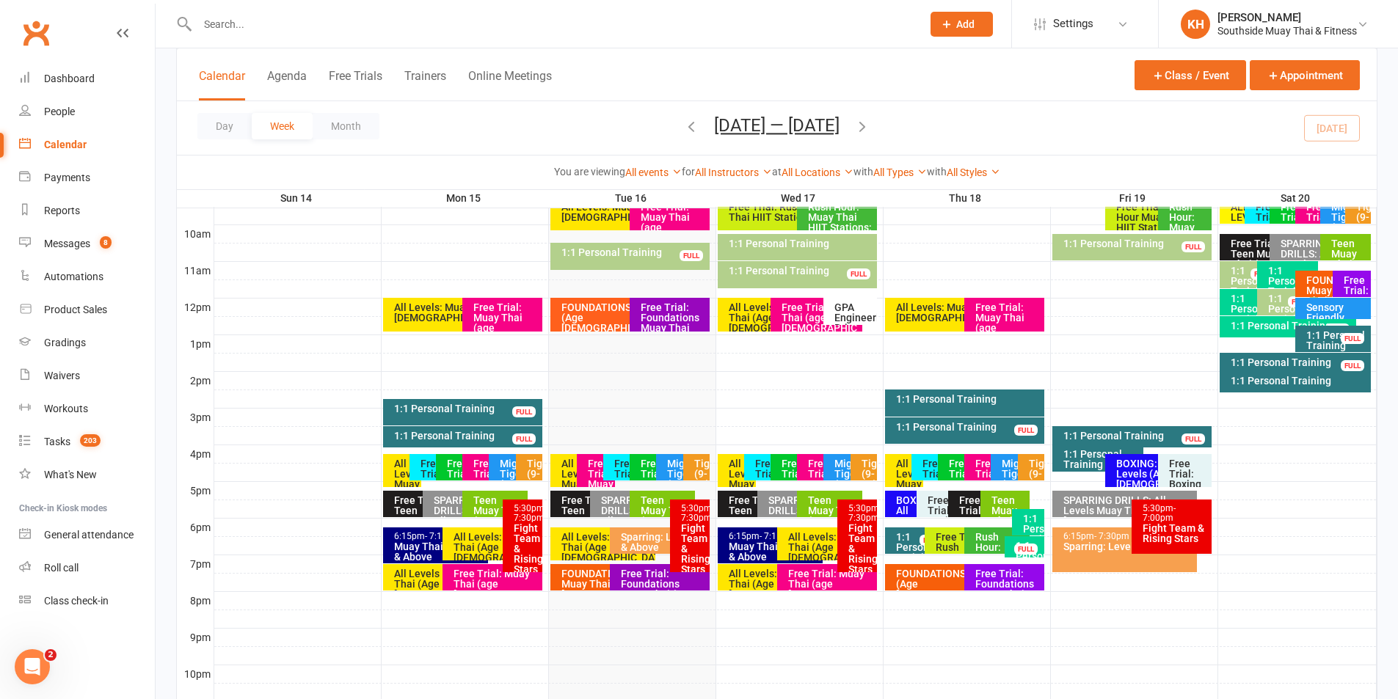
click at [585, 475] on div "Free Trial: Muay Thai (age [DEMOGRAPHIC_DATA]+ years)" at bounding box center [596, 470] width 38 height 33
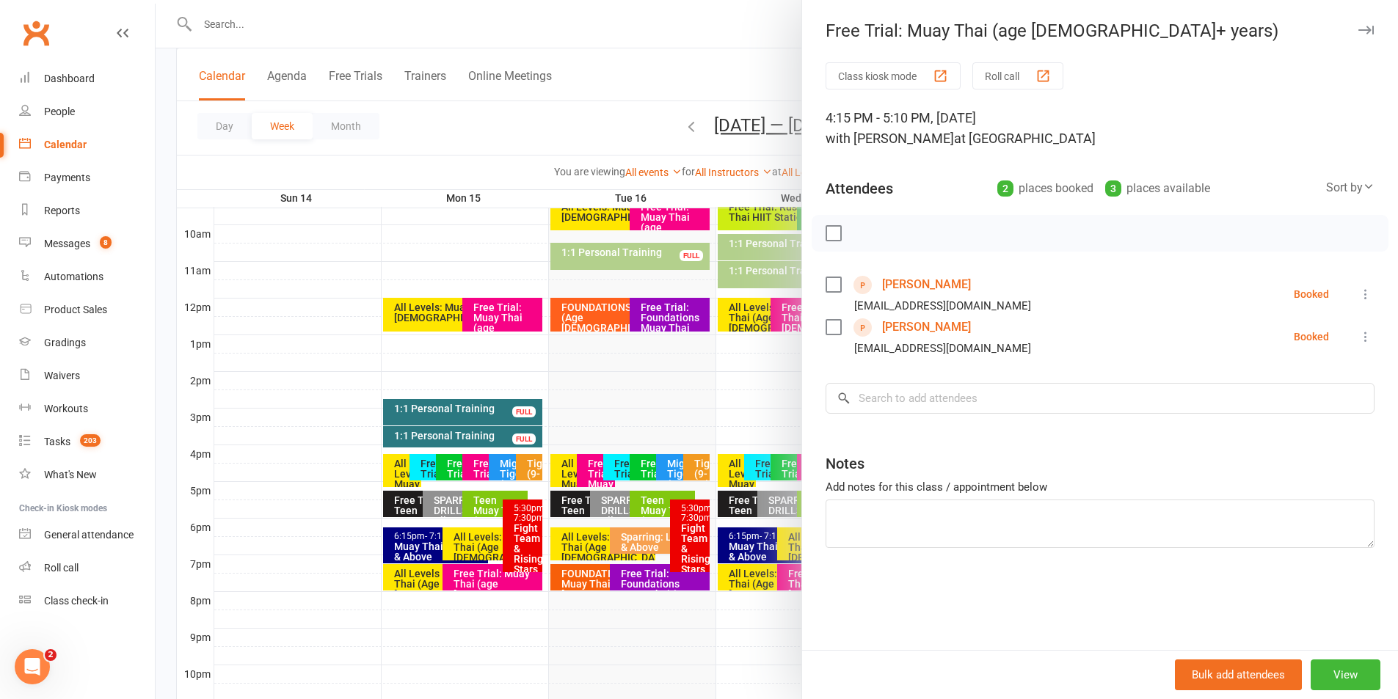
click at [1358, 28] on icon "button" at bounding box center [1365, 30] width 15 height 9
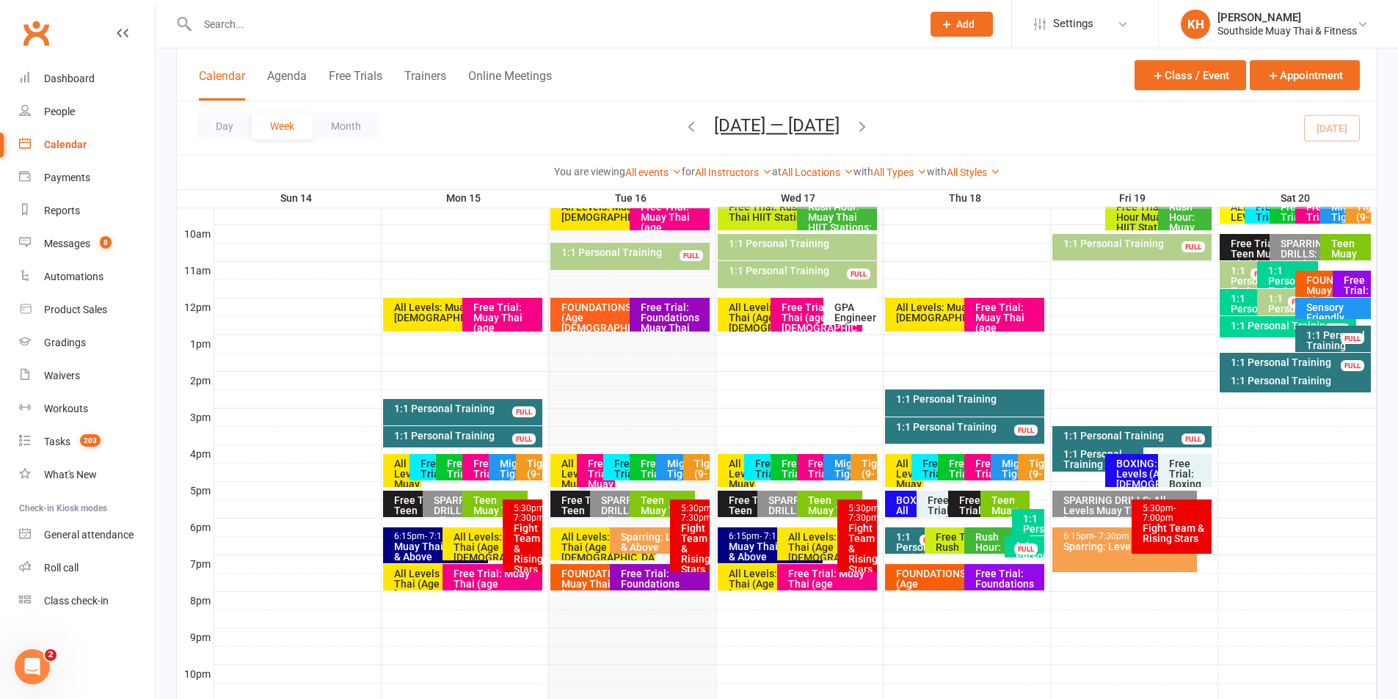
click at [561, 472] on div "All Levels: Muay Thai (Age [DEMOGRAPHIC_DATA]+)" at bounding box center [573, 490] width 25 height 62
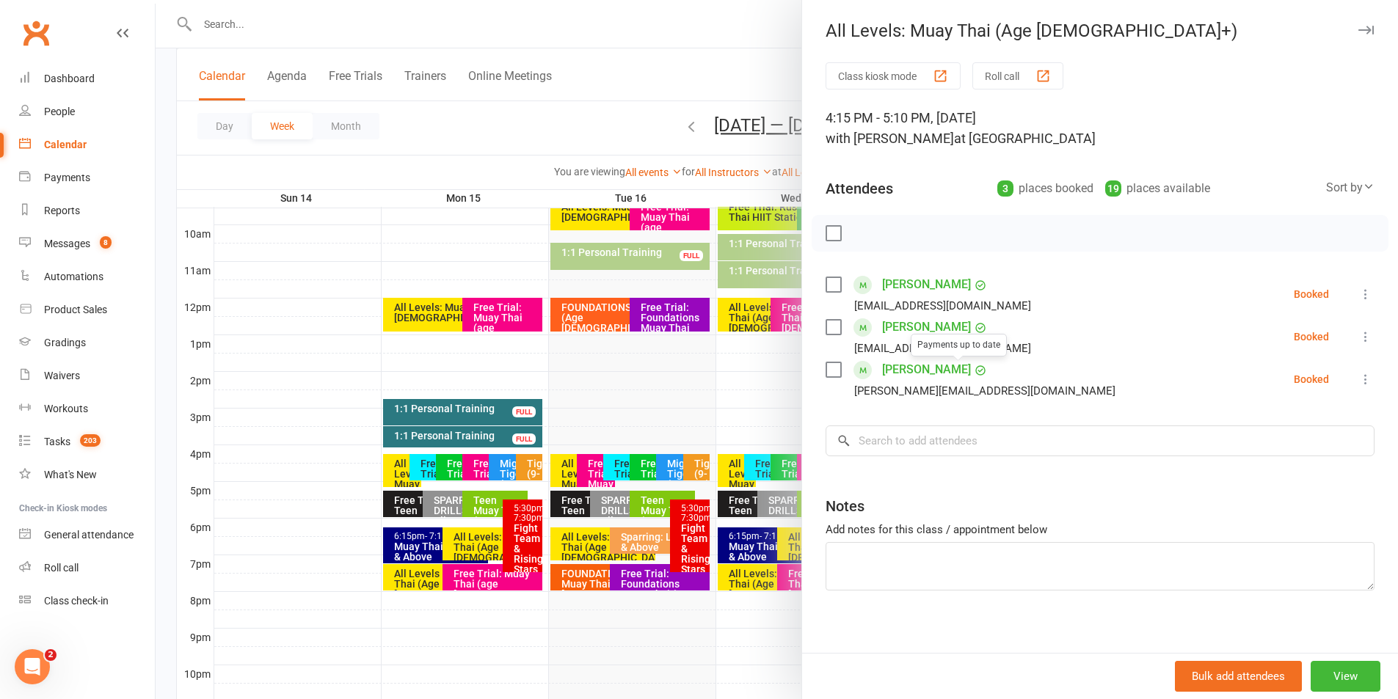
click at [1358, 29] on icon "button" at bounding box center [1365, 30] width 15 height 9
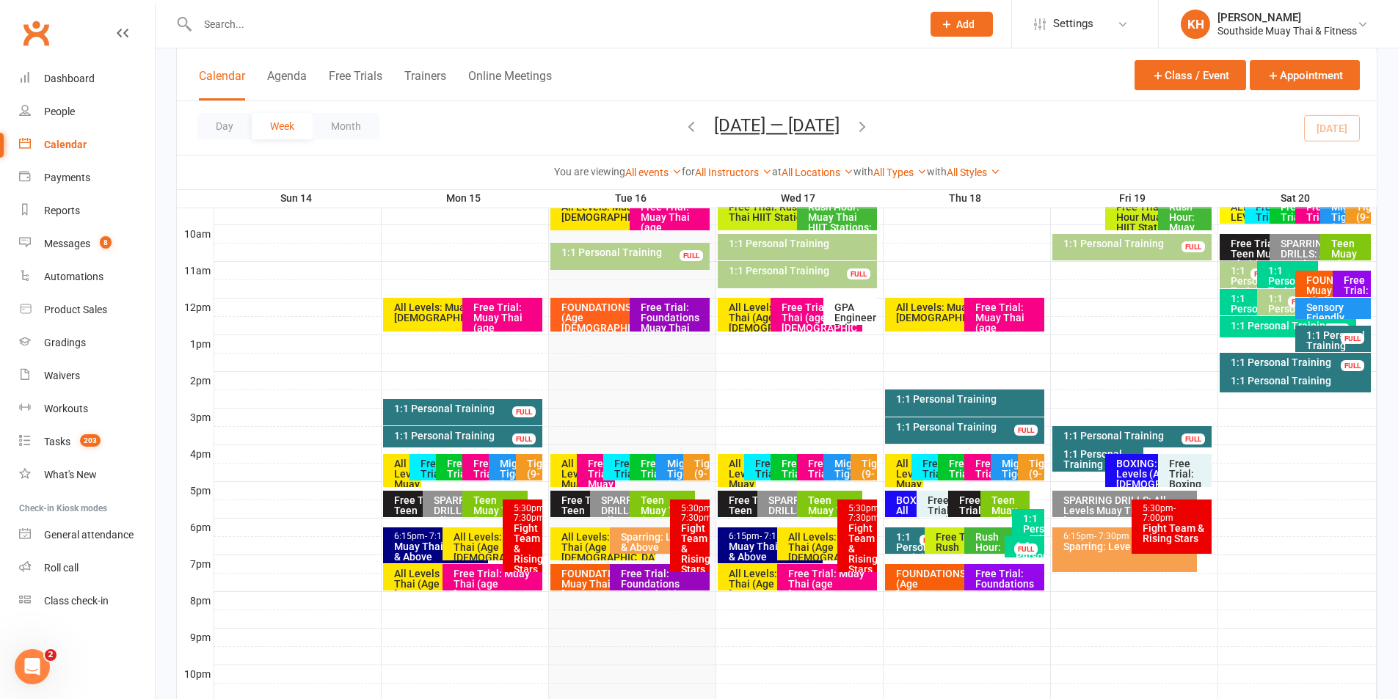
click at [680, 469] on div "Mighty Tigers (5-8)" at bounding box center [678, 474] width 25 height 31
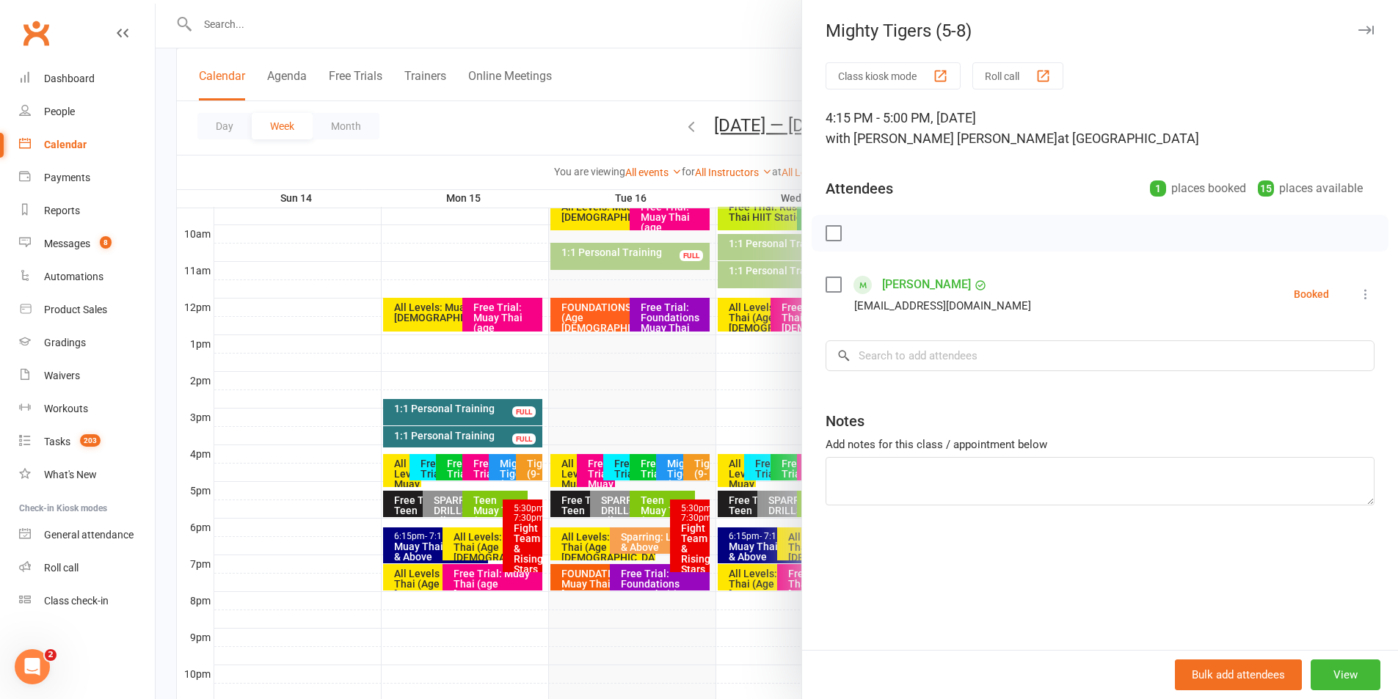
click at [1358, 29] on icon "button" at bounding box center [1365, 30] width 15 height 9
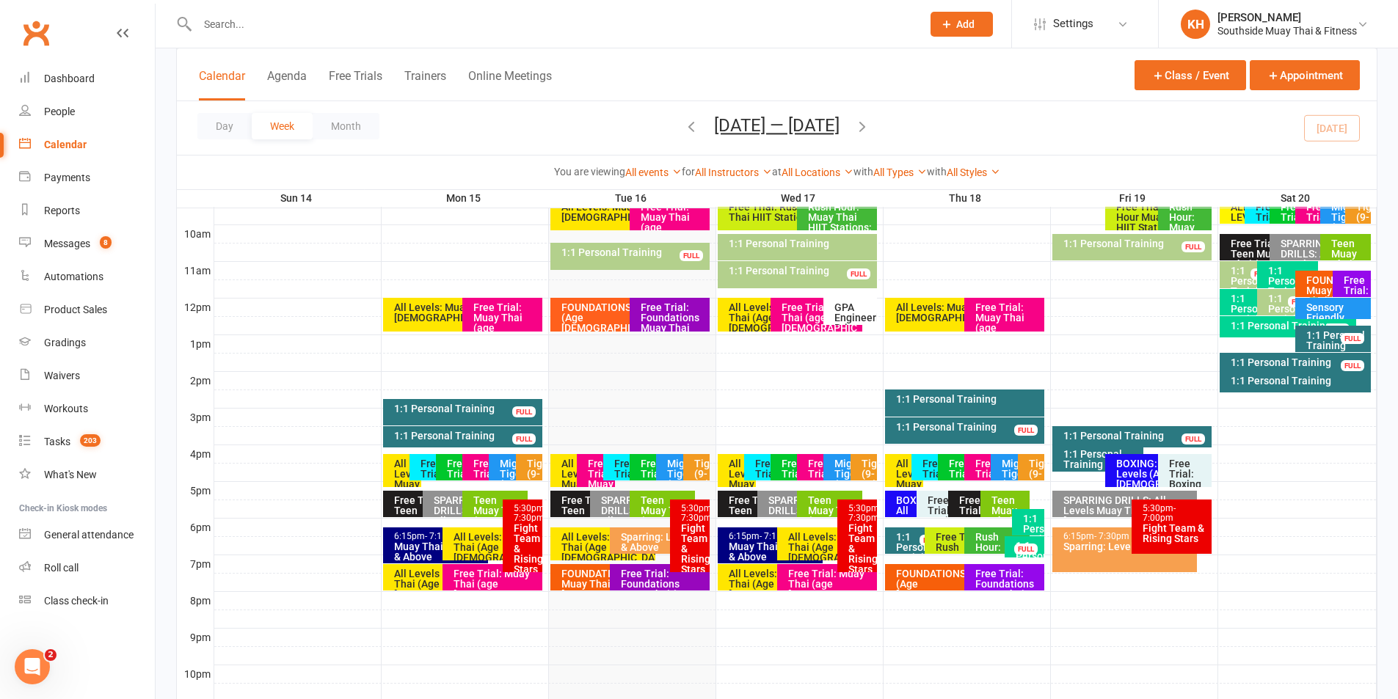
click at [701, 464] on div "Tigers (9-12)" at bounding box center [699, 474] width 13 height 31
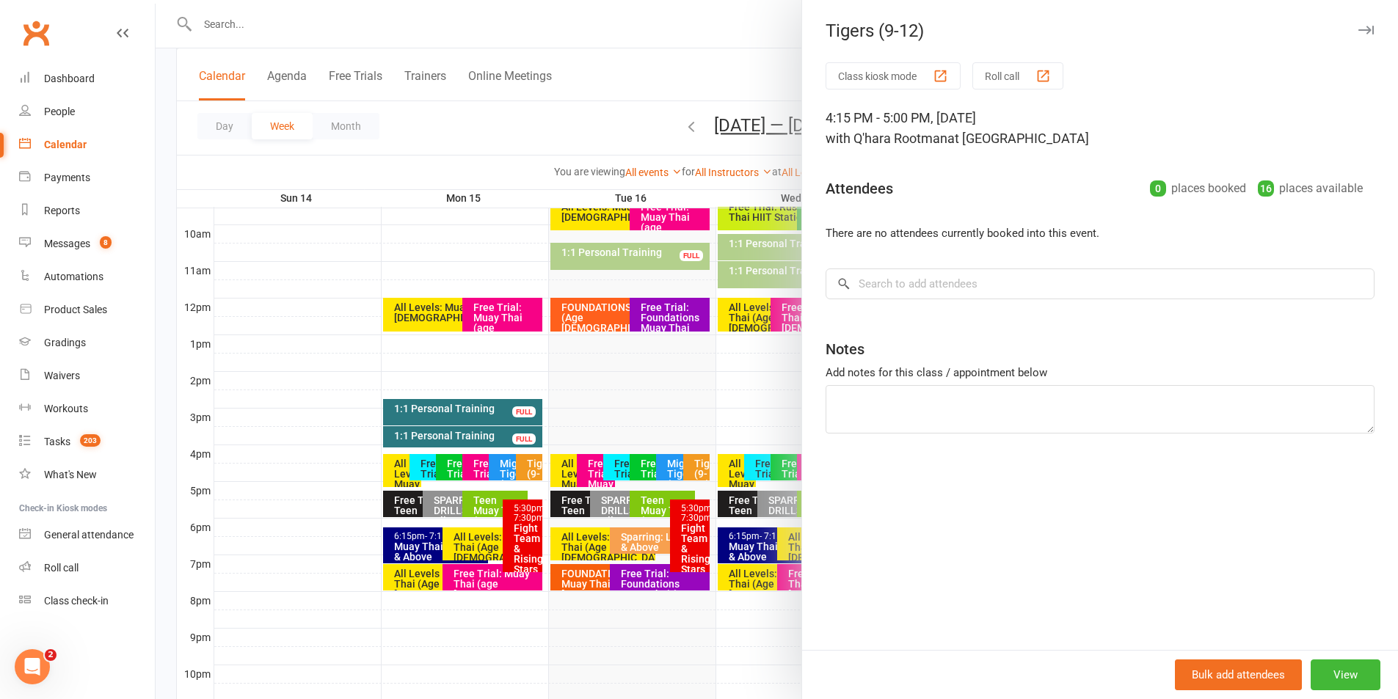
click at [1358, 26] on icon "button" at bounding box center [1365, 30] width 15 height 9
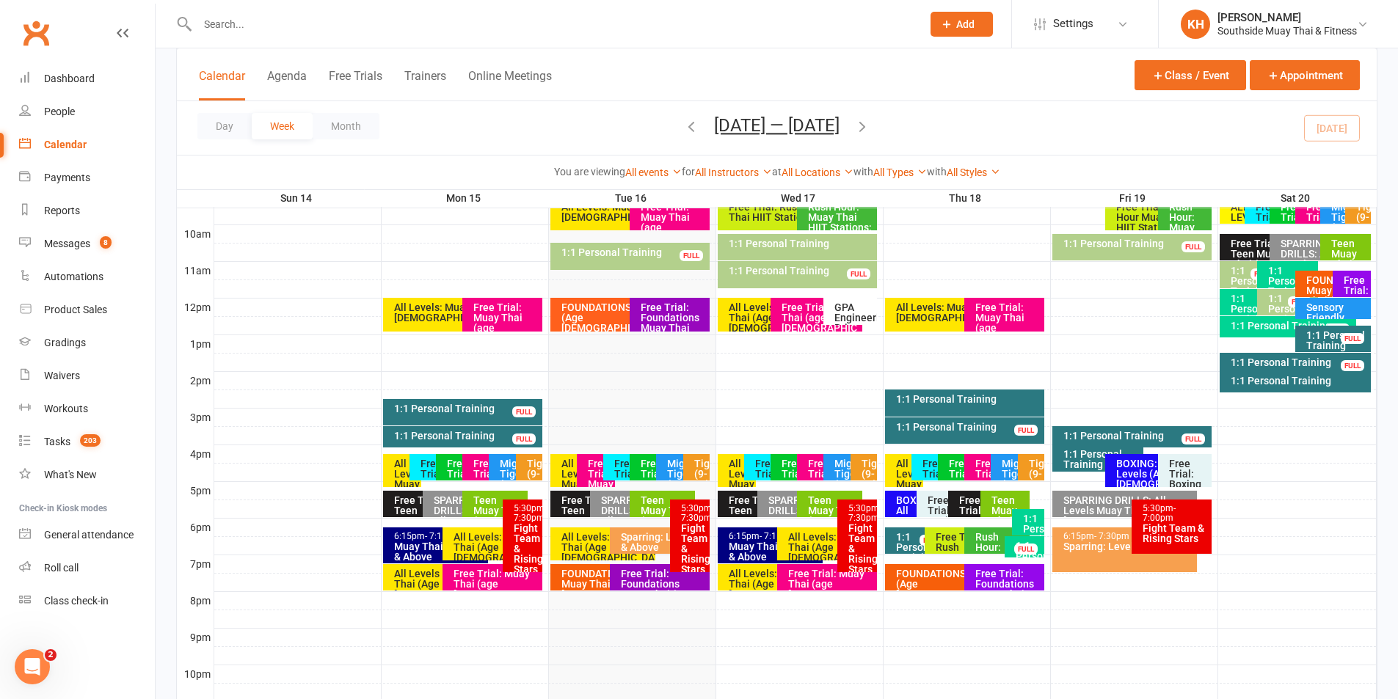
click at [567, 506] on div "Free Trial: Teen Muay Thai (12 -16 Yrs)" at bounding box center [587, 520] width 52 height 51
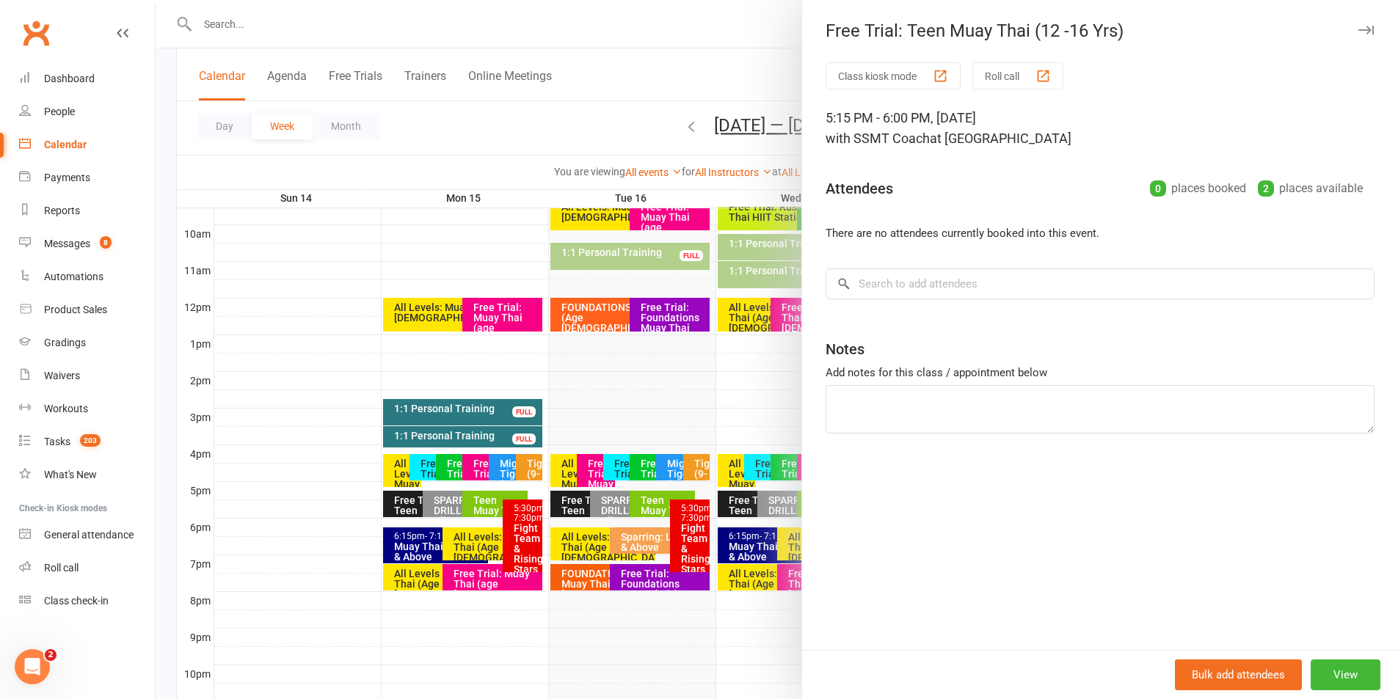
click at [1358, 29] on icon "button" at bounding box center [1365, 30] width 15 height 9
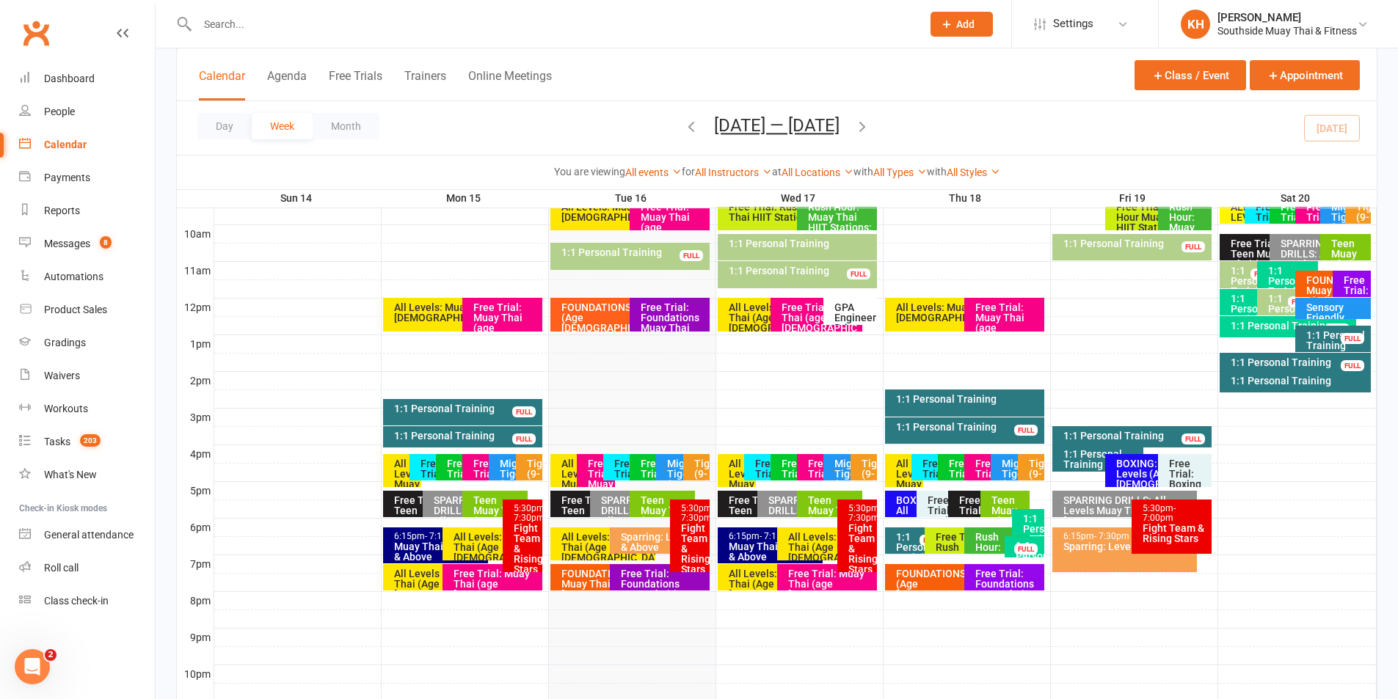
click at [608, 502] on div "SPARRING DRILLS: All Levels Muay Thai (Age [DEMOGRAPHIC_DATA]+)" at bounding box center [626, 526] width 52 height 62
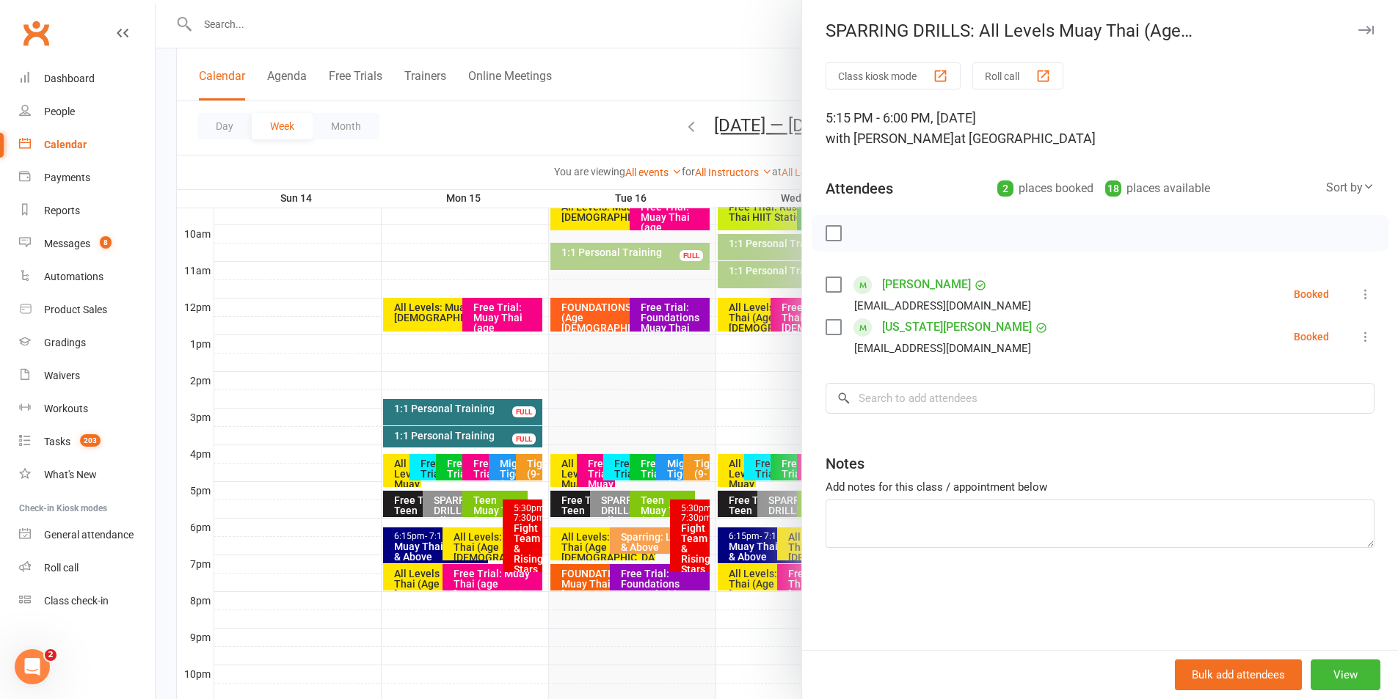
click at [1358, 29] on icon "button" at bounding box center [1365, 30] width 15 height 9
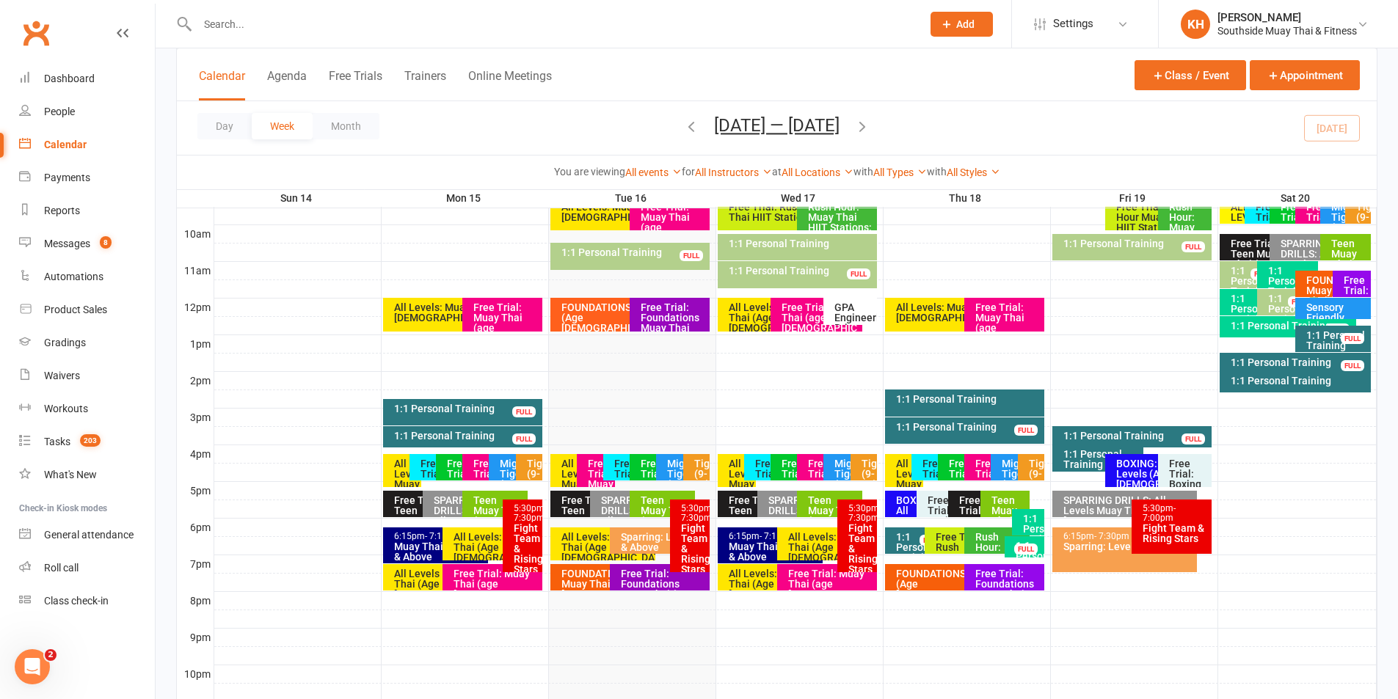
click at [661, 498] on div "Teen Muay Thai (12-16 yrs)" at bounding box center [666, 515] width 52 height 41
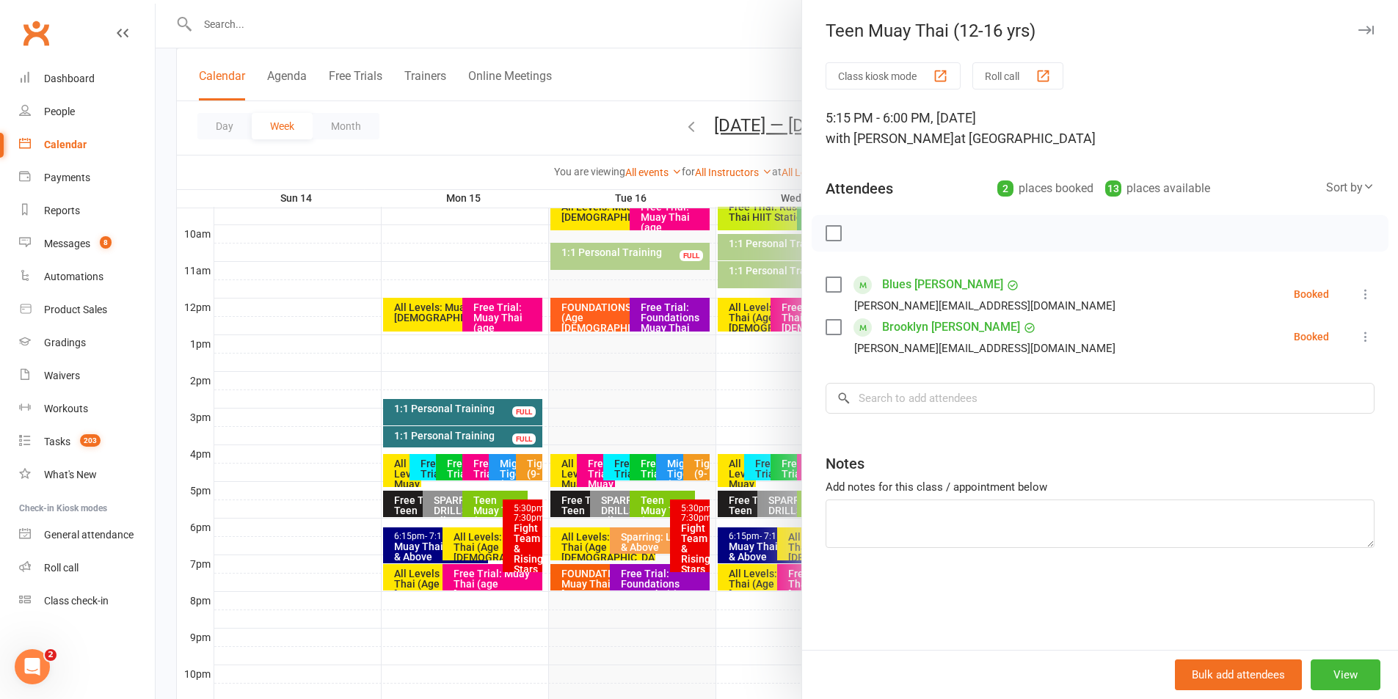
click at [1357, 23] on button "button" at bounding box center [1366, 30] width 18 height 18
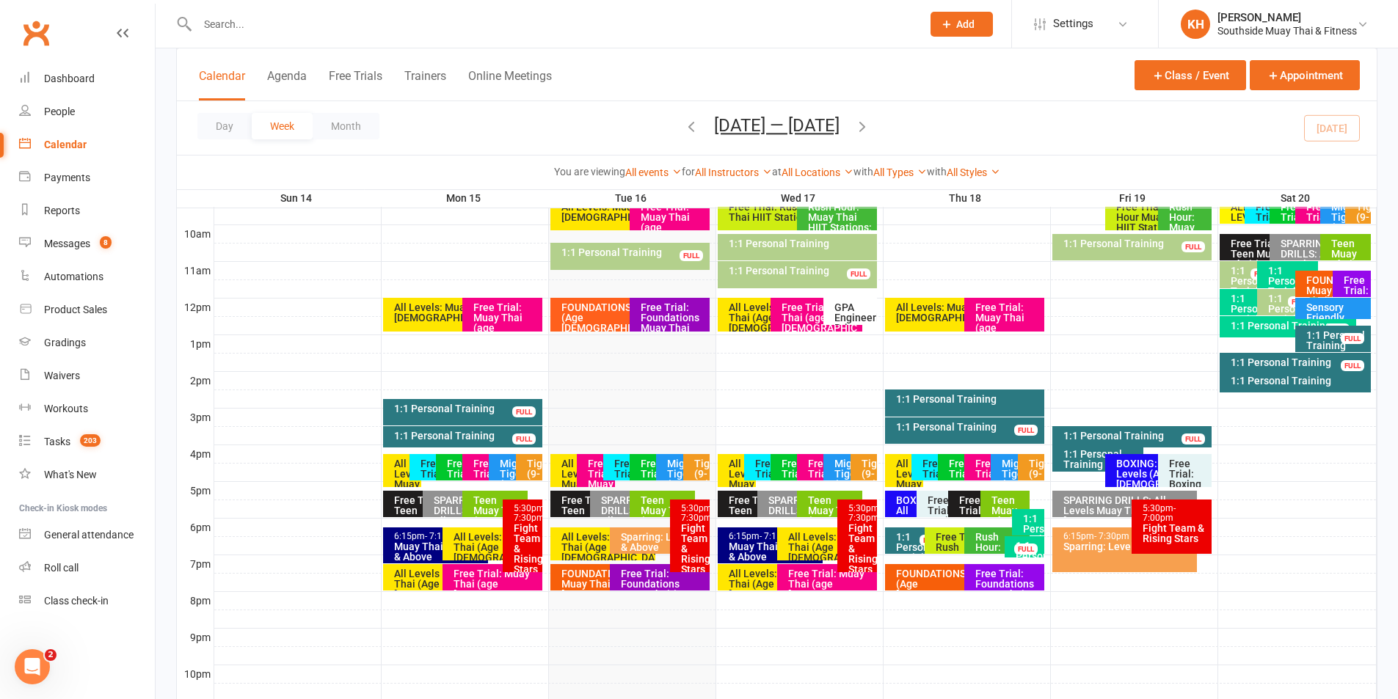
click at [569, 546] on div "All Levels: Muay Thai (Age [DEMOGRAPHIC_DATA]+)" at bounding box center [607, 547] width 92 height 31
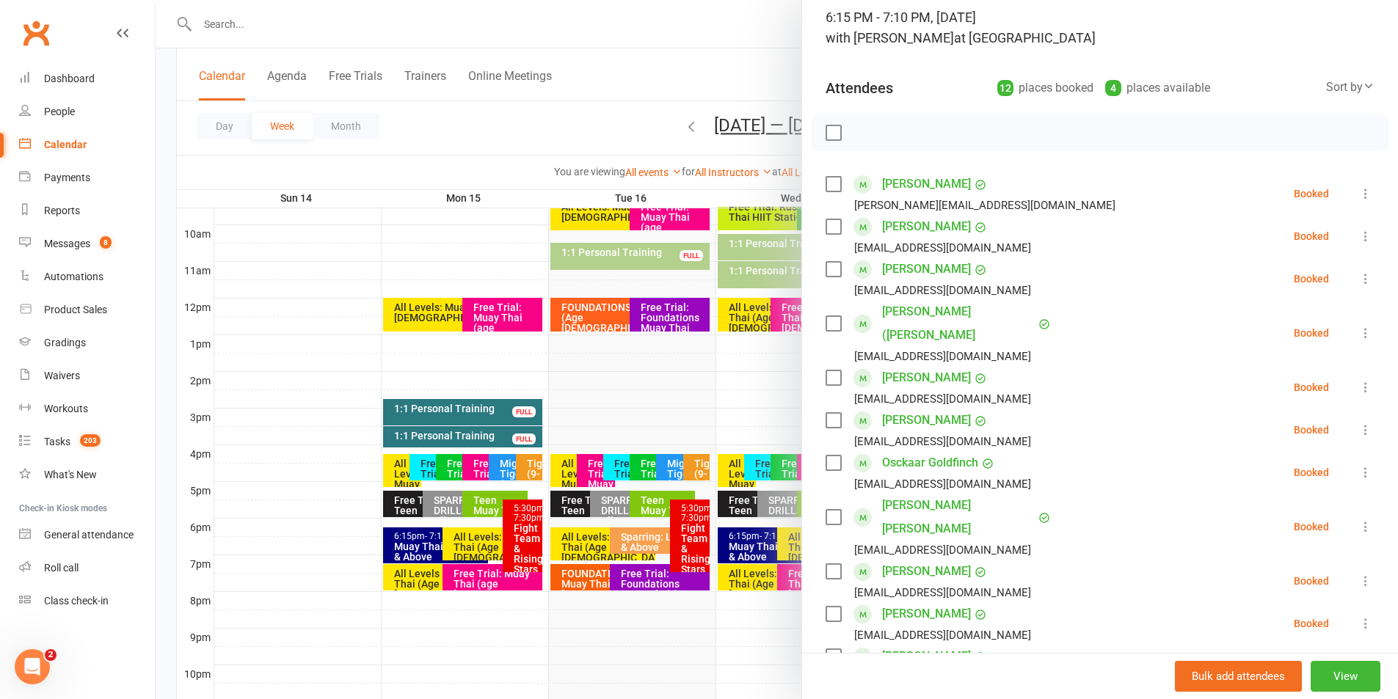
scroll to position [0, 0]
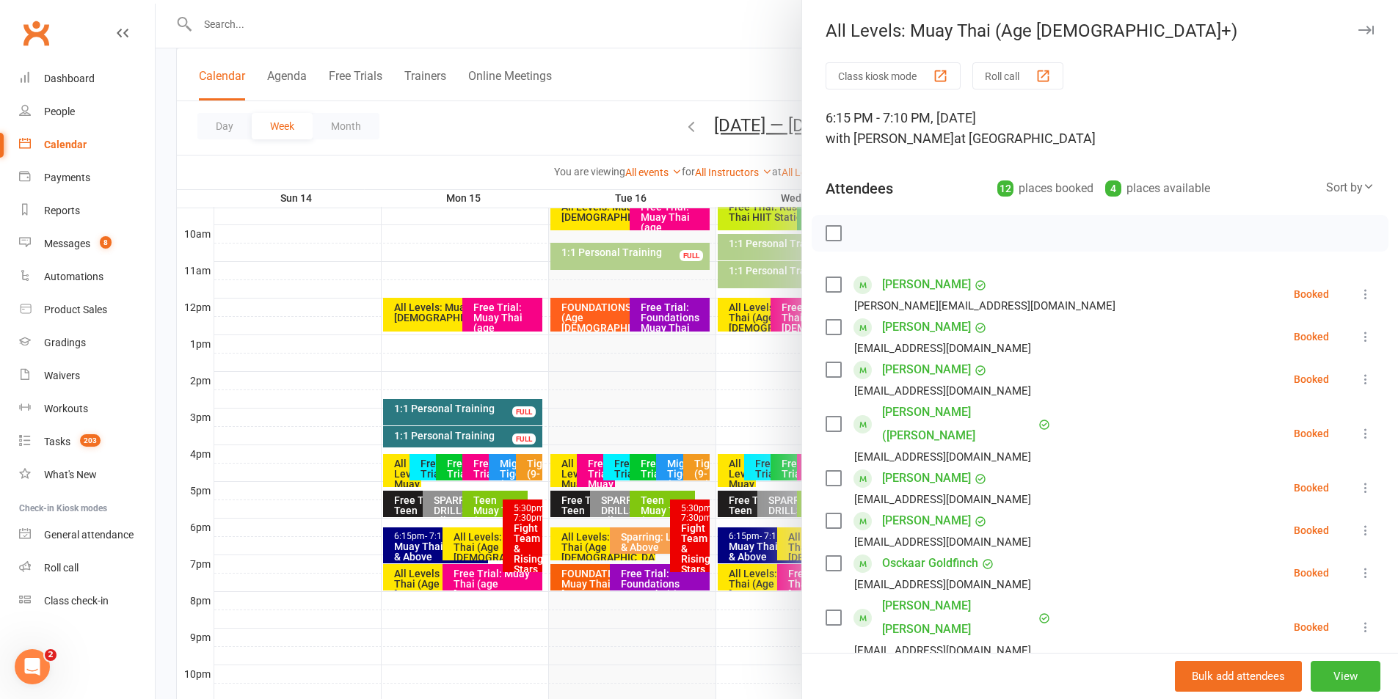
click at [1357, 28] on button "button" at bounding box center [1366, 30] width 18 height 18
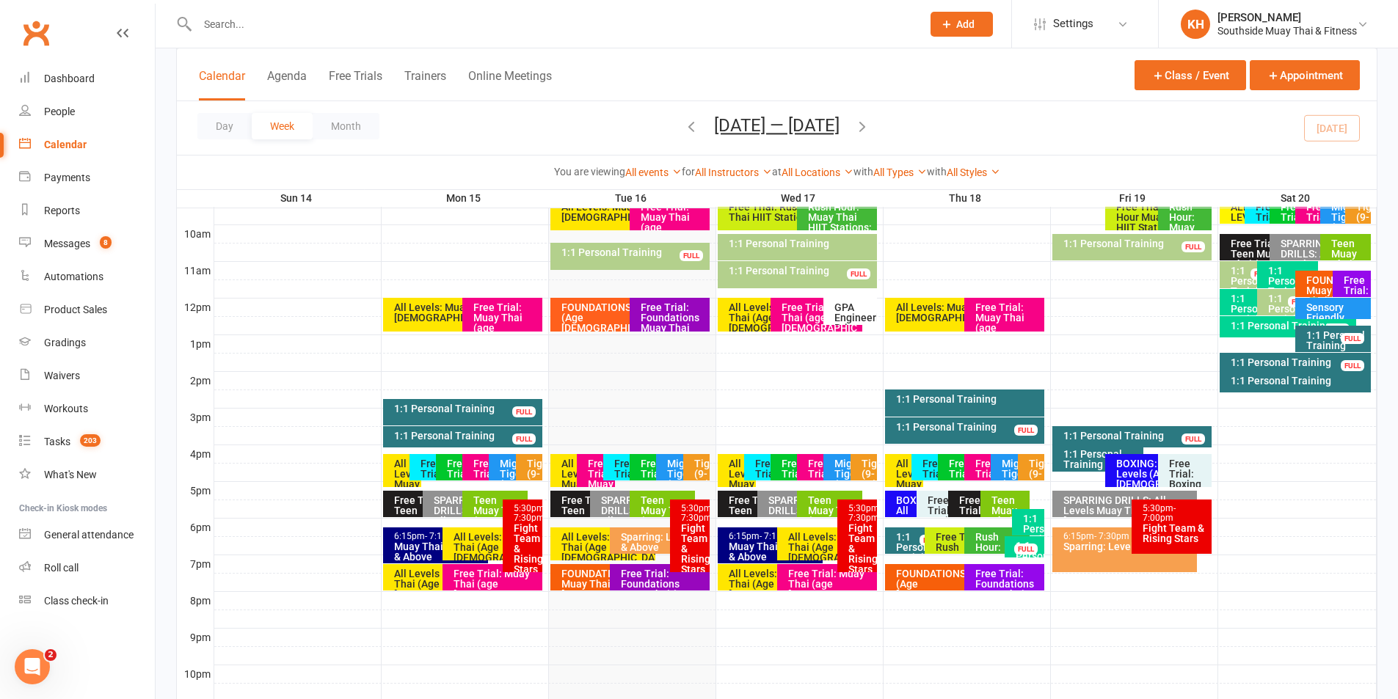
click at [645, 546] on div "Sparring: Level 2 & Above" at bounding box center [663, 542] width 87 height 21
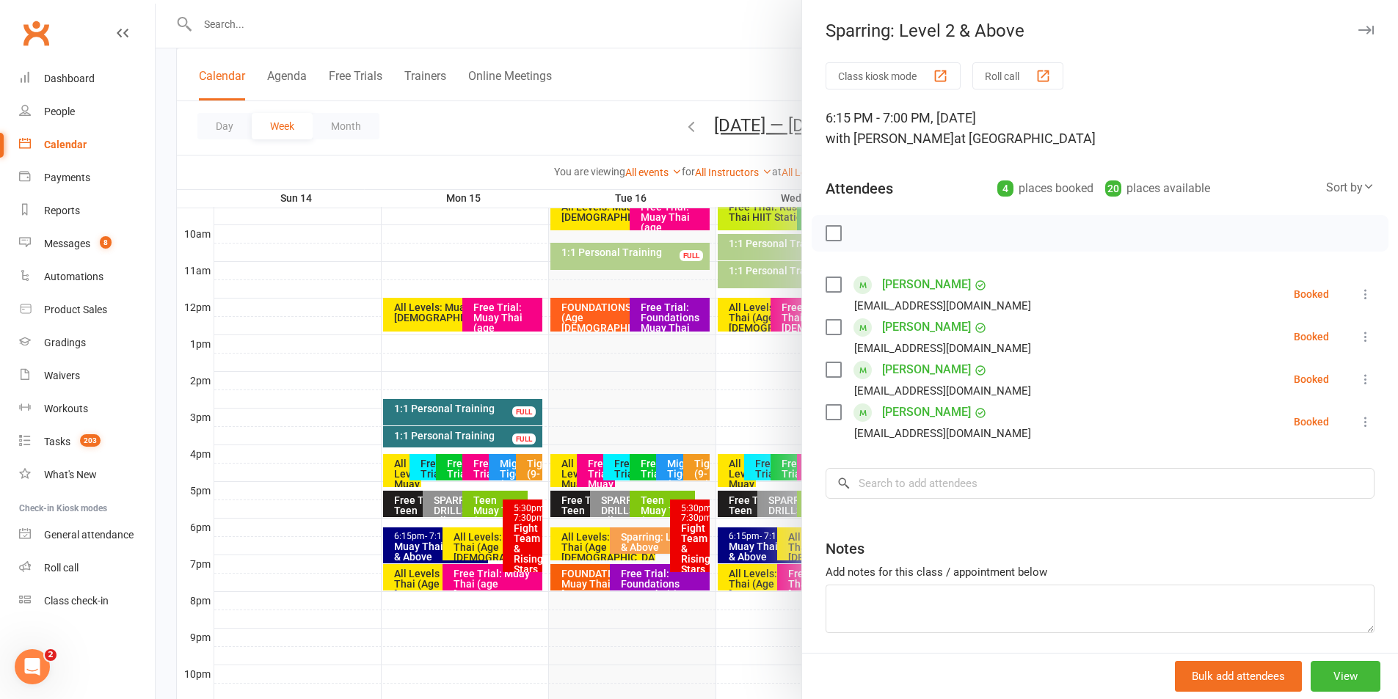
click at [1358, 32] on icon "button" at bounding box center [1365, 30] width 15 height 9
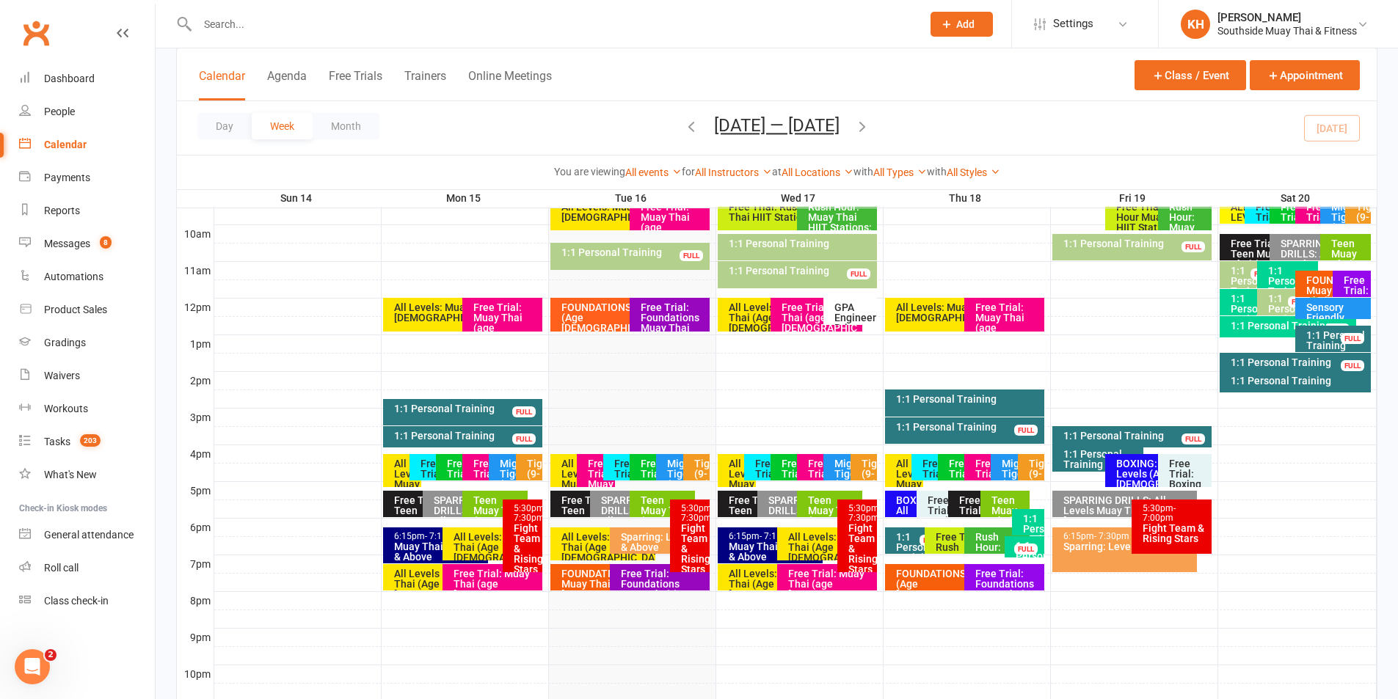
click at [579, 573] on div "FOUNDATIONS: Muay Thai (Age [DEMOGRAPHIC_DATA]+)" at bounding box center [607, 584] width 92 height 31
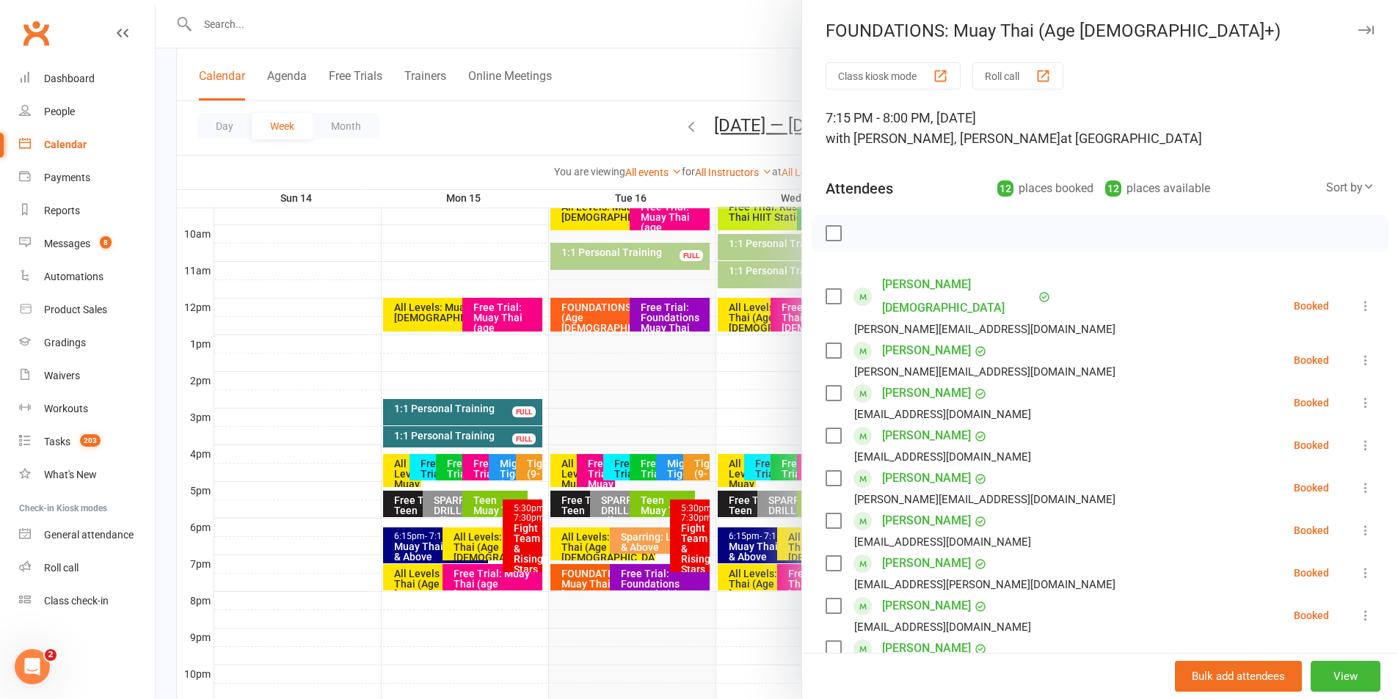
drag, startPoint x: 1340, startPoint y: 29, endPoint x: 1333, endPoint y: 41, distance: 13.5
click at [1358, 29] on icon "button" at bounding box center [1365, 30] width 15 height 9
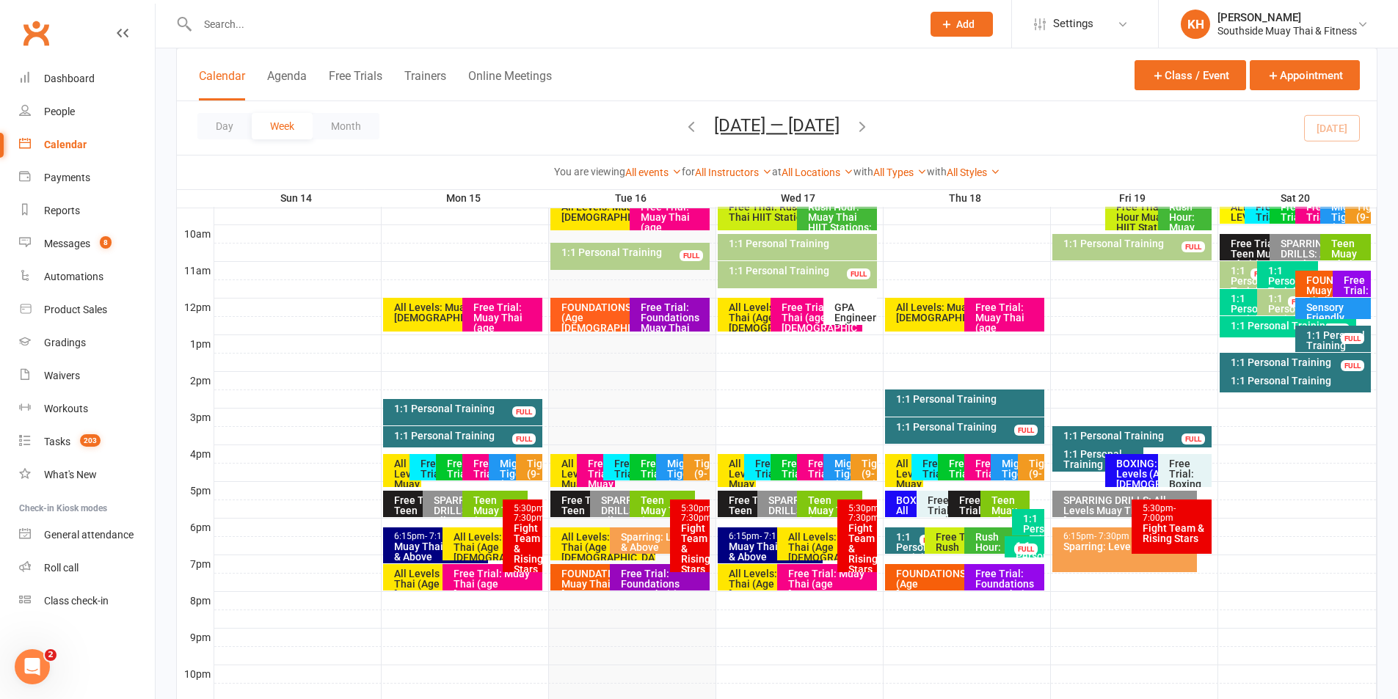
click at [645, 577] on div "Free Trial: Foundations Muay Thai (age [DEMOGRAPHIC_DATA]+ years)" at bounding box center [663, 594] width 87 height 51
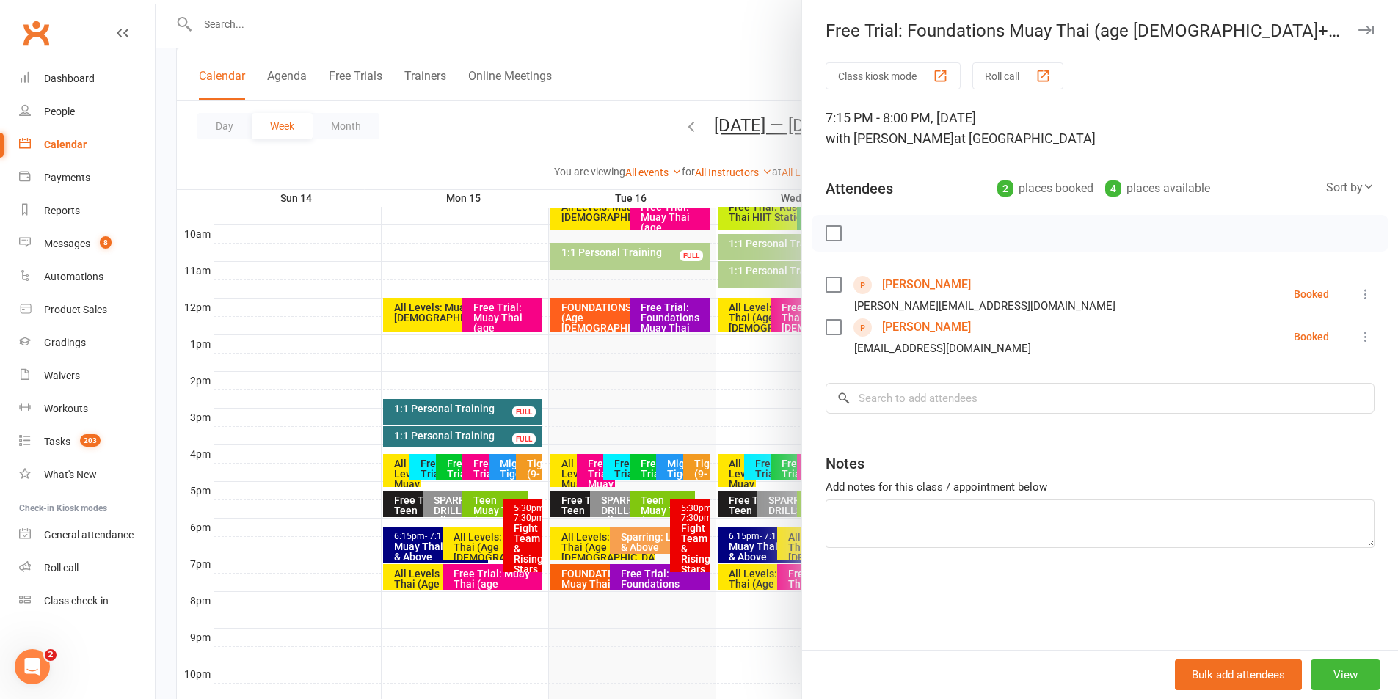
click at [1358, 29] on icon "button" at bounding box center [1365, 30] width 15 height 9
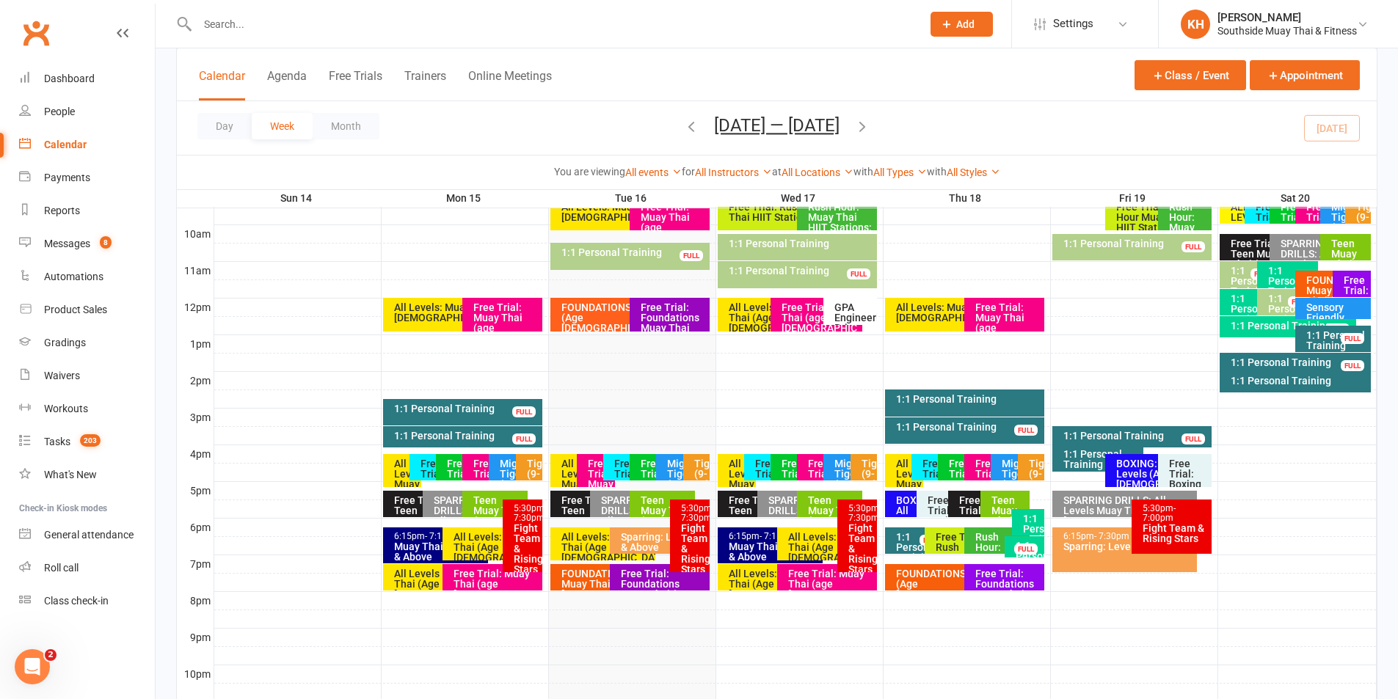
click at [570, 585] on div "FOUNDATIONS: Muay Thai (Age [DEMOGRAPHIC_DATA]+)" at bounding box center [607, 584] width 92 height 31
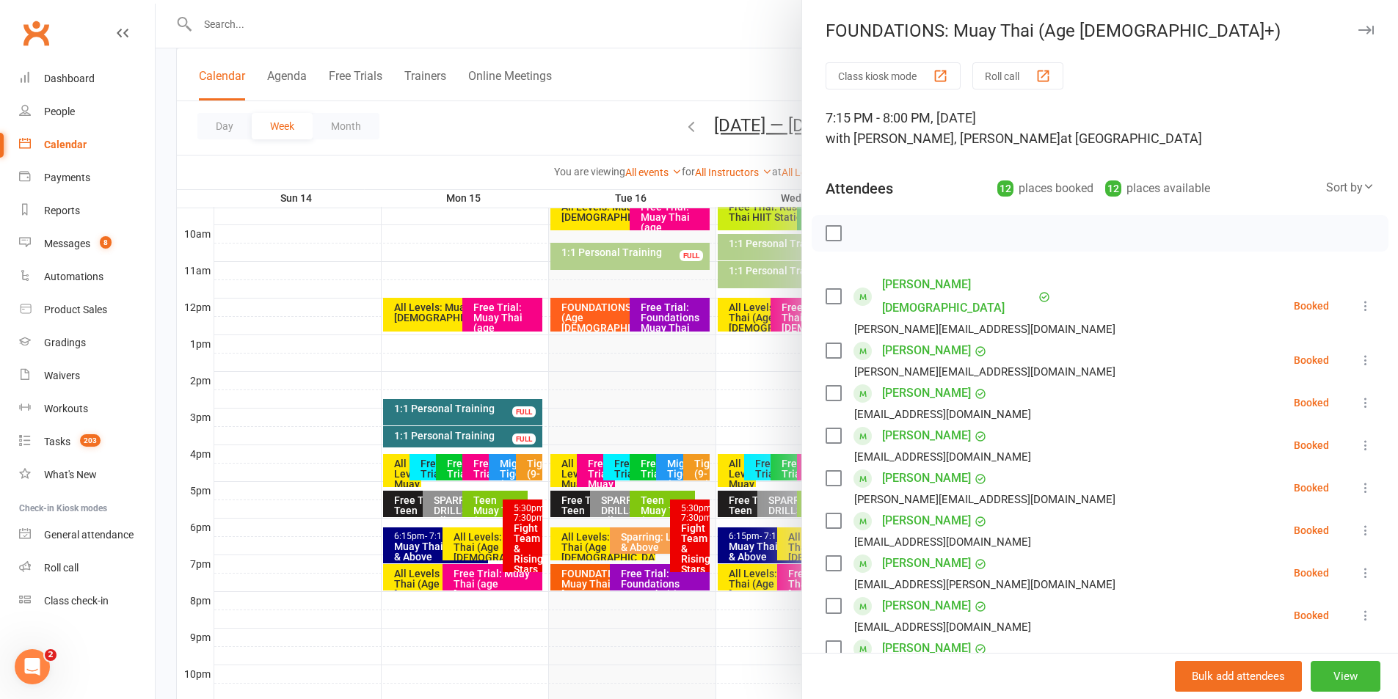
click at [1358, 29] on icon "button" at bounding box center [1365, 30] width 15 height 9
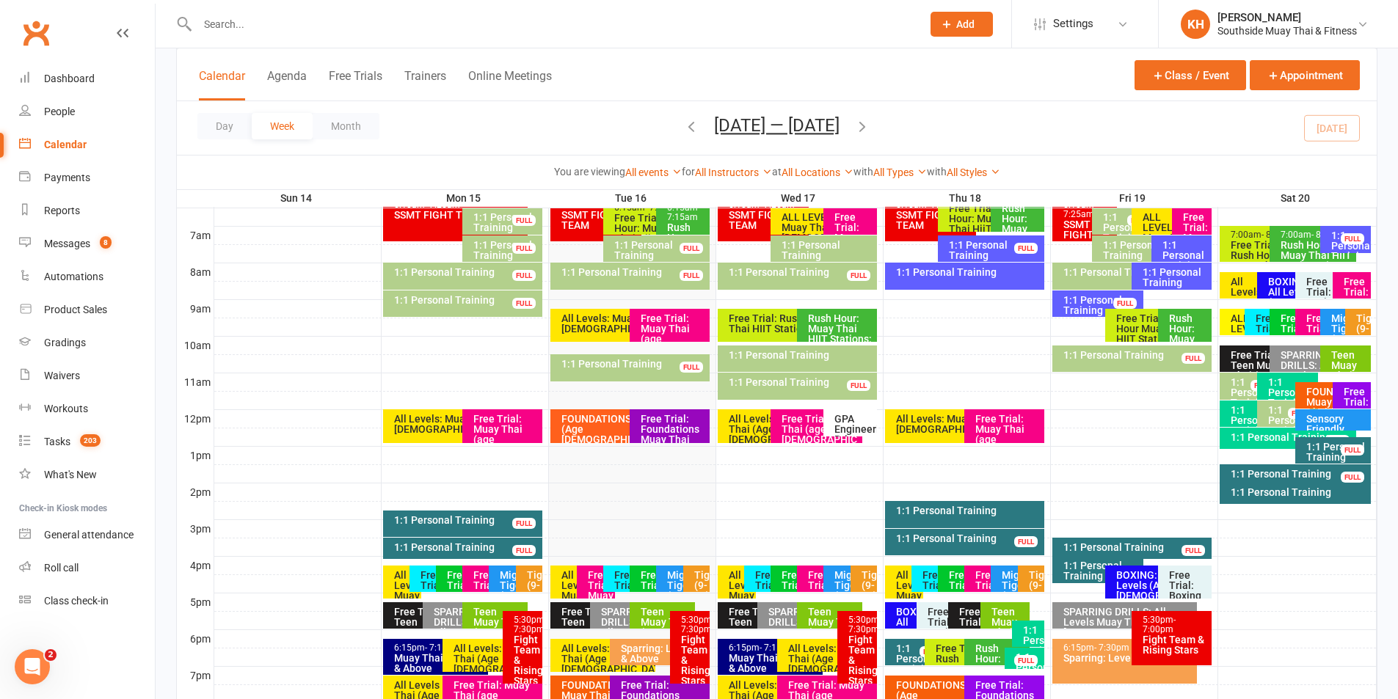
scroll to position [220, 0]
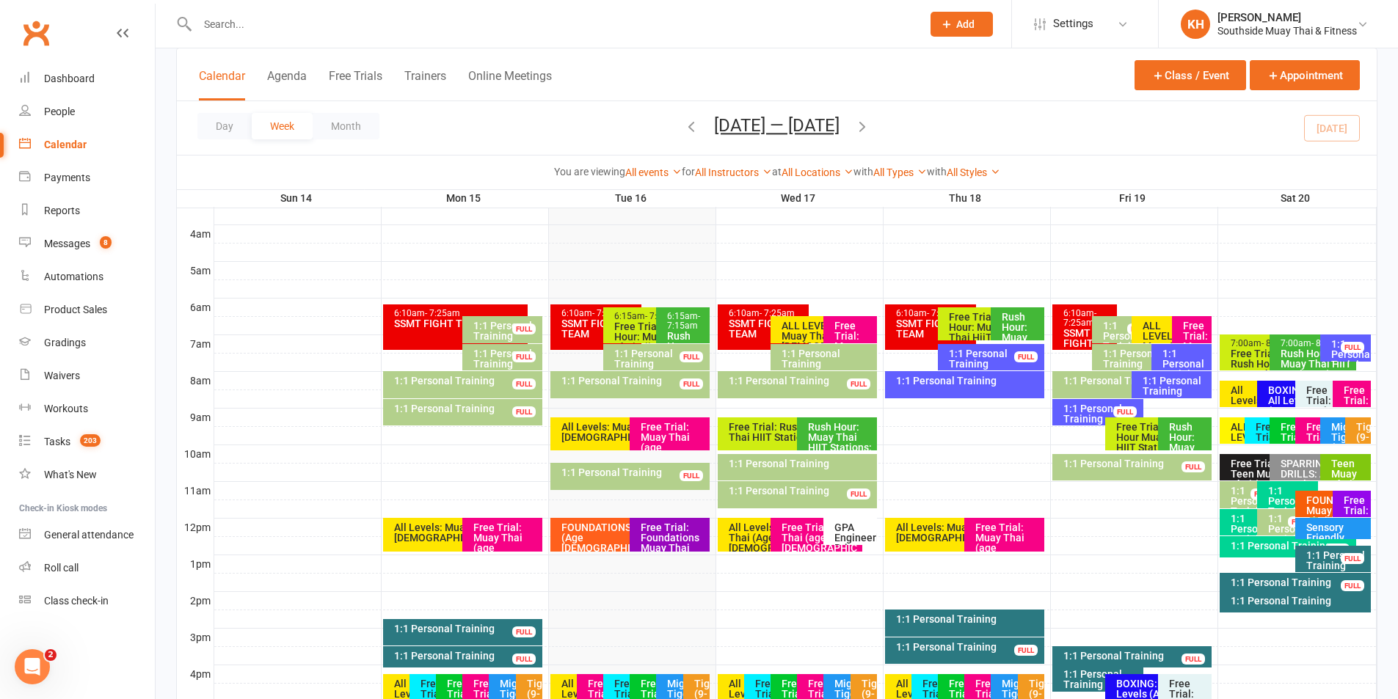
click at [348, 34] on input "text" at bounding box center [552, 24] width 718 height 21
paste input "Mandy Juzulenas"
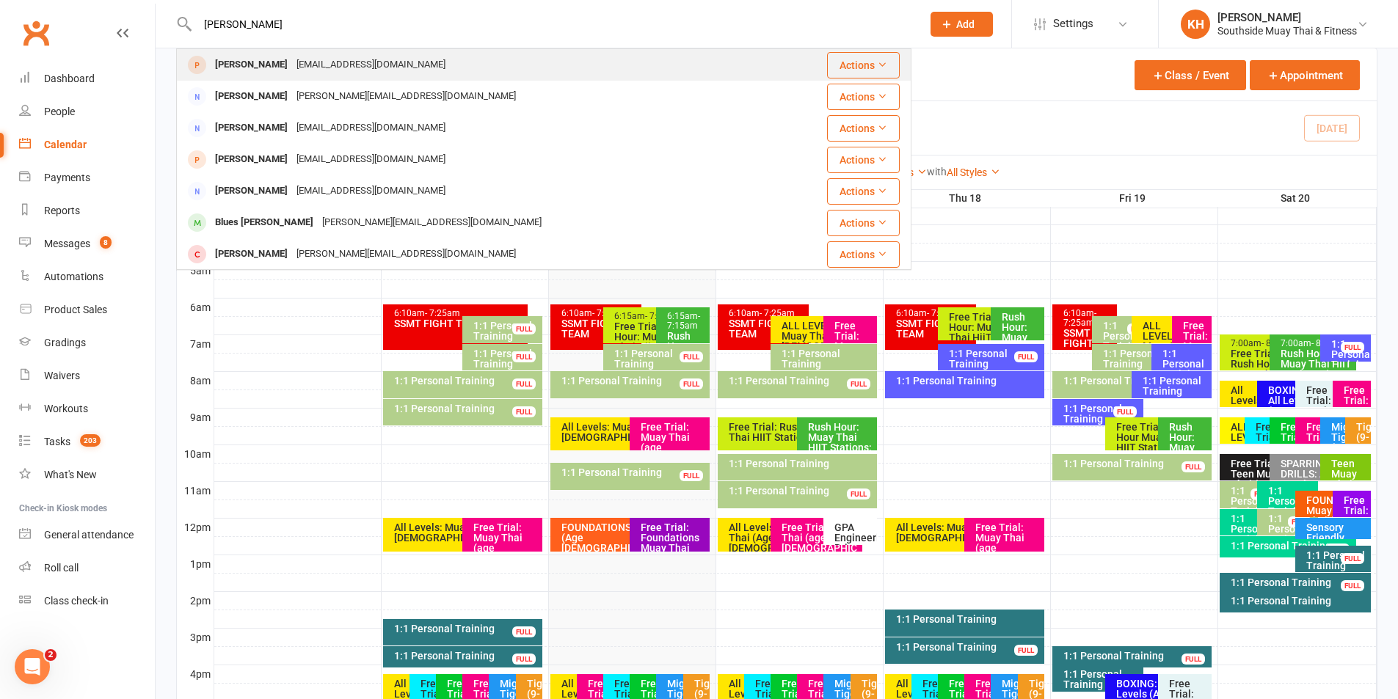
type input "Mandy Juzulenas"
click at [347, 62] on div "mandyjuzulenas@protonmail.com" at bounding box center [371, 64] width 158 height 21
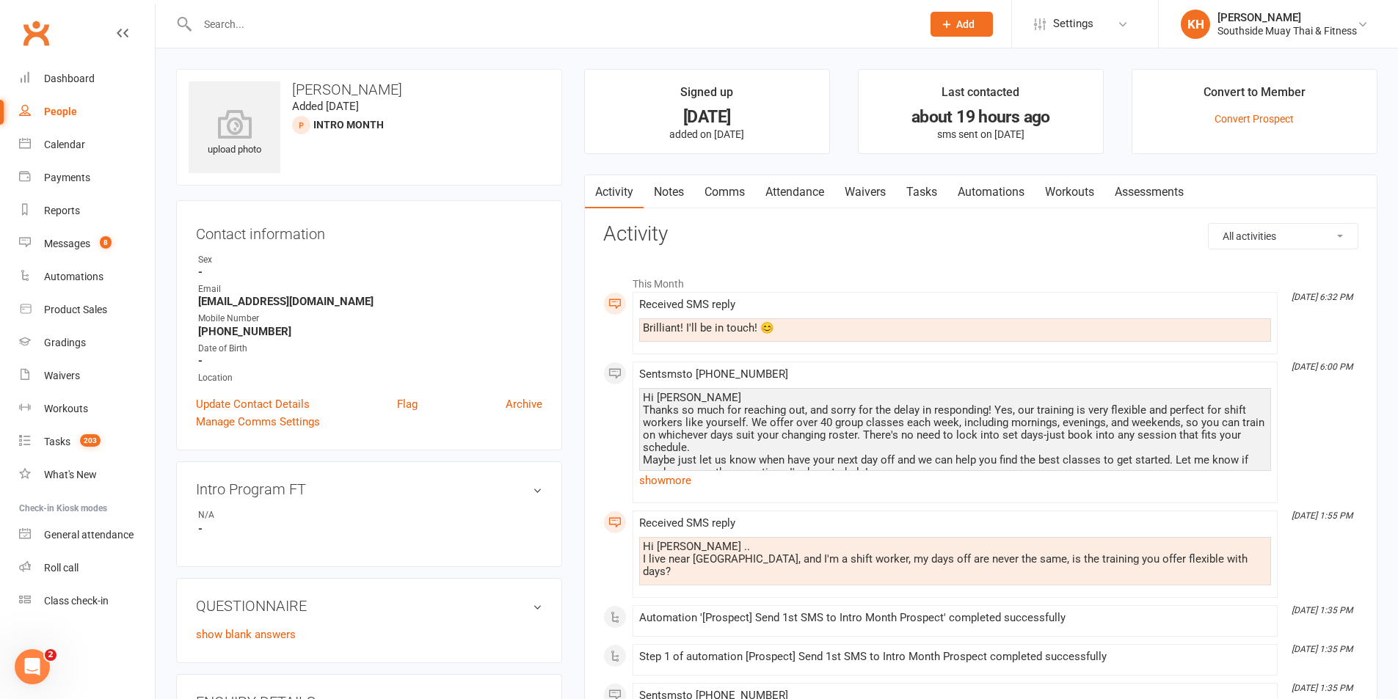
click at [274, 33] on input "text" at bounding box center [552, 24] width 718 height 21
paste input "Sanam Majidi"
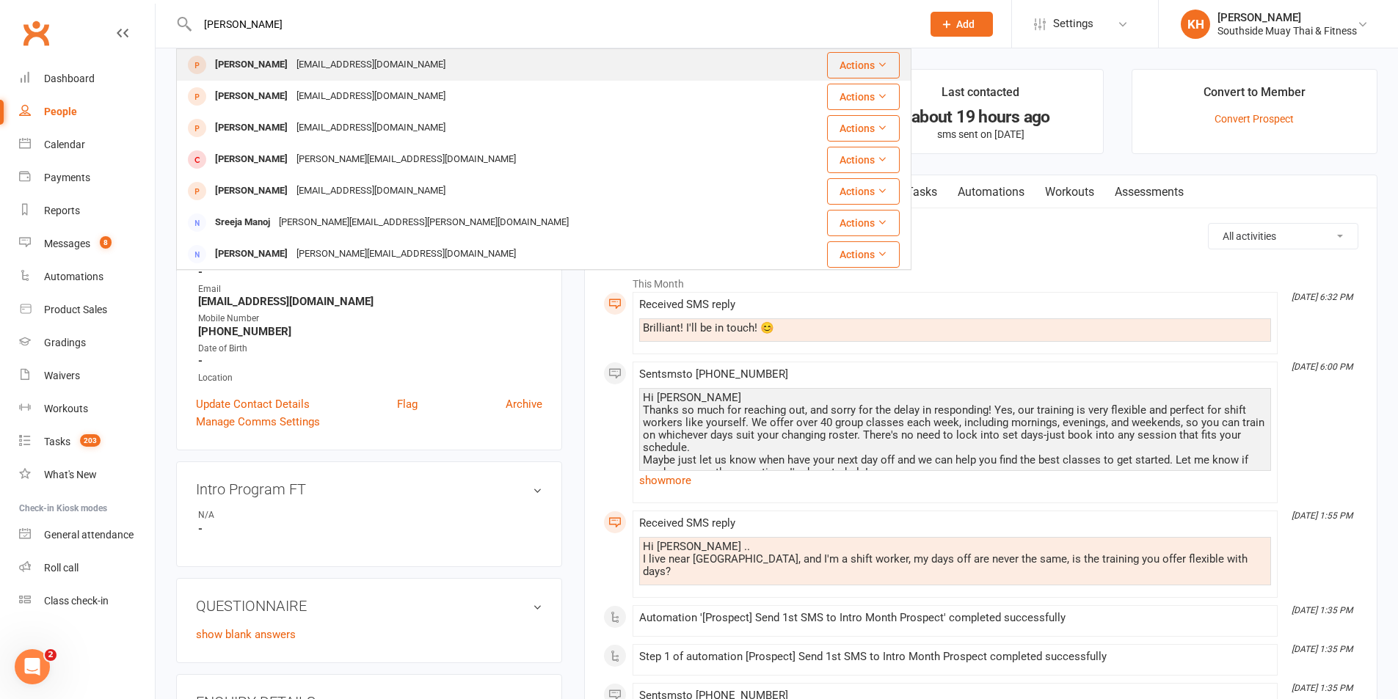
type input "Sanam Majidi"
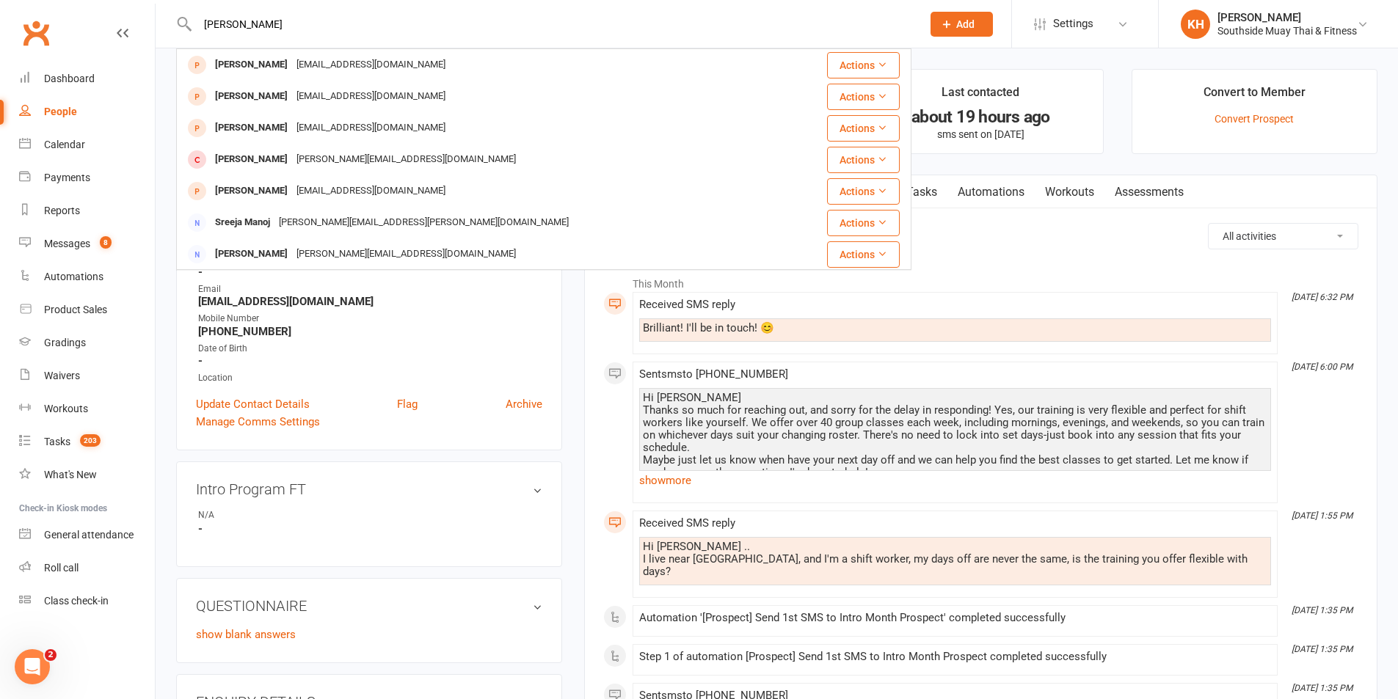
click at [266, 59] on div "Sanam Majidi" at bounding box center [251, 64] width 81 height 21
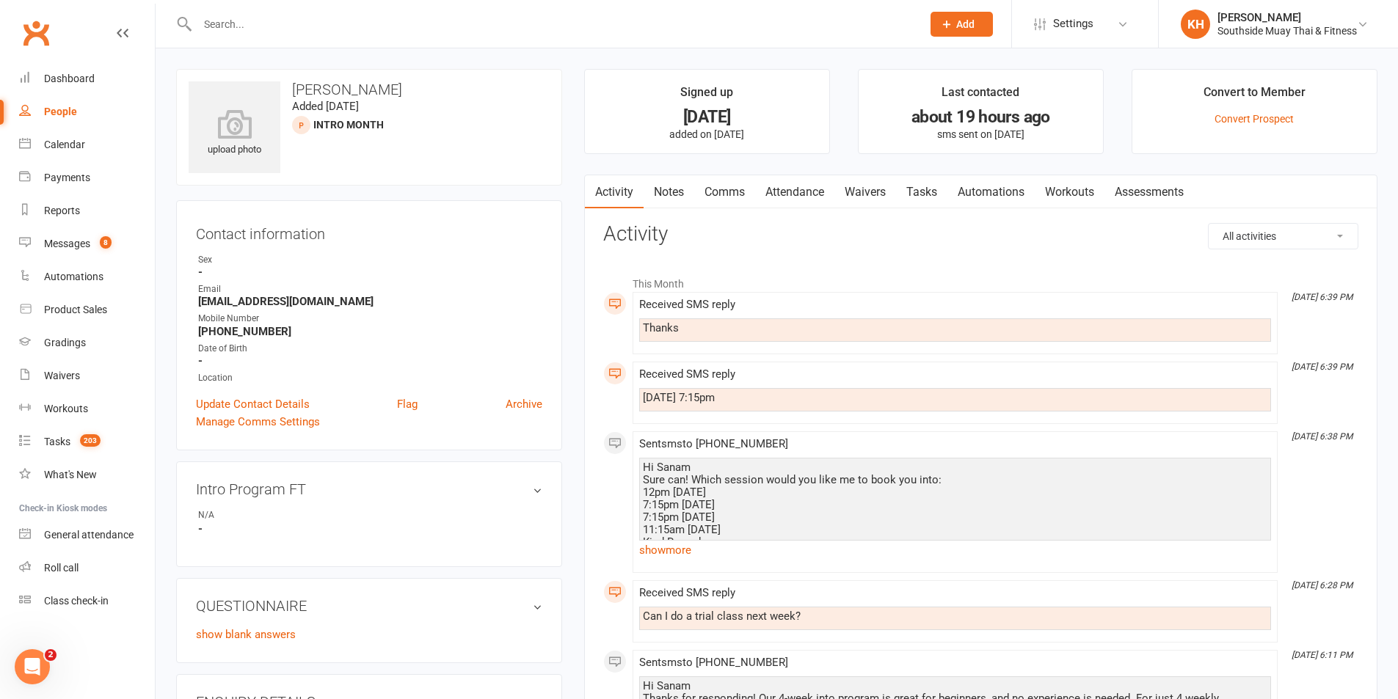
click at [784, 187] on link "Attendance" at bounding box center [794, 192] width 79 height 34
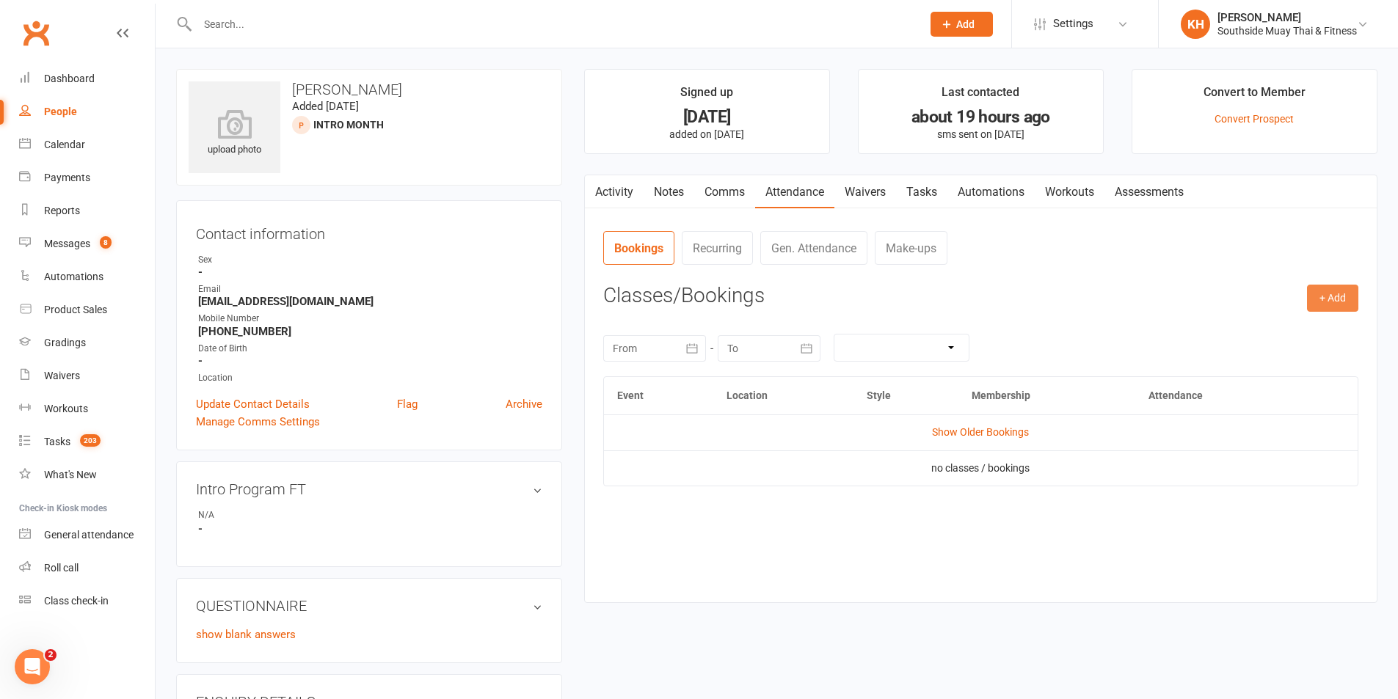
click at [1339, 307] on button "+ Add" at bounding box center [1332, 298] width 51 height 26
click at [1151, 252] on nav "Bookings Recurring Gen. Attendance Make-ups" at bounding box center [980, 253] width 755 height 44
click at [1331, 304] on button "+ Add" at bounding box center [1332, 298] width 51 height 26
click at [1234, 330] on link "Book Event" at bounding box center [1284, 331] width 145 height 29
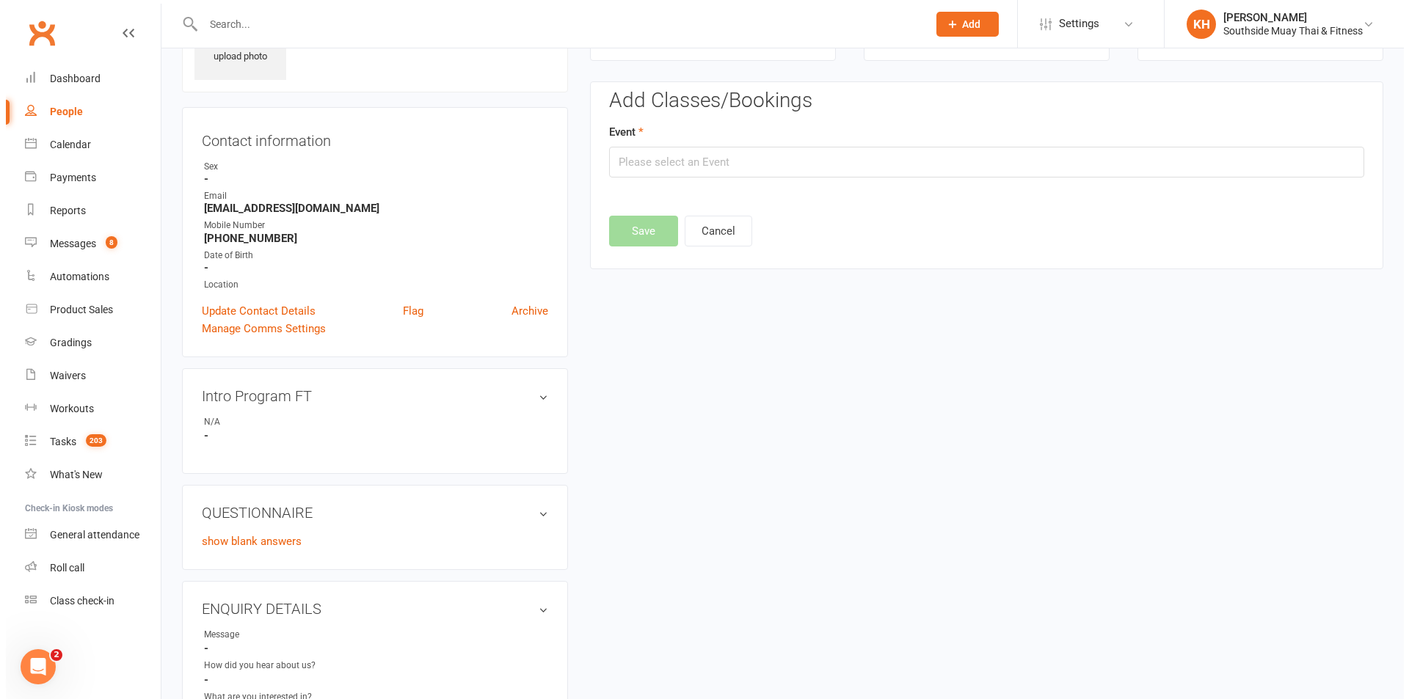
scroll to position [101, 0]
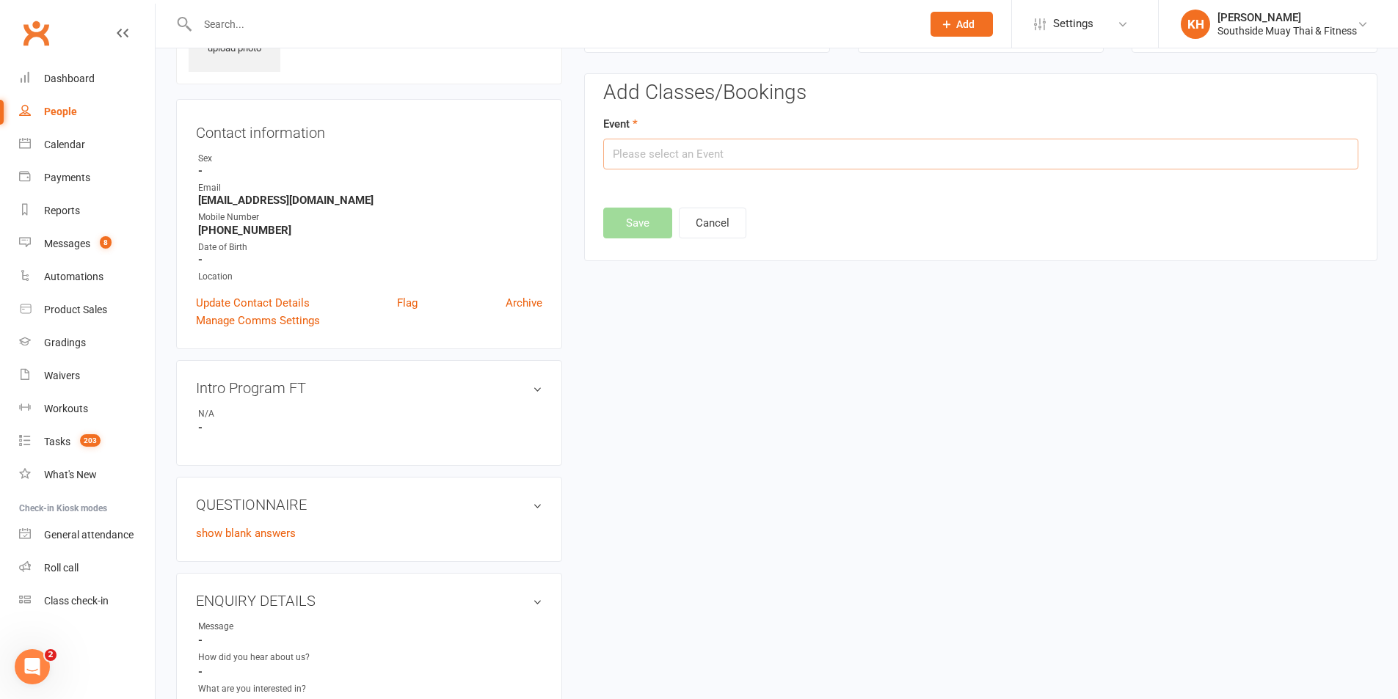
click at [669, 159] on input "text" at bounding box center [980, 154] width 755 height 31
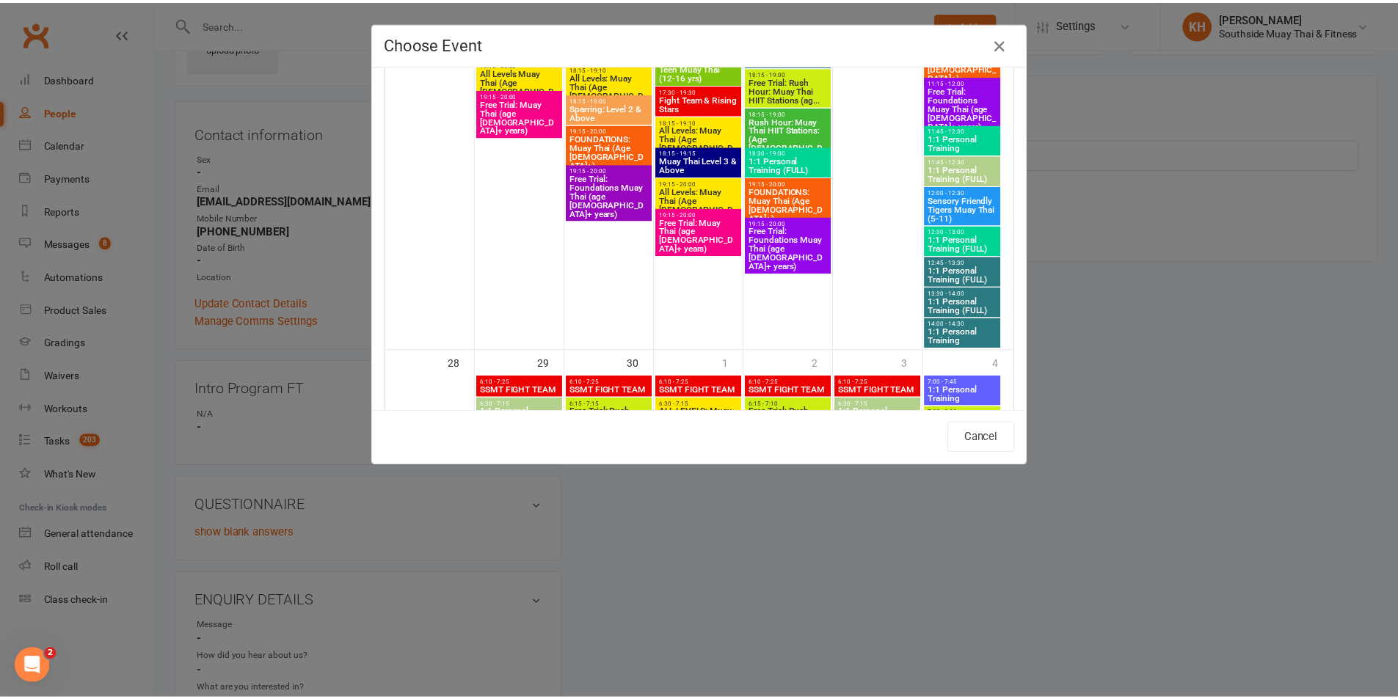
scroll to position [3743, 0]
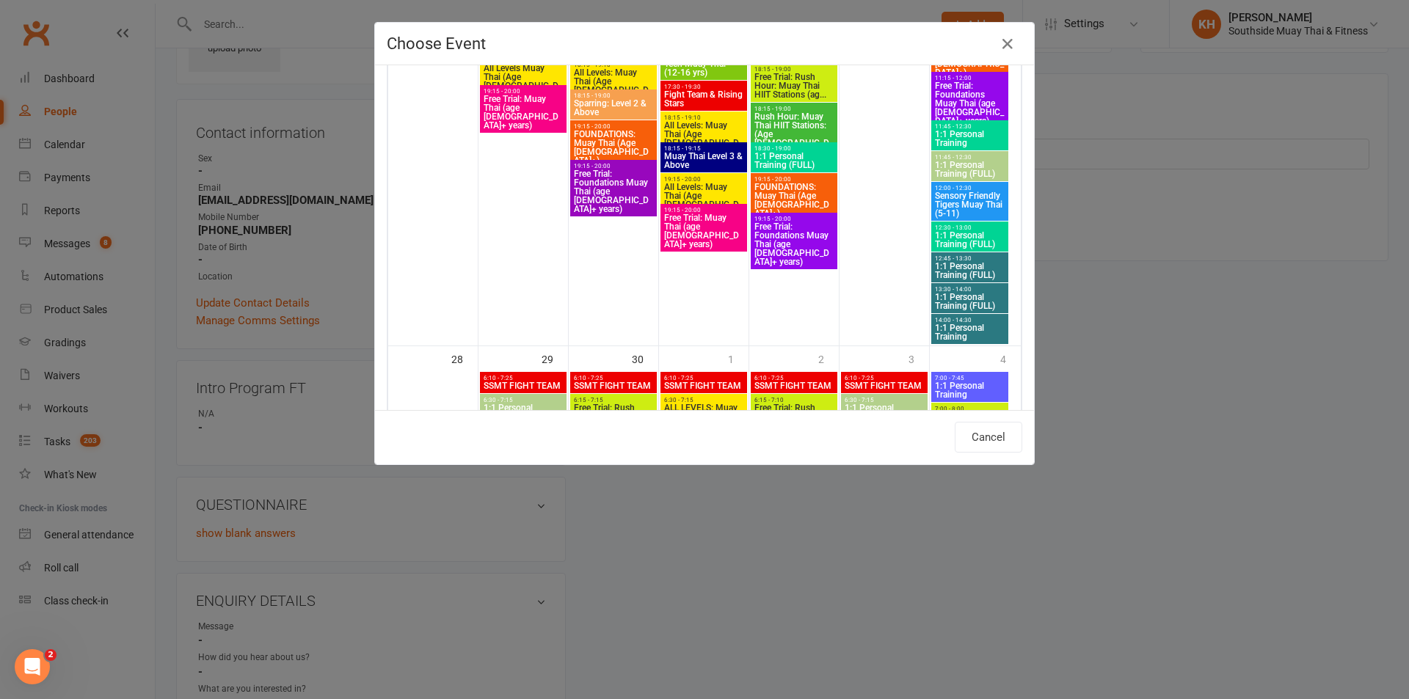
click at [776, 242] on span "Free Trial: Foundations Muay Thai (age [DEMOGRAPHIC_DATA]+ years)" at bounding box center [794, 244] width 81 height 44
type input "Free Trial: Foundations Muay Thai (age 13+ years) - Sep 25, 2025 7:15:00 PM"
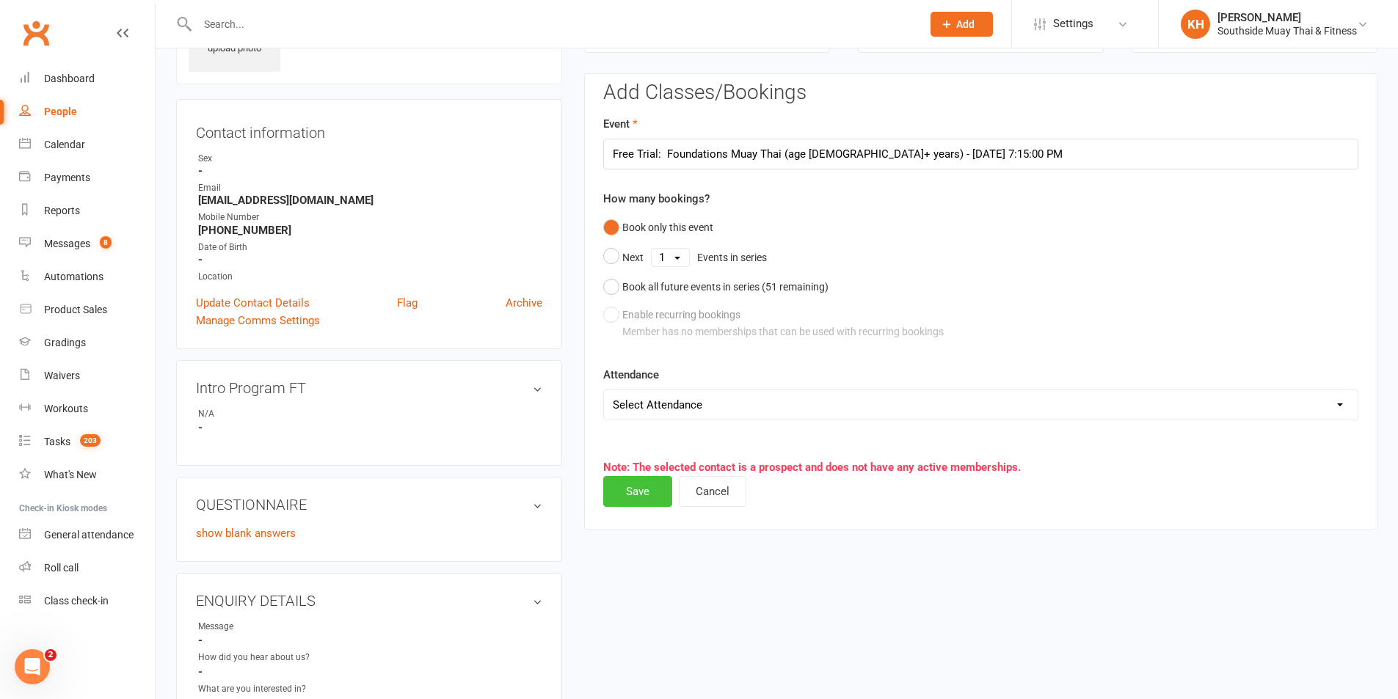
click at [636, 484] on button "Save" at bounding box center [637, 491] width 69 height 31
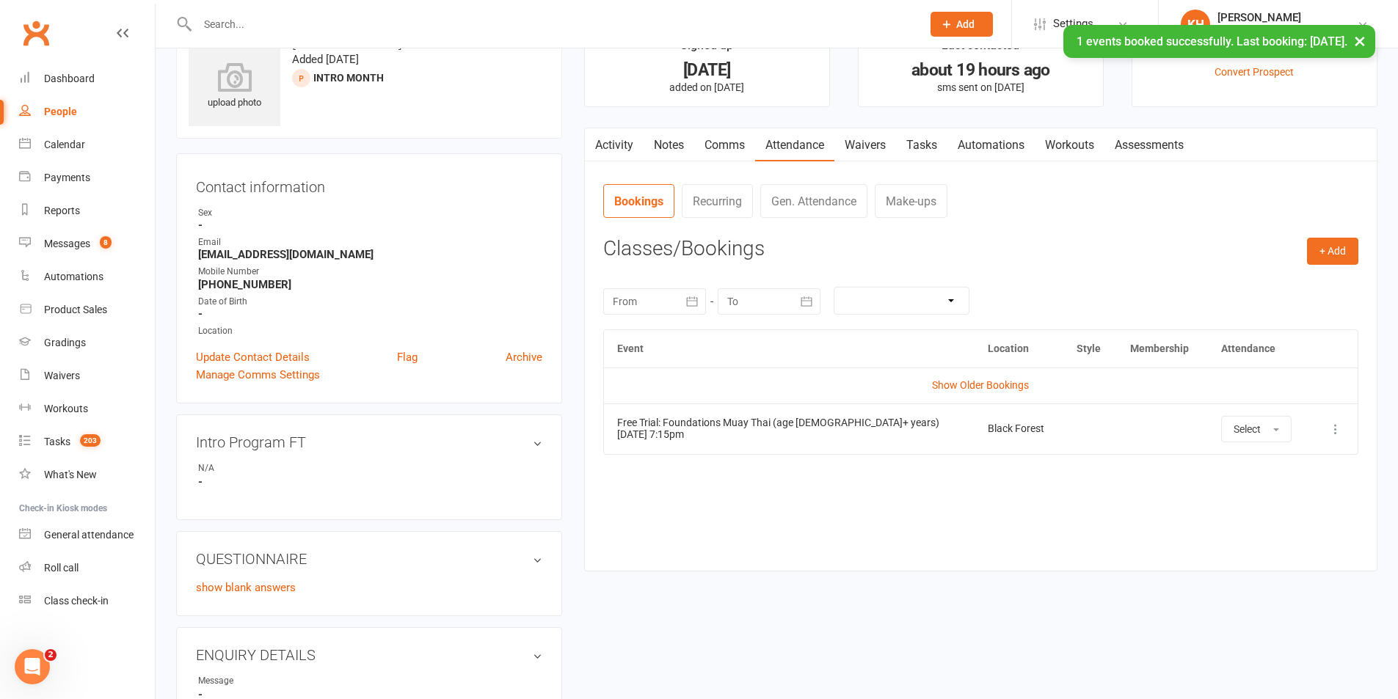
scroll to position [0, 0]
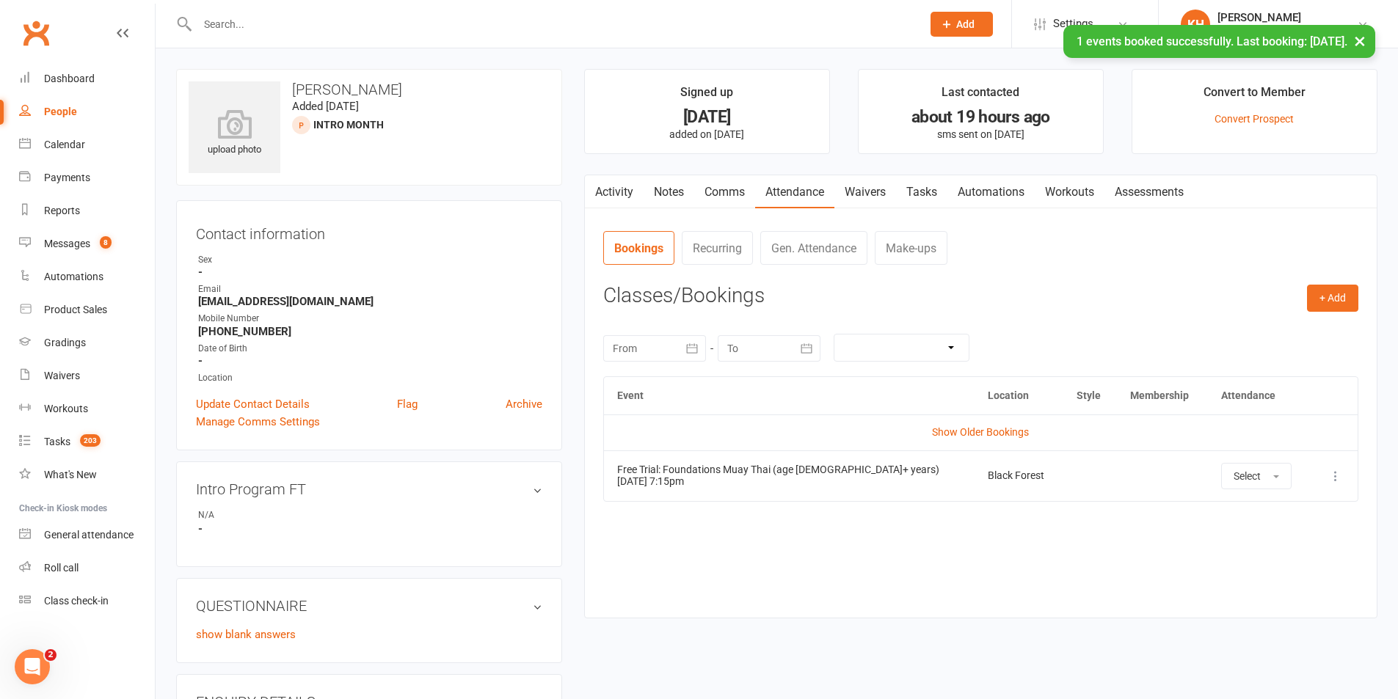
click at [622, 189] on link "Activity" at bounding box center [614, 192] width 59 height 34
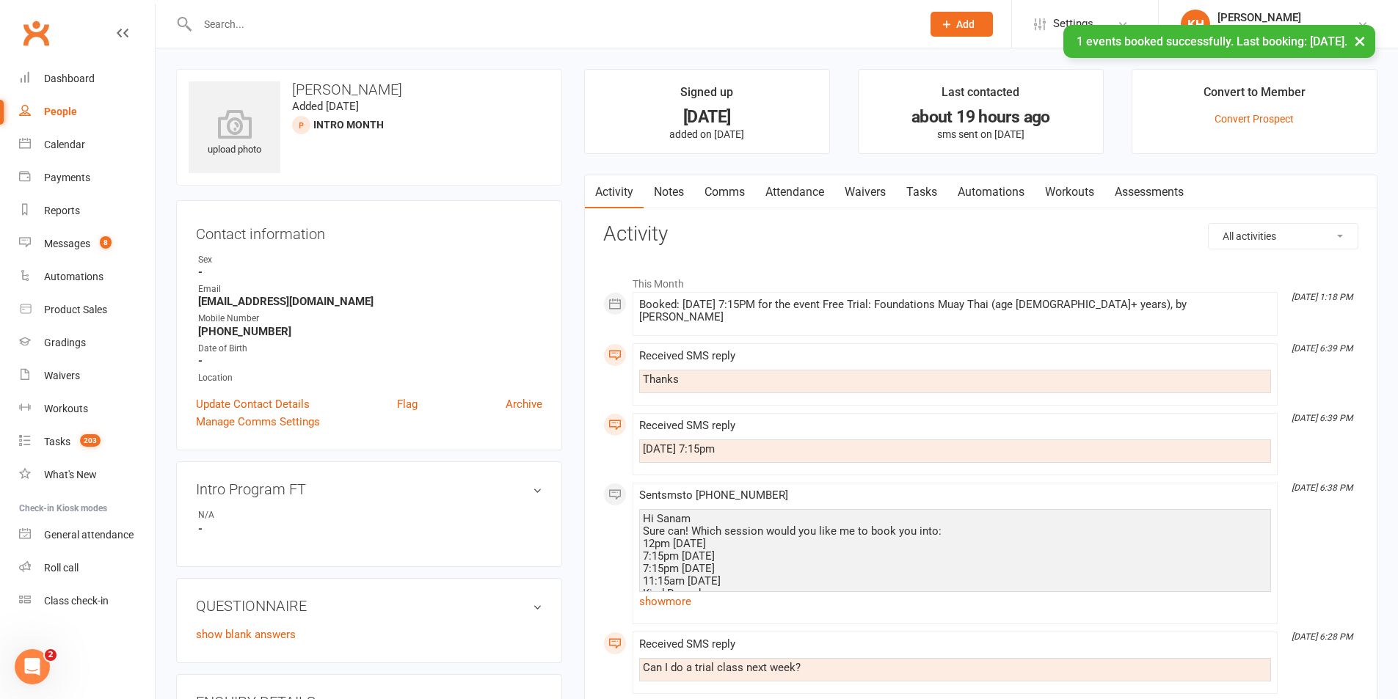
click at [725, 186] on link "Comms" at bounding box center [724, 192] width 61 height 34
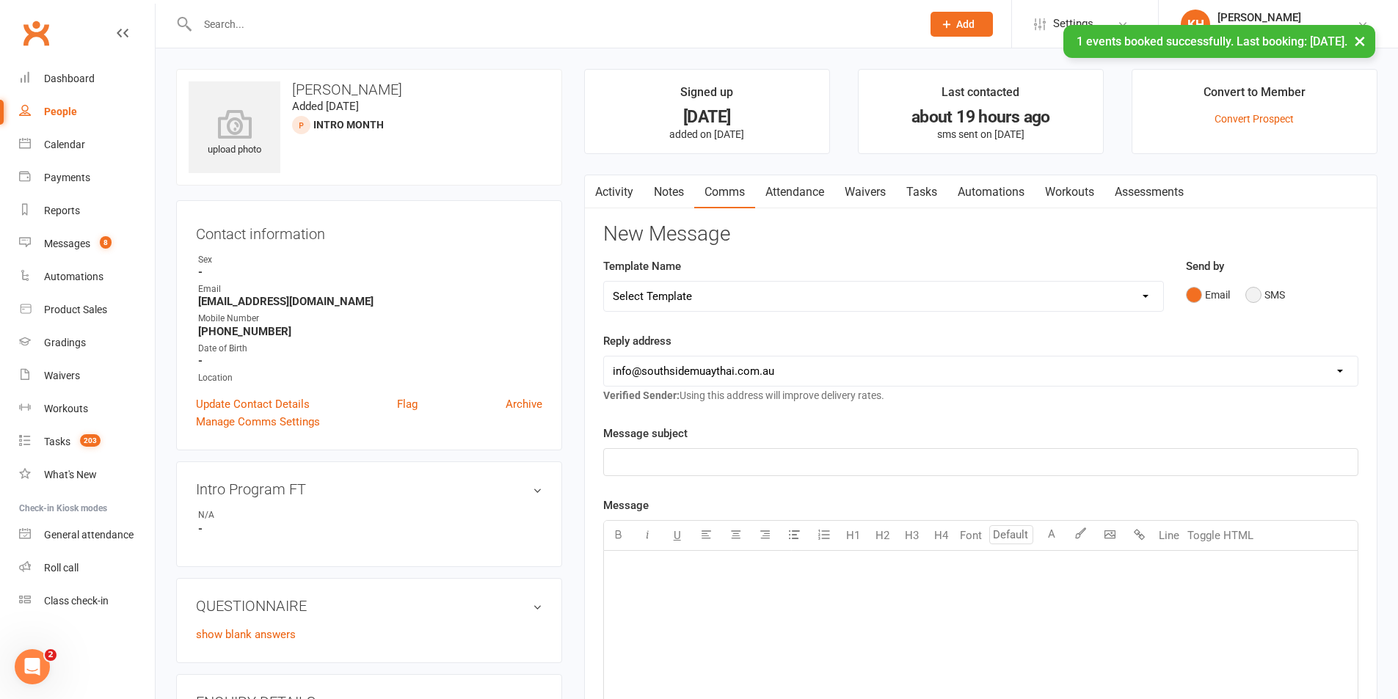
click at [1261, 291] on button "SMS" at bounding box center [1265, 295] width 40 height 28
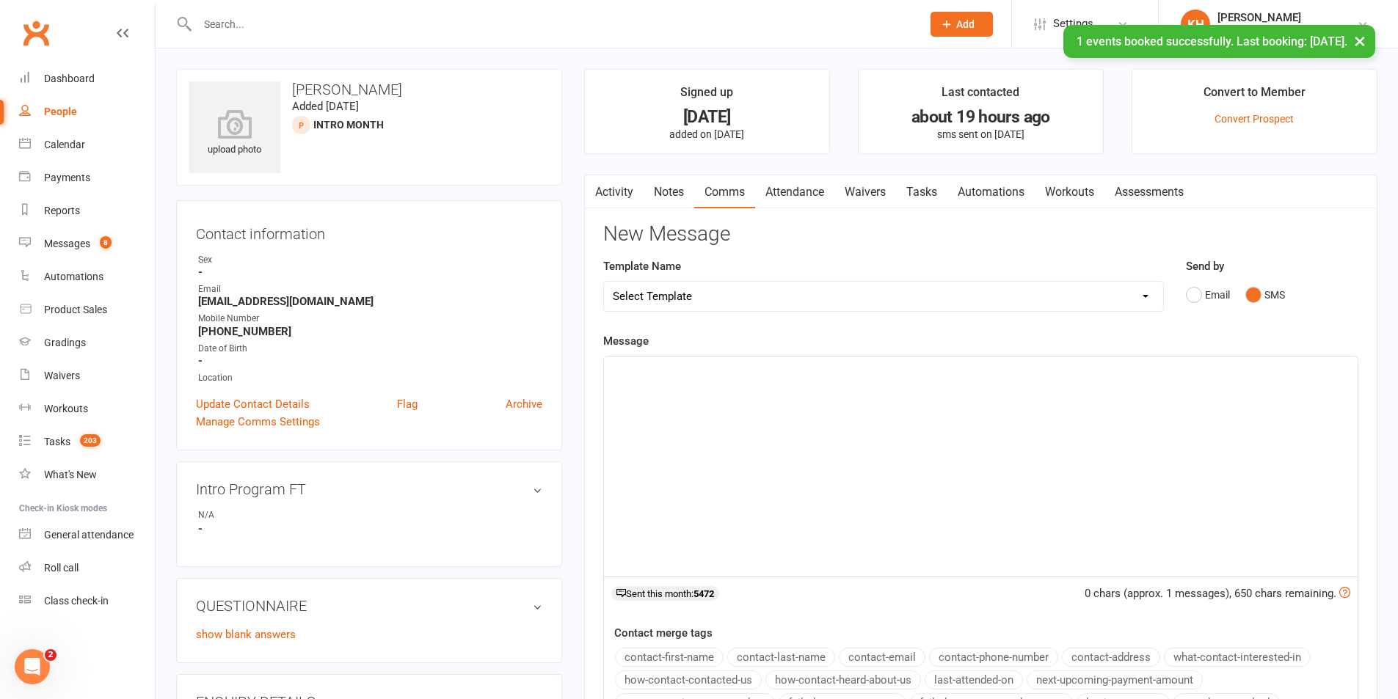
click at [952, 426] on div "﻿" at bounding box center [981, 467] width 754 height 220
click at [651, 649] on button "contact-first-name" at bounding box center [669, 657] width 109 height 19
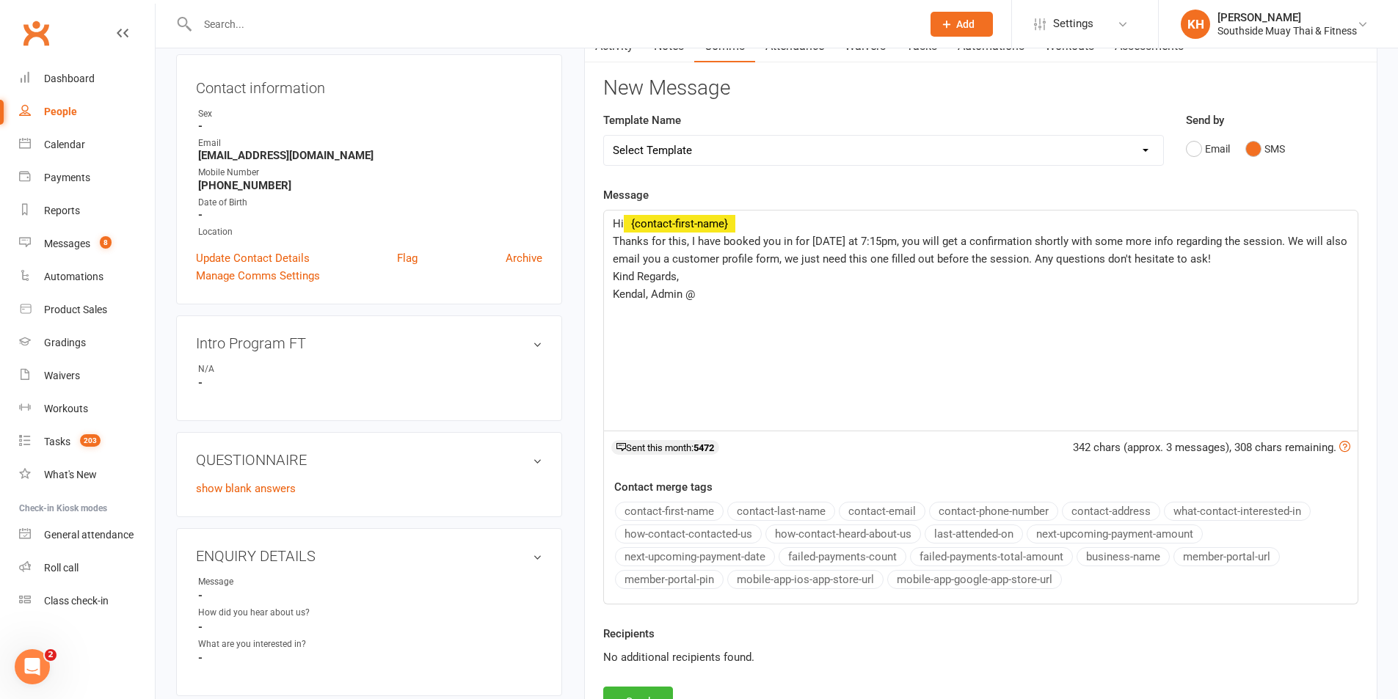
scroll to position [147, 0]
click at [1120, 558] on button "business-name" at bounding box center [1123, 556] width 93 height 19
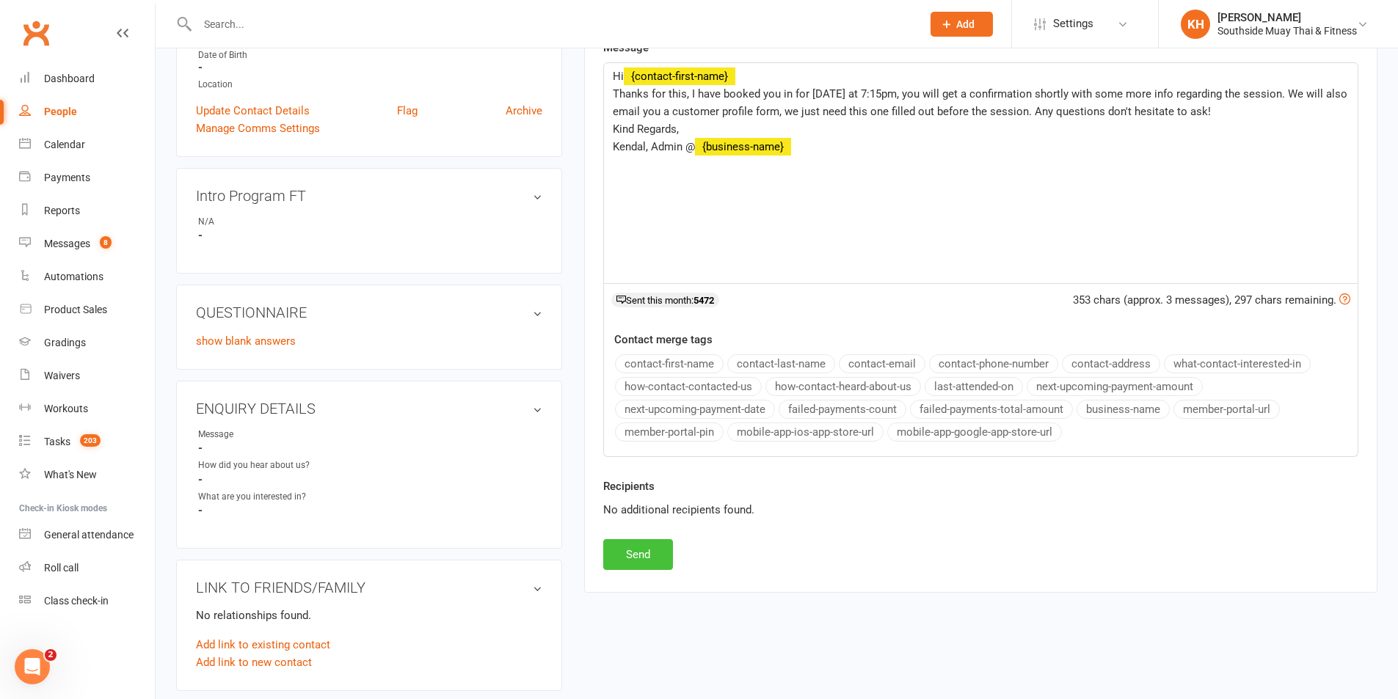
click at [632, 558] on button "Send" at bounding box center [638, 554] width 70 height 31
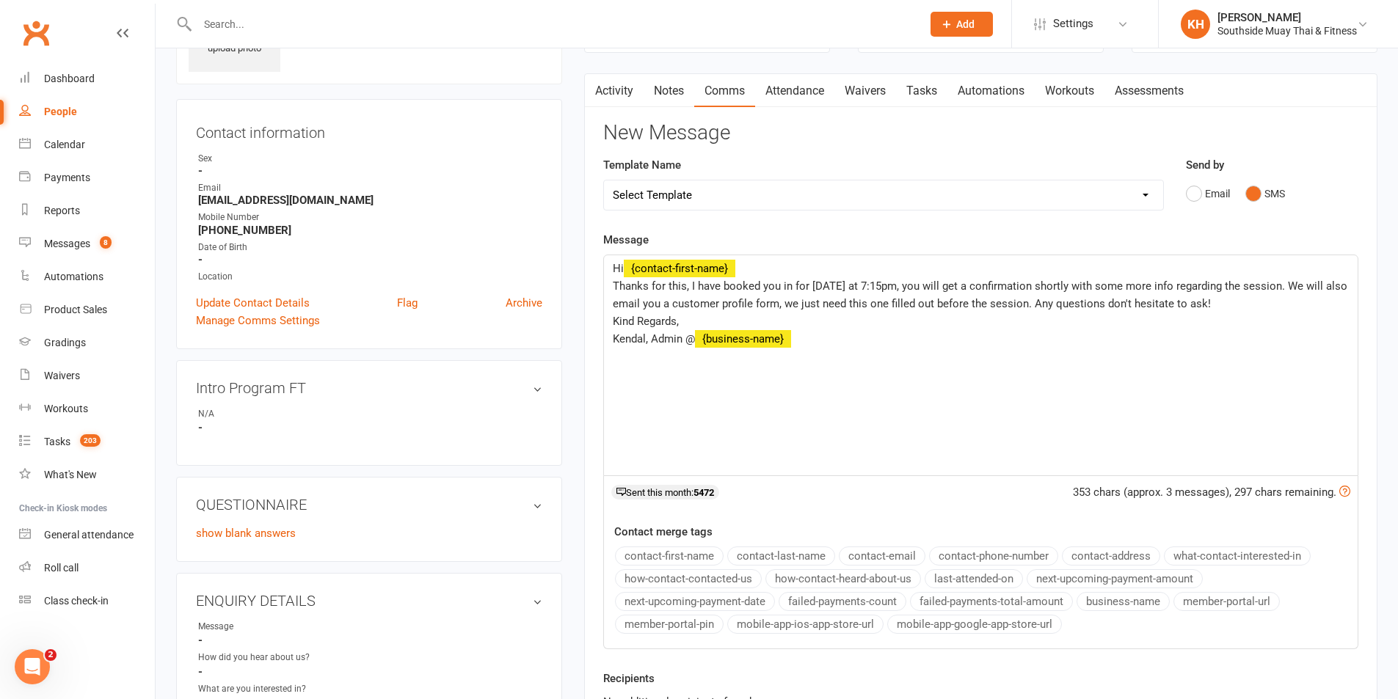
scroll to position [0, 0]
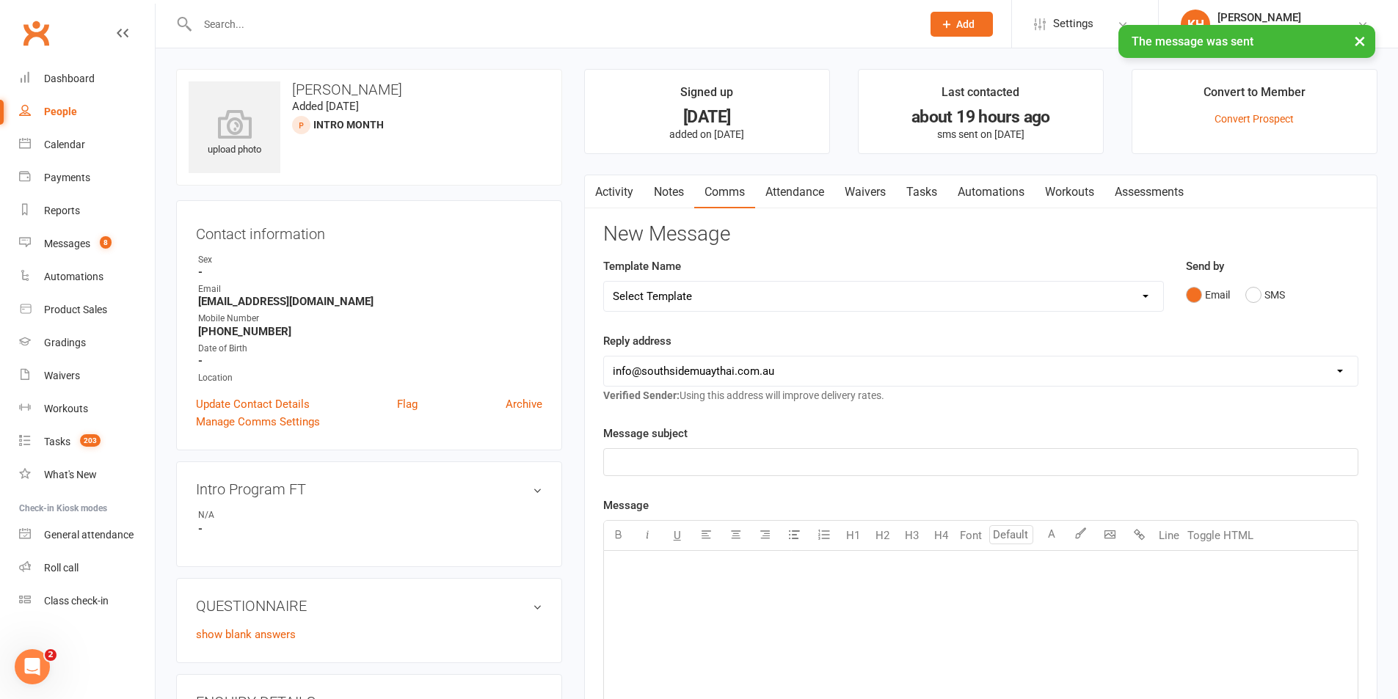
click at [627, 180] on link "Activity" at bounding box center [614, 192] width 59 height 34
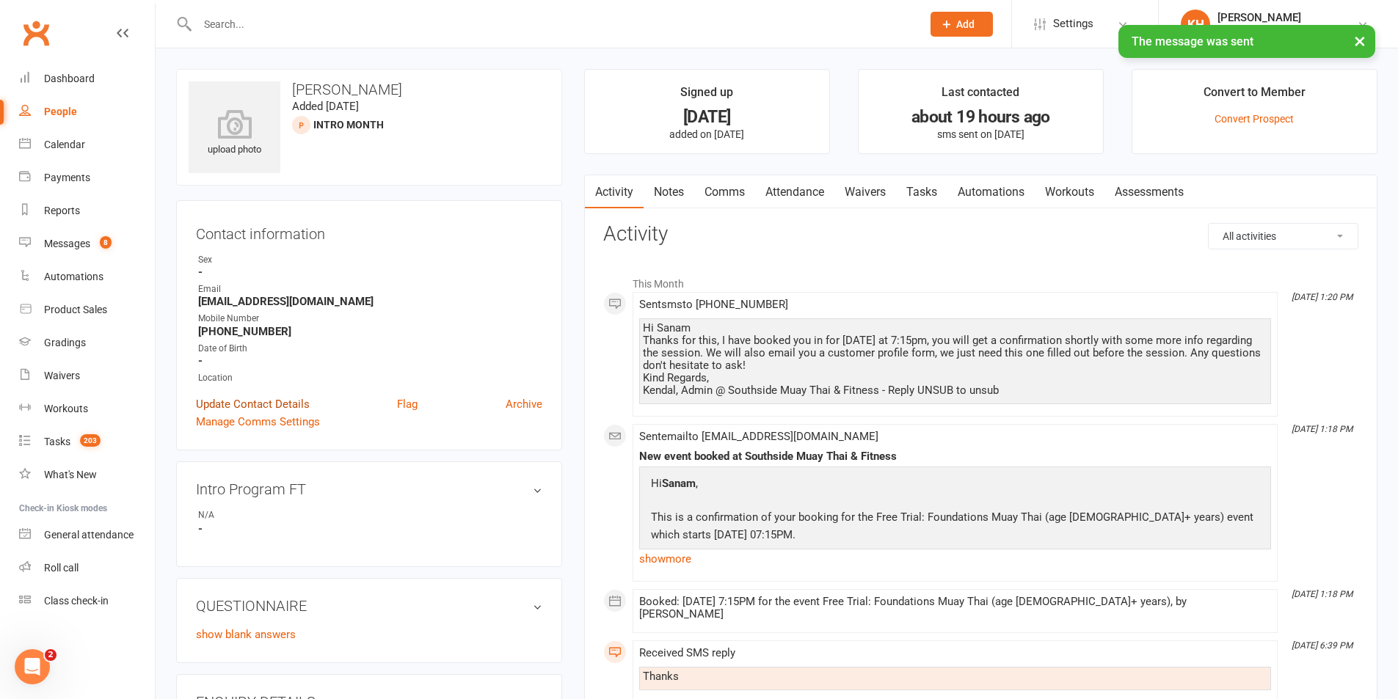
click at [295, 407] on link "Update Contact Details" at bounding box center [253, 405] width 114 height 18
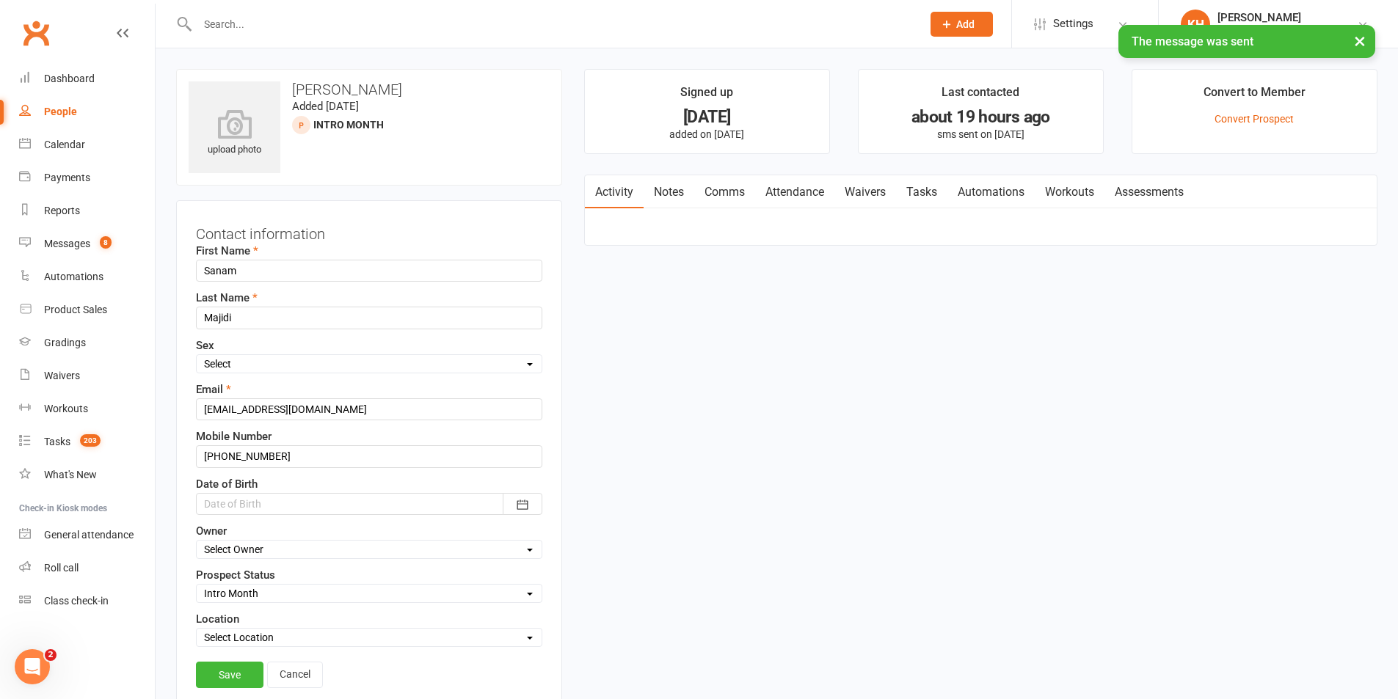
scroll to position [69, 0]
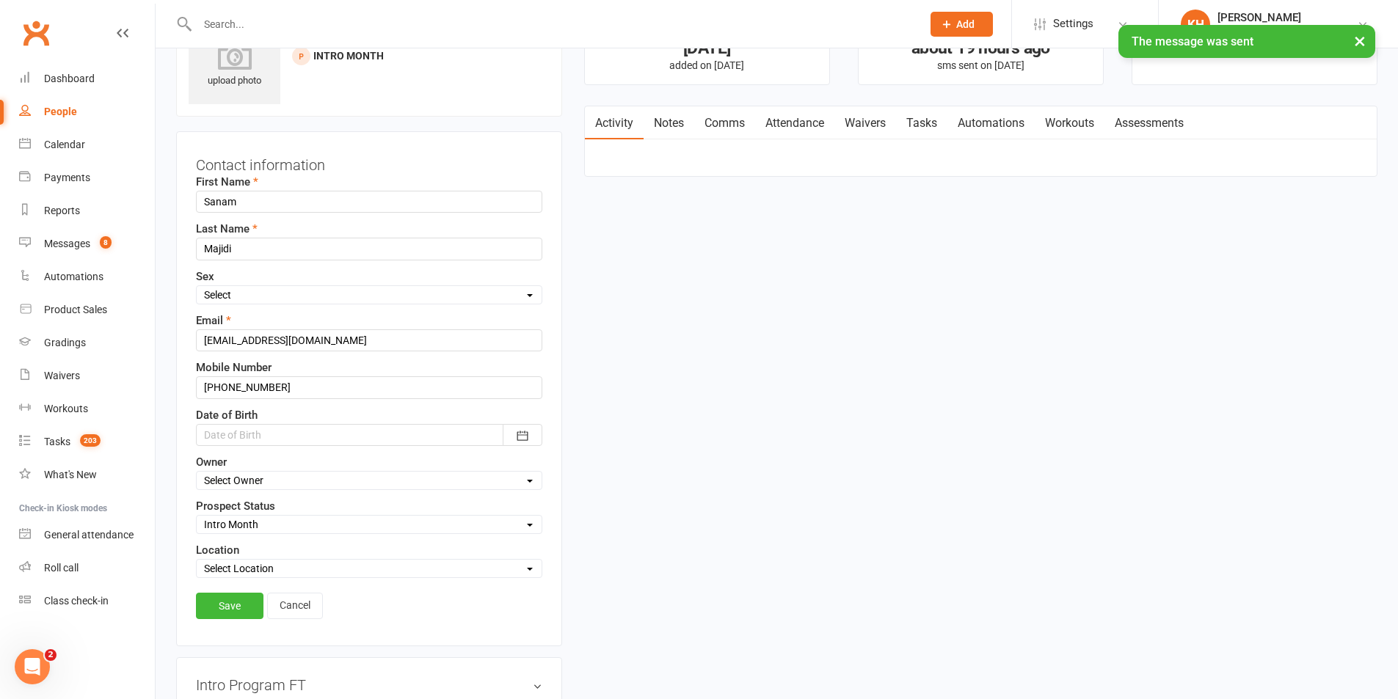
click at [248, 518] on select "Select Initial Contact 28 Day LBE - Contact Needed 28 Day LBE - Intro Class Boo…" at bounding box center [369, 525] width 345 height 16
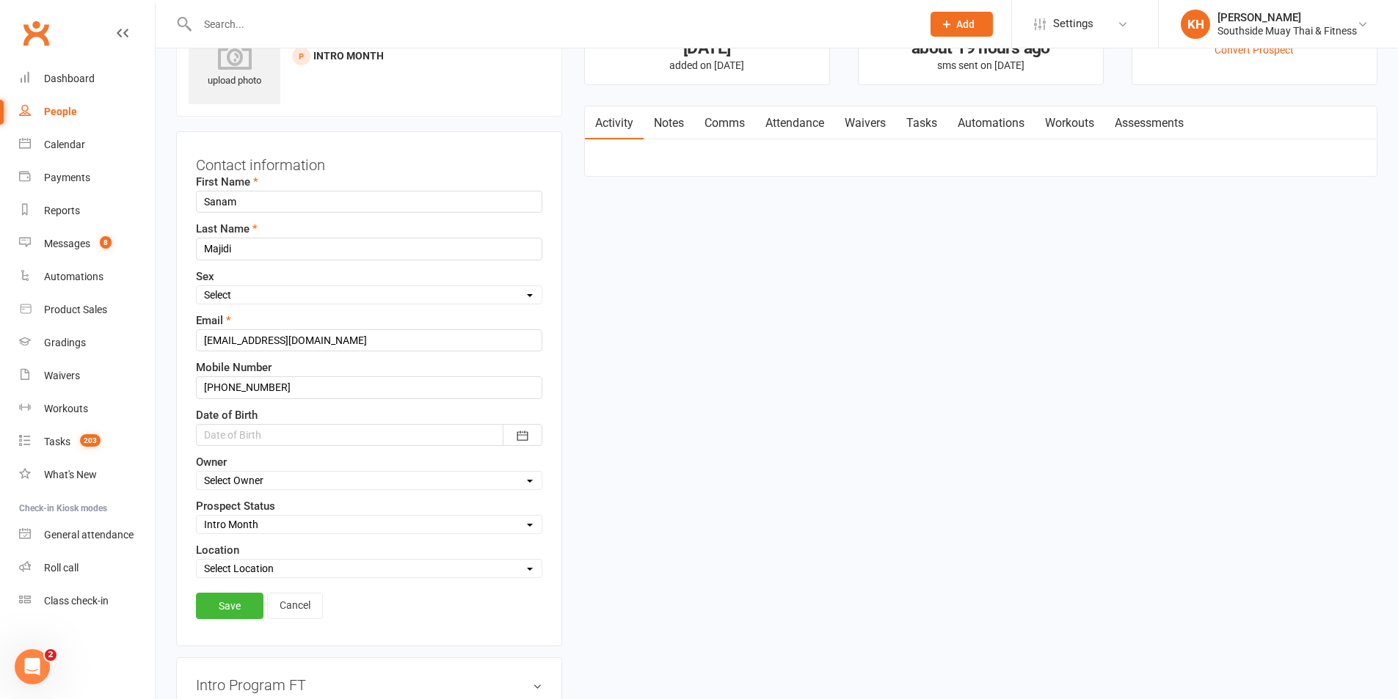
select select "Adults - Free Trial Booked"
click at [197, 517] on select "Select Initial Contact 28 Day LBE - Contact Needed 28 Day LBE - Intro Class Boo…" at bounding box center [369, 525] width 345 height 16
click at [240, 484] on select "Select Owner Freya Tierney Barry Saunders Nick Hunter SSMT Retention Kendal Har…" at bounding box center [369, 481] width 345 height 16
select select "4"
click at [197, 473] on select "Select Owner Freya Tierney Barry Saunders Nick Hunter SSMT Retention Kendal Har…" at bounding box center [369, 481] width 345 height 16
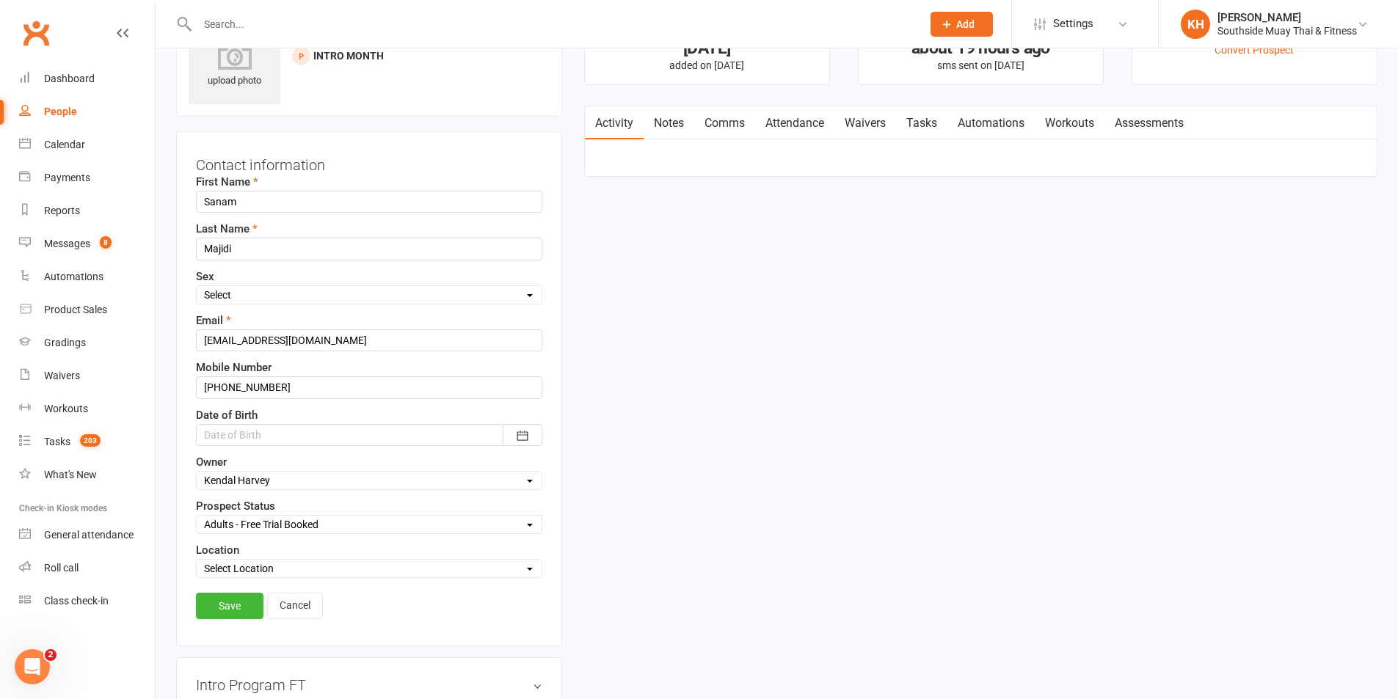
click at [219, 562] on select "Select Location Black Forest Coaching Calls" at bounding box center [369, 569] width 345 height 16
select select "0"
click at [197, 562] on select "Select Location Black Forest Coaching Calls" at bounding box center [369, 569] width 345 height 16
click at [220, 610] on link "Save" at bounding box center [230, 606] width 68 height 26
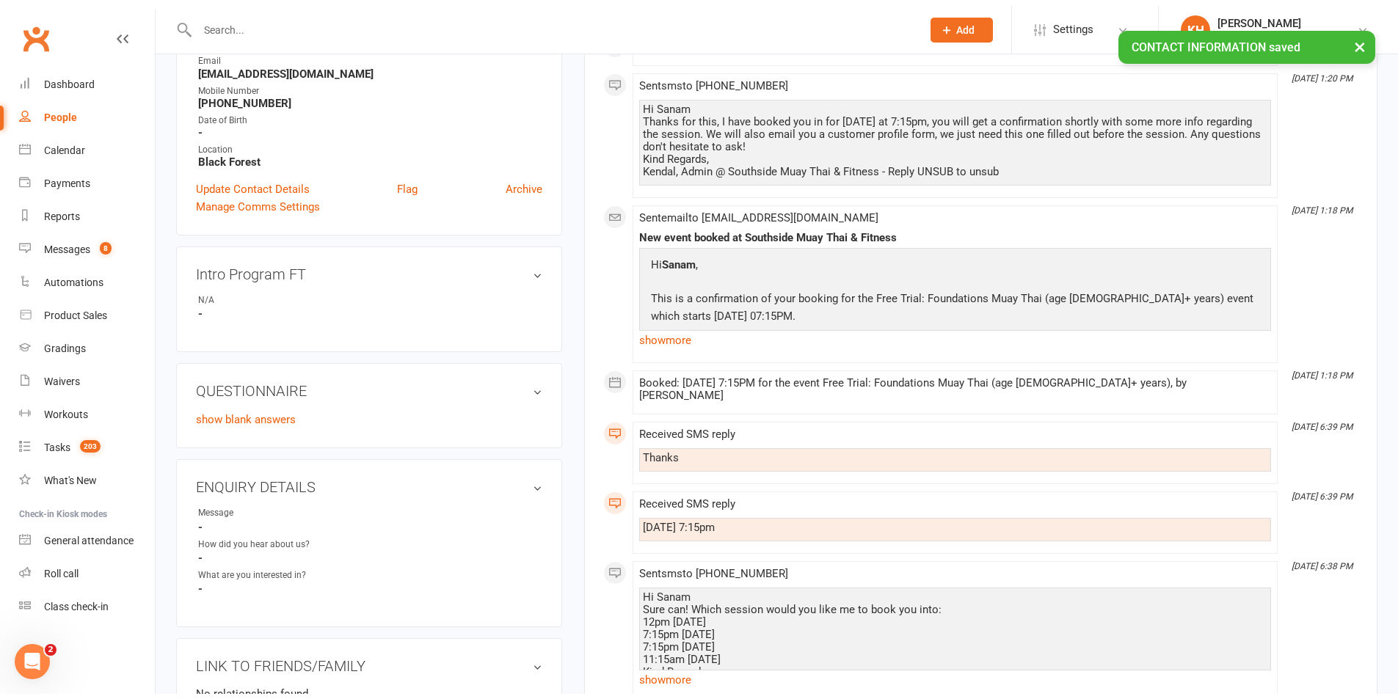
scroll to position [289, 0]
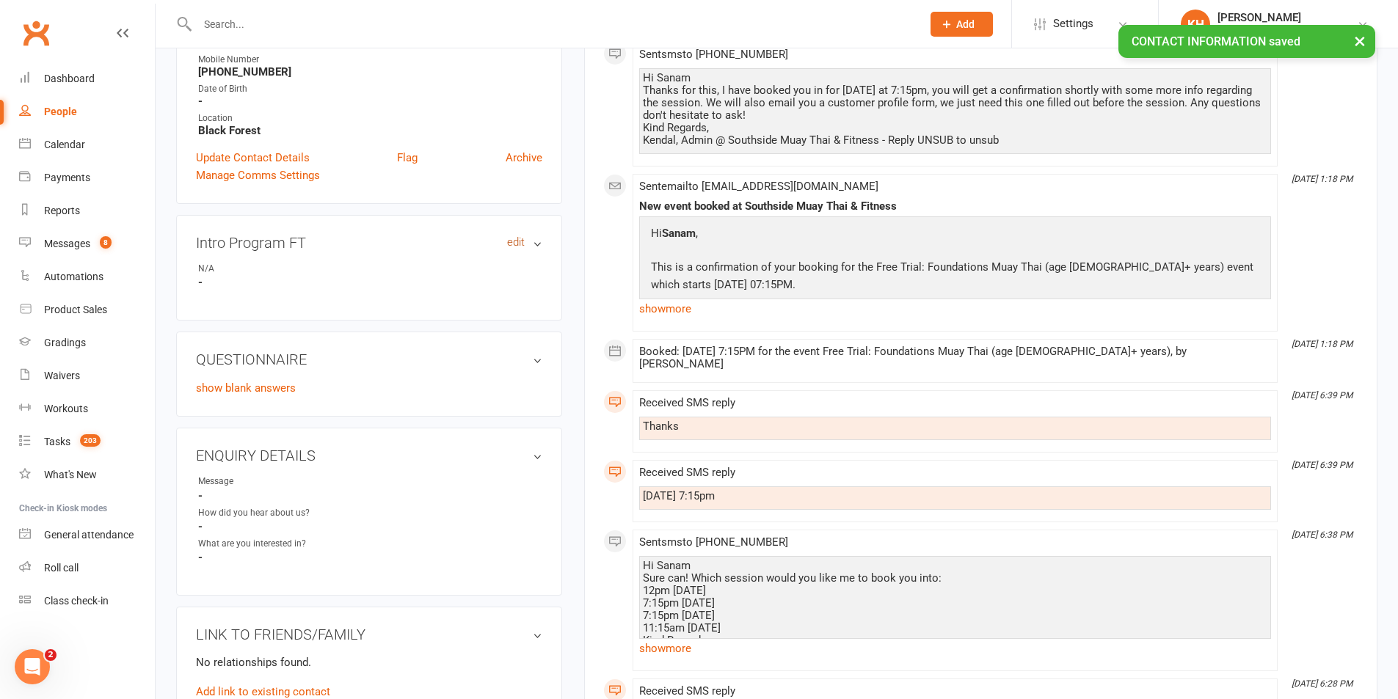
click at [511, 246] on link "edit" at bounding box center [516, 242] width 18 height 12
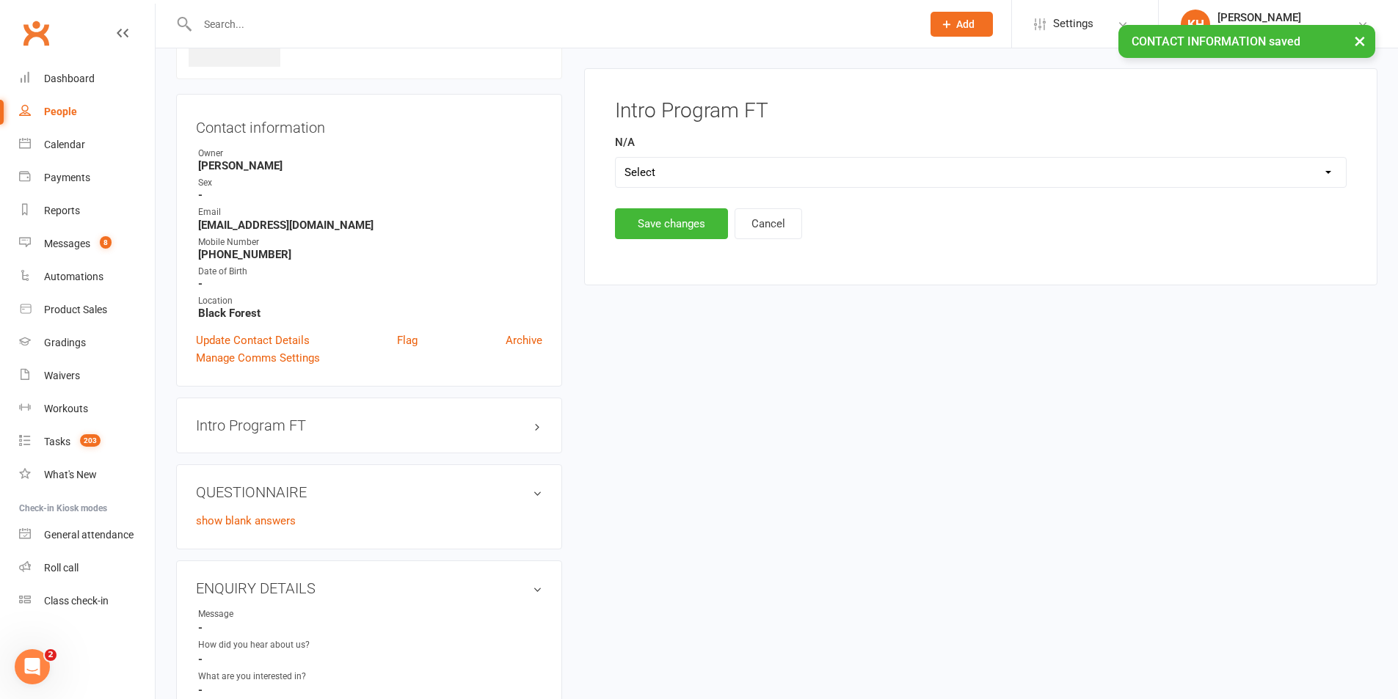
scroll to position [101, 0]
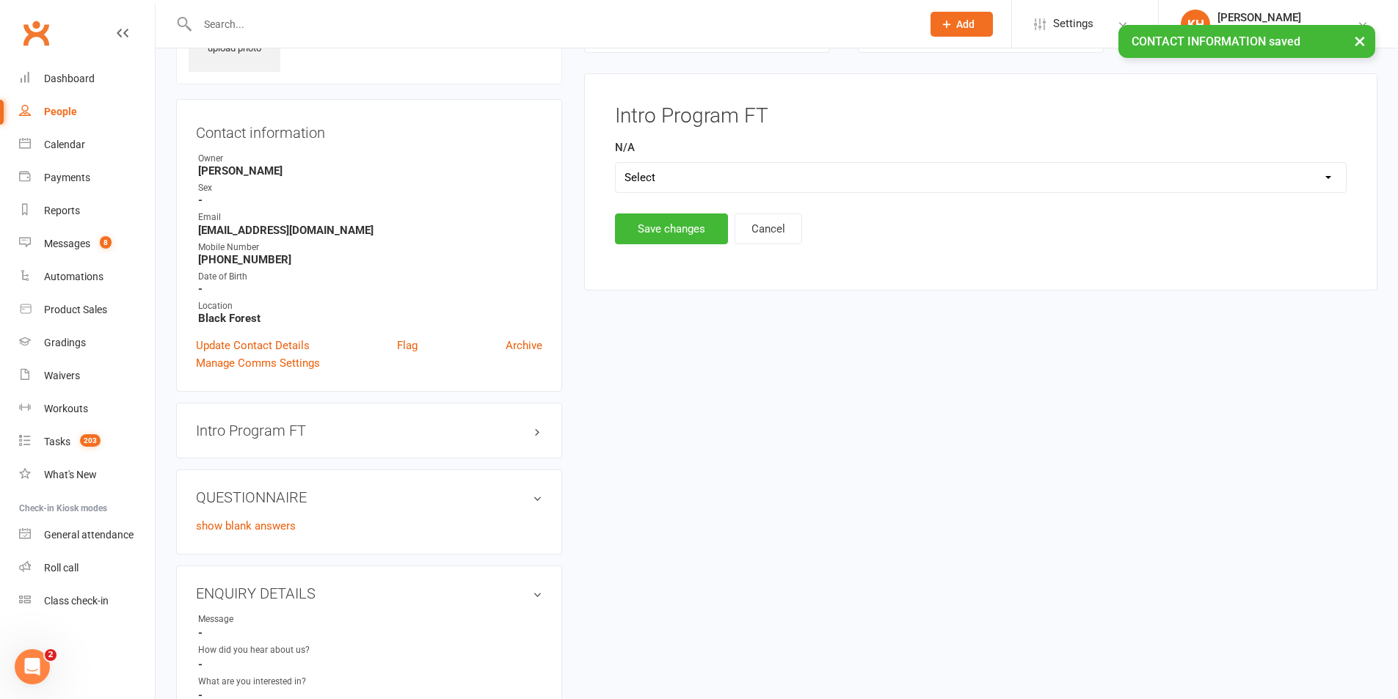
click at [641, 173] on select "Select Yes" at bounding box center [981, 177] width 730 height 29
select select "Yes"
click at [616, 163] on select "Select Yes" at bounding box center [981, 177] width 730 height 29
click at [639, 238] on button "Save changes" at bounding box center [671, 229] width 113 height 31
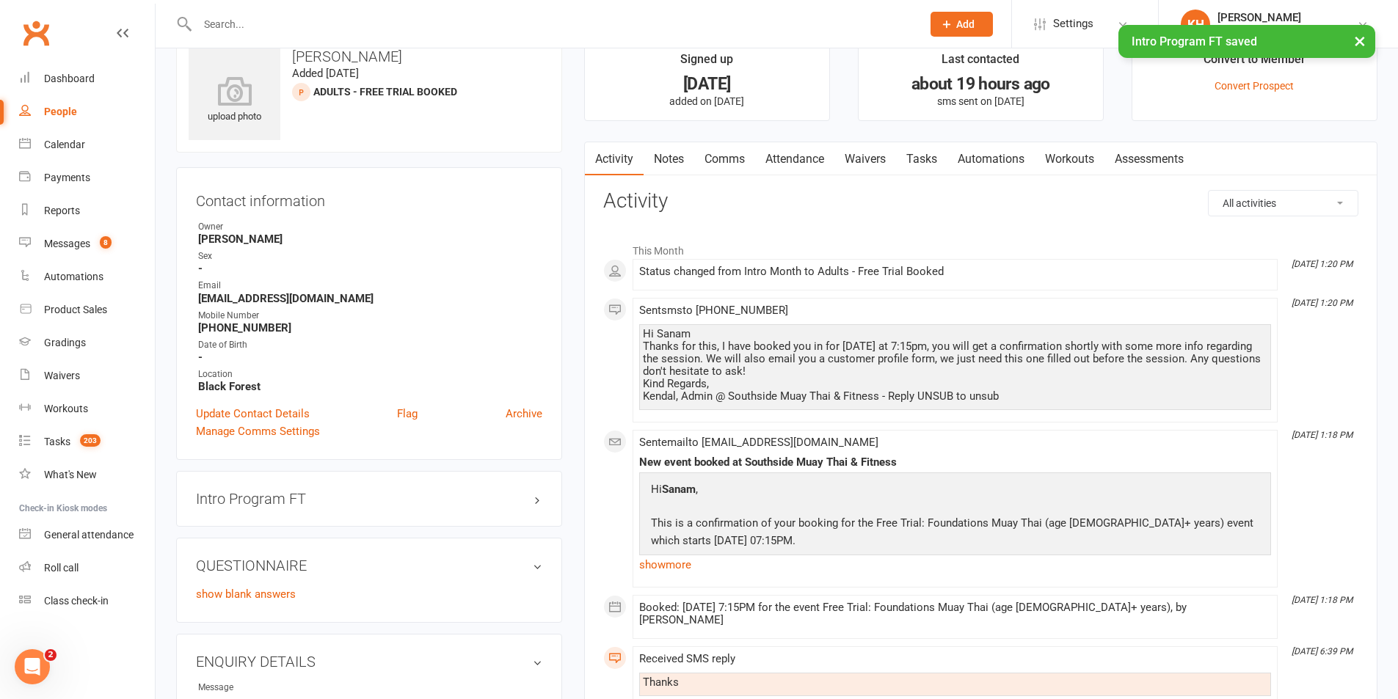
scroll to position [0, 0]
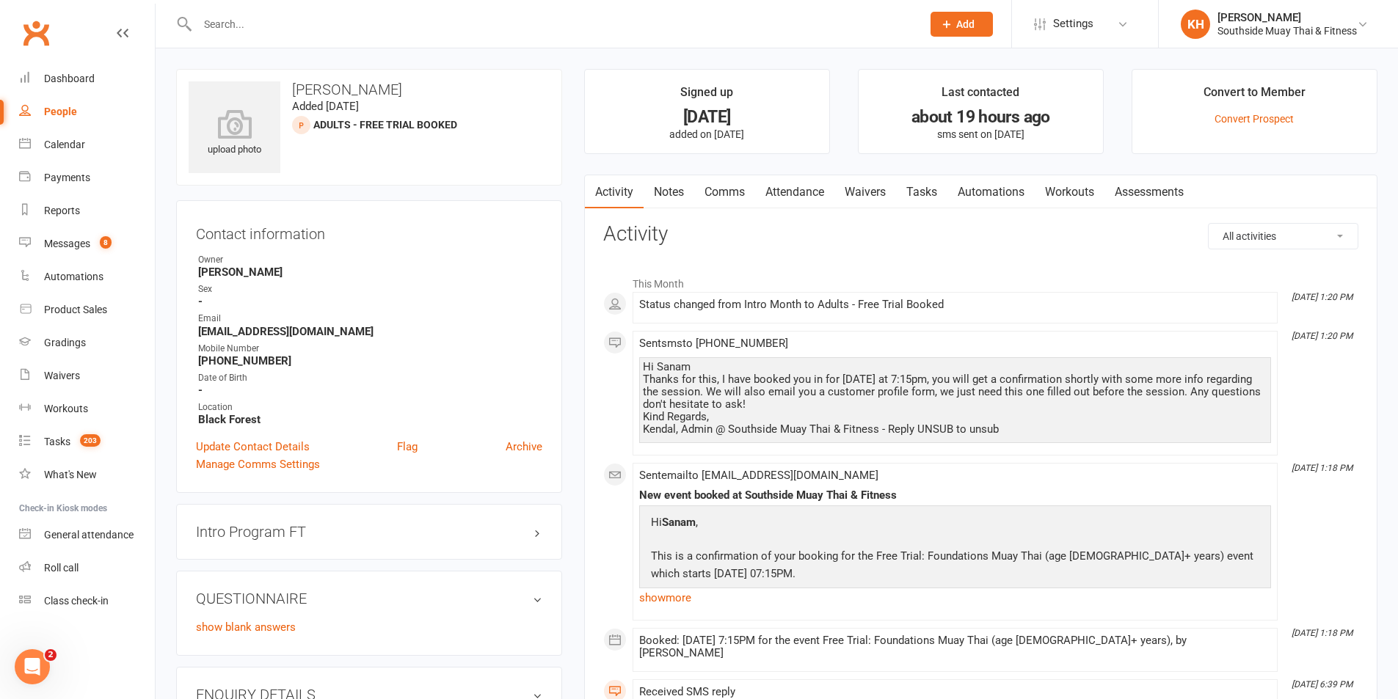
click at [318, 30] on input "text" at bounding box center [552, 24] width 718 height 21
paste input "[PERSON_NAME]"
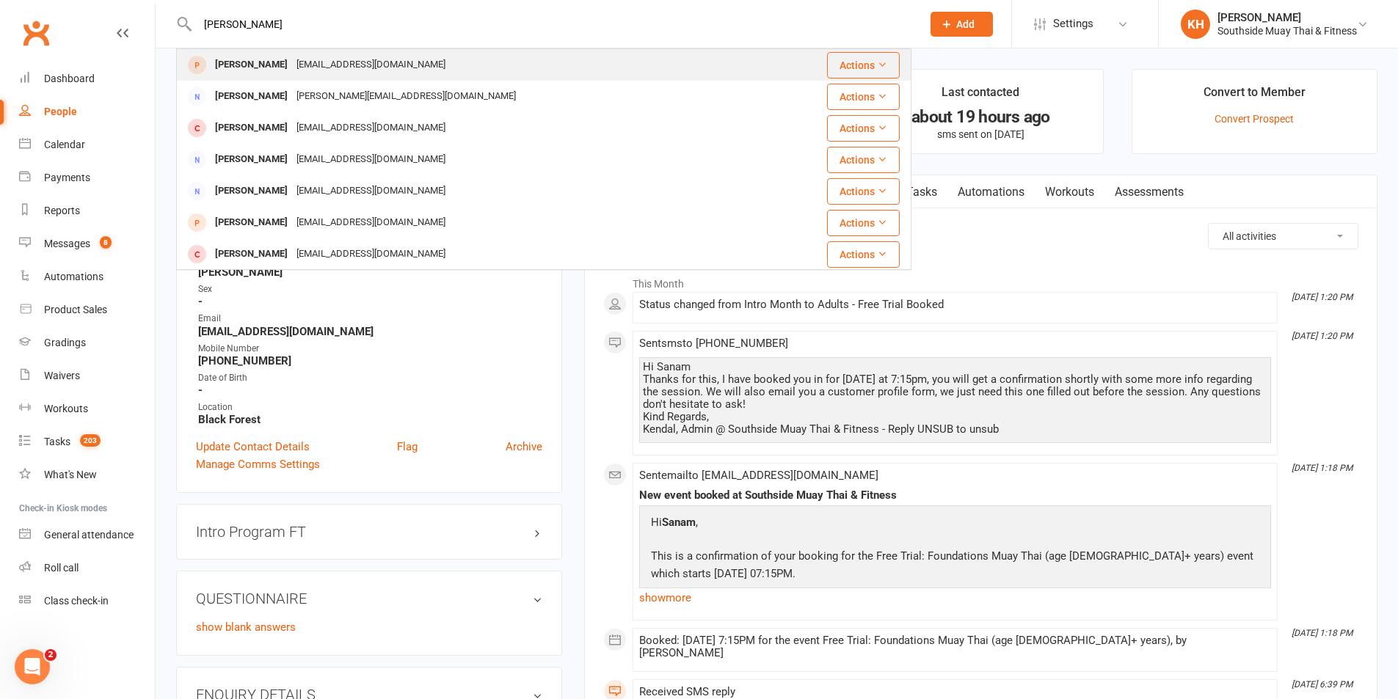
type input "[PERSON_NAME]"
click at [255, 75] on div "[PERSON_NAME]" at bounding box center [251, 64] width 81 height 21
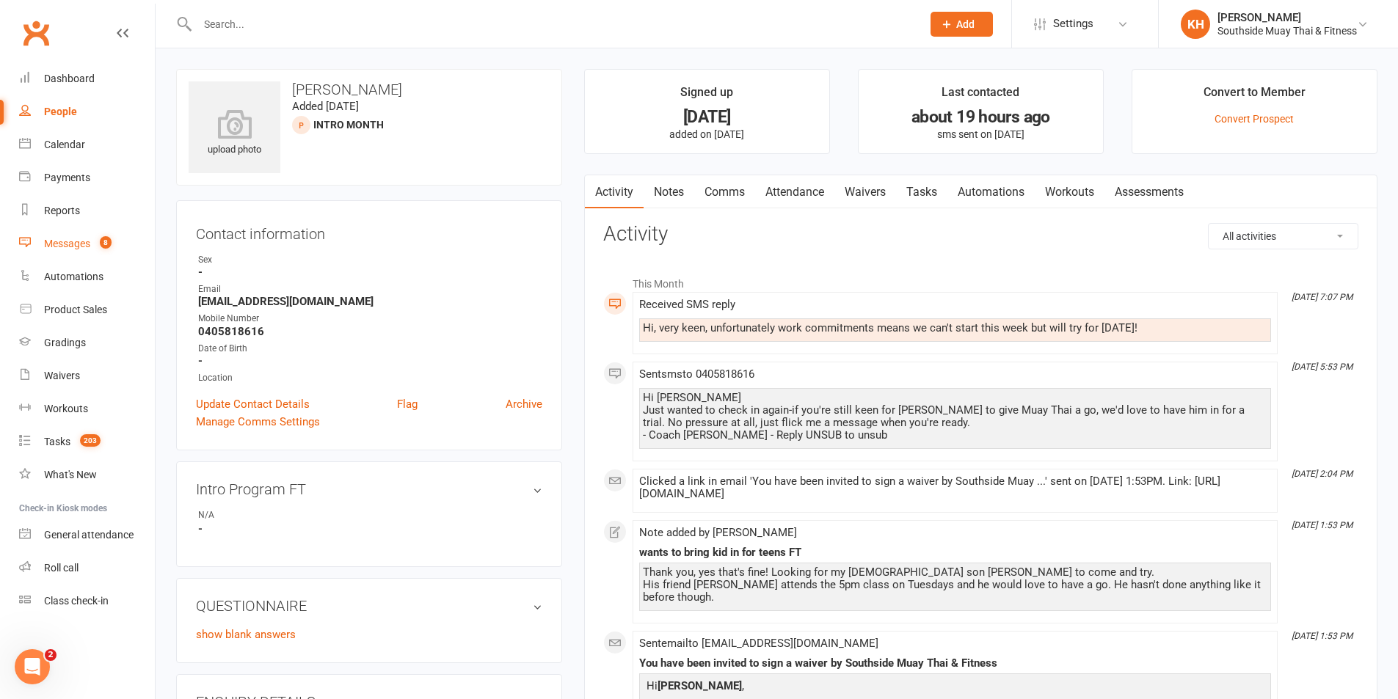
click at [71, 236] on link "Messages 8" at bounding box center [87, 243] width 136 height 33
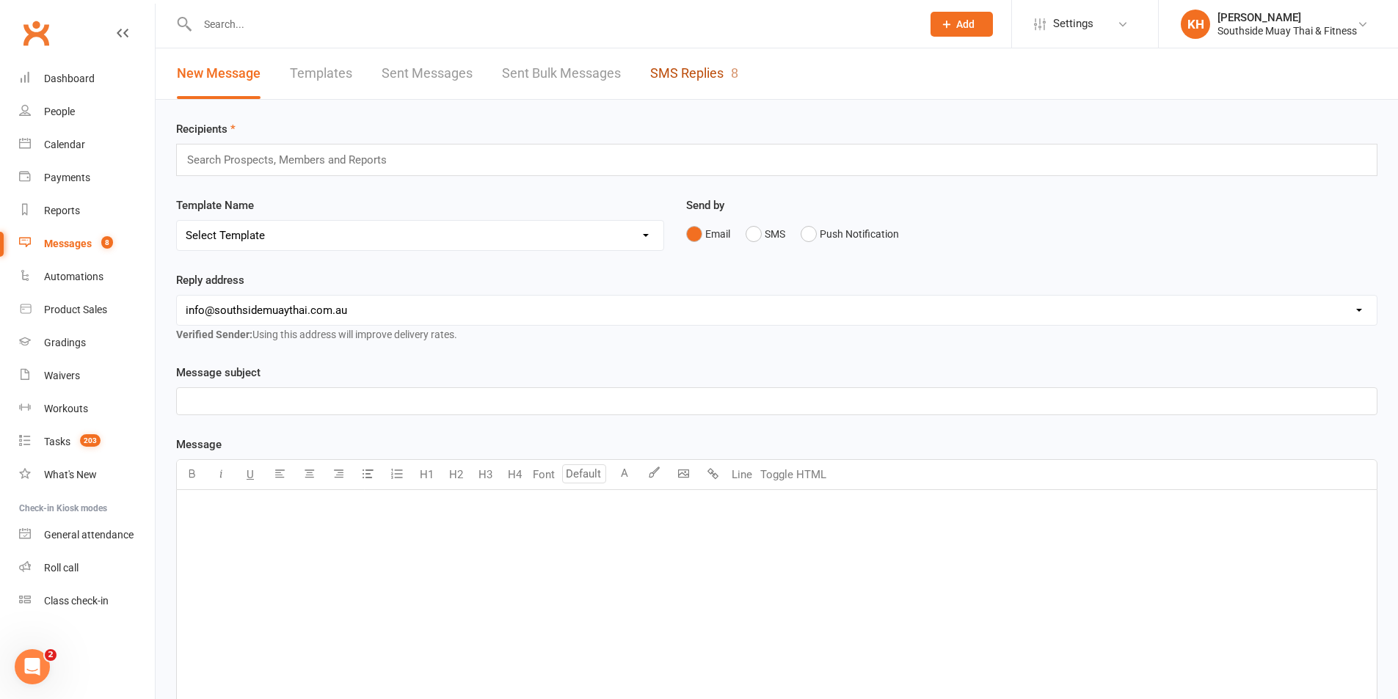
click at [688, 57] on link "SMS Replies 8" at bounding box center [694, 73] width 88 height 51
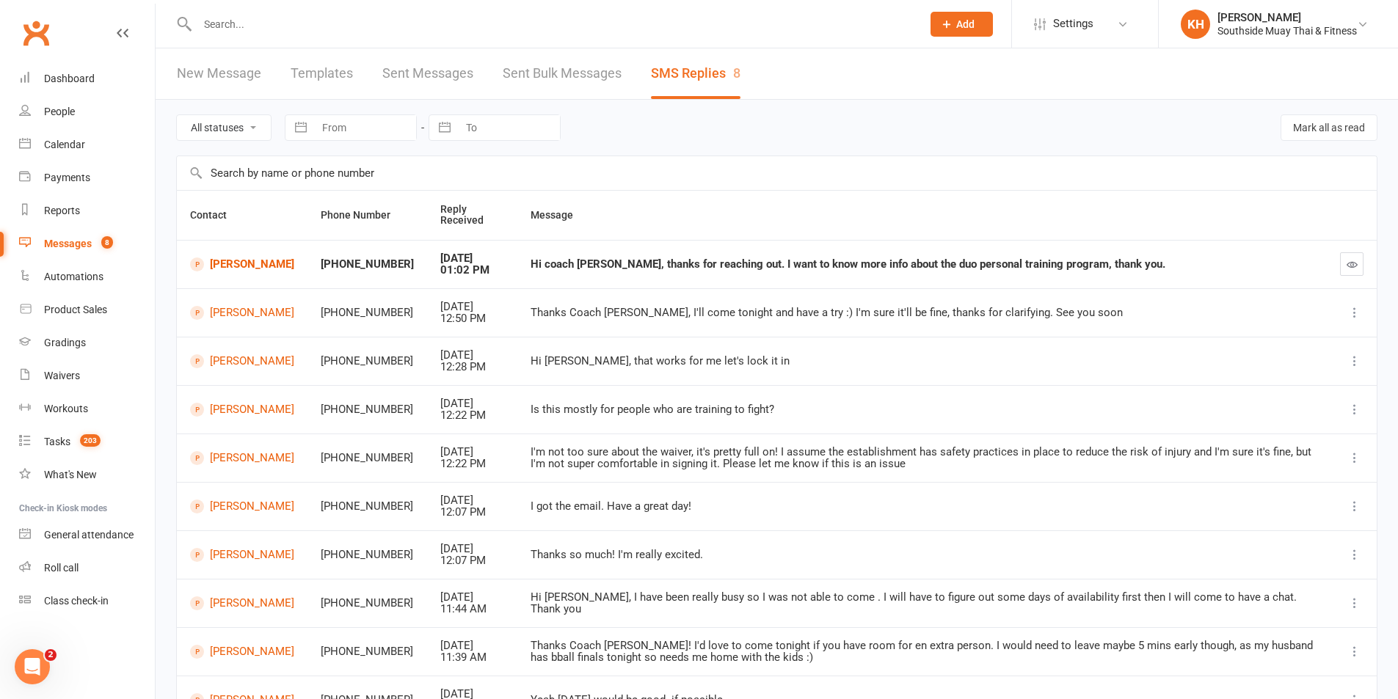
click at [236, 133] on select "All statuses Read only Unread only" at bounding box center [224, 127] width 94 height 25
select select "unread_only"
click at [177, 115] on select "All statuses Read only Unread only" at bounding box center [224, 127] width 94 height 25
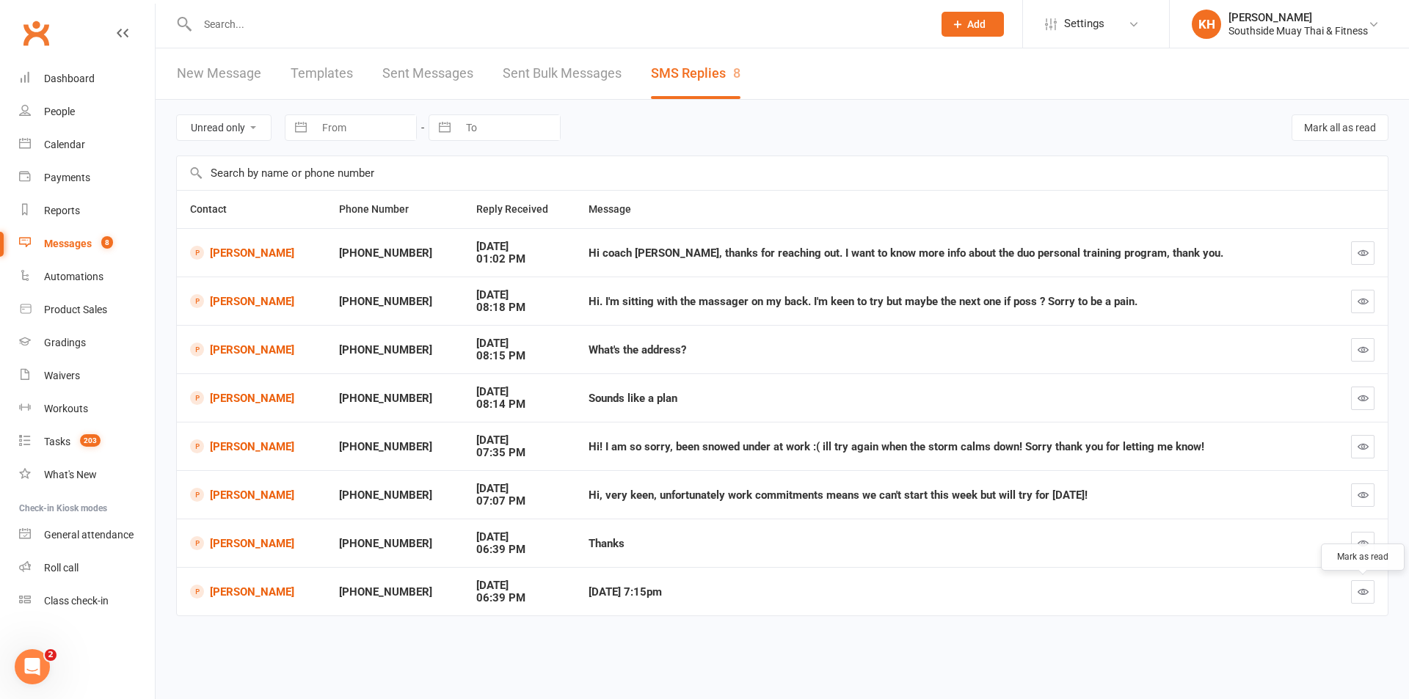
click at [1364, 593] on icon "button" at bounding box center [1363, 591] width 11 height 11
click at [1358, 541] on icon "button" at bounding box center [1363, 543] width 11 height 11
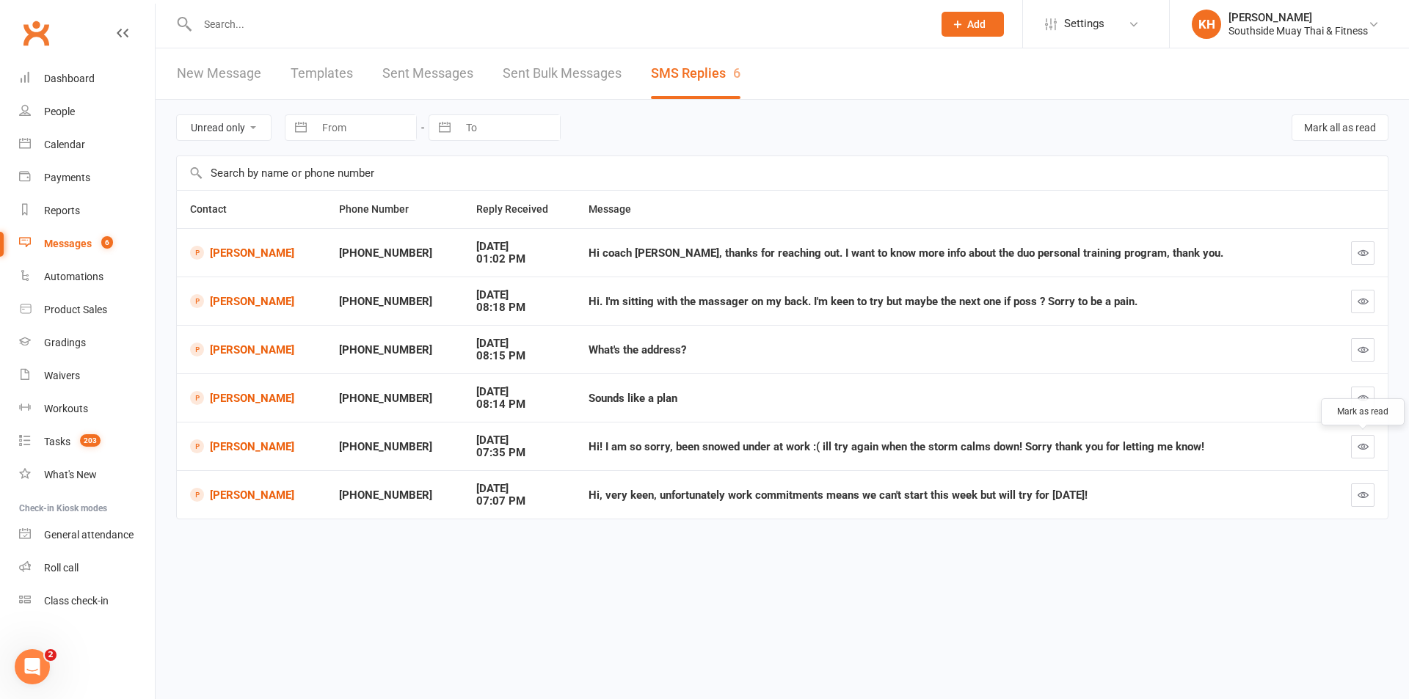
click at [1368, 445] on icon "button" at bounding box center [1363, 446] width 11 height 11
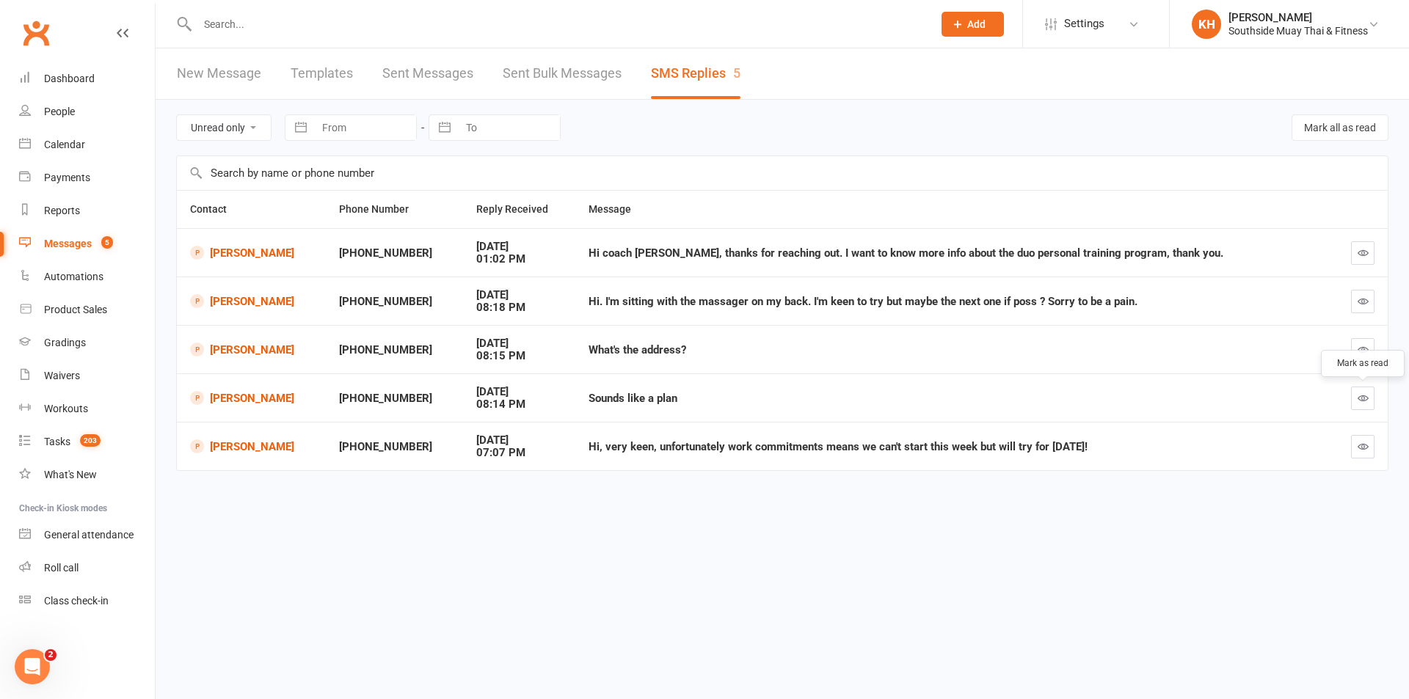
click at [1356, 397] on button "button" at bounding box center [1362, 398] width 23 height 23
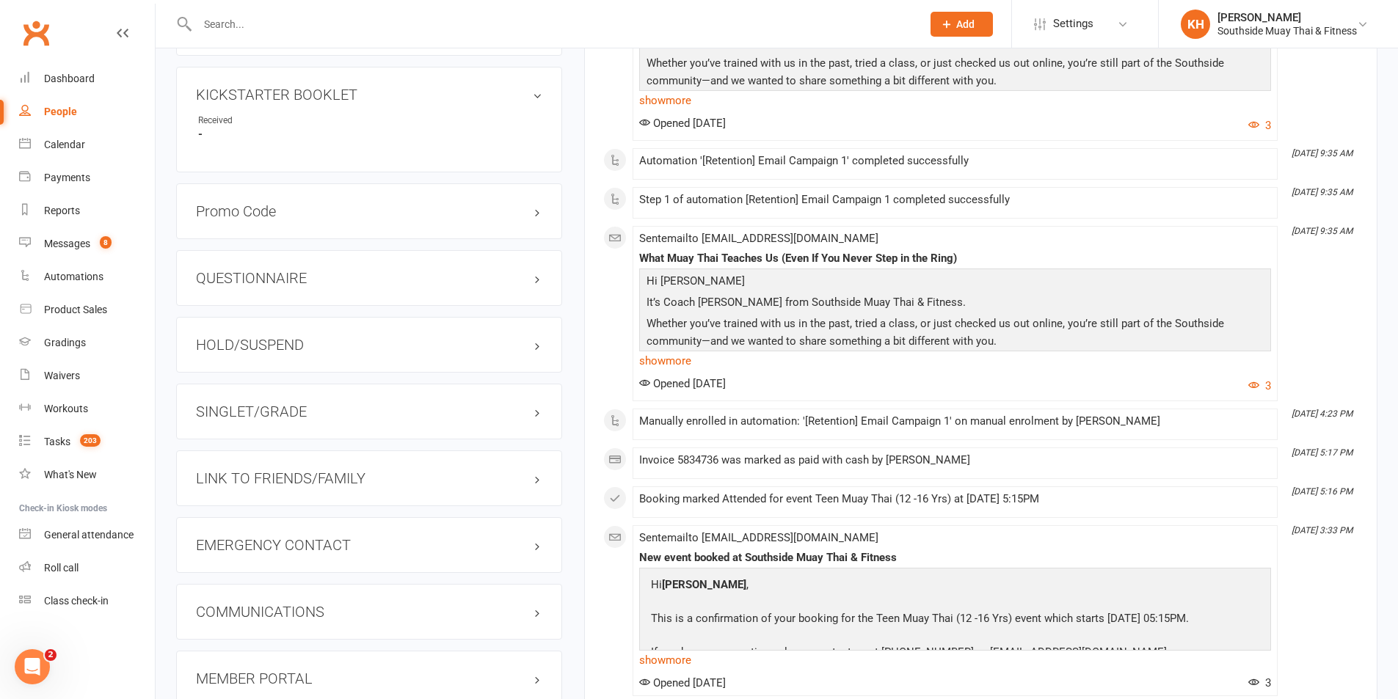
scroll to position [1248, 0]
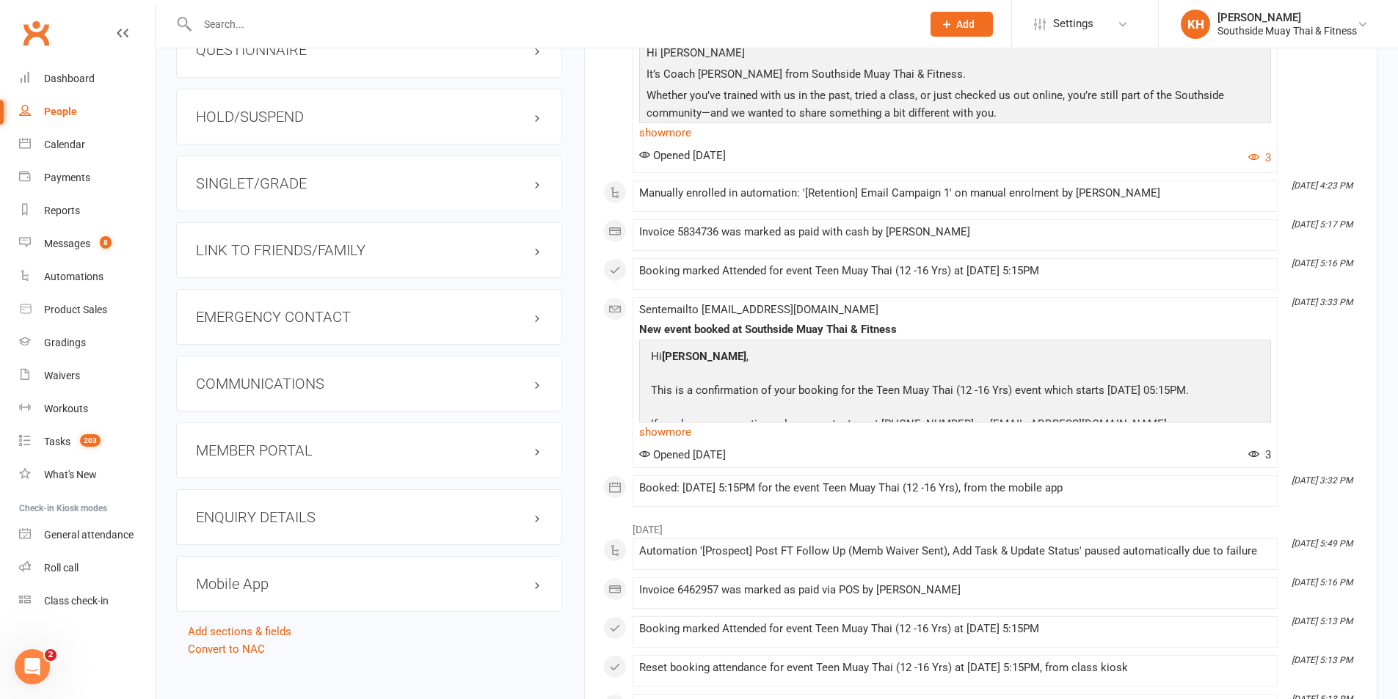
click at [272, 117] on h3 "HOLD/SUSPEND" at bounding box center [369, 117] width 346 height 16
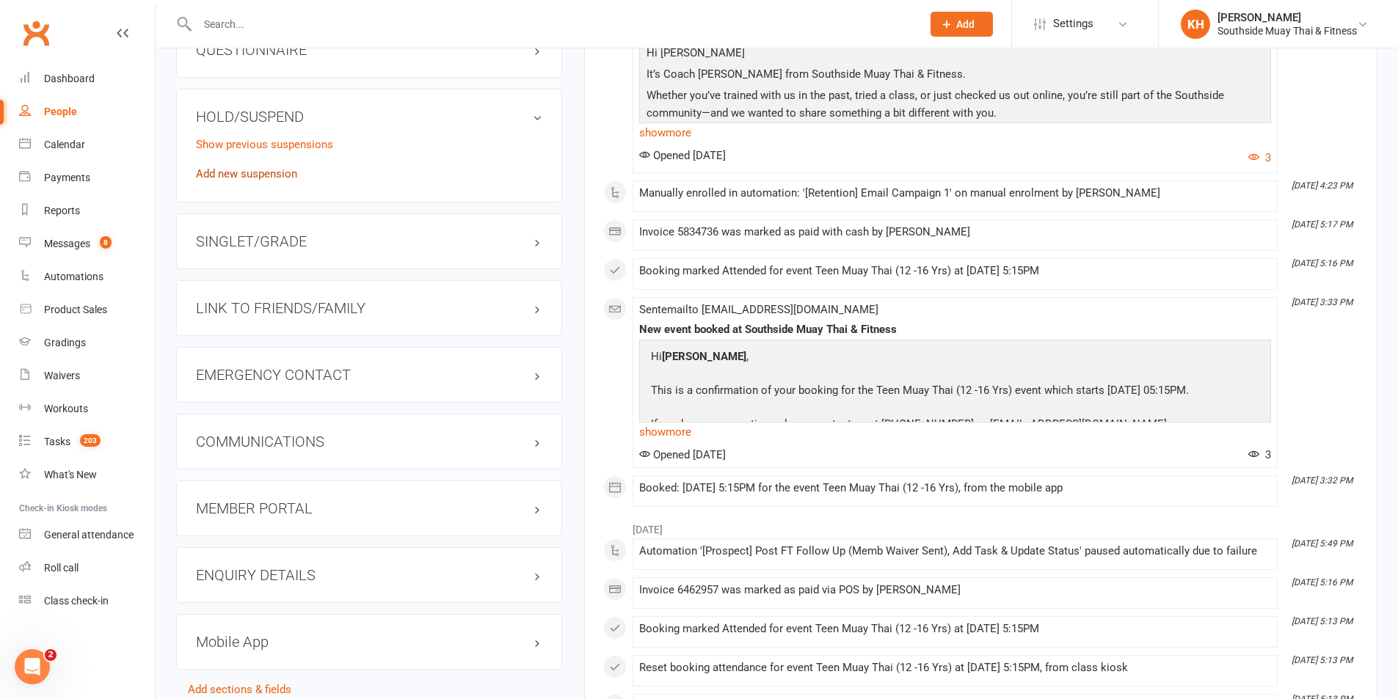
click at [261, 179] on link "Add new suspension" at bounding box center [246, 173] width 101 height 13
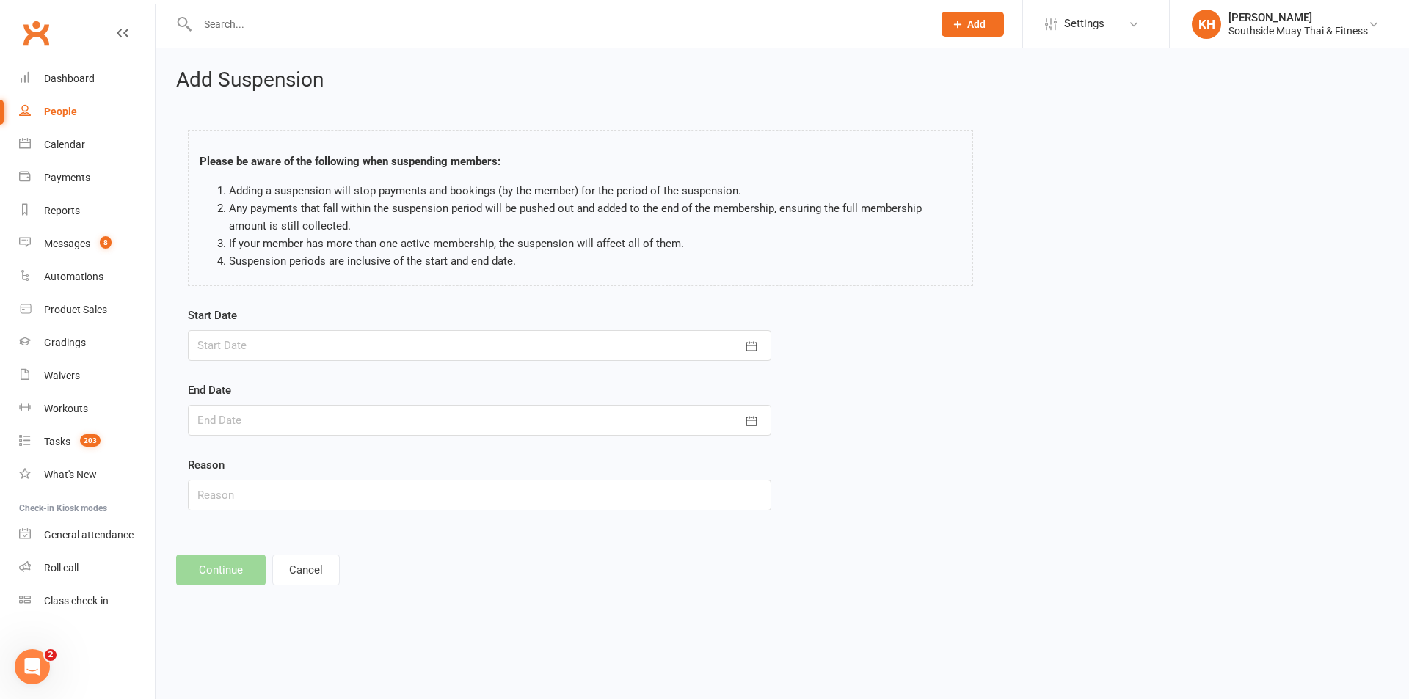
click at [305, 353] on div at bounding box center [479, 345] width 583 height 31
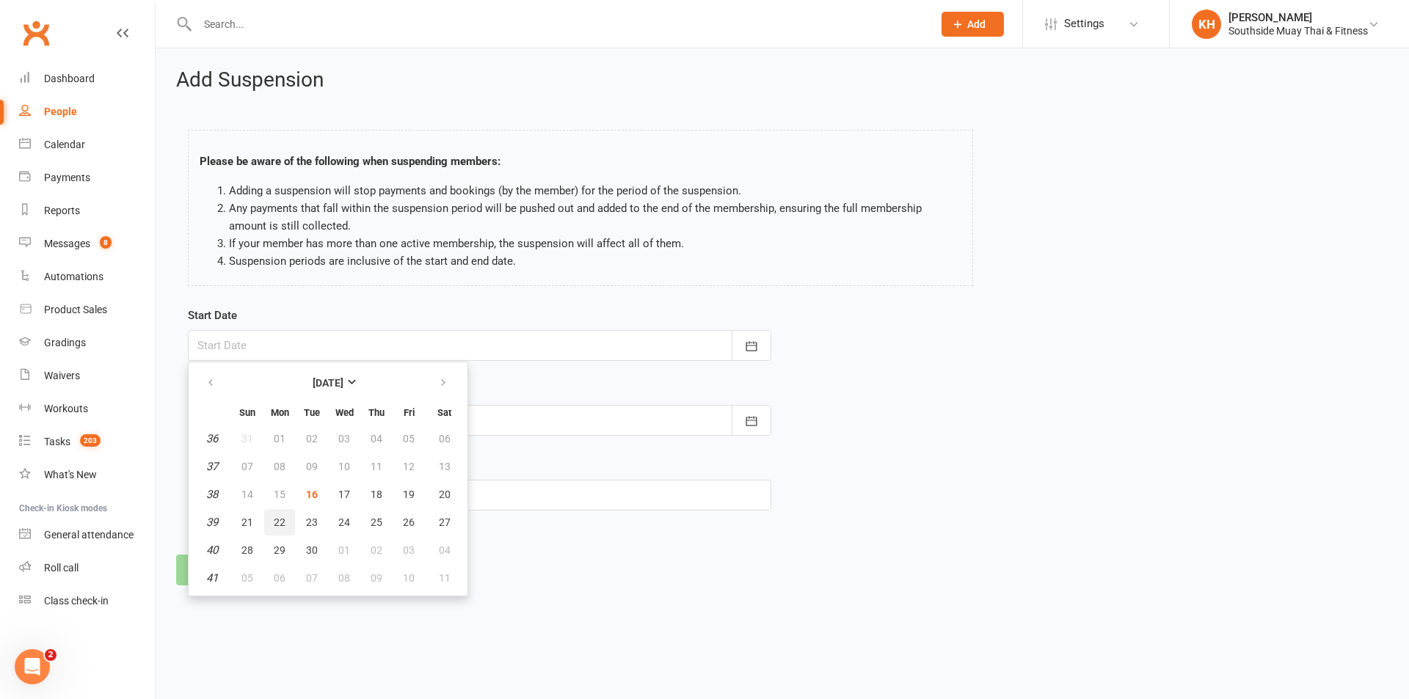
click at [290, 523] on button "22" at bounding box center [279, 522] width 31 height 26
type input "[DATE]"
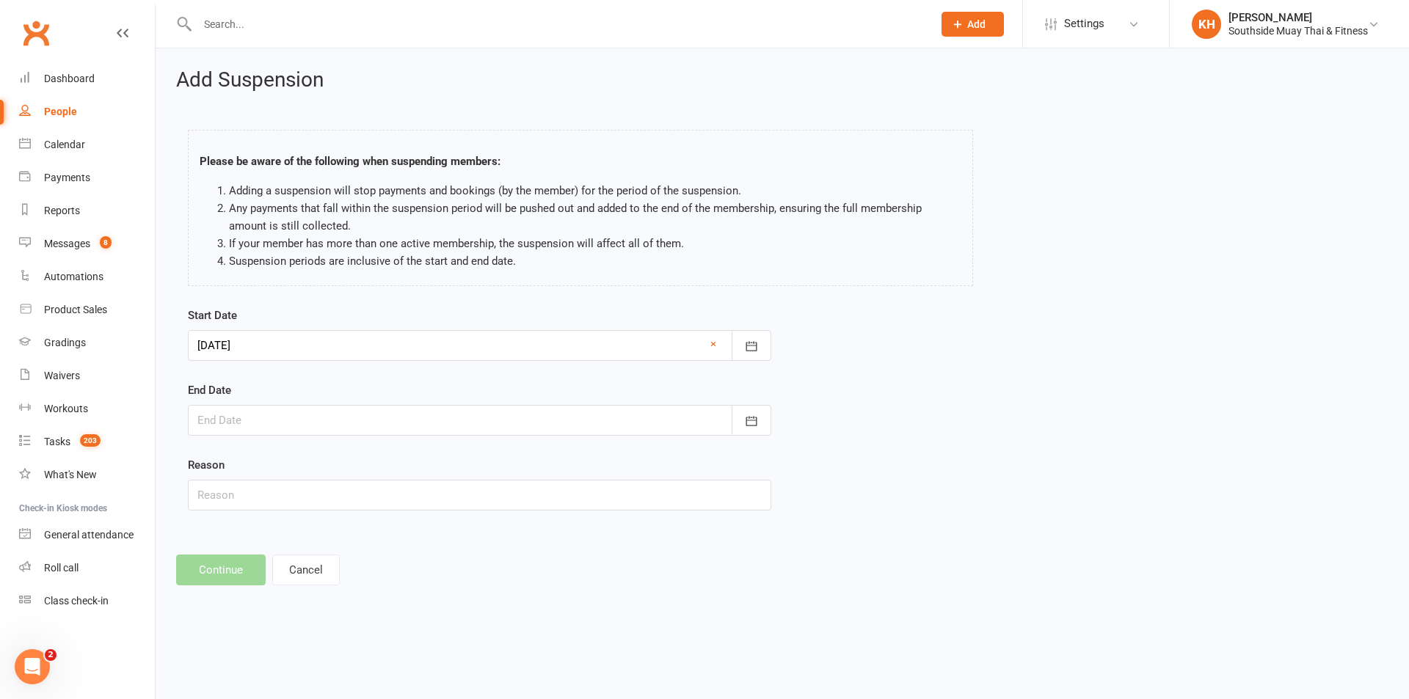
click at [276, 405] on div at bounding box center [479, 420] width 583 height 31
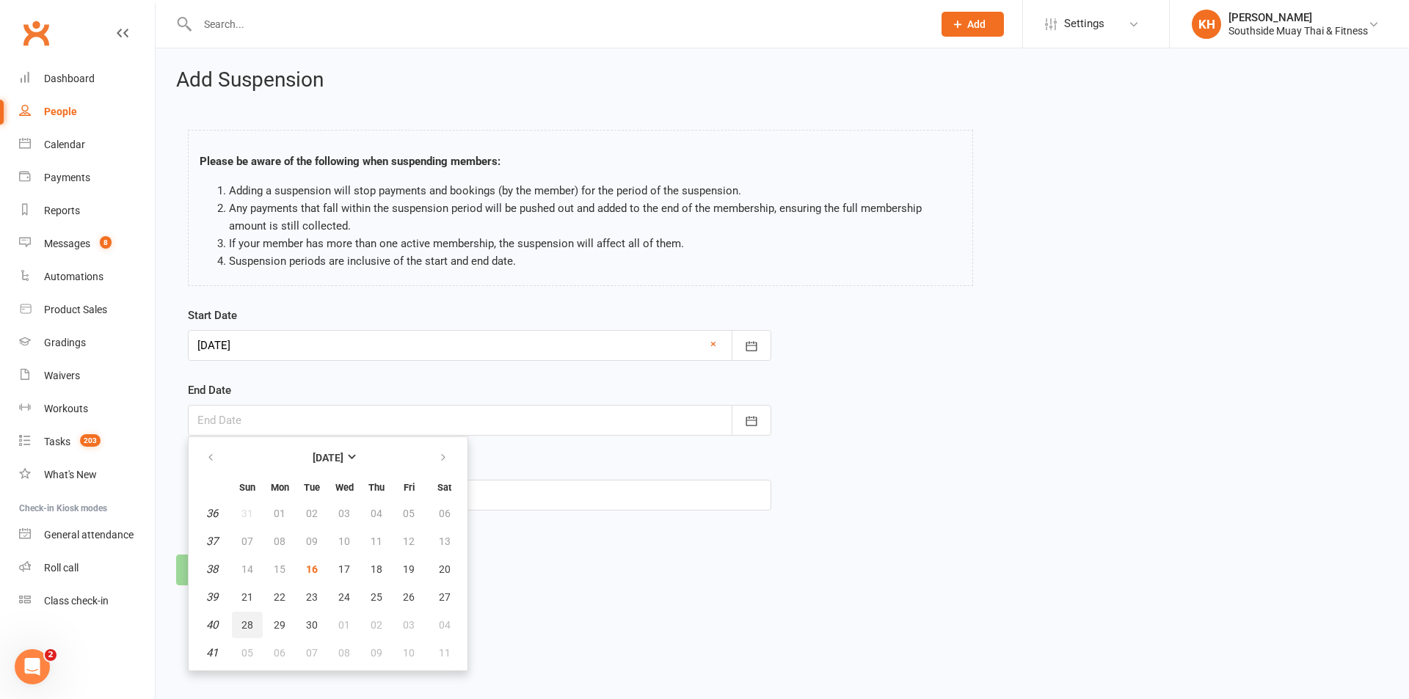
click at [250, 633] on button "28" at bounding box center [247, 625] width 31 height 26
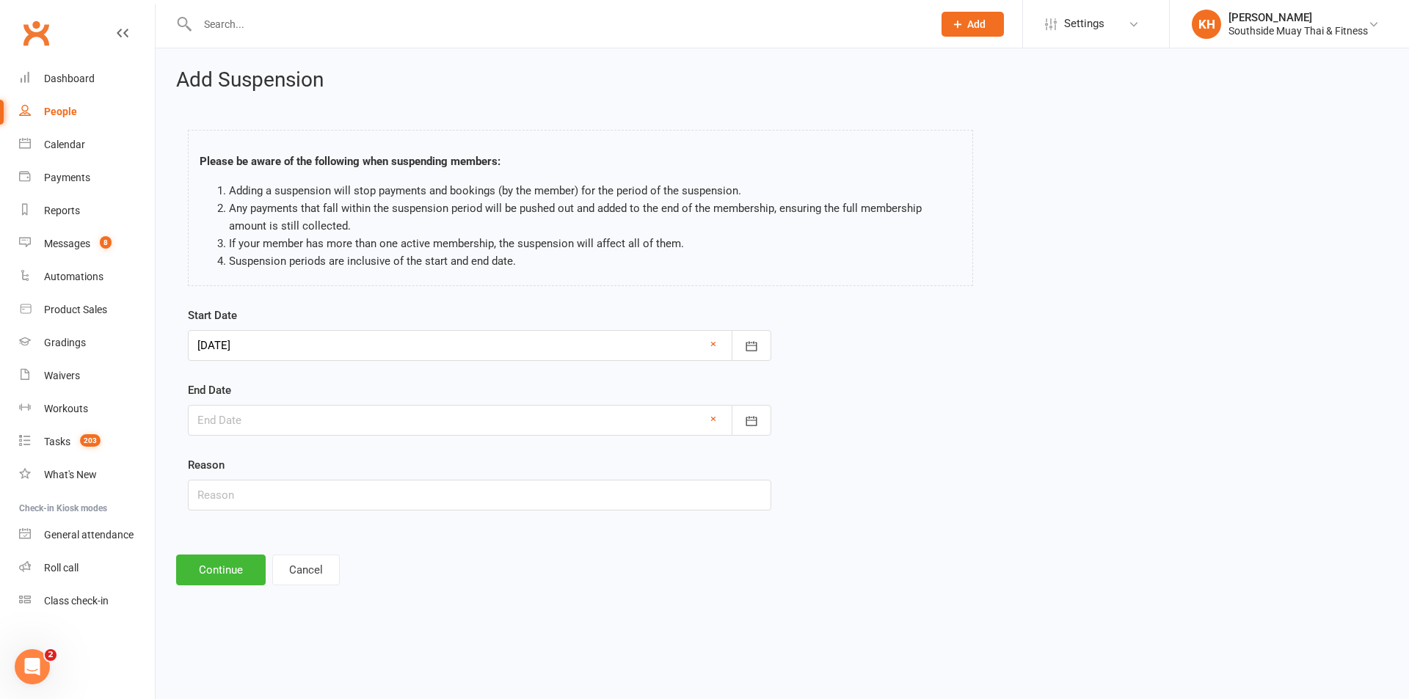
type input "[DATE]"
click at [241, 500] on input "text" at bounding box center [479, 495] width 583 height 31
type input "sporting commitments"
click at [211, 577] on button "Continue" at bounding box center [221, 570] width 90 height 31
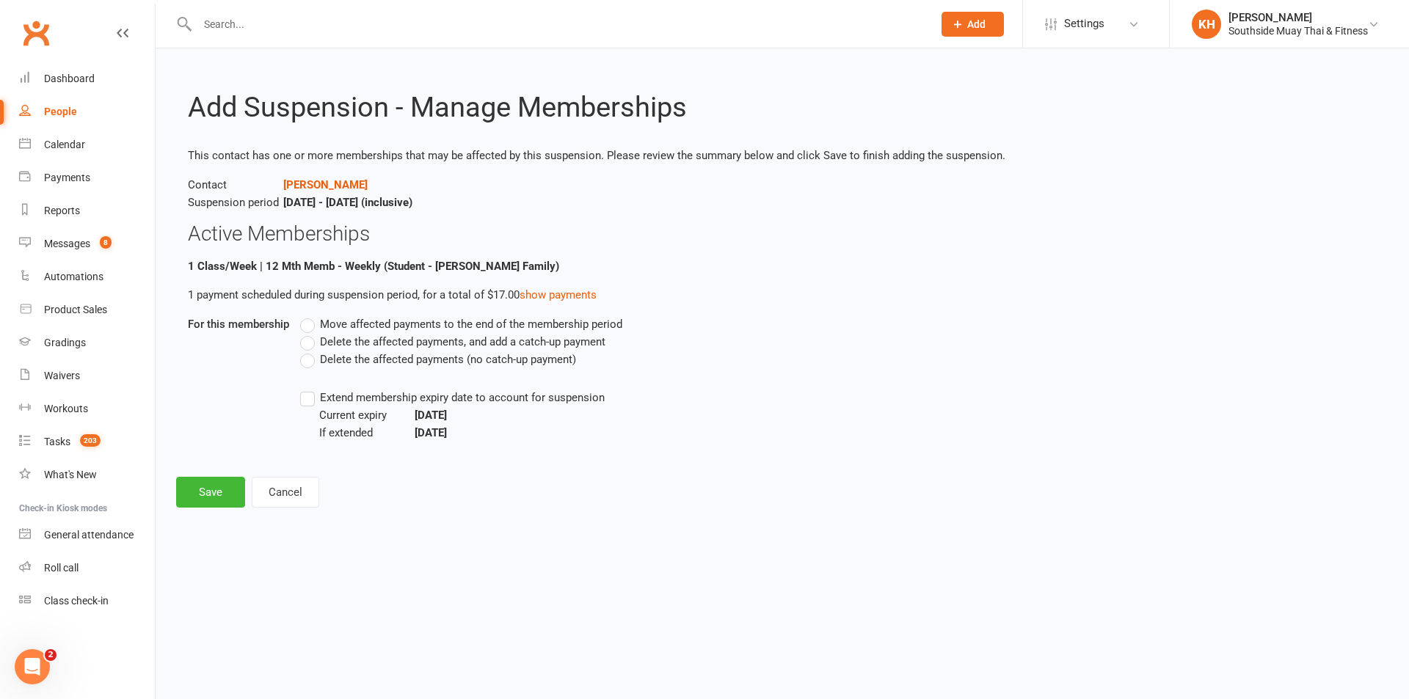
click at [314, 324] on label "Move affected payments to the end of the membership period" at bounding box center [461, 325] width 322 height 18
click at [310, 316] on input "Move affected payments to the end of the membership period" at bounding box center [305, 316] width 10 height 0
click at [321, 398] on span "Extend membership expiry date to account for suspension" at bounding box center [462, 396] width 285 height 15
click at [310, 389] on input "Extend membership expiry date to account for suspension" at bounding box center [305, 389] width 10 height 0
click at [210, 503] on button "Save" at bounding box center [210, 492] width 69 height 31
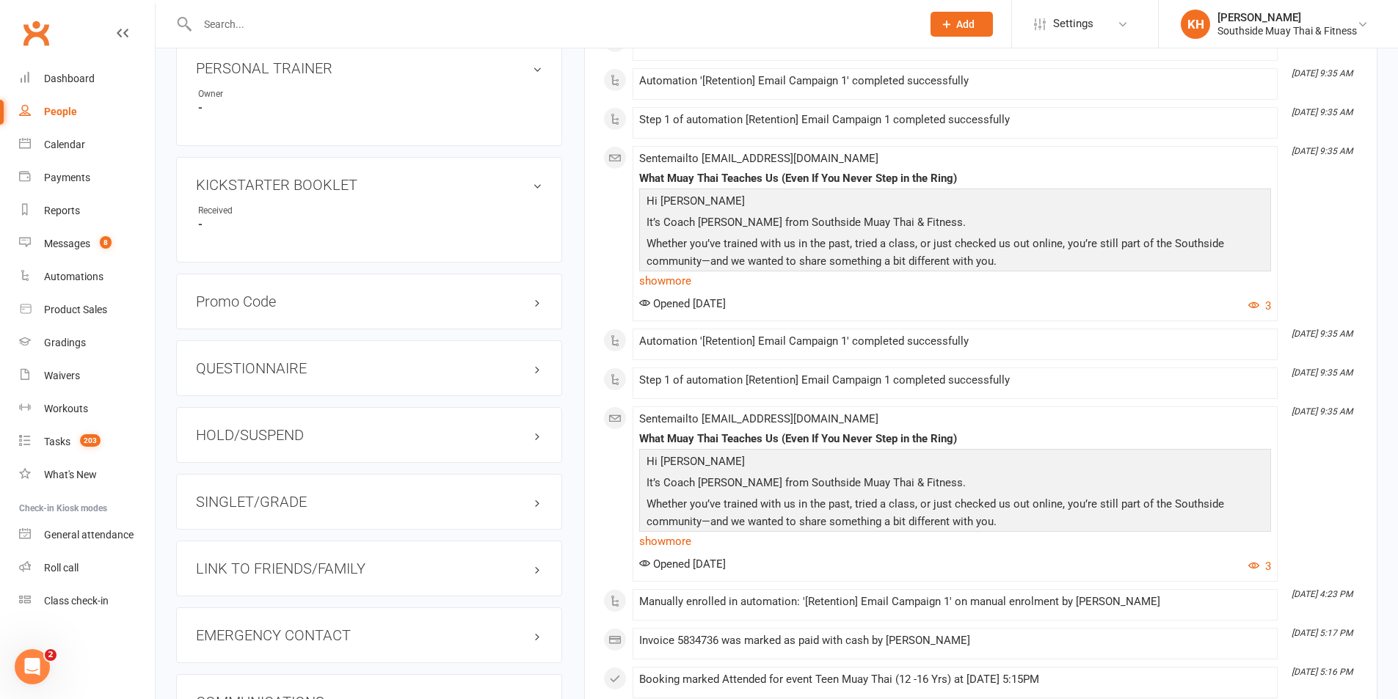
scroll to position [1101, 0]
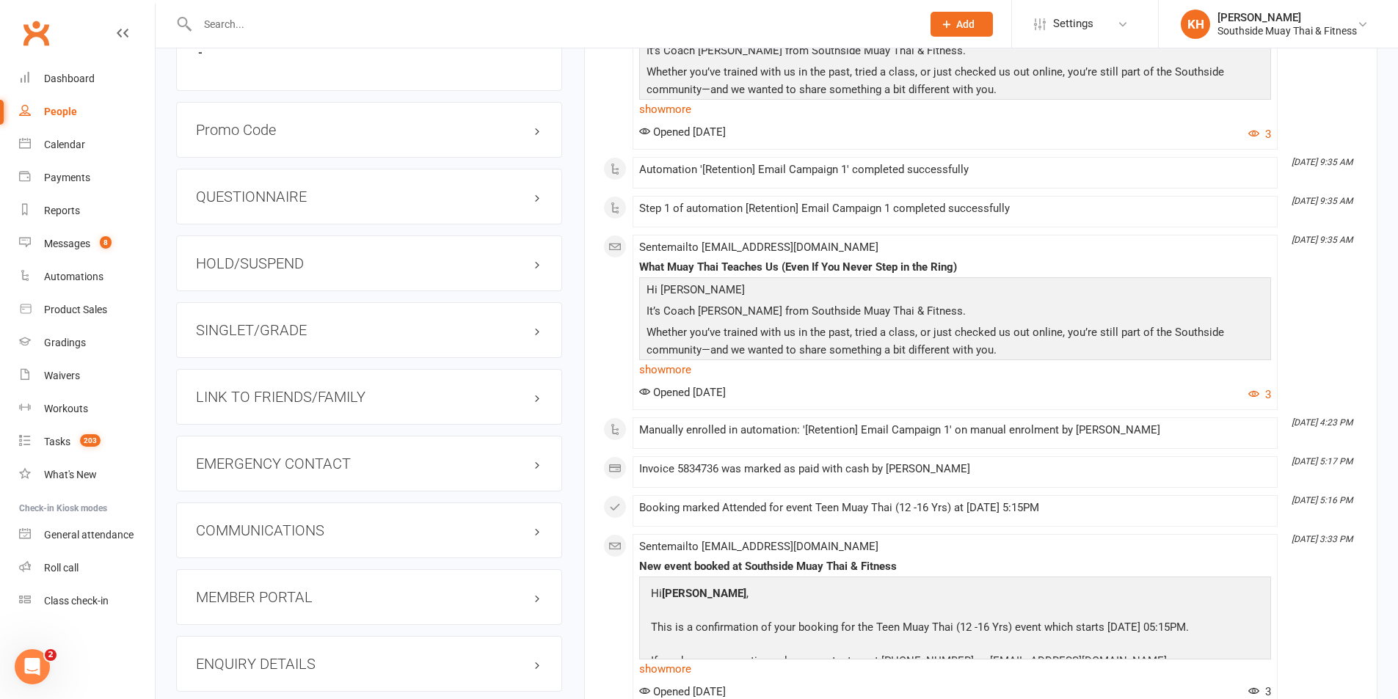
click at [274, 321] on div "SINGLET/GRADE" at bounding box center [369, 330] width 386 height 56
click at [255, 246] on div "HOLD/SUSPEND" at bounding box center [369, 264] width 386 height 56
click at [250, 259] on h3 "HOLD/SUSPEND" at bounding box center [369, 263] width 346 height 16
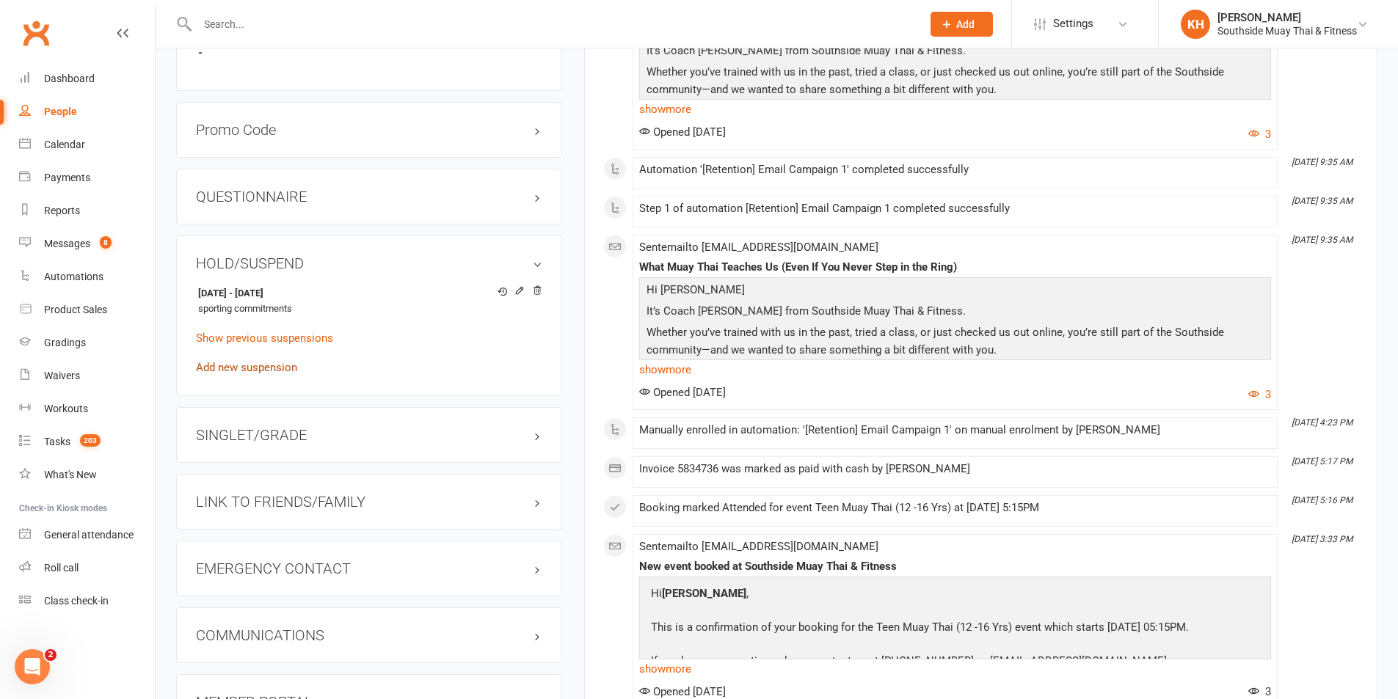
click at [236, 367] on link "Add new suspension" at bounding box center [246, 367] width 101 height 13
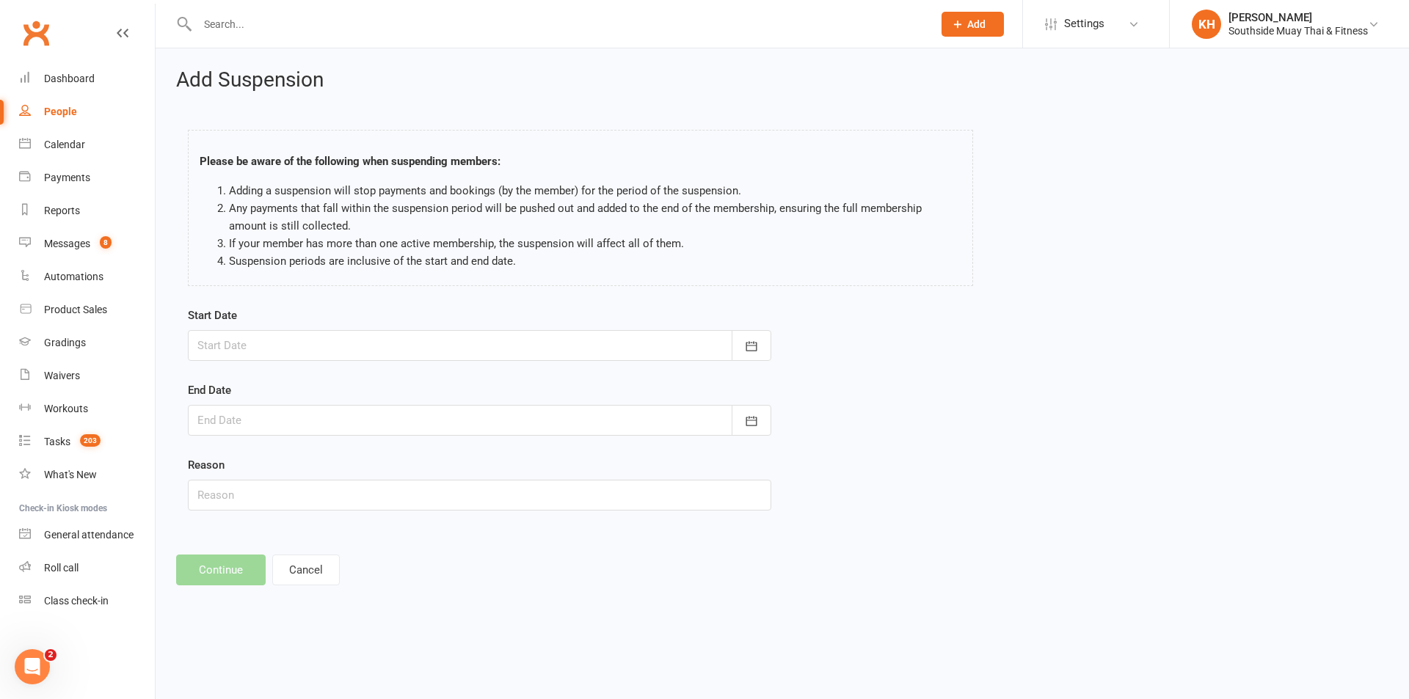
click at [282, 342] on div at bounding box center [479, 345] width 583 height 31
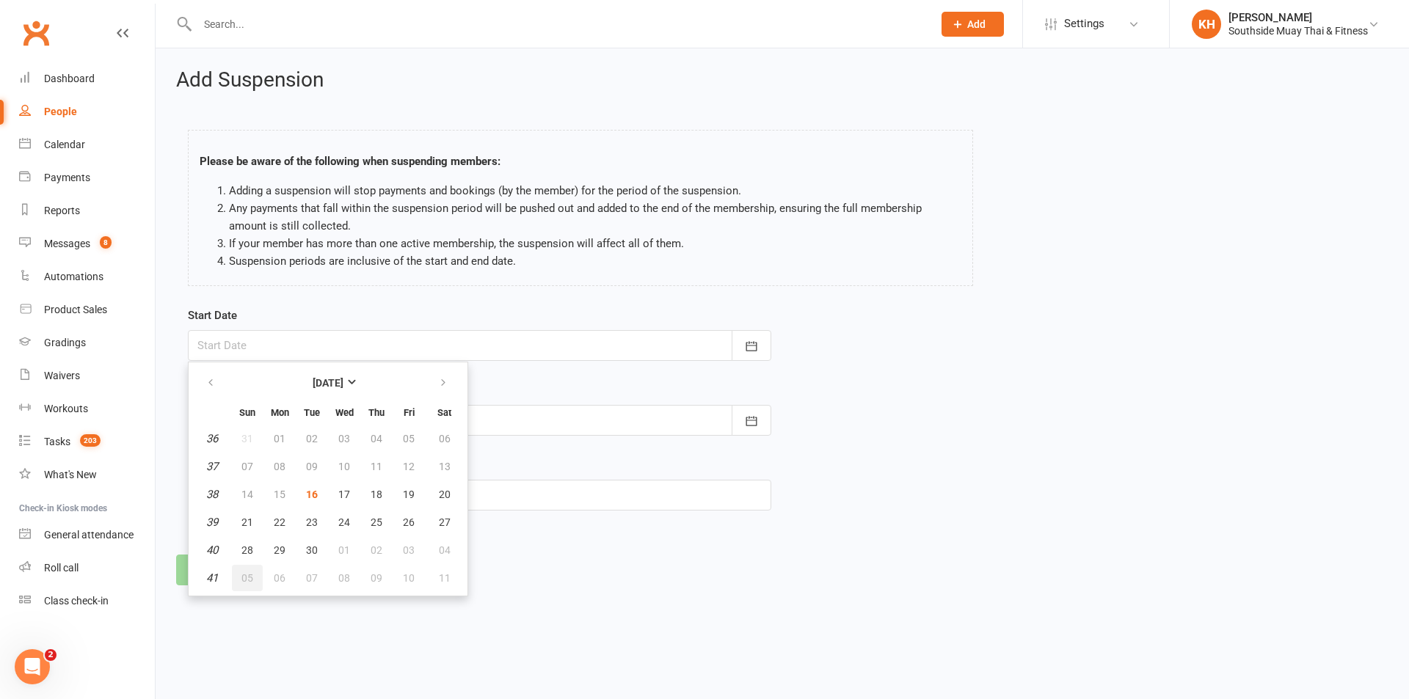
click at [256, 578] on button "05" at bounding box center [247, 578] width 31 height 26
type input "[DATE]"
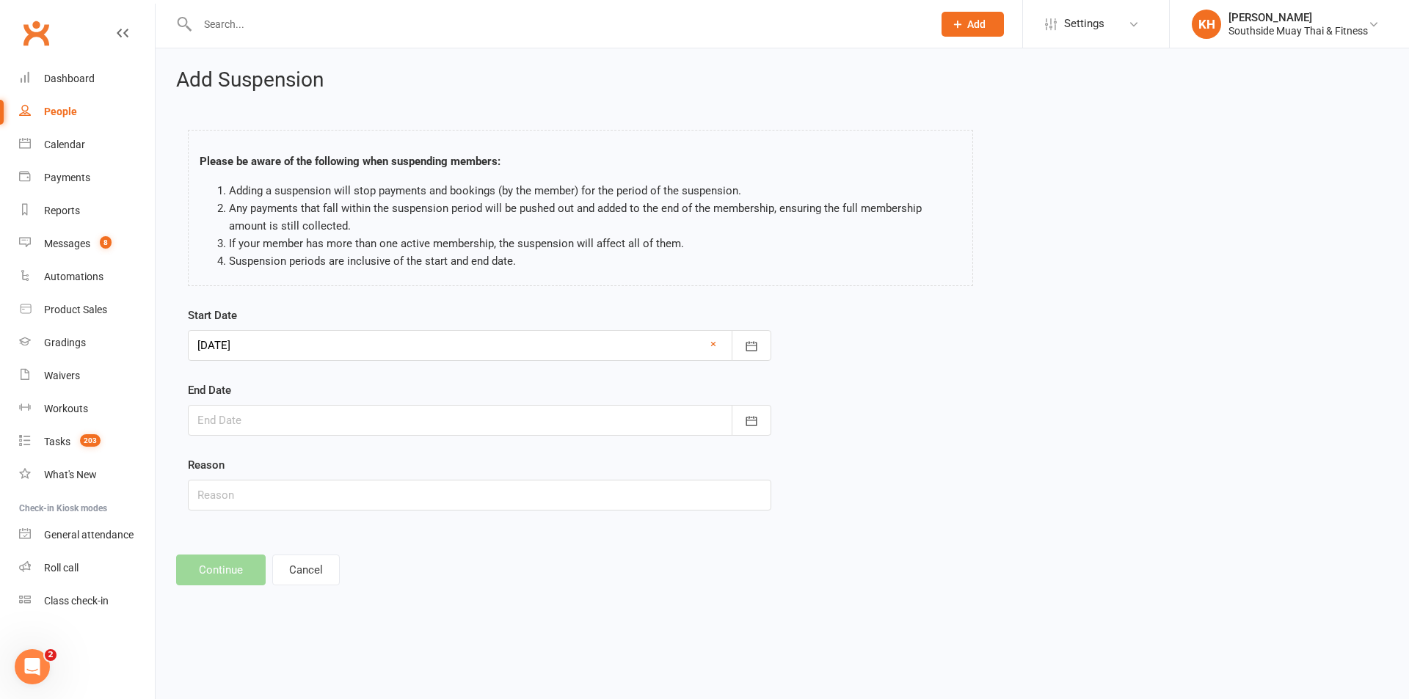
click at [256, 431] on div at bounding box center [479, 420] width 583 height 31
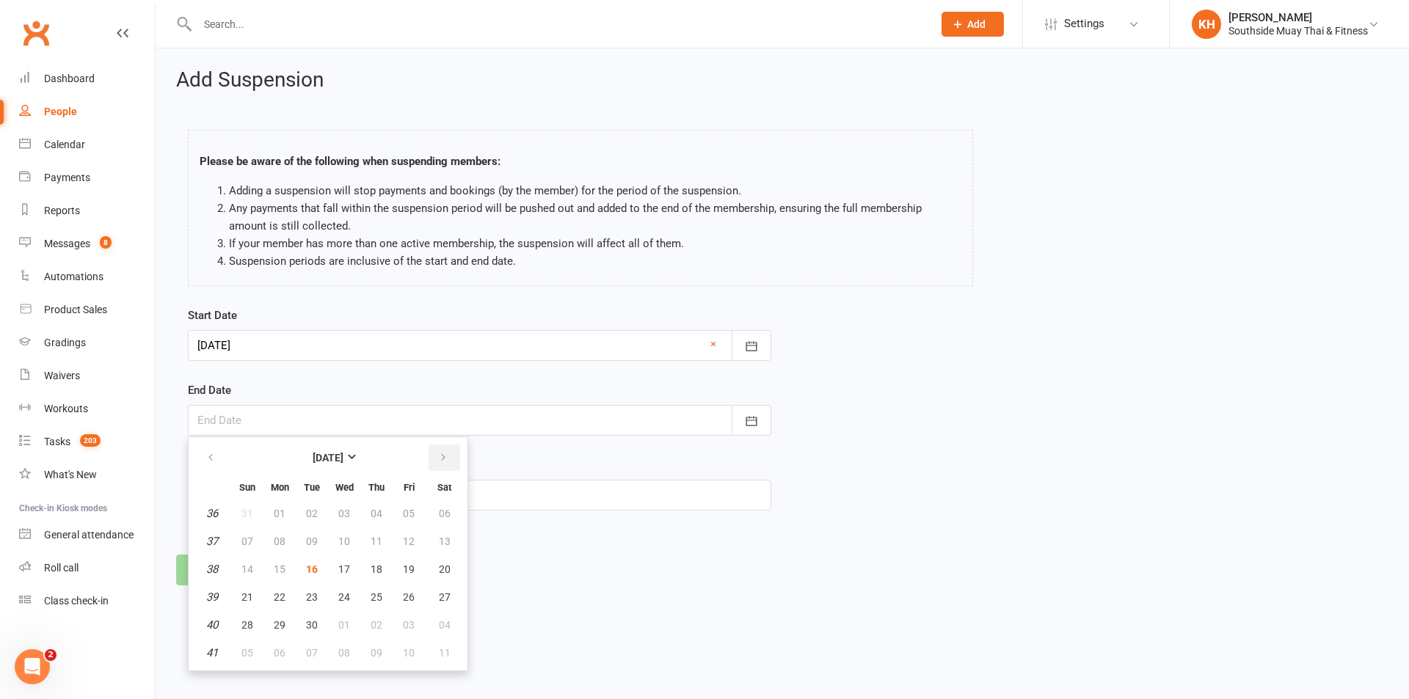
click at [445, 471] on button "button" at bounding box center [445, 458] width 32 height 26
click at [249, 598] on span "19" at bounding box center [247, 597] width 12 height 12
type input "[DATE]"
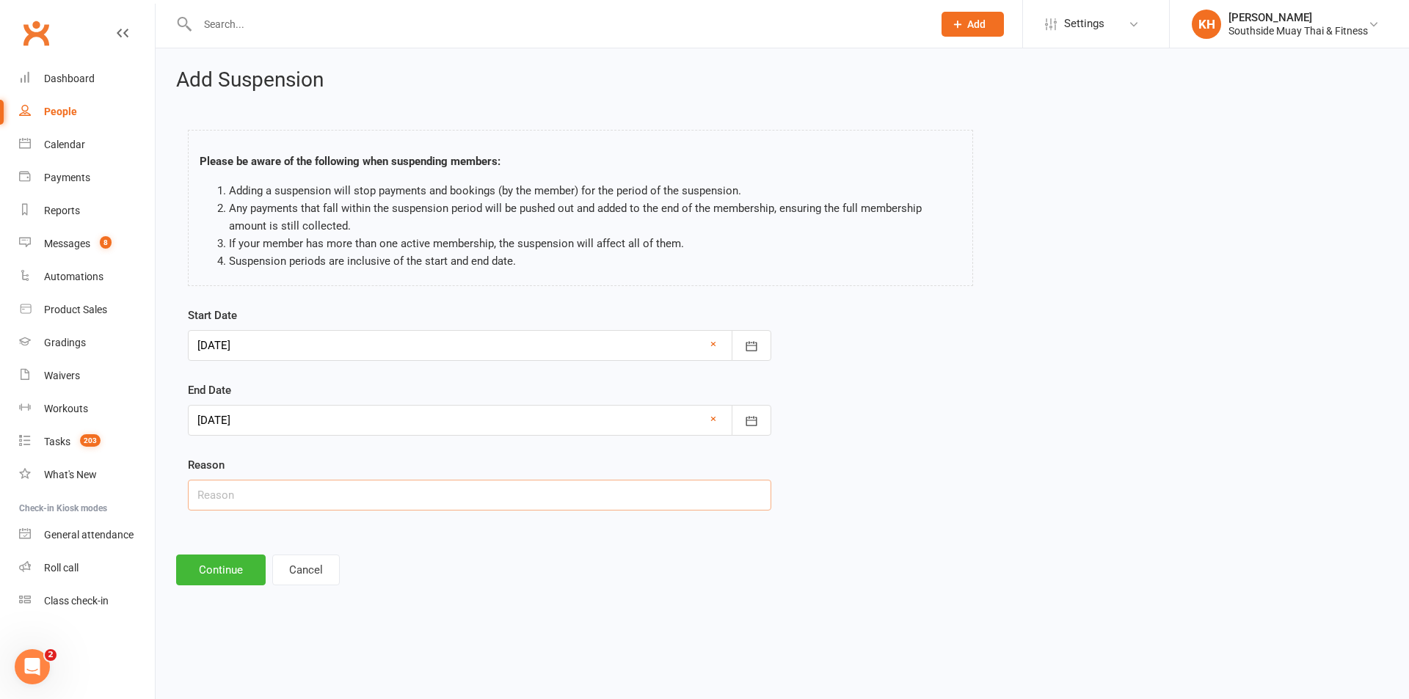
click at [277, 503] on input "text" at bounding box center [479, 495] width 583 height 31
type input "teeth"
click at [230, 567] on button "Continue" at bounding box center [221, 570] width 90 height 31
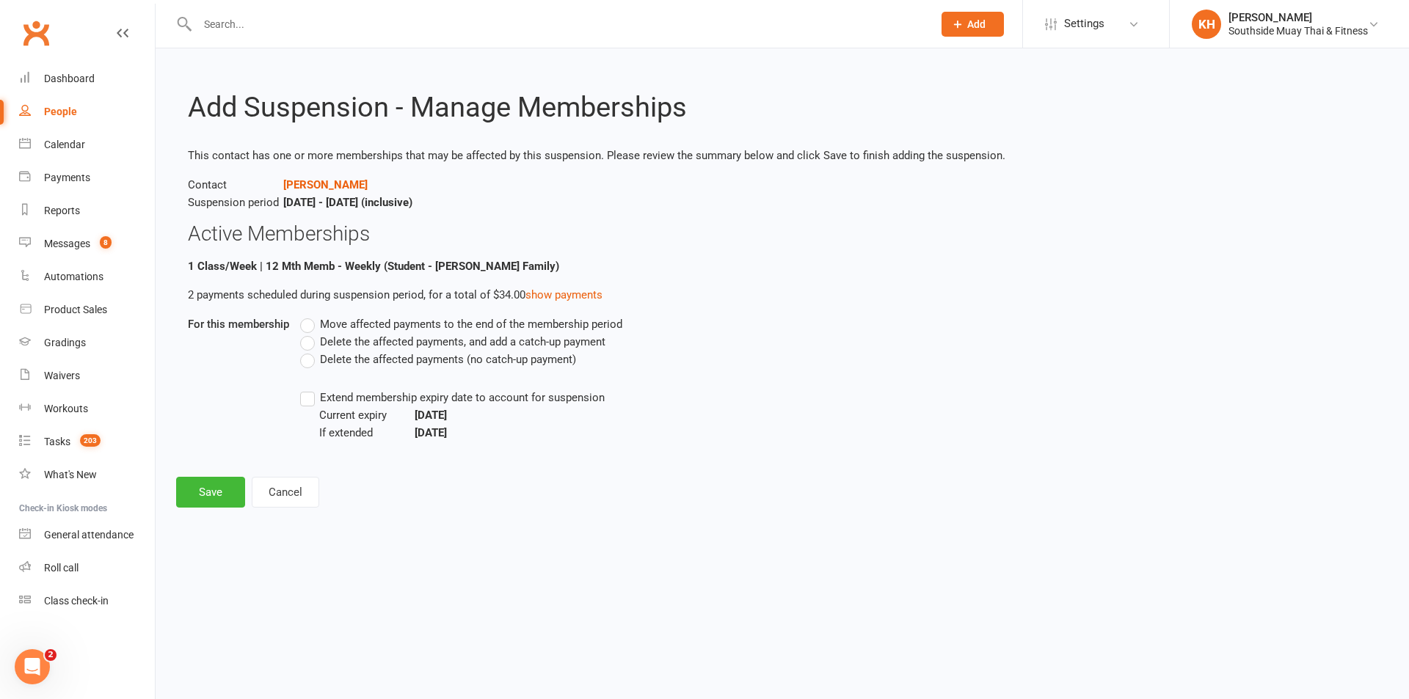
click at [304, 321] on label "Move affected payments to the end of the membership period" at bounding box center [461, 325] width 322 height 18
click at [304, 316] on input "Move affected payments to the end of the membership period" at bounding box center [305, 316] width 10 height 0
click at [310, 398] on label "Extend membership expiry date to account for suspension" at bounding box center [452, 398] width 305 height 18
click at [310, 389] on input "Extend membership expiry date to account for suspension" at bounding box center [305, 389] width 10 height 0
click at [200, 492] on button "Save" at bounding box center [210, 492] width 69 height 31
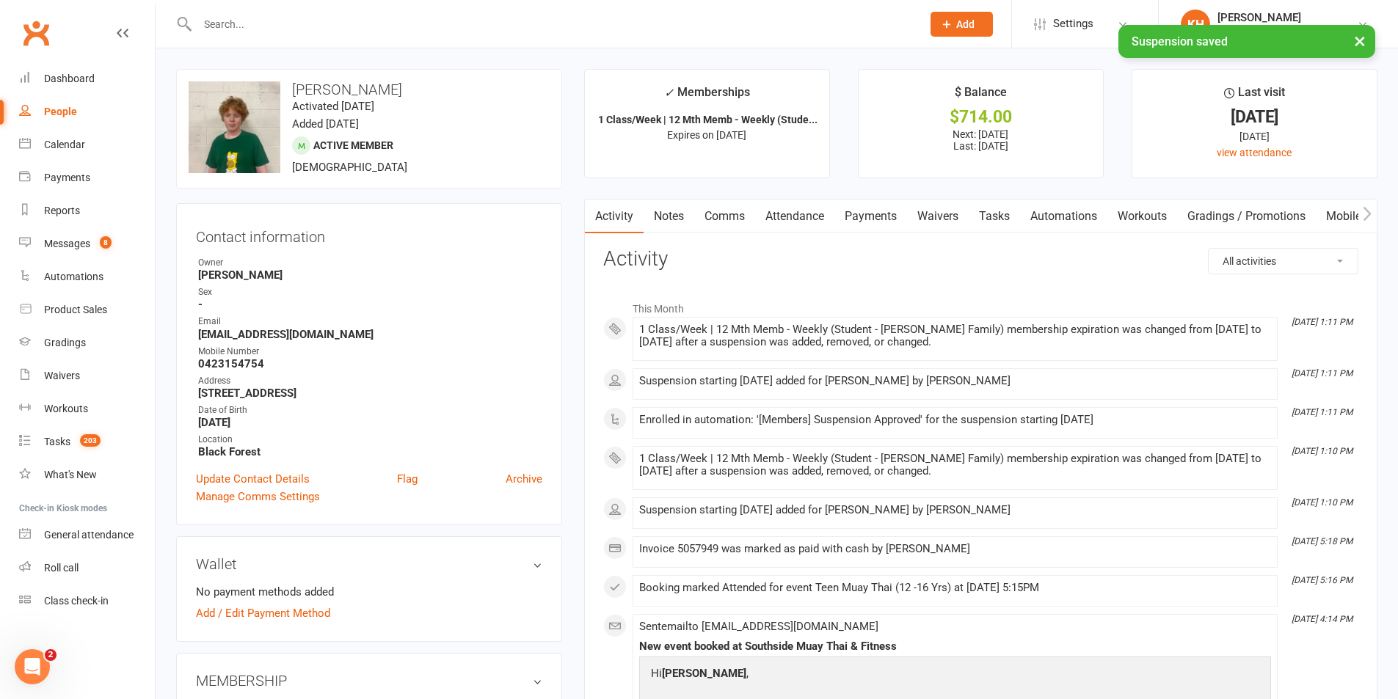
click at [684, 221] on link "Notes" at bounding box center [669, 217] width 51 height 34
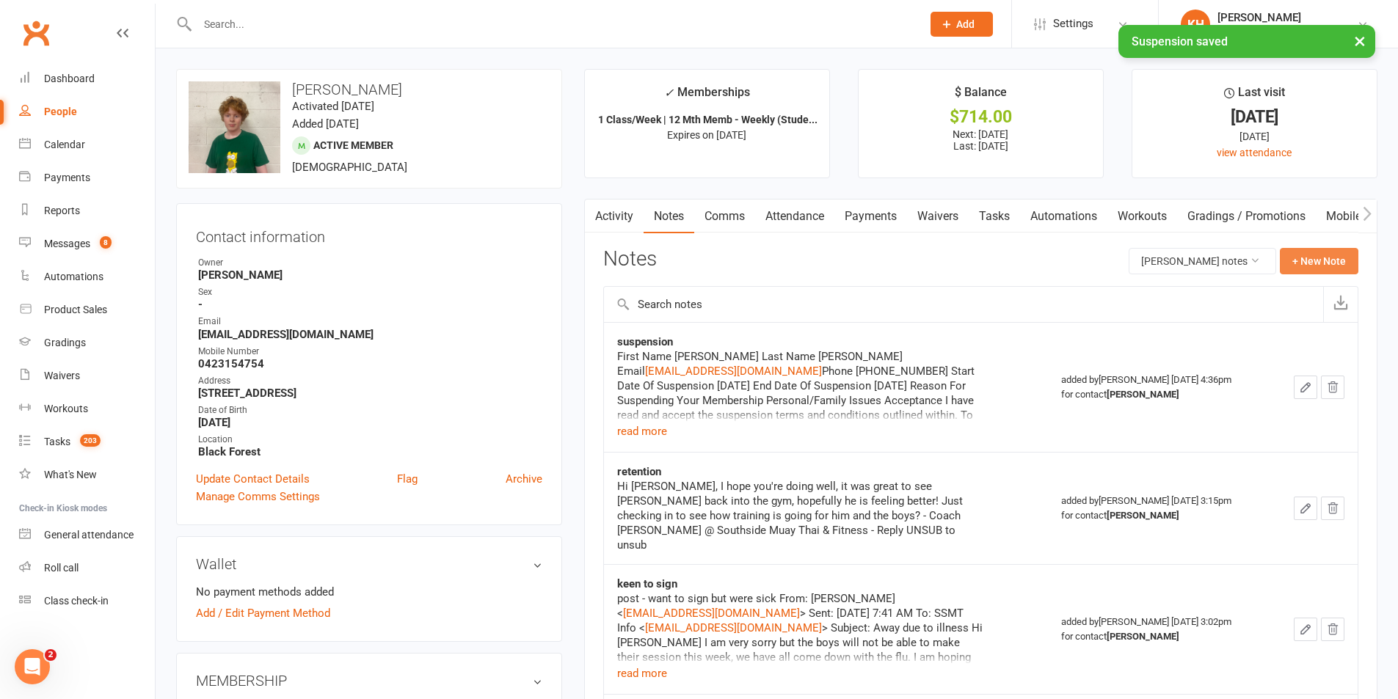
click at [1324, 262] on button "+ New Note" at bounding box center [1319, 261] width 79 height 26
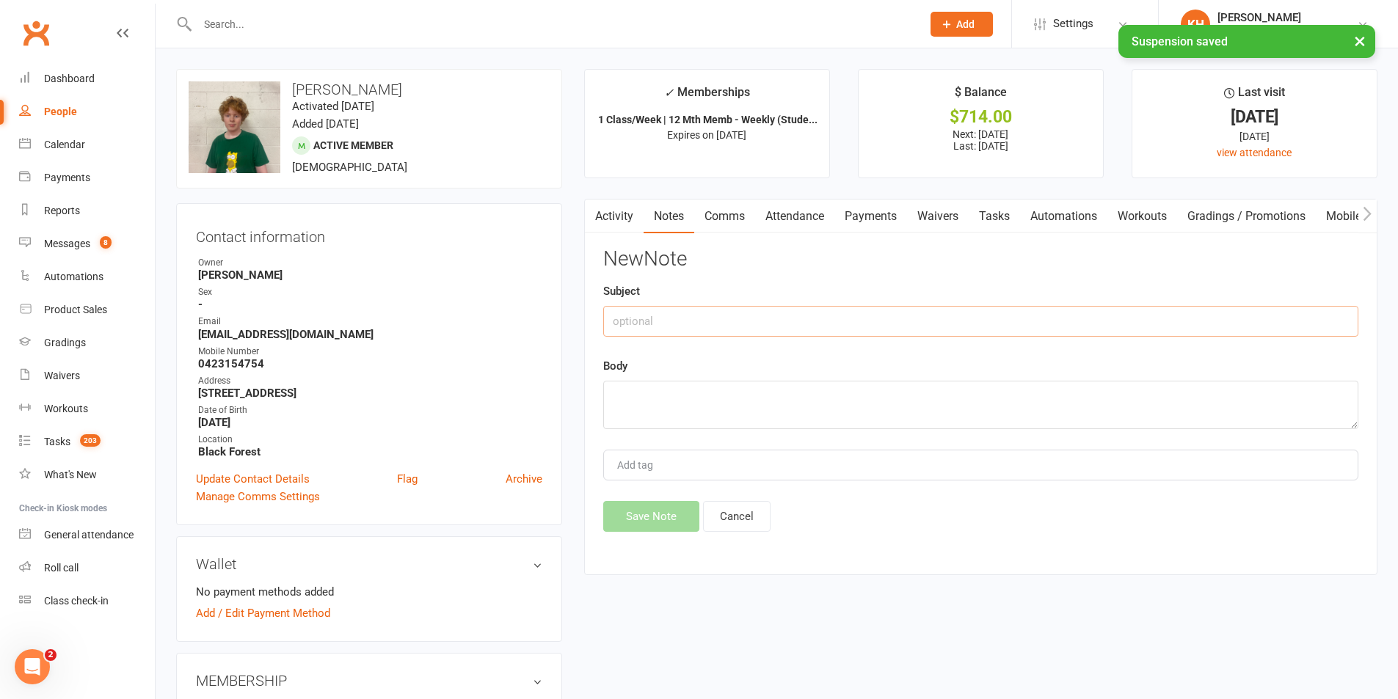
click at [733, 321] on input "text" at bounding box center [980, 321] width 755 height 31
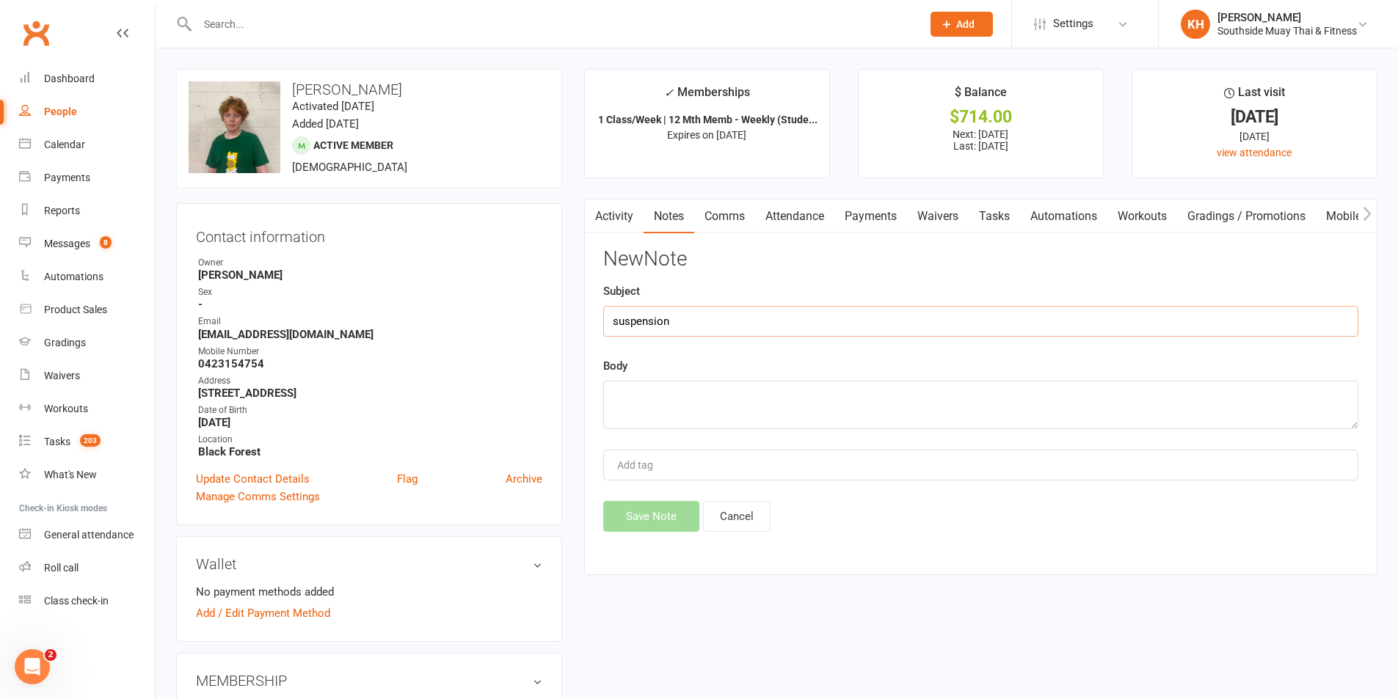
type input "suspension"
click at [726, 402] on textarea at bounding box center [980, 405] width 755 height 48
paste textarea "First Name [PERSON_NAME] Last Name [PERSON_NAME] [PERSON_NAME][EMAIL_ADDRESS][D…"
type textarea "First Name [PERSON_NAME] Last Name [PERSON_NAME] [PERSON_NAME][EMAIL_ADDRESS][D…"
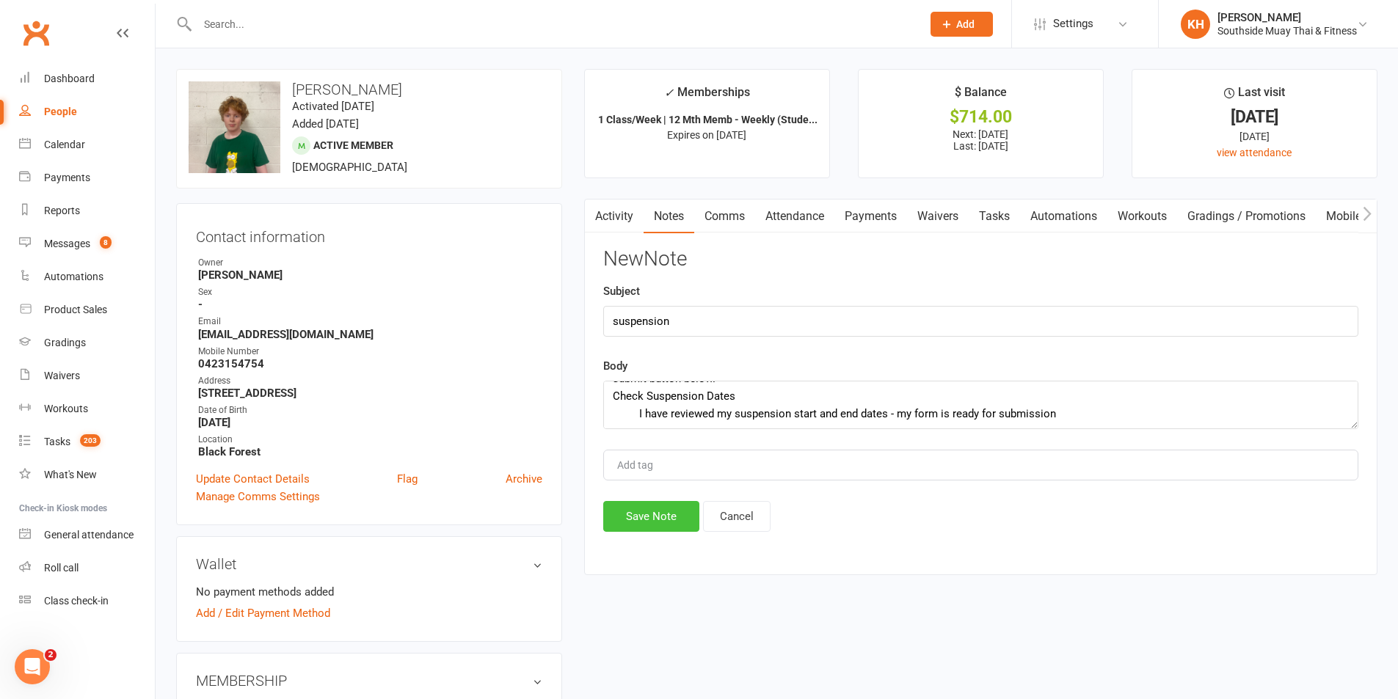
click at [636, 522] on button "Save Note" at bounding box center [651, 516] width 96 height 31
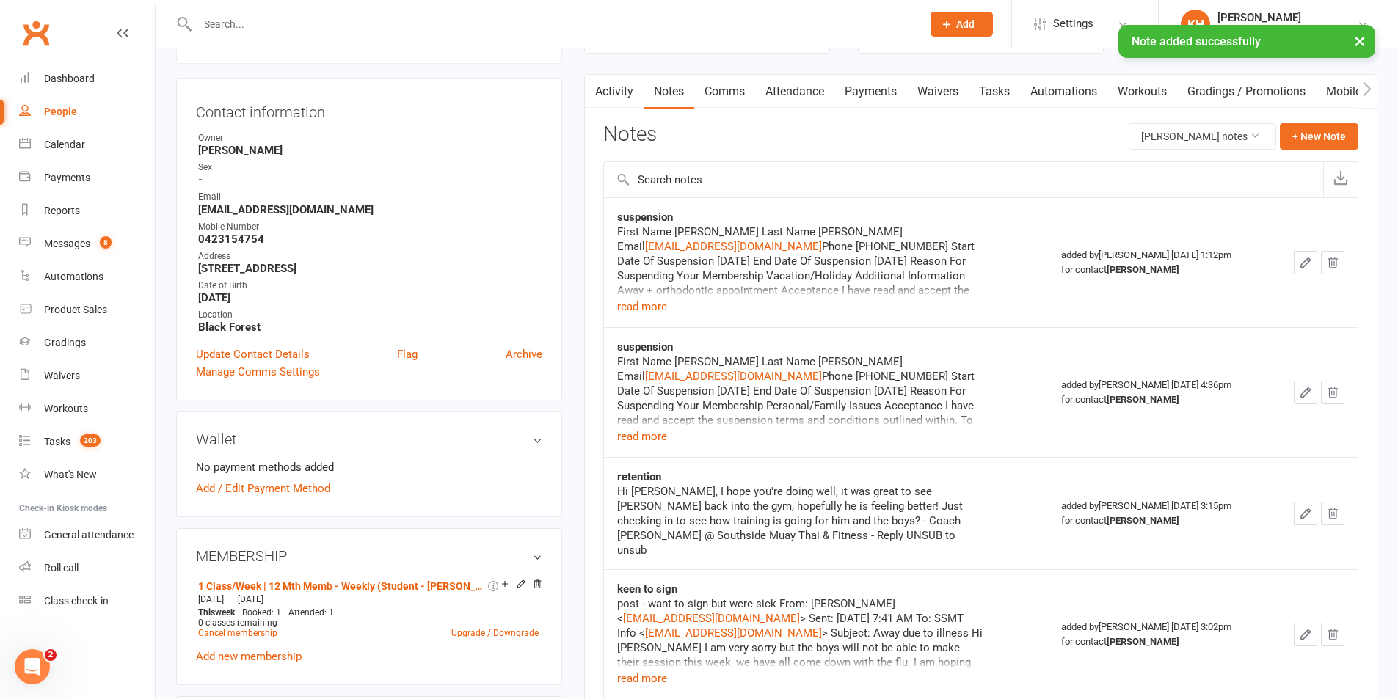
scroll to position [0, 0]
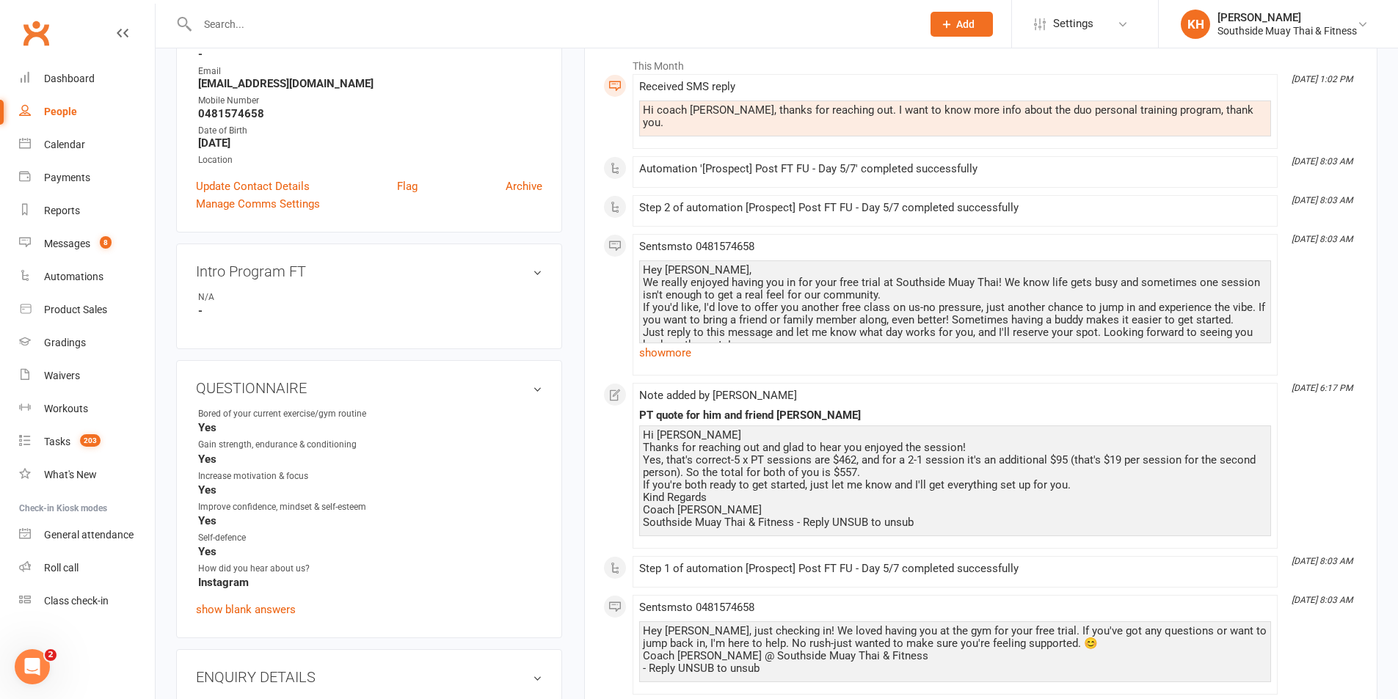
scroll to position [220, 0]
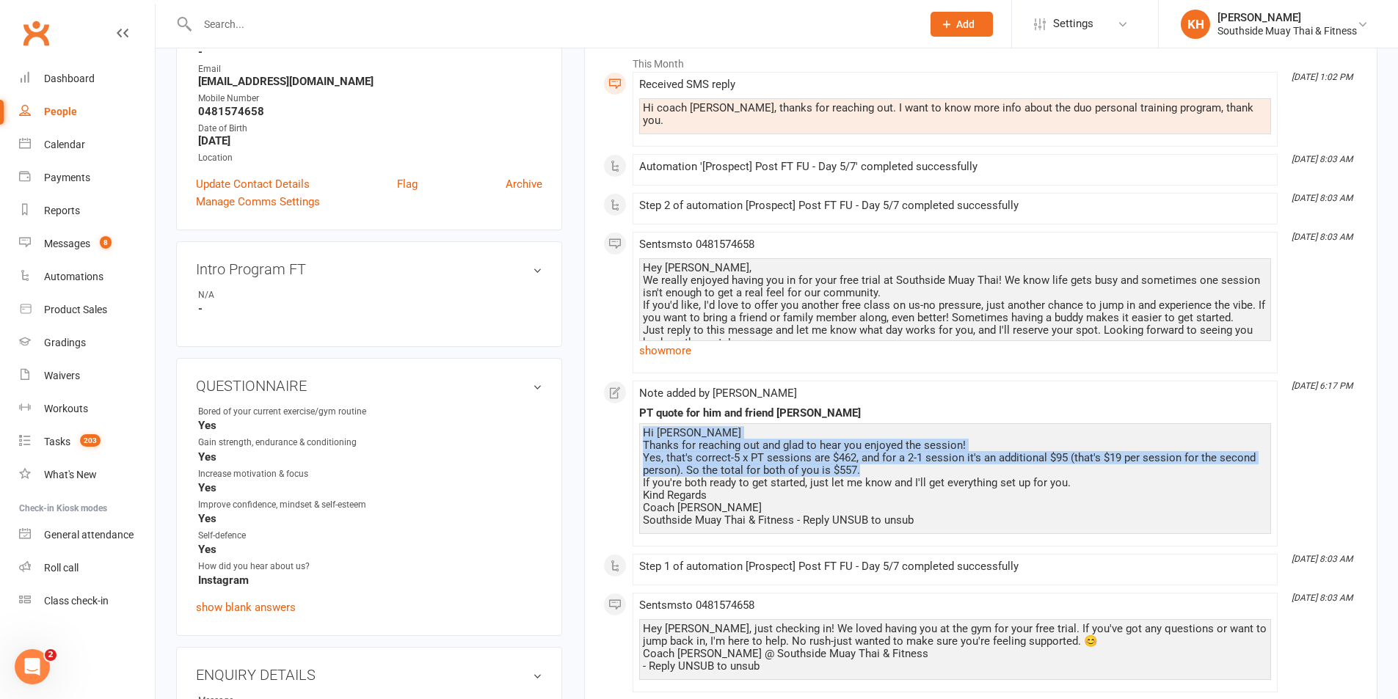
drag, startPoint x: 872, startPoint y: 453, endPoint x: 638, endPoint y: 425, distance: 235.0
click at [639, 425] on div "Hi [PERSON_NAME] Thanks for reaching out and glad to hear you enjoyed the sessi…" at bounding box center [955, 478] width 632 height 111
copy div "Hi [PERSON_NAME] Thanks for reaching out and glad to hear you enjoyed the sessi…"
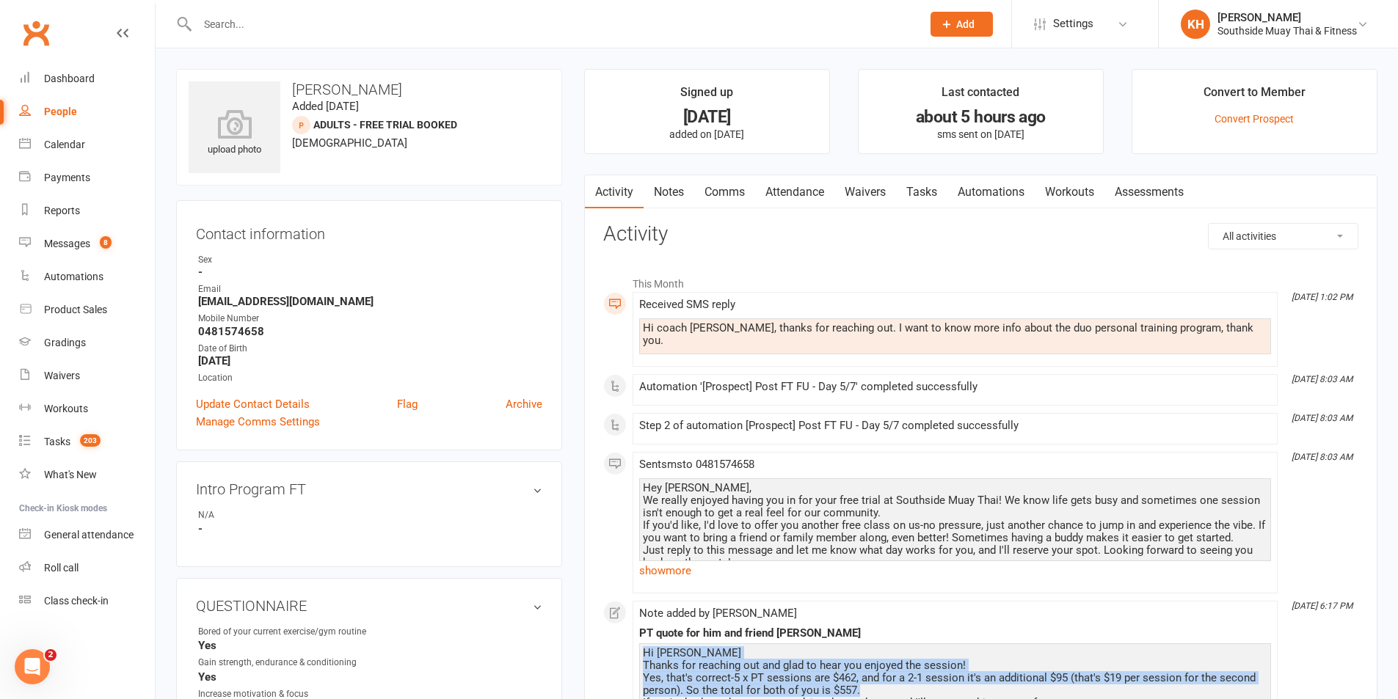
click at [738, 191] on link "Comms" at bounding box center [724, 192] width 61 height 34
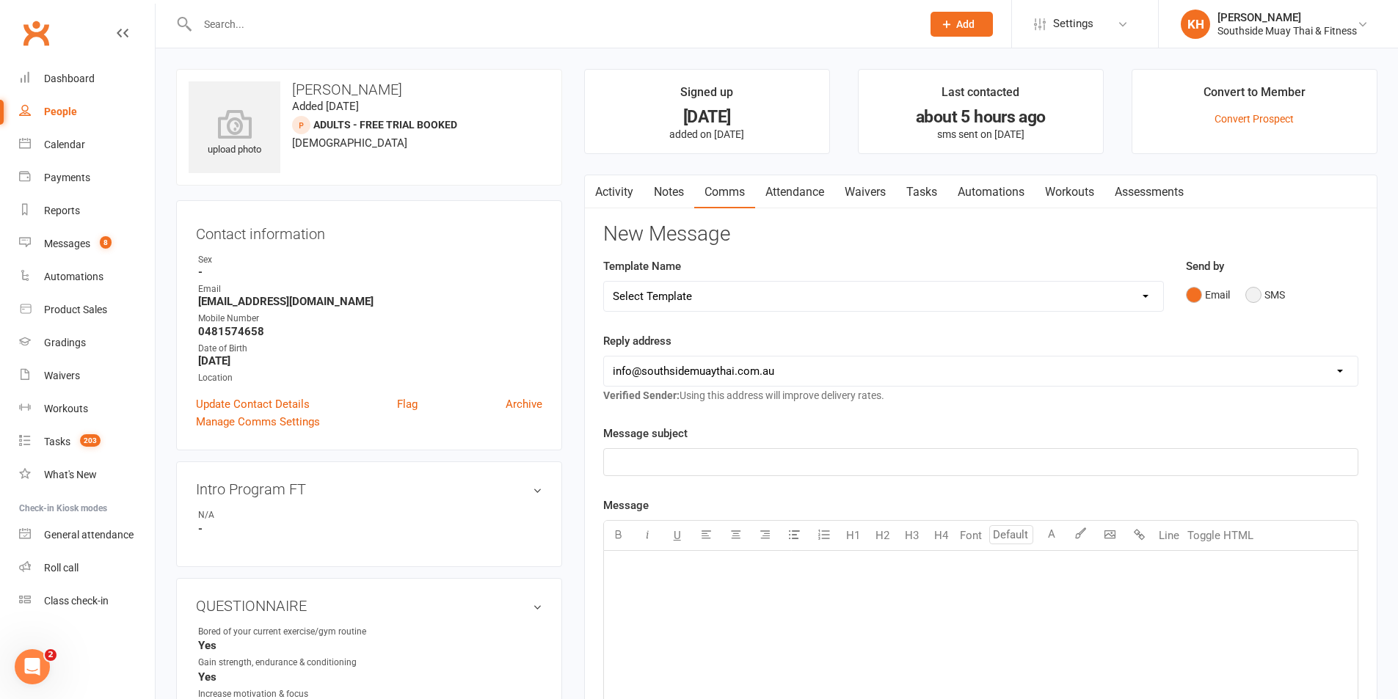
click at [1256, 291] on button "SMS" at bounding box center [1265, 295] width 40 height 28
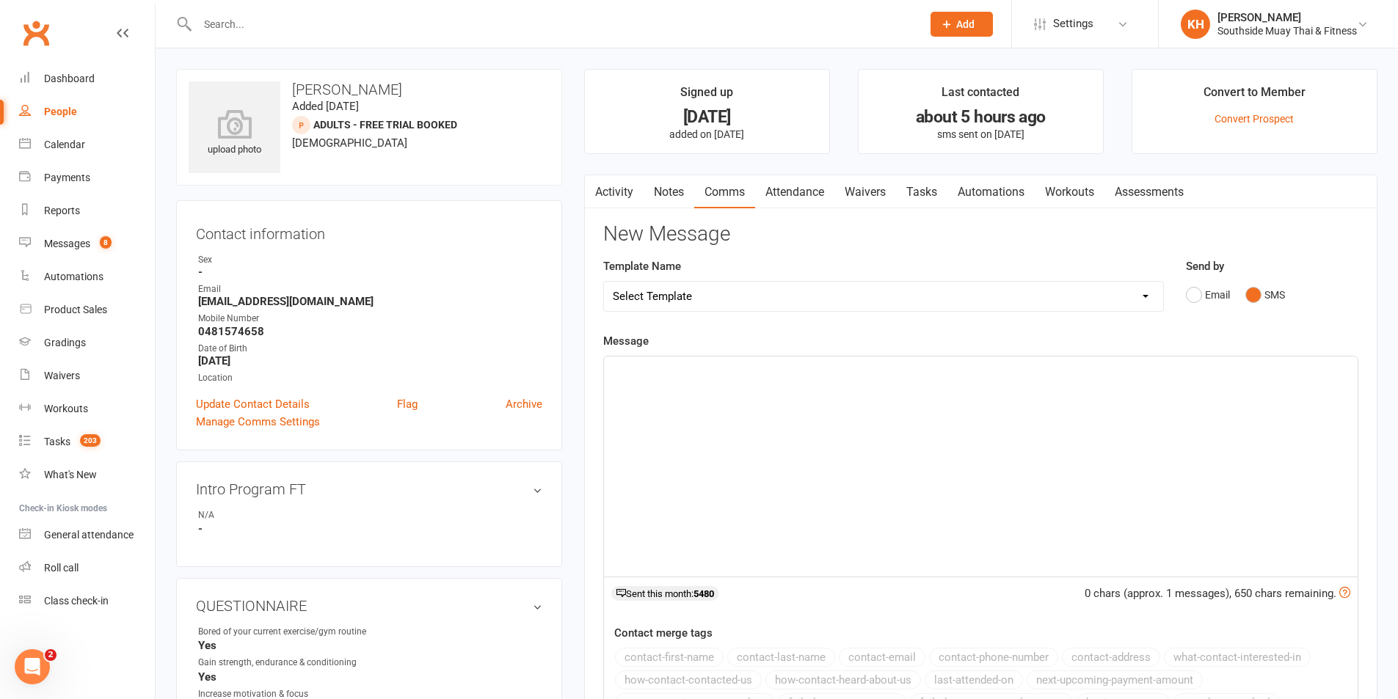
click at [818, 417] on div "﻿" at bounding box center [981, 467] width 754 height 220
click at [699, 662] on button "contact-first-name" at bounding box center [669, 657] width 109 height 19
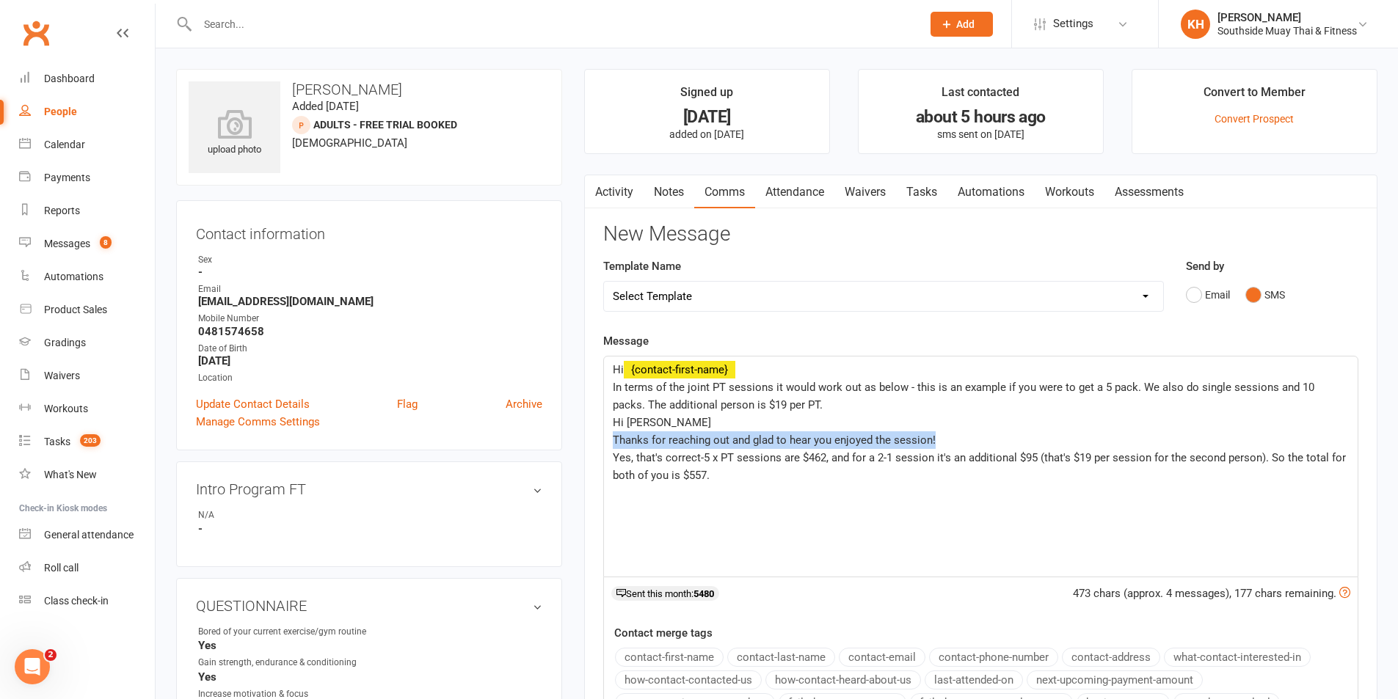
drag, startPoint x: 735, startPoint y: 438, endPoint x: 600, endPoint y: 444, distance: 135.2
click at [600, 444] on div "Activity Notes Comms Attendance Waivers Tasks Automations Workouts Assessments …" at bounding box center [980, 531] width 793 height 712
drag, startPoint x: 702, startPoint y: 456, endPoint x: 611, endPoint y: 461, distance: 90.4
click at [611, 461] on div "Hi ﻿ {contact-first-name} In terms of the joint PT sessions it would work out a…" at bounding box center [981, 467] width 754 height 220
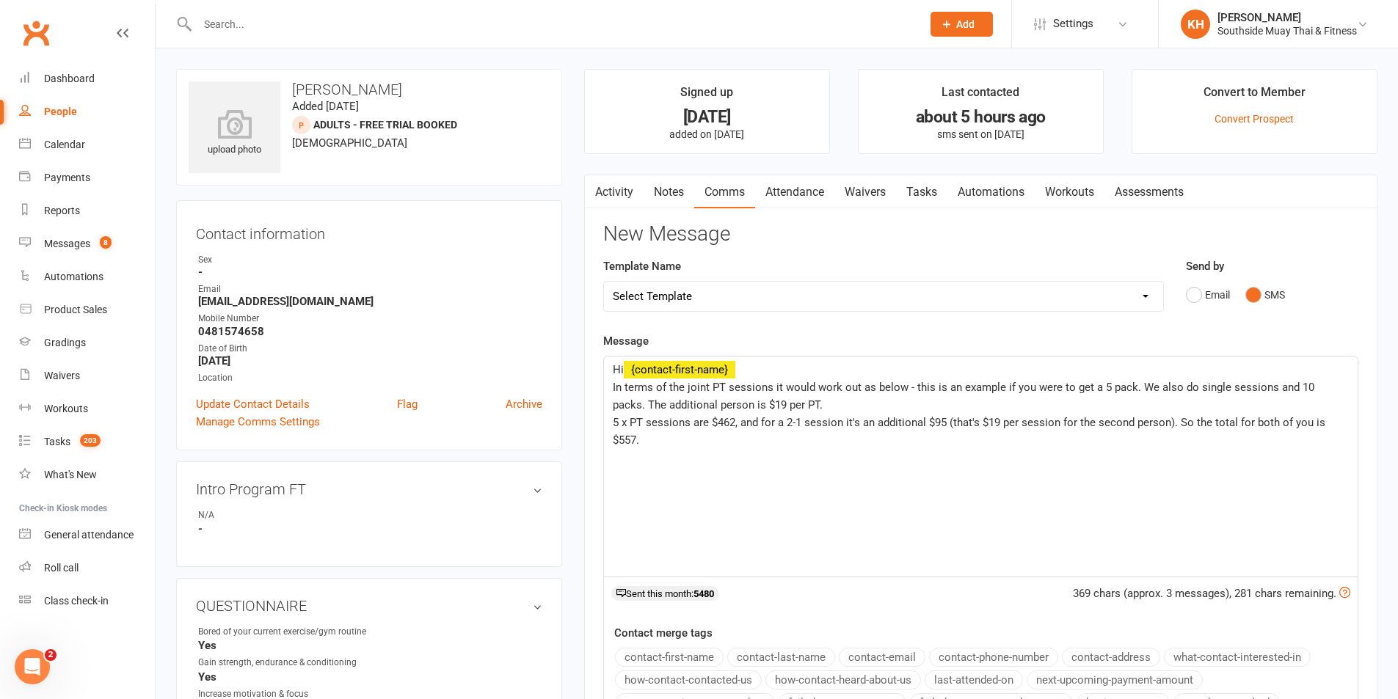
click at [658, 444] on p "5 x PT sessions are $462, and for a 2-1 session it's an additional $95 (that's …" at bounding box center [981, 431] width 736 height 35
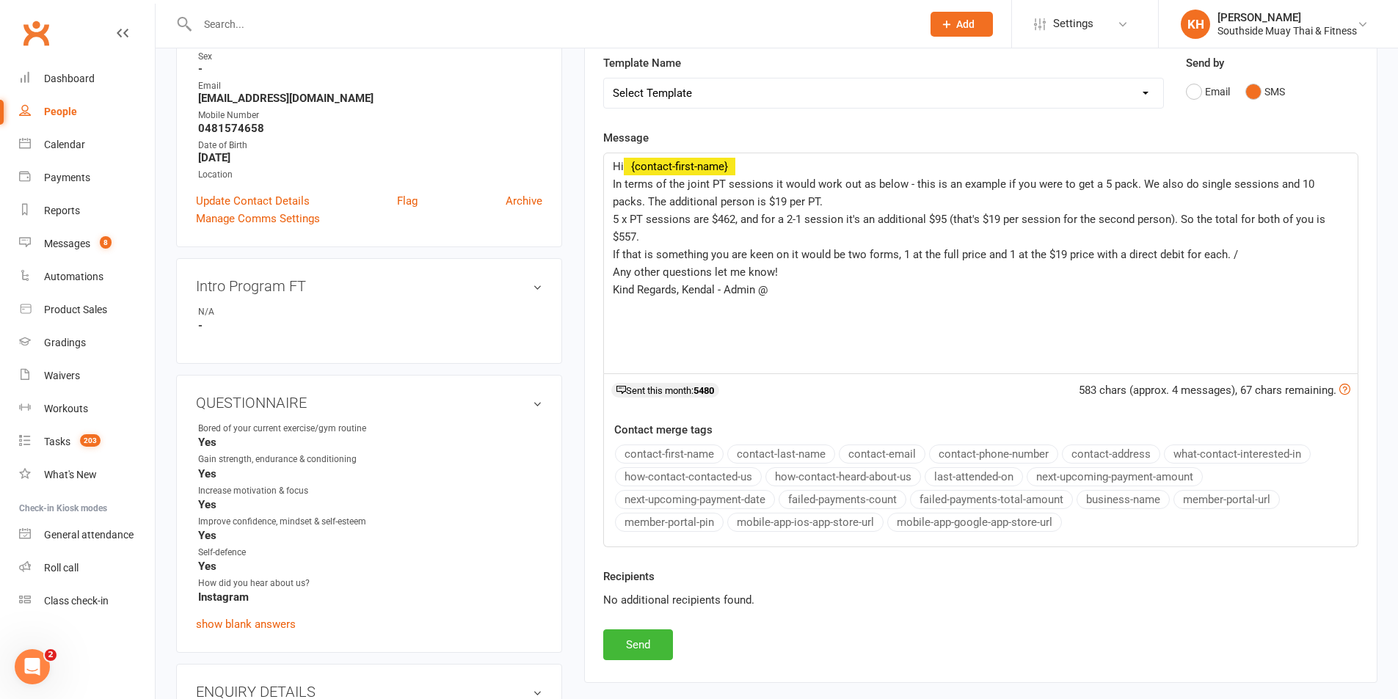
scroll to position [220, 0]
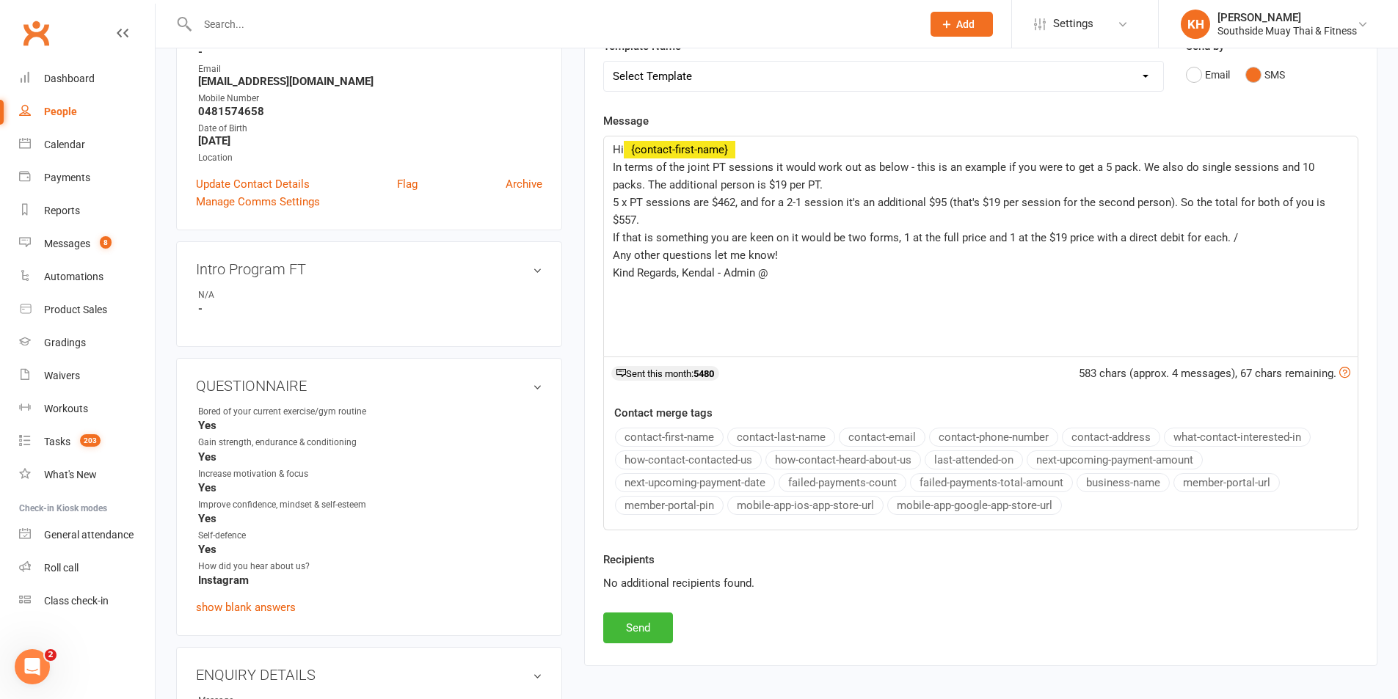
click at [1132, 488] on button "business-name" at bounding box center [1123, 482] width 93 height 19
click at [638, 630] on button "Send" at bounding box center [638, 628] width 70 height 31
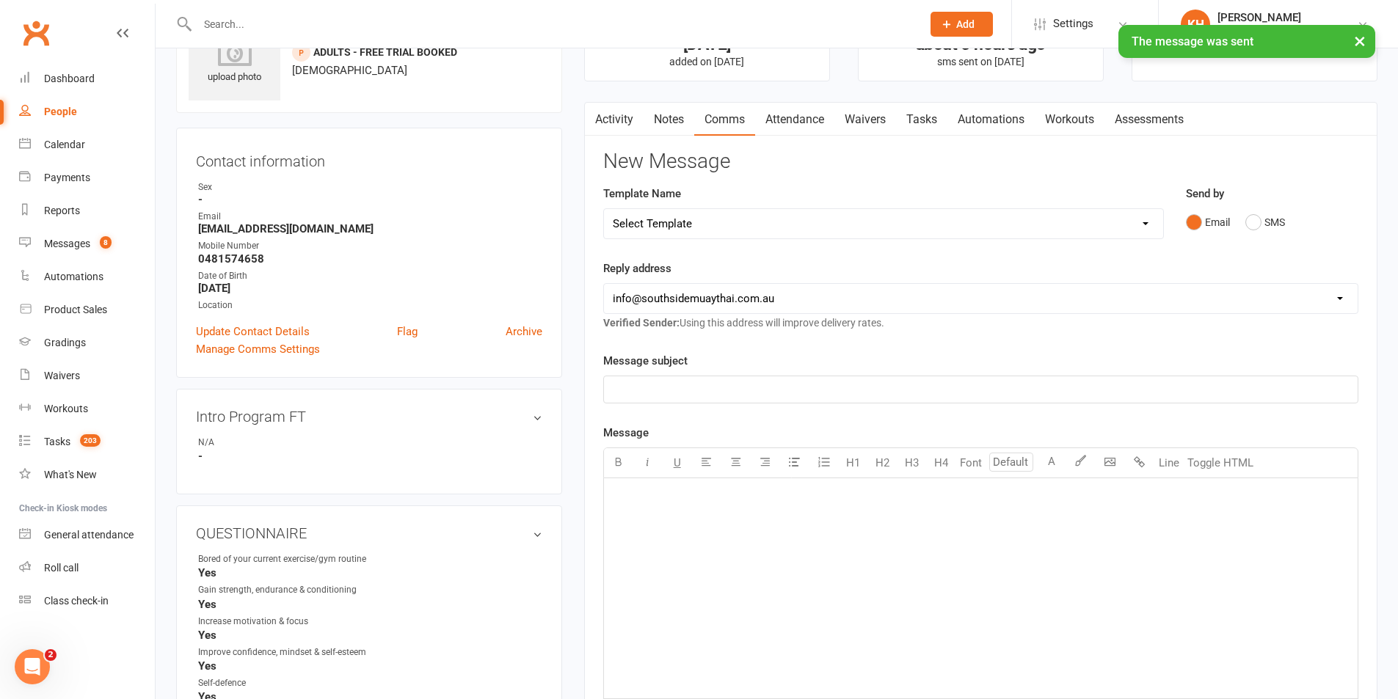
scroll to position [0, 0]
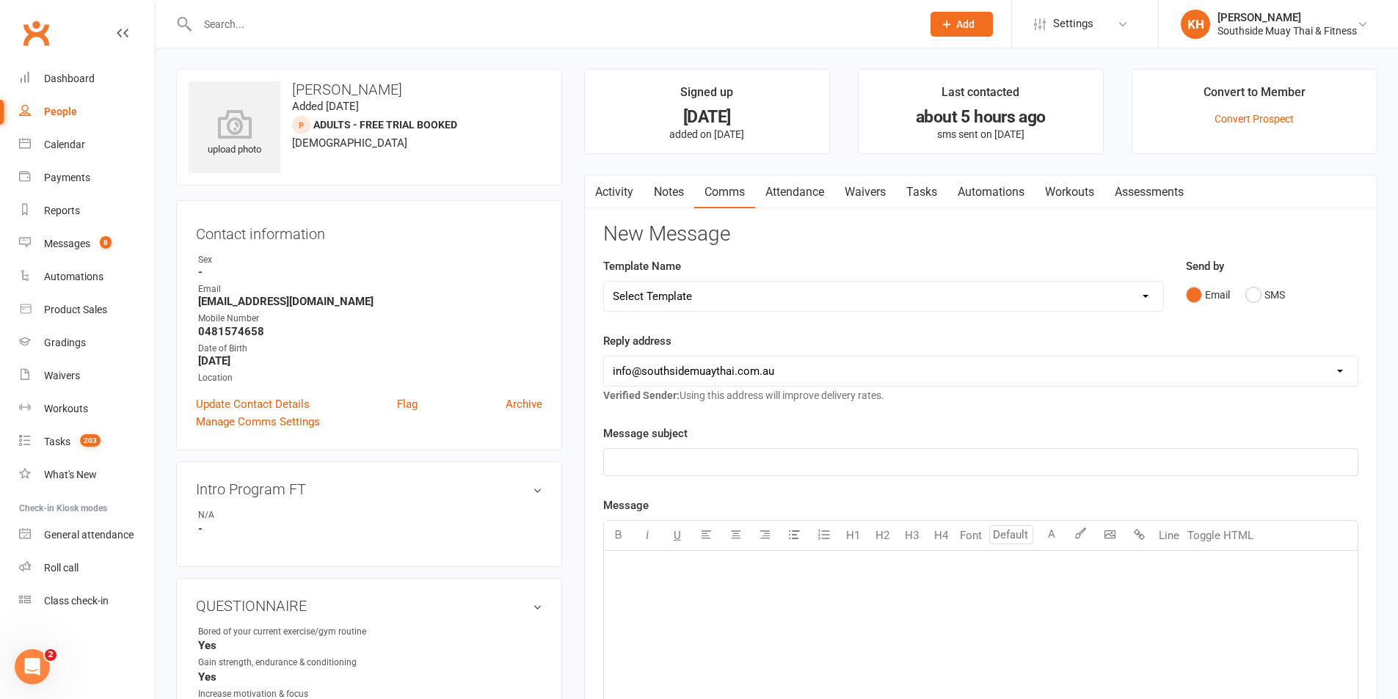
click at [258, 16] on input "text" at bounding box center [552, 24] width 718 height 21
paste input "[PERSON_NAME] [PERSON_NAME]"
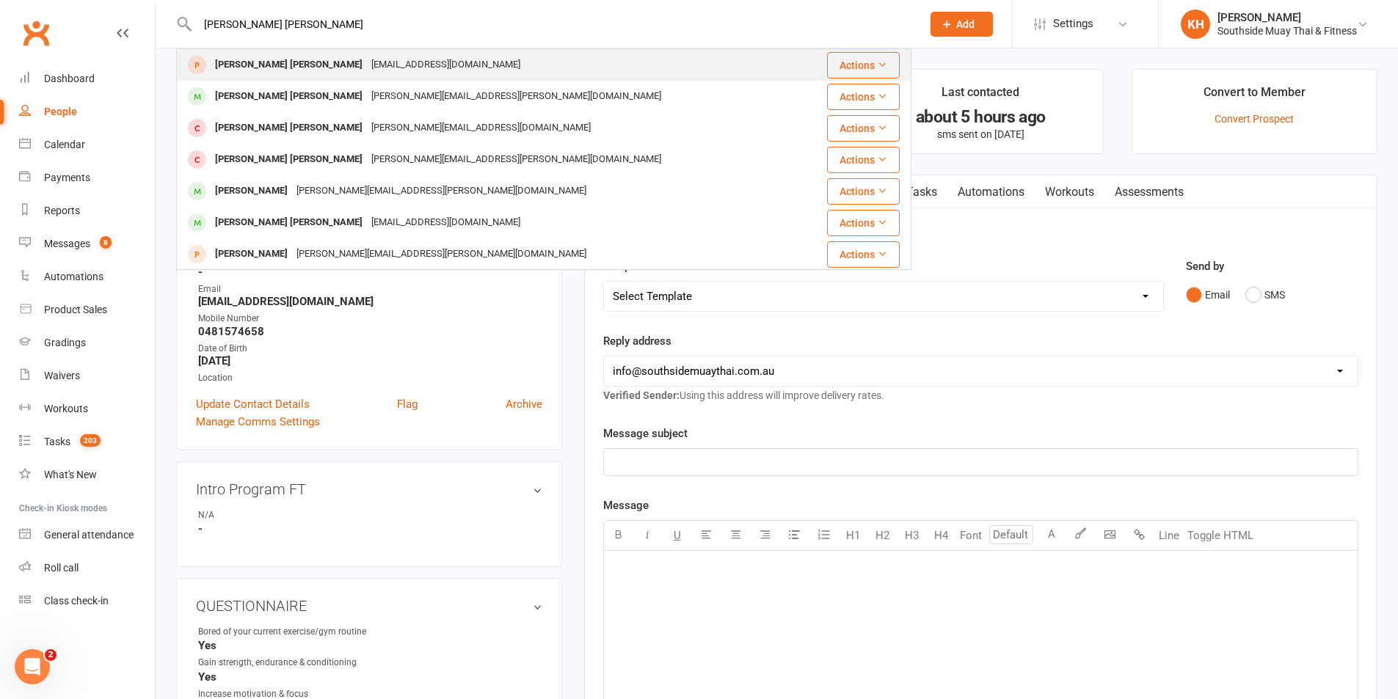
type input "[PERSON_NAME] [PERSON_NAME]"
click at [262, 71] on div "[PERSON_NAME] [PERSON_NAME]" at bounding box center [289, 64] width 156 height 21
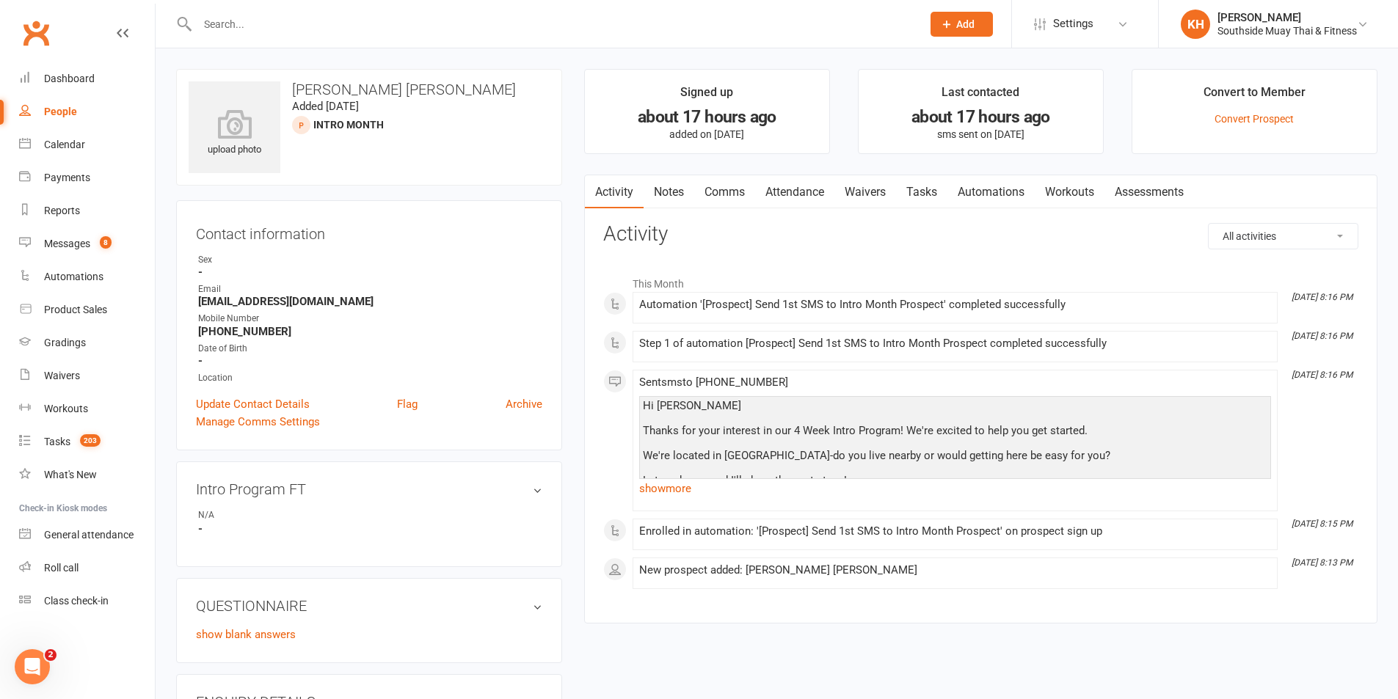
click at [247, 29] on input "text" at bounding box center [552, 24] width 718 height 21
paste input "[PERSON_NAME]"
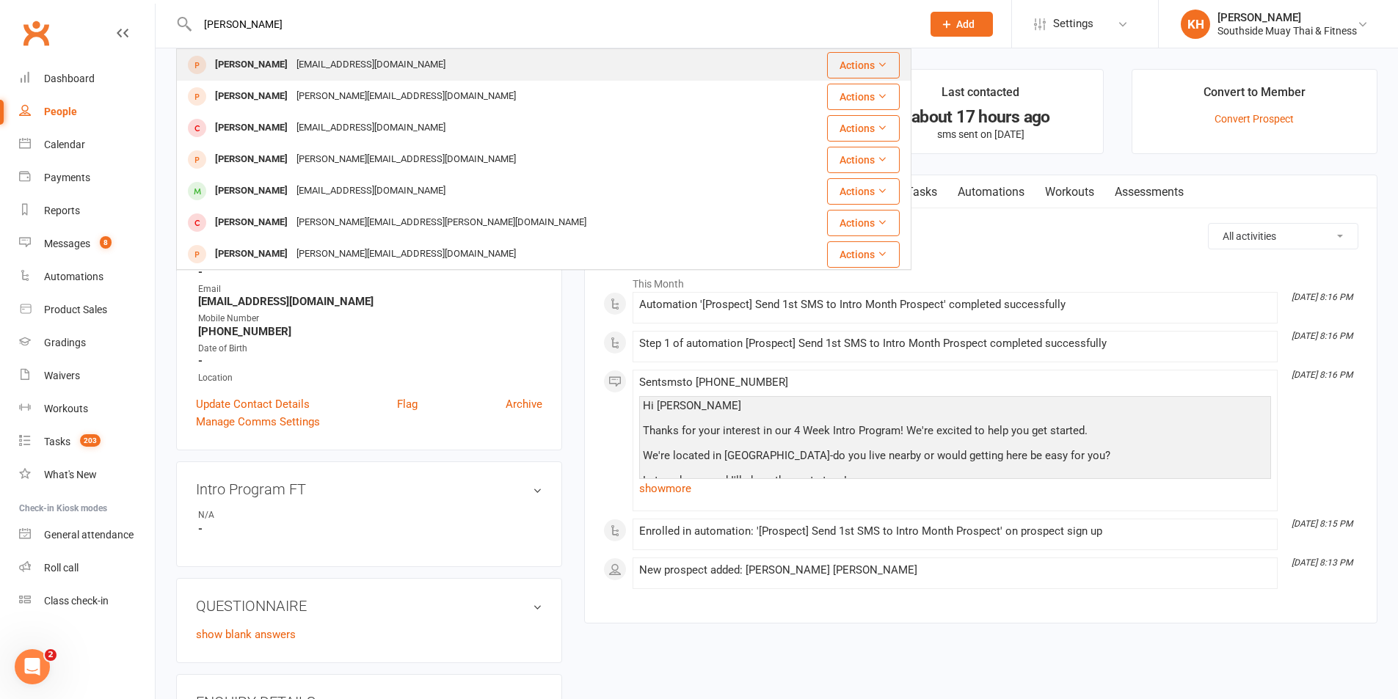
type input "[PERSON_NAME]"
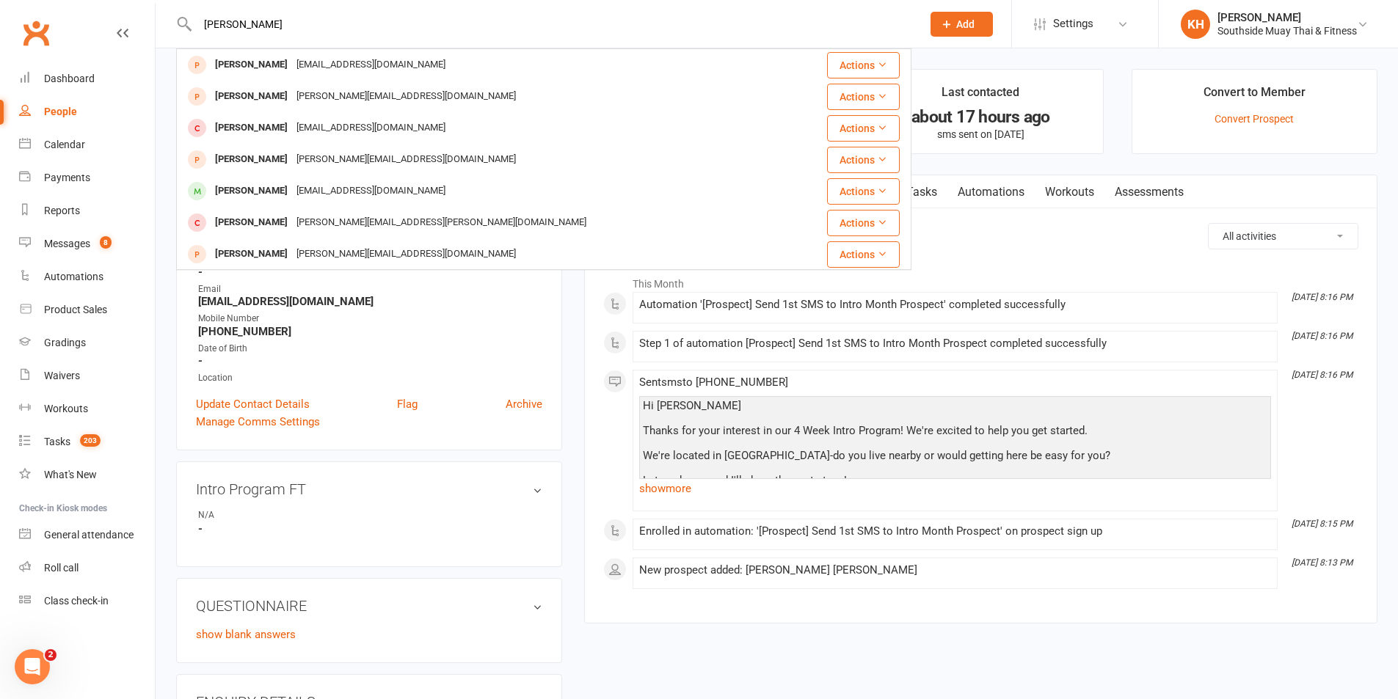
click at [342, 54] on div "[PERSON_NAME] [EMAIL_ADDRESS][DOMAIN_NAME]" at bounding box center [483, 65] width 610 height 30
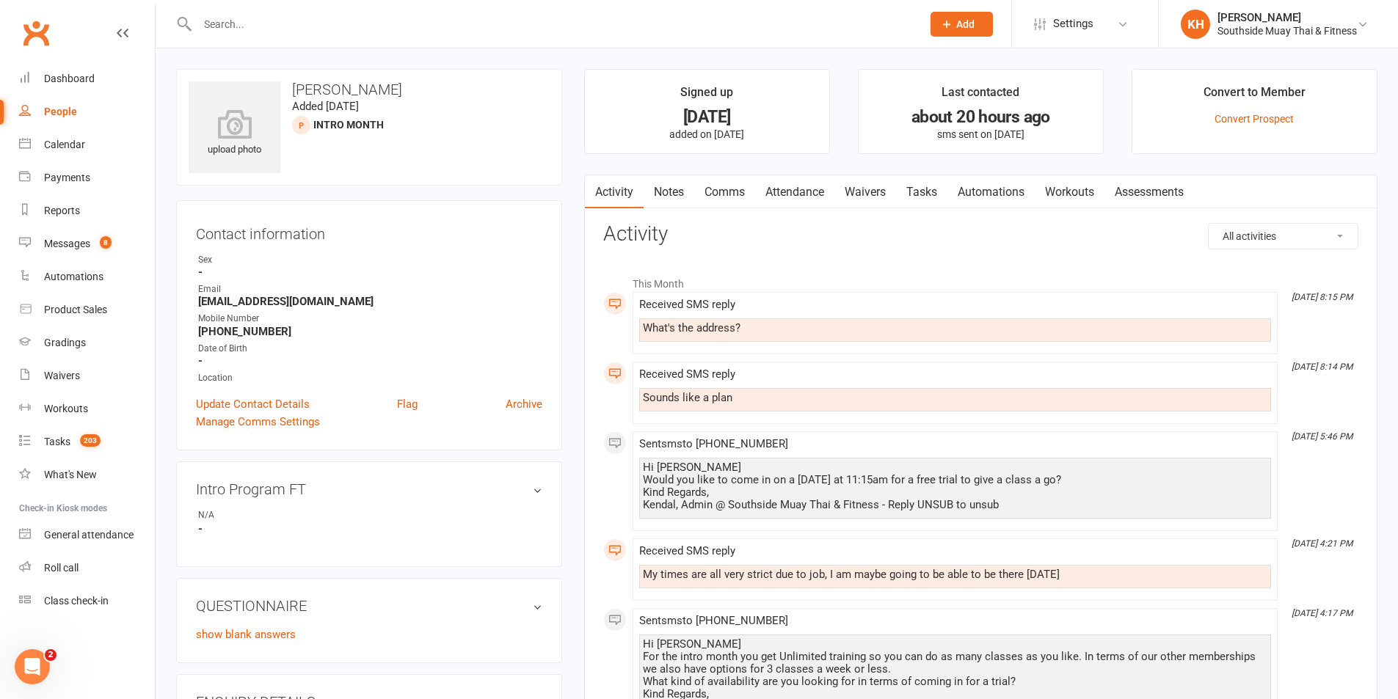
click at [801, 194] on link "Attendance" at bounding box center [794, 192] width 79 height 34
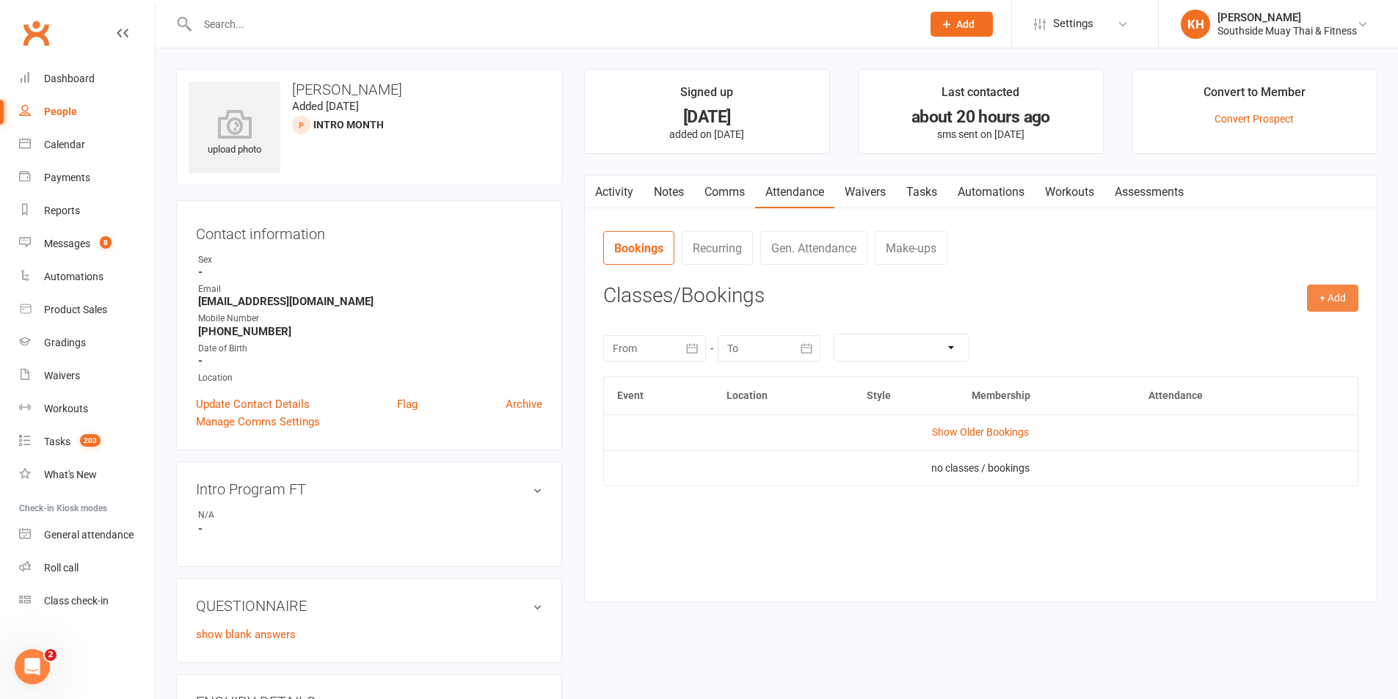
click at [1328, 288] on button "+ Add" at bounding box center [1332, 298] width 51 height 26
click at [1242, 333] on link "Book Event" at bounding box center [1284, 331] width 145 height 29
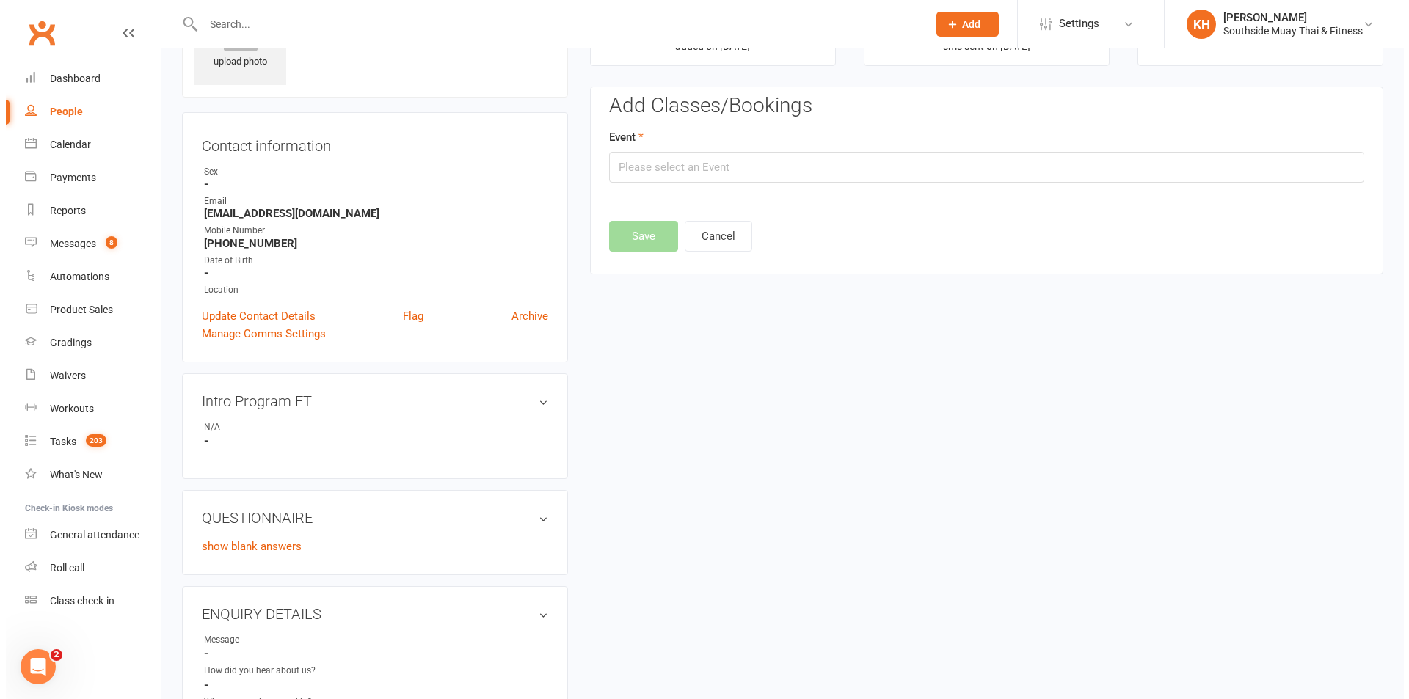
scroll to position [101, 0]
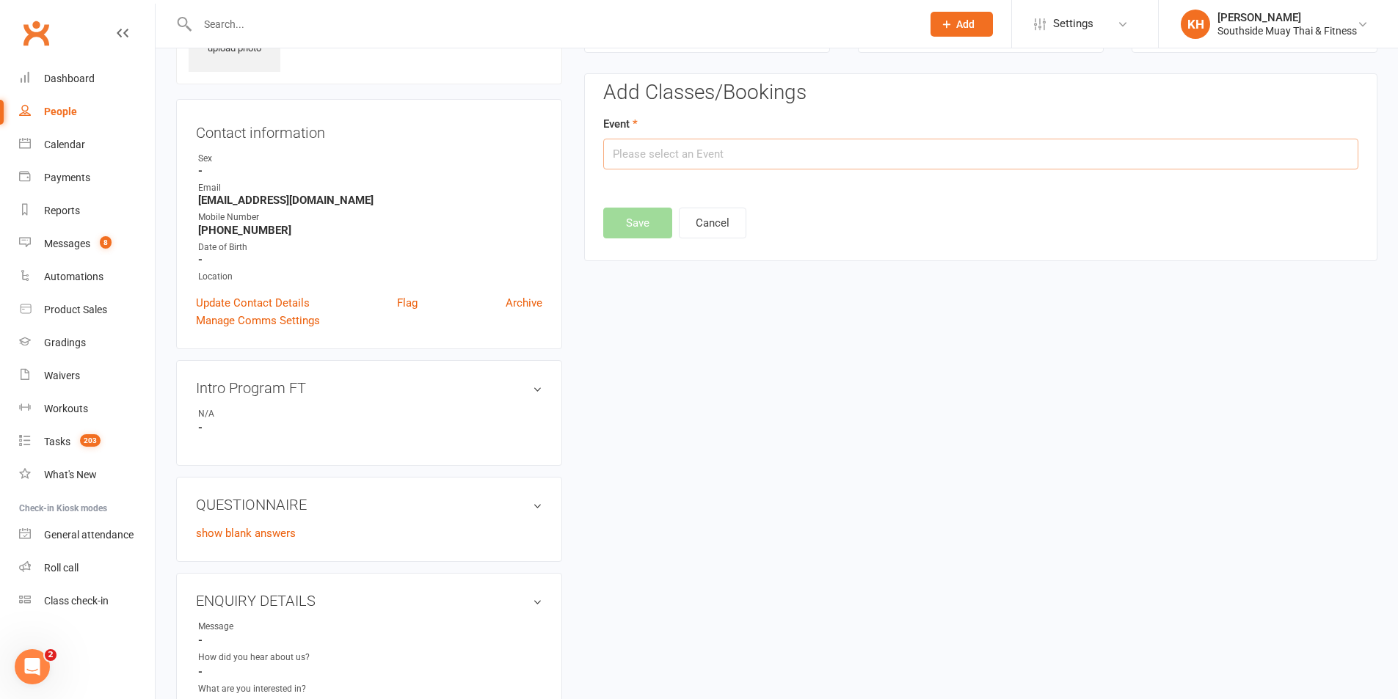
click at [688, 152] on input "text" at bounding box center [980, 154] width 755 height 31
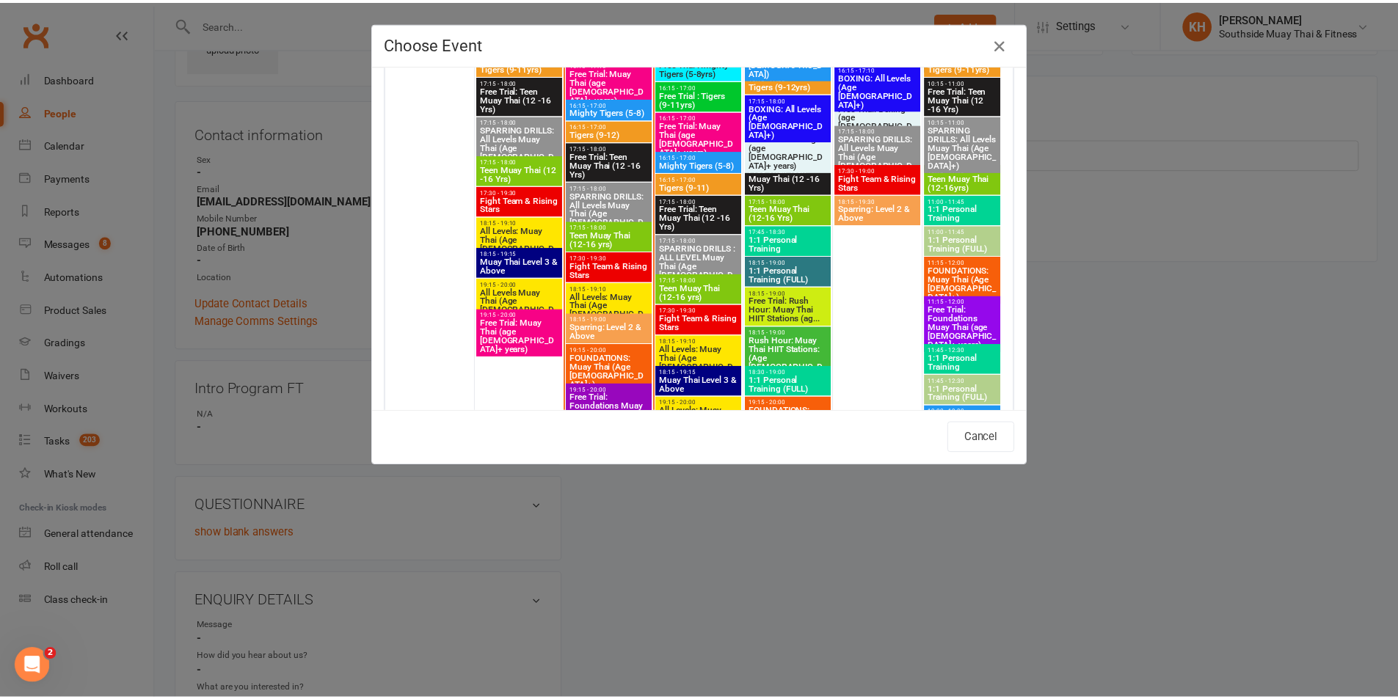
scroll to position [2568, 0]
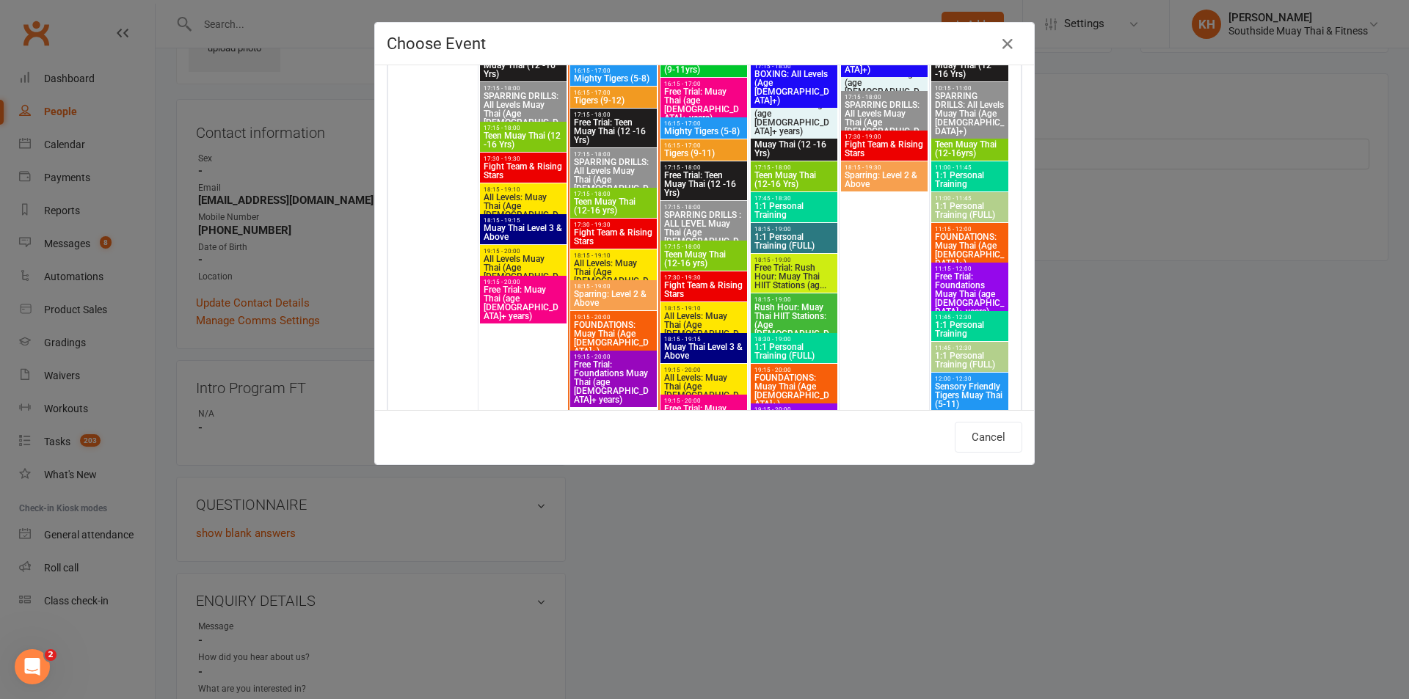
click at [974, 299] on span "Free Trial: Foundations Muay Thai (age [DEMOGRAPHIC_DATA]+ years)" at bounding box center [969, 294] width 71 height 44
type input "Free Trial: Foundations Muay Thai (age [DEMOGRAPHIC_DATA]+ years) - [DATE] 11:1…"
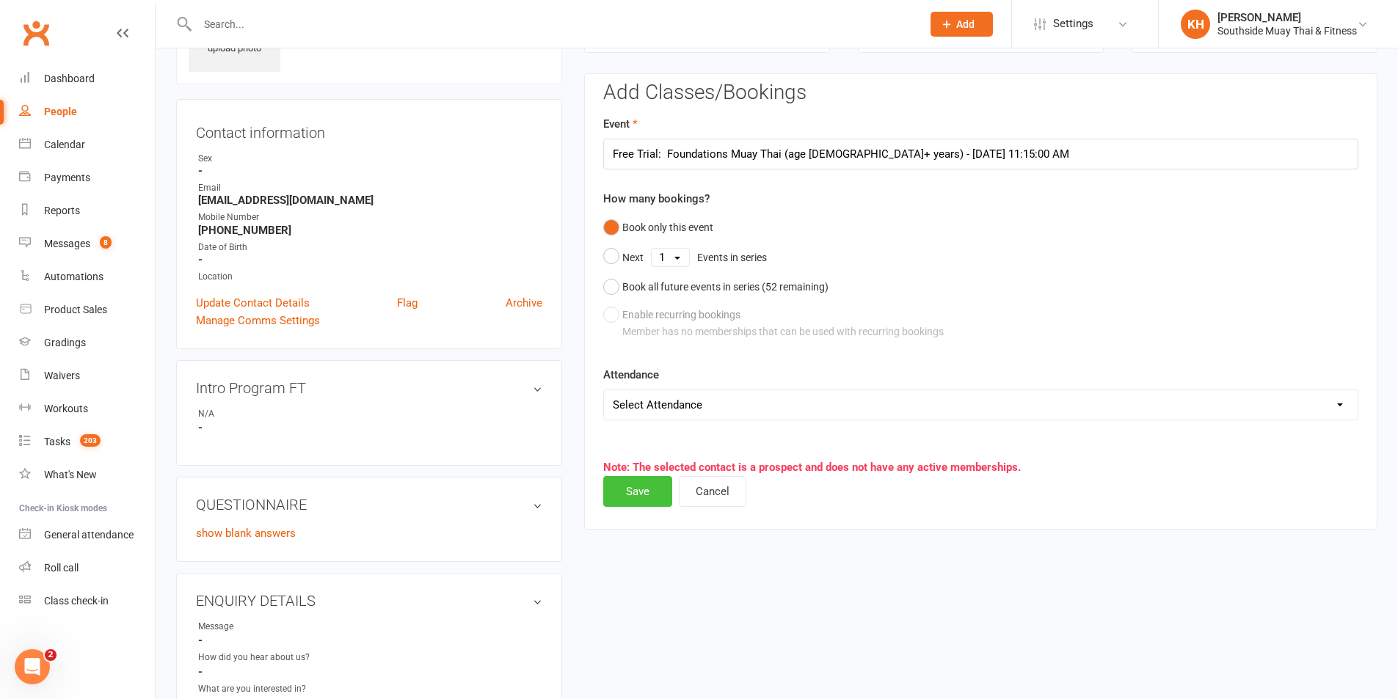
click at [639, 489] on button "Save" at bounding box center [637, 491] width 69 height 31
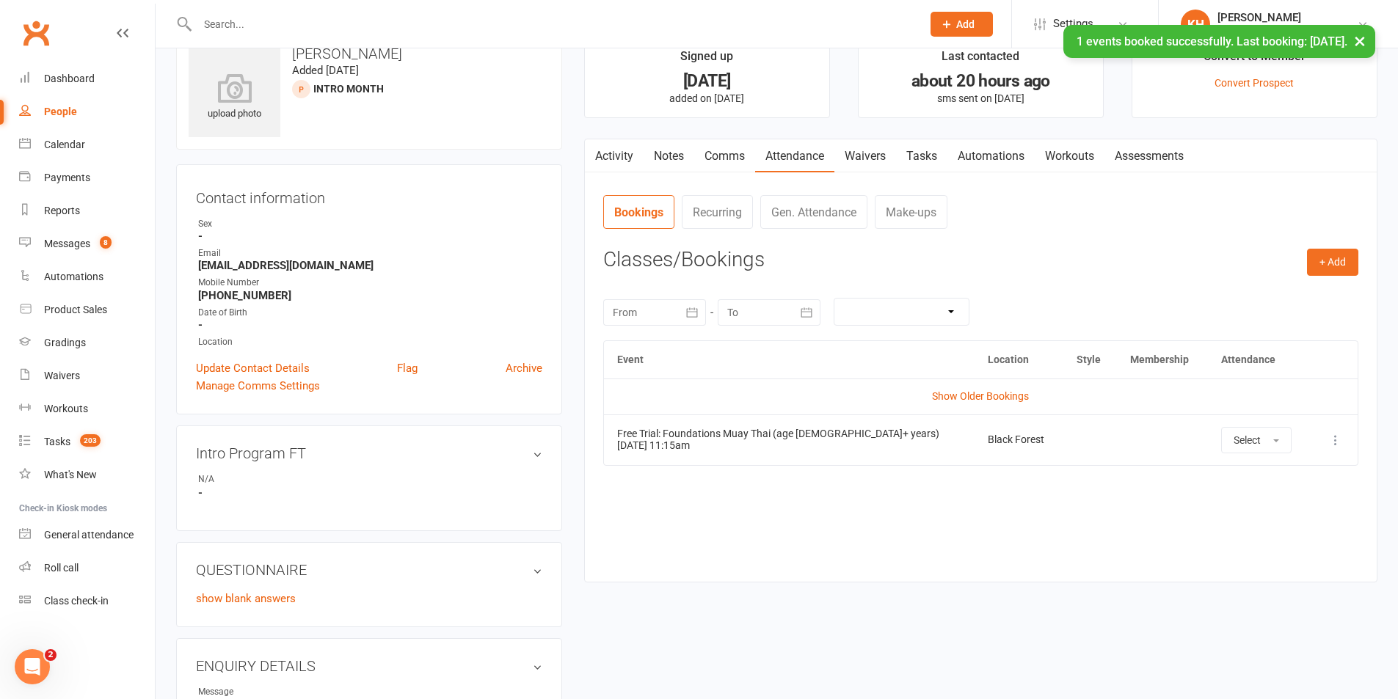
scroll to position [0, 0]
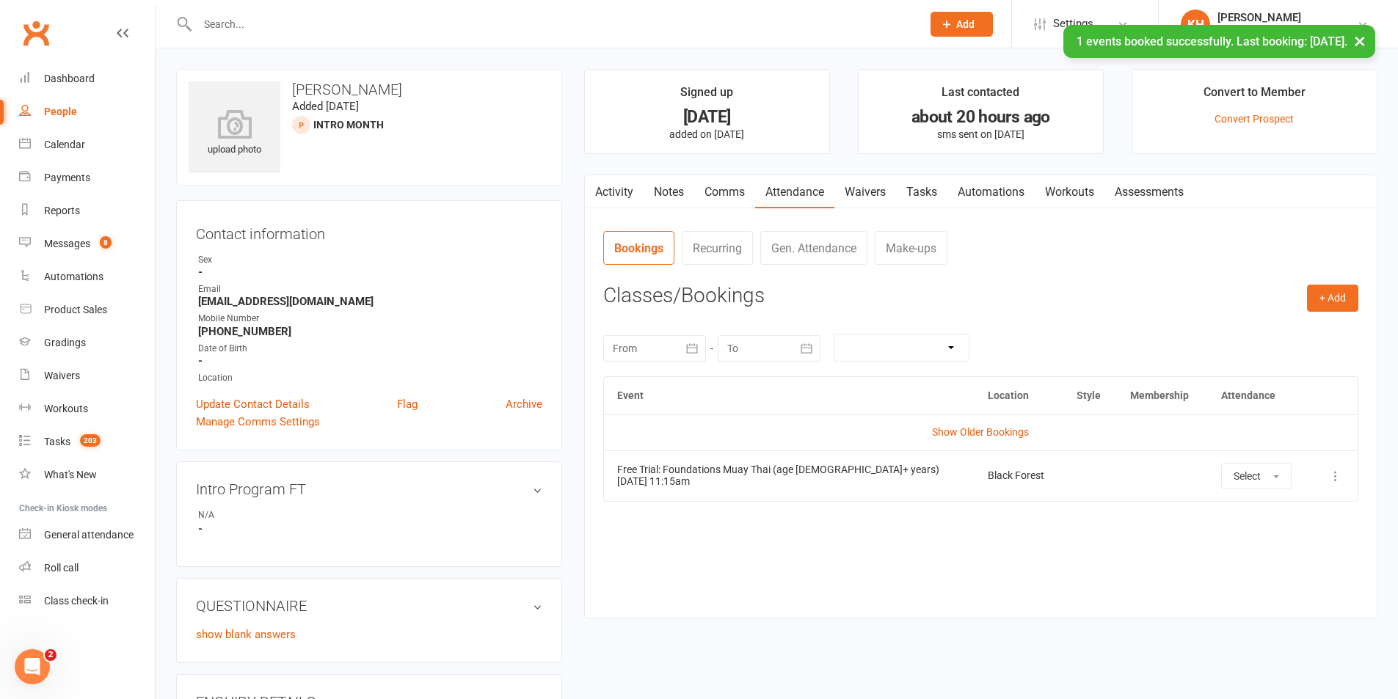
click at [628, 198] on link "Activity" at bounding box center [614, 192] width 59 height 34
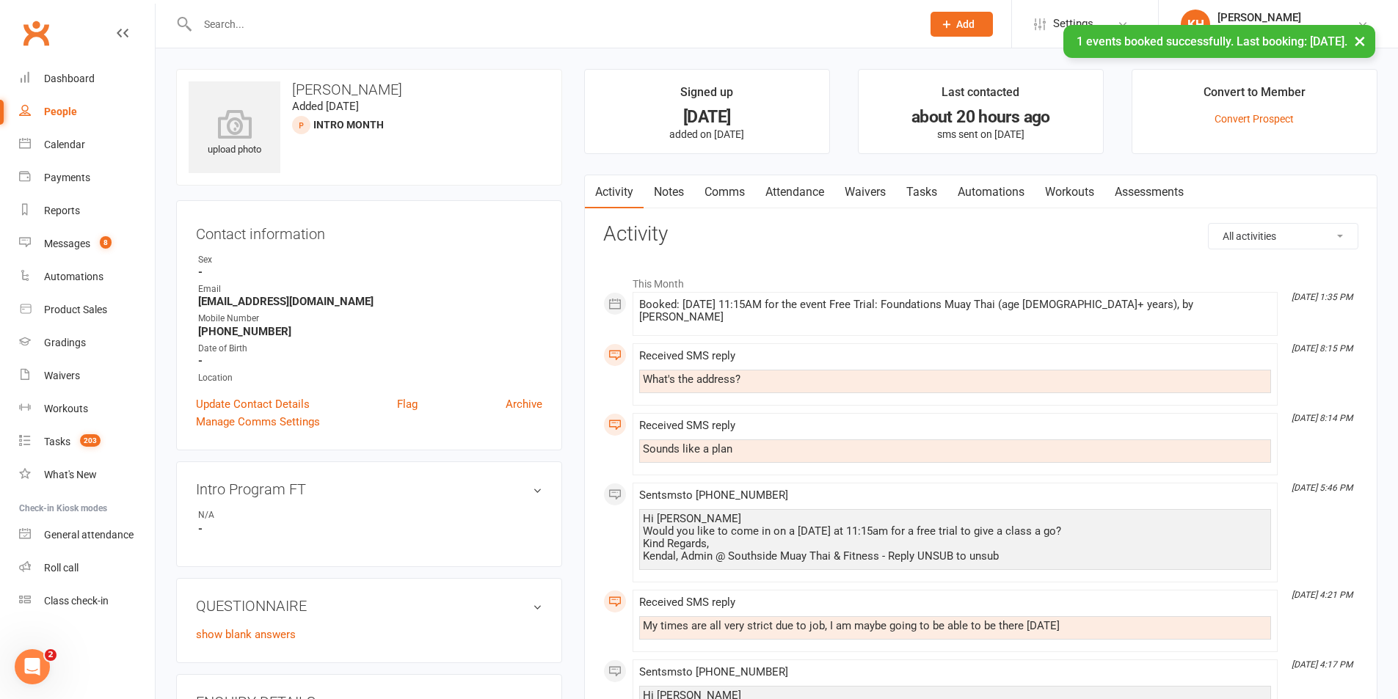
click at [735, 196] on link "Comms" at bounding box center [724, 192] width 61 height 34
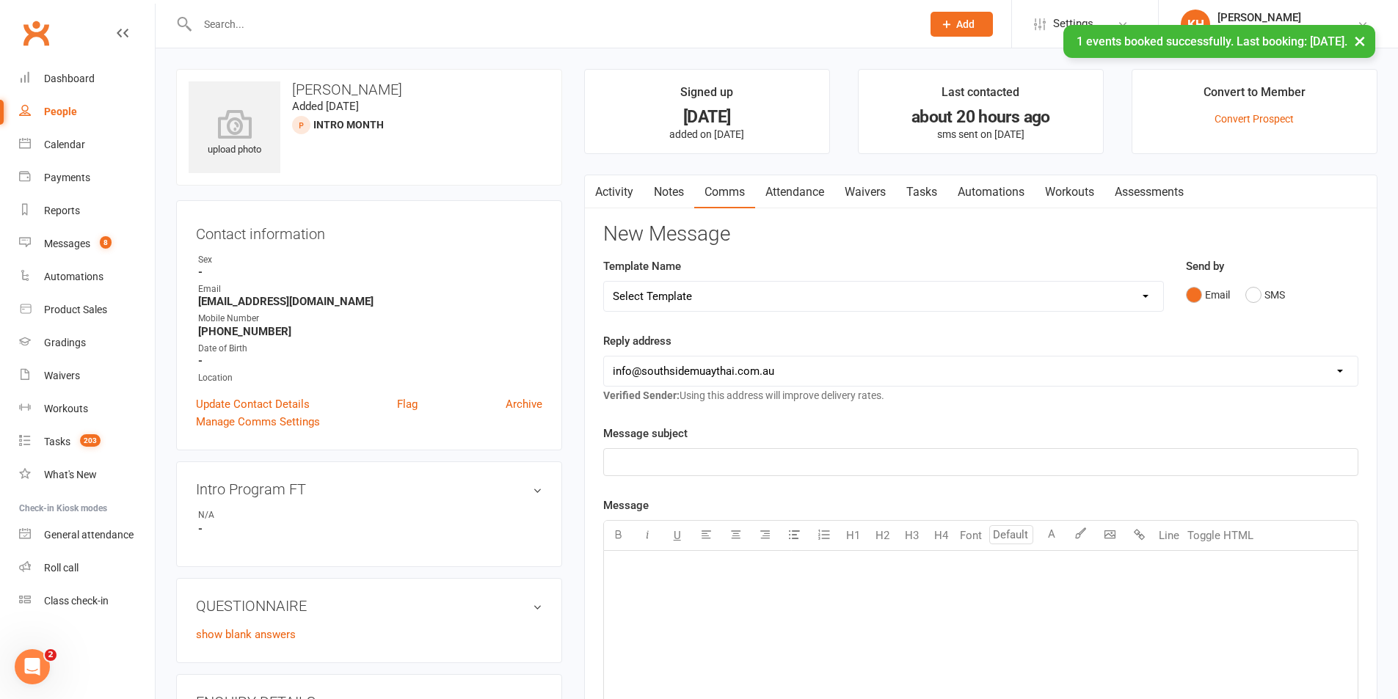
click at [607, 186] on link "Activity" at bounding box center [614, 192] width 59 height 34
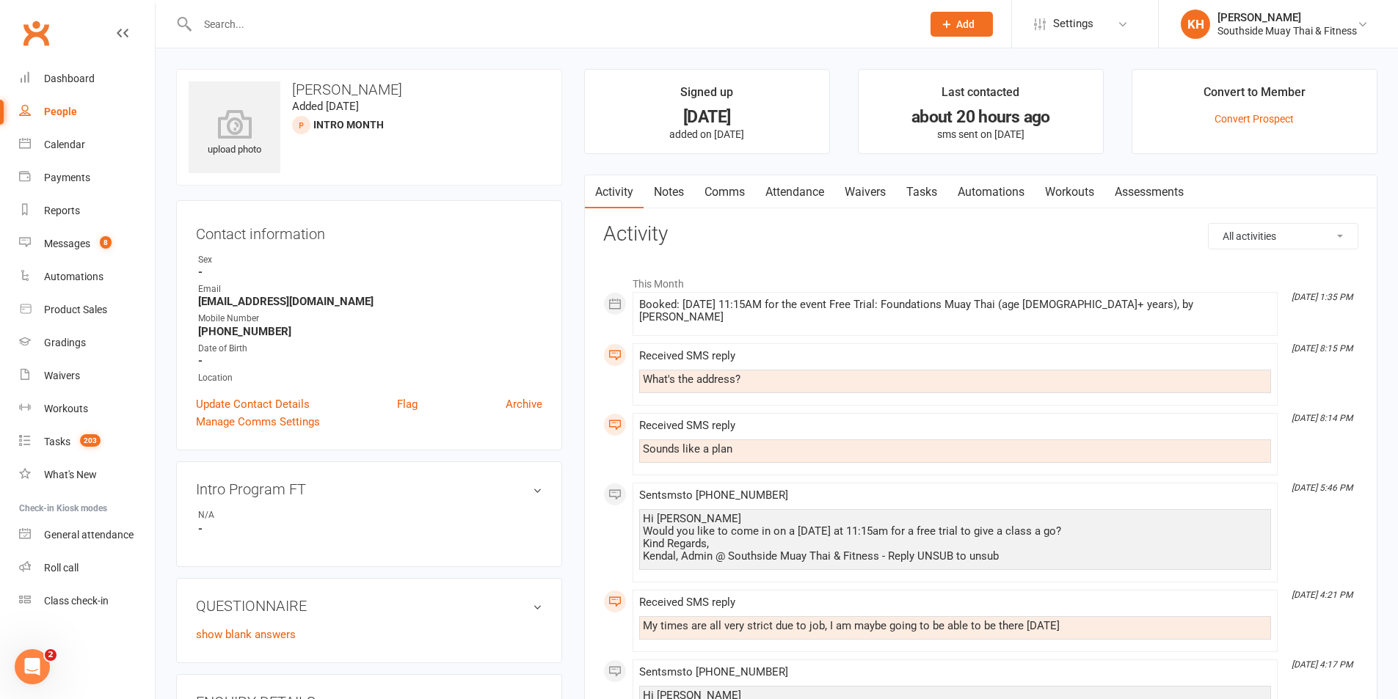
drag, startPoint x: 738, startPoint y: 194, endPoint x: 777, endPoint y: 219, distance: 45.8
click at [737, 194] on link "Comms" at bounding box center [724, 192] width 61 height 34
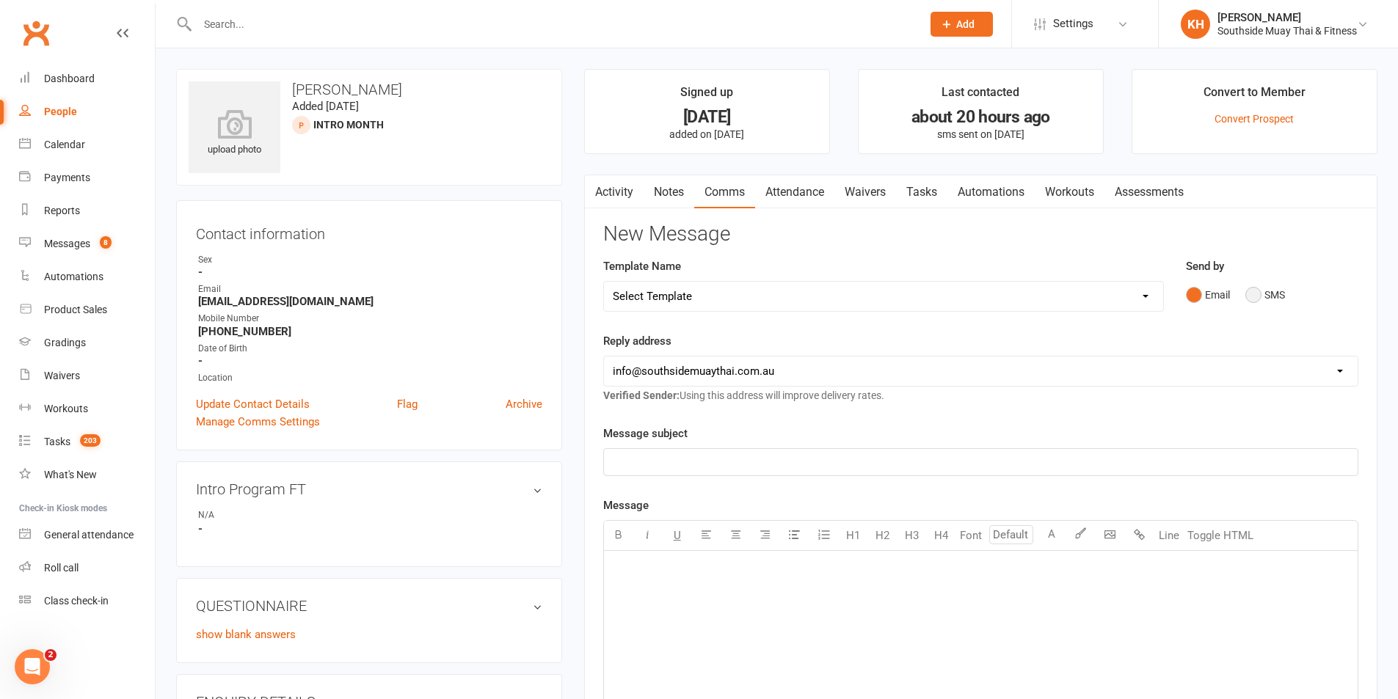
click at [1255, 298] on button "SMS" at bounding box center [1265, 295] width 40 height 28
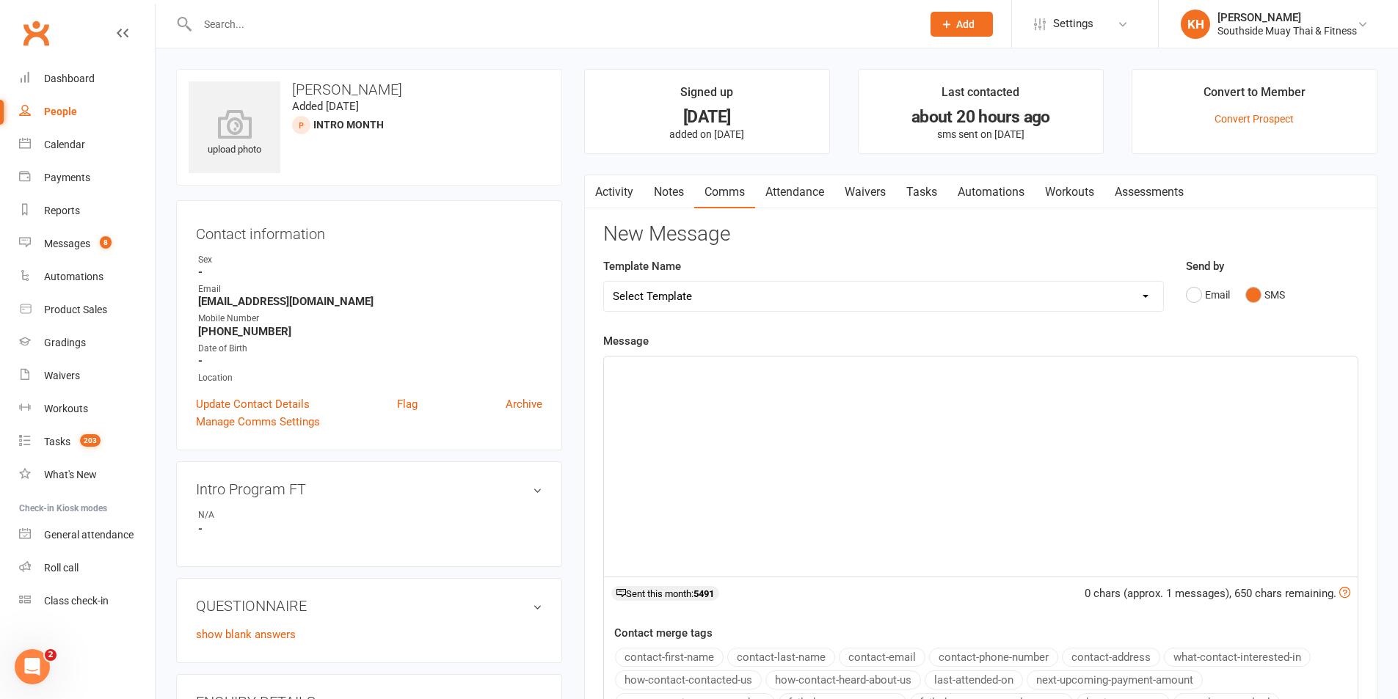
click at [842, 423] on div "﻿" at bounding box center [981, 467] width 754 height 220
click at [696, 657] on button "contact-first-name" at bounding box center [669, 657] width 109 height 19
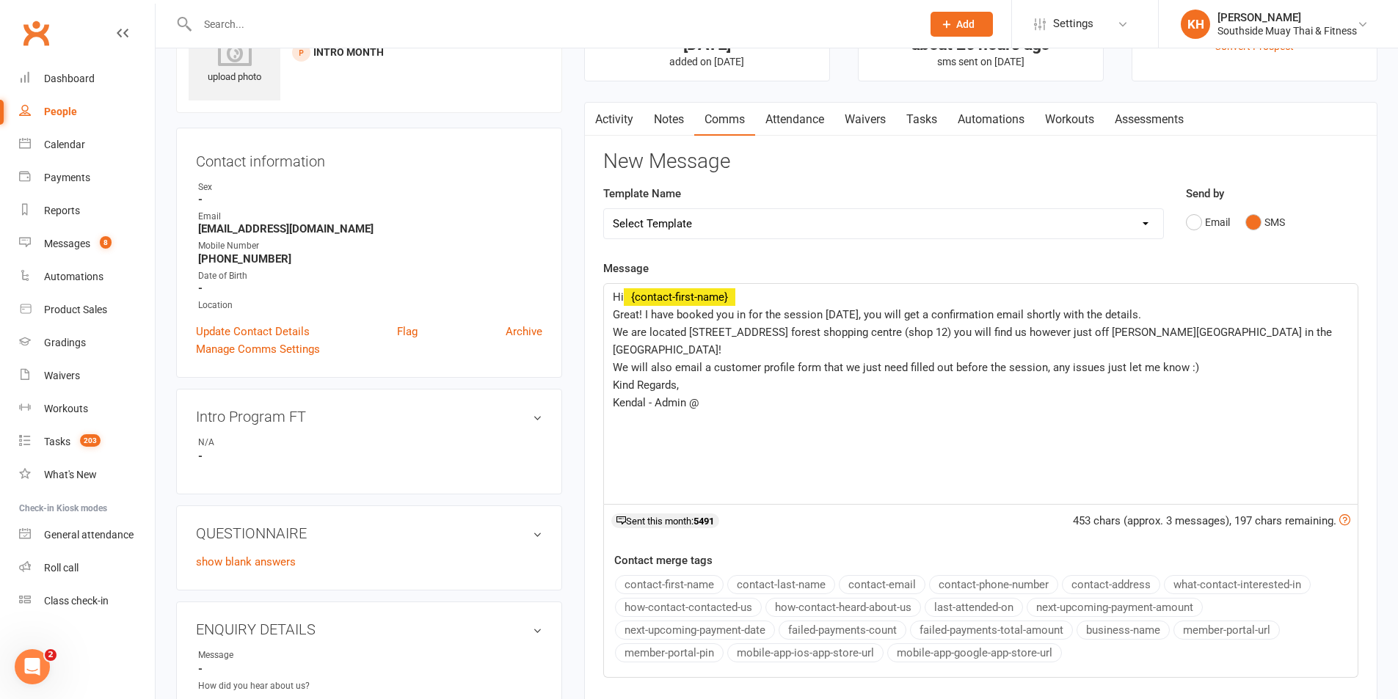
scroll to position [73, 0]
click at [1108, 626] on button "business-name" at bounding box center [1123, 629] width 93 height 19
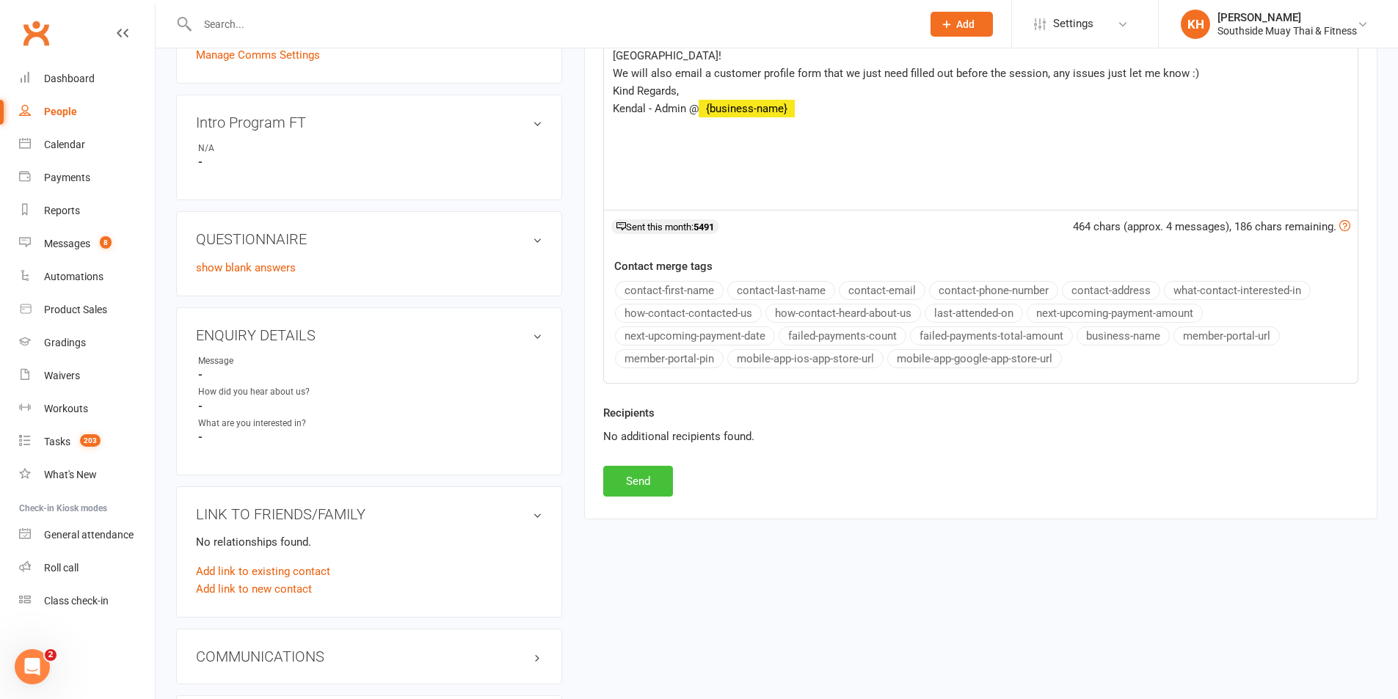
click at [655, 481] on button "Send" at bounding box center [638, 481] width 70 height 31
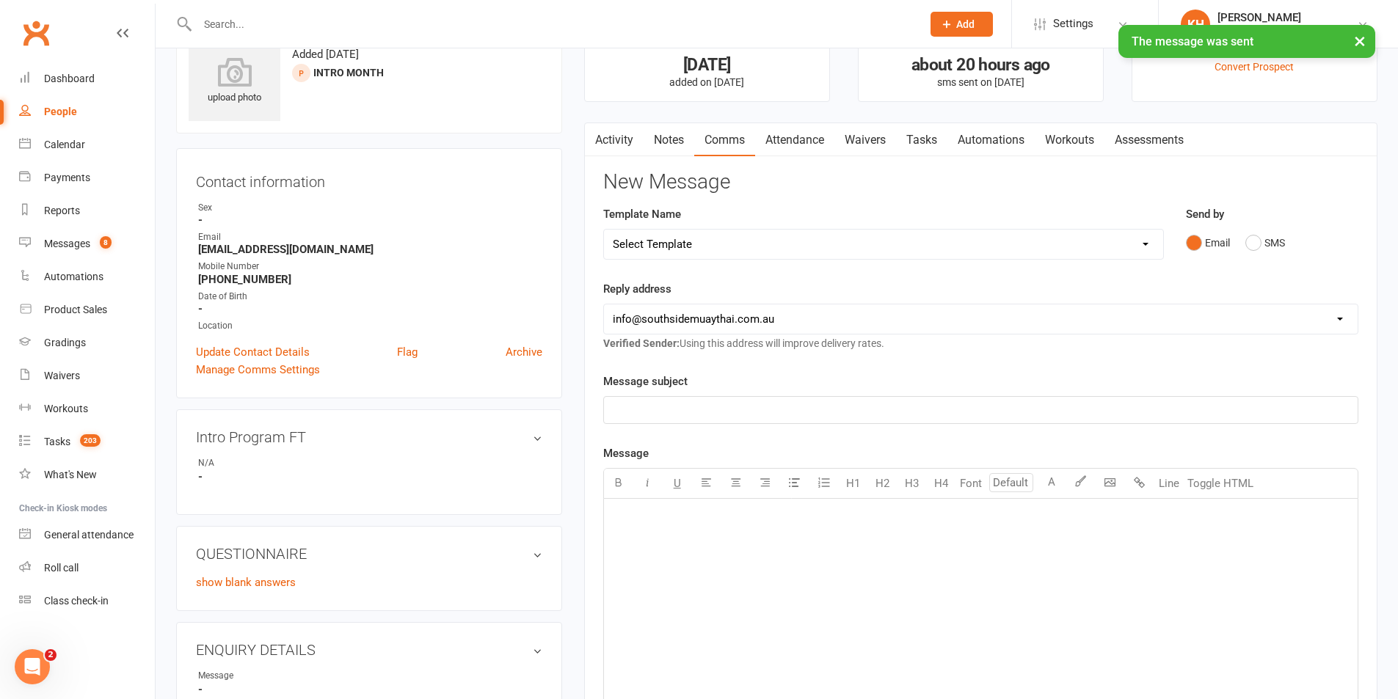
scroll to position [0, 0]
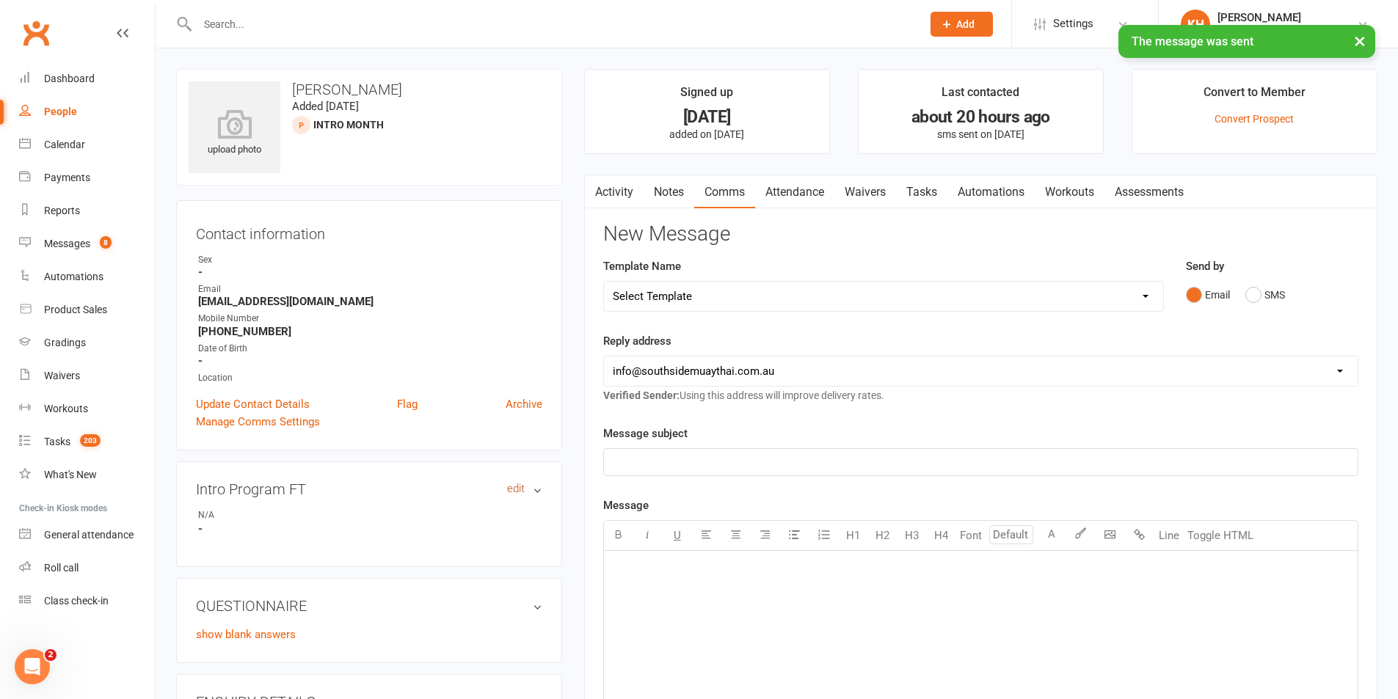
click at [517, 492] on link "edit" at bounding box center [516, 489] width 18 height 12
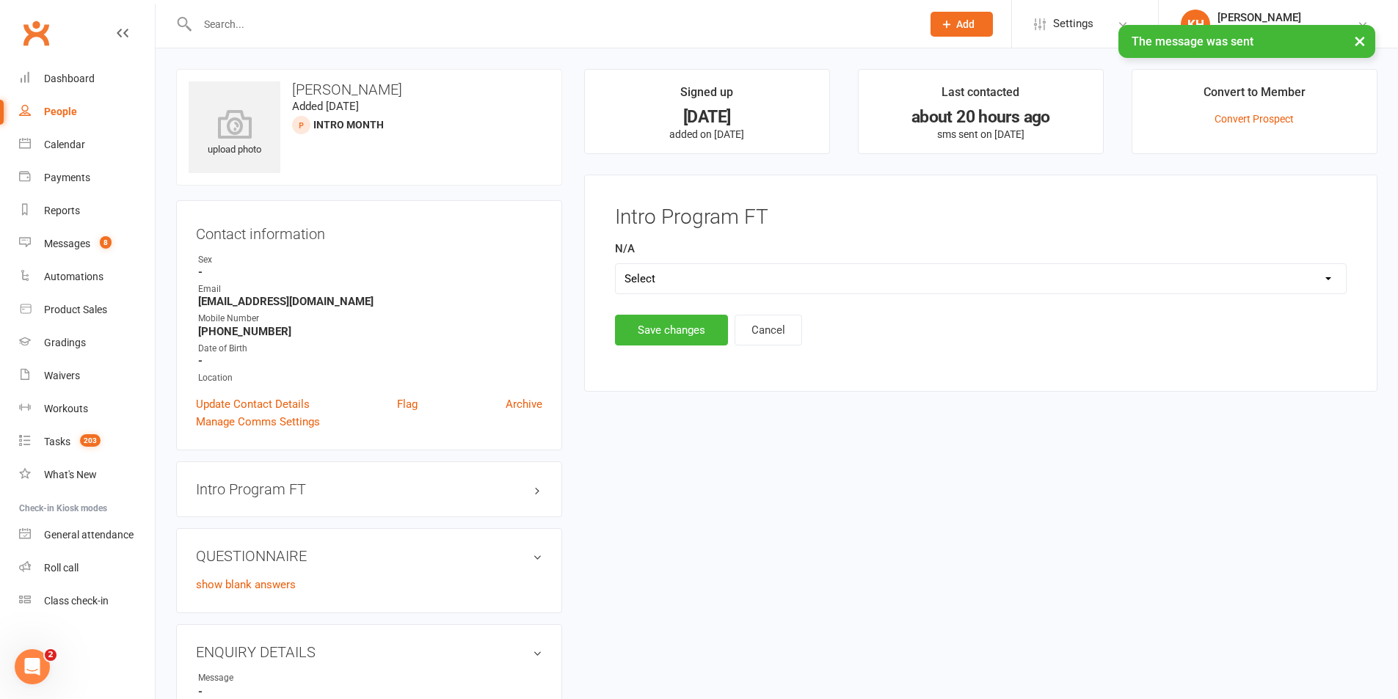
scroll to position [101, 0]
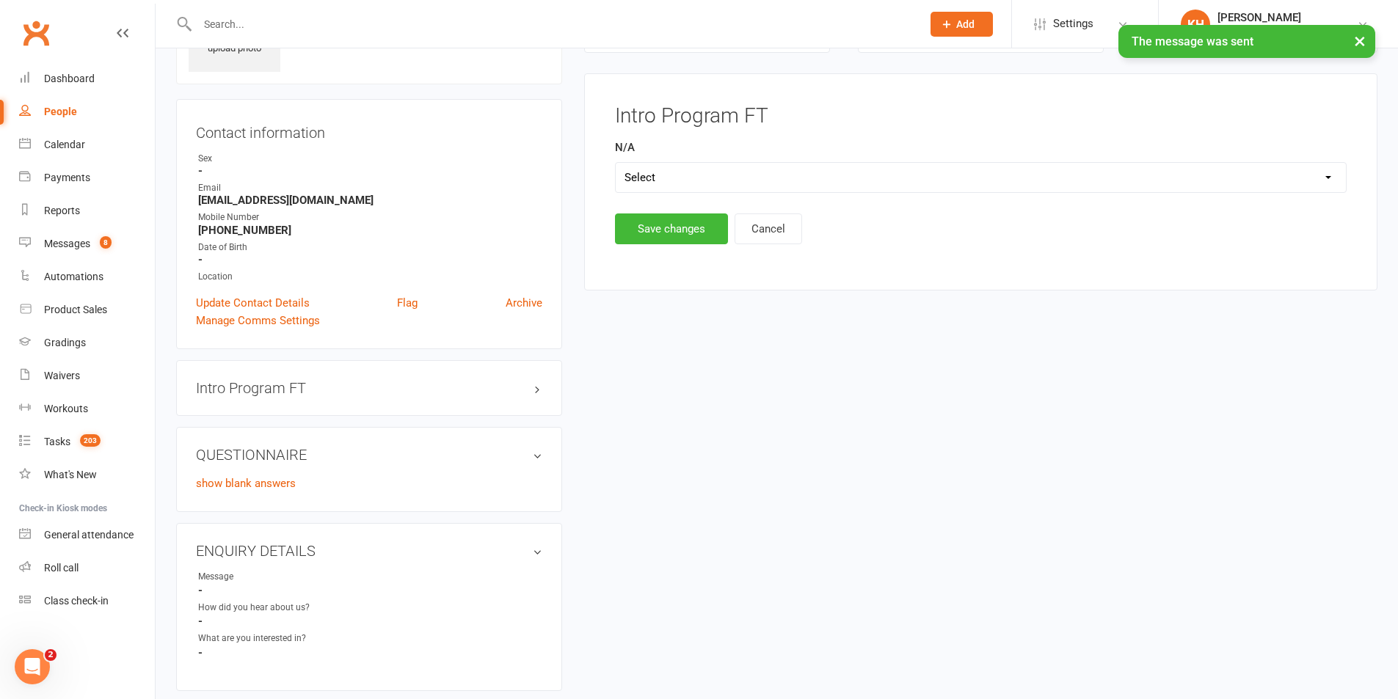
click at [705, 174] on select "Select Yes" at bounding box center [981, 177] width 730 height 29
select select "Yes"
click at [616, 163] on select "Select Yes" at bounding box center [981, 177] width 730 height 29
click at [633, 236] on button "Save changes" at bounding box center [671, 229] width 113 height 31
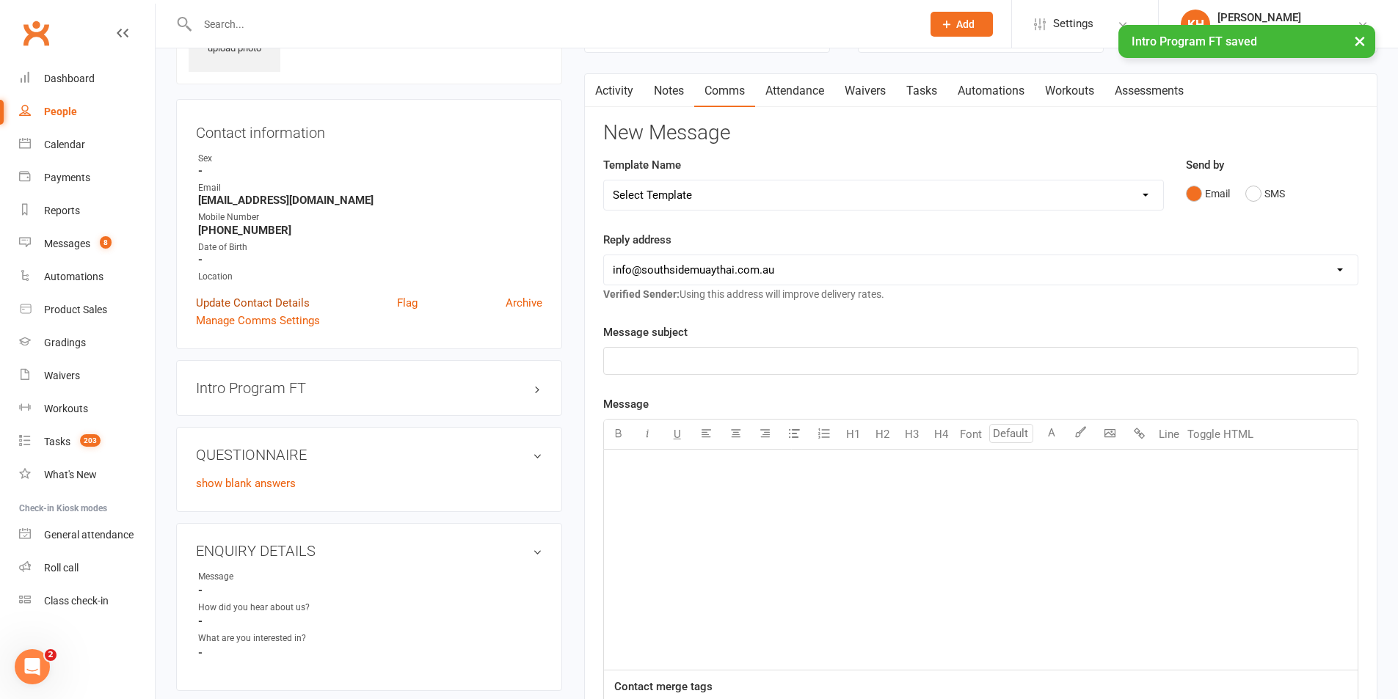
click at [254, 304] on link "Update Contact Details" at bounding box center [253, 303] width 114 height 18
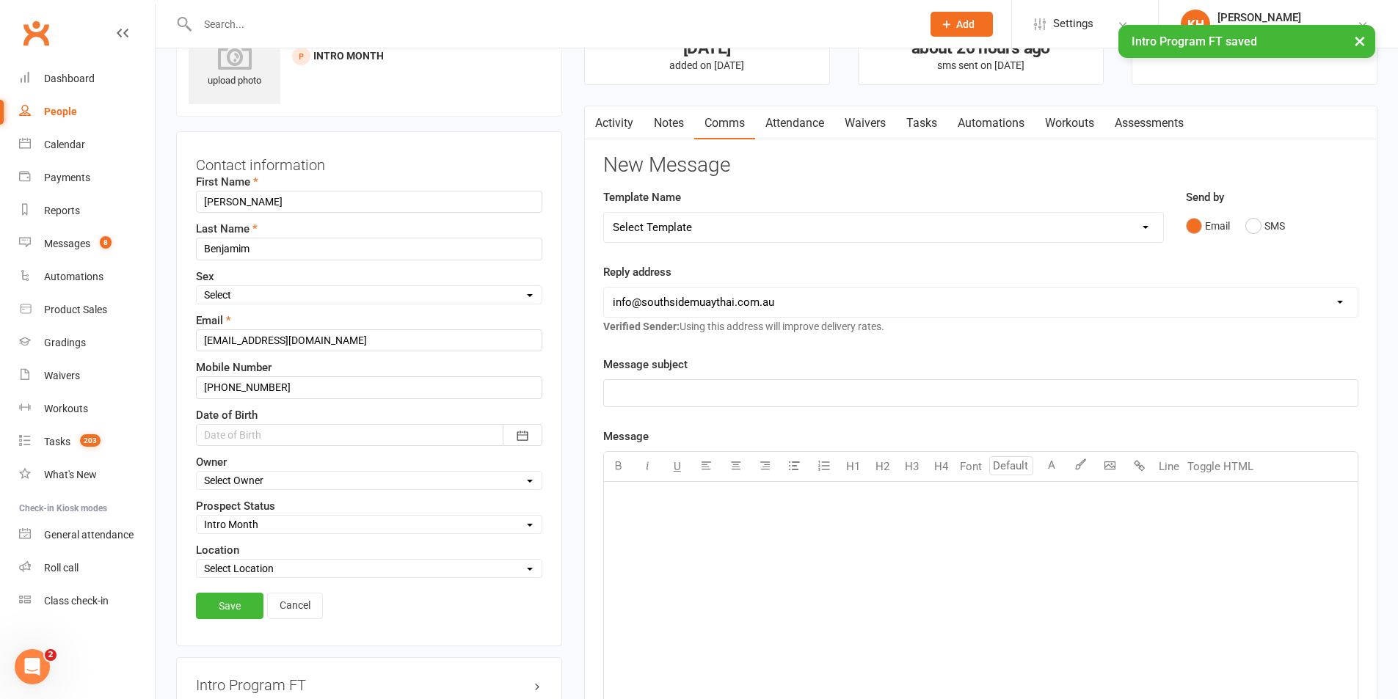
click at [237, 526] on select "Select Initial Contact 28 Day LBE - Contact Needed 28 Day LBE - Intro Class Boo…" at bounding box center [369, 525] width 345 height 16
select select "Adults - Free Trial Booked"
click at [197, 517] on select "Select Initial Contact 28 Day LBE - Contact Needed 28 Day LBE - Intro Class Boo…" at bounding box center [369, 525] width 345 height 16
click at [230, 478] on select "Select Owner Freya Tierney Barry Saunders Nick Hunter SSMT Retention Kendal Har…" at bounding box center [369, 481] width 345 height 16
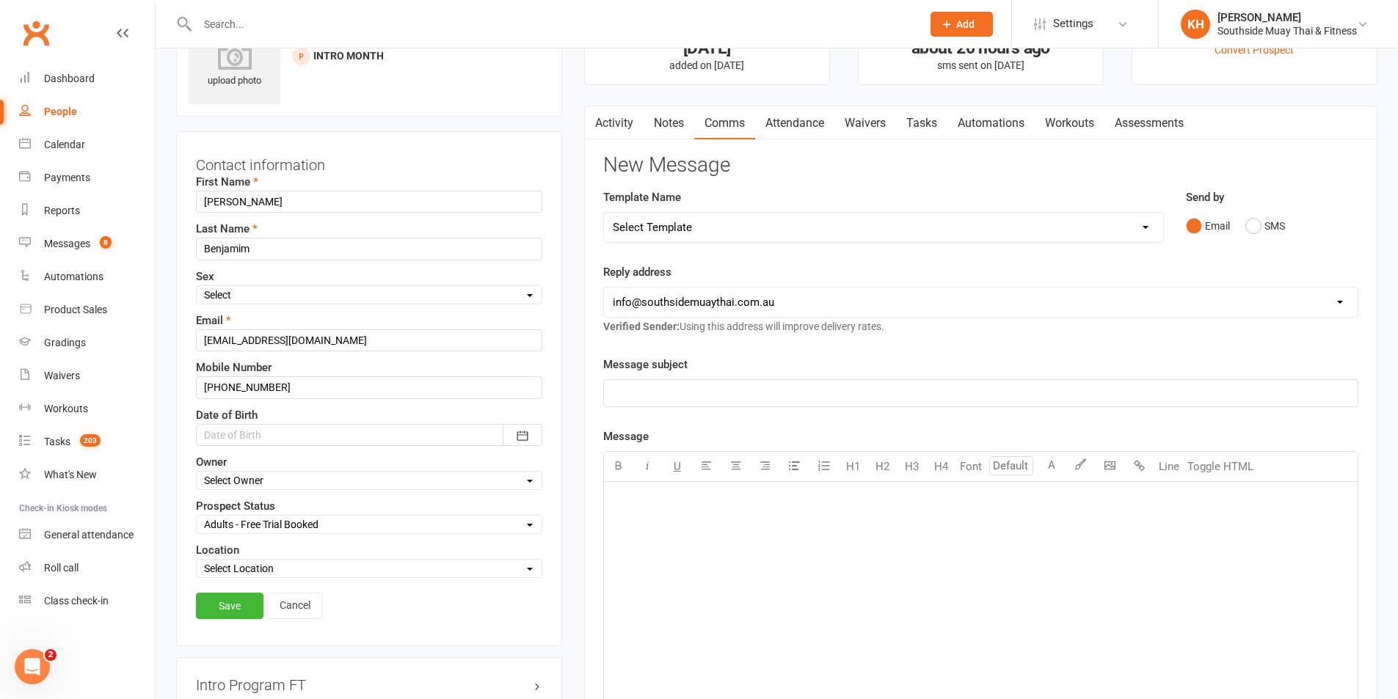
select select "4"
click at [197, 473] on select "Select Owner Freya Tierney Barry Saunders Nick Hunter SSMT Retention Kendal Har…" at bounding box center [369, 481] width 345 height 16
click at [277, 569] on select "Select Location Black Forest Coaching Calls" at bounding box center [369, 569] width 345 height 16
select select "0"
click at [197, 562] on select "Select Location Black Forest Coaching Calls" at bounding box center [369, 569] width 345 height 16
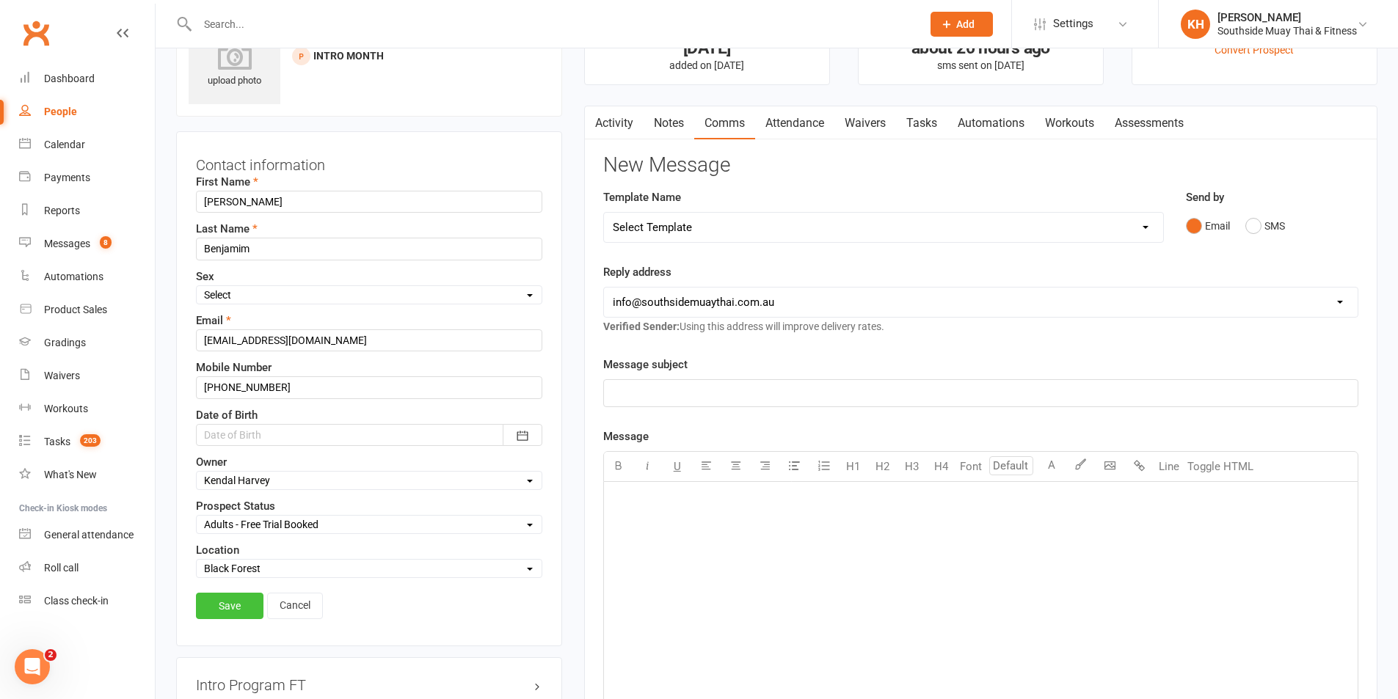
click at [230, 609] on link "Save" at bounding box center [230, 606] width 68 height 26
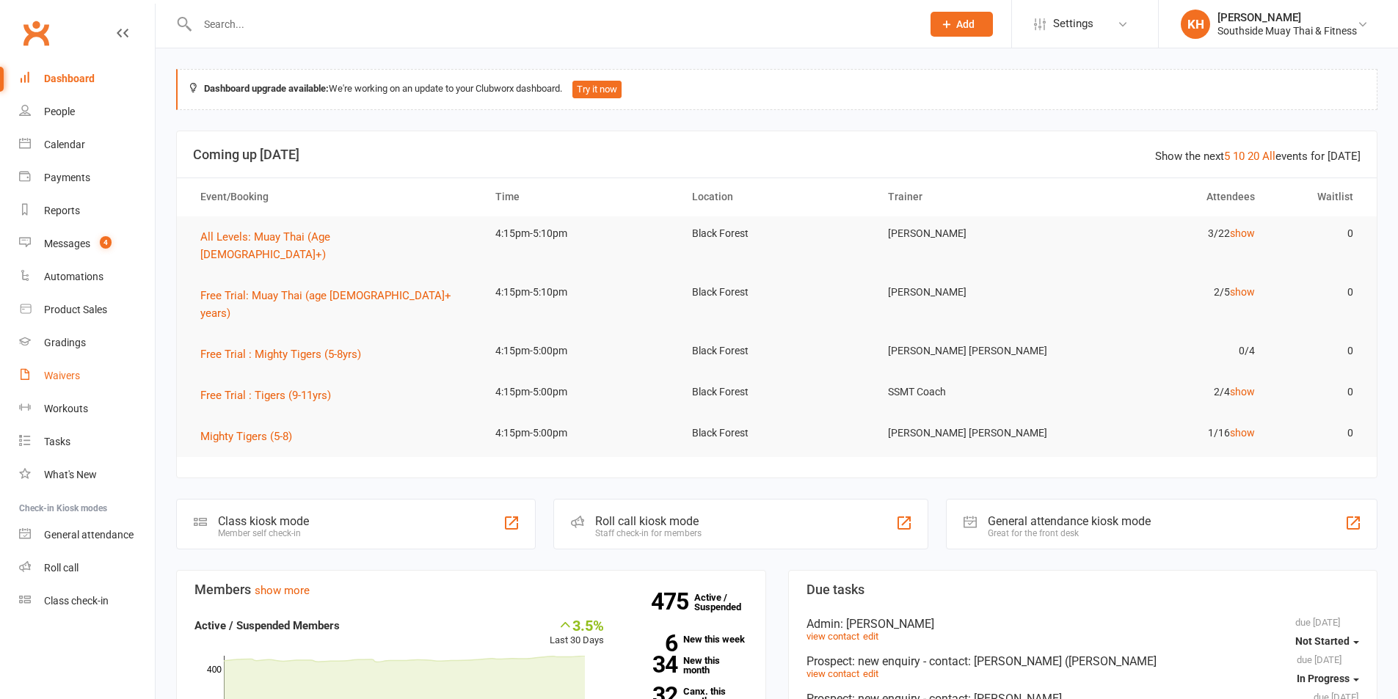
click at [54, 370] on link "Waivers" at bounding box center [87, 376] width 136 height 33
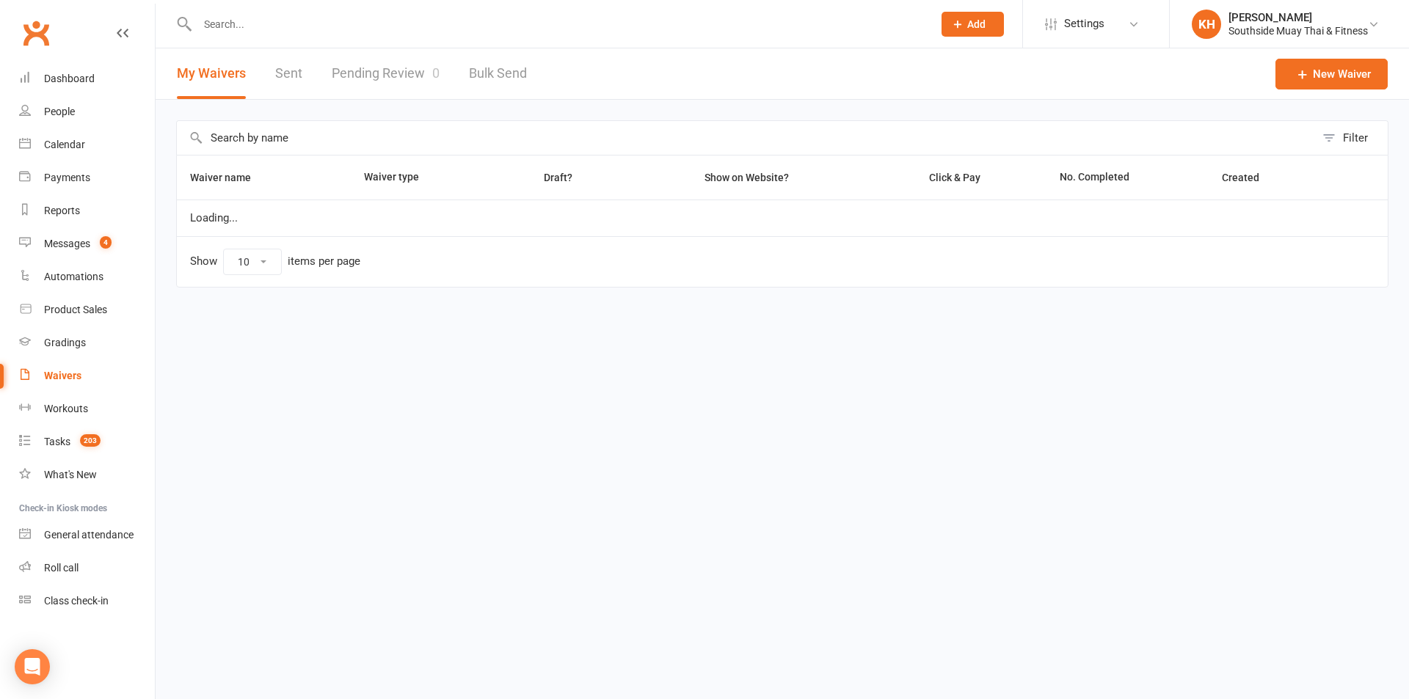
click at [310, 133] on input "text" at bounding box center [746, 138] width 1138 height 34
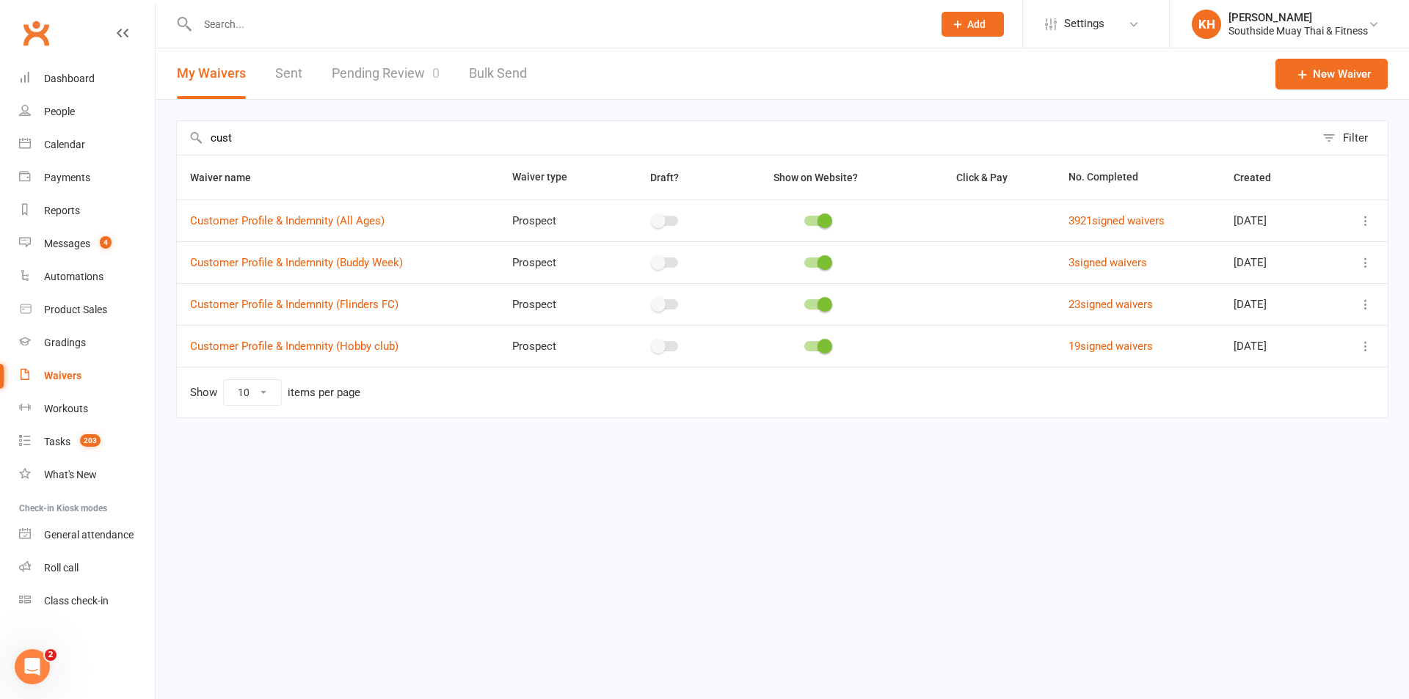
type input "cust"
click at [1363, 216] on icon at bounding box center [1365, 221] width 15 height 15
click at [1278, 312] on link "Copy external link to clipboard" at bounding box center [1287, 308] width 172 height 29
click at [242, 18] on input "text" at bounding box center [557, 24] width 729 height 21
paste input "[PERSON_NAME]"
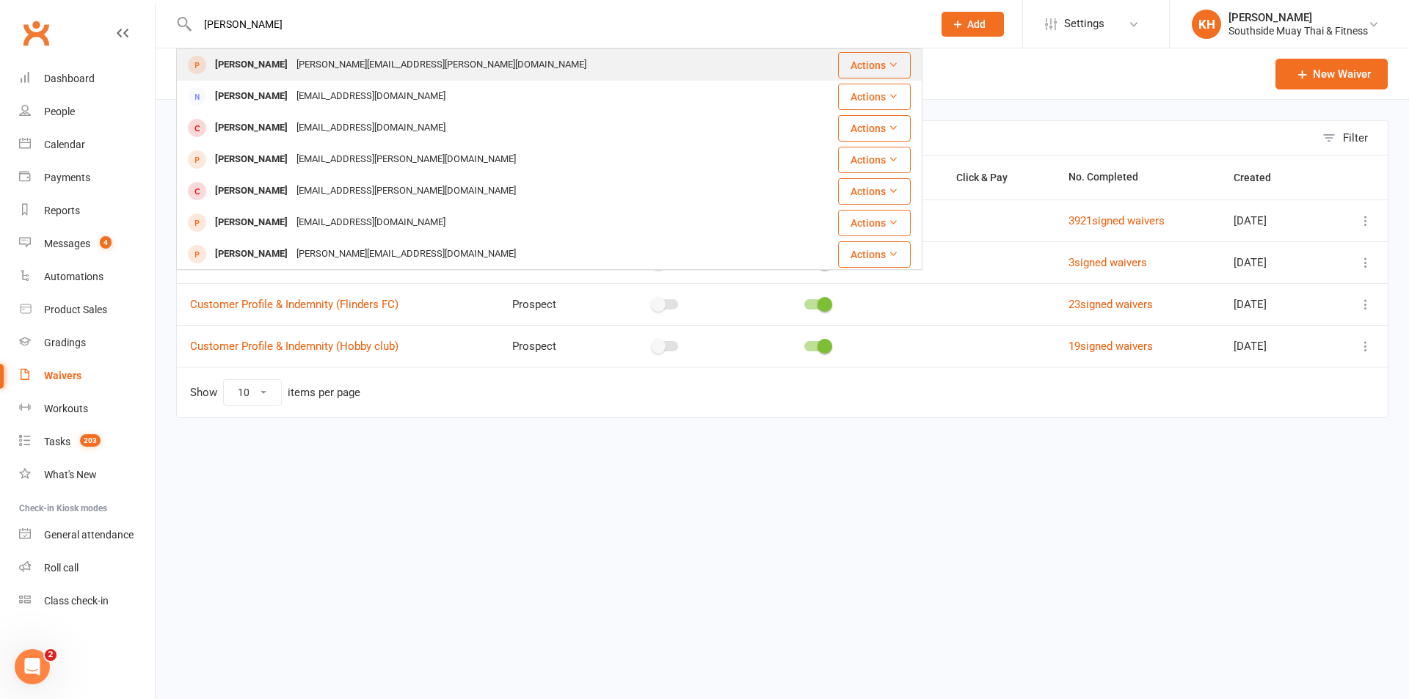
type input "[PERSON_NAME]"
click at [249, 72] on div "[PERSON_NAME]" at bounding box center [251, 64] width 81 height 21
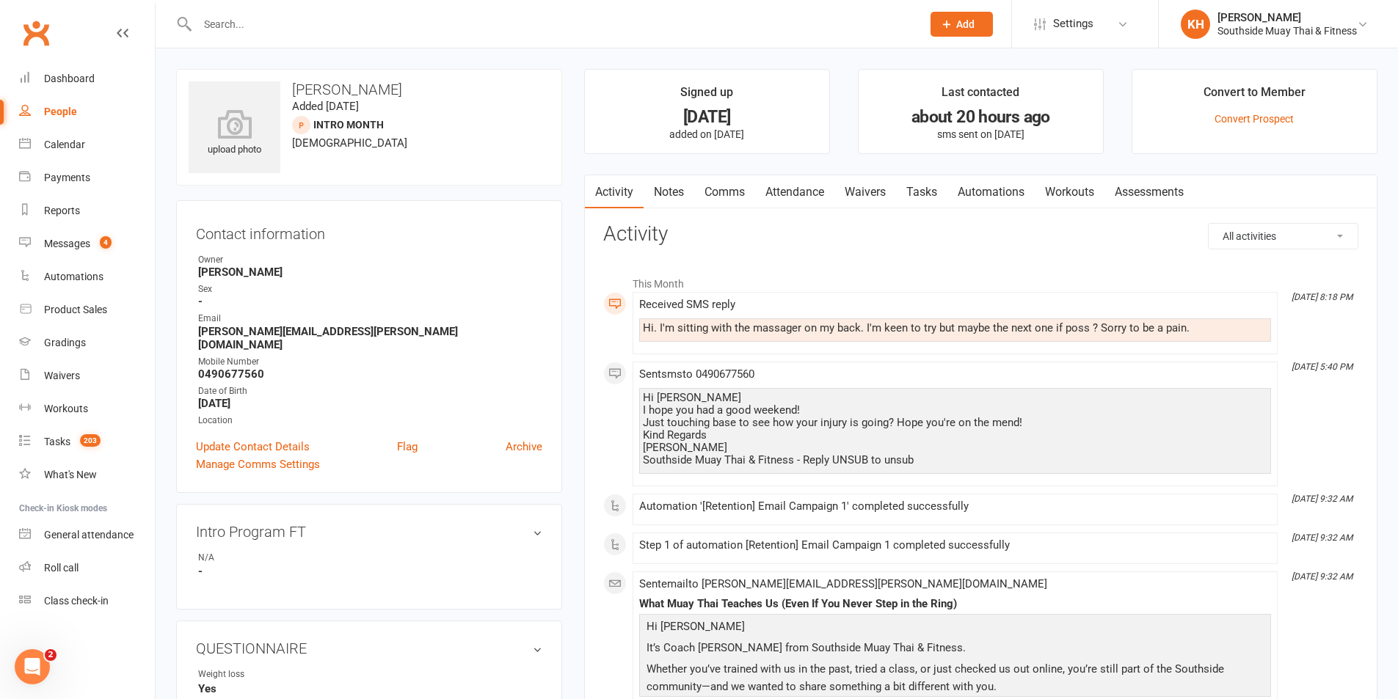
click at [269, 26] on input "text" at bounding box center [552, 24] width 718 height 21
paste input "Scejon [PERSON_NAME]"
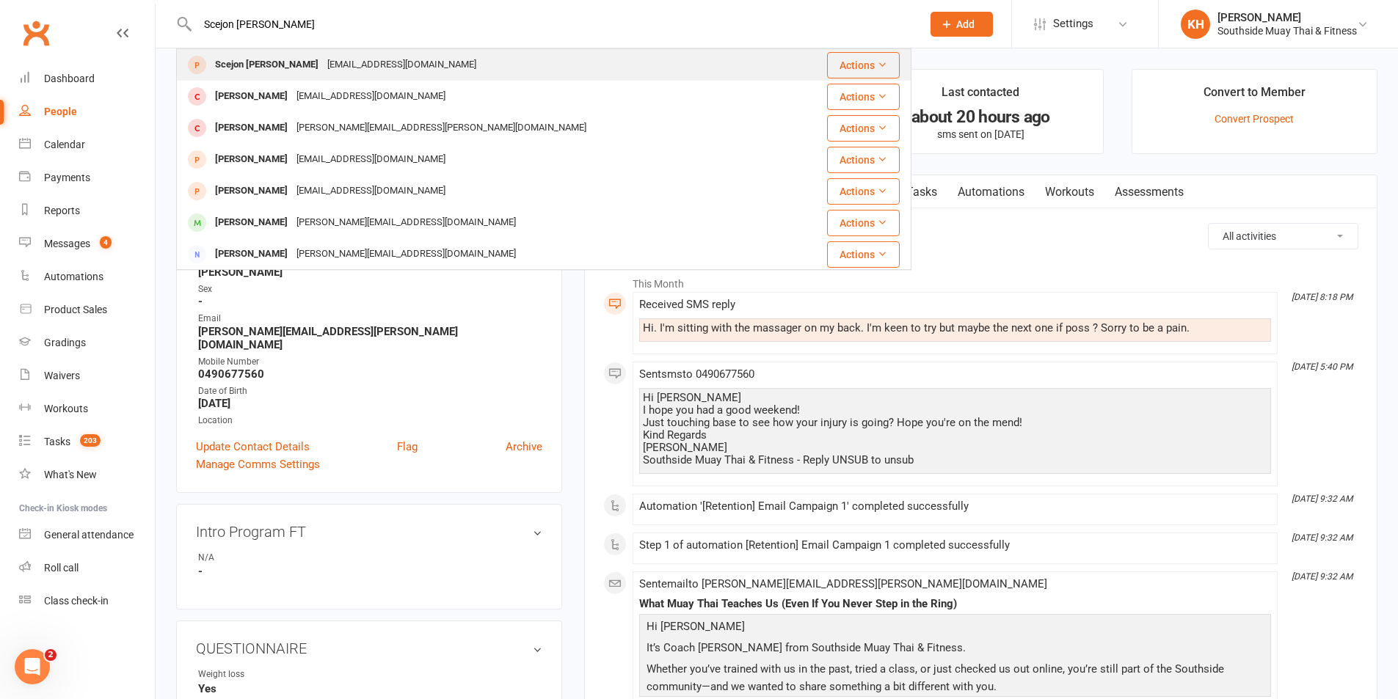
type input "Scejon [PERSON_NAME]"
click at [279, 64] on div "Scejon [PERSON_NAME]" at bounding box center [267, 64] width 112 height 21
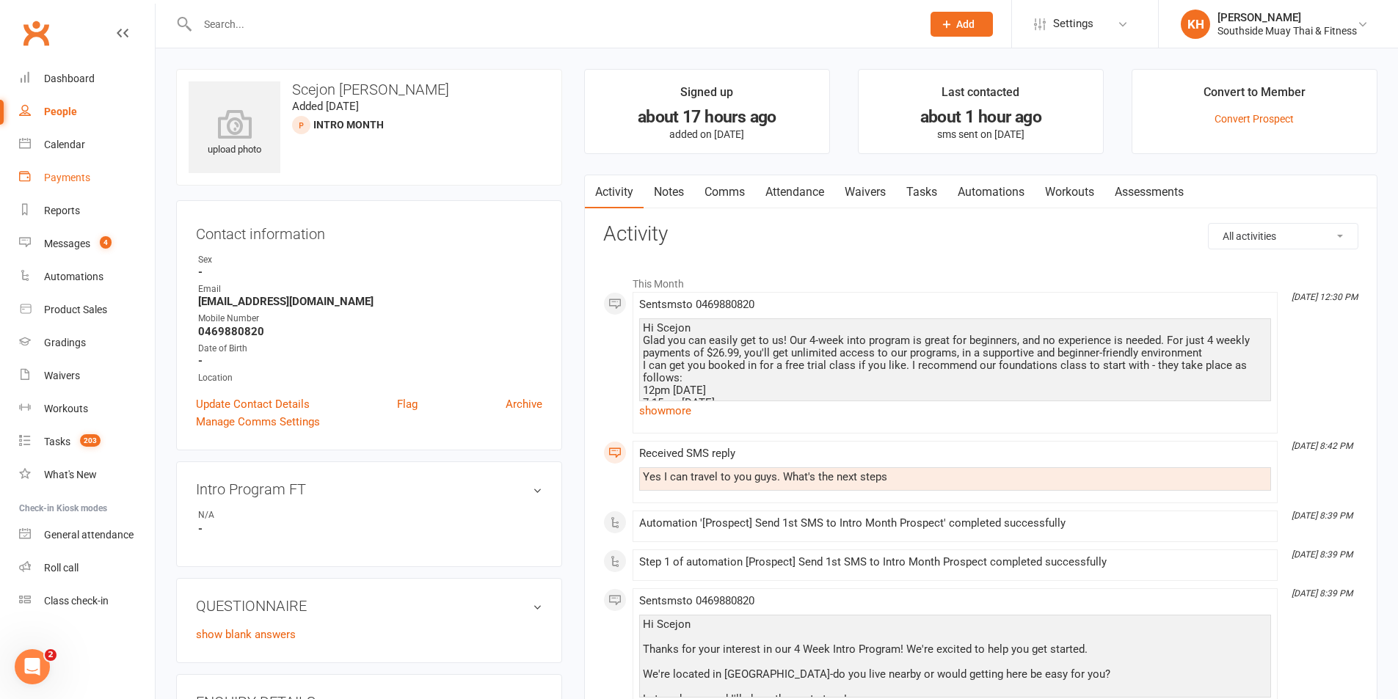
click at [59, 181] on div "Payments" at bounding box center [67, 178] width 46 height 12
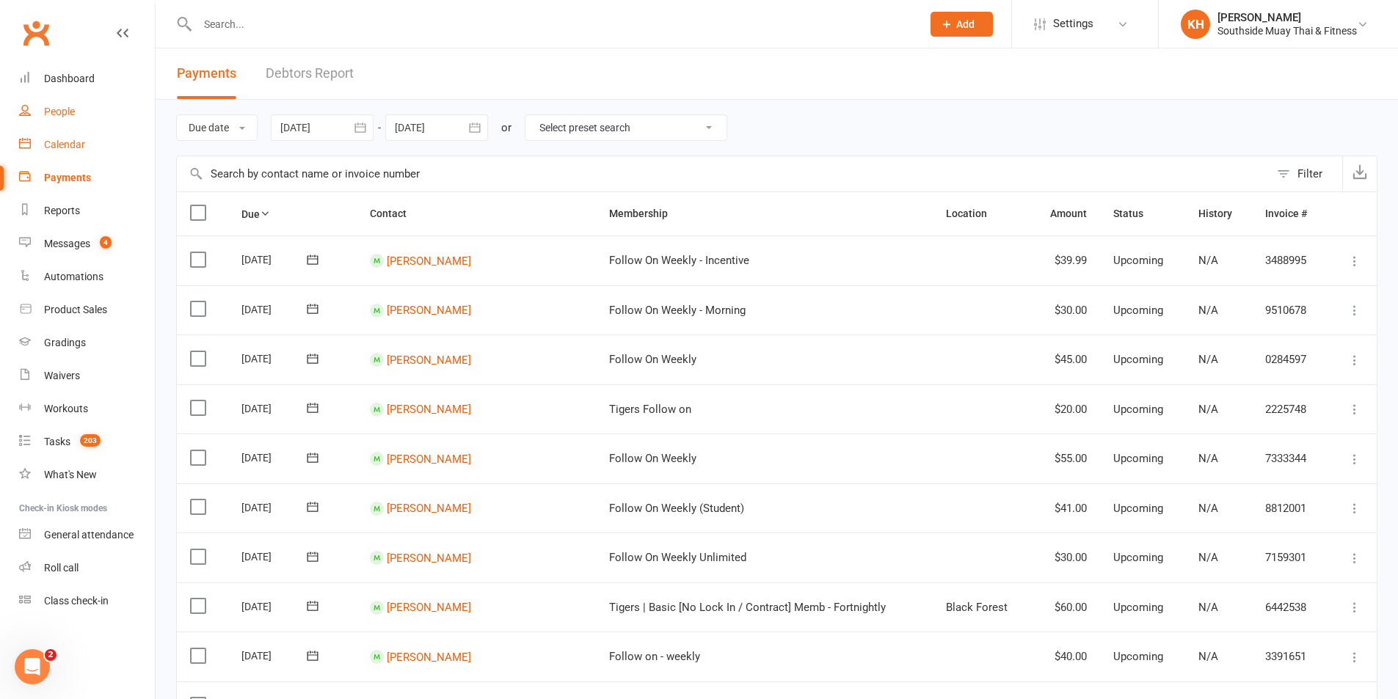
click at [56, 128] on ul "Dashboard People Calendar Payments Reports Messages 4 Automations Product Sales…" at bounding box center [77, 340] width 155 height 556
click at [68, 150] on link "Calendar" at bounding box center [87, 144] width 136 height 33
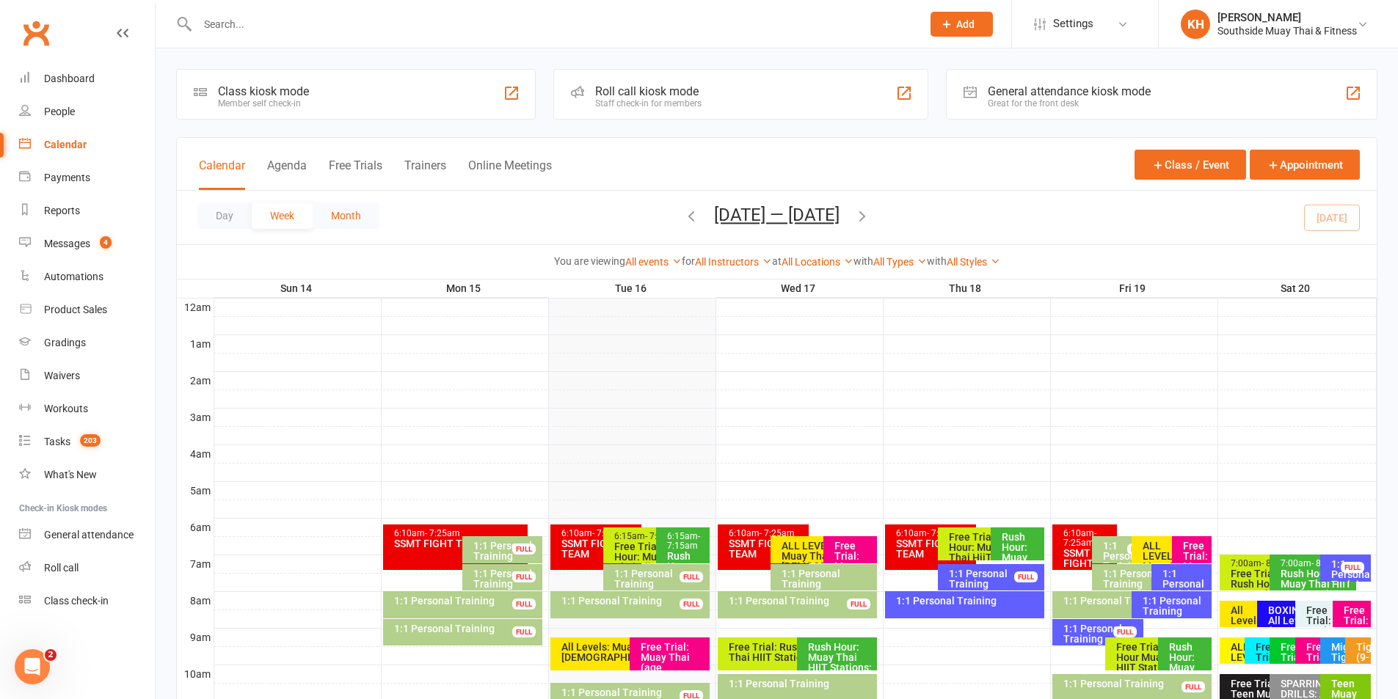
click at [332, 213] on button "Month" at bounding box center [346, 216] width 67 height 26
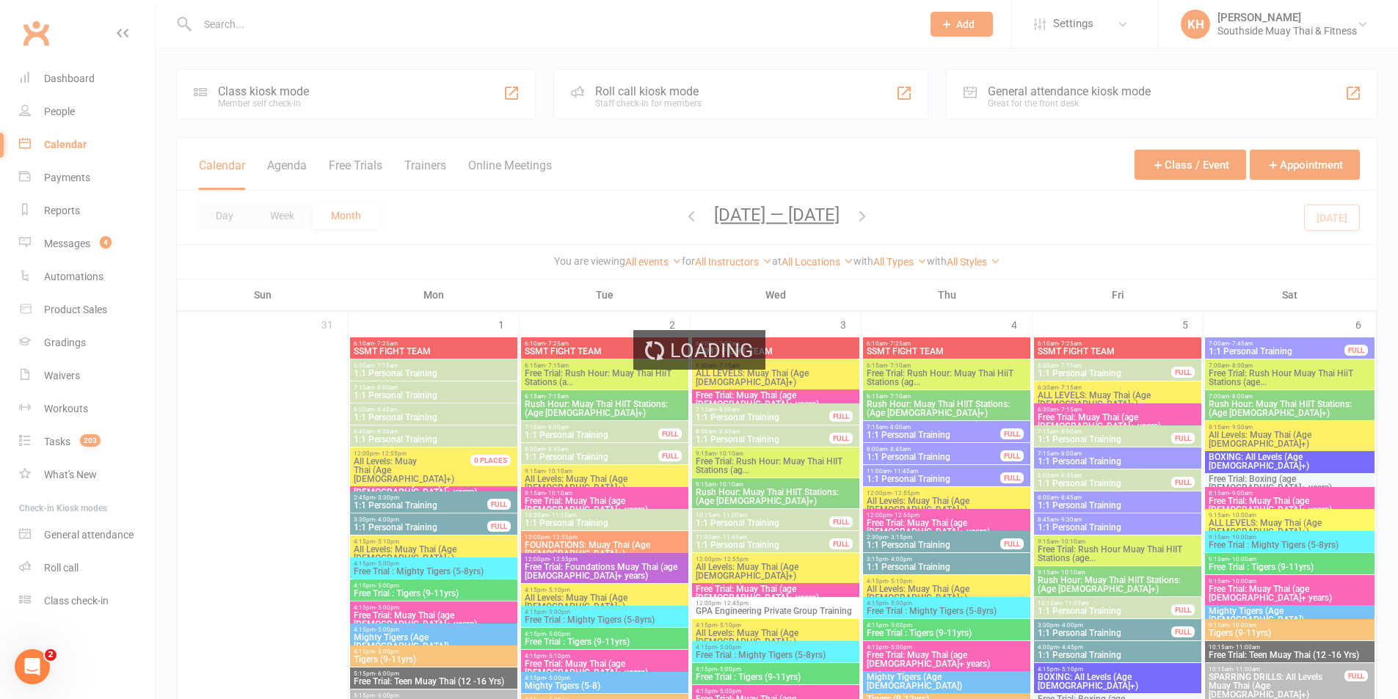
click at [867, 215] on div "Loading" at bounding box center [699, 349] width 1398 height 699
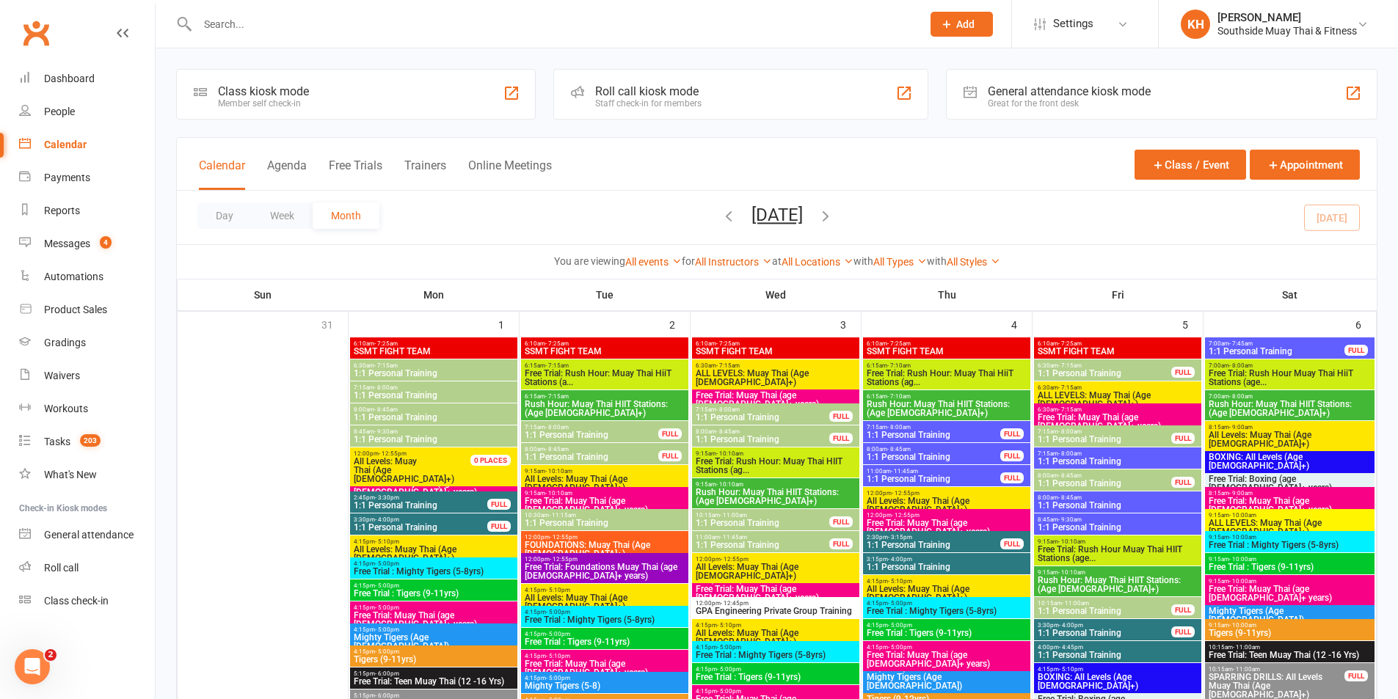
click at [834, 223] on icon "button" at bounding box center [825, 216] width 16 height 16
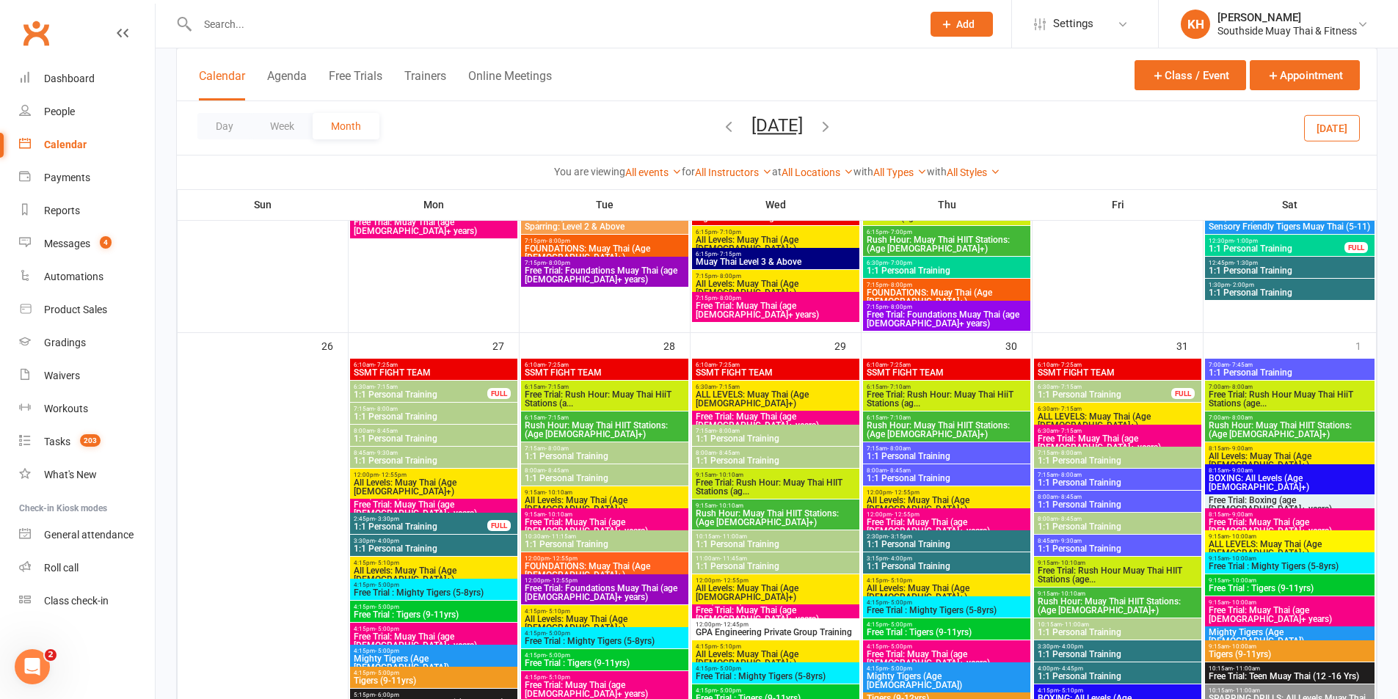
scroll to position [2568, 0]
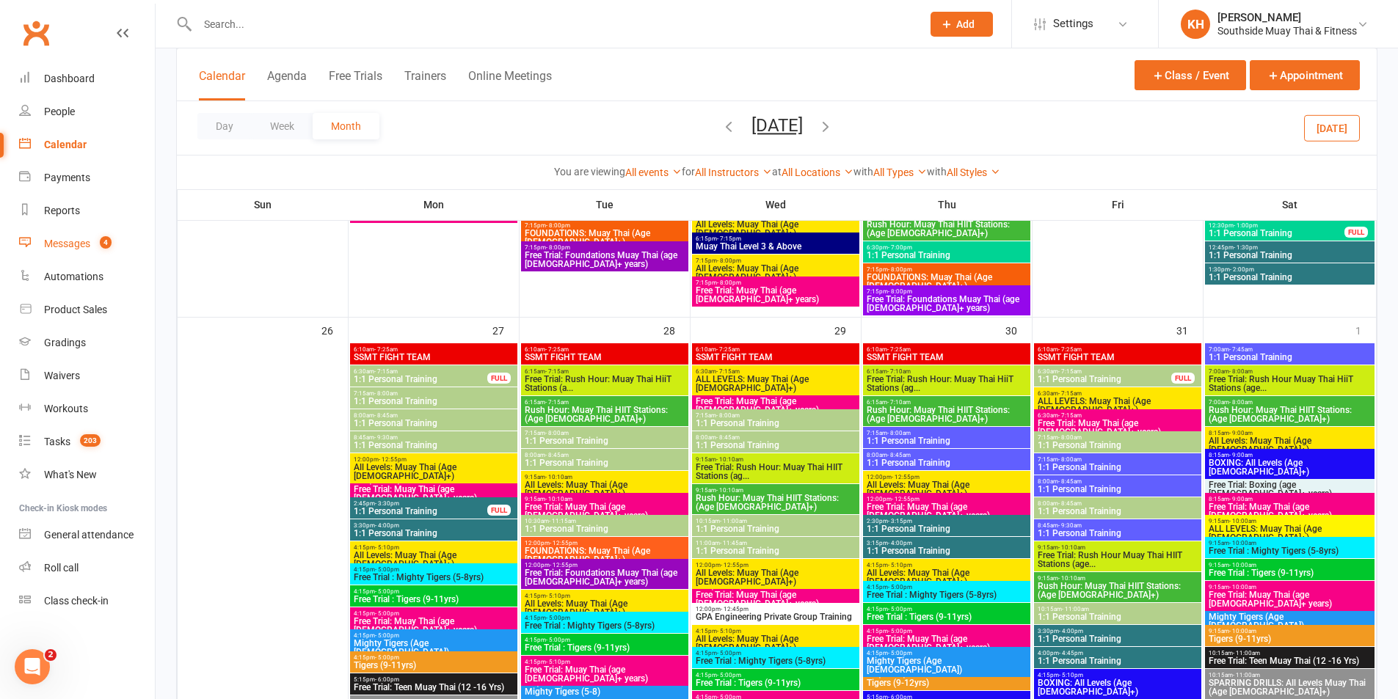
click at [50, 249] on div "Messages" at bounding box center [67, 244] width 46 height 12
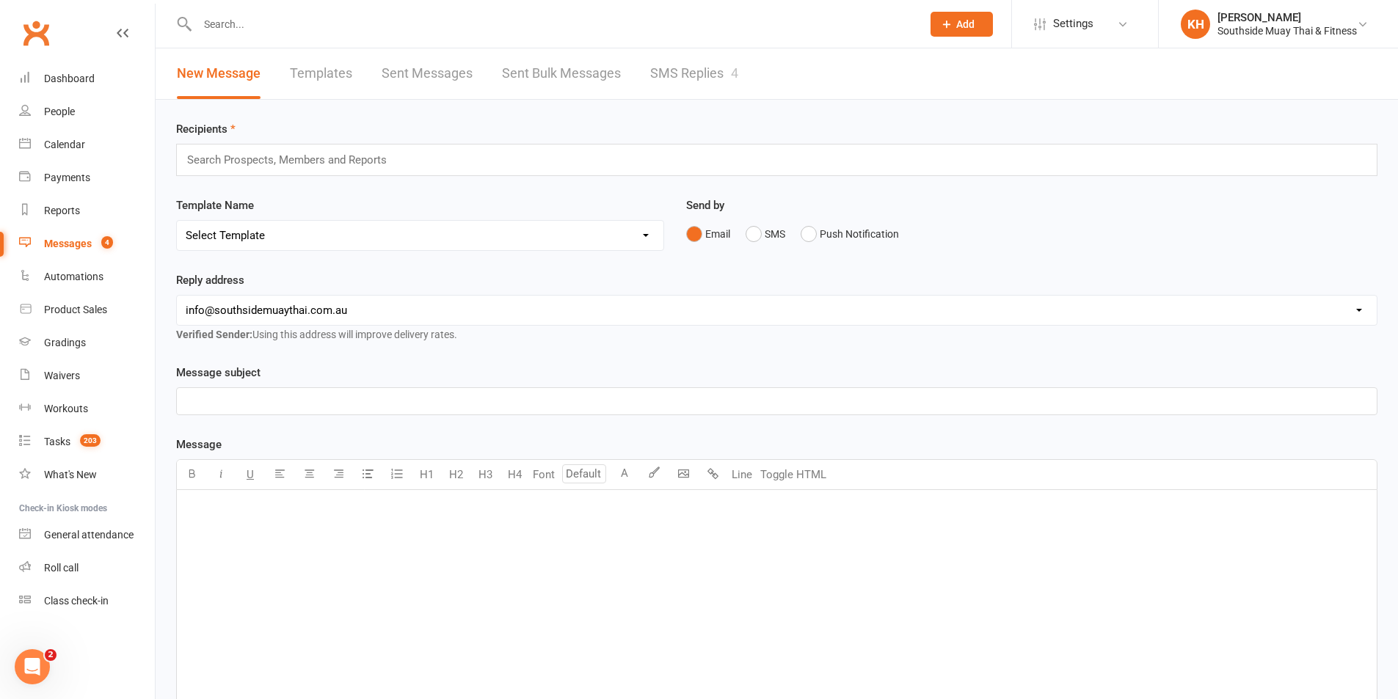
click at [693, 80] on link "SMS Replies 4" at bounding box center [694, 73] width 88 height 51
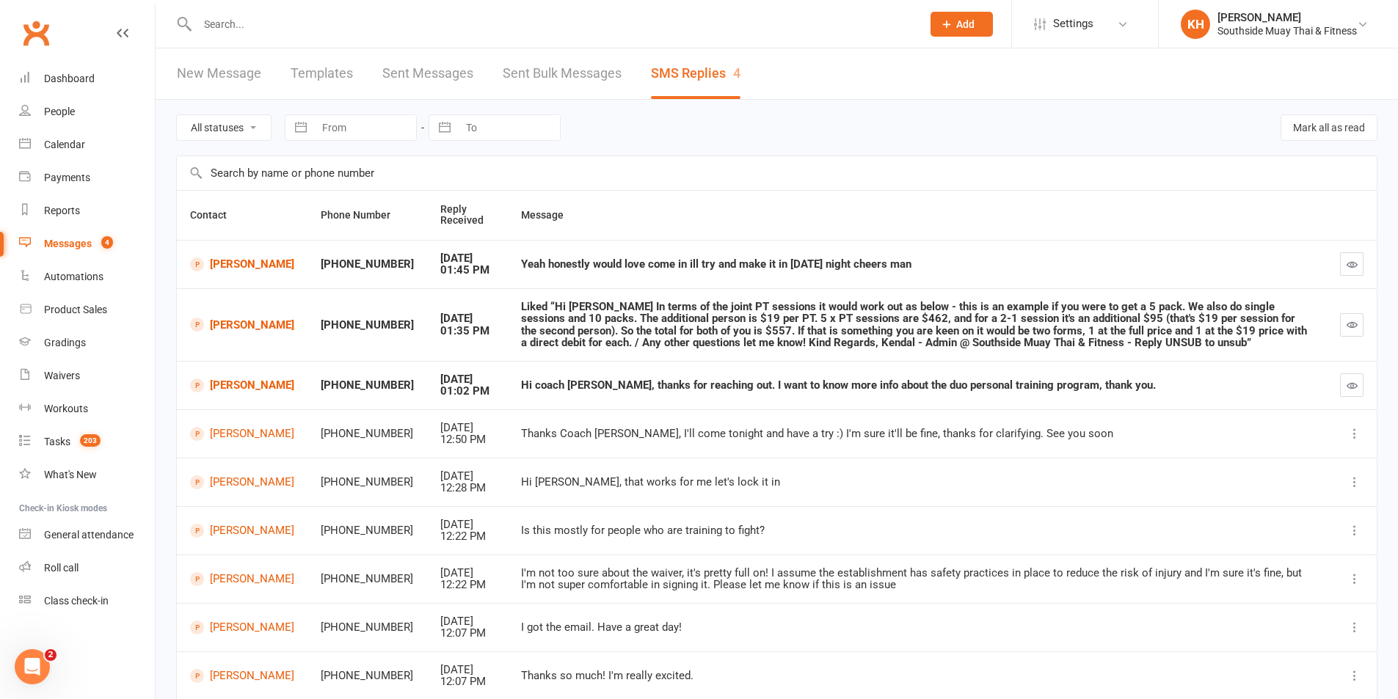
click at [244, 136] on select "All statuses Read only Unread only" at bounding box center [224, 127] width 94 height 25
select select "unread_only"
click at [177, 115] on select "All statuses Read only Unread only" at bounding box center [224, 127] width 94 height 25
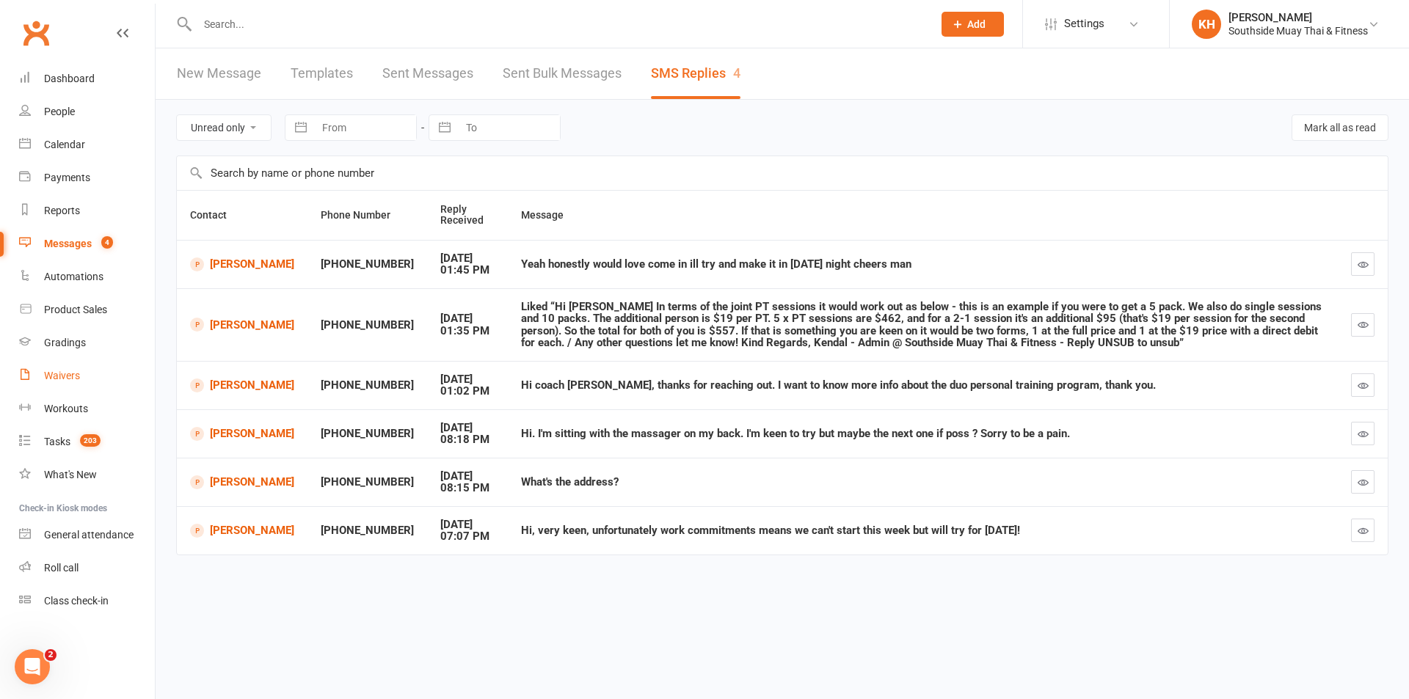
click at [90, 372] on link "Waivers" at bounding box center [87, 376] width 136 height 33
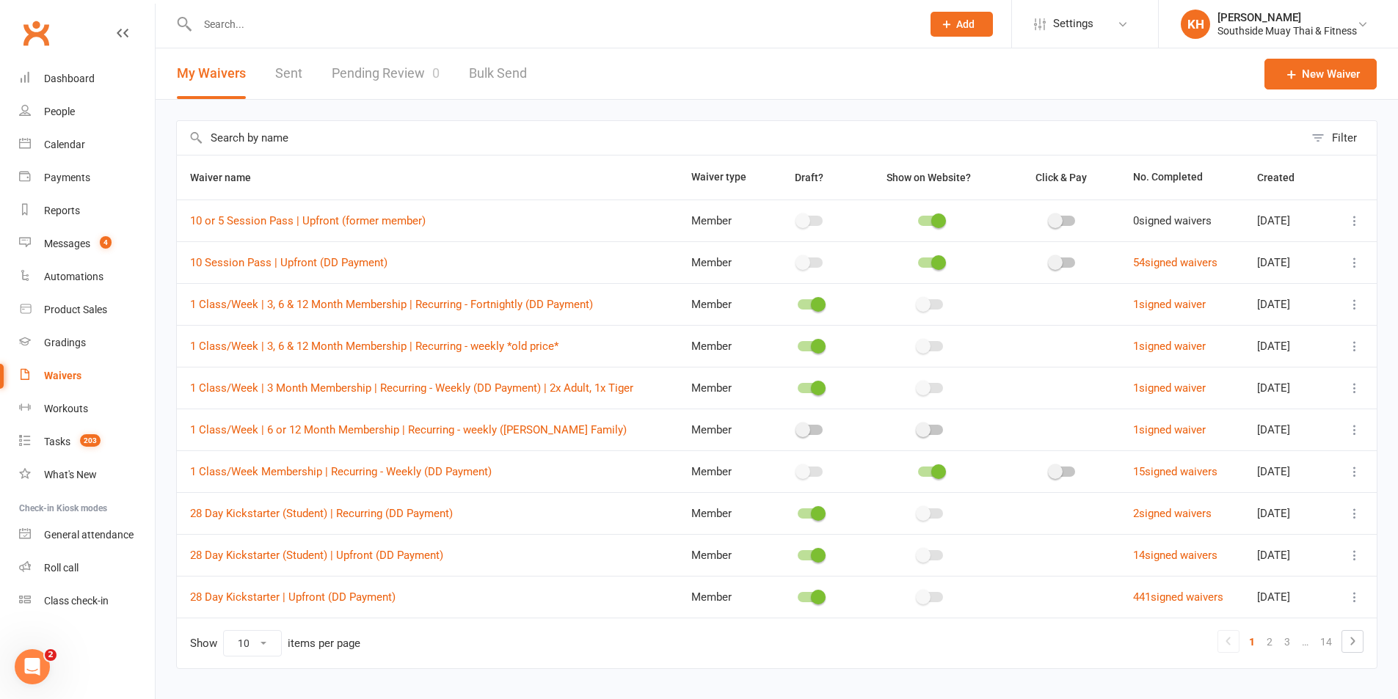
click at [403, 74] on link "Pending Review 0" at bounding box center [386, 73] width 108 height 51
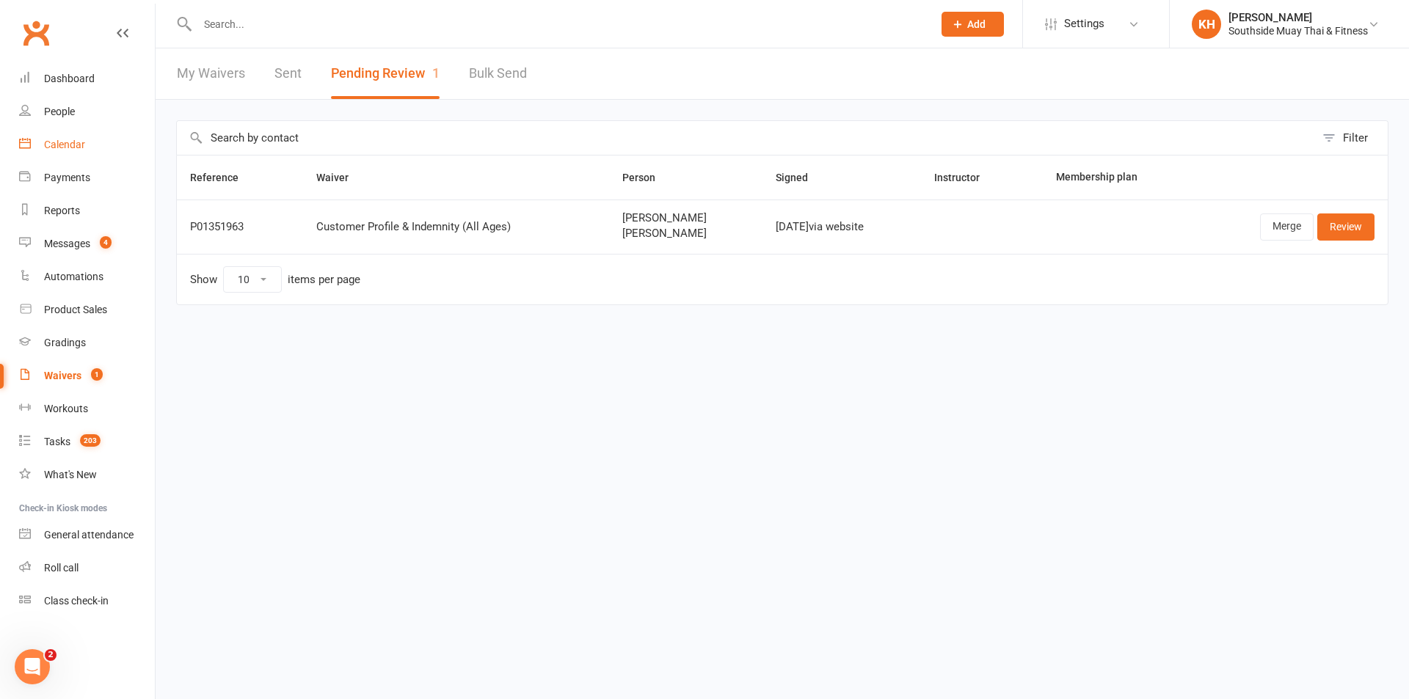
click at [62, 139] on div "Calendar" at bounding box center [64, 145] width 41 height 12
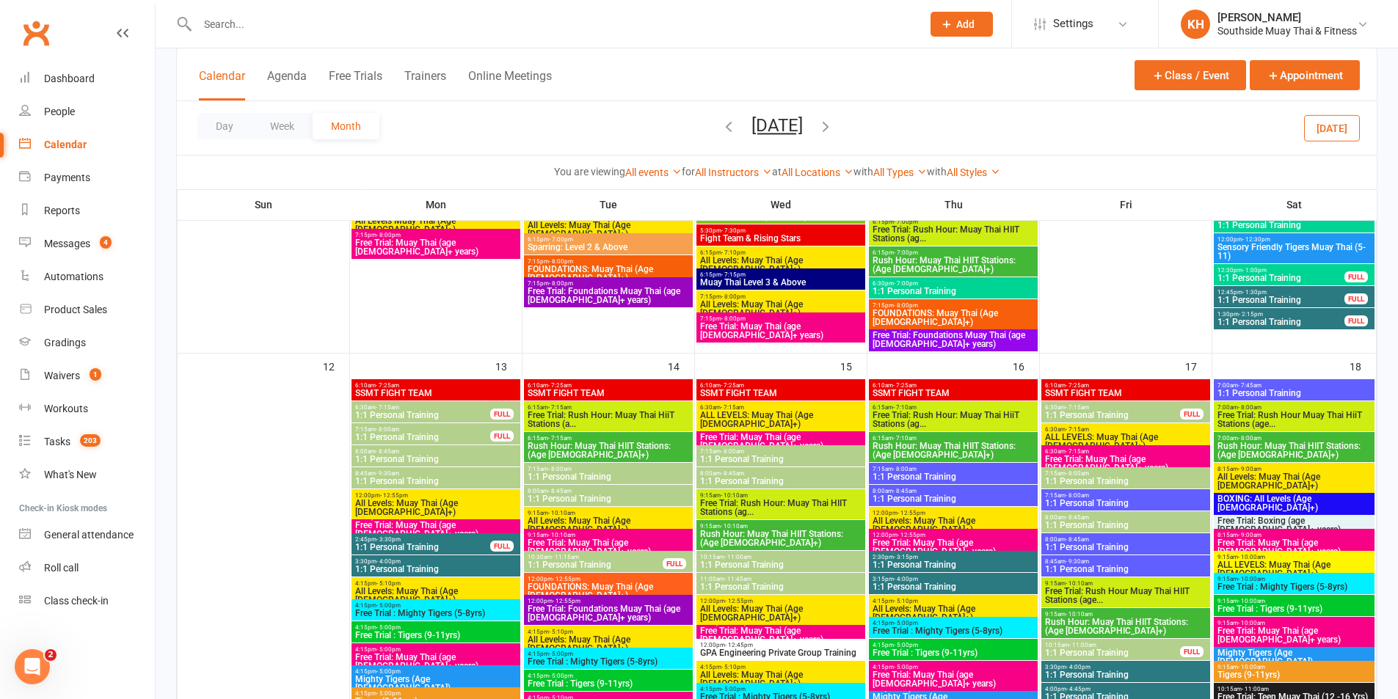
scroll to position [1174, 0]
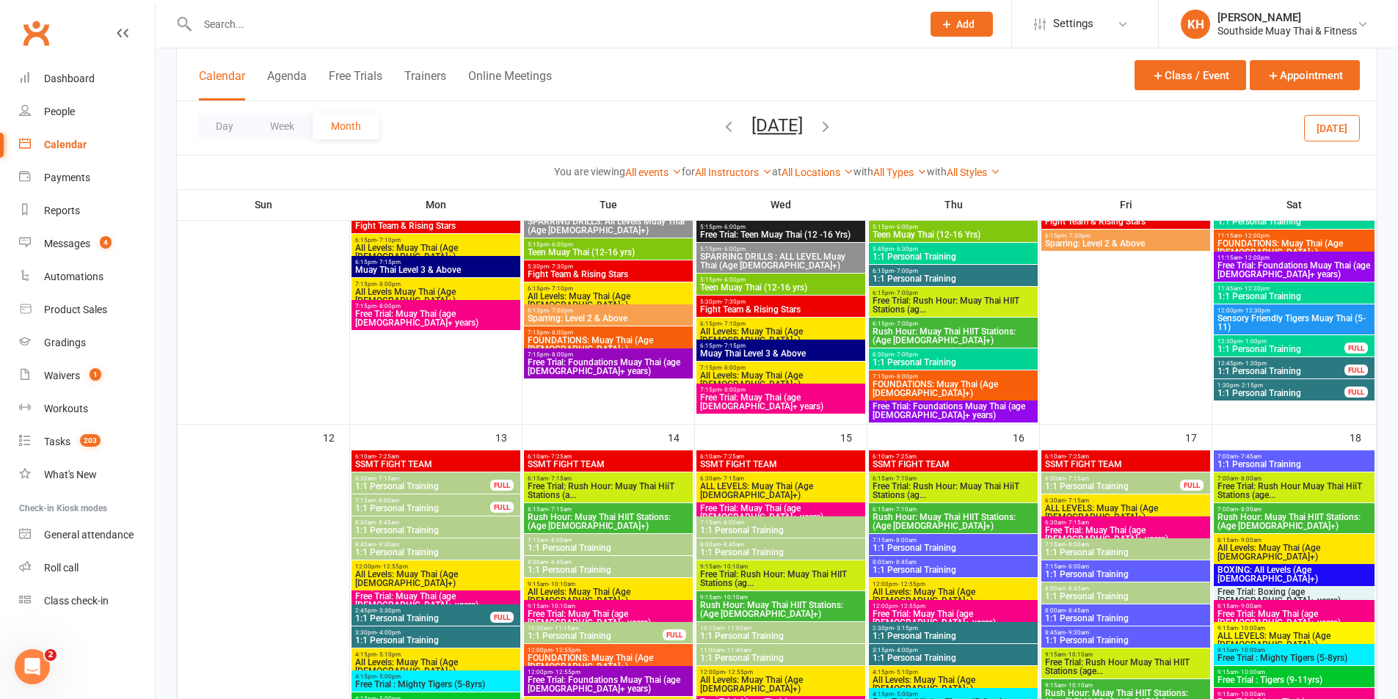
click at [1322, 119] on button "[DATE]" at bounding box center [1332, 127] width 56 height 26
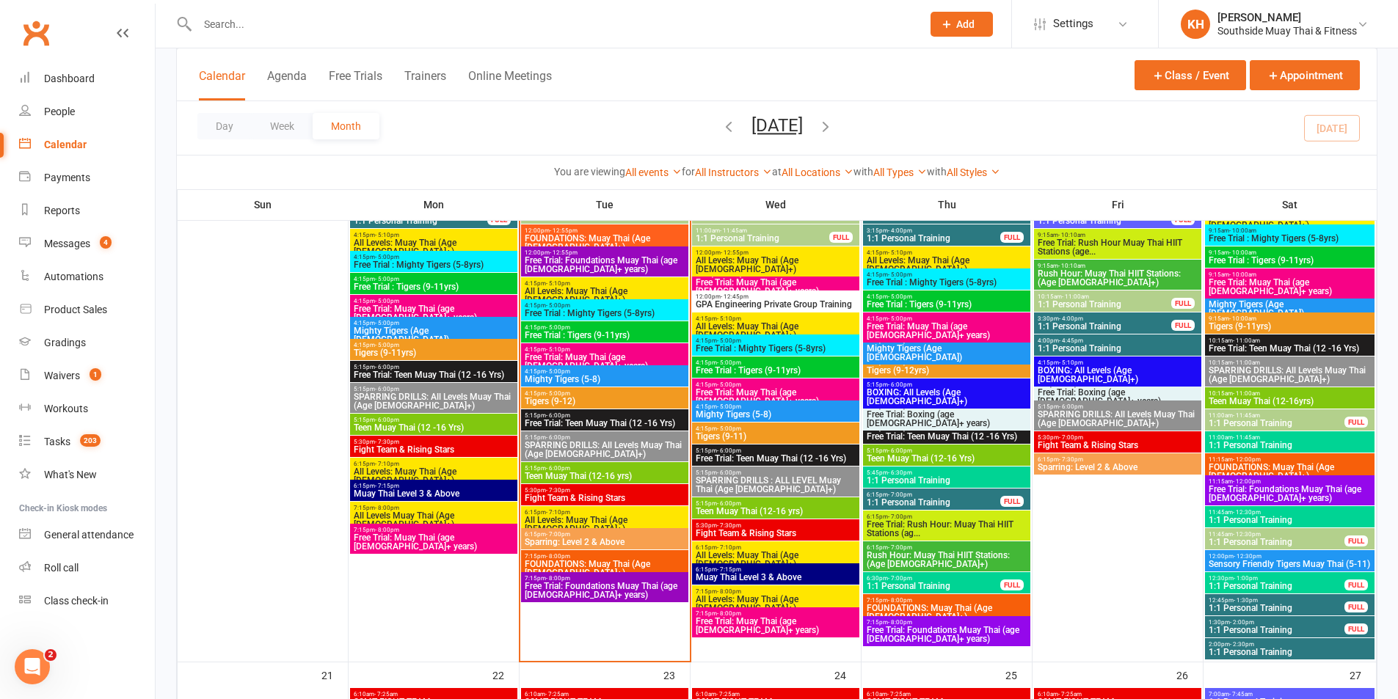
scroll to position [1721, 0]
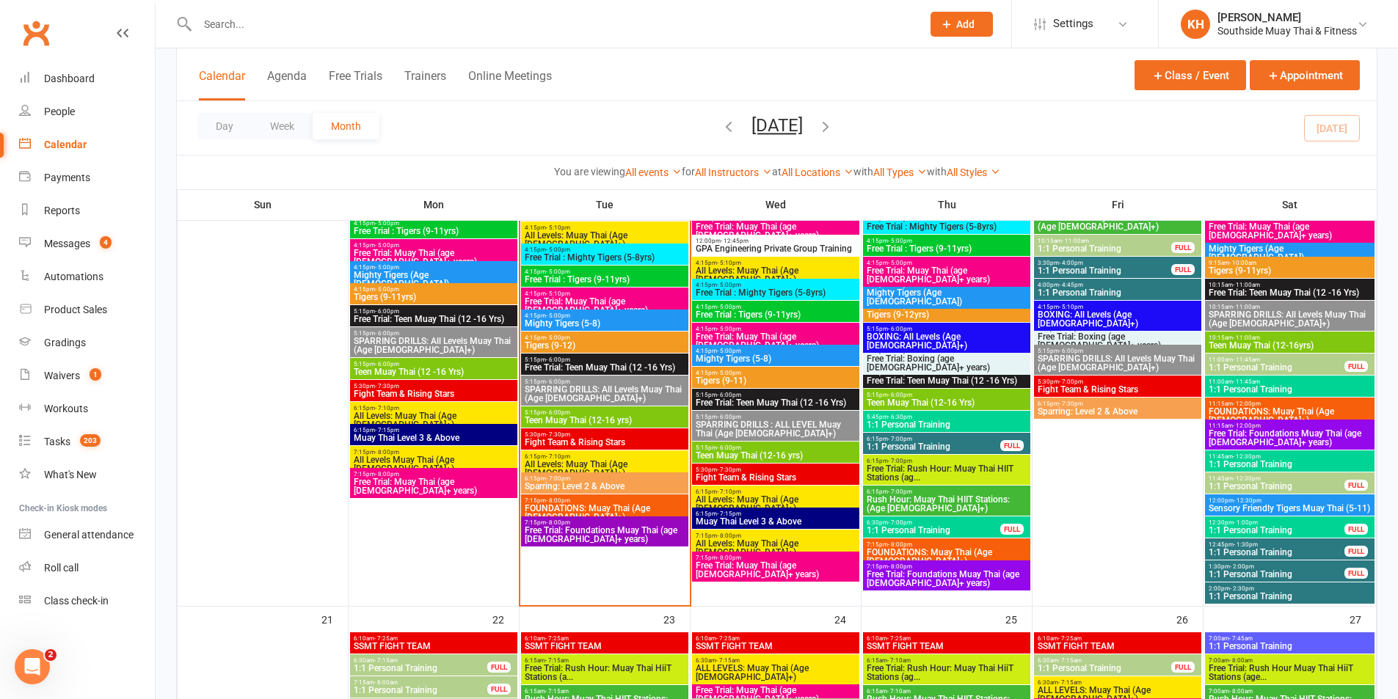
click at [598, 528] on span "Free Trial: Foundations Muay Thai (age [DEMOGRAPHIC_DATA]+ years)" at bounding box center [604, 535] width 161 height 18
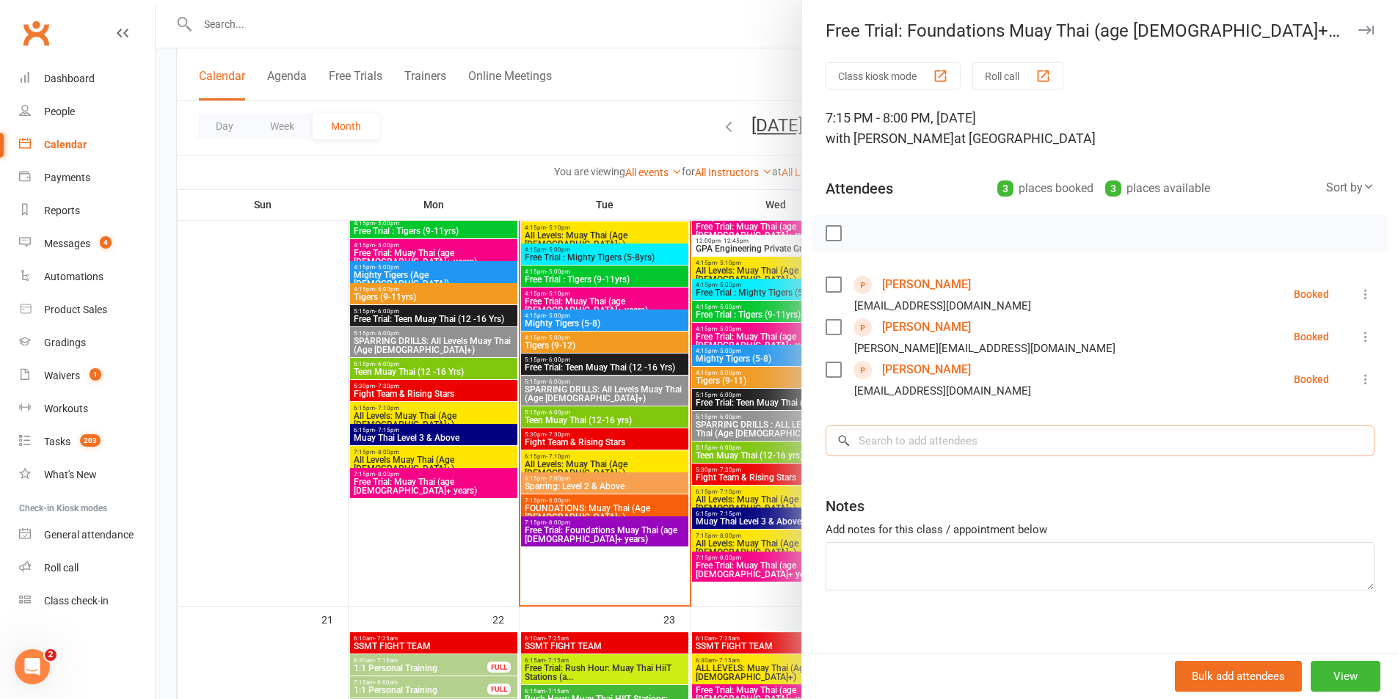
click at [938, 437] on input "search" at bounding box center [1100, 441] width 549 height 31
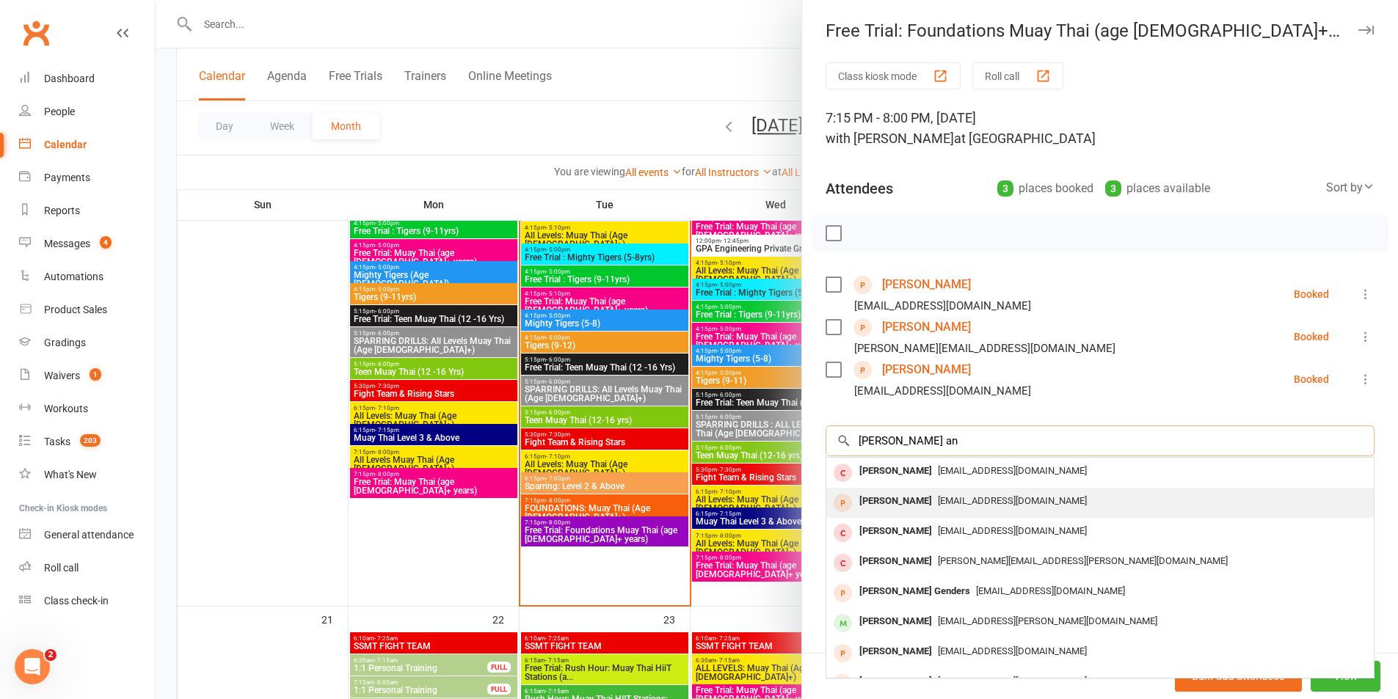
type input "[PERSON_NAME] an"
click at [906, 499] on div "[PERSON_NAME]" at bounding box center [895, 501] width 84 height 21
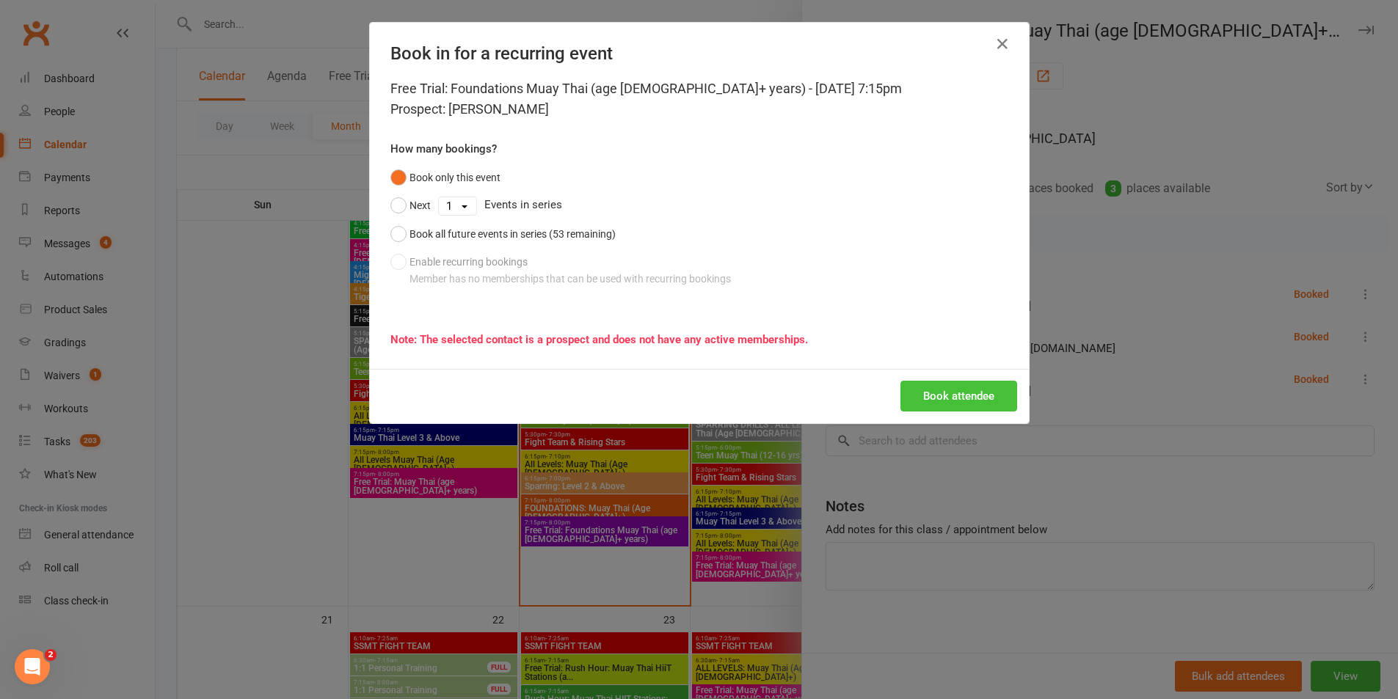
click at [979, 394] on button "Book attendee" at bounding box center [958, 396] width 117 height 31
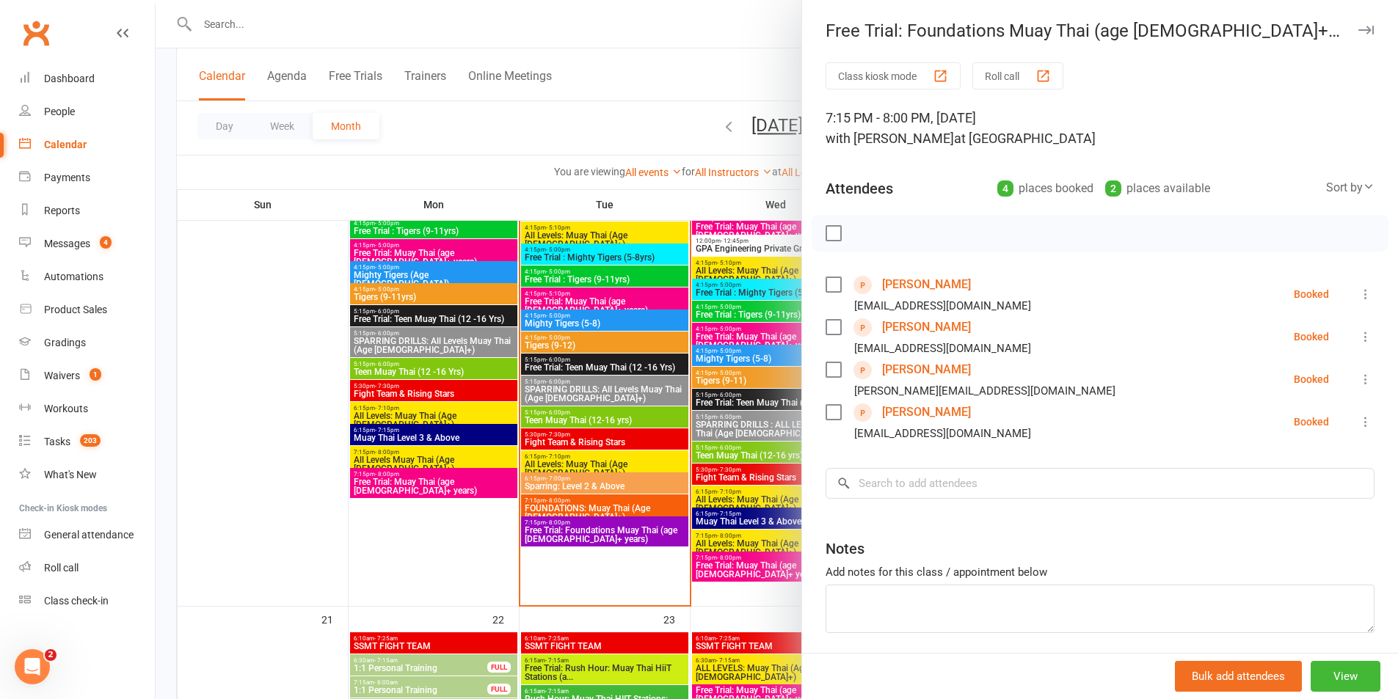
click at [909, 283] on link "[PERSON_NAME]" at bounding box center [926, 284] width 89 height 23
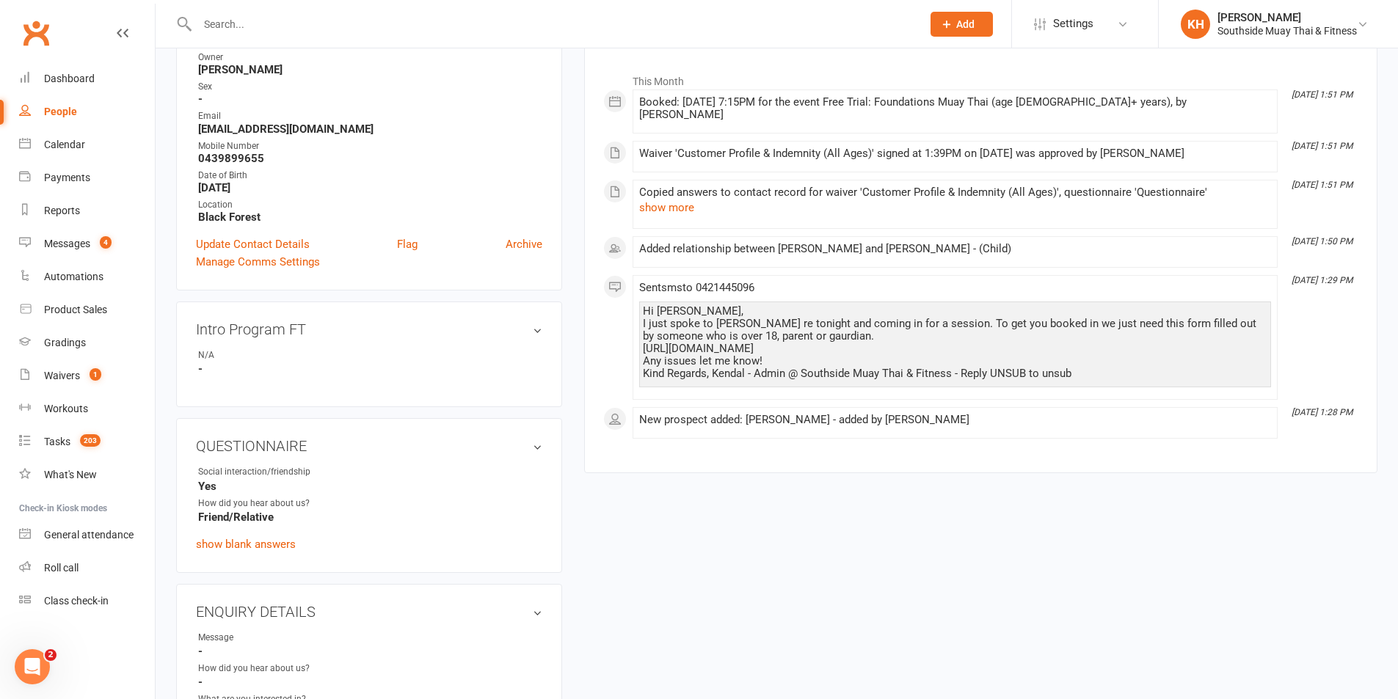
scroll to position [514, 0]
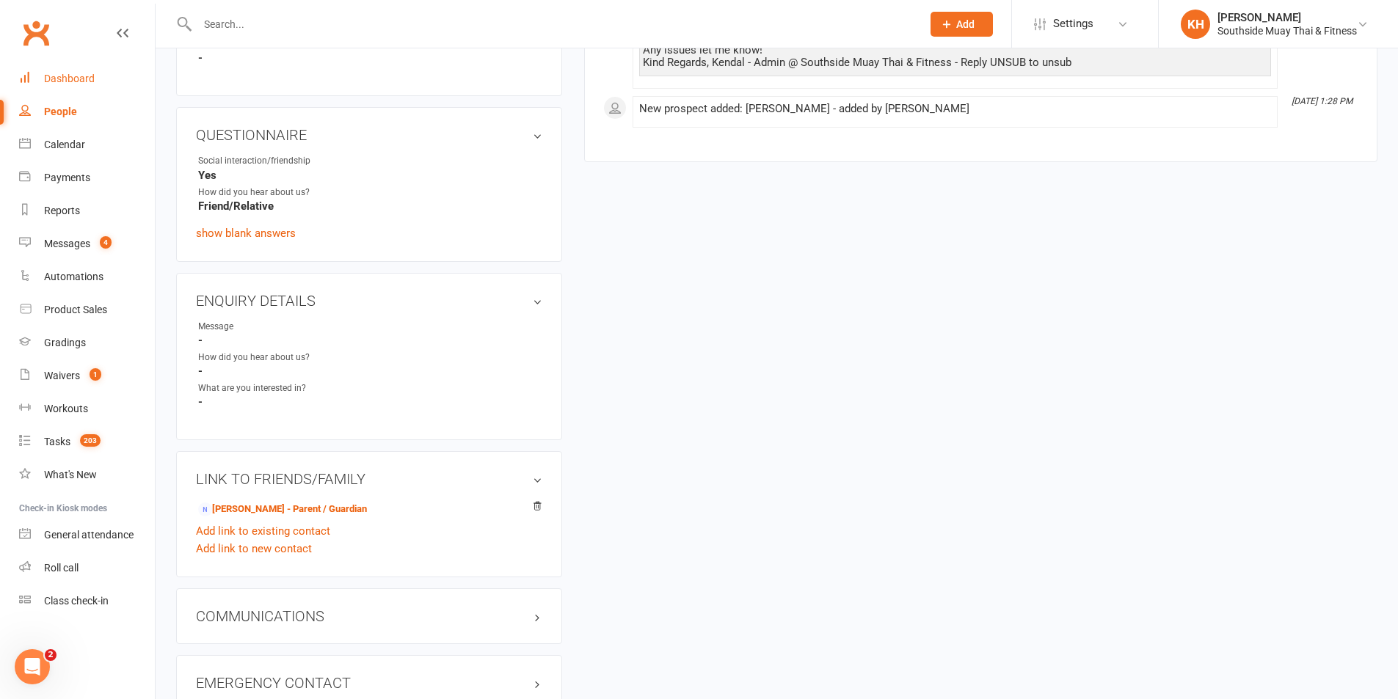
click at [73, 80] on div "Dashboard" at bounding box center [69, 79] width 51 height 12
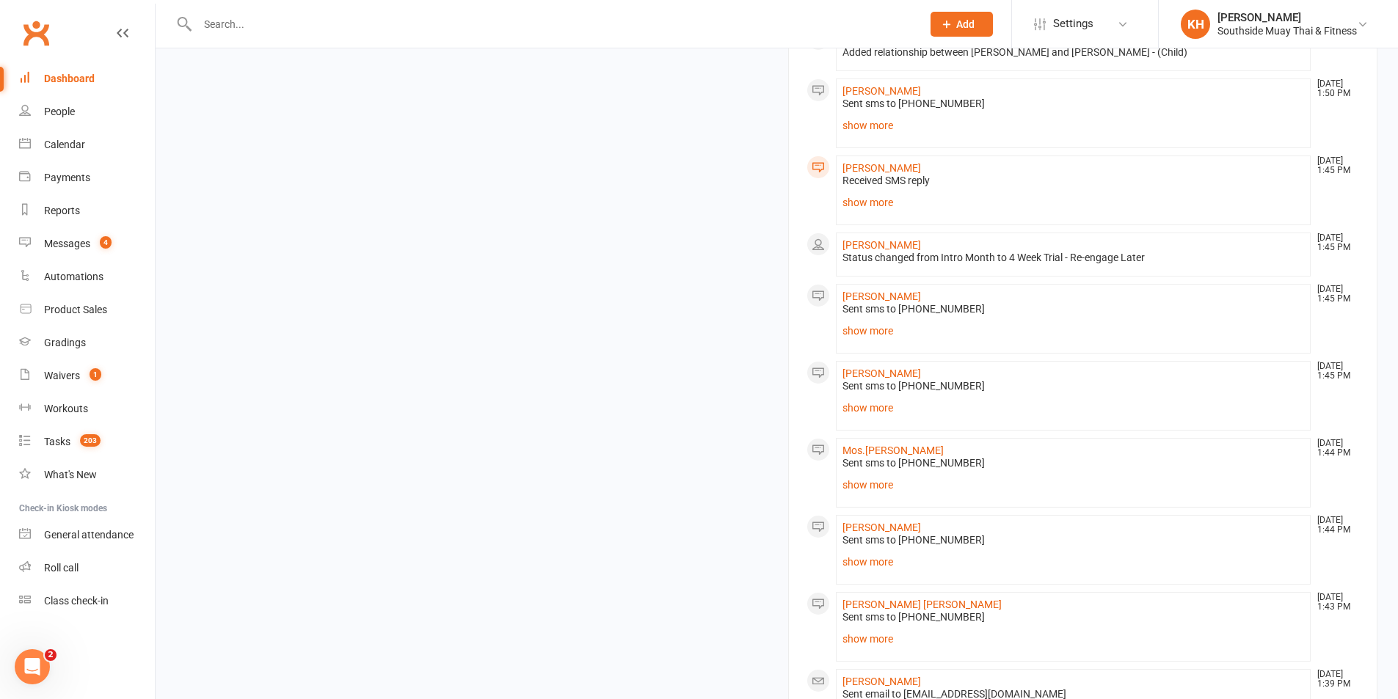
scroll to position [1738, 0]
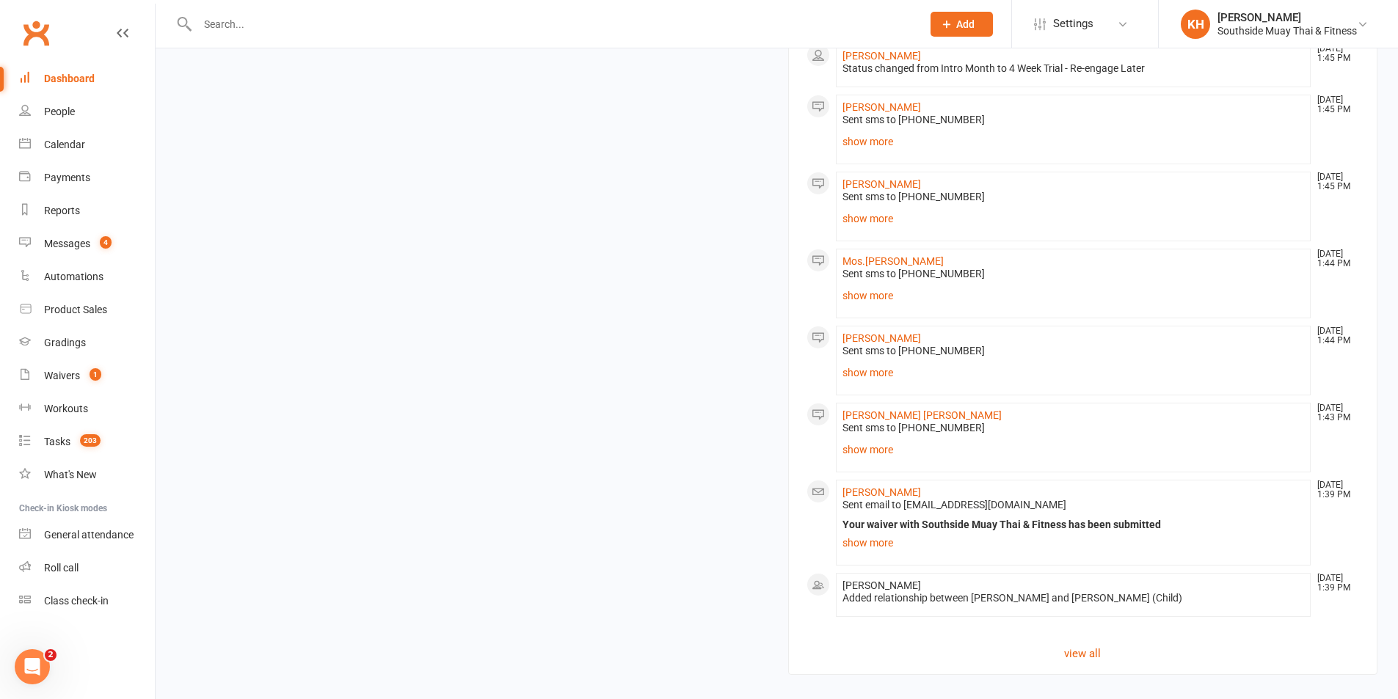
click at [533, 698] on link "Click here" at bounding box center [527, 704] width 49 height 13
